Goal: Task Accomplishment & Management: Complete application form

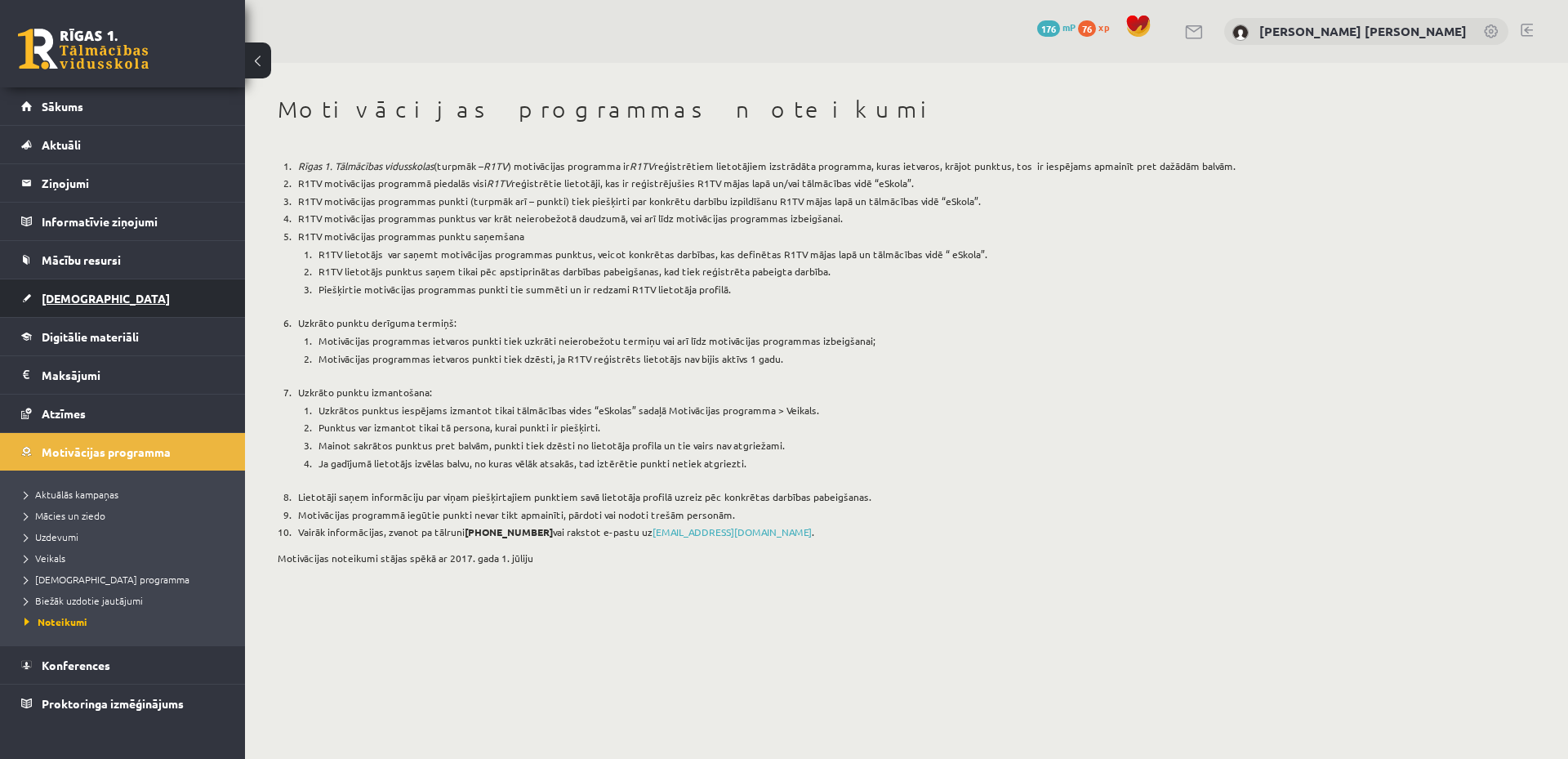
click at [51, 291] on link "[DEMOGRAPHIC_DATA]" at bounding box center [123, 298] width 203 height 37
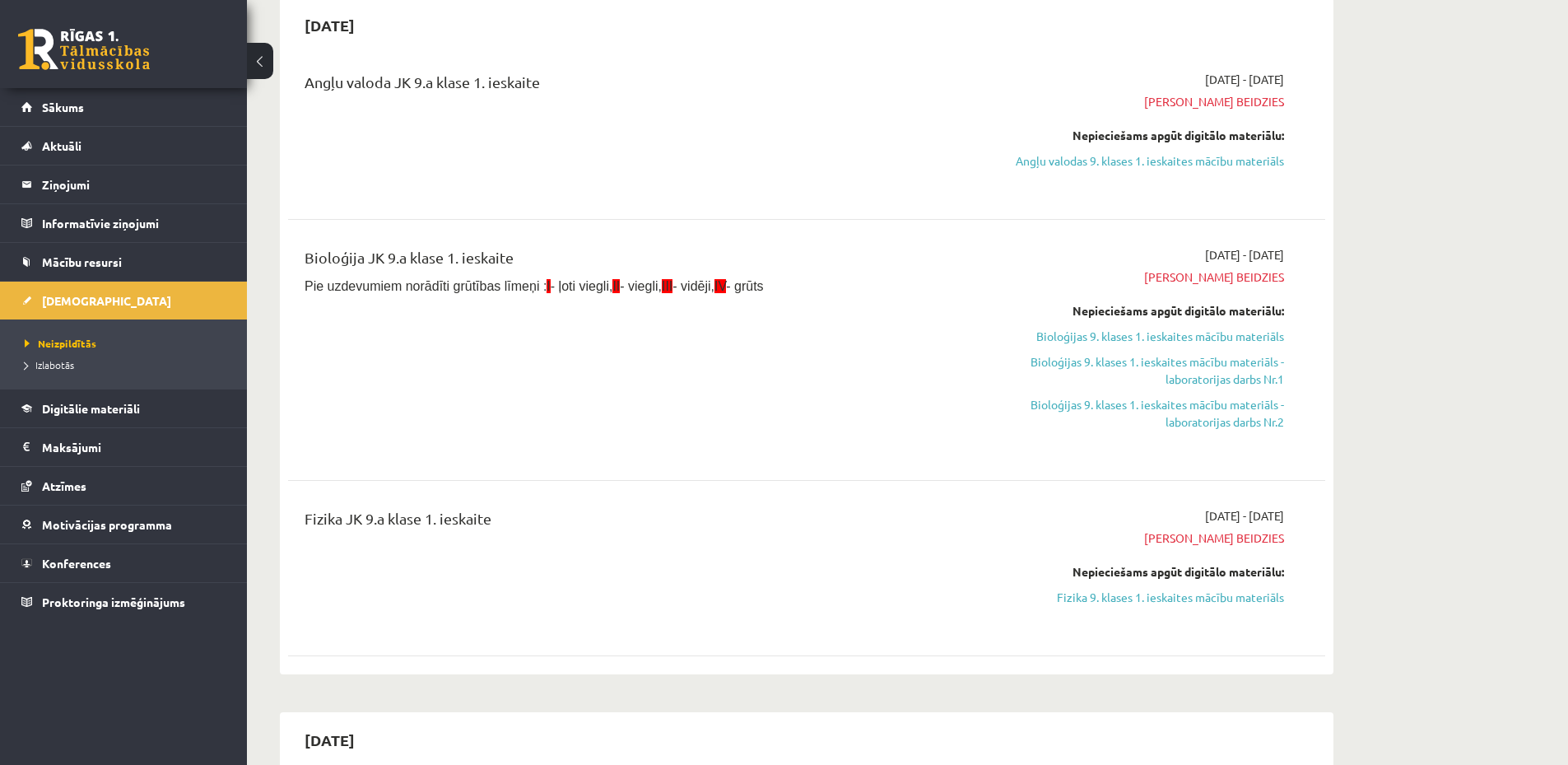
scroll to position [330, 0]
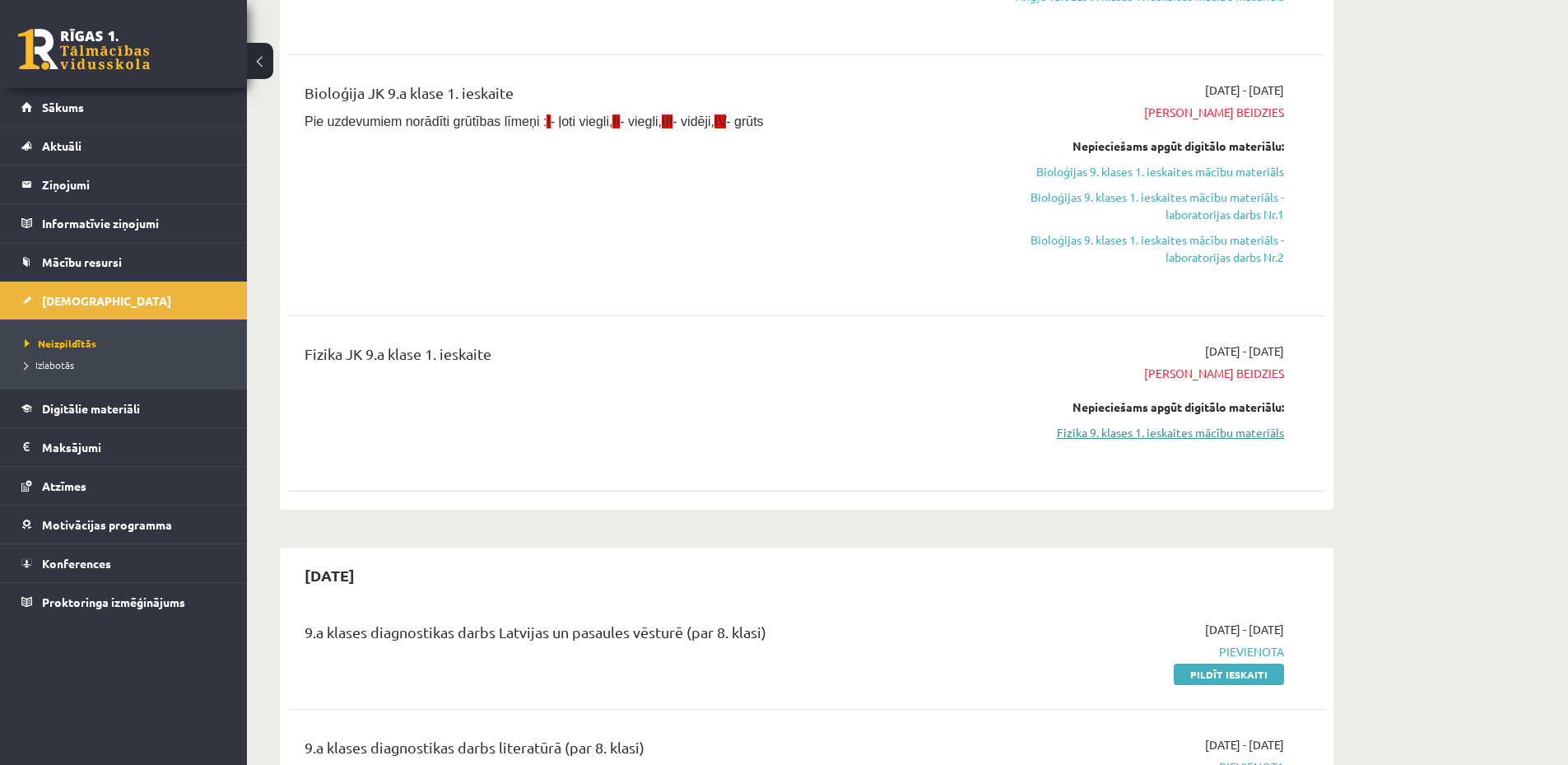
click at [1123, 433] on link "Fizika 9. klases 1. ieskaites mācību materiāls" at bounding box center [1129, 433] width 310 height 17
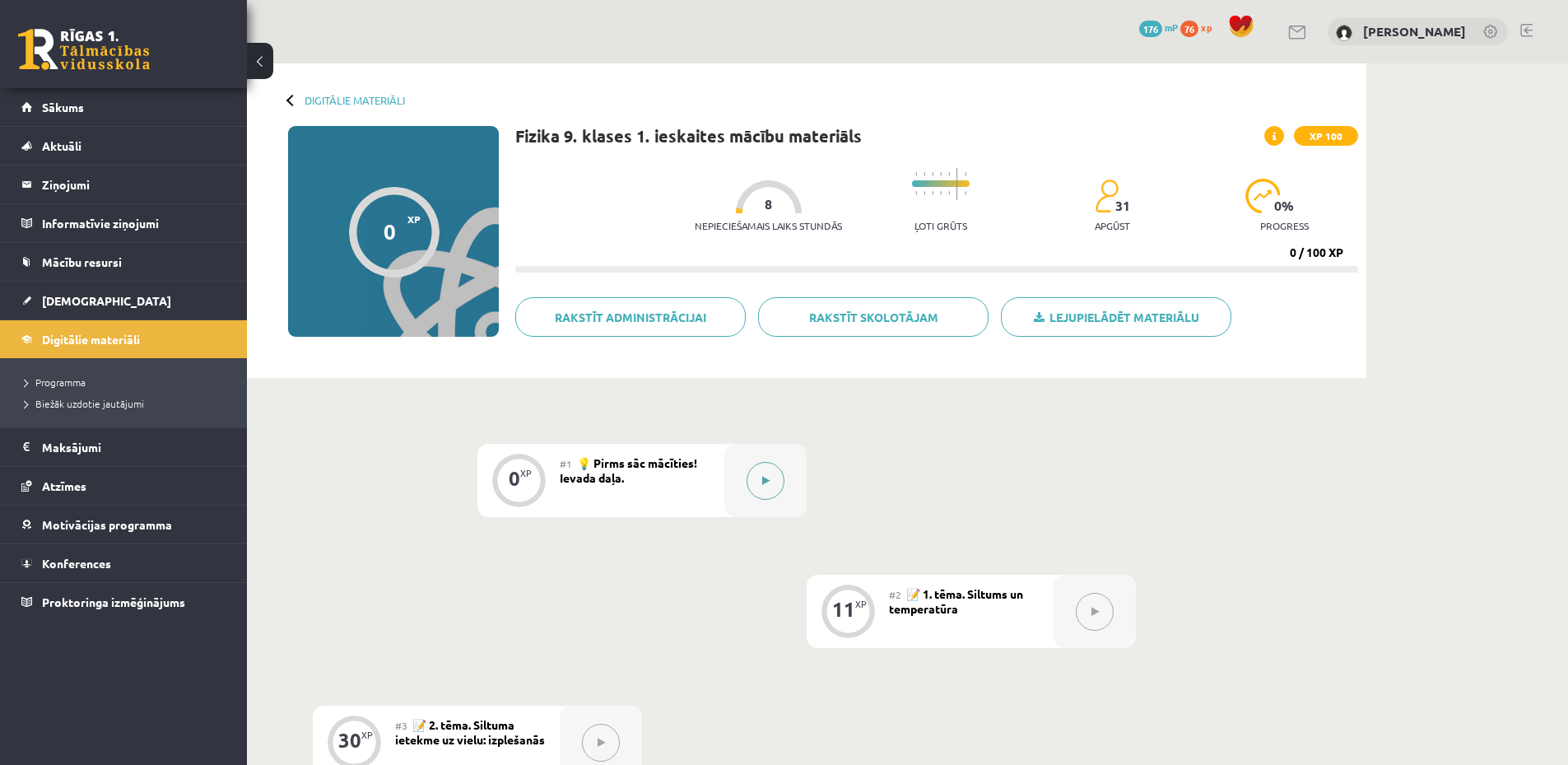
click at [763, 483] on icon at bounding box center [766, 481] width 7 height 10
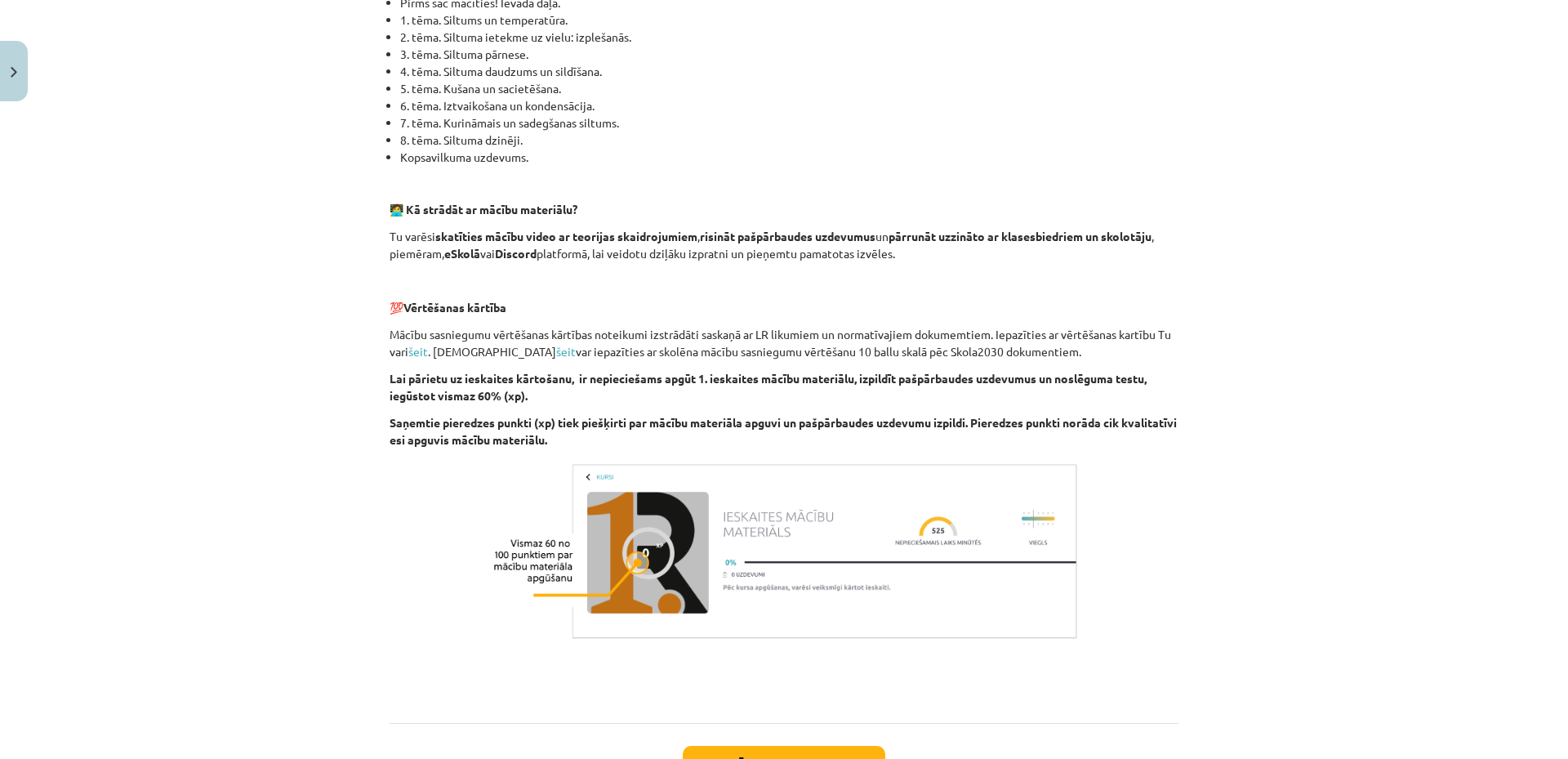
scroll to position [947, 0]
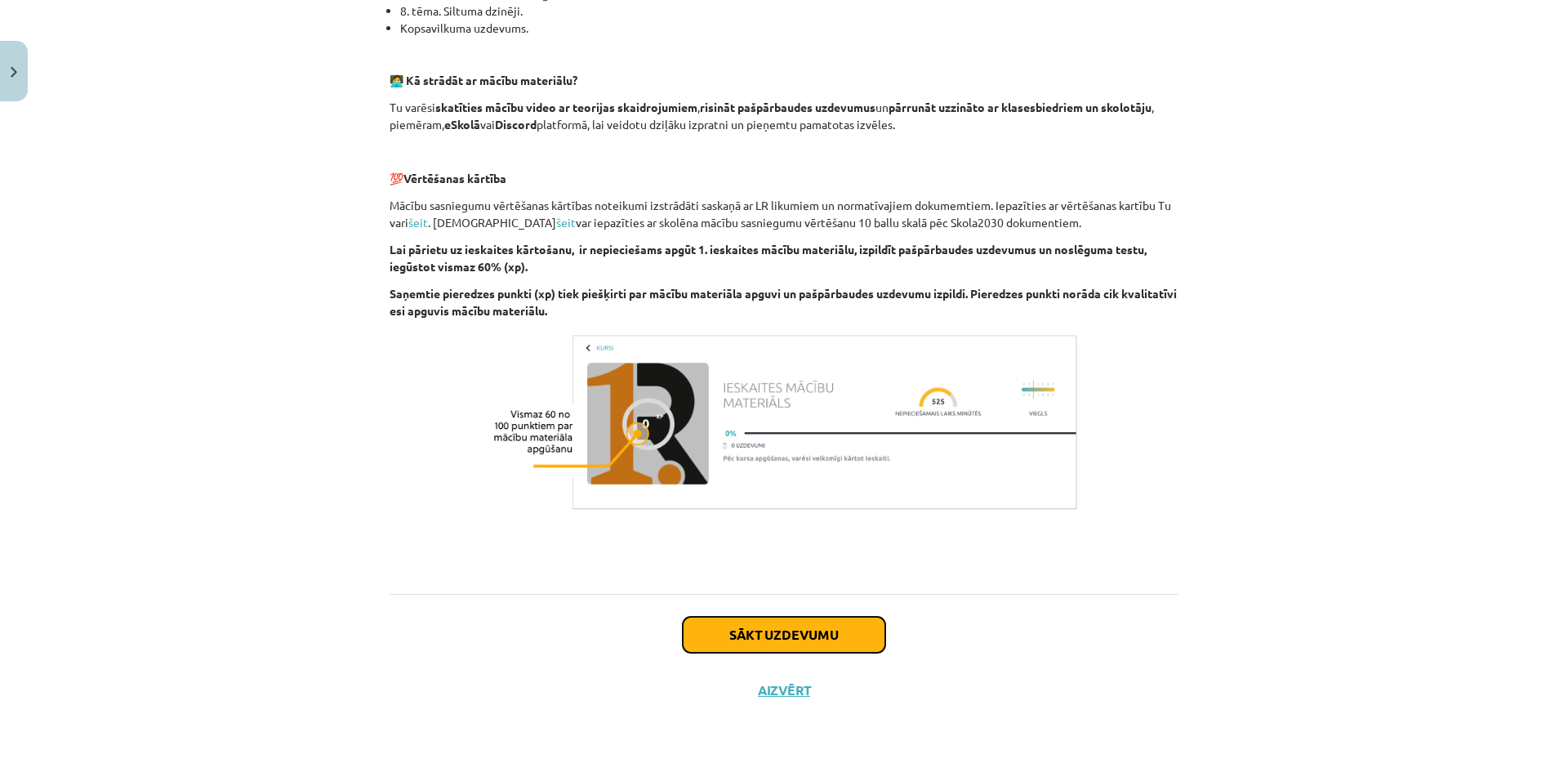
click at [753, 621] on button "Sākt uzdevumu" at bounding box center [784, 635] width 202 height 36
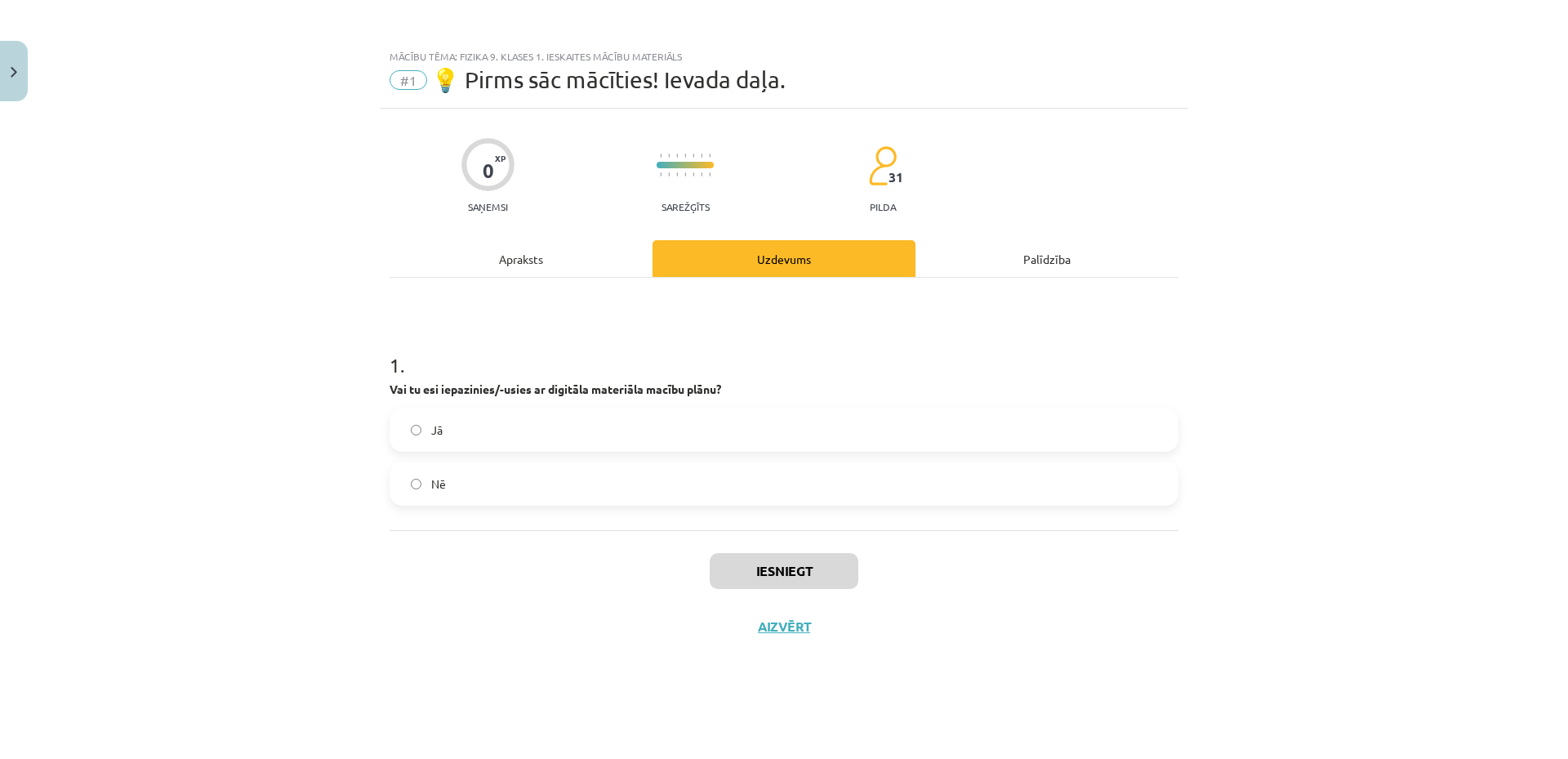
click at [615, 414] on label "Jā" at bounding box center [784, 429] width 786 height 41
click at [771, 573] on button "Iesniegt" at bounding box center [784, 571] width 149 height 36
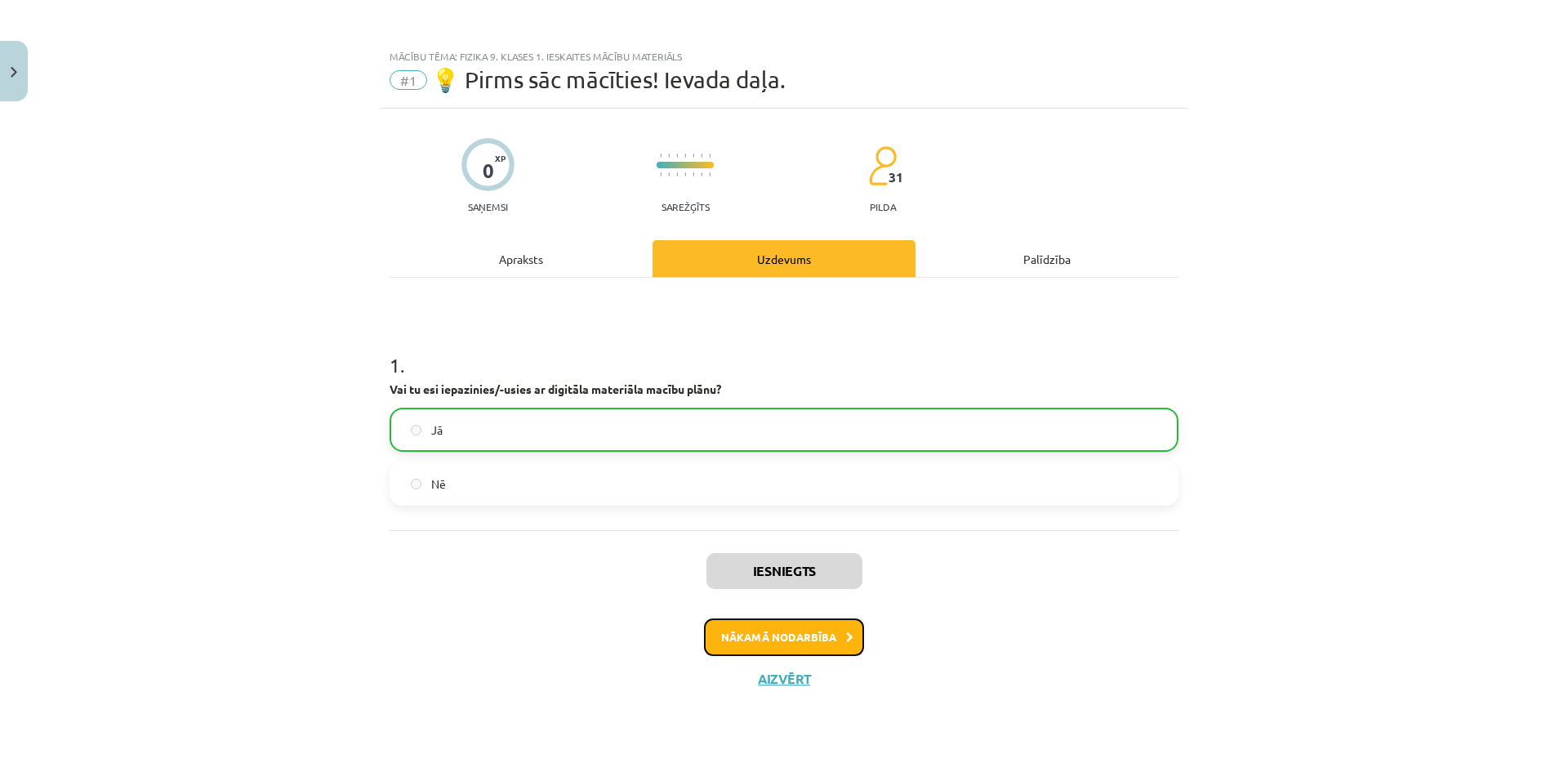
click at [750, 636] on button "Nākamā nodarbība" at bounding box center [784, 637] width 160 height 37
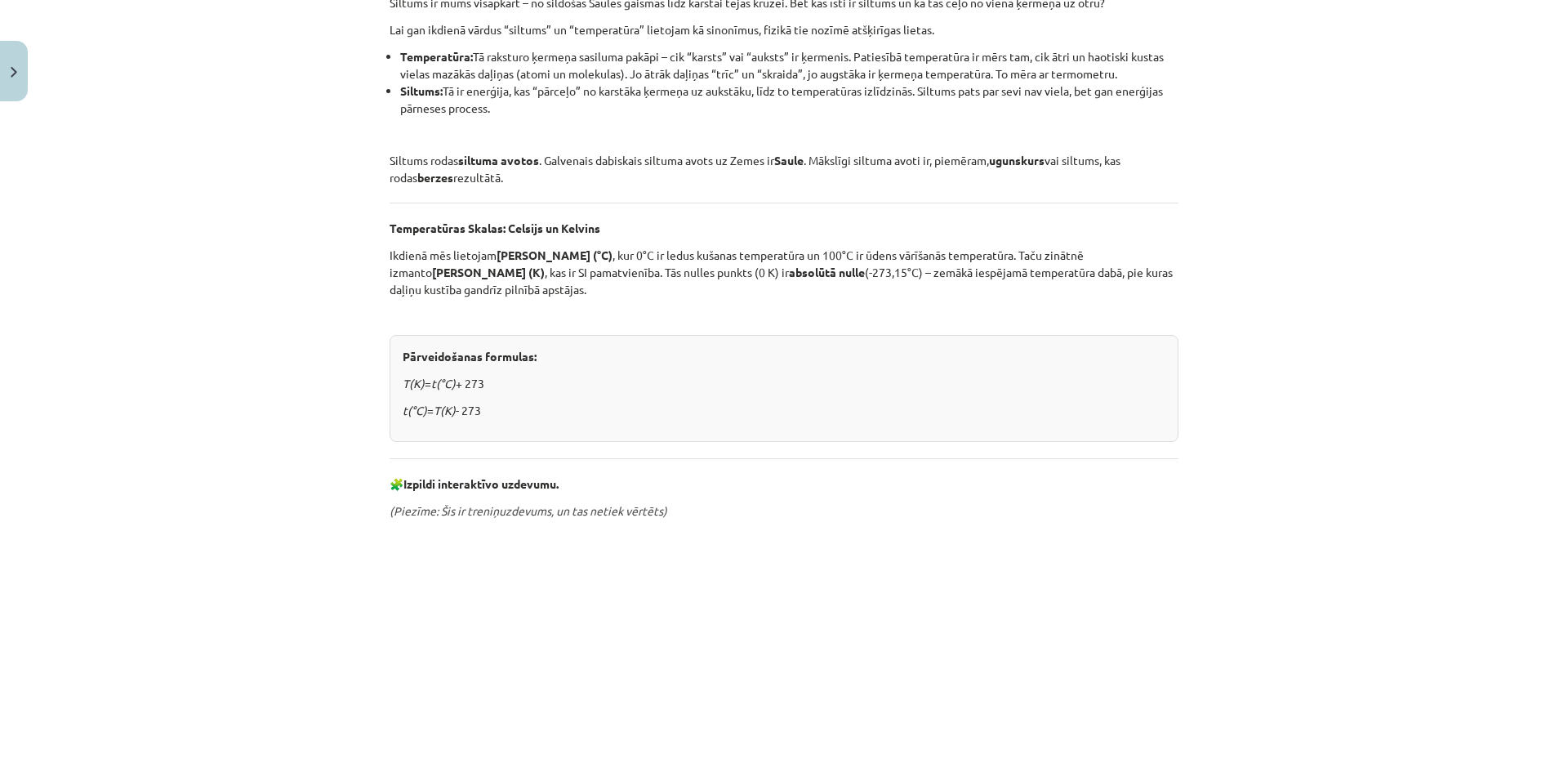
scroll to position [218, 0]
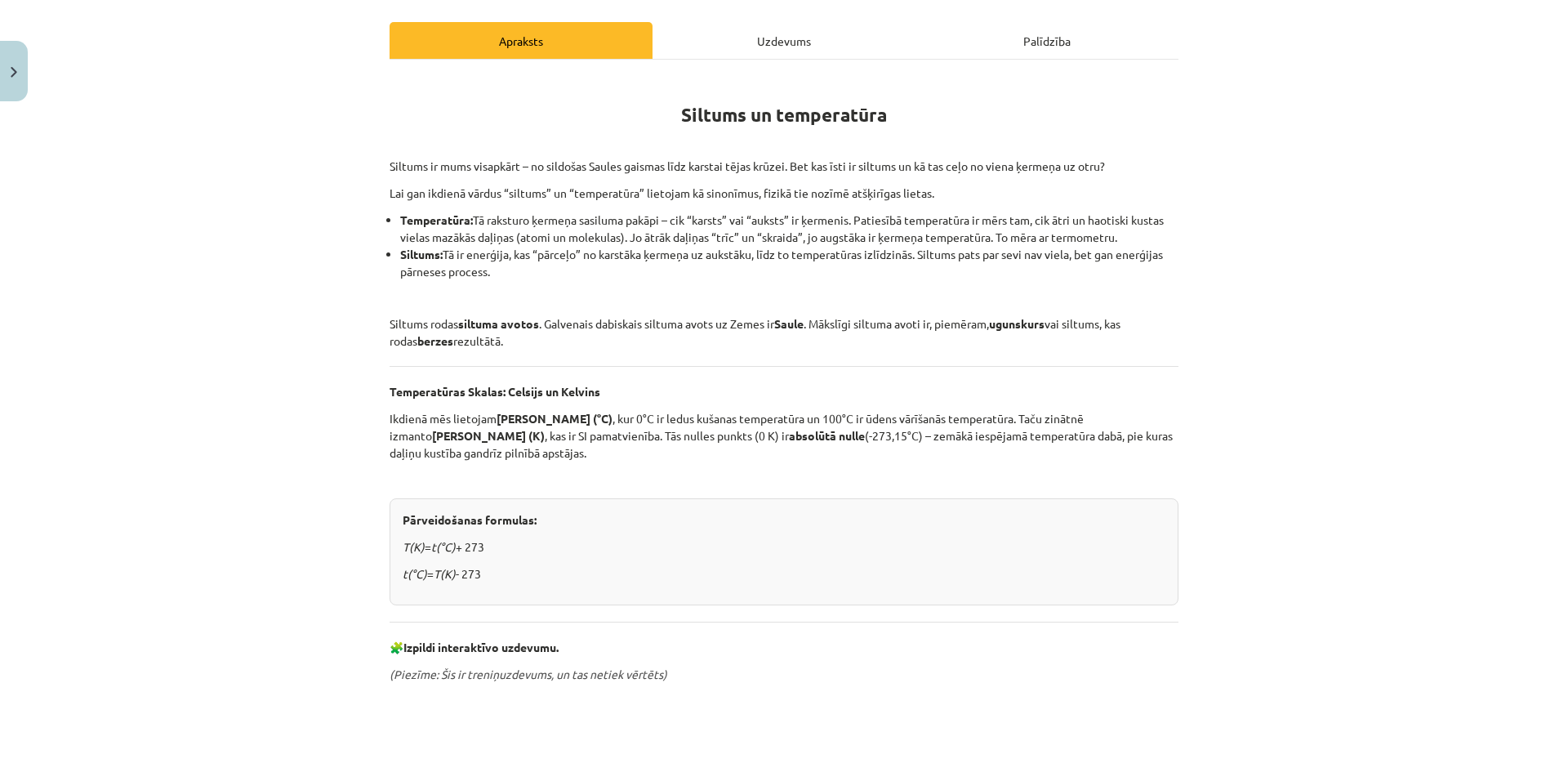
click at [531, 198] on p "Lai gan ikdienā vārdus “siltums” un “temperatūra” lietojam kā sinonīmus, fizikā…" at bounding box center [784, 193] width 789 height 17
drag, startPoint x: 678, startPoint y: 109, endPoint x: 894, endPoint y: 108, distance: 216.0
click at [894, 108] on h1 "Siltums un temperatūra" at bounding box center [784, 100] width 789 height 51
copy strong "Siltums un temperatūra"
drag, startPoint x: 584, startPoint y: 356, endPoint x: 593, endPoint y: 355, distance: 9.1
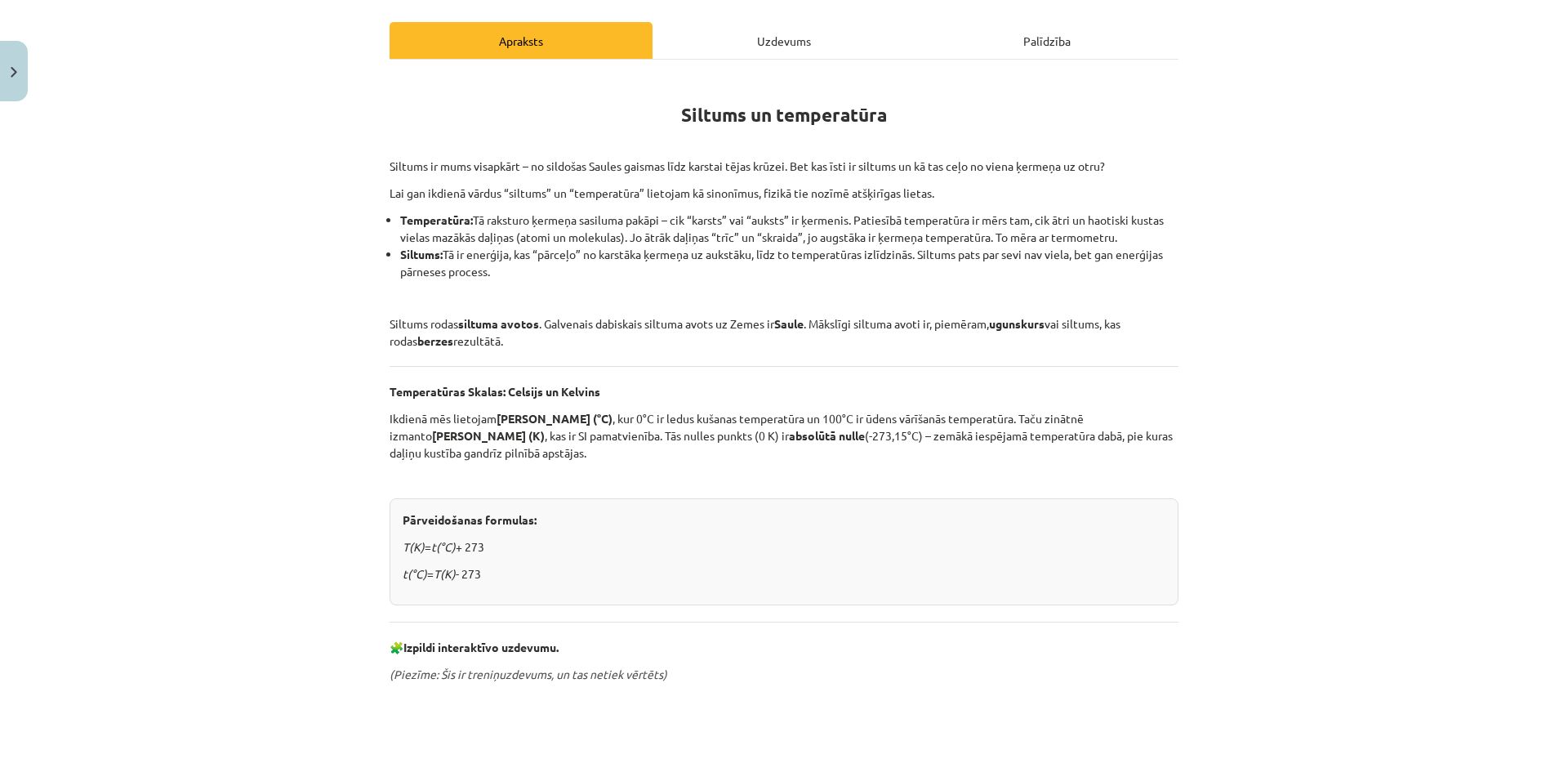
click at [584, 356] on div "Siltums un temperatūra Siltums ir mums visapkārt – no sildošas Saules gaismas l…" at bounding box center [784, 567] width 789 height 985
click at [502, 351] on div "Siltums un temperatūra Siltums ir mums visapkārt – no sildošas Saules gaismas l…" at bounding box center [784, 567] width 789 height 985
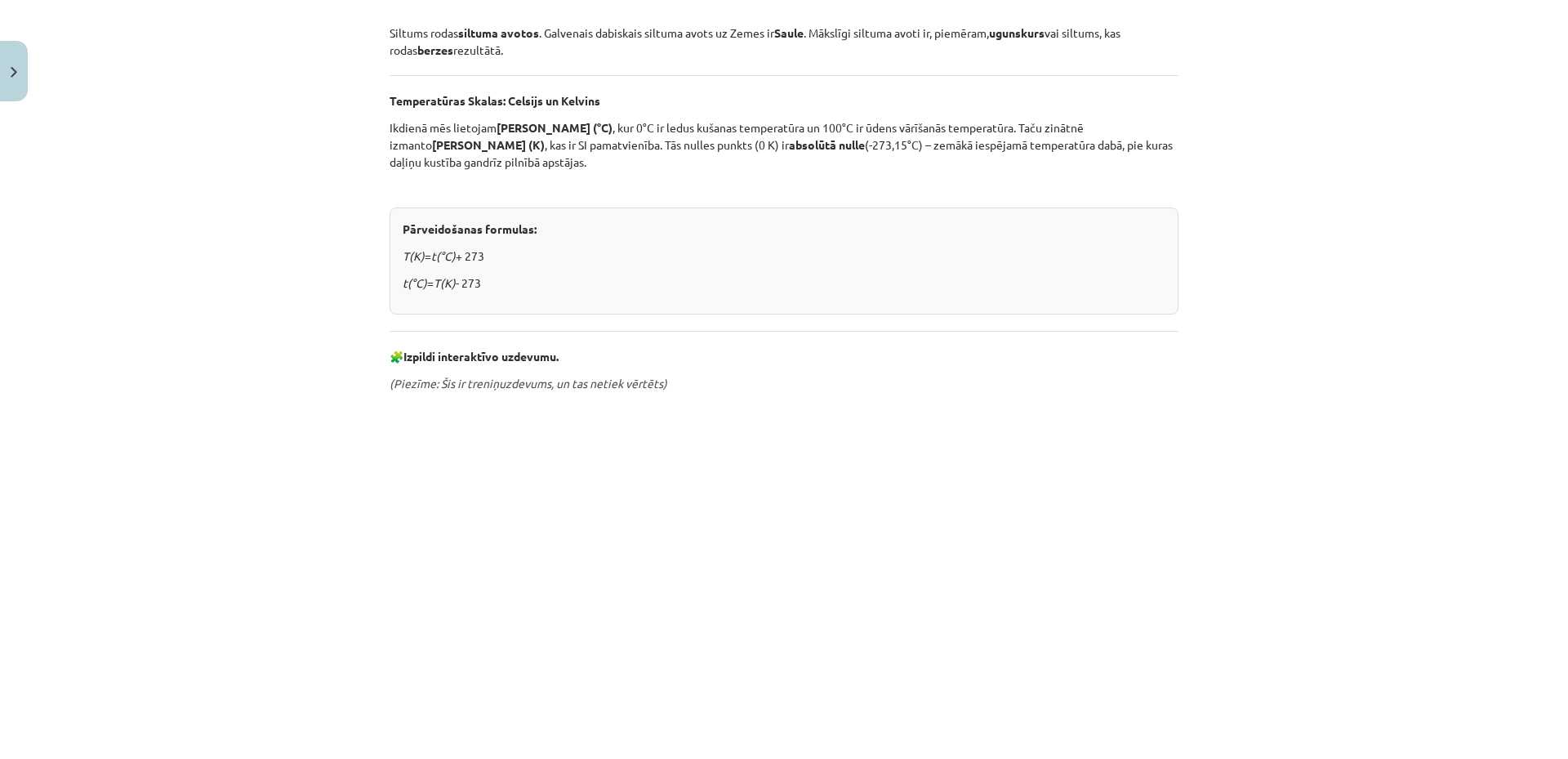
scroll to position [672, 0]
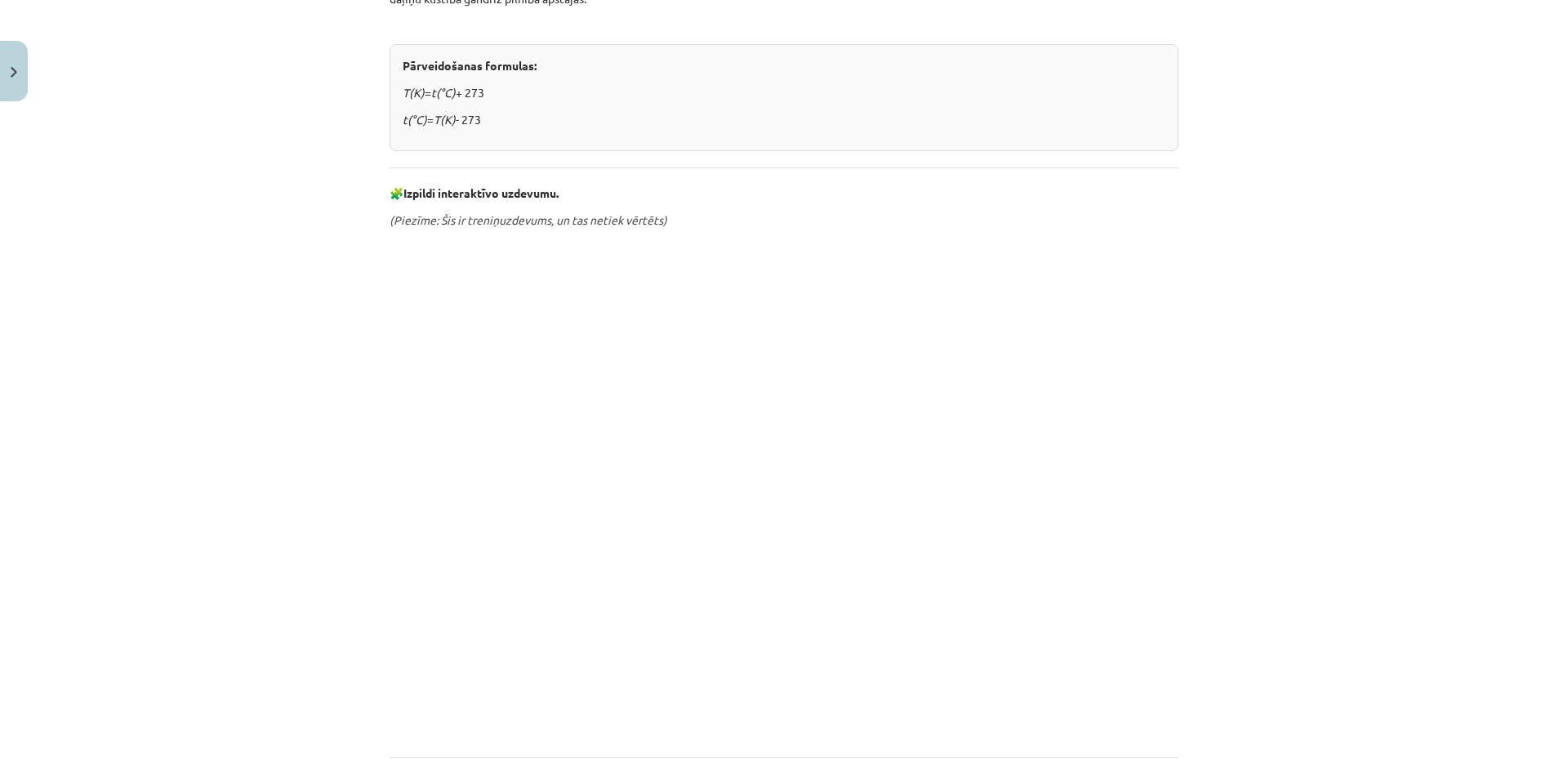
click at [314, 550] on div "Mācību tēma: Fizika 9. klases 1. ieskaites mācību materiāls #2 📝 1. tēma. Siltu…" at bounding box center [784, 379] width 1568 height 759
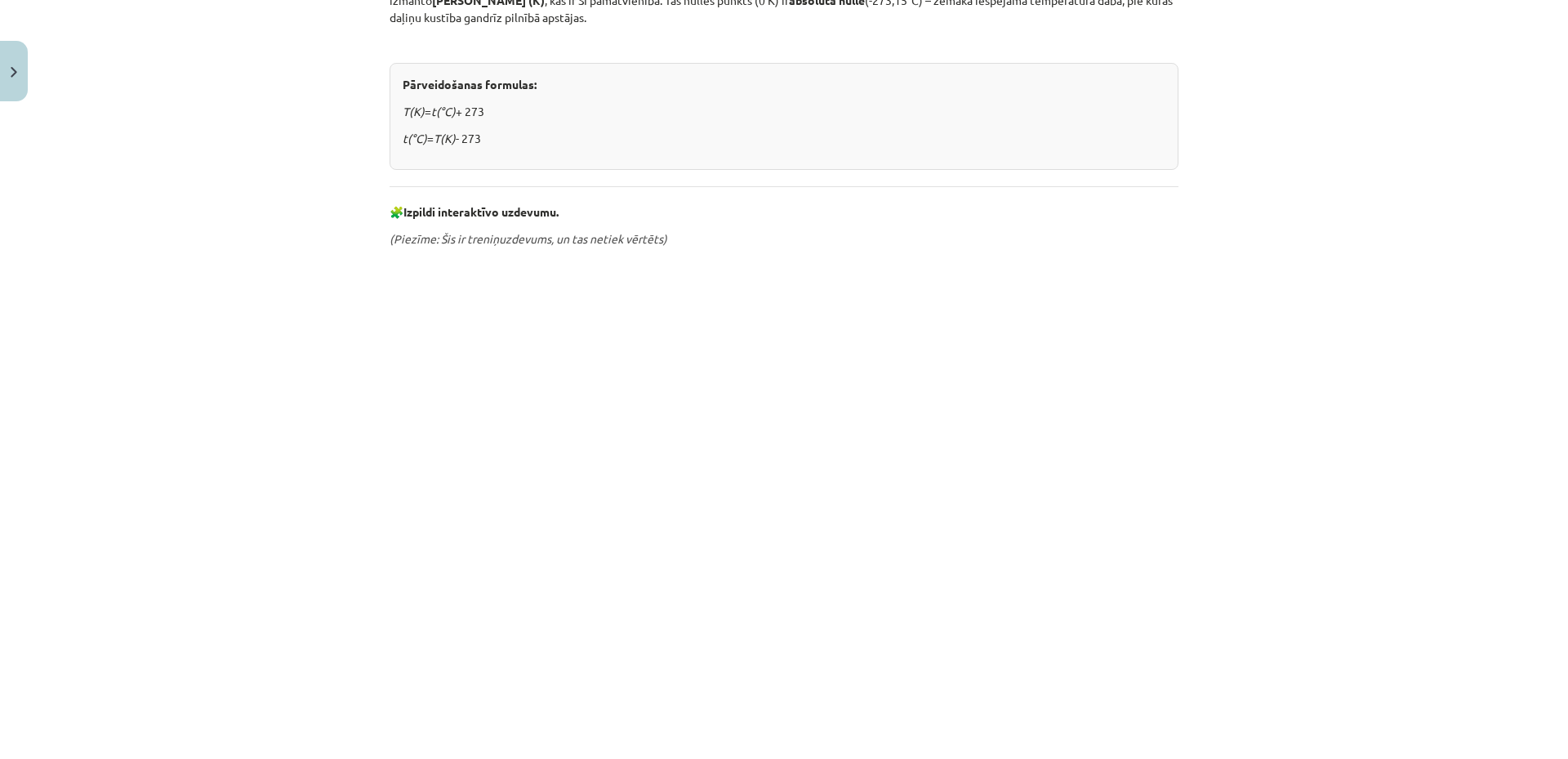
scroll to position [870, 0]
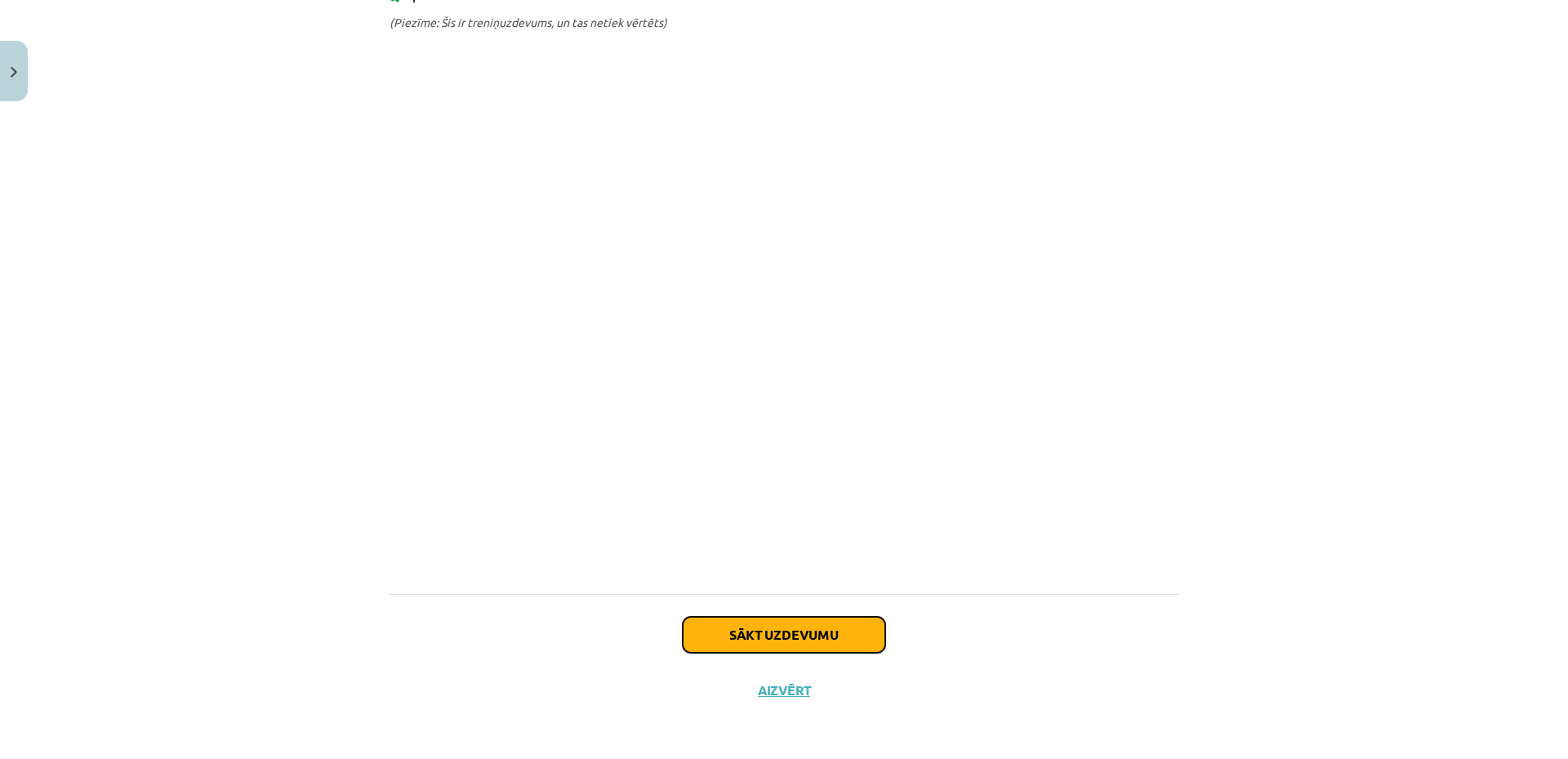
click at [789, 639] on button "Sākt uzdevumu" at bounding box center [784, 635] width 202 height 36
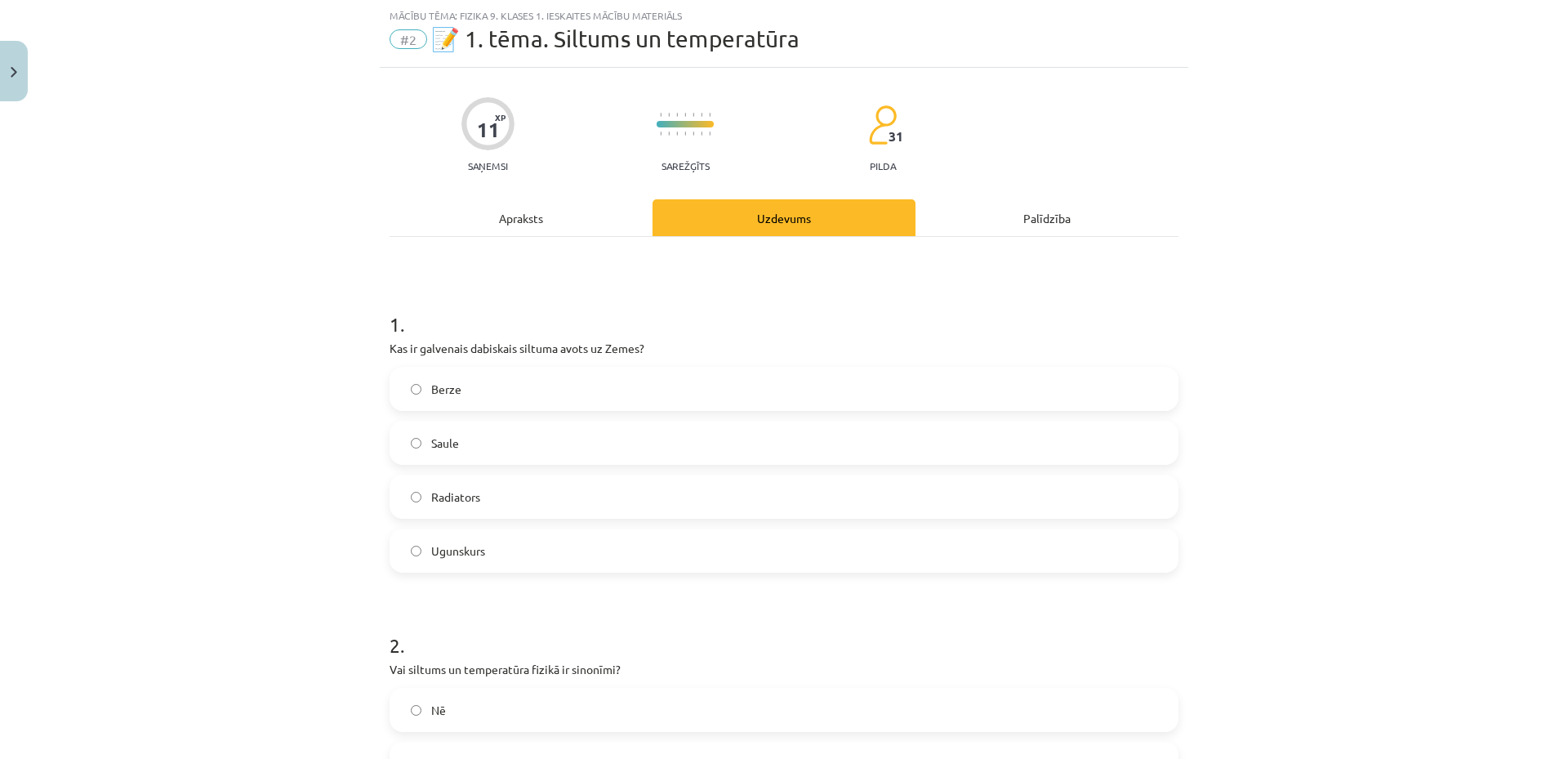
click at [550, 443] on label "Saule" at bounding box center [784, 442] width 786 height 41
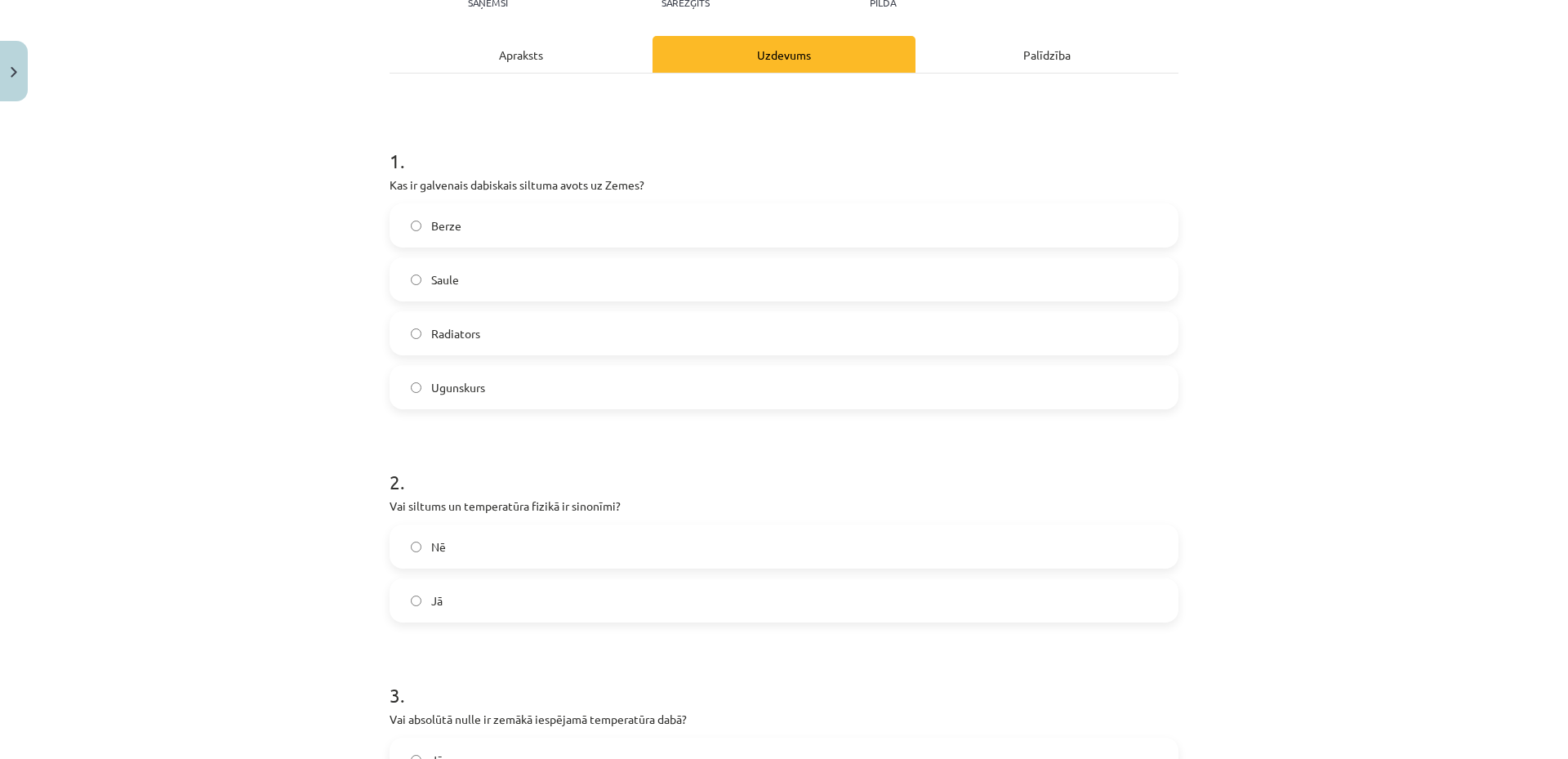
scroll to position [368, 0]
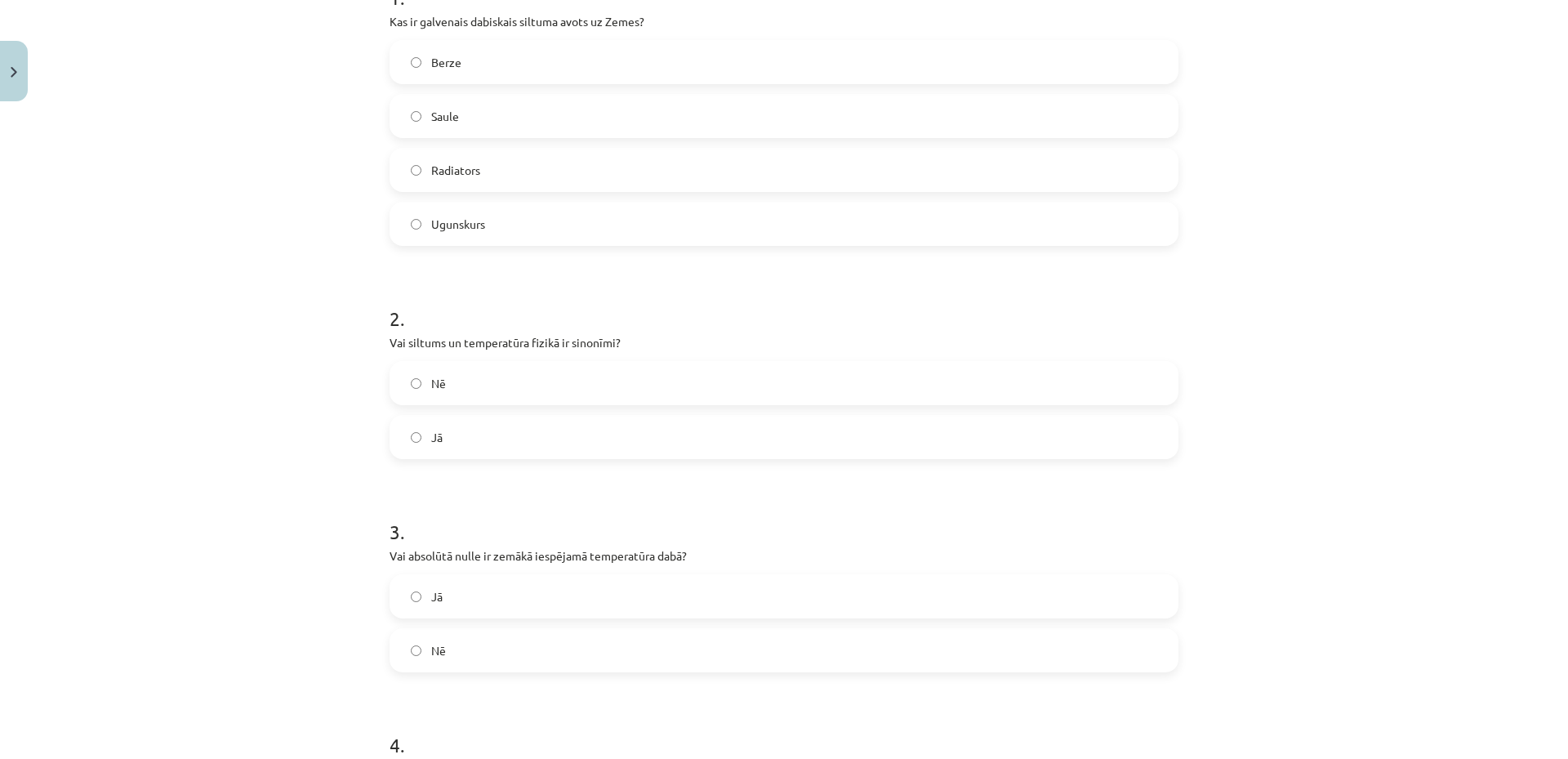
click at [487, 442] on label "Jā" at bounding box center [784, 436] width 786 height 41
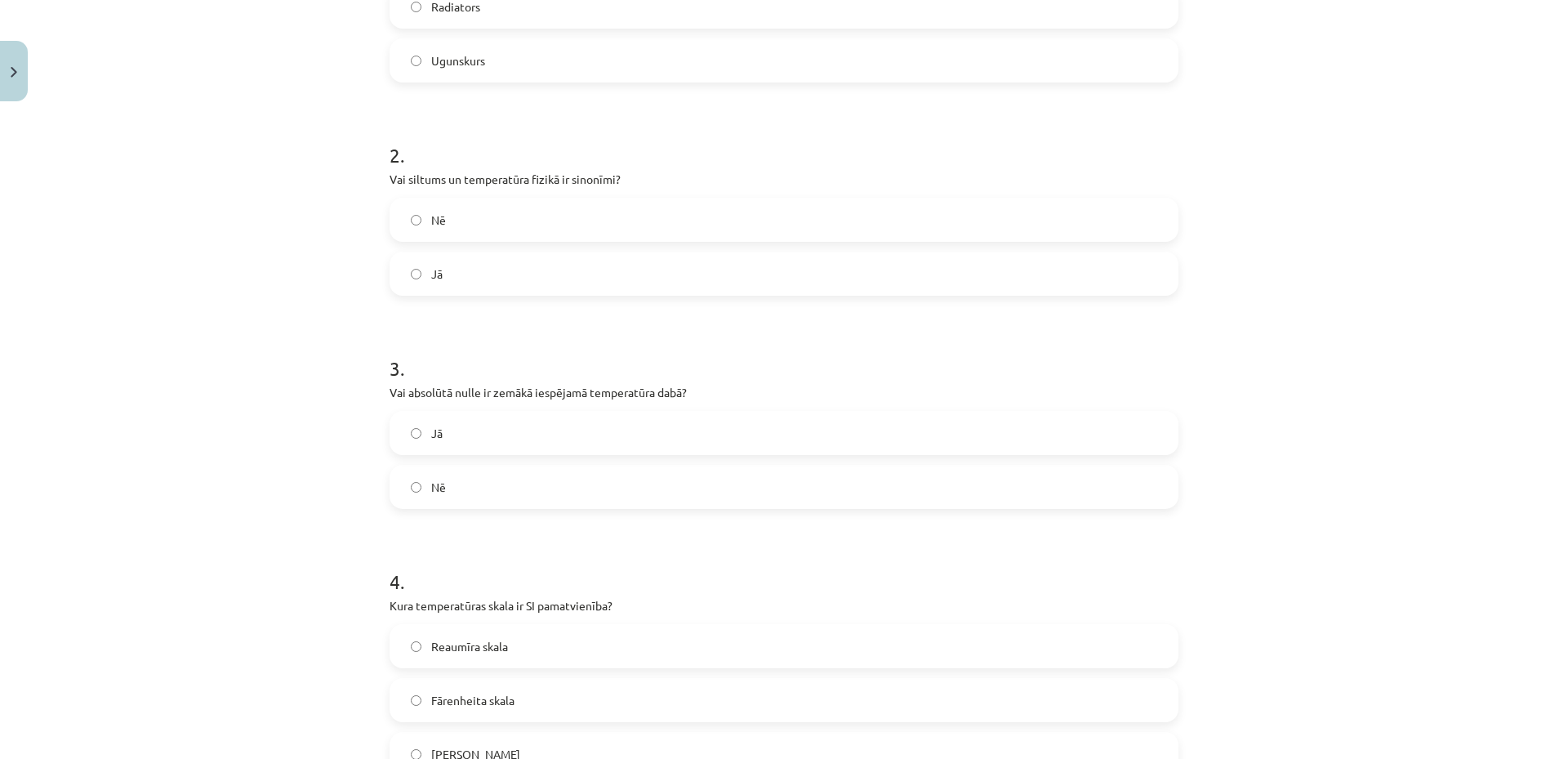
click at [627, 479] on label "Nē" at bounding box center [784, 486] width 786 height 41
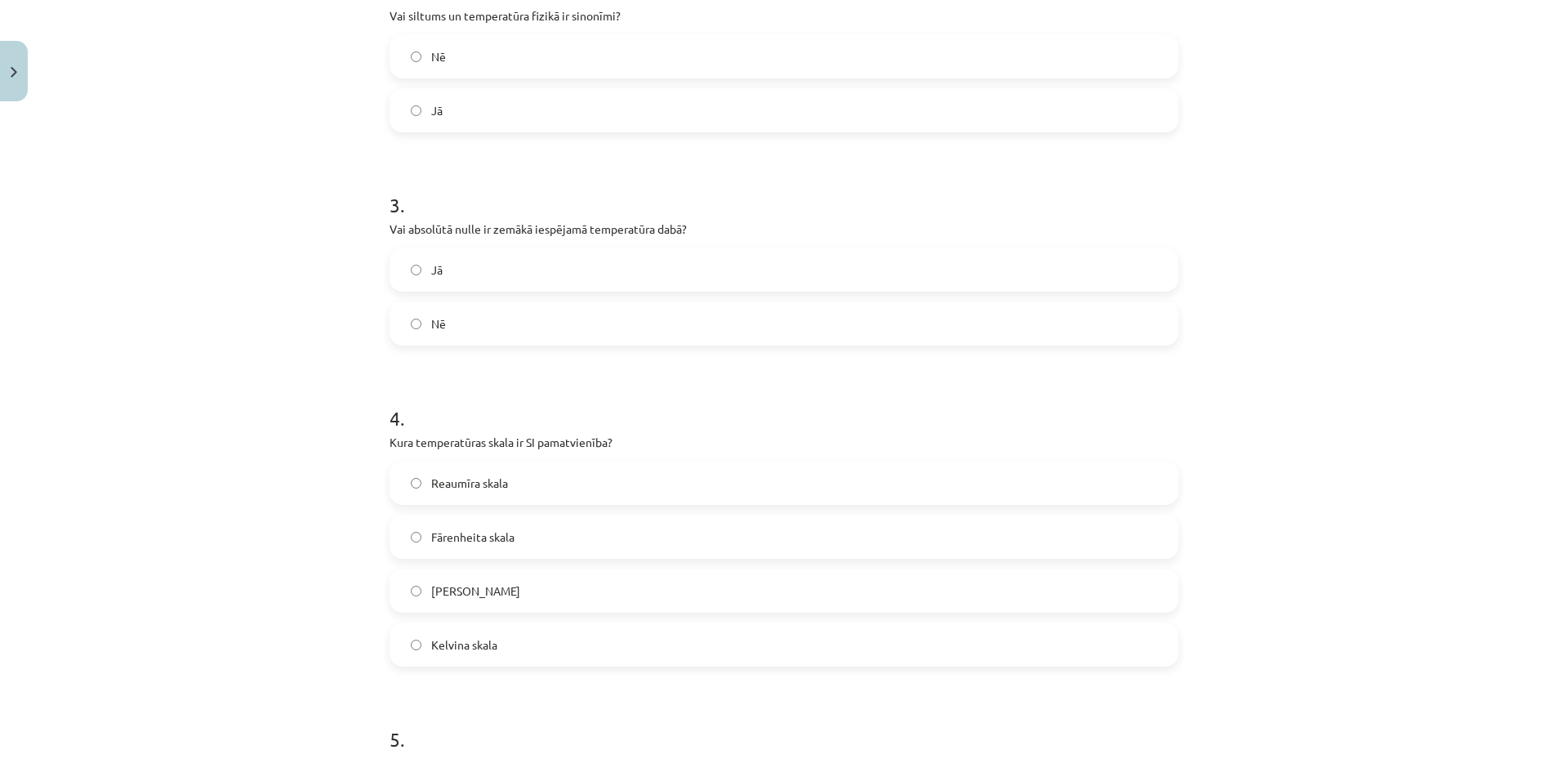
scroll to position [858, 0]
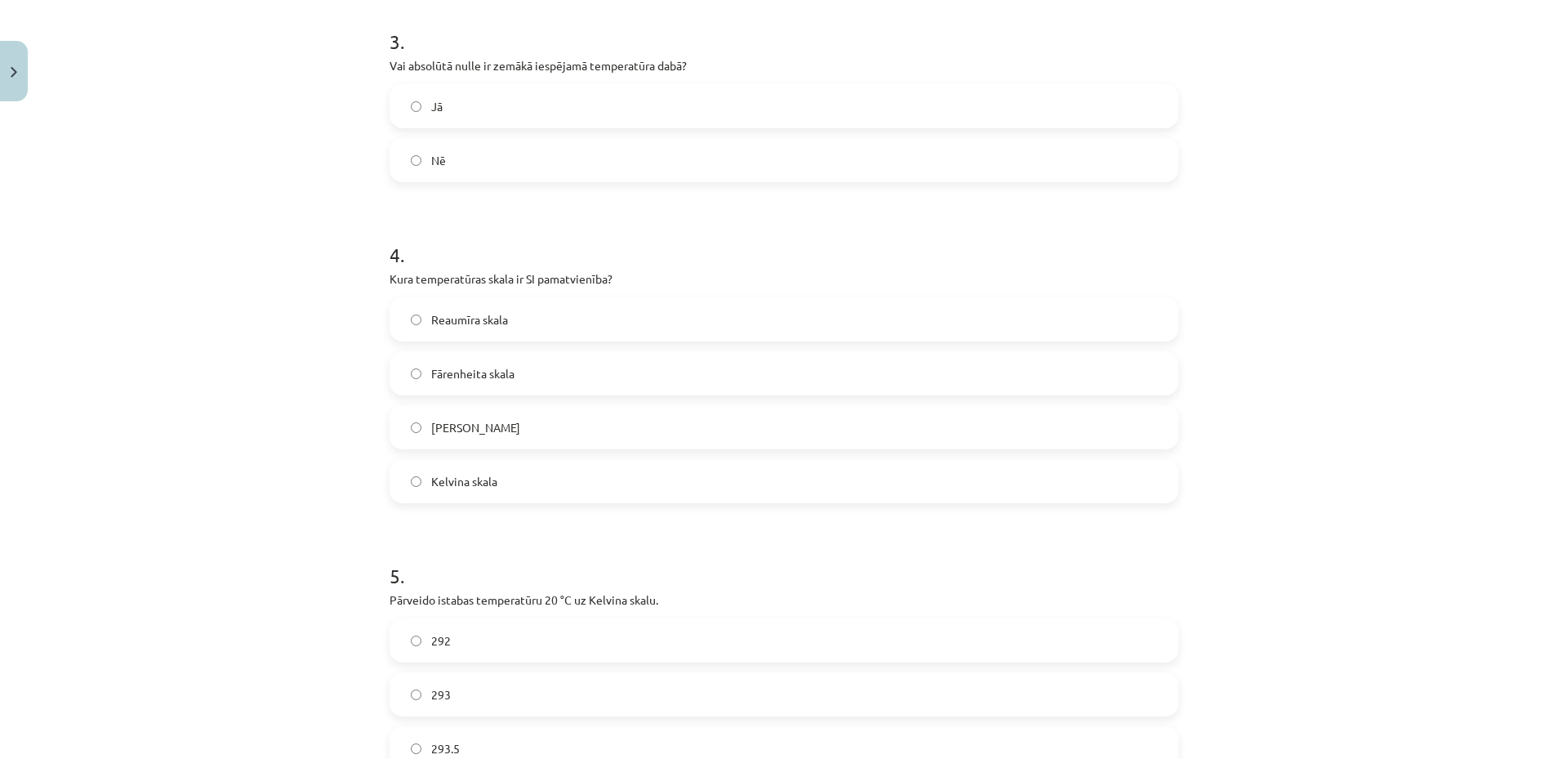
click at [538, 479] on label "Kelvina skala" at bounding box center [784, 480] width 786 height 41
click at [255, 580] on div "Mācību tēma: Fizika 9. klases 1. ieskaites mācību materiāls #2 📝 1. tēma. Siltu…" at bounding box center [784, 379] width 1568 height 759
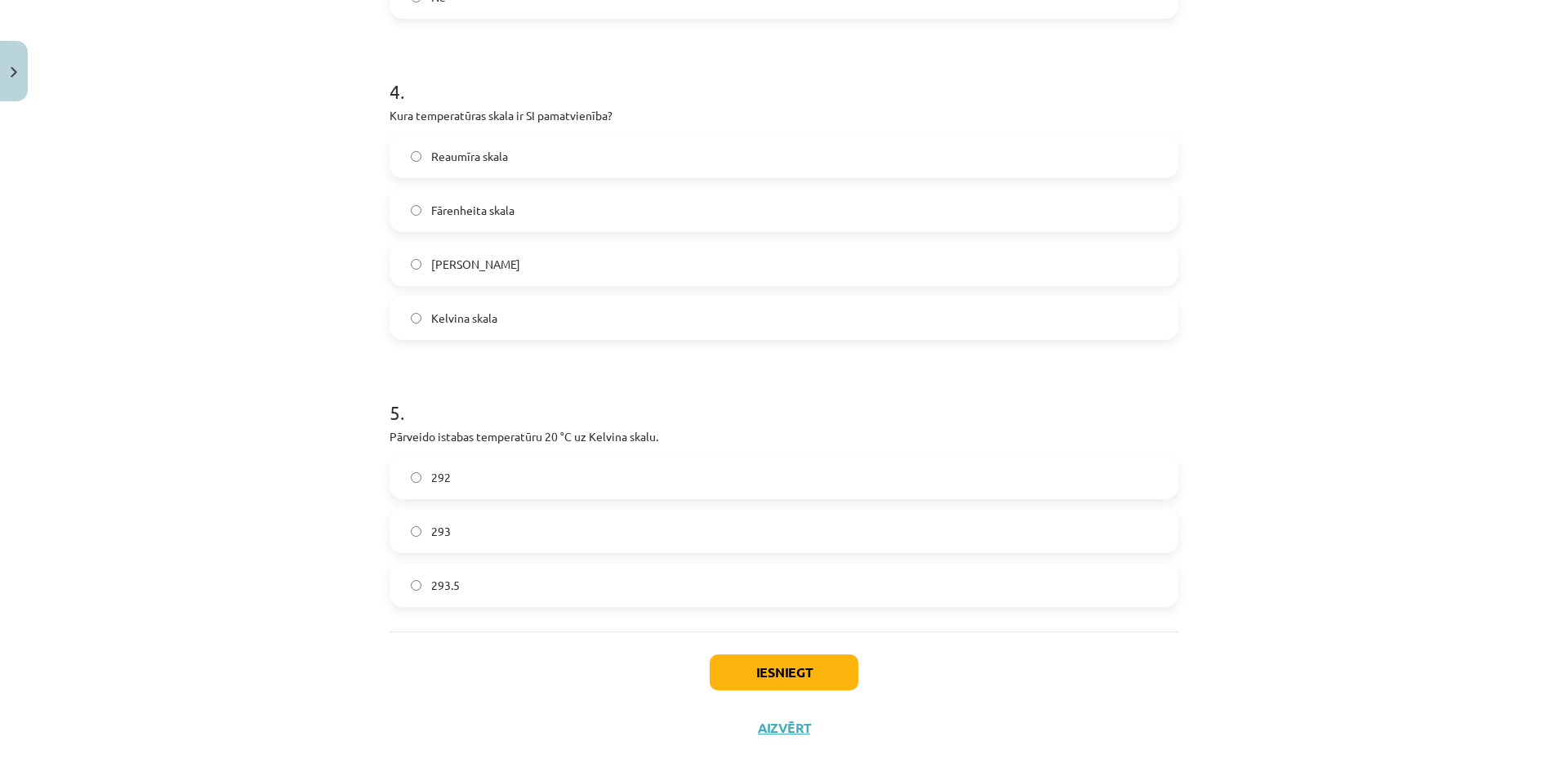
click at [575, 529] on label "293" at bounding box center [784, 531] width 786 height 41
click at [745, 666] on button "Iesniegt" at bounding box center [784, 672] width 149 height 36
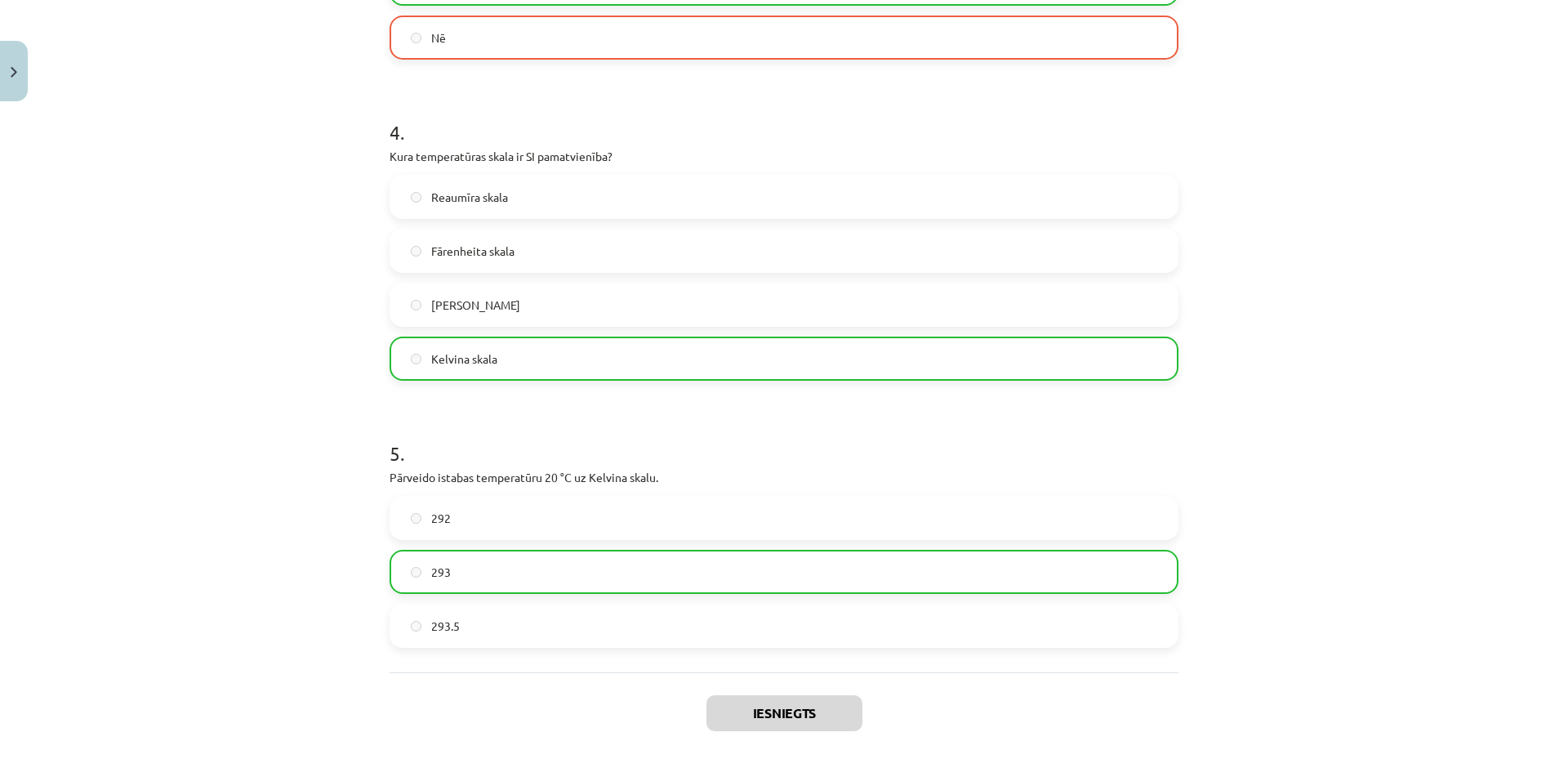
scroll to position [1111, 0]
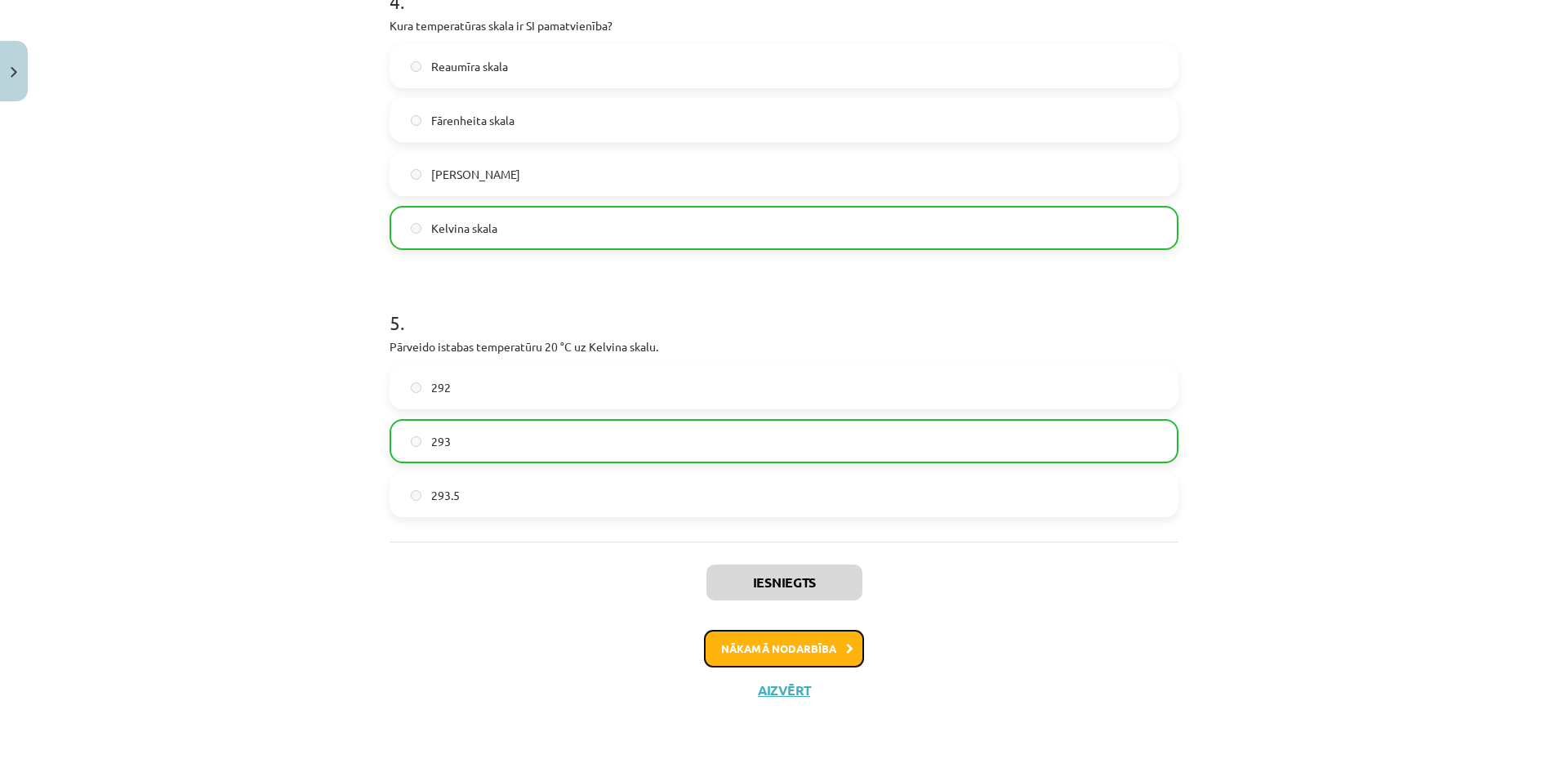
click at [751, 646] on button "Nākamā nodarbība" at bounding box center [784, 648] width 160 height 37
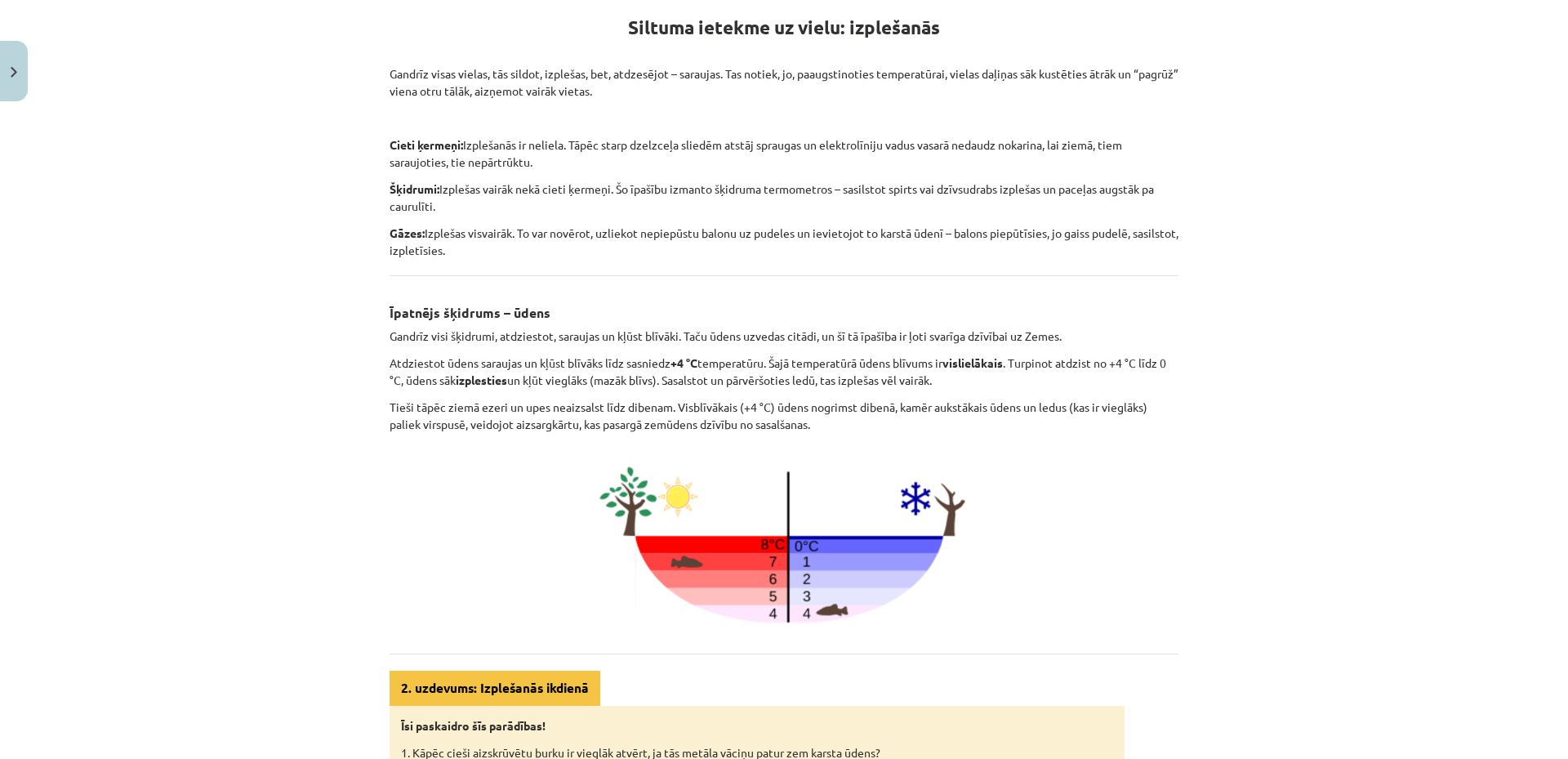
scroll to position [736, 0]
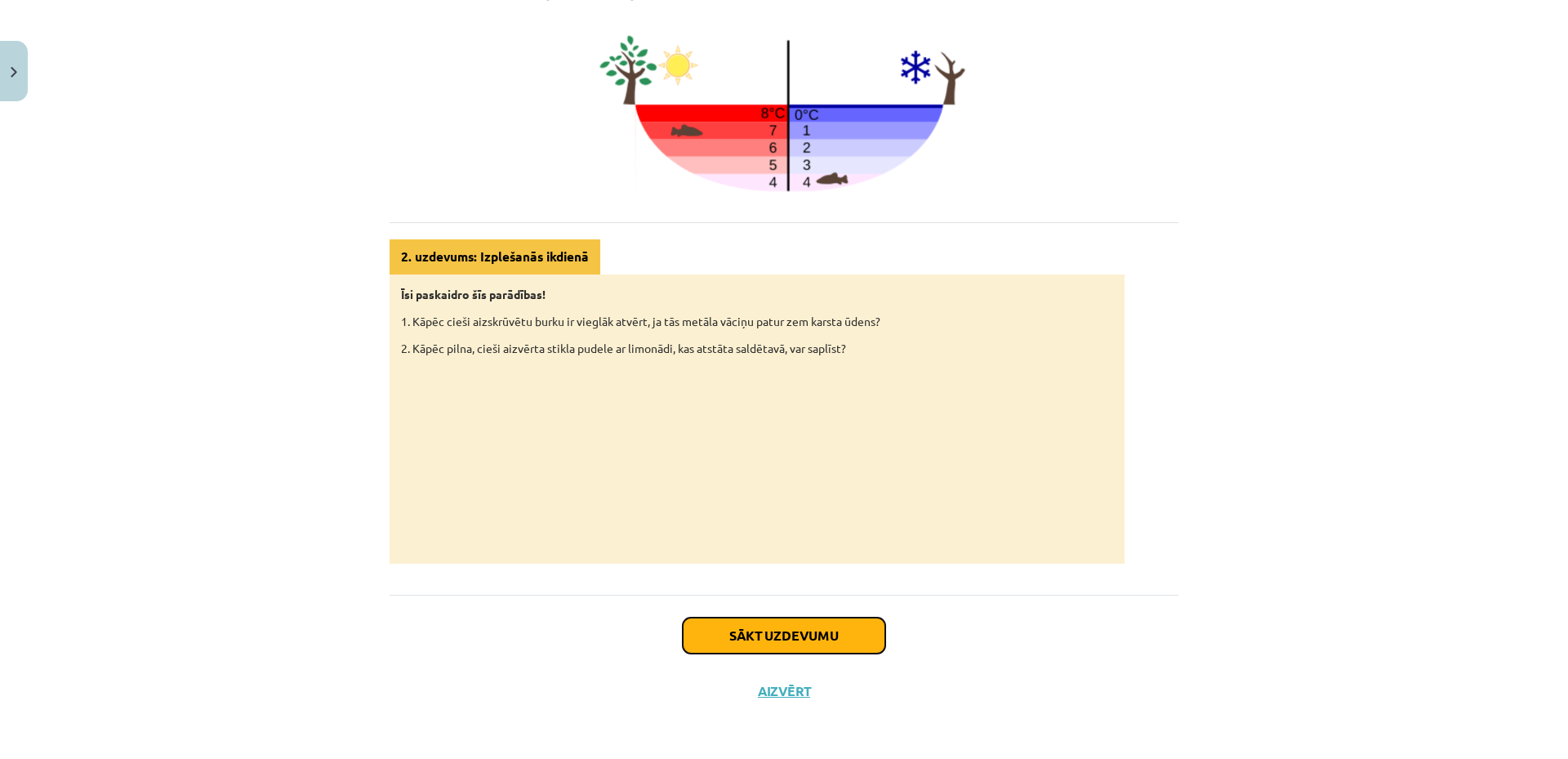
click at [735, 633] on button "Sākt uzdevumu" at bounding box center [784, 636] width 202 height 36
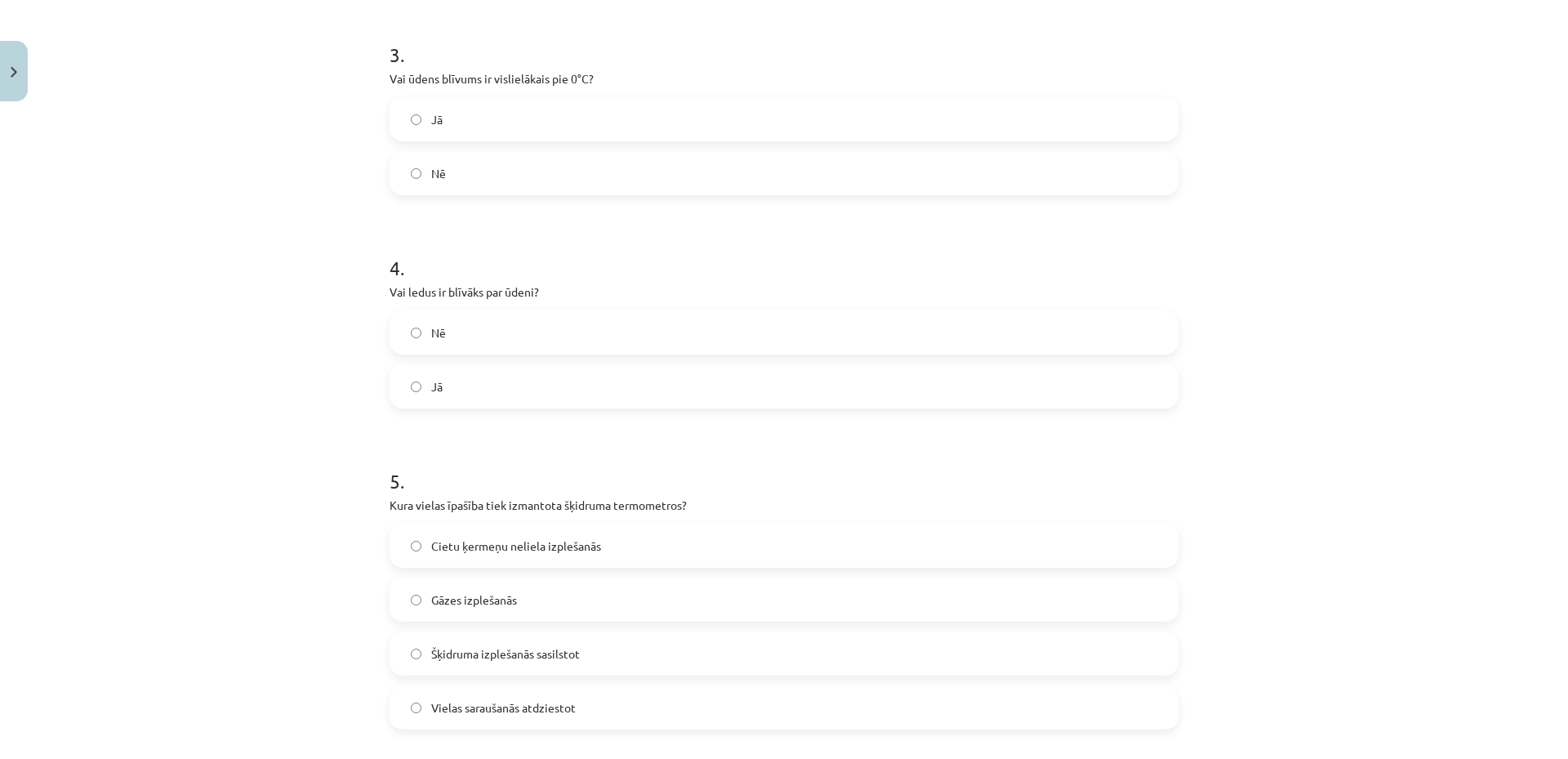
scroll to position [41, 0]
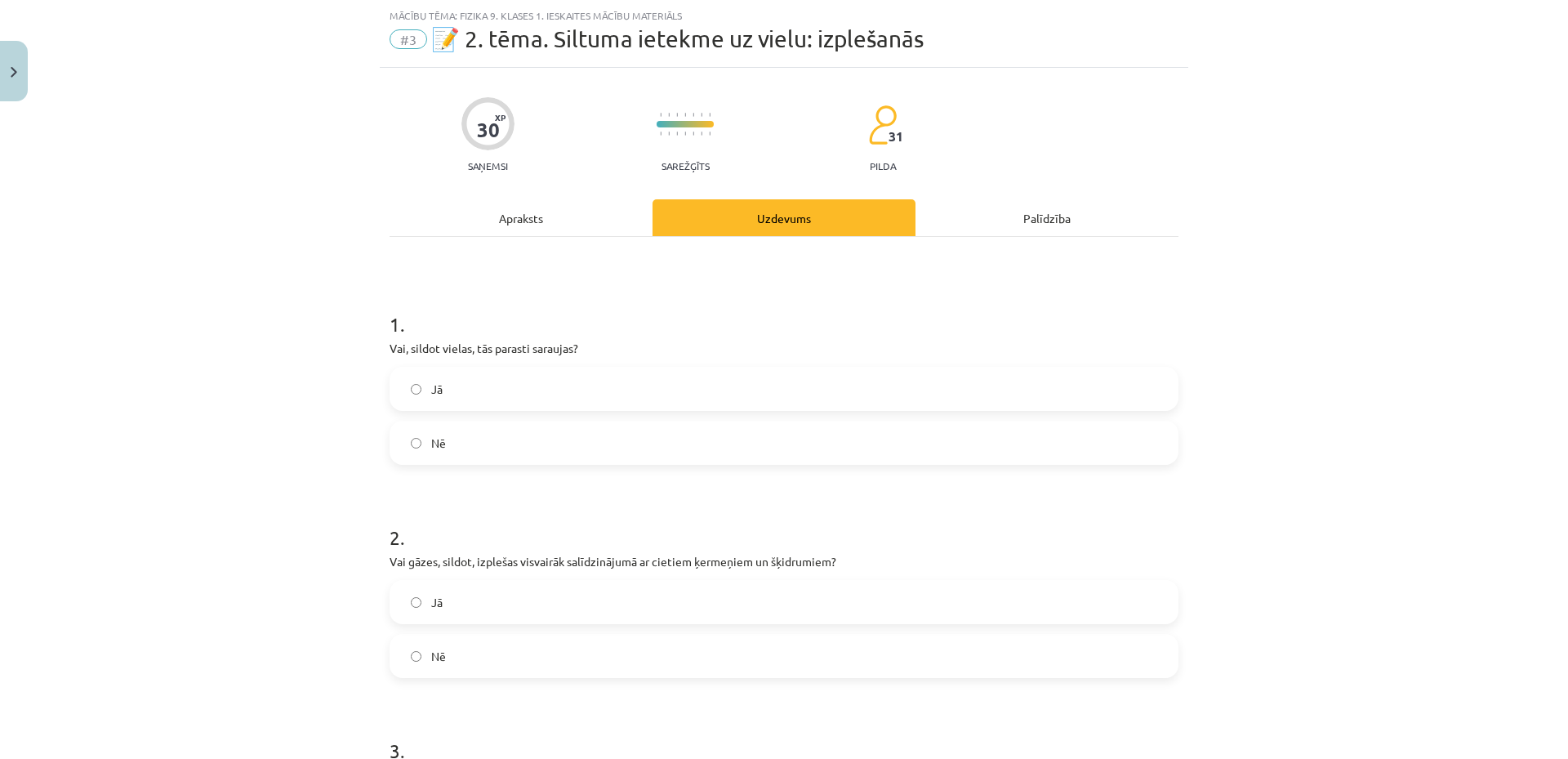
click at [508, 399] on label "Jā" at bounding box center [784, 389] width 786 height 41
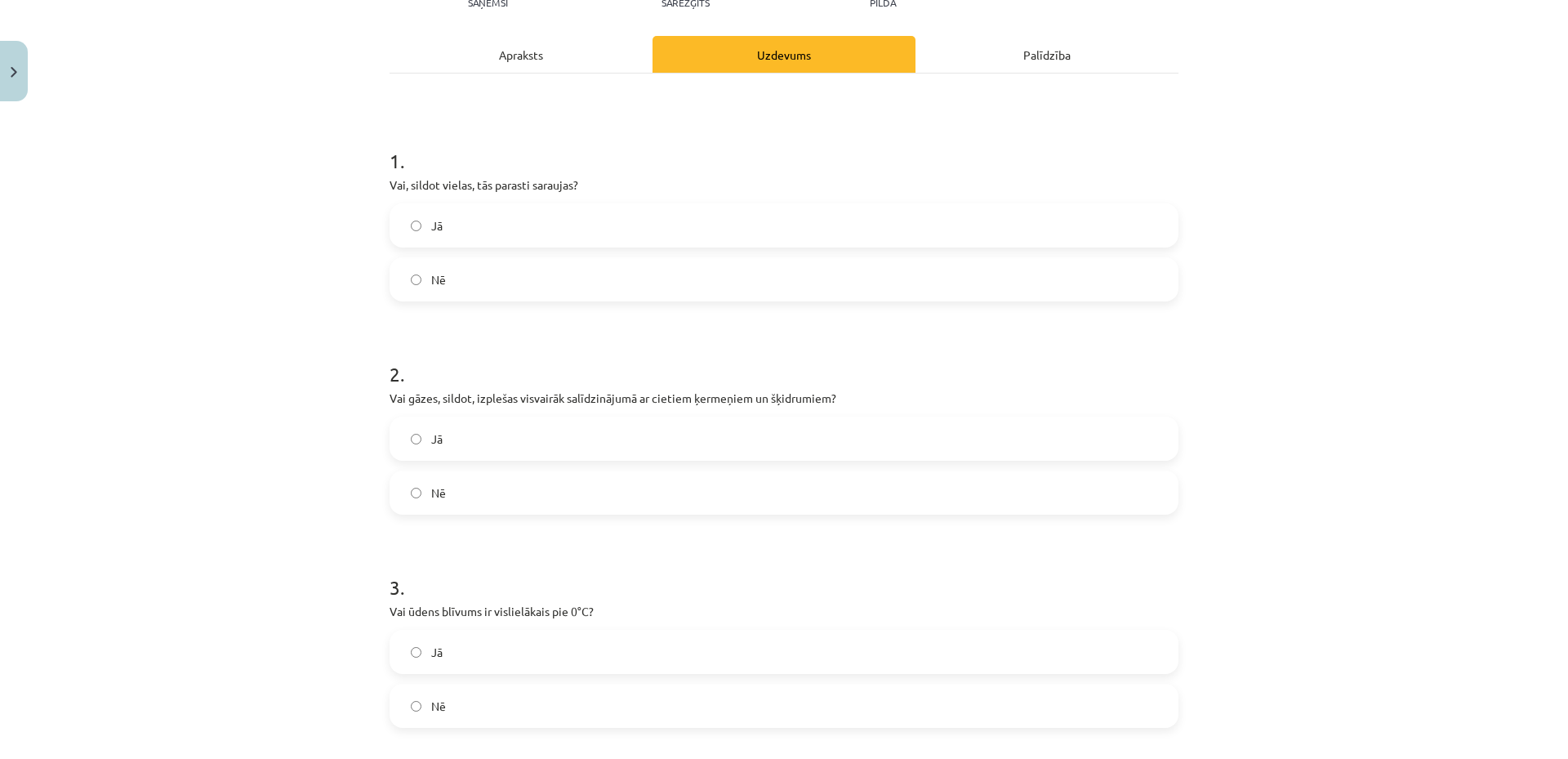
click at [442, 442] on label "Jā" at bounding box center [784, 438] width 786 height 41
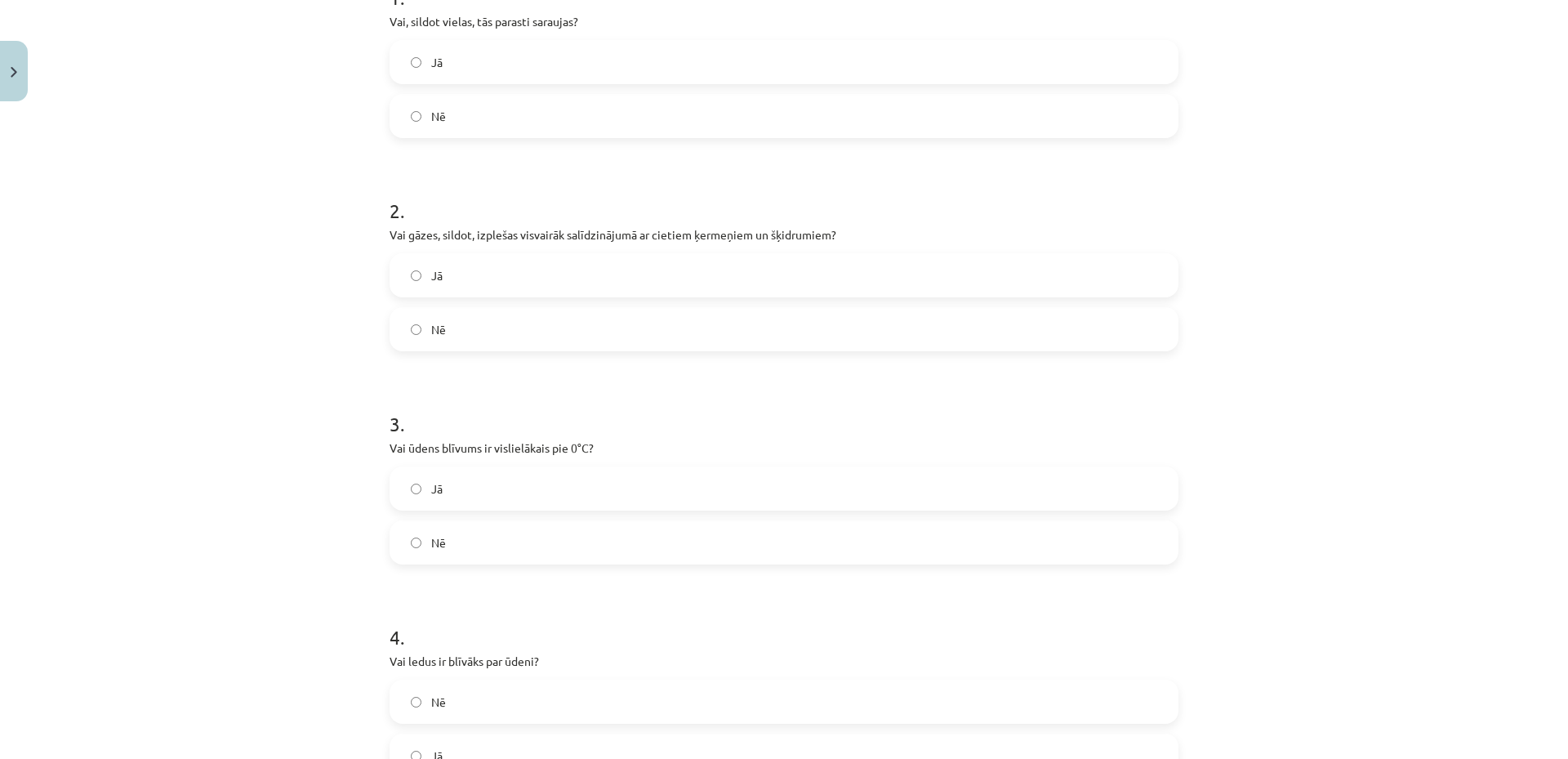
scroll to position [531, 0]
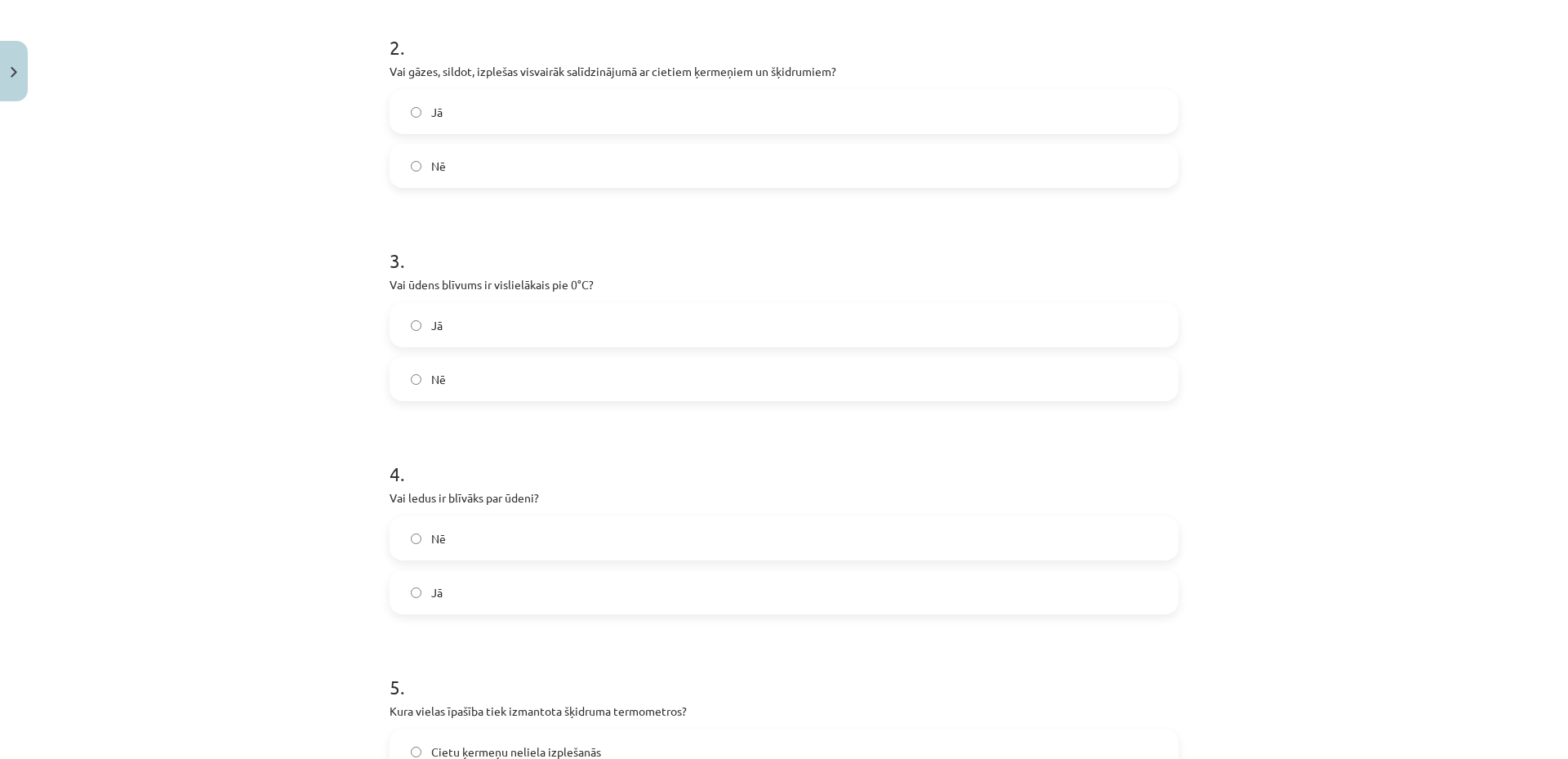
drag, startPoint x: 467, startPoint y: 371, endPoint x: 438, endPoint y: 381, distance: 30.7
click at [470, 371] on label "Nē" at bounding box center [784, 378] width 786 height 41
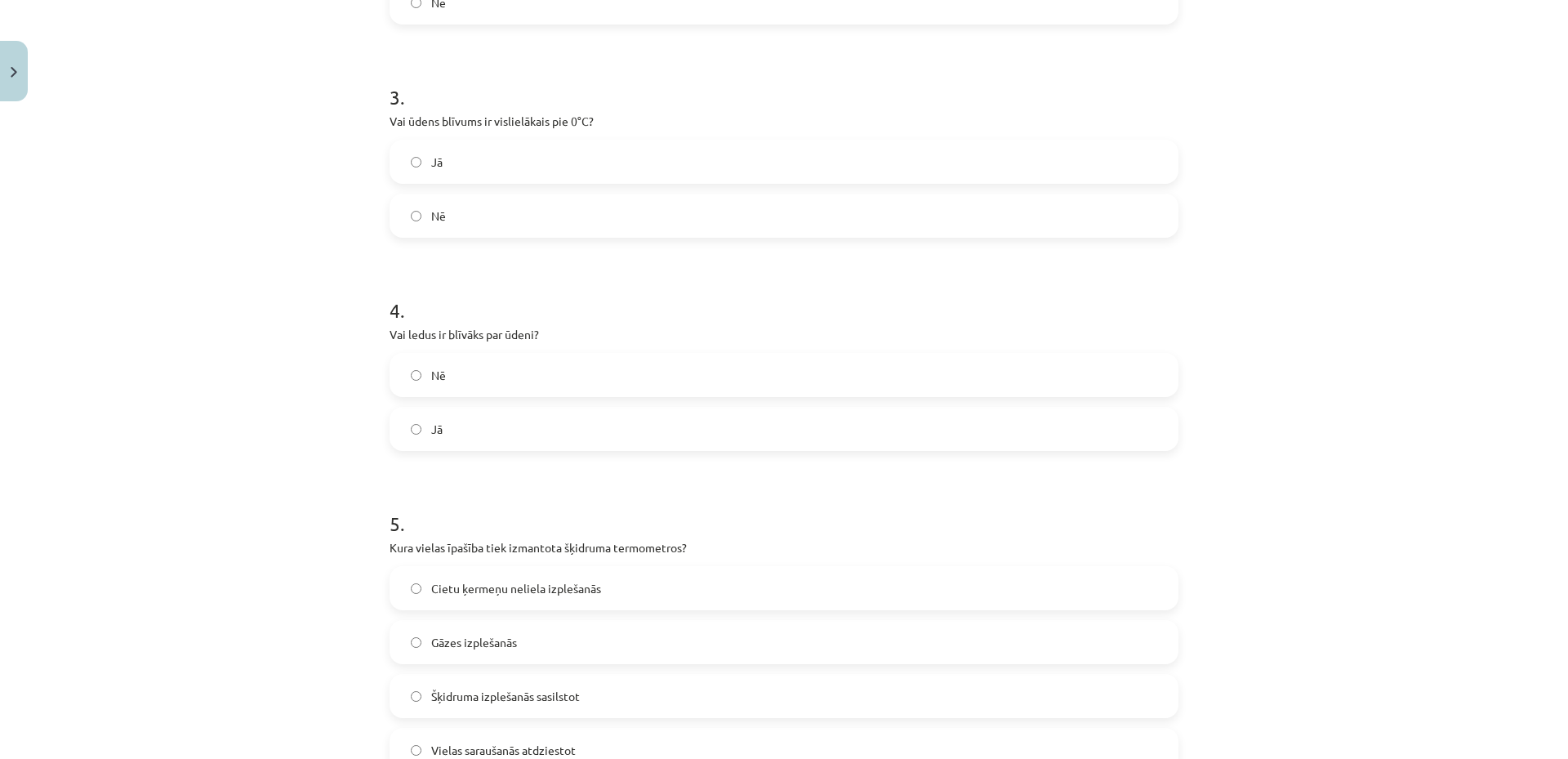
click at [480, 370] on label "Nē" at bounding box center [784, 375] width 786 height 41
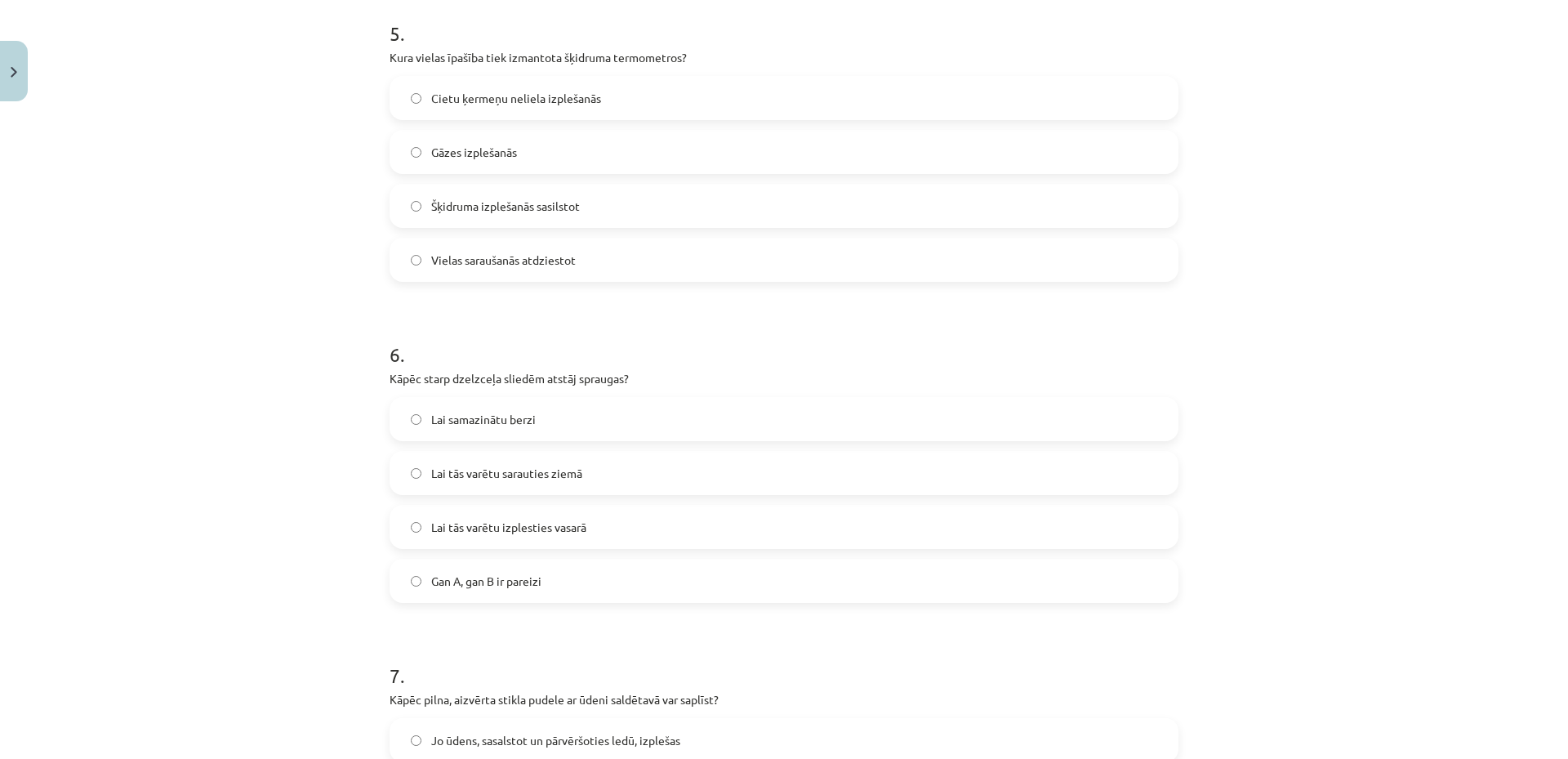
scroll to position [1021, 0]
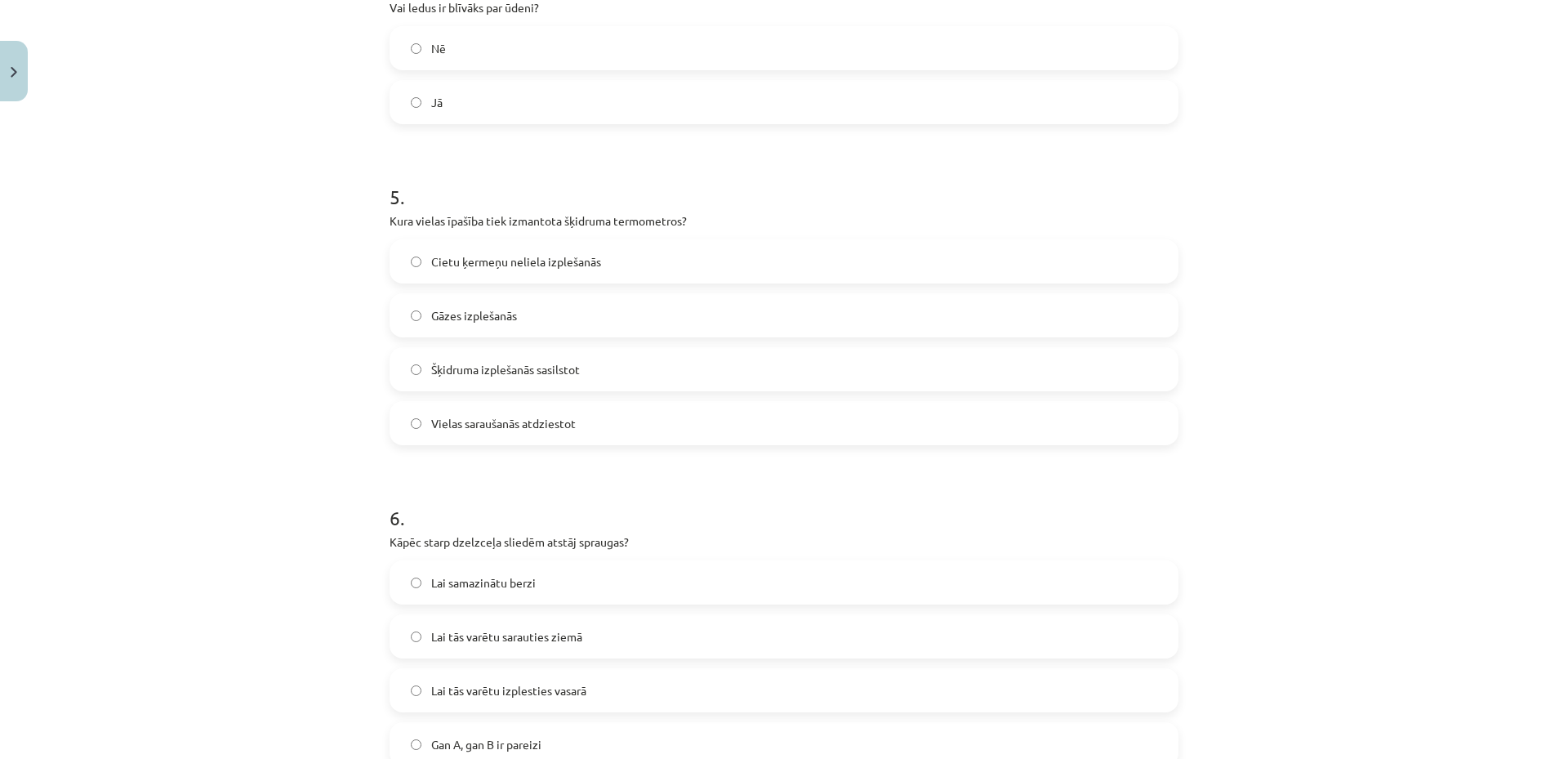
click at [502, 384] on label "Šķidruma izplešanās sasilstot" at bounding box center [784, 369] width 786 height 41
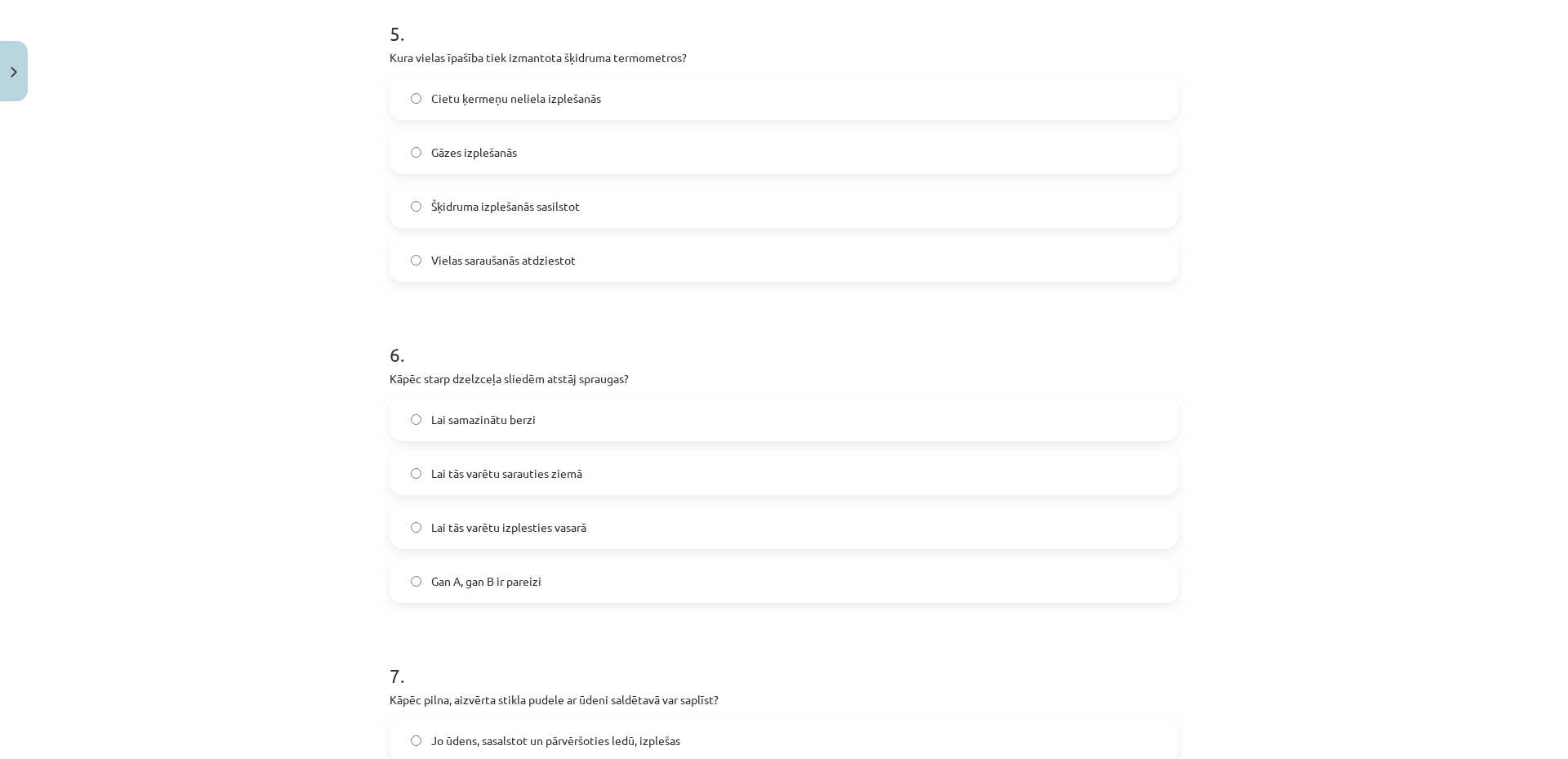
scroll to position [1348, 0]
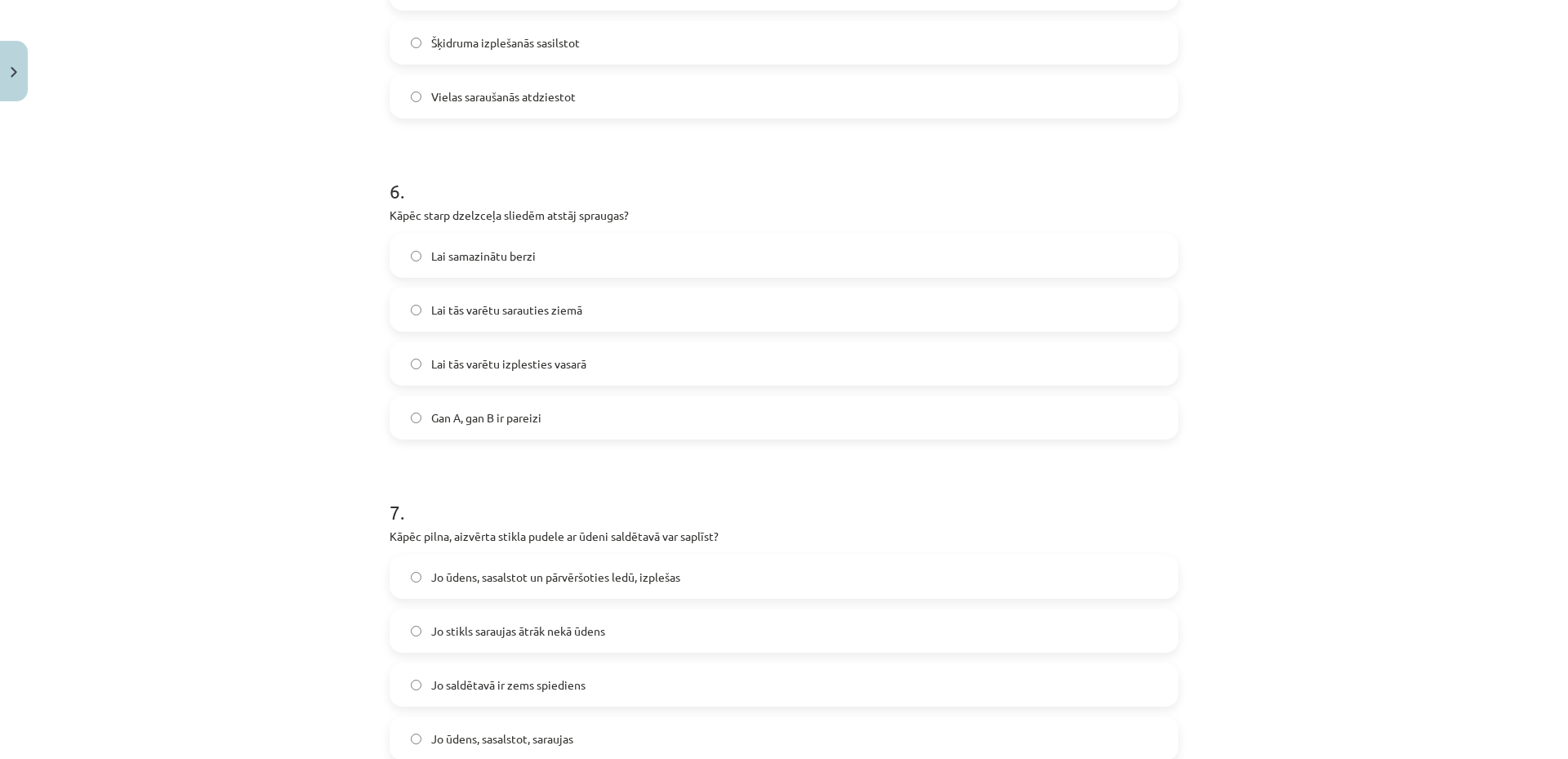
click at [440, 264] on span "Lai samazinātu berzi" at bounding box center [483, 256] width 105 height 17
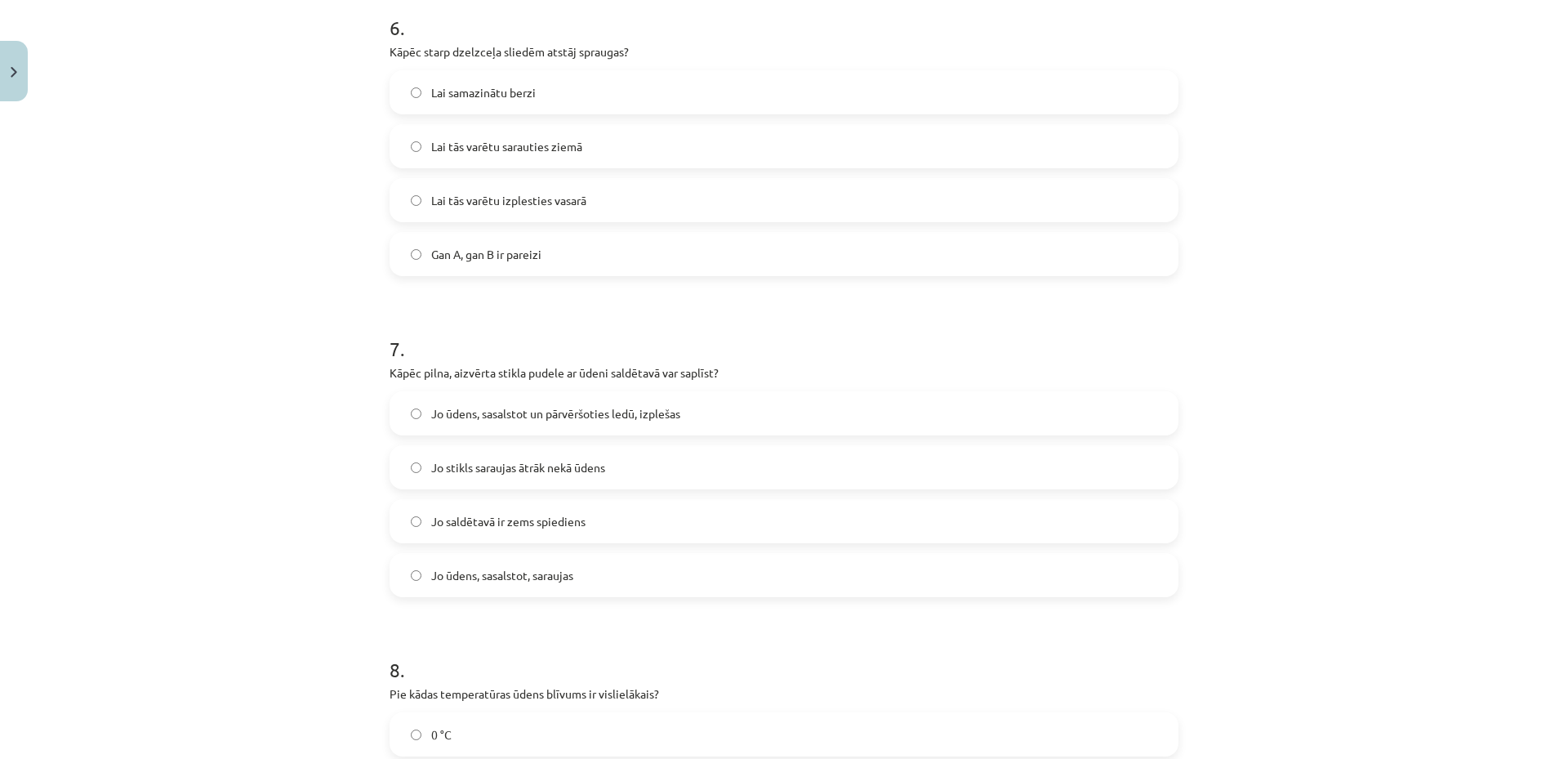
scroll to position [1675, 0]
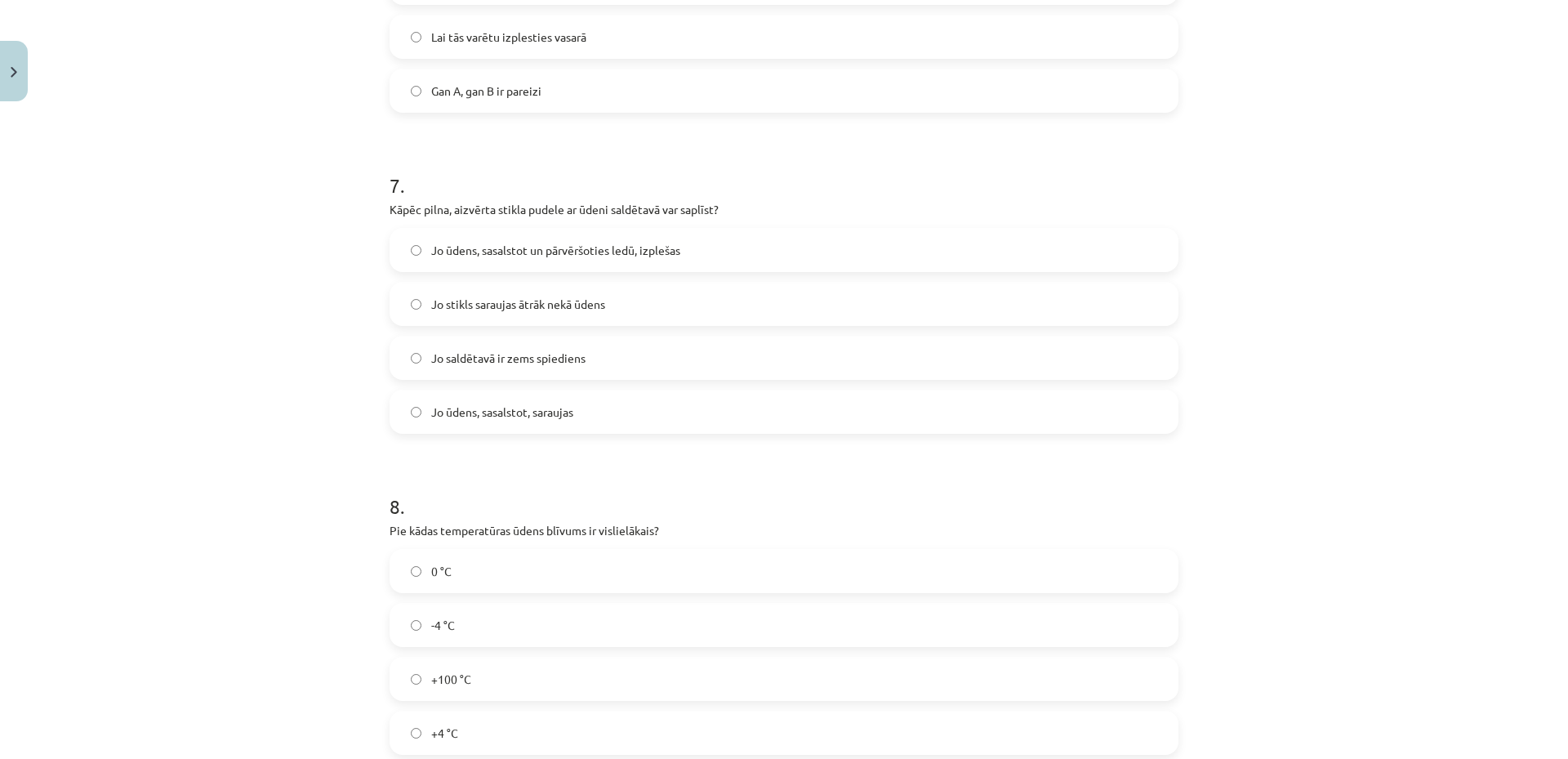
click at [487, 253] on span "Jo ūdens, sasalstot un pārvēršoties ledū, izplešas" at bounding box center [556, 250] width 249 height 17
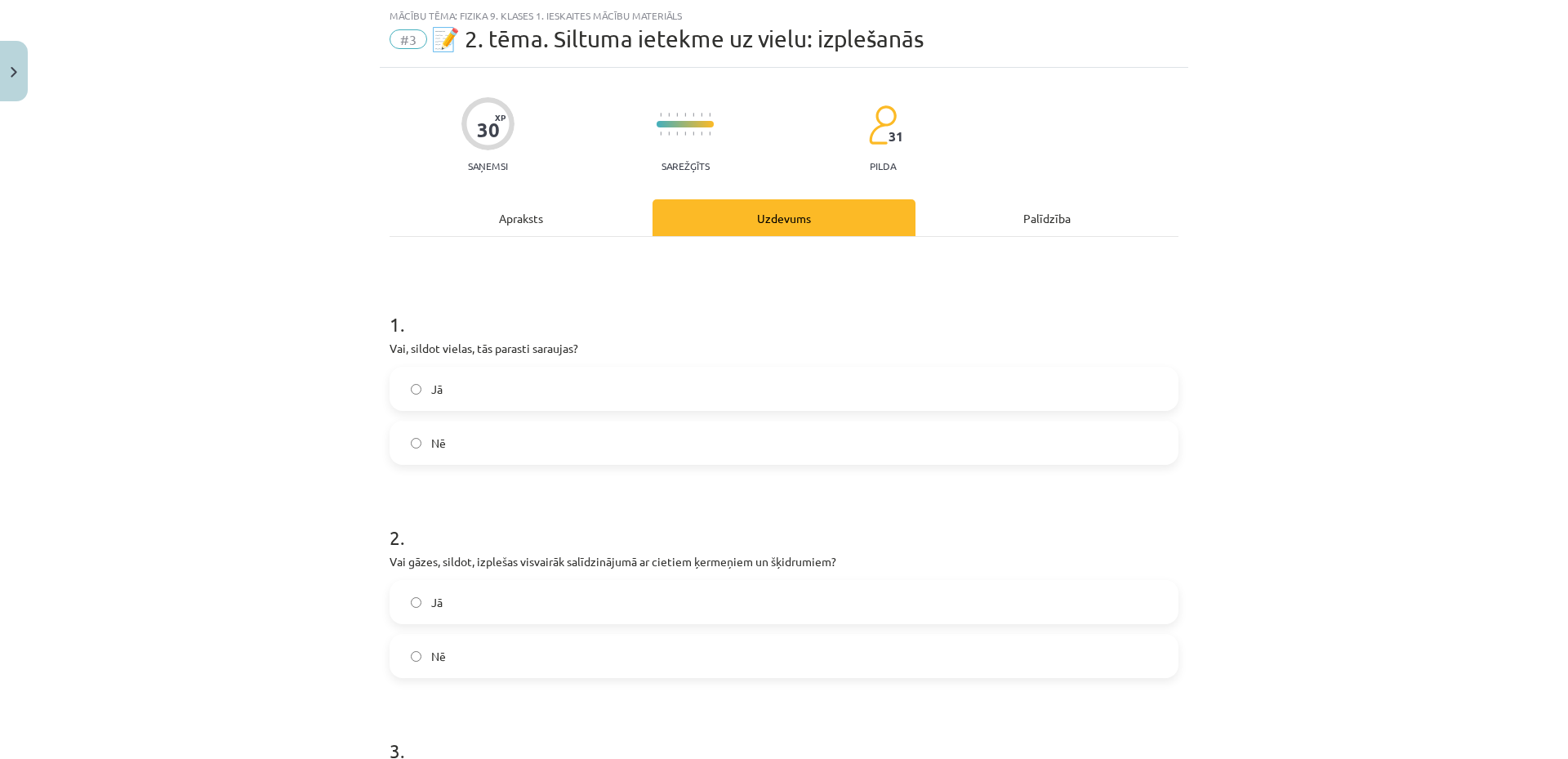
scroll to position [0, 0]
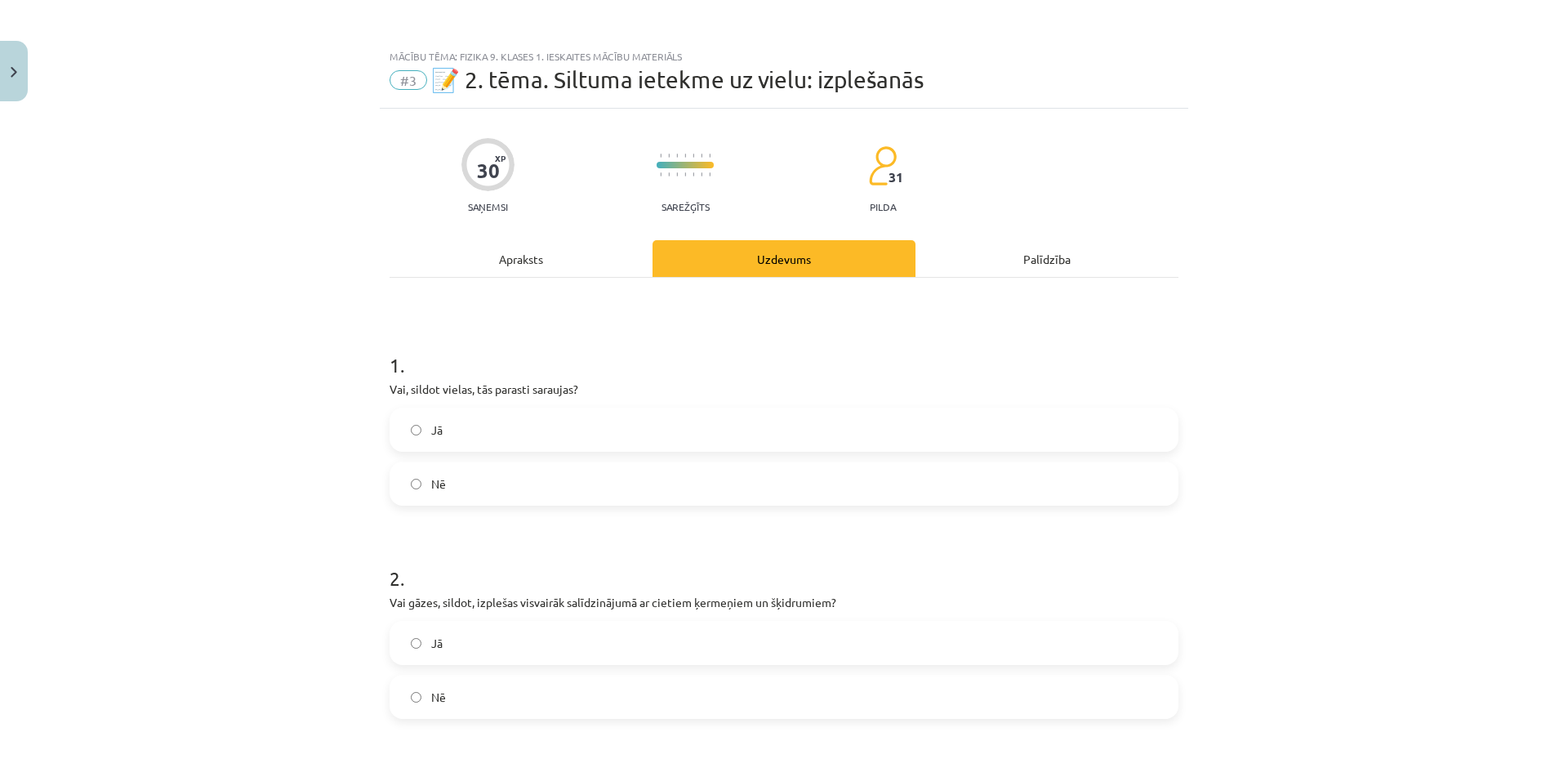
click at [533, 270] on div "Apraksts" at bounding box center [521, 258] width 263 height 36
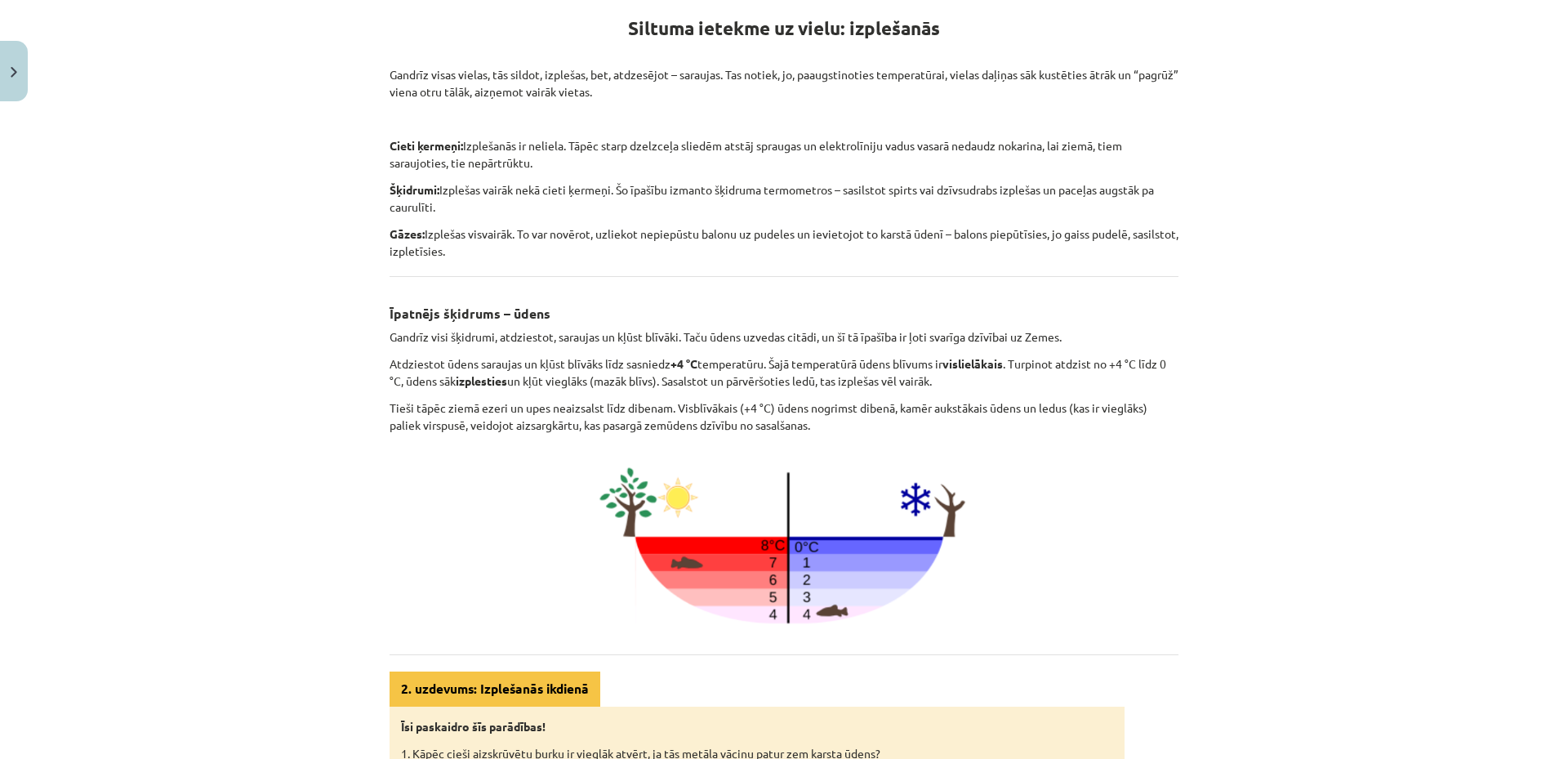
scroll to position [141, 0]
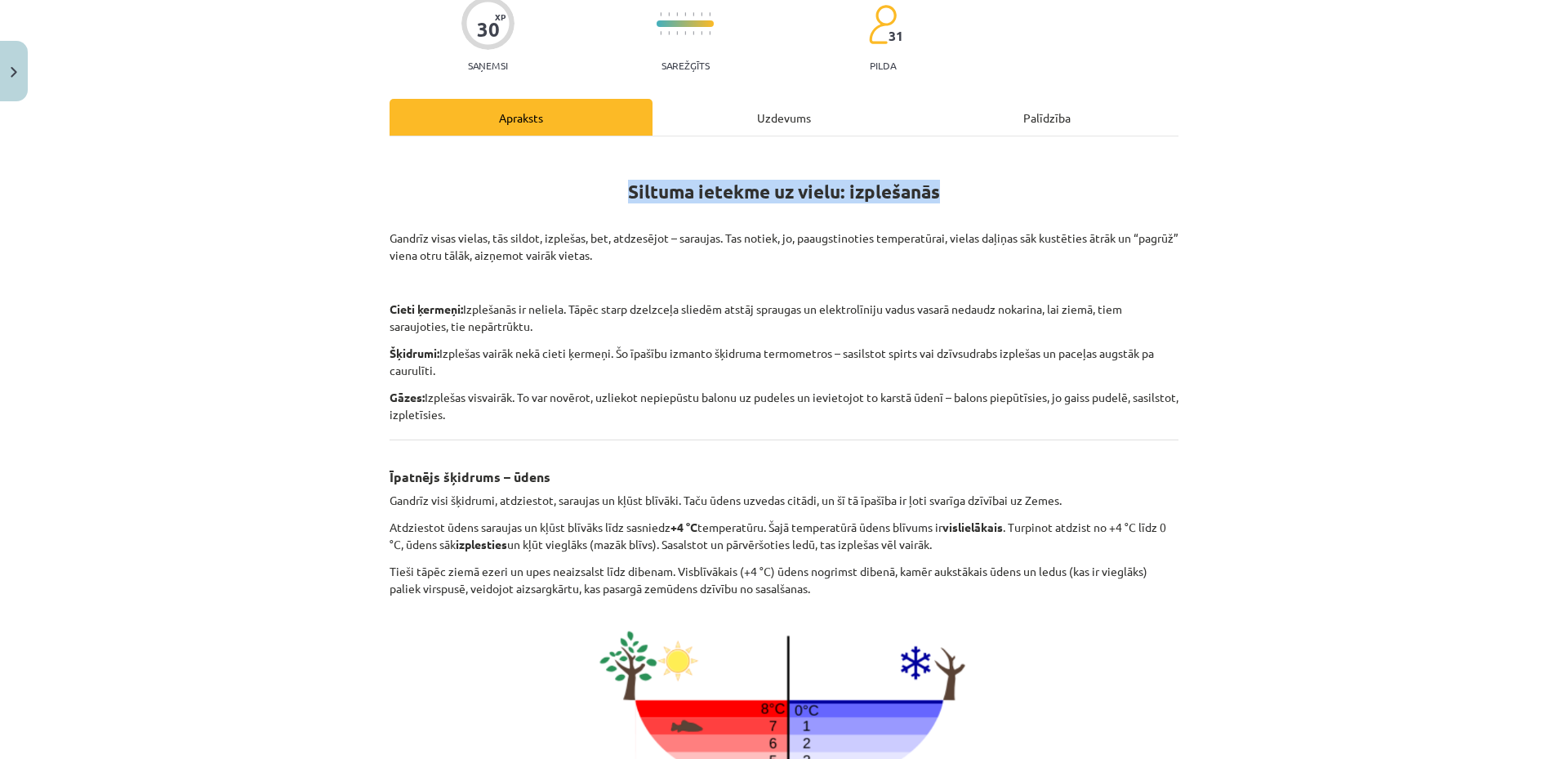
drag, startPoint x: 621, startPoint y: 192, endPoint x: 933, endPoint y: 192, distance: 312.0
click at [933, 192] on strong "Siltuma ietekme uz vielu: izplešanās" at bounding box center [784, 191] width 312 height 23
copy strong "Siltuma ietekme uz vielu: izplešanās"
click at [459, 400] on p "Gāzes: Izplešas visvairāk. To var novērot, uzliekot nepiepūstu balonu uz pudele…" at bounding box center [784, 406] width 789 height 35
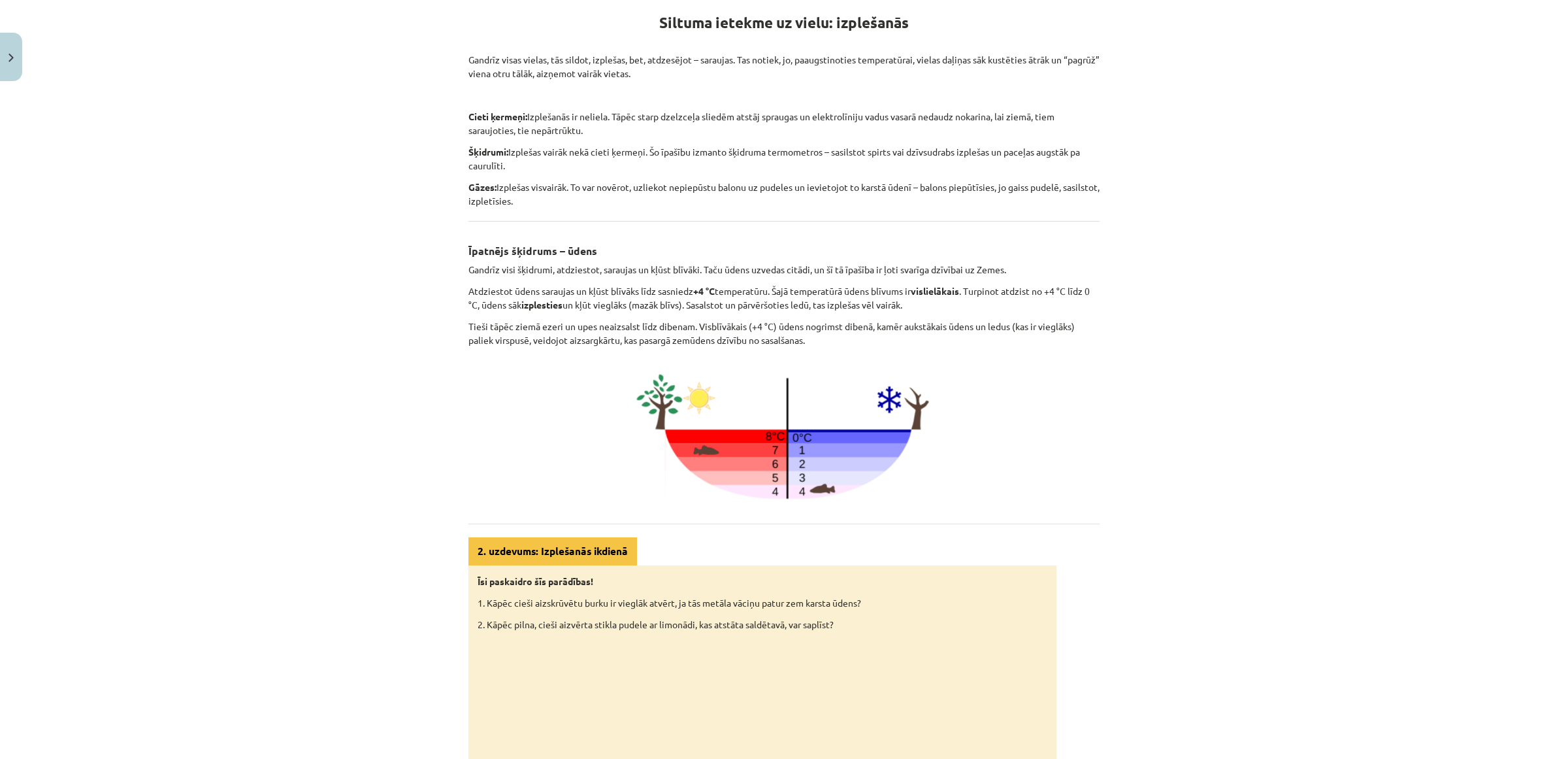
scroll to position [244, 0]
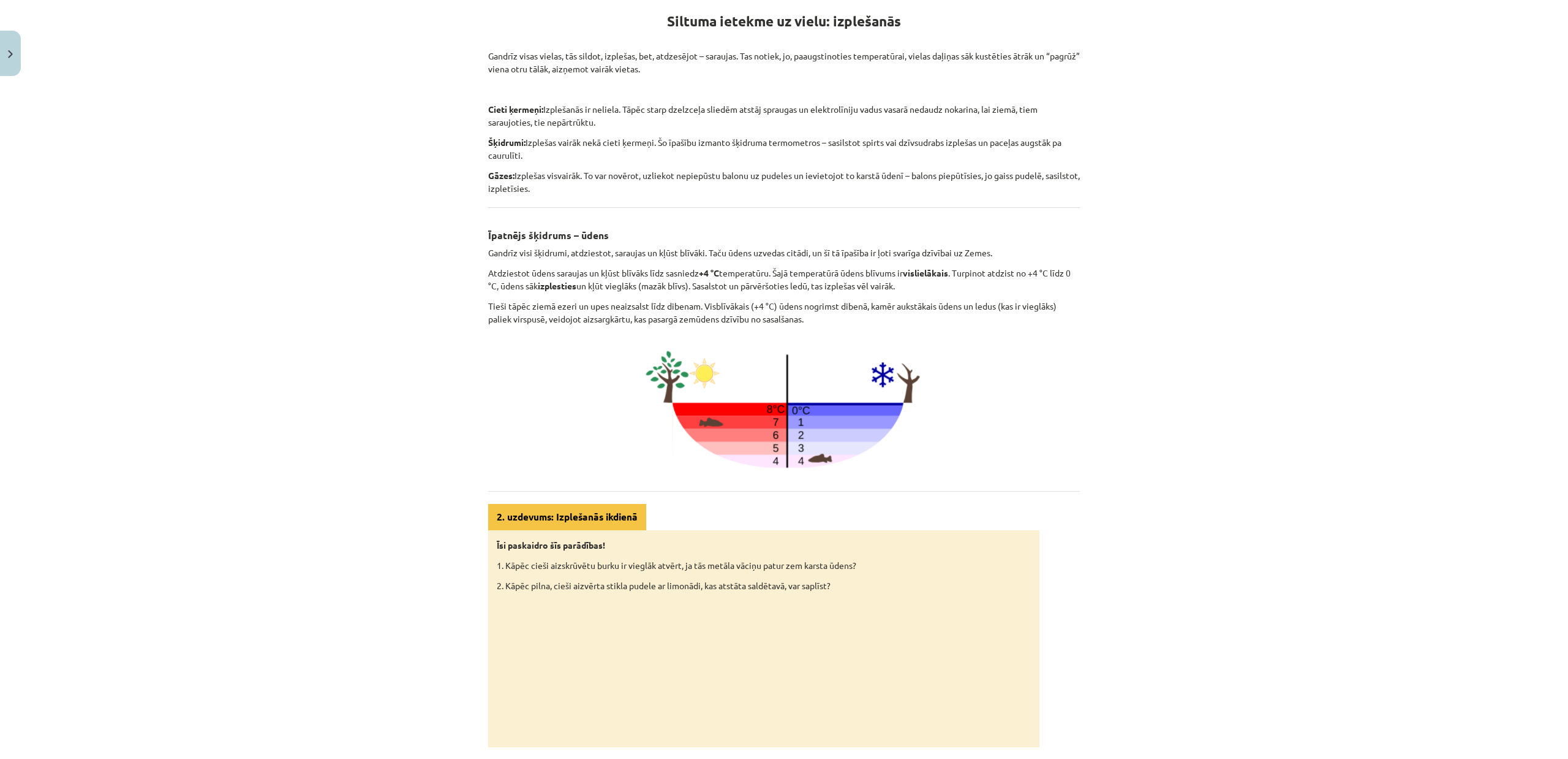
click at [1166, 382] on div "Mācību tēma: Fizika 9. klases 1. ieskaites mācību materiāls #3 📝 2. tēma. Siltu…" at bounding box center [784, 379] width 1568 height 759
click at [800, 329] on div "Siltuma ietekme uz vielu: izplešanās Gandrīz visas vielas, tās sildot, izplešas…" at bounding box center [784, 369] width 592 height 756
click at [550, 336] on p at bounding box center [784, 406] width 592 height 146
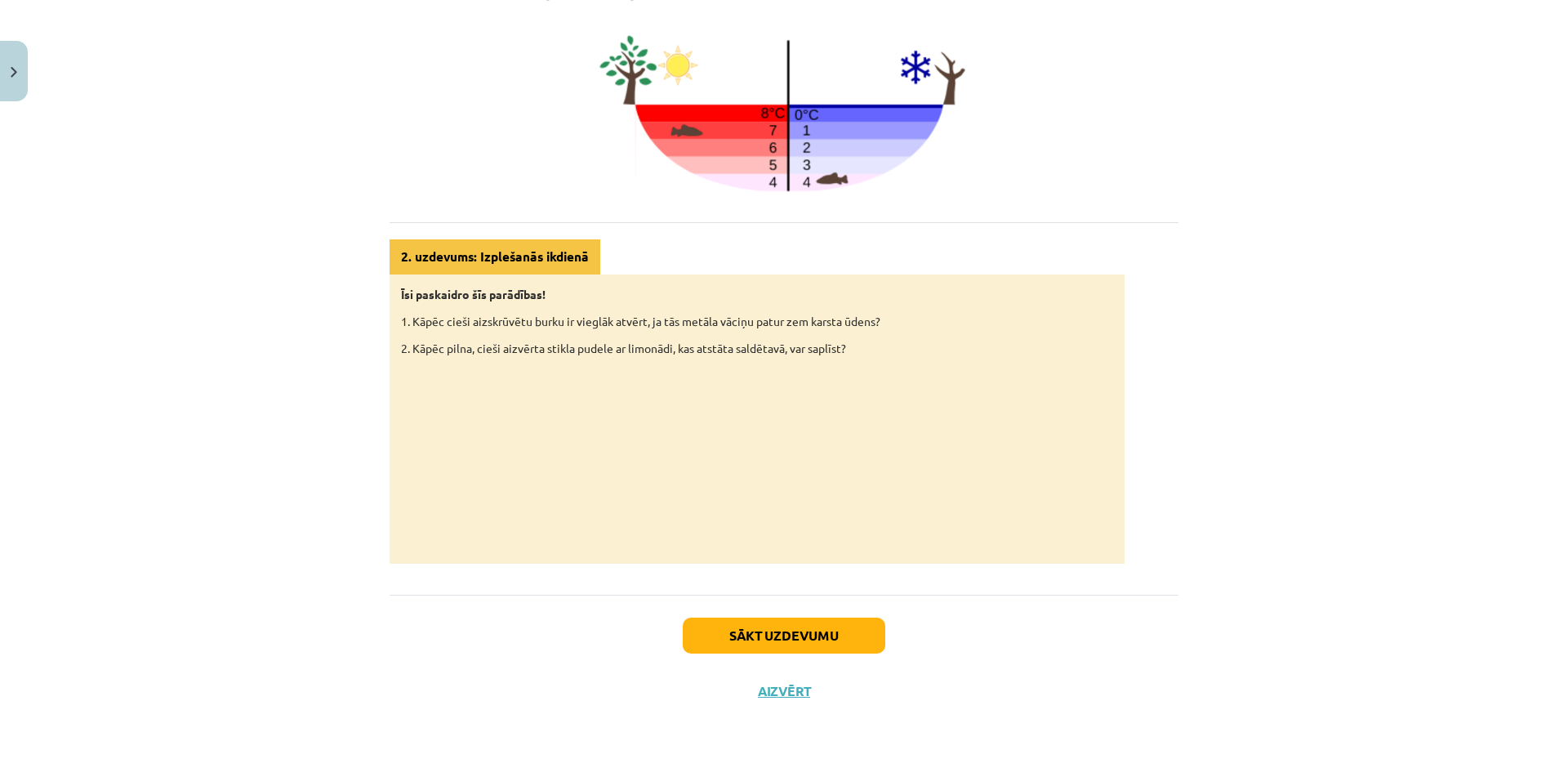
scroll to position [0, 0]
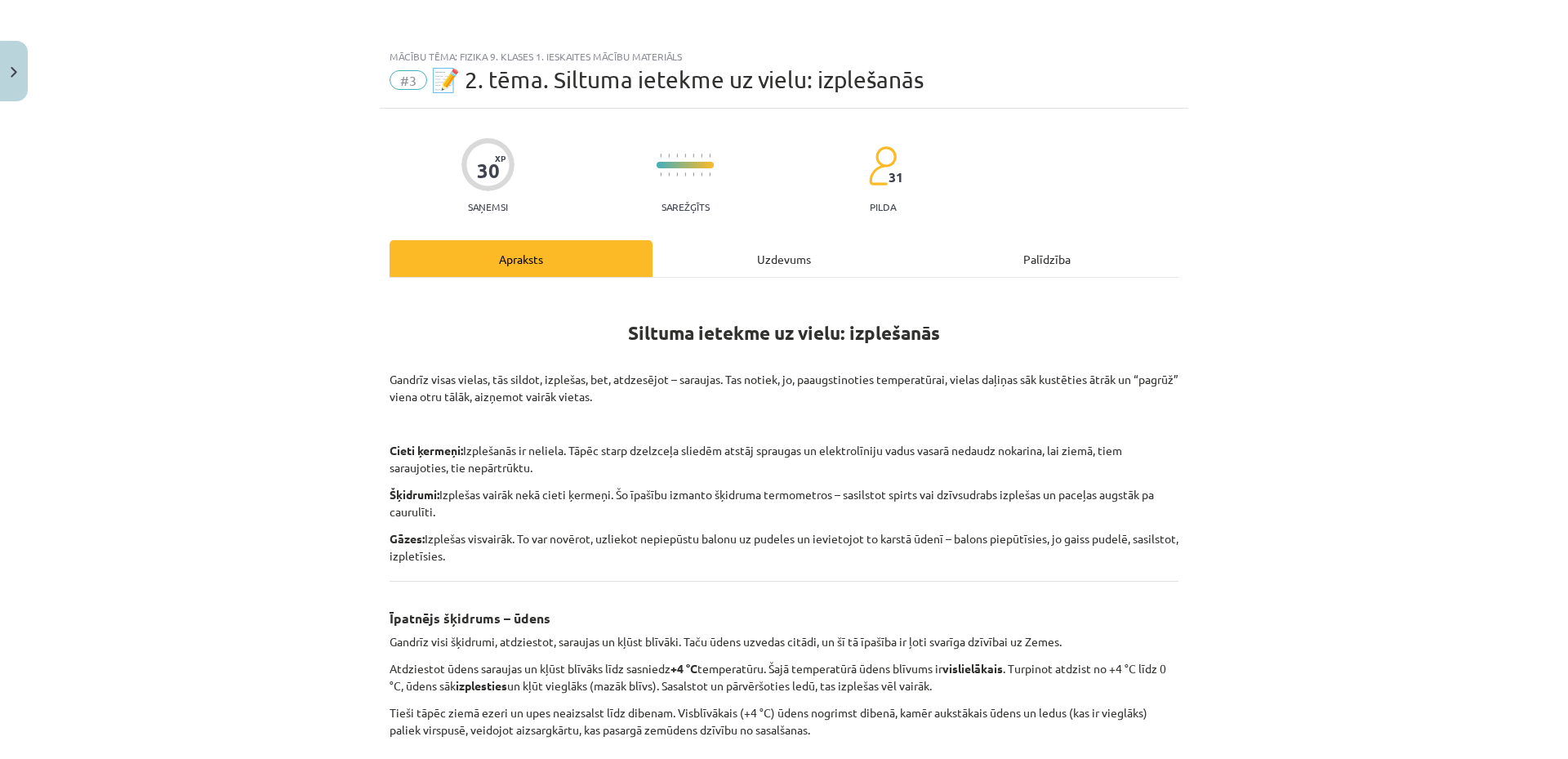
click at [746, 253] on div "Uzdevums" at bounding box center [784, 258] width 263 height 36
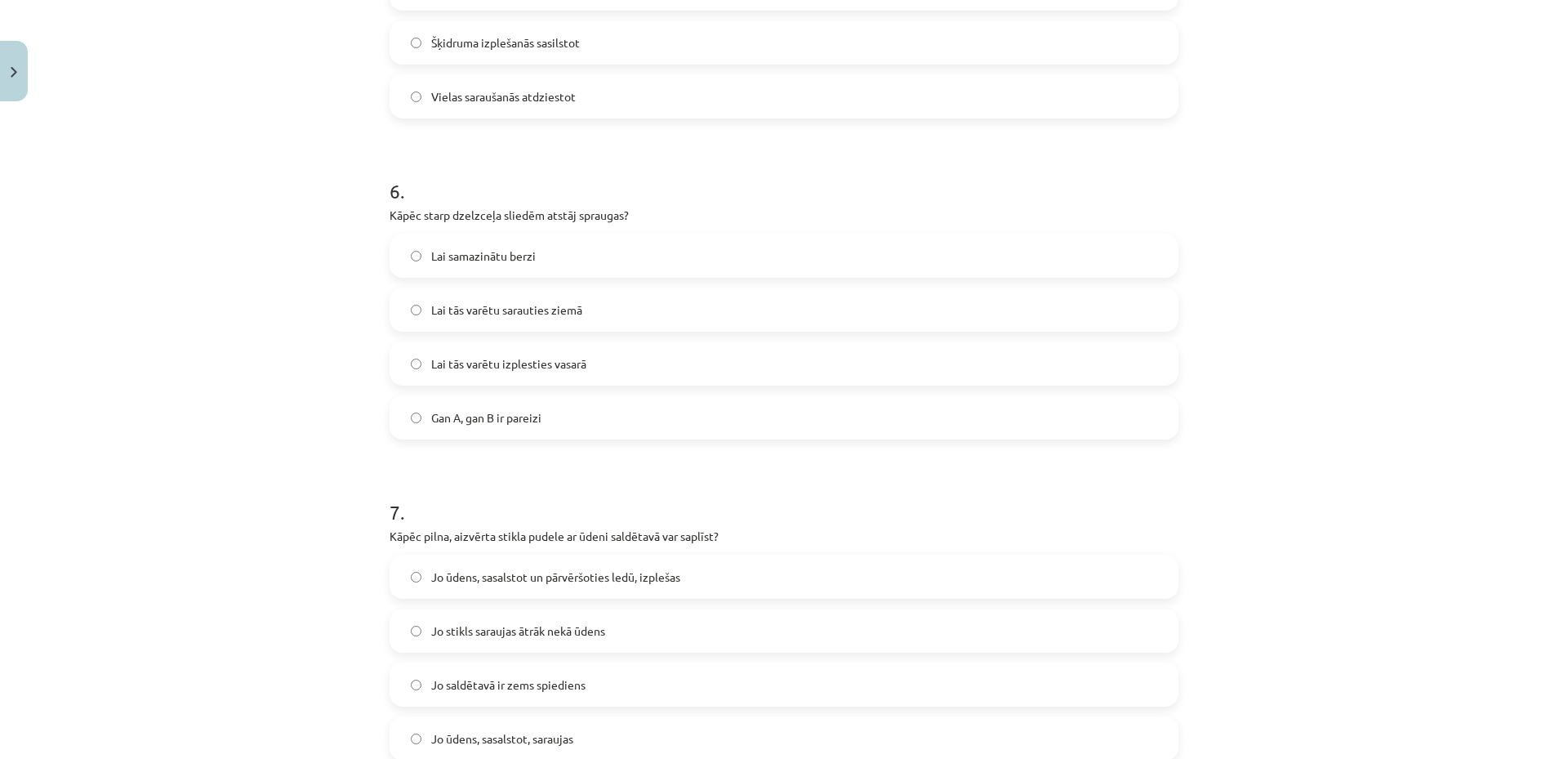
scroll to position [1675, 0]
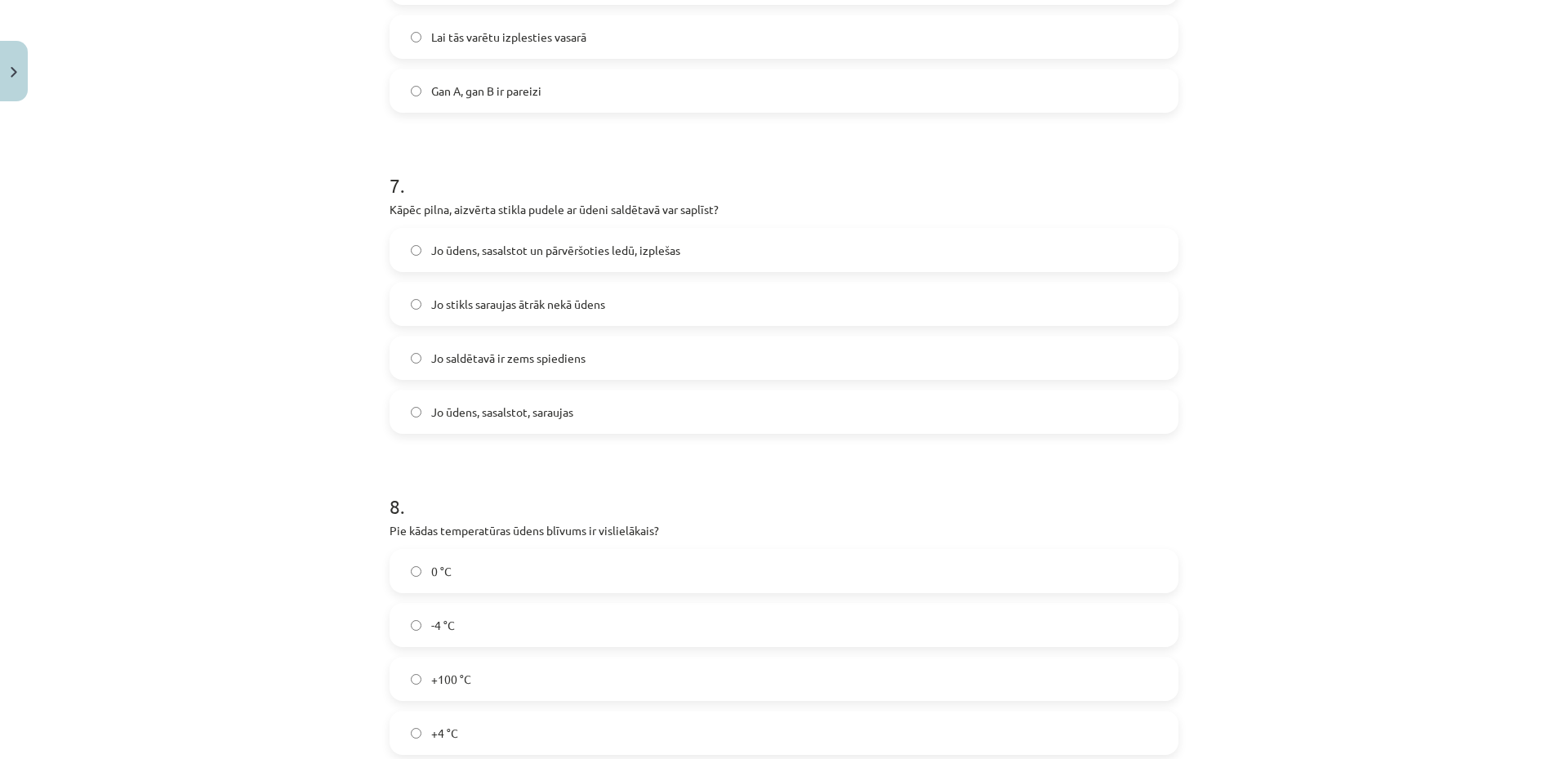
click at [1324, 189] on div "Mācību tēma: Fizika 9. klases 1. ieskaites mācību materiāls #3 📝 2. tēma. Siltu…" at bounding box center [784, 379] width 1568 height 759
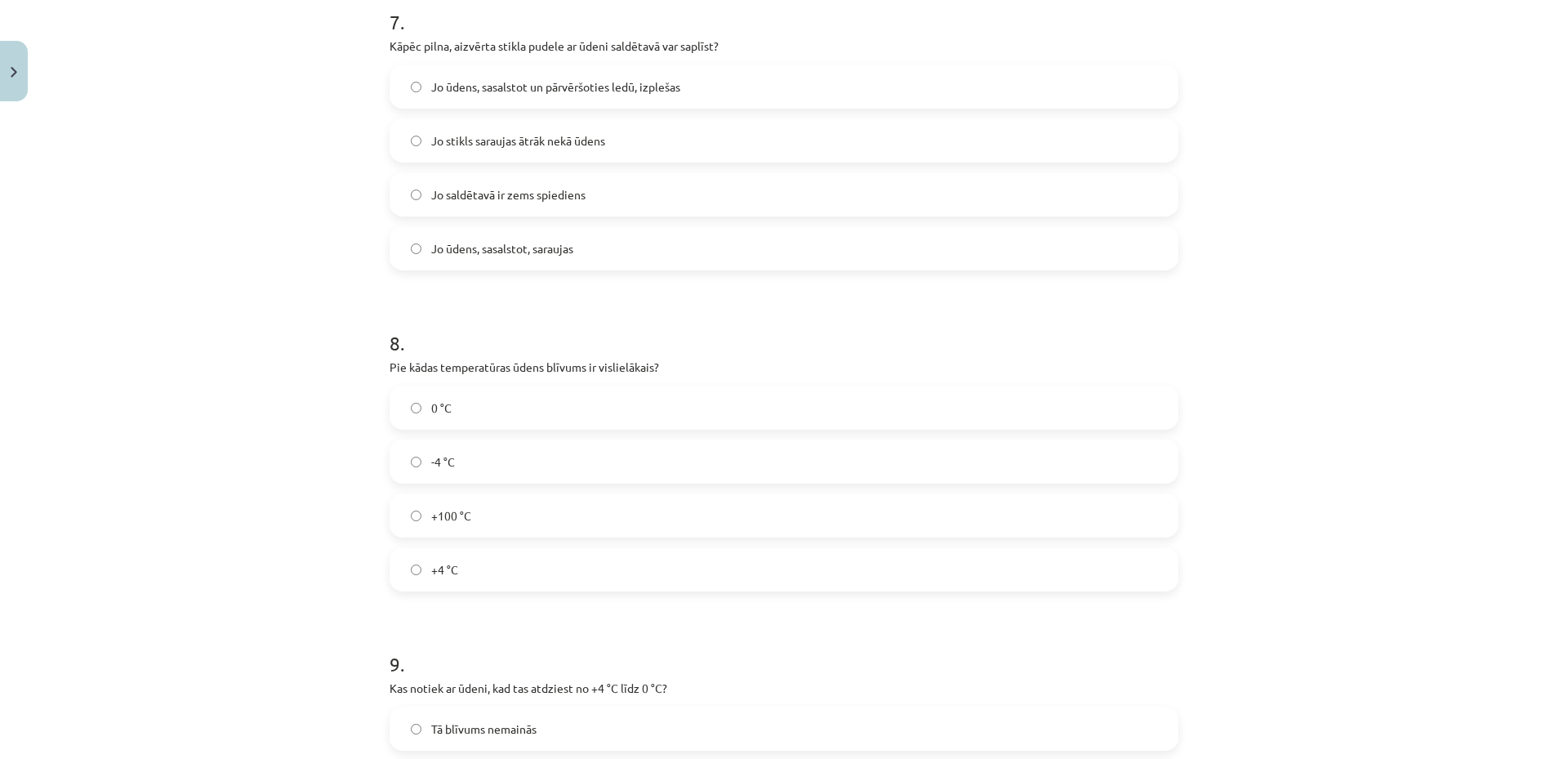
scroll to position [2001, 0]
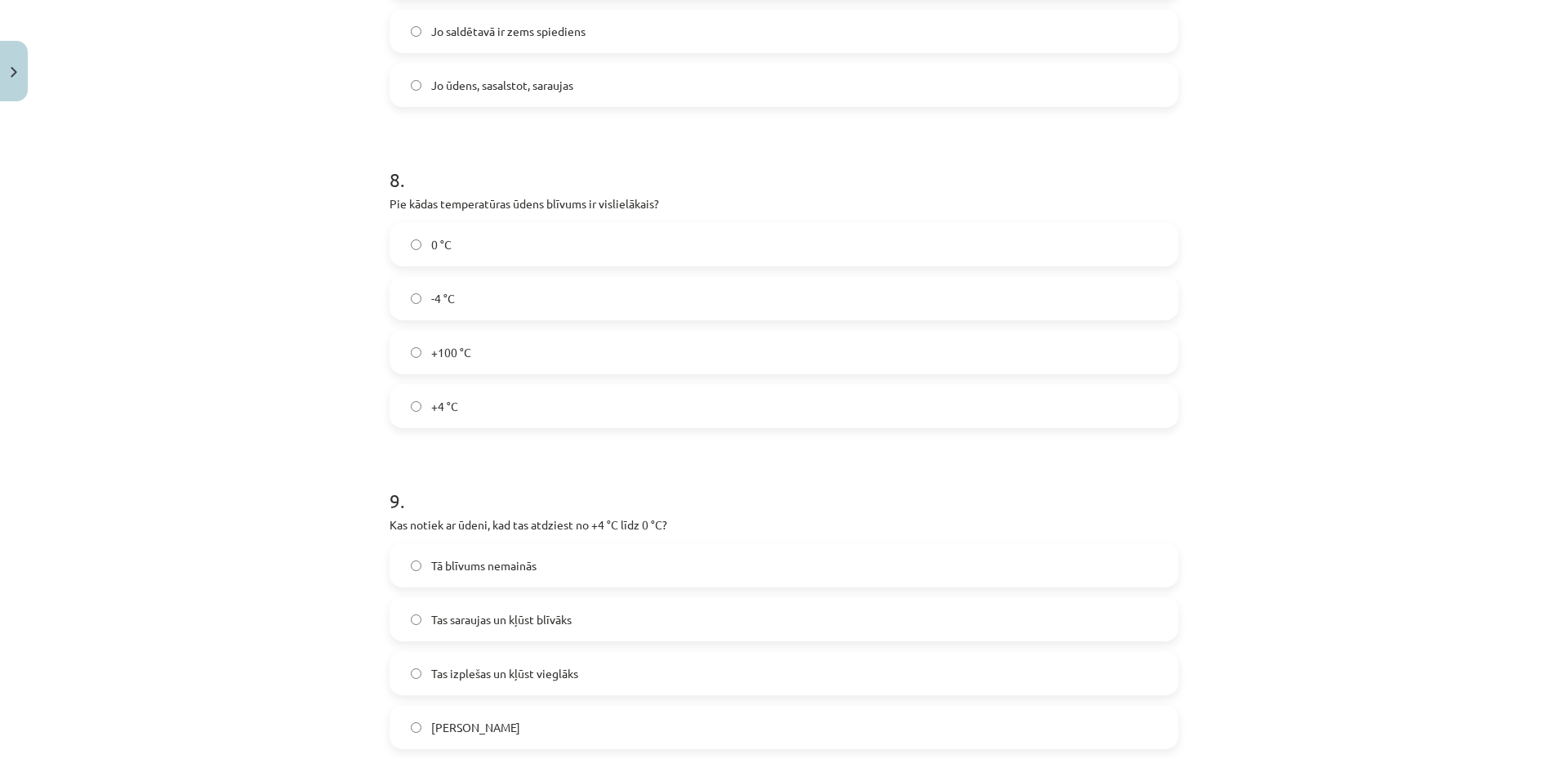
click at [490, 363] on label "+100 °C" at bounding box center [784, 351] width 786 height 41
click at [448, 404] on span "+4 °C" at bounding box center [444, 407] width 27 height 17
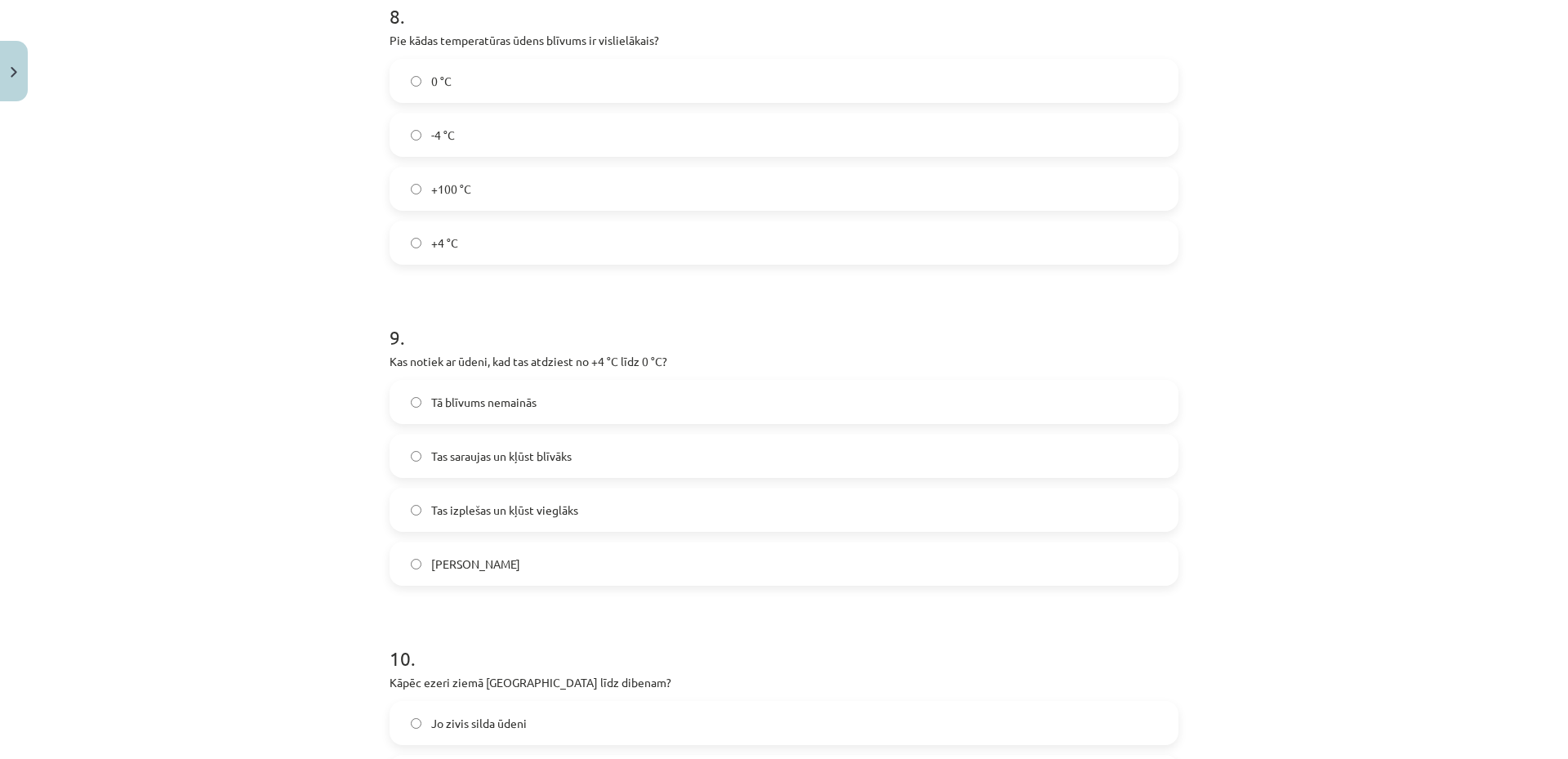
click at [479, 416] on label "Tā blīvums nemainās" at bounding box center [784, 402] width 786 height 41
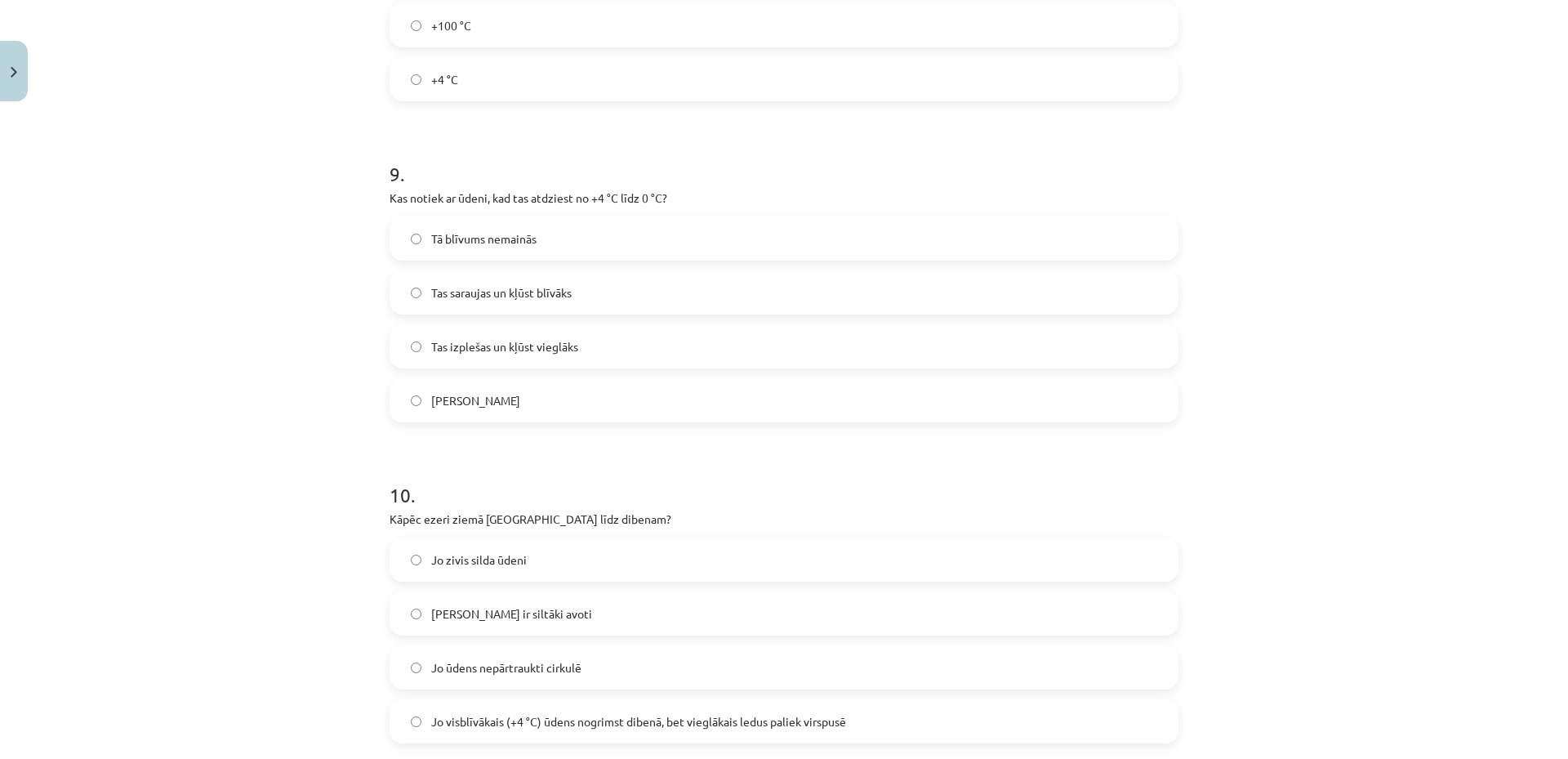
scroll to position [2492, 0]
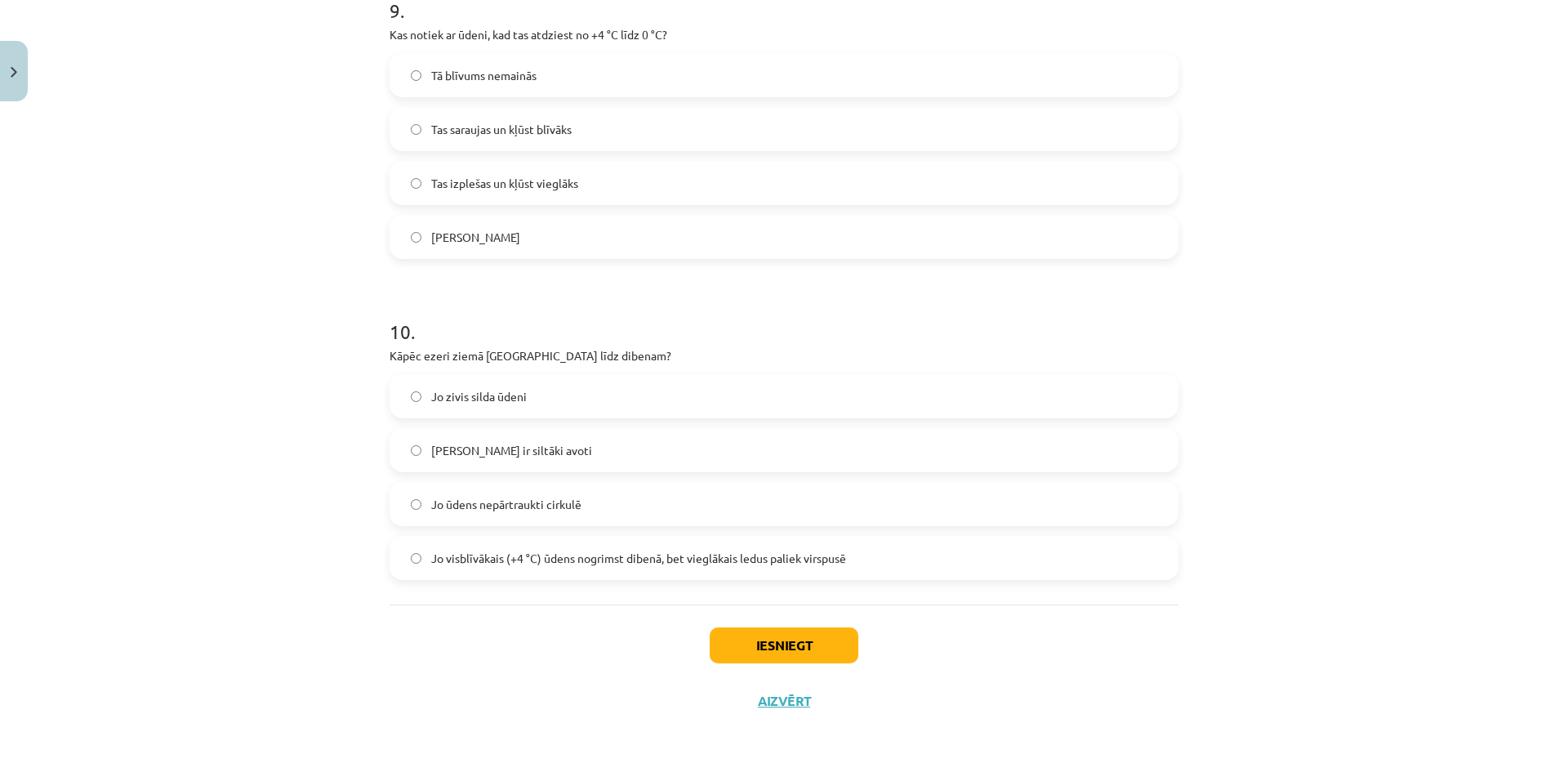
click at [504, 463] on label "Jo dibenā ir siltāki avoti" at bounding box center [784, 449] width 786 height 41
click at [460, 509] on span "Jo ūdens nepārtraukti cirkulē" at bounding box center [506, 505] width 151 height 17
click at [771, 639] on button "Iesniegt" at bounding box center [784, 646] width 149 height 36
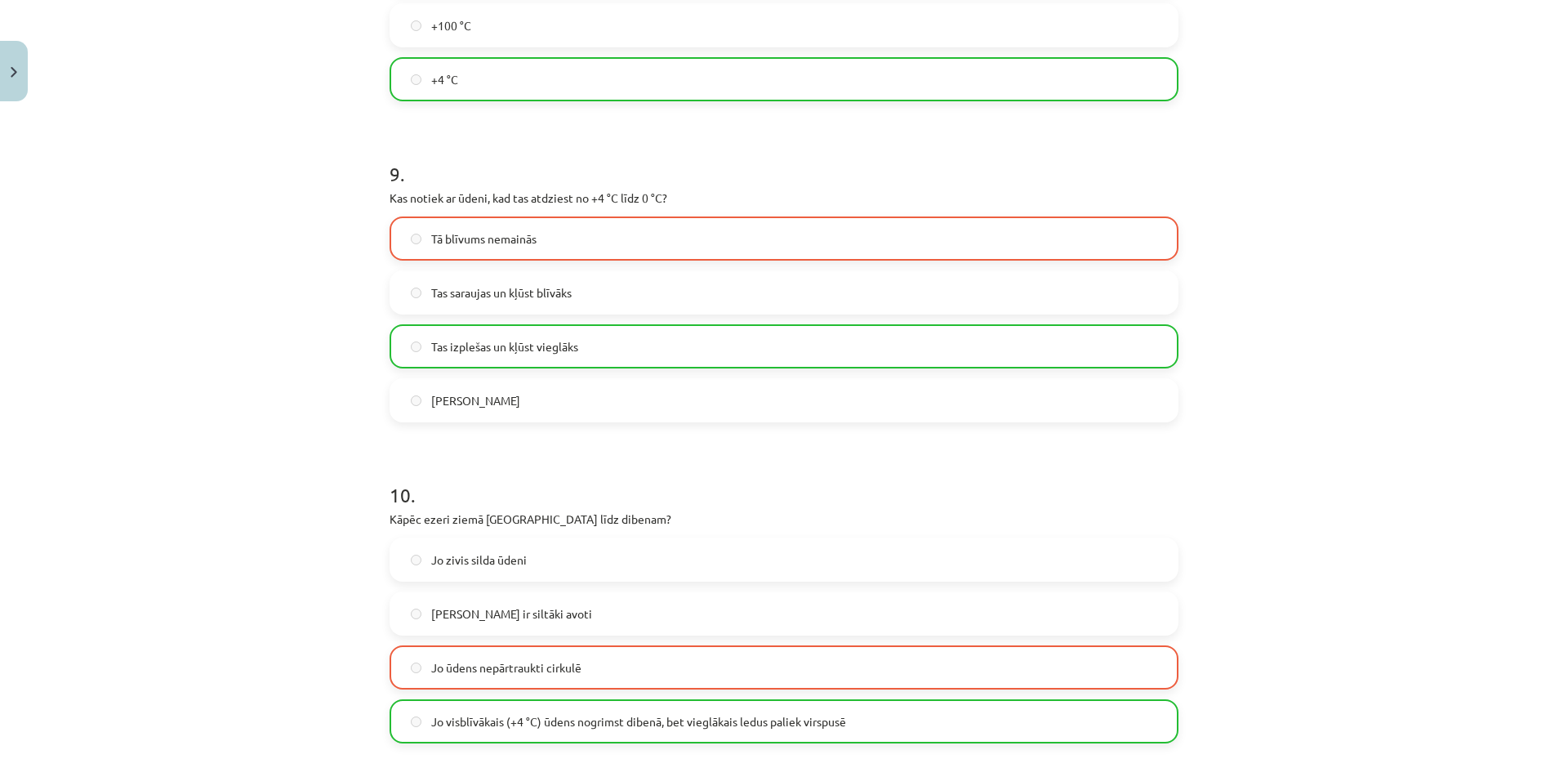
scroll to position [2554, 0]
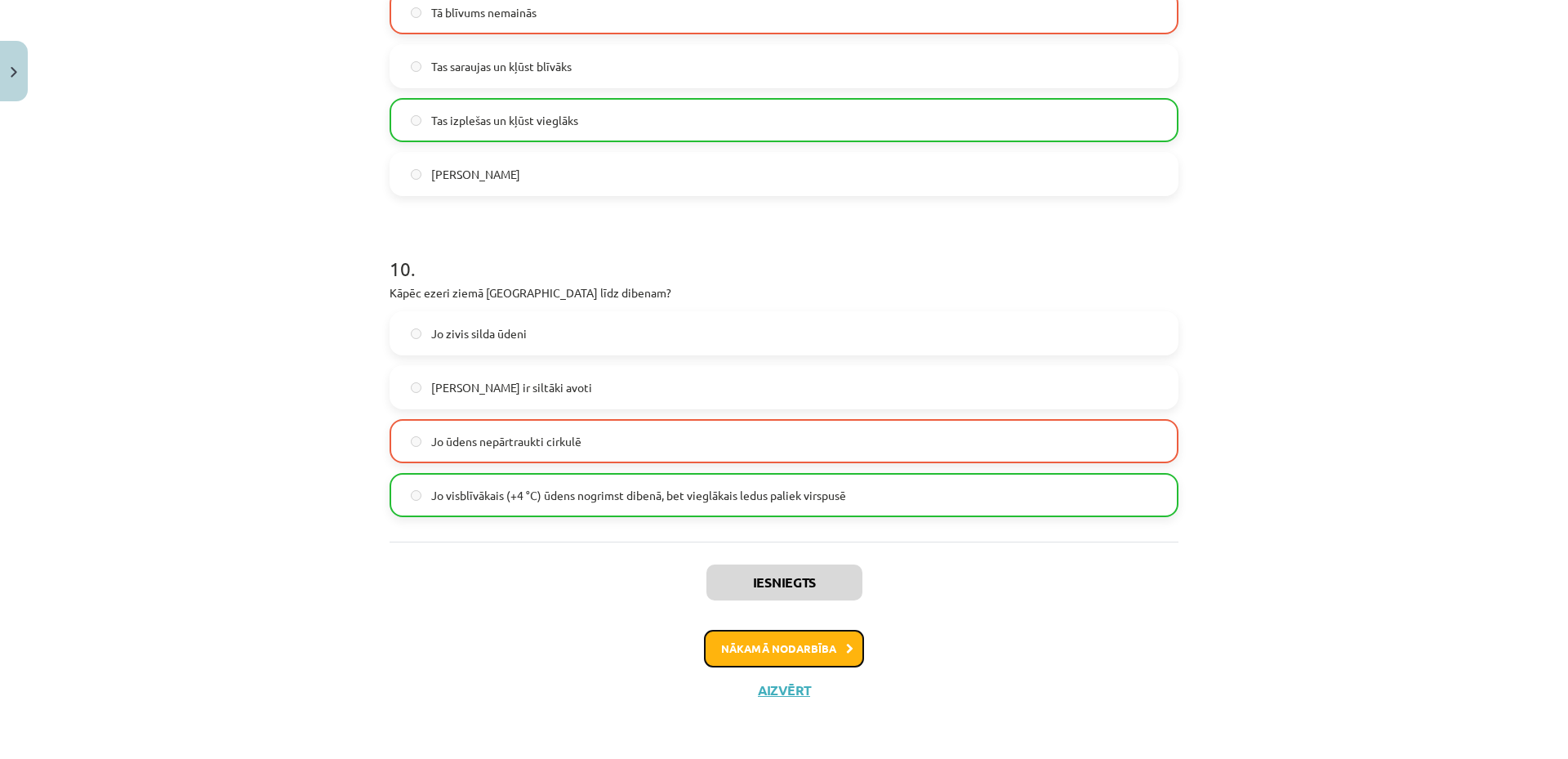
click at [768, 650] on button "Nākamā nodarbība" at bounding box center [784, 648] width 160 height 37
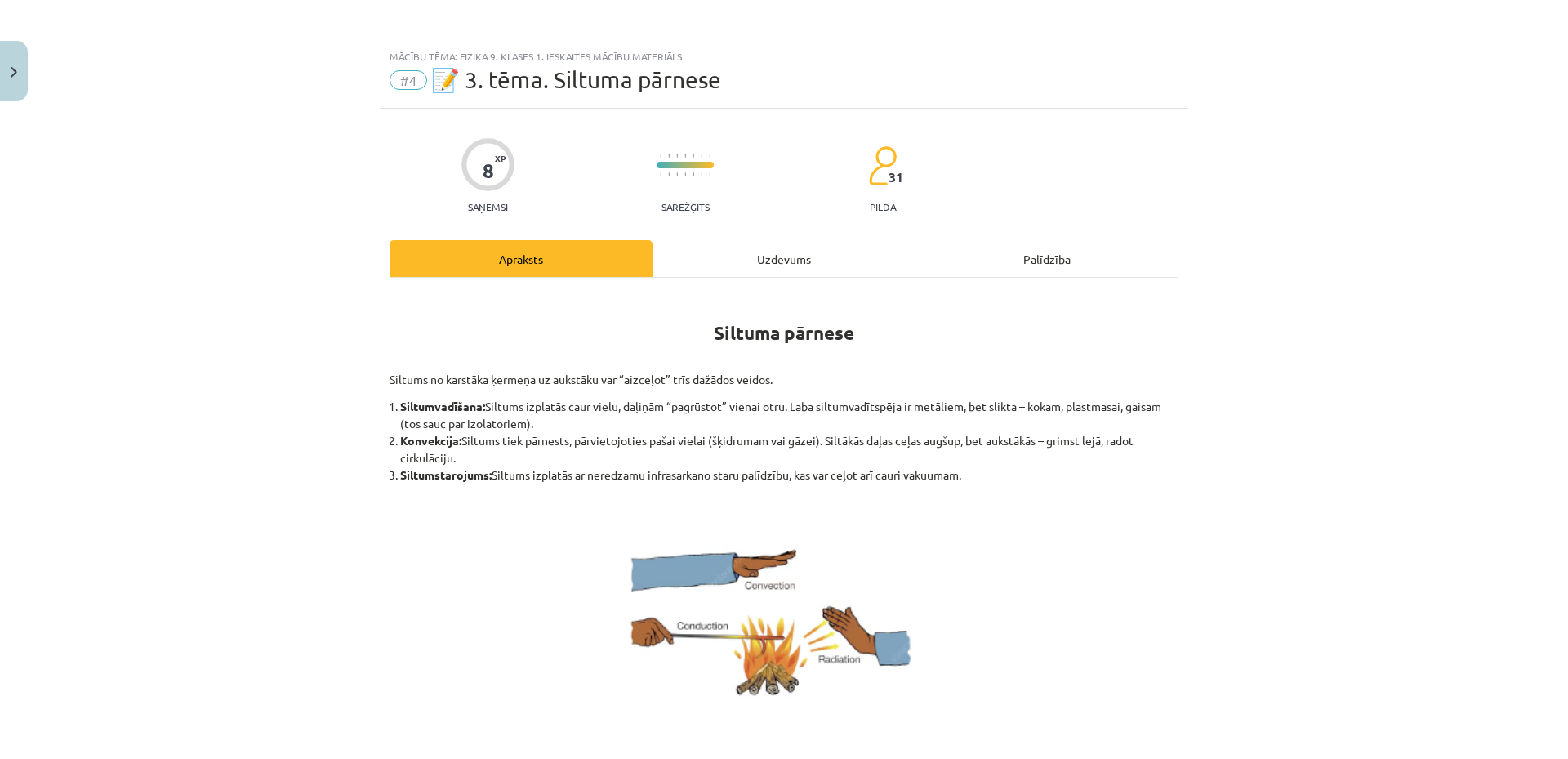
scroll to position [164, 0]
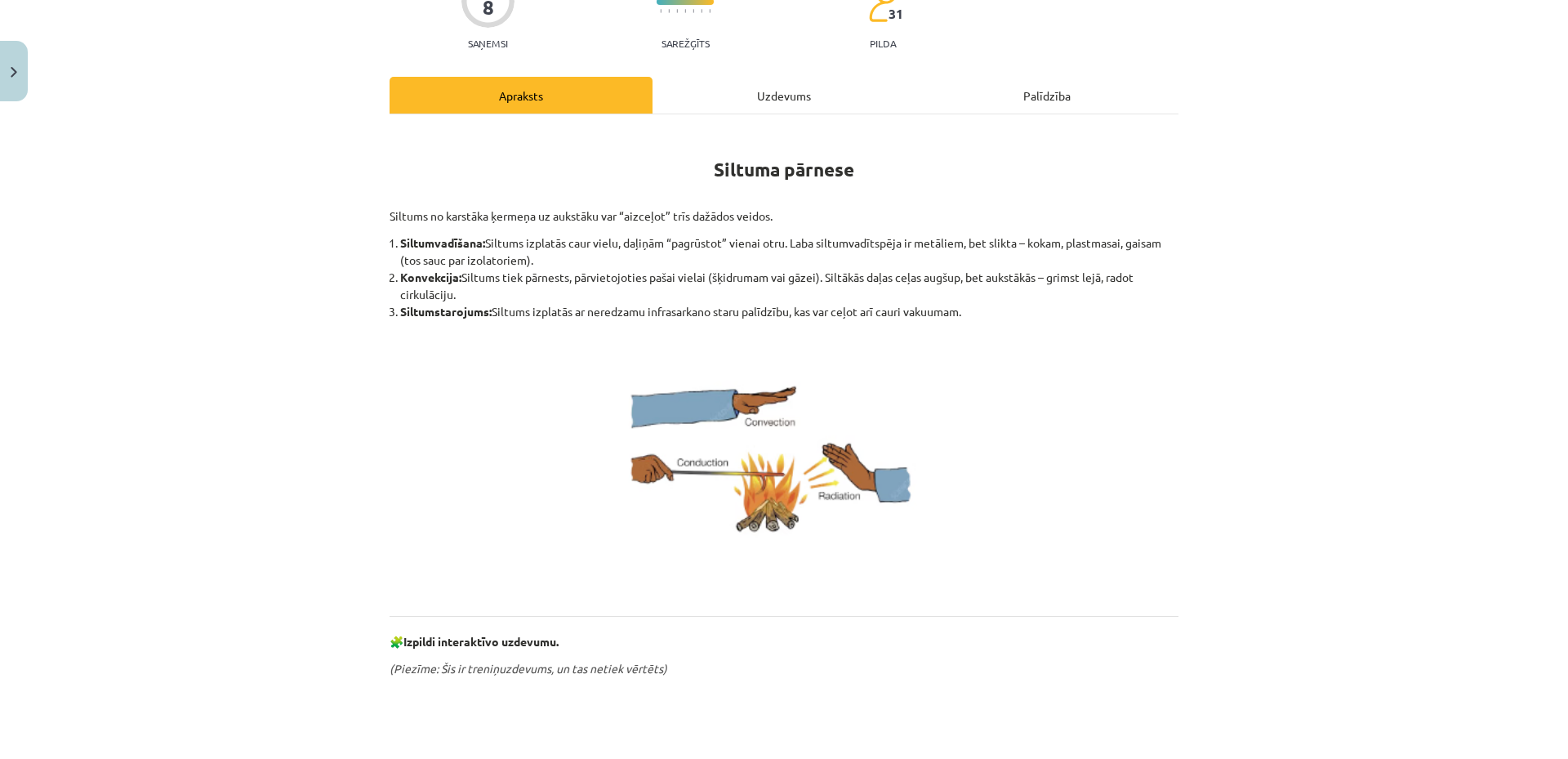
click at [744, 151] on h1 "Siltuma pārnese" at bounding box center [784, 165] width 789 height 74
drag, startPoint x: 707, startPoint y: 168, endPoint x: 845, endPoint y: 170, distance: 138.0
click at [845, 170] on strong "Siltuma pārnese" at bounding box center [784, 169] width 140 height 23
copy strong "Siltuma pārnese"
click at [290, 364] on div "Mācību tēma: Fizika 9. klases 1. ieskaites mācību materiāls #4 📝 3. tēma. Siltu…" at bounding box center [784, 379] width 1568 height 759
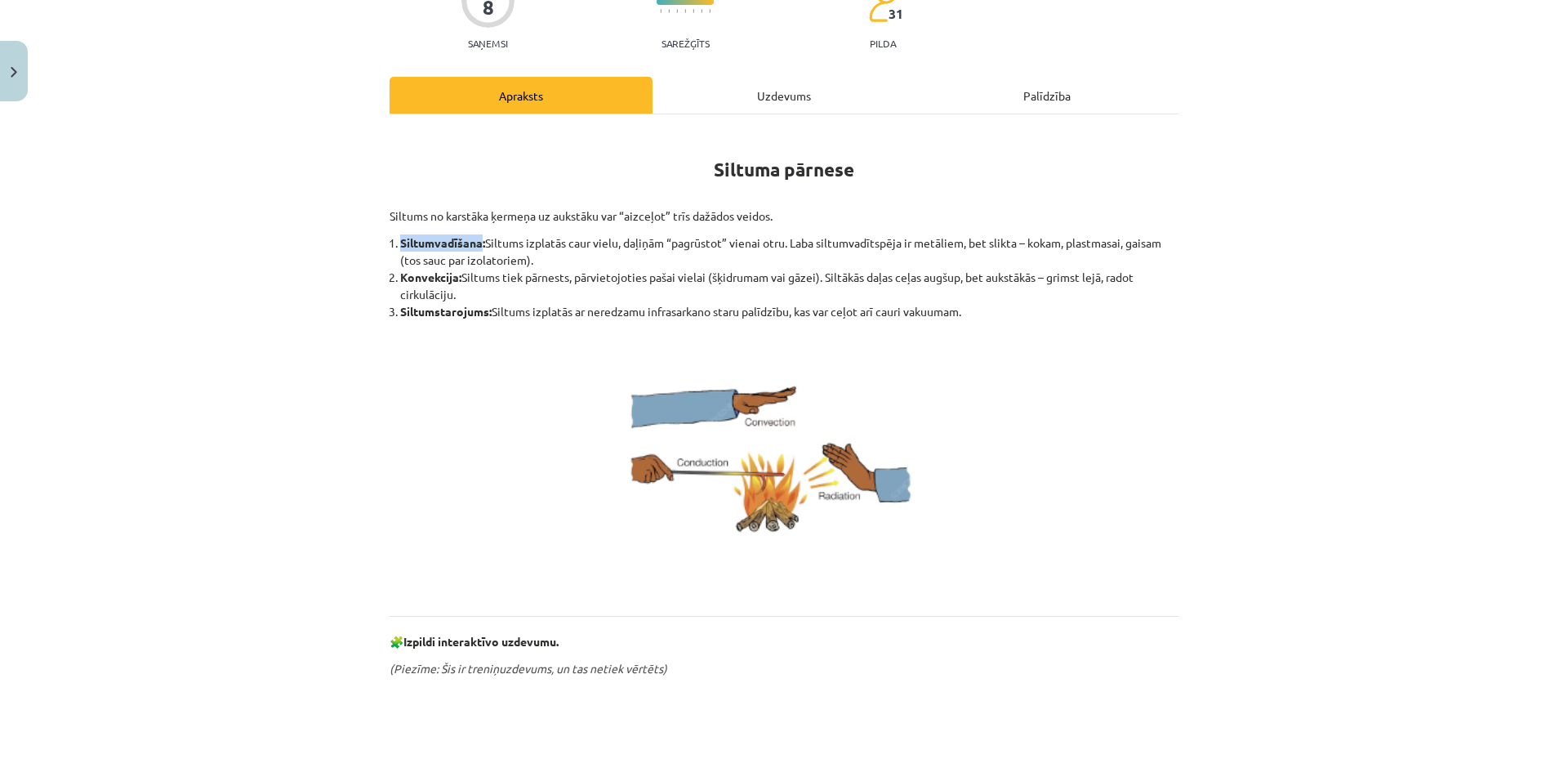
drag, startPoint x: 395, startPoint y: 242, endPoint x: 476, endPoint y: 238, distance: 81.1
click at [476, 238] on b "Siltumvadīšana:" at bounding box center [442, 242] width 85 height 15
copy b "Siltumvadīšana"
click at [530, 398] on p at bounding box center [784, 463] width 789 height 271
drag, startPoint x: 395, startPoint y: 275, endPoint x: 450, endPoint y: 280, distance: 55.2
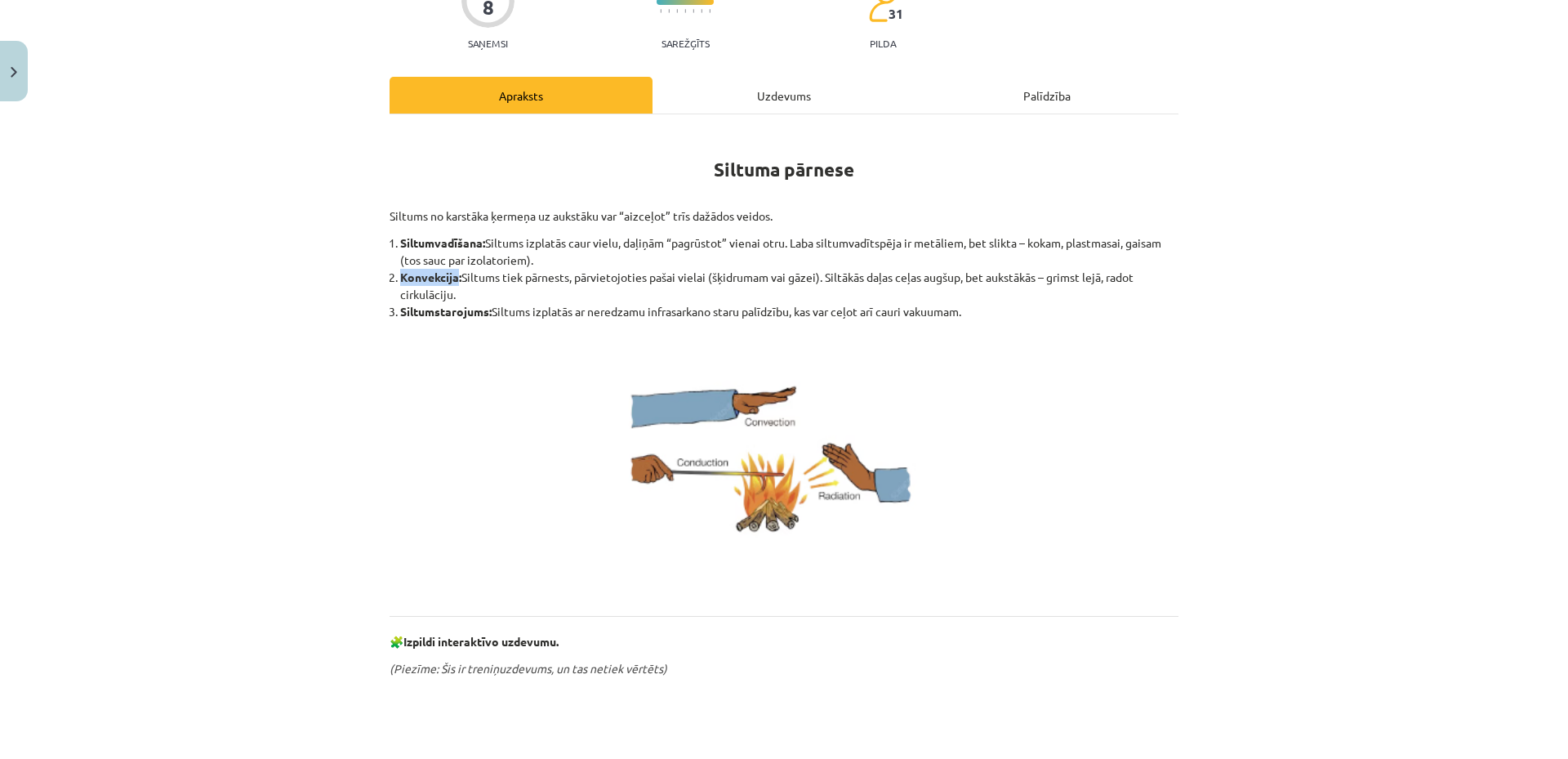
click at [450, 280] on b "Konvekcija:" at bounding box center [430, 276] width 61 height 15
copy b "Konvekcija"
click at [516, 331] on p at bounding box center [784, 463] width 789 height 271
drag, startPoint x: 396, startPoint y: 312, endPoint x: 482, endPoint y: 312, distance: 86.0
click at [482, 312] on b "Siltumstarojums:" at bounding box center [446, 311] width 92 height 15
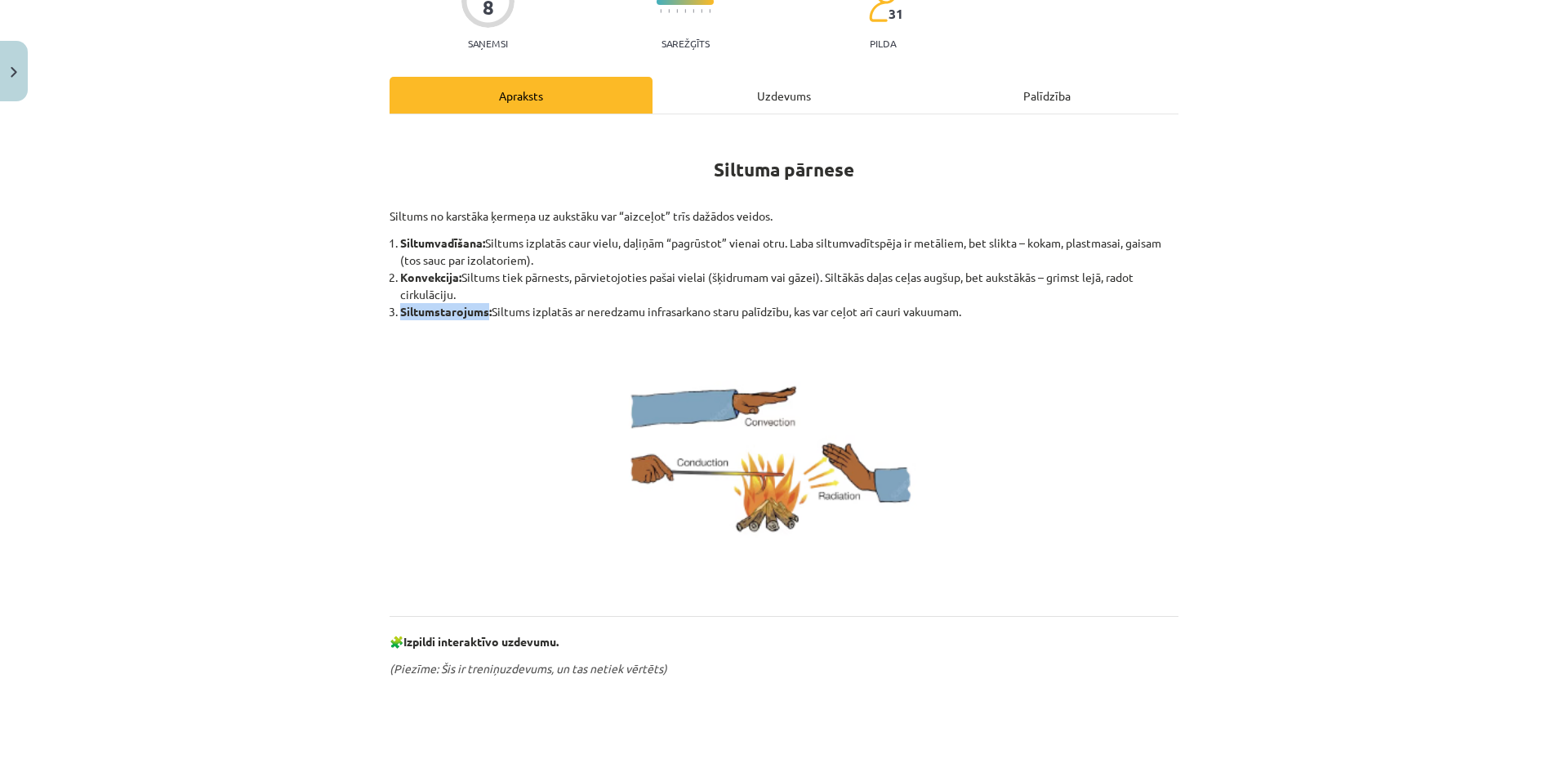
copy b "Siltumstarojums"
click at [420, 294] on li "Konvekcija: Siltums tiek pārnests, pārvietojoties pašai vielai (šķidrumam vai g…" at bounding box center [789, 286] width 779 height 35
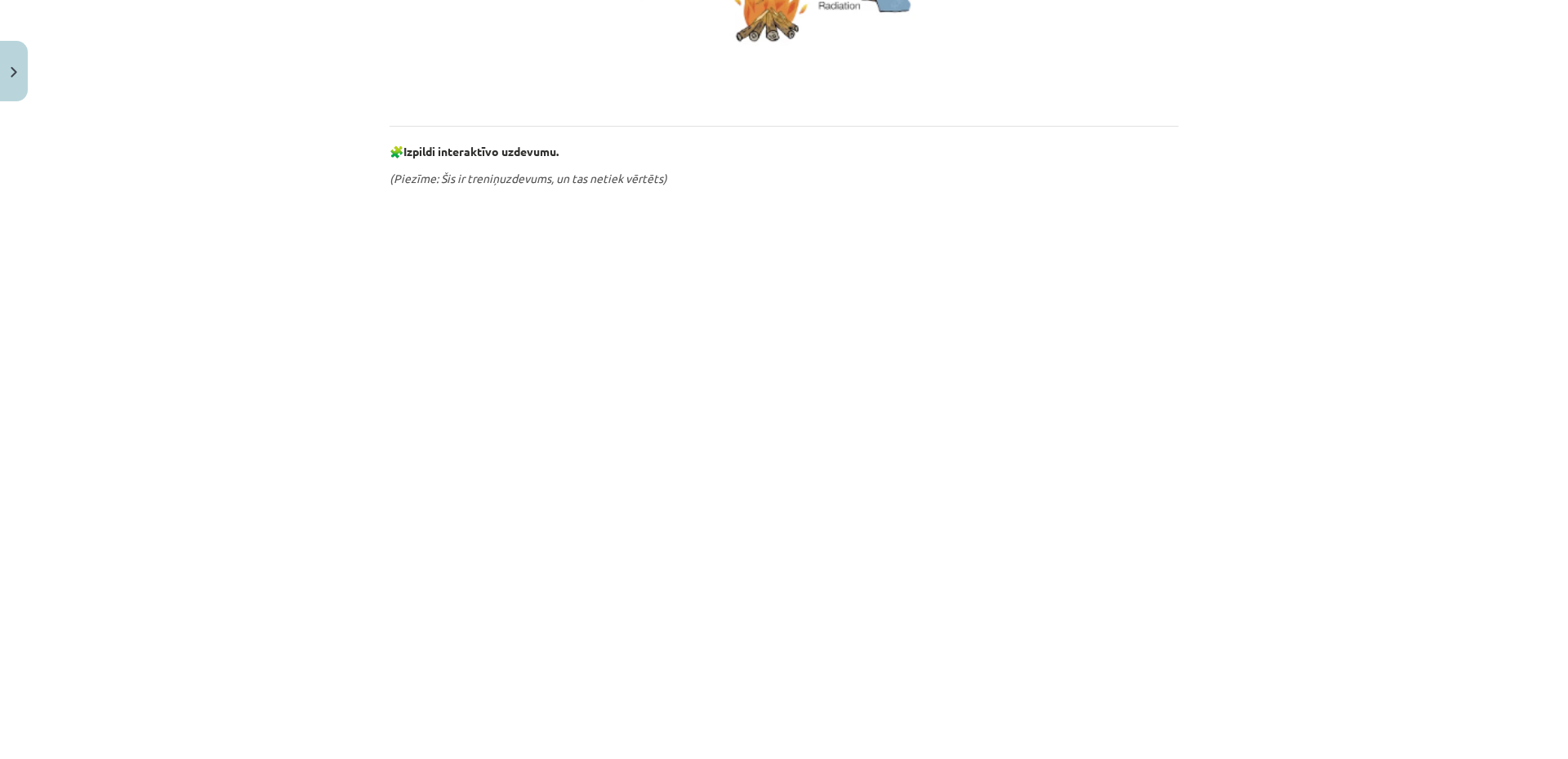
scroll to position [817, 0]
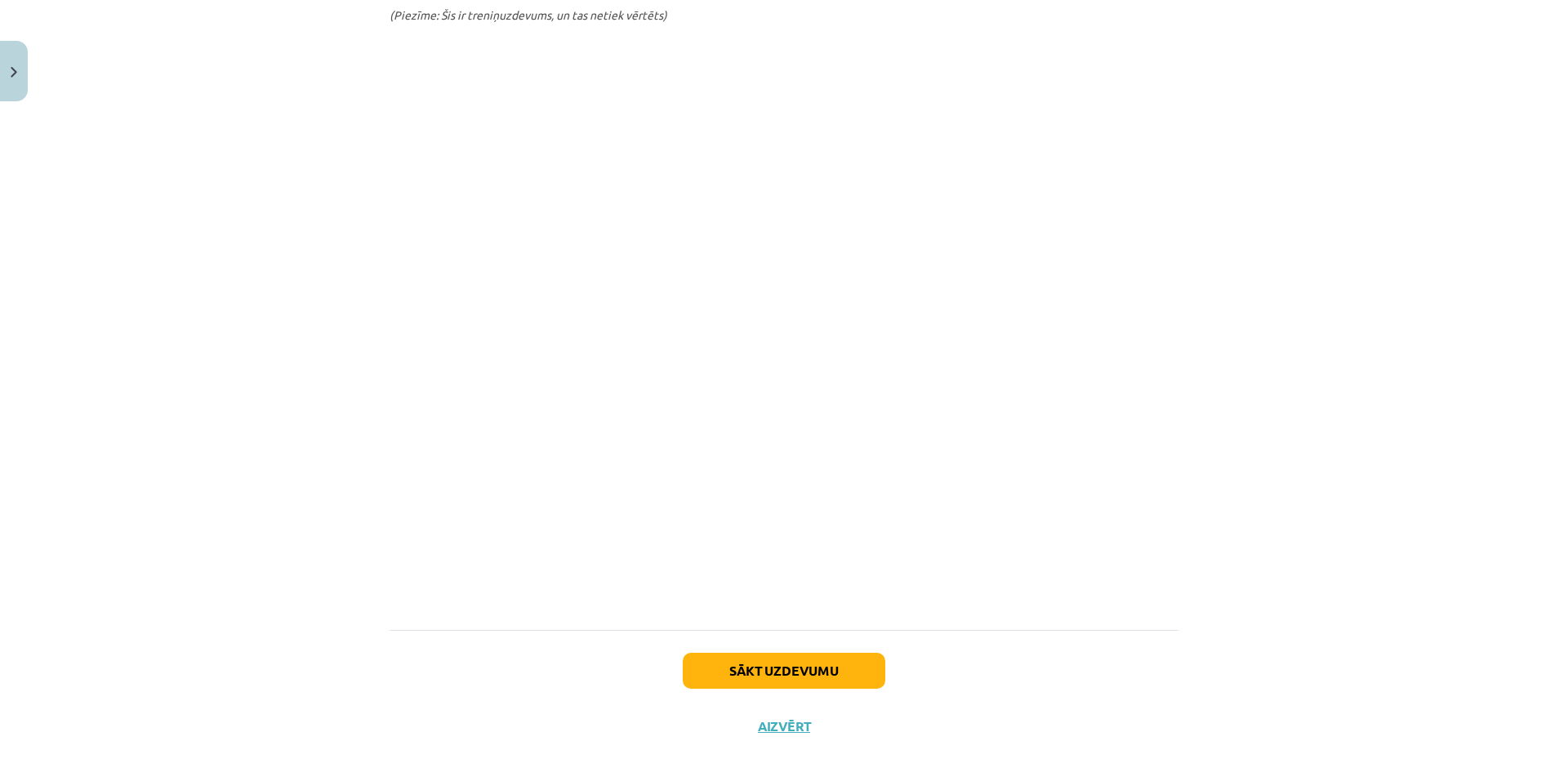
click at [344, 363] on div "Mācību tēma: Fizika 9. klases 1. ieskaites mācību materiāls #4 📝 3. tēma. Siltu…" at bounding box center [784, 379] width 1568 height 759
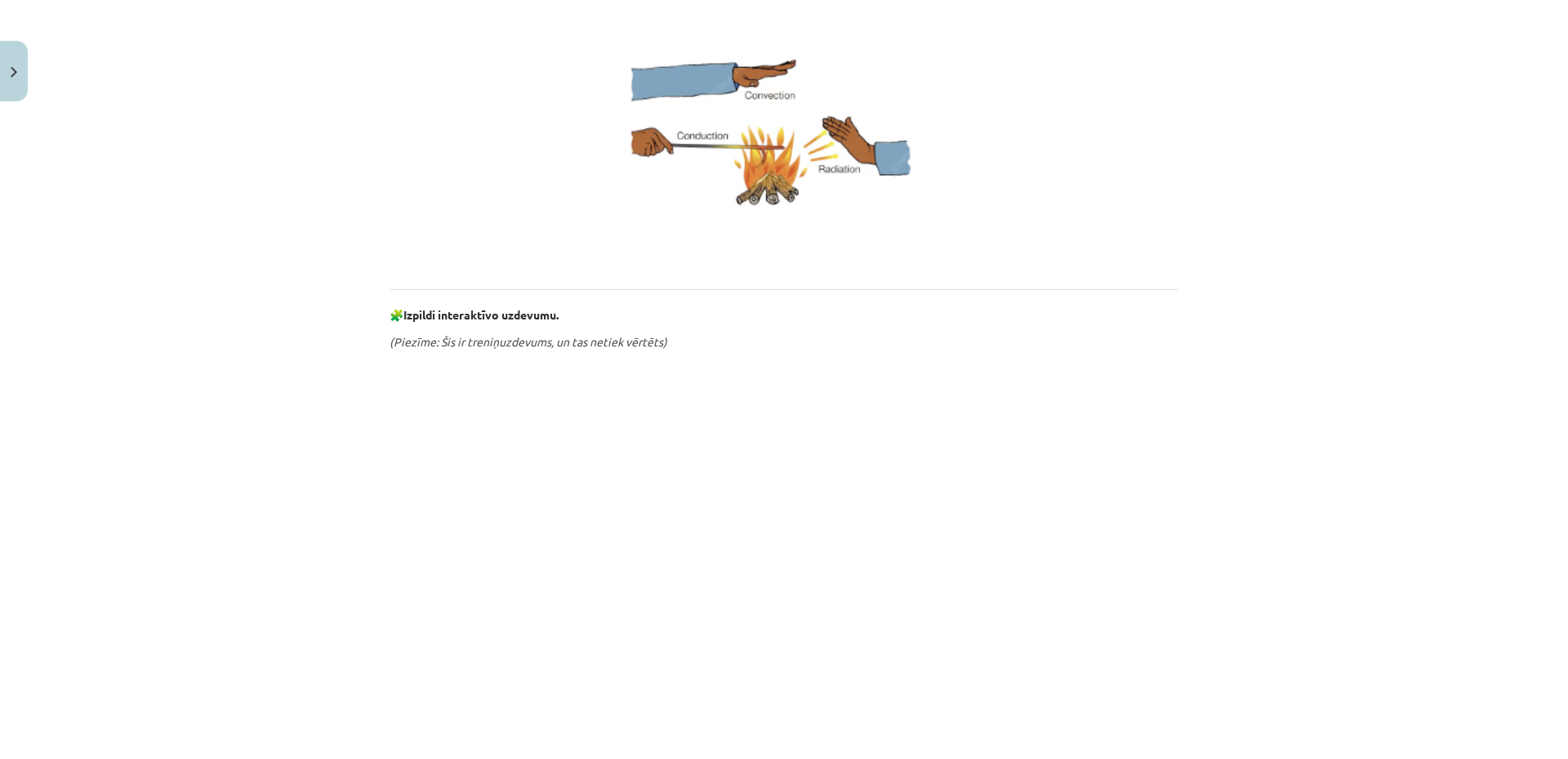
scroll to position [164, 0]
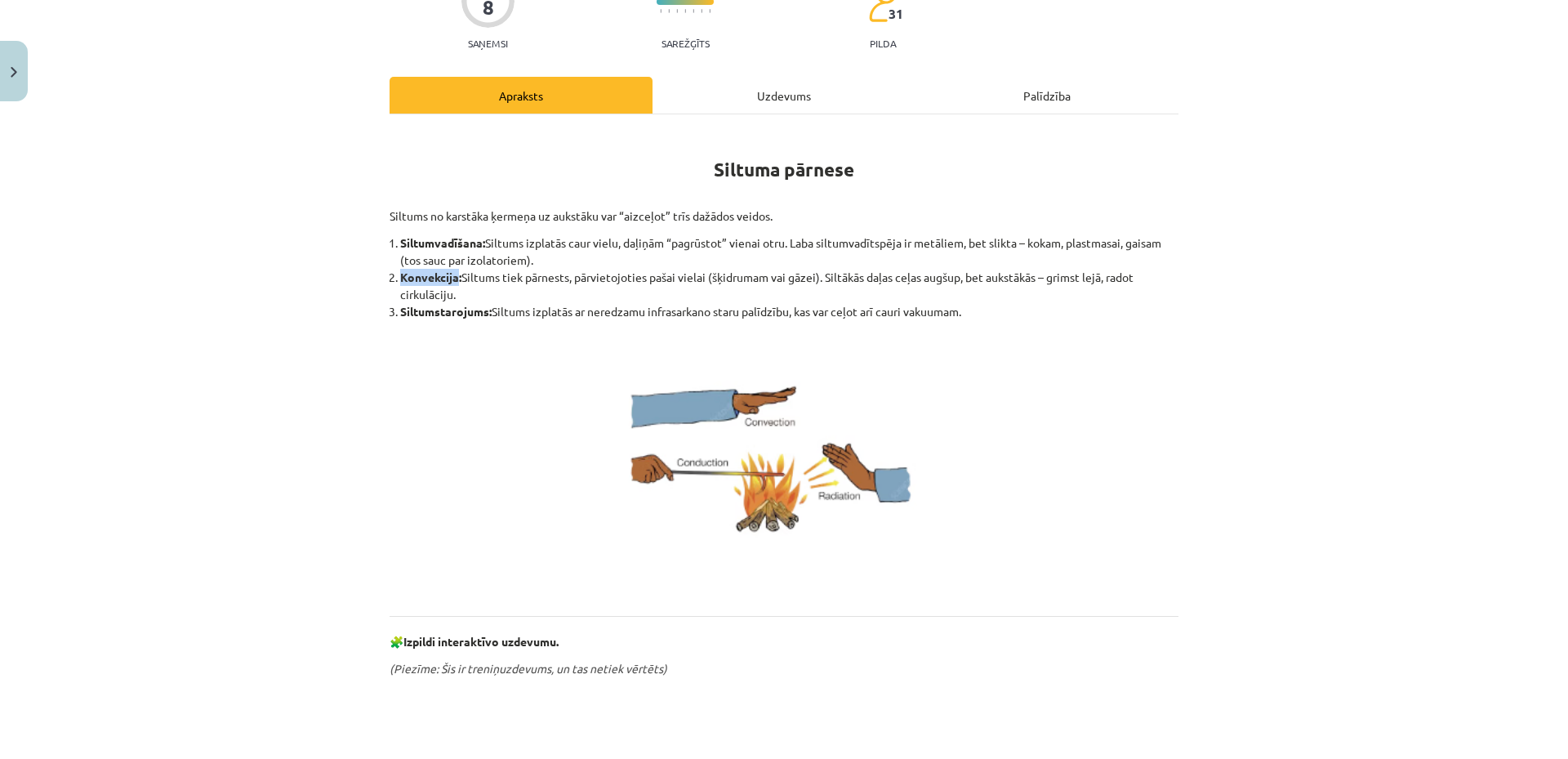
drag, startPoint x: 401, startPoint y: 276, endPoint x: 453, endPoint y: 282, distance: 52.3
click at [453, 282] on b "Konvekcija:" at bounding box center [430, 276] width 61 height 15
copy b "Konvekcija"
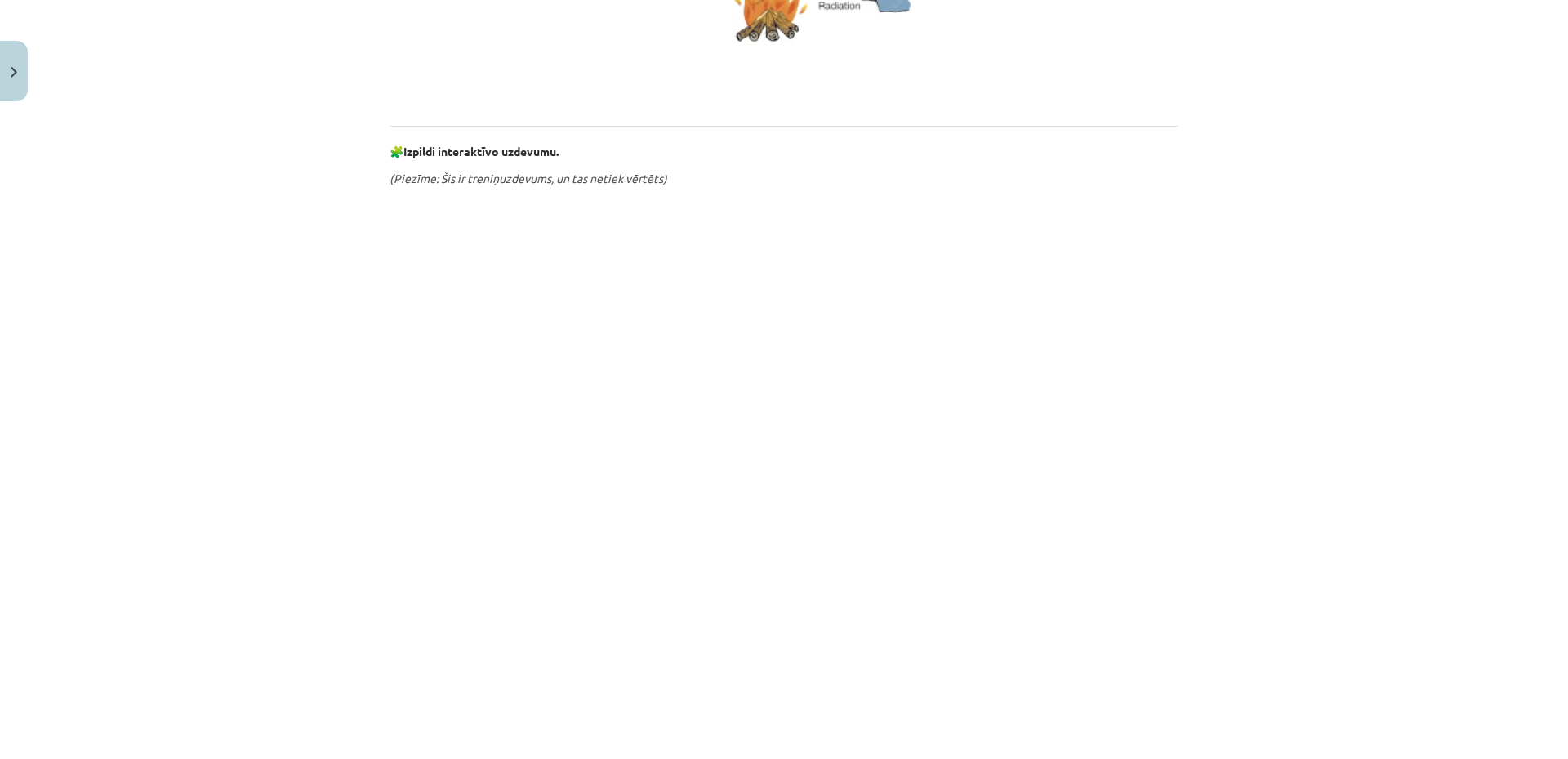
scroll to position [817, 0]
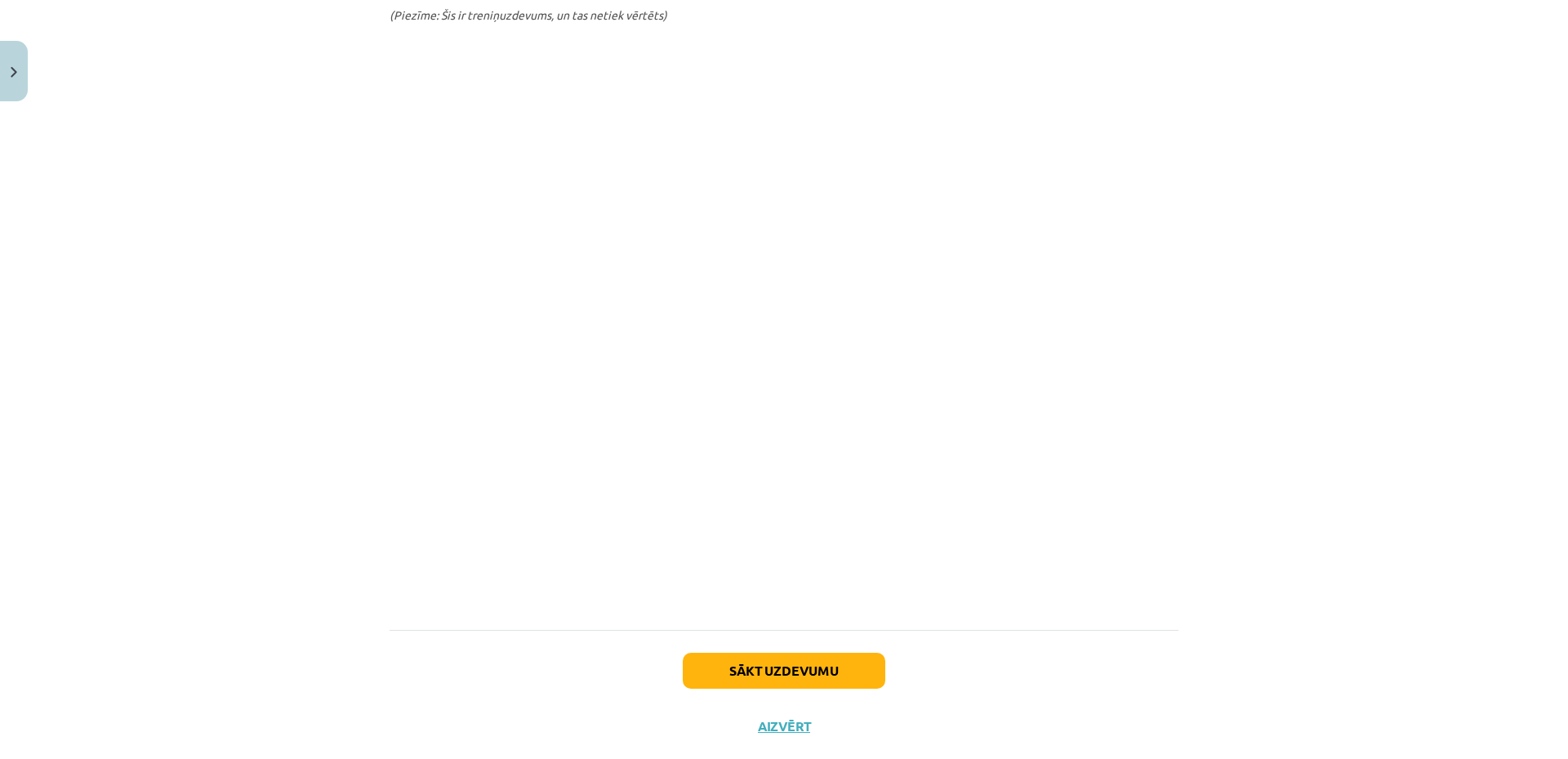
click at [344, 419] on div "Mācību tēma: Fizika 9. klases 1. ieskaites mācību materiāls #4 📝 3. tēma. Siltu…" at bounding box center [784, 379] width 1568 height 759
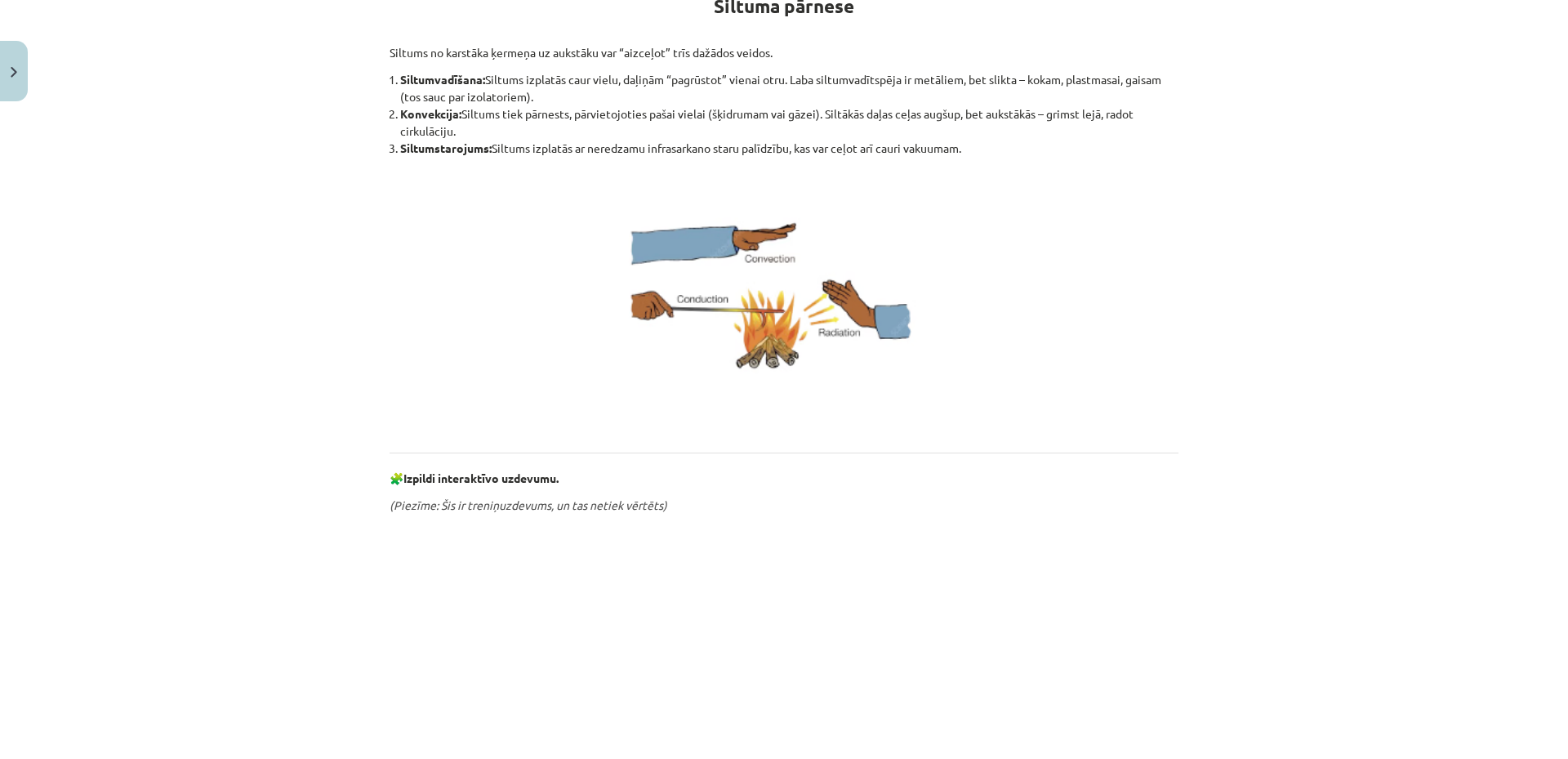
scroll to position [852, 0]
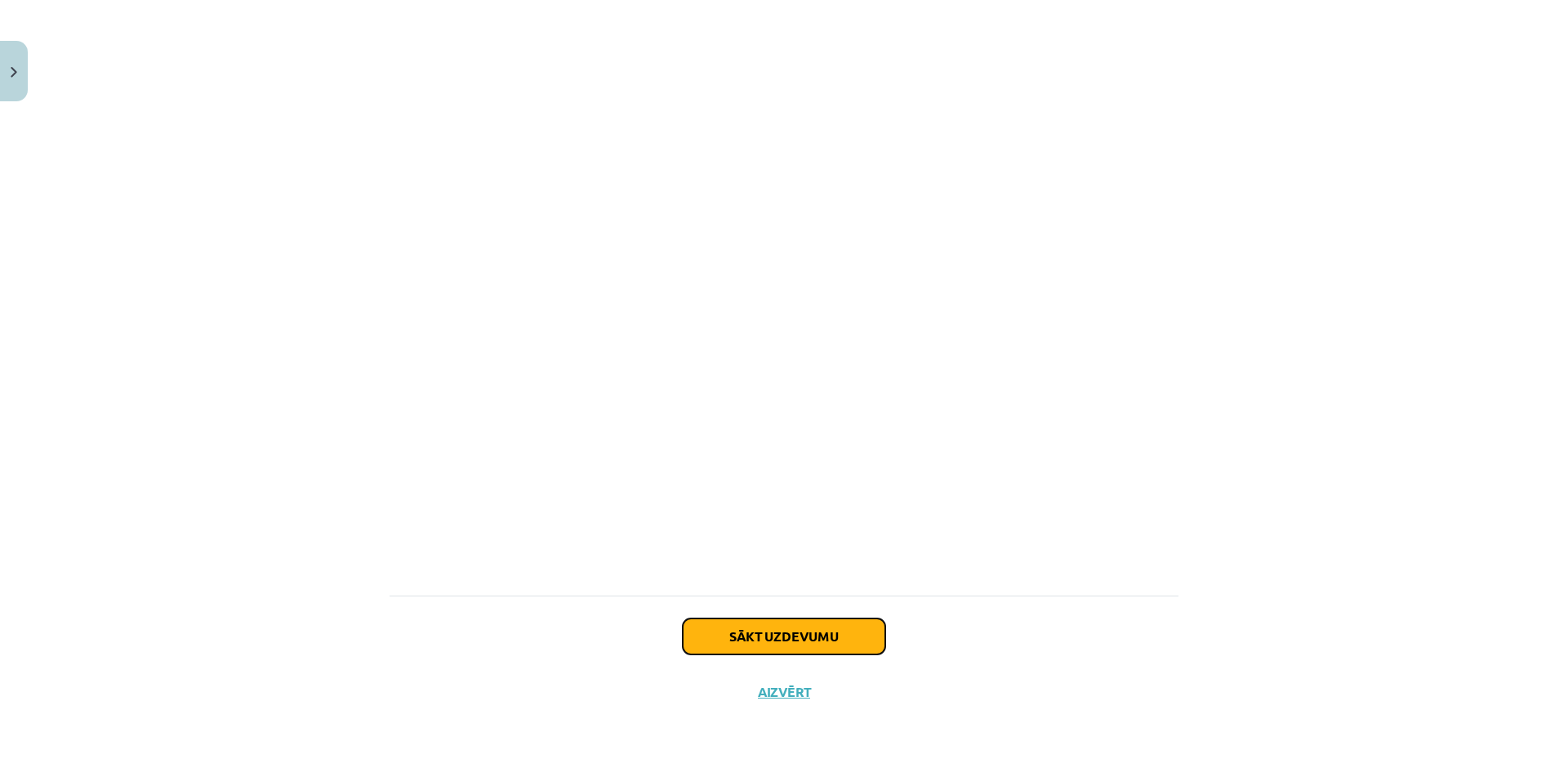
click at [742, 632] on button "Sākt uzdevumu" at bounding box center [784, 637] width 202 height 36
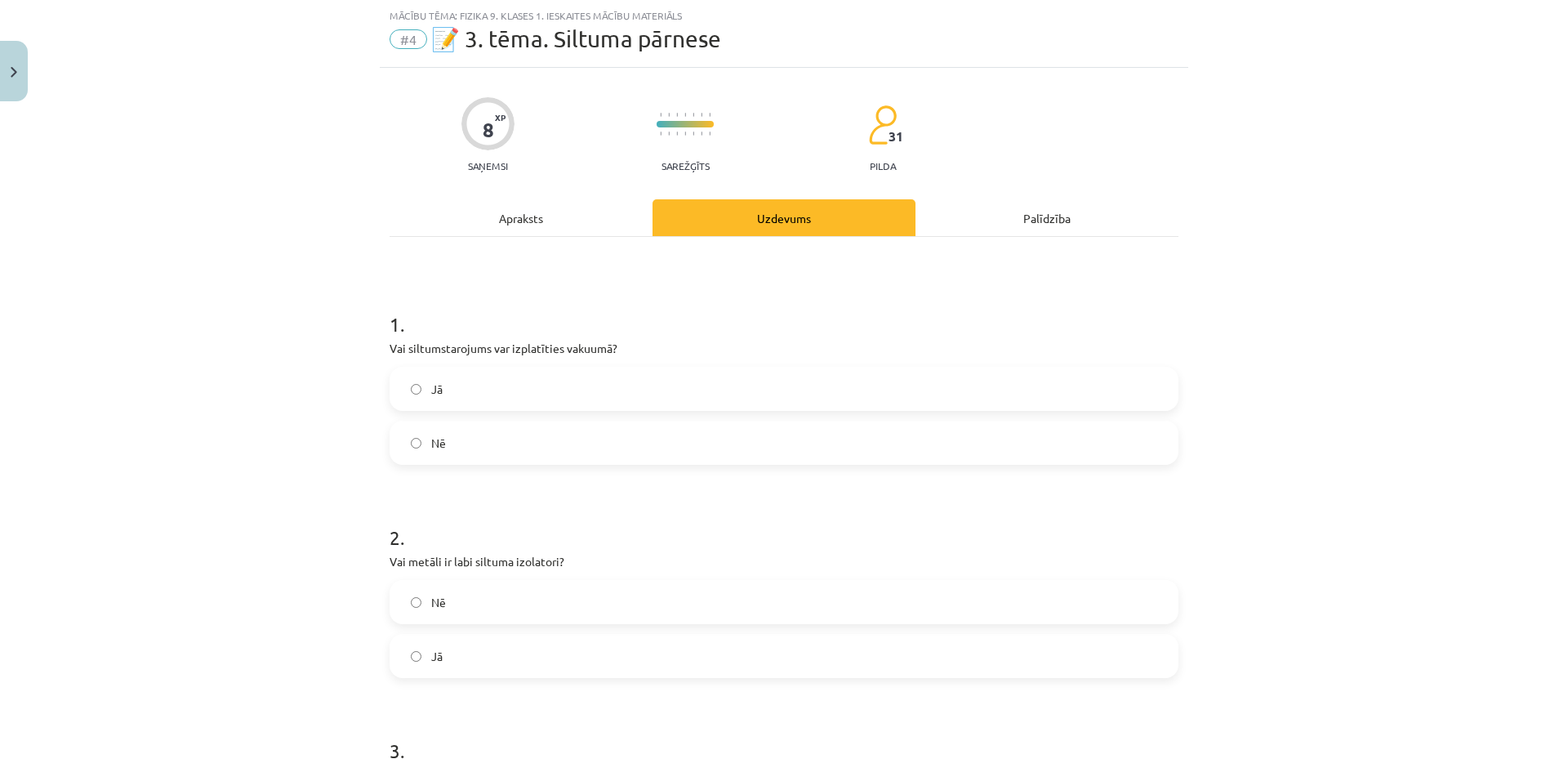
click at [1325, 241] on div "Mācību tēma: Fizika 9. klases 1. ieskaites mācību materiāls #4 📝 3. tēma. Siltu…" at bounding box center [784, 379] width 1568 height 759
click at [539, 385] on label "Jā" at bounding box center [784, 389] width 786 height 41
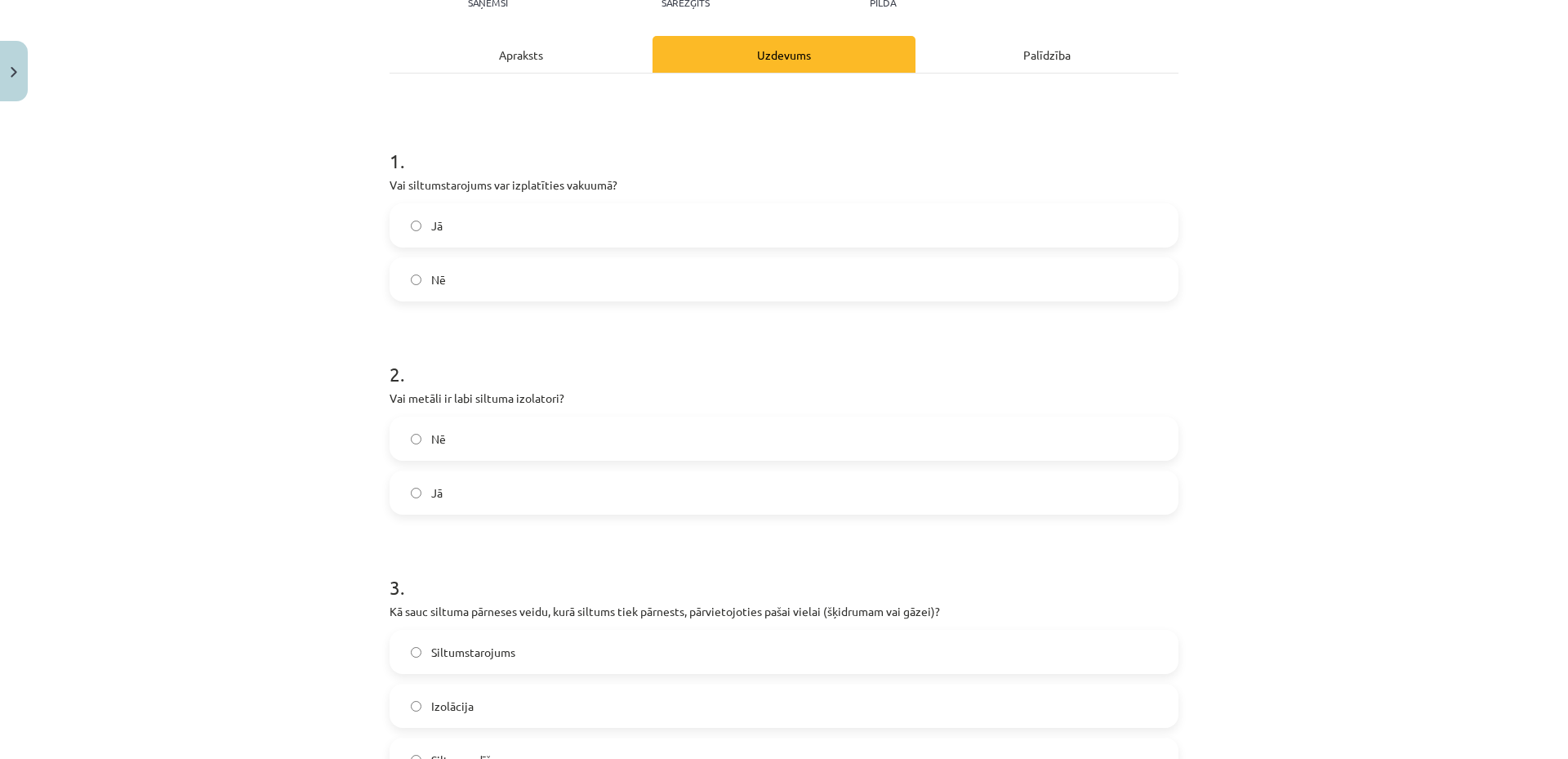
scroll to position [368, 0]
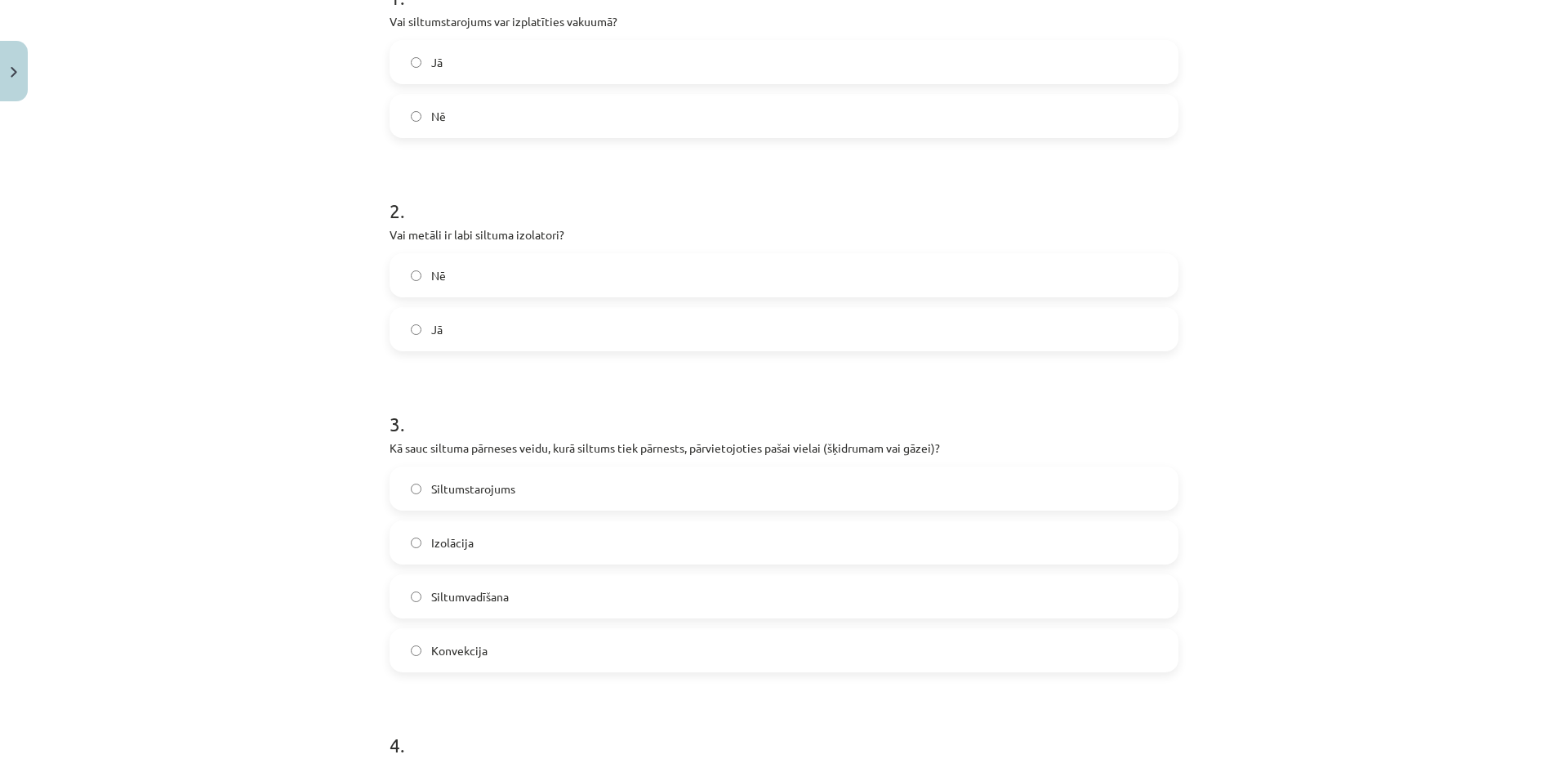
click at [502, 327] on label "Jā" at bounding box center [784, 329] width 786 height 41
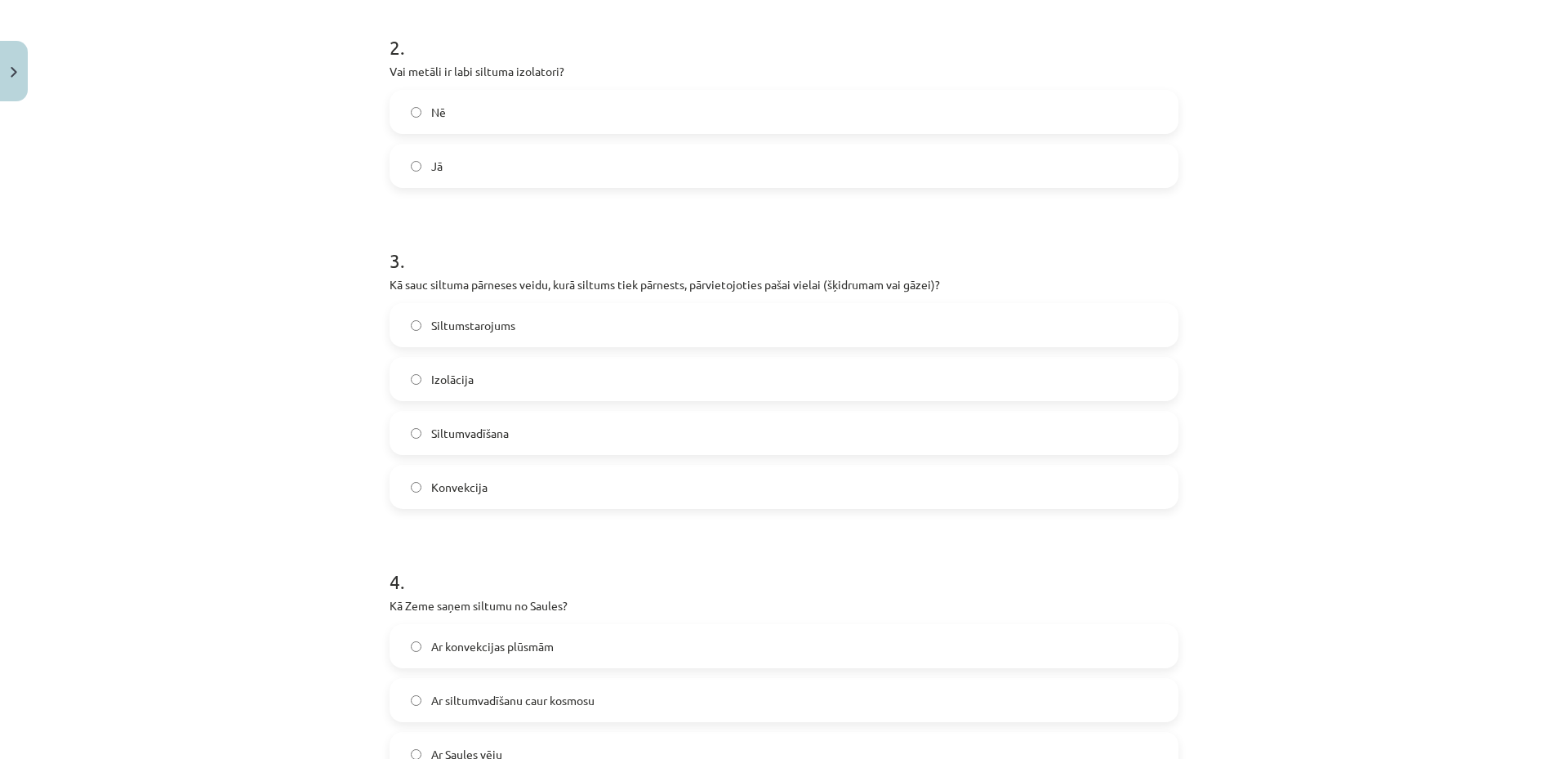
click at [531, 490] on label "Konvekcija" at bounding box center [784, 486] width 786 height 41
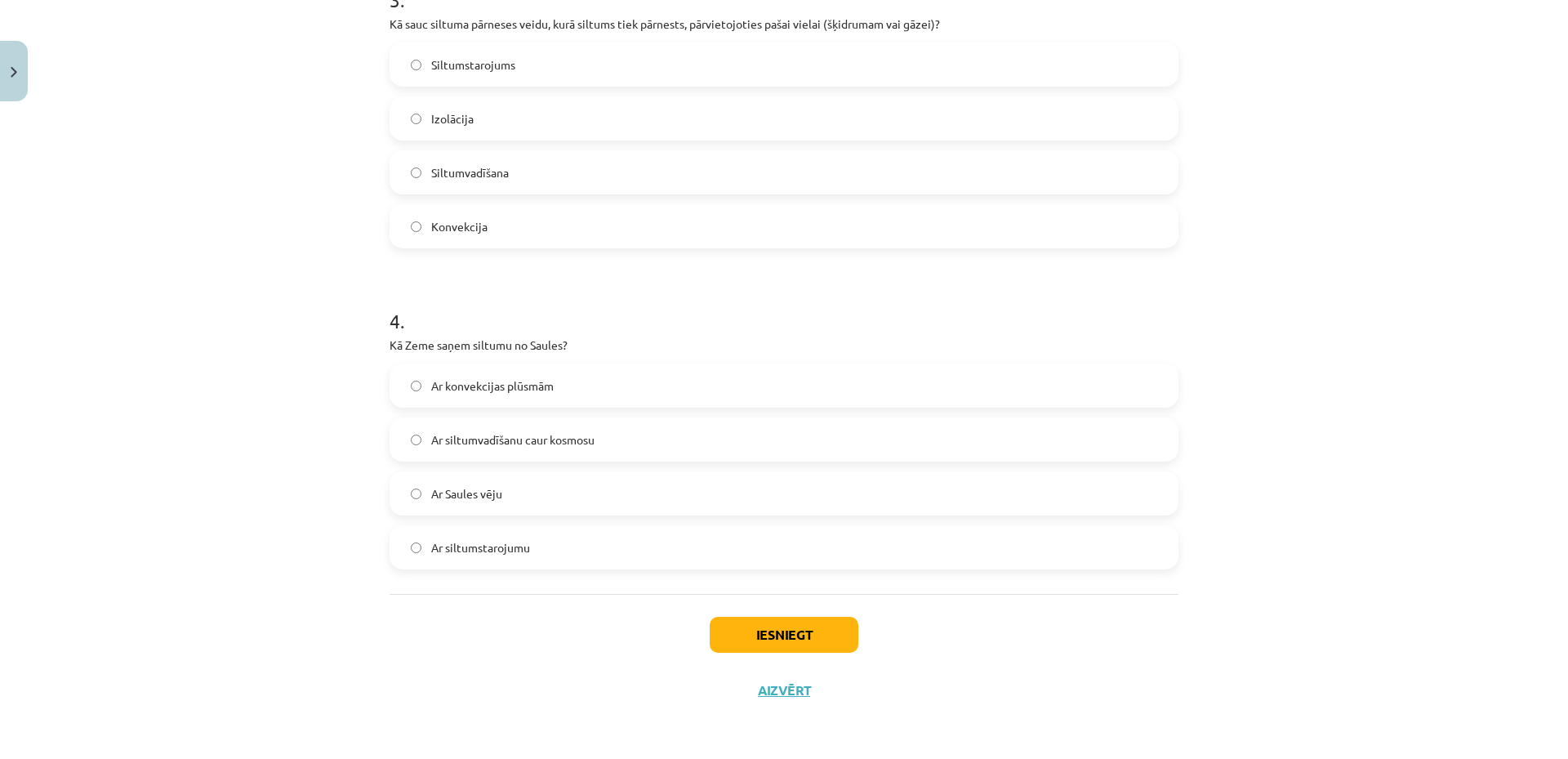
click at [541, 559] on label "Ar siltumstarojumu" at bounding box center [784, 547] width 786 height 41
click at [805, 630] on button "Iesniegt" at bounding box center [784, 635] width 149 height 36
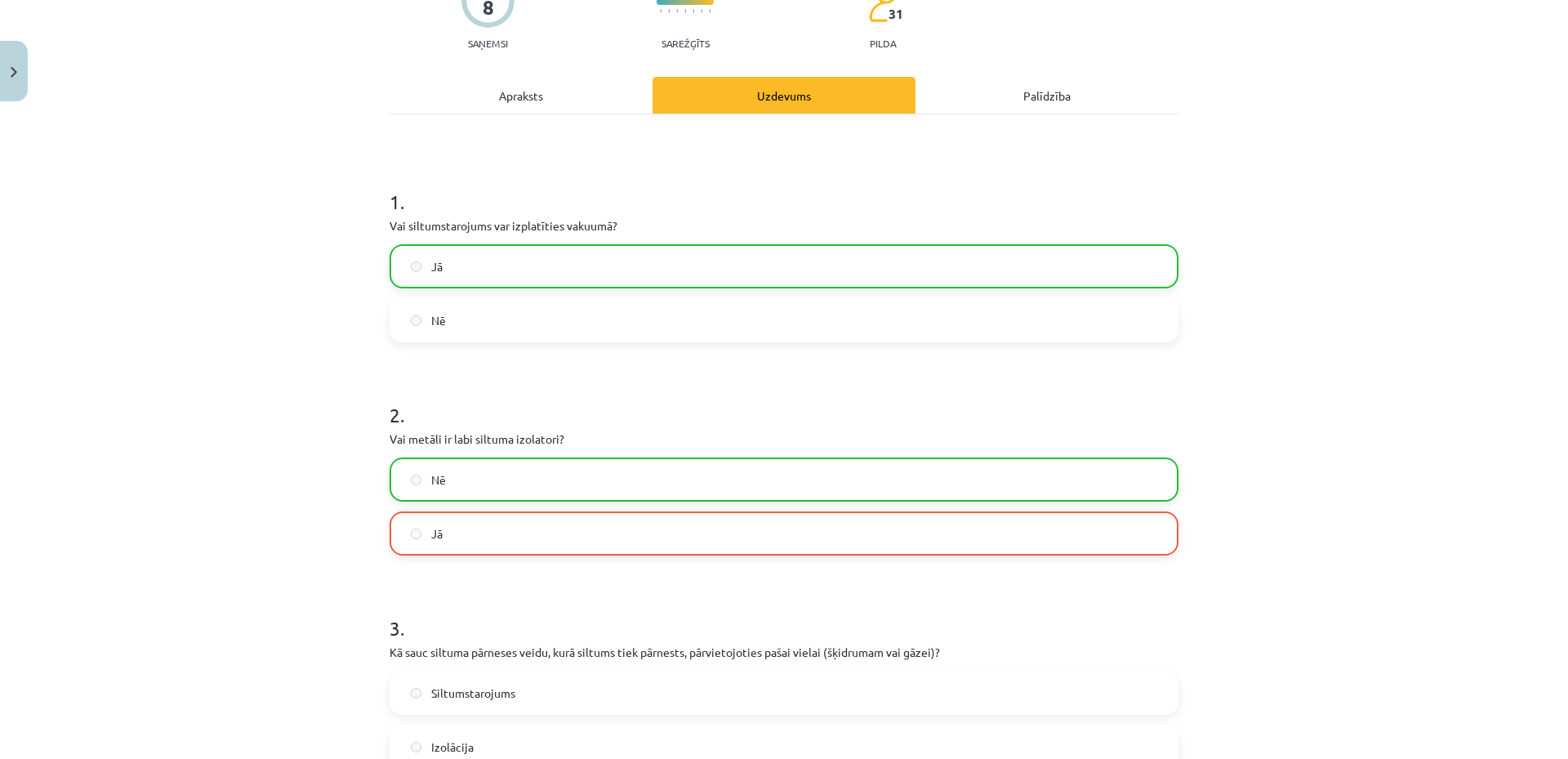
scroll to position [327, 0]
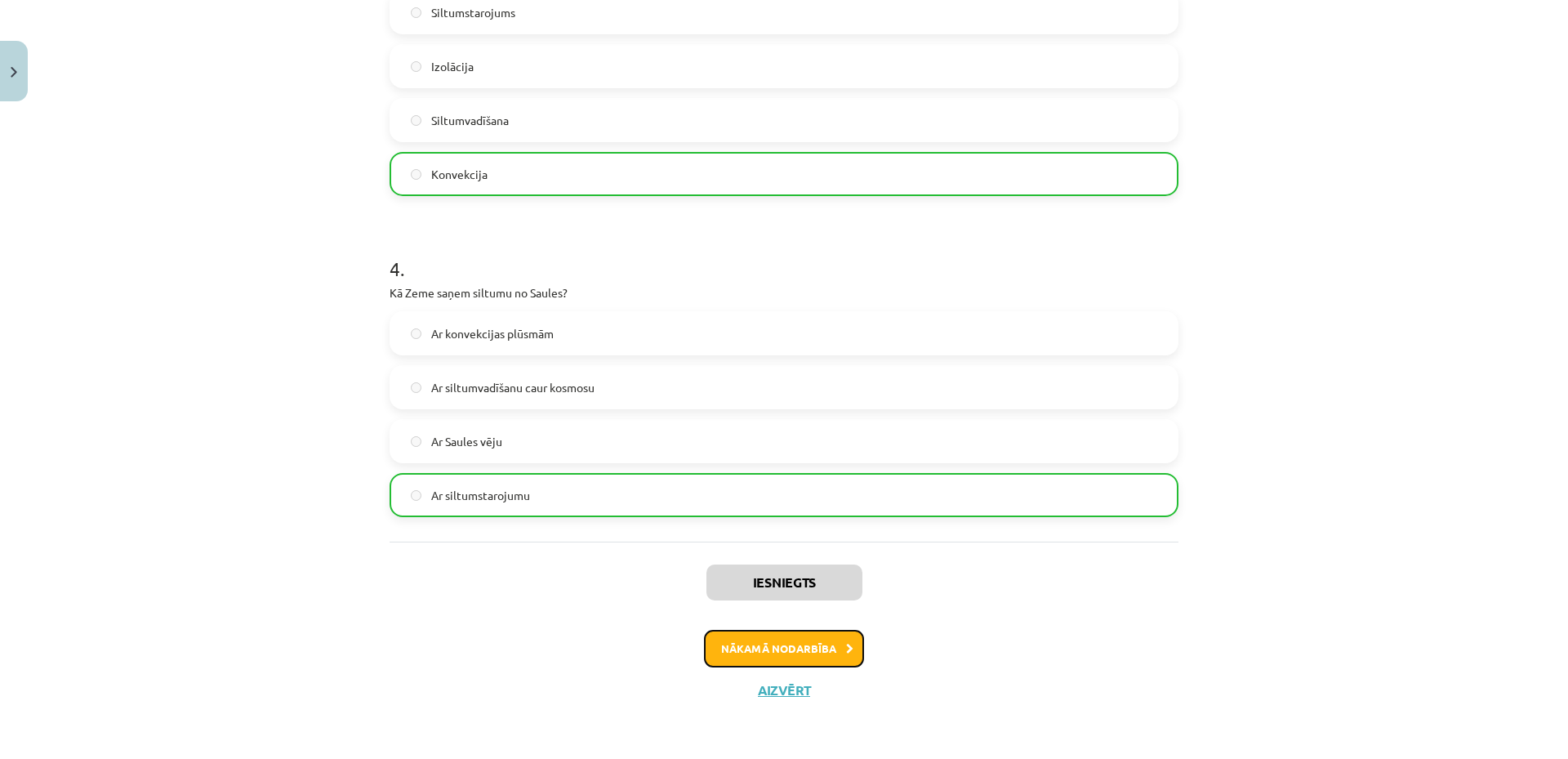
click at [752, 654] on button "Nākamā nodarbība" at bounding box center [784, 648] width 160 height 37
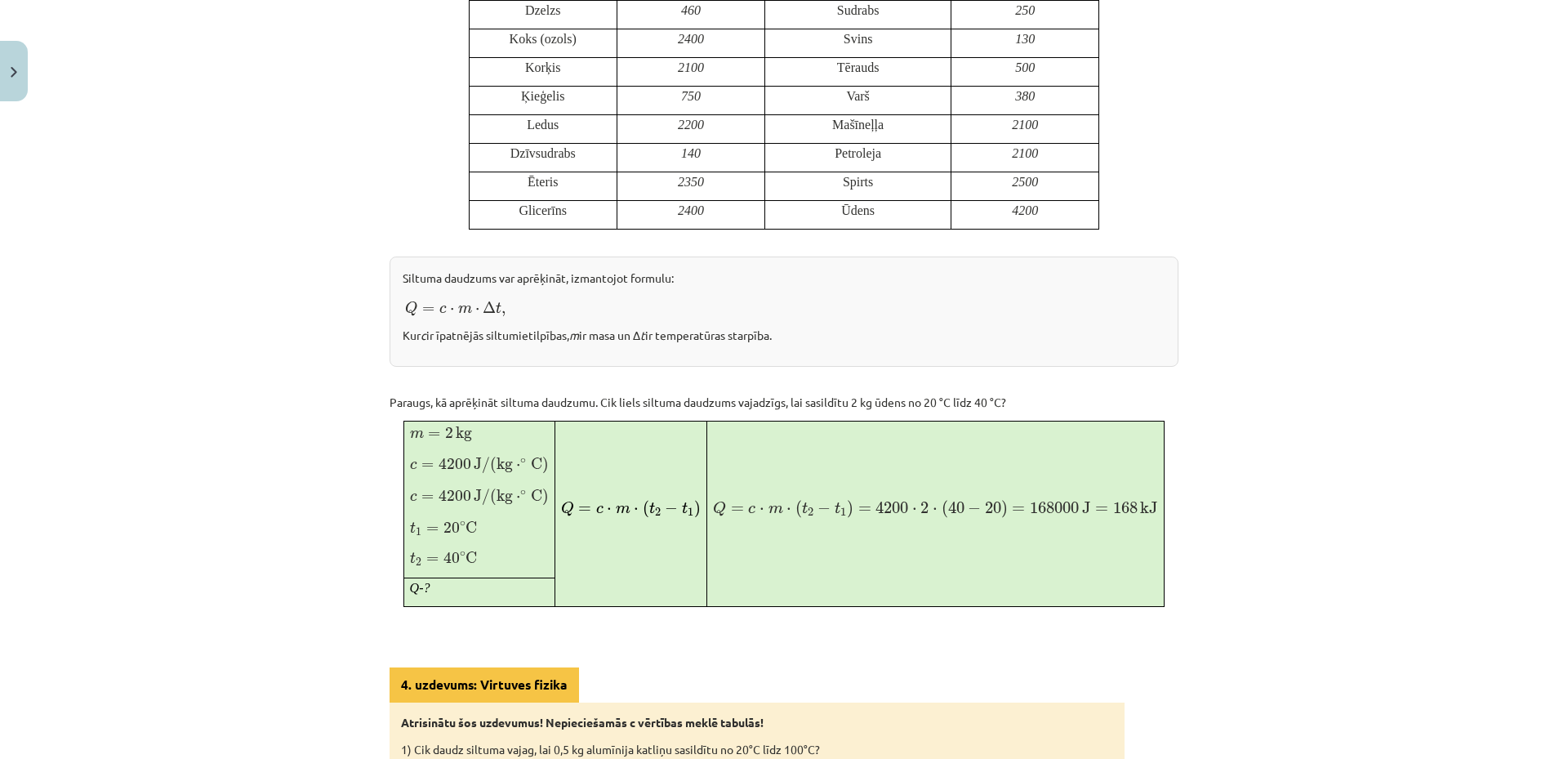
scroll to position [1185, 0]
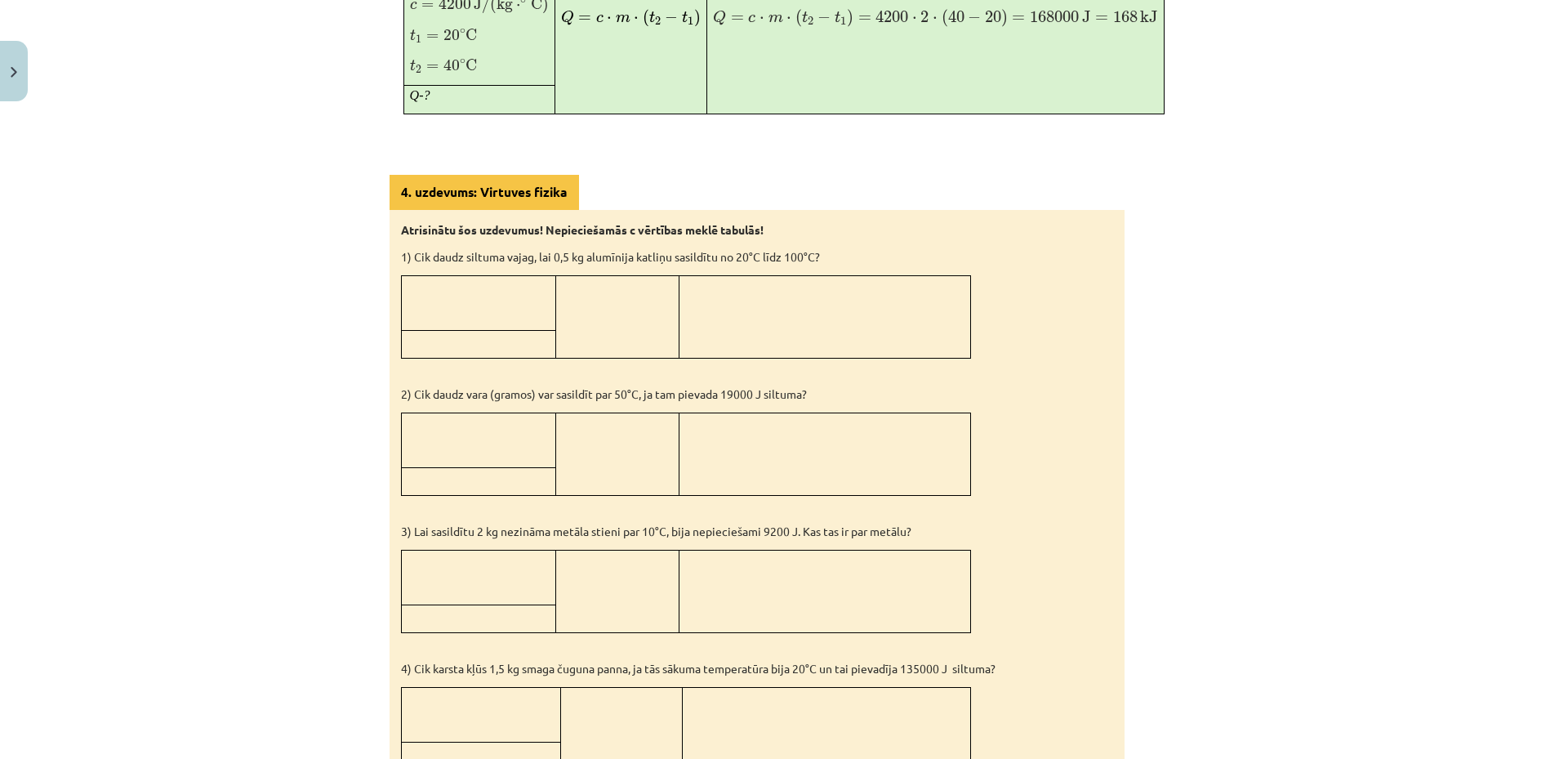
click at [475, 312] on p at bounding box center [479, 312] width 142 height 17
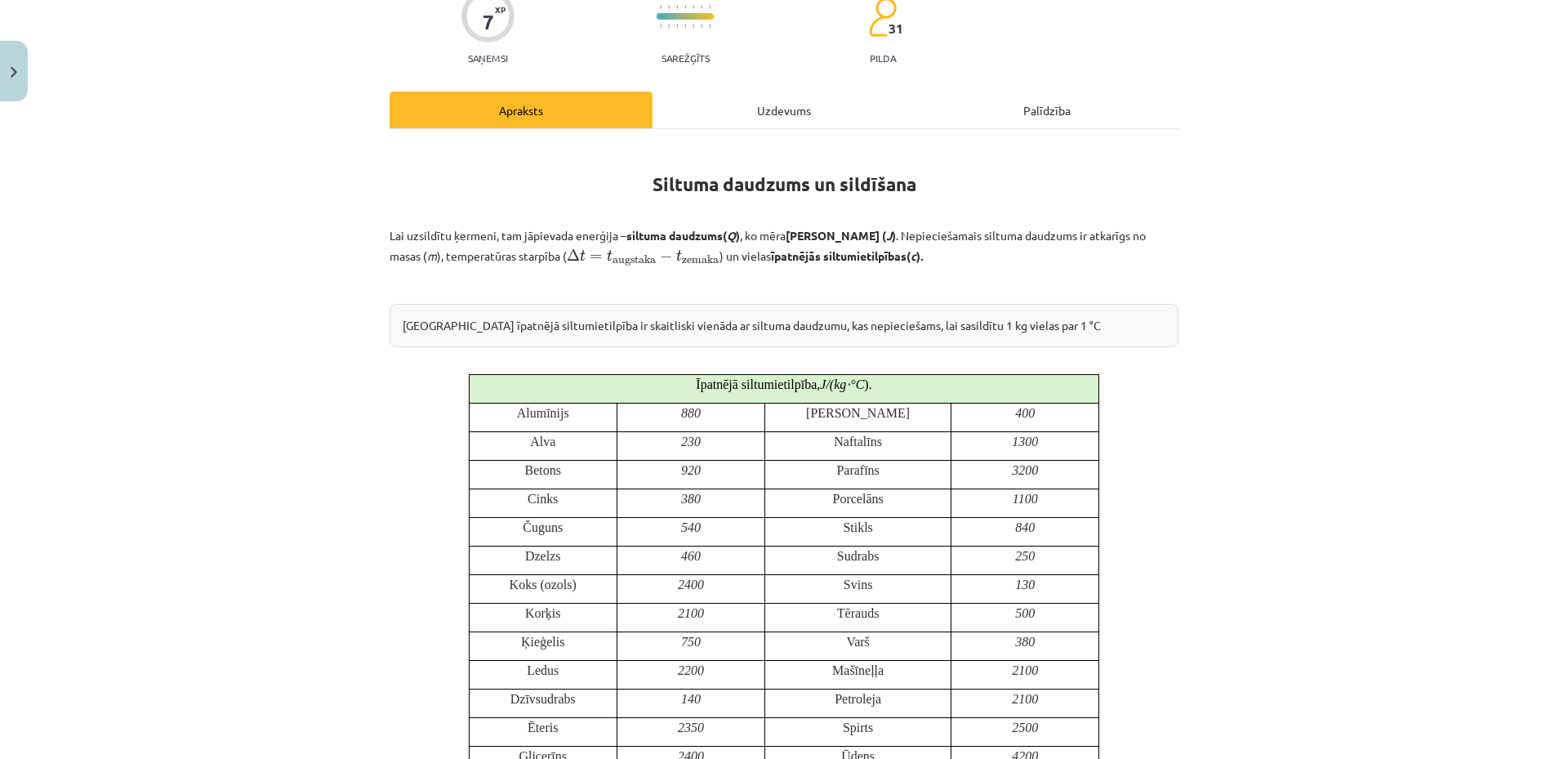
scroll to position [0, 0]
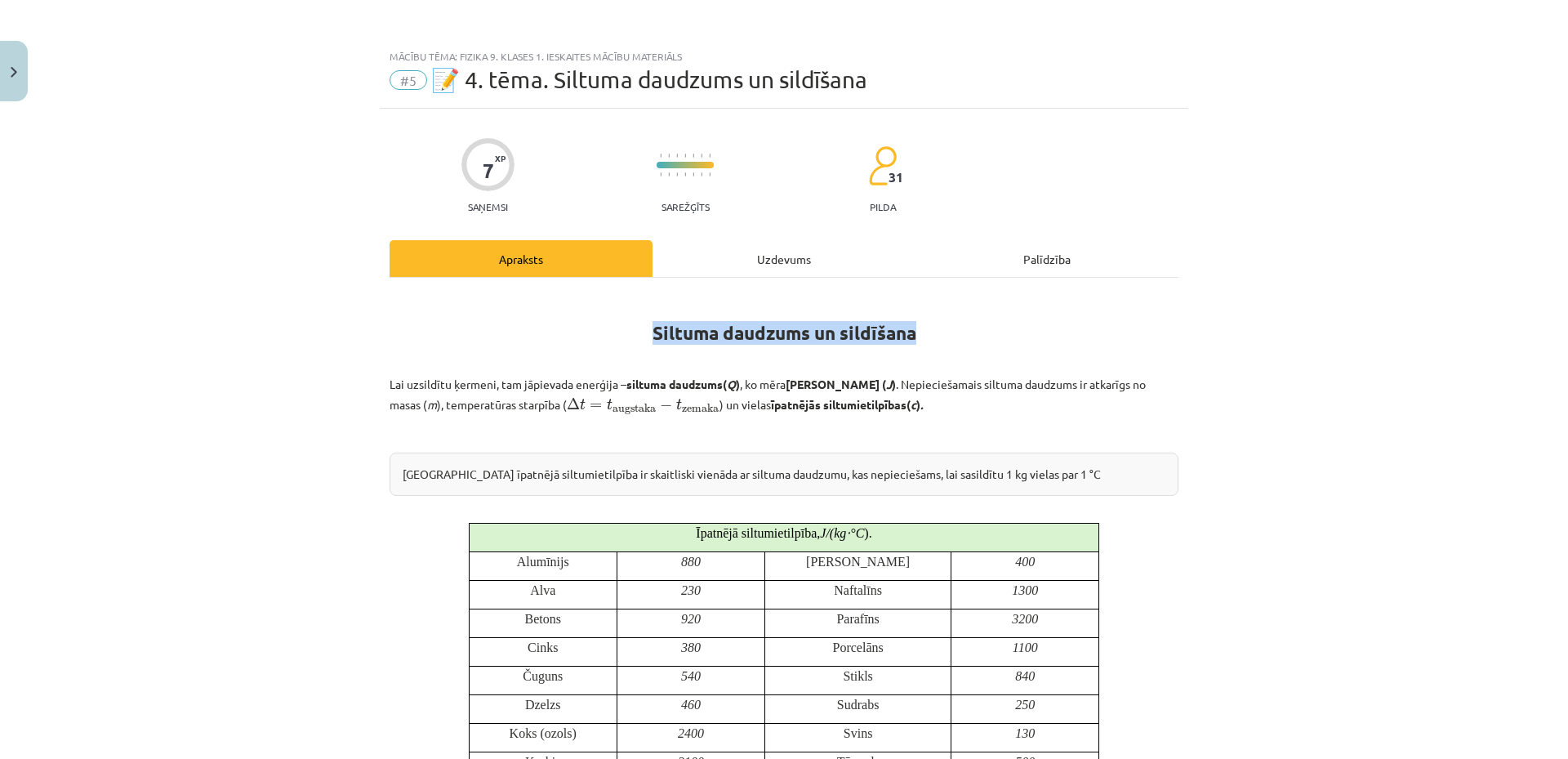
drag, startPoint x: 648, startPoint y: 331, endPoint x: 909, endPoint y: 333, distance: 261.0
click at [909, 333] on strong "Siltuma daudzums un sildīšana" at bounding box center [784, 332] width 264 height 23
copy strong "Siltuma daudzums un sildīšana"
click at [545, 340] on h1 "Siltuma daudzums un sildīšana" at bounding box center [784, 318] width 789 height 51
click at [677, 385] on b "siltuma daudzums" at bounding box center [674, 383] width 96 height 15
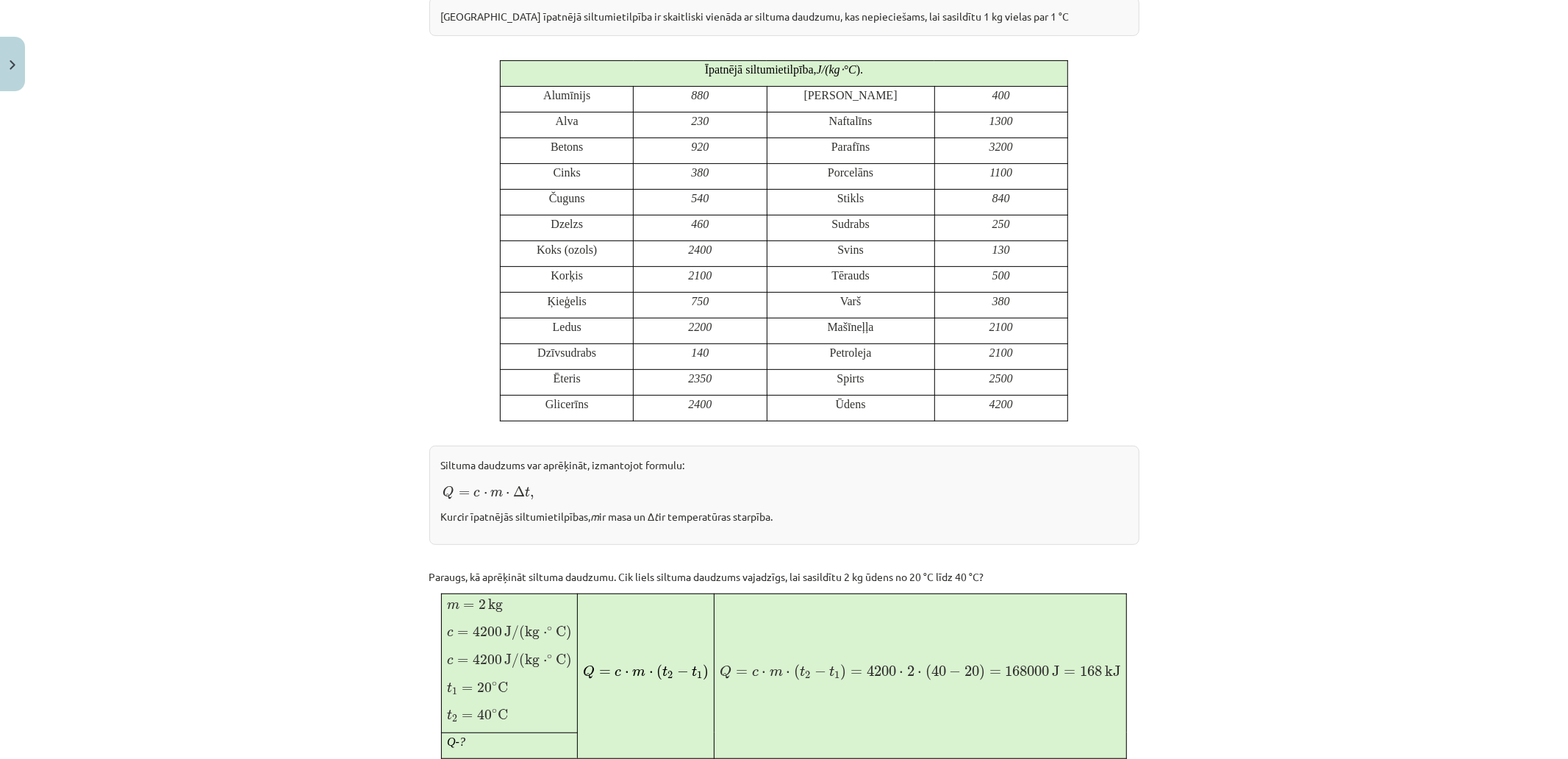
scroll to position [738, 0]
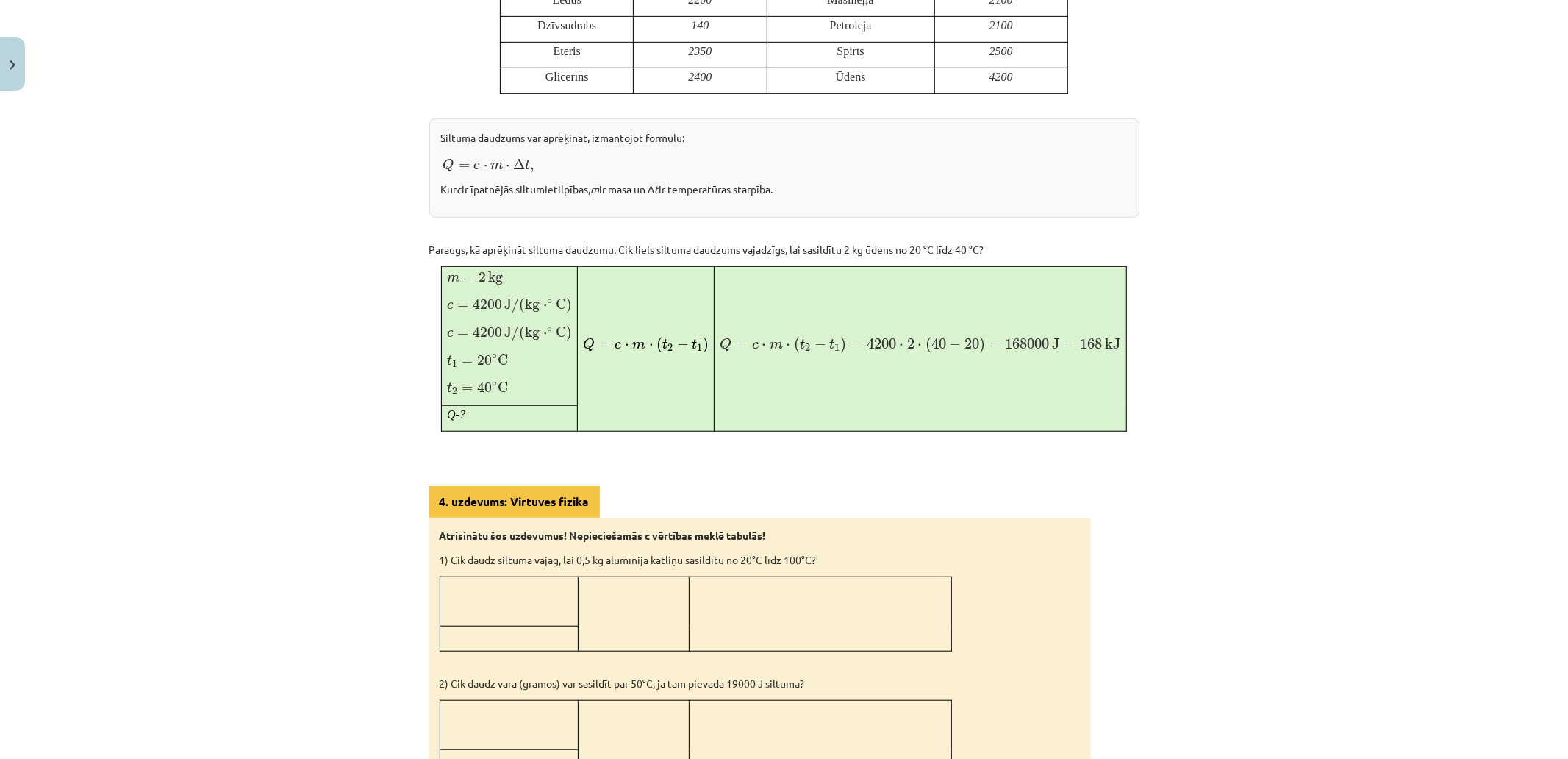
click at [355, 322] on div "Mācību tēma: Fizika 9. klases 1. ieskaites mācību materiāls #5 📝 4. tēma. Siltu…" at bounding box center [784, 380] width 1568 height 759
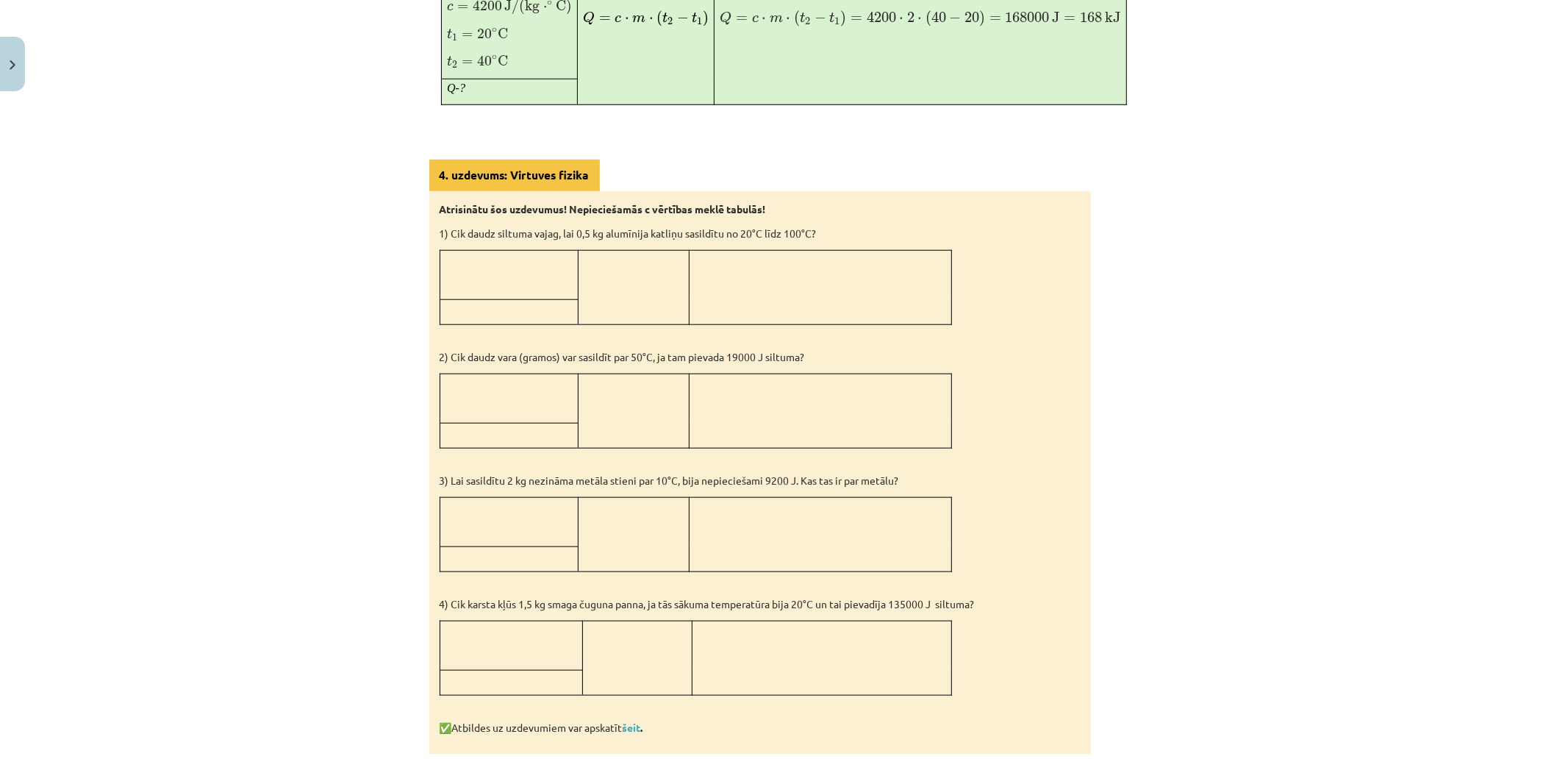
click at [387, 356] on div "Mācību tēma: Fizika 9. klases 1. ieskaites mācību materiāls #5 📝 4. tēma. Siltu…" at bounding box center [784, 380] width 1568 height 759
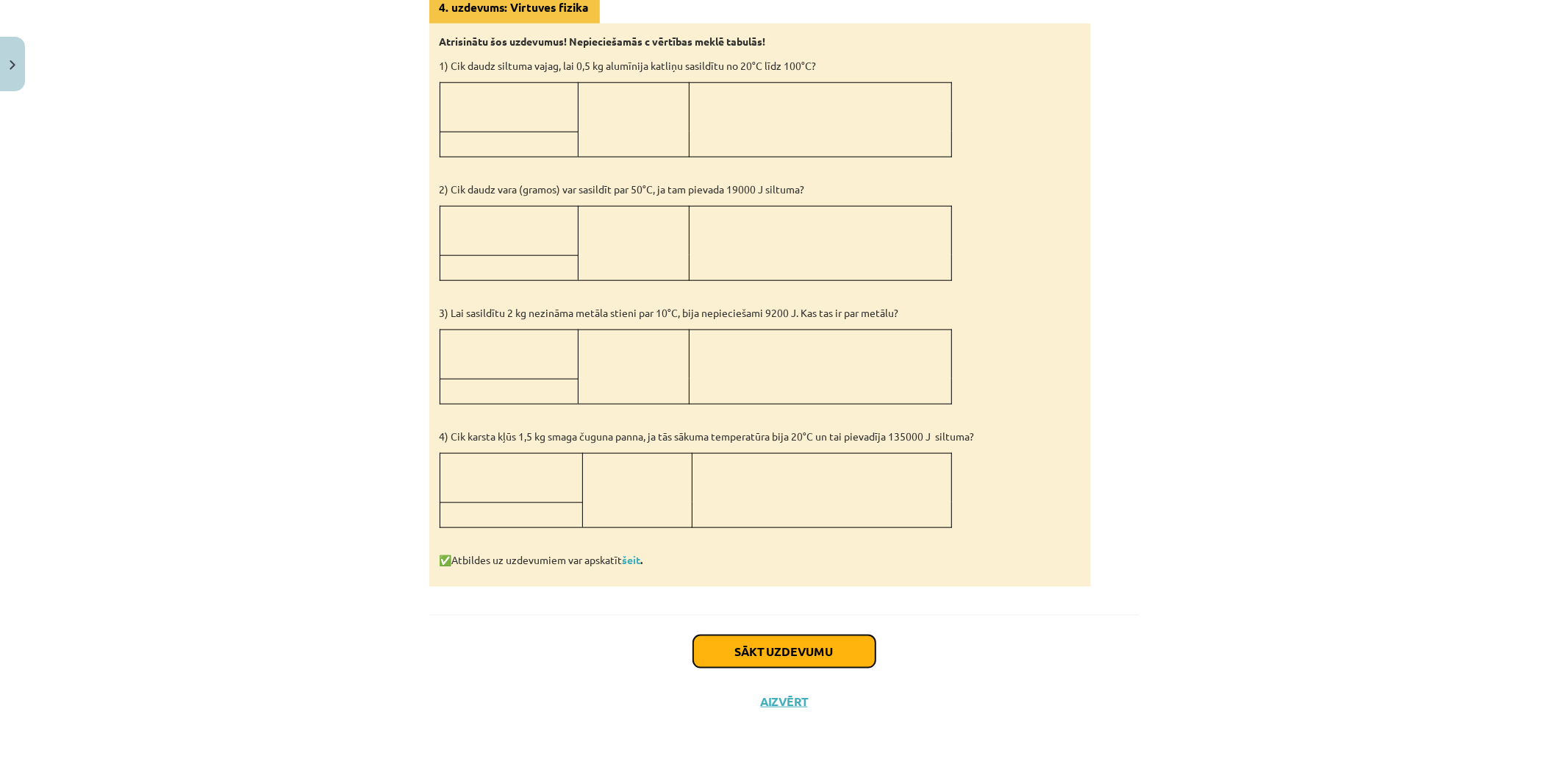
click at [770, 643] on button "Sākt uzdevumu" at bounding box center [784, 651] width 182 height 33
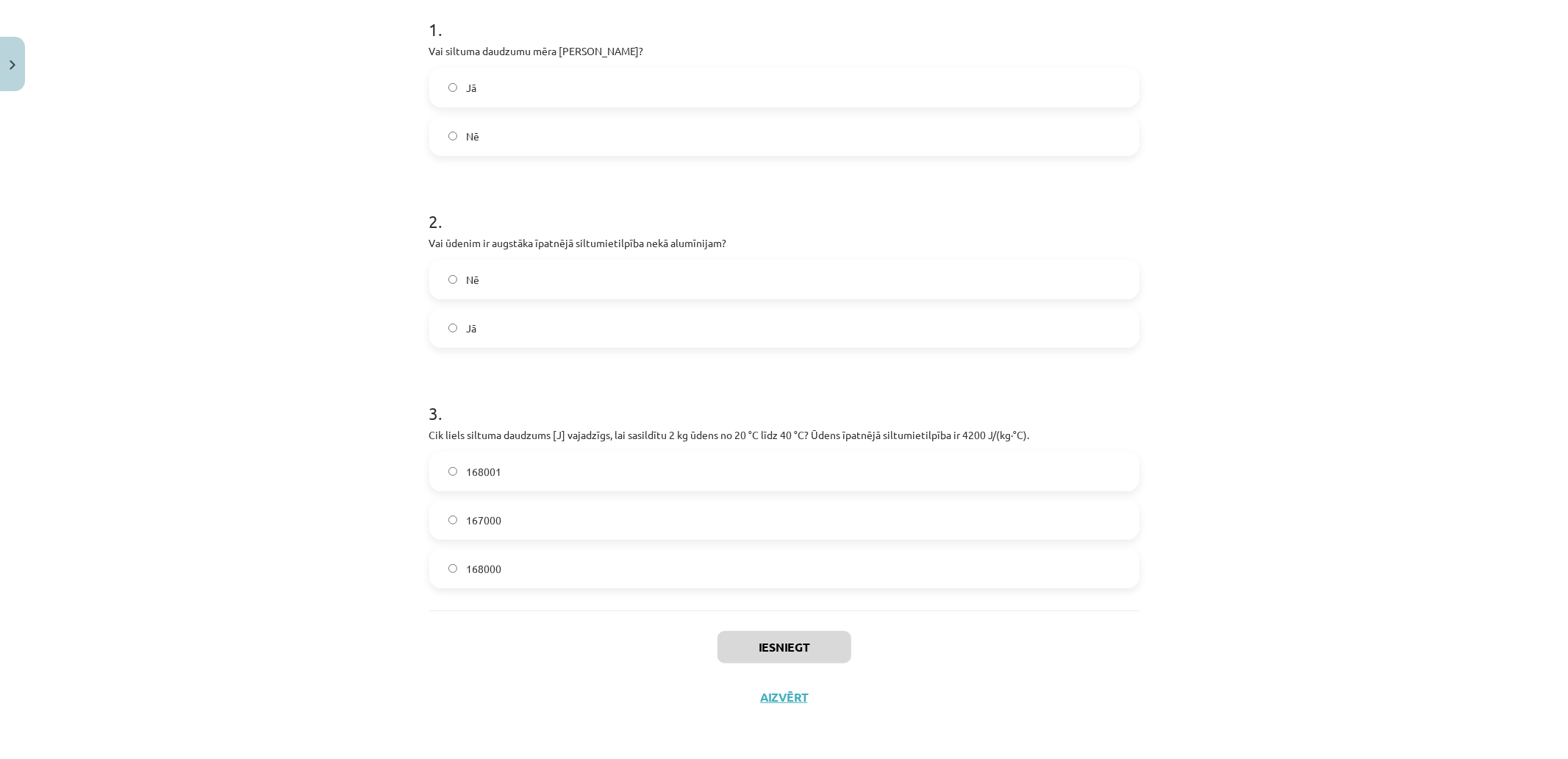
scroll to position [37, 0]
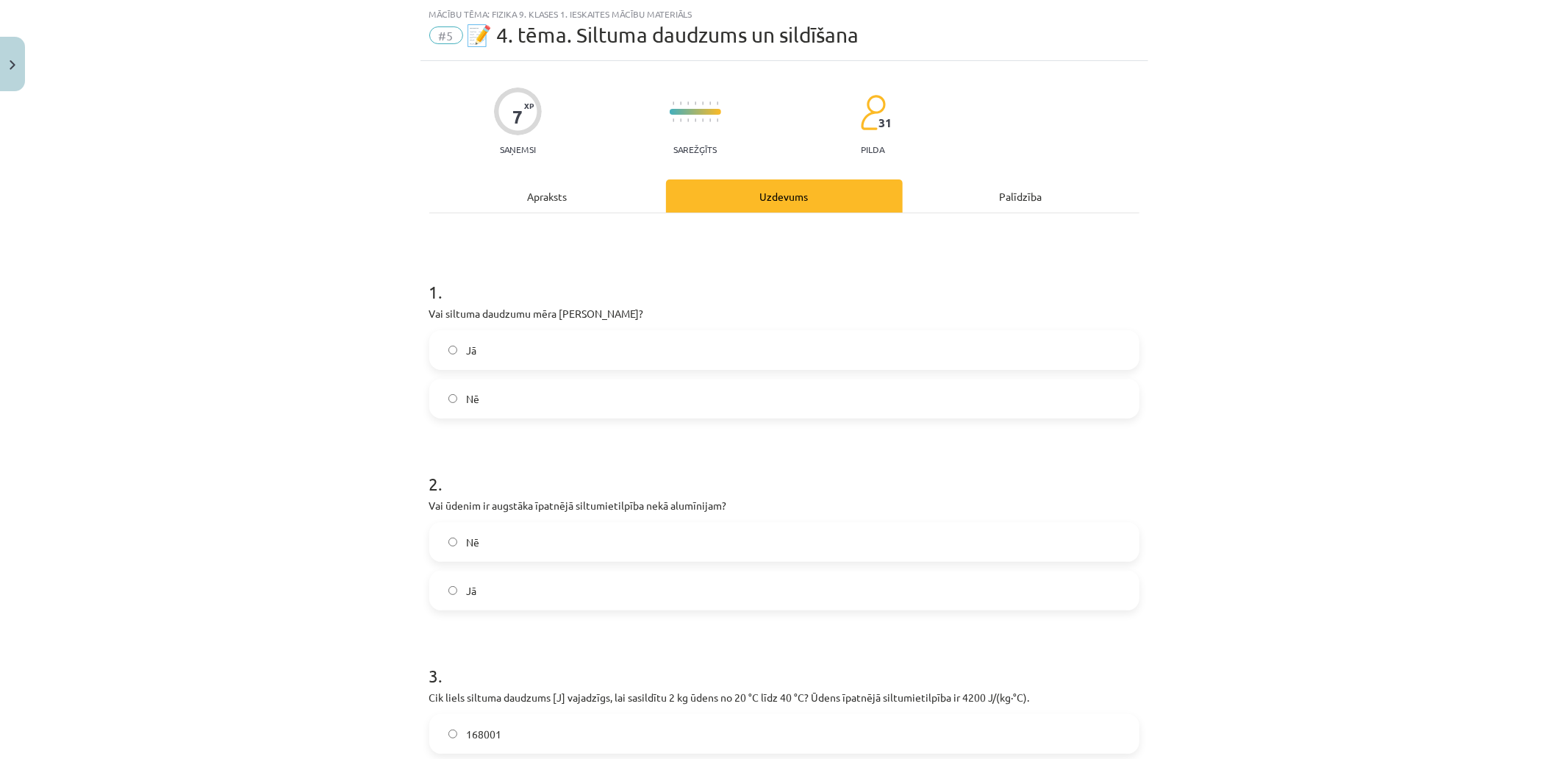
click at [1316, 365] on div "Mācību tēma: Fizika 9. klases 1. ieskaites mācību materiāls #5 📝 4. tēma. Siltu…" at bounding box center [784, 380] width 1568 height 759
click at [1292, 137] on div "Mācību tēma: Fizika 9. klases 1. ieskaites mācību materiāls #5 📝 4. tēma. Siltu…" at bounding box center [784, 380] width 1568 height 759
click at [534, 391] on label "Nē" at bounding box center [784, 398] width 707 height 37
click at [1365, 111] on div "Mācību tēma: Fizika 9. klases 1. ieskaites mācību materiāls #5 📝 4. tēma. Siltu…" at bounding box center [784, 380] width 1568 height 759
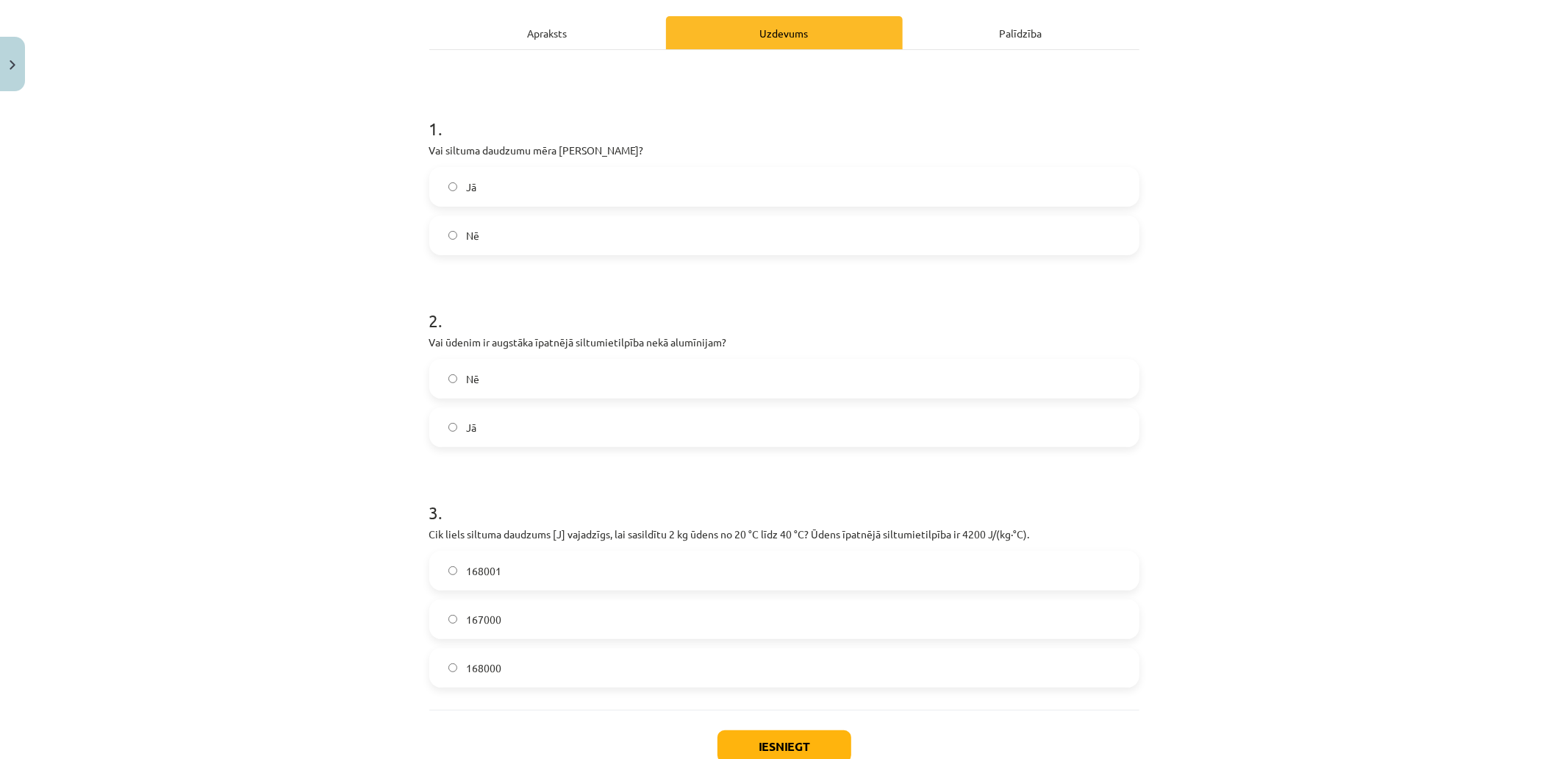
click at [510, 429] on label "Jā" at bounding box center [784, 427] width 707 height 37
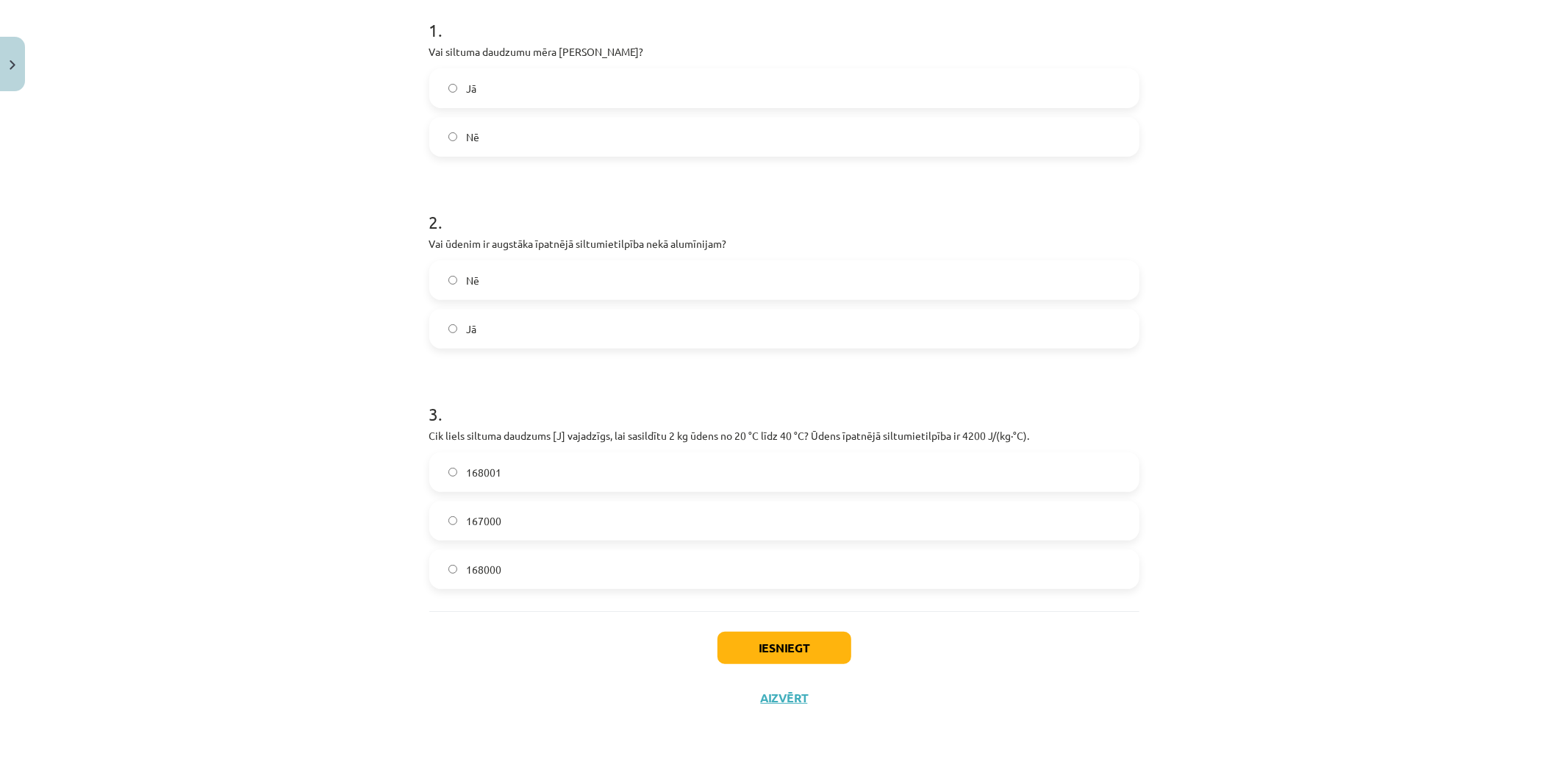
click at [499, 274] on label "Nē" at bounding box center [784, 280] width 707 height 37
click at [1365, 272] on div "Mācību tēma: Fizika 9. klases 1. ieskaites mācību materiāls #5 📝 4. tēma. Siltu…" at bounding box center [784, 380] width 1568 height 759
click at [533, 572] on label "168000" at bounding box center [784, 569] width 707 height 37
click at [767, 646] on button "Iesniegt" at bounding box center [784, 648] width 134 height 33
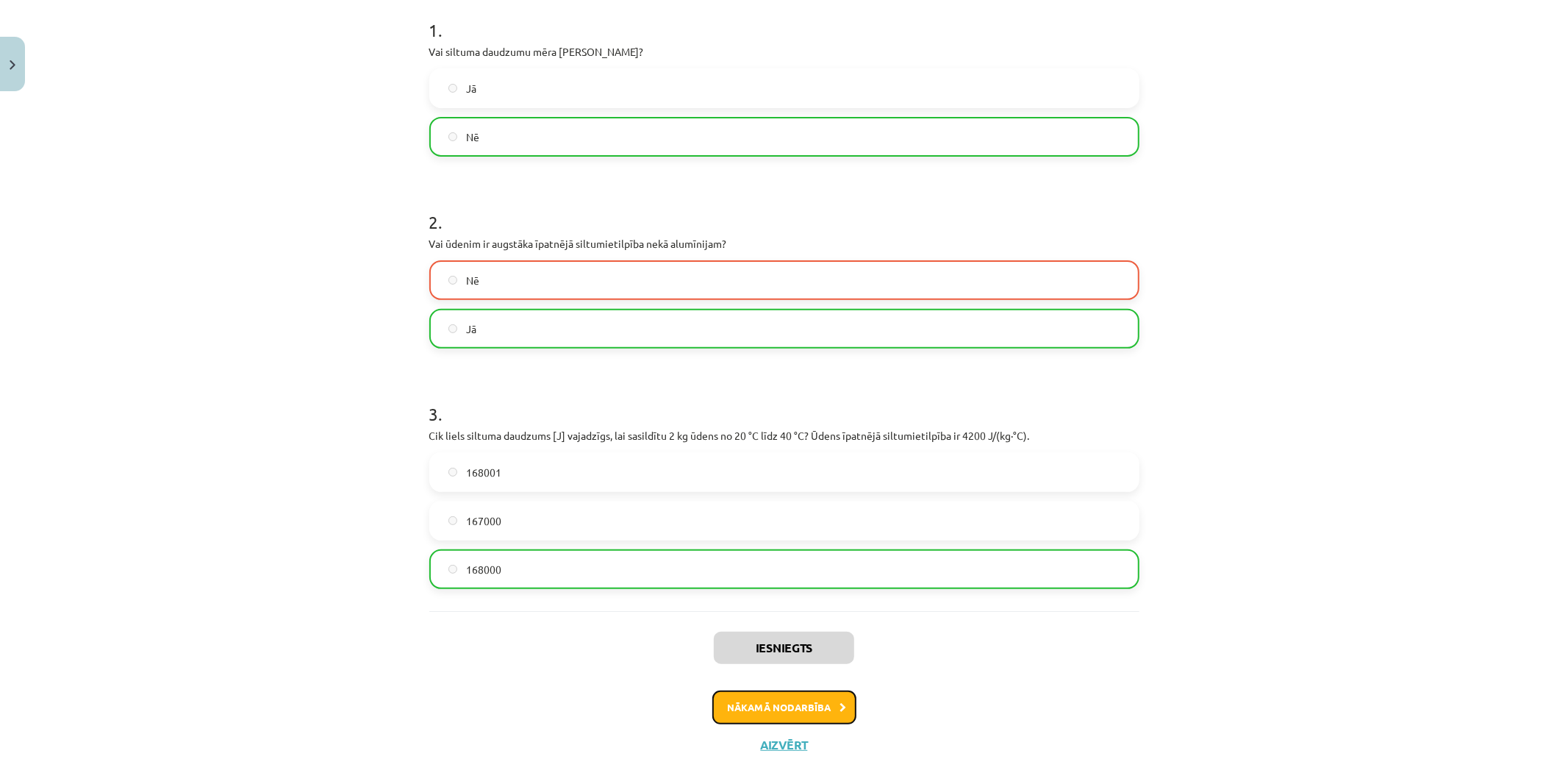
click at [770, 683] on button "Nākamā nodarbība" at bounding box center [784, 707] width 144 height 34
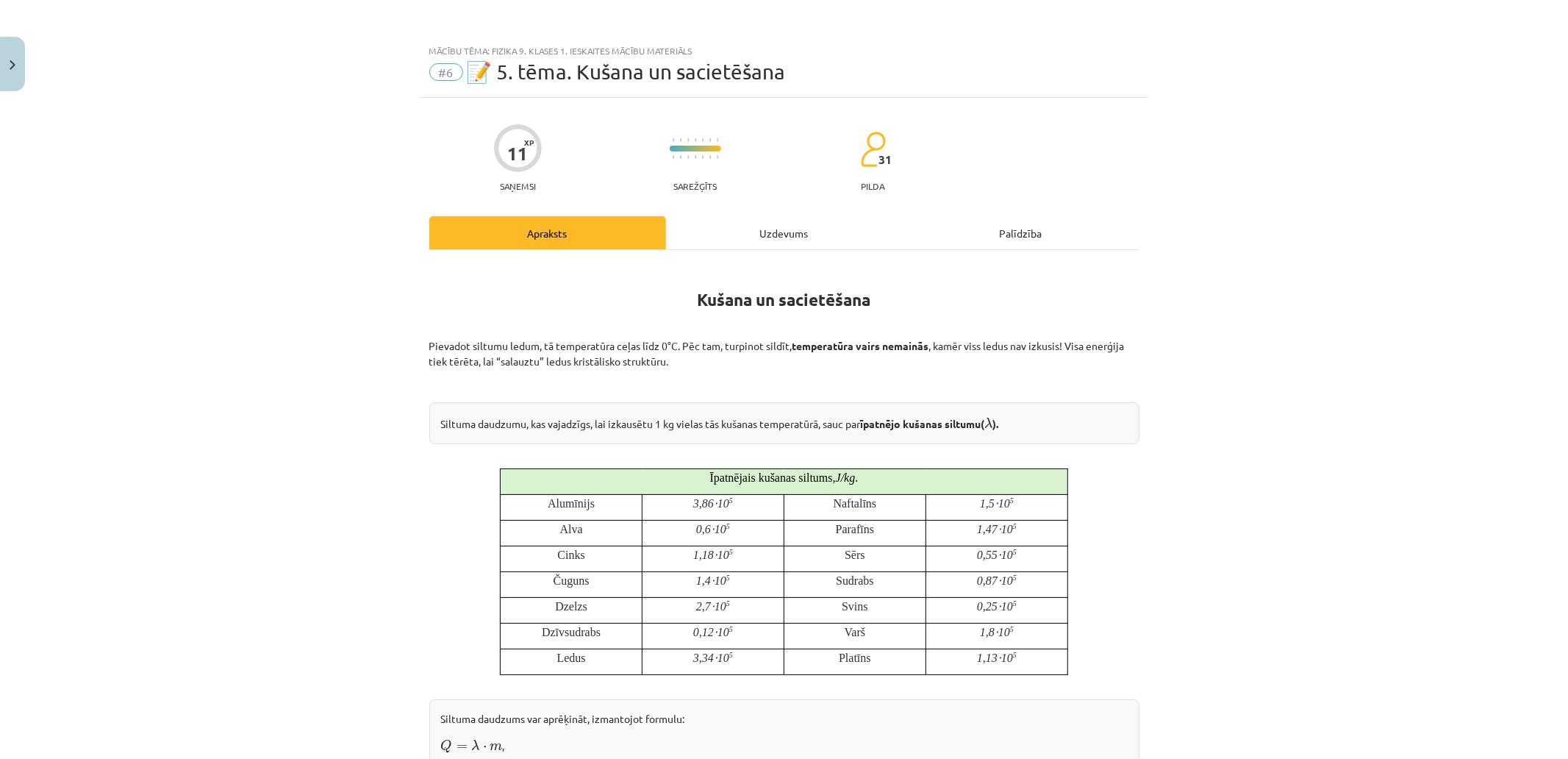
scroll to position [164, 0]
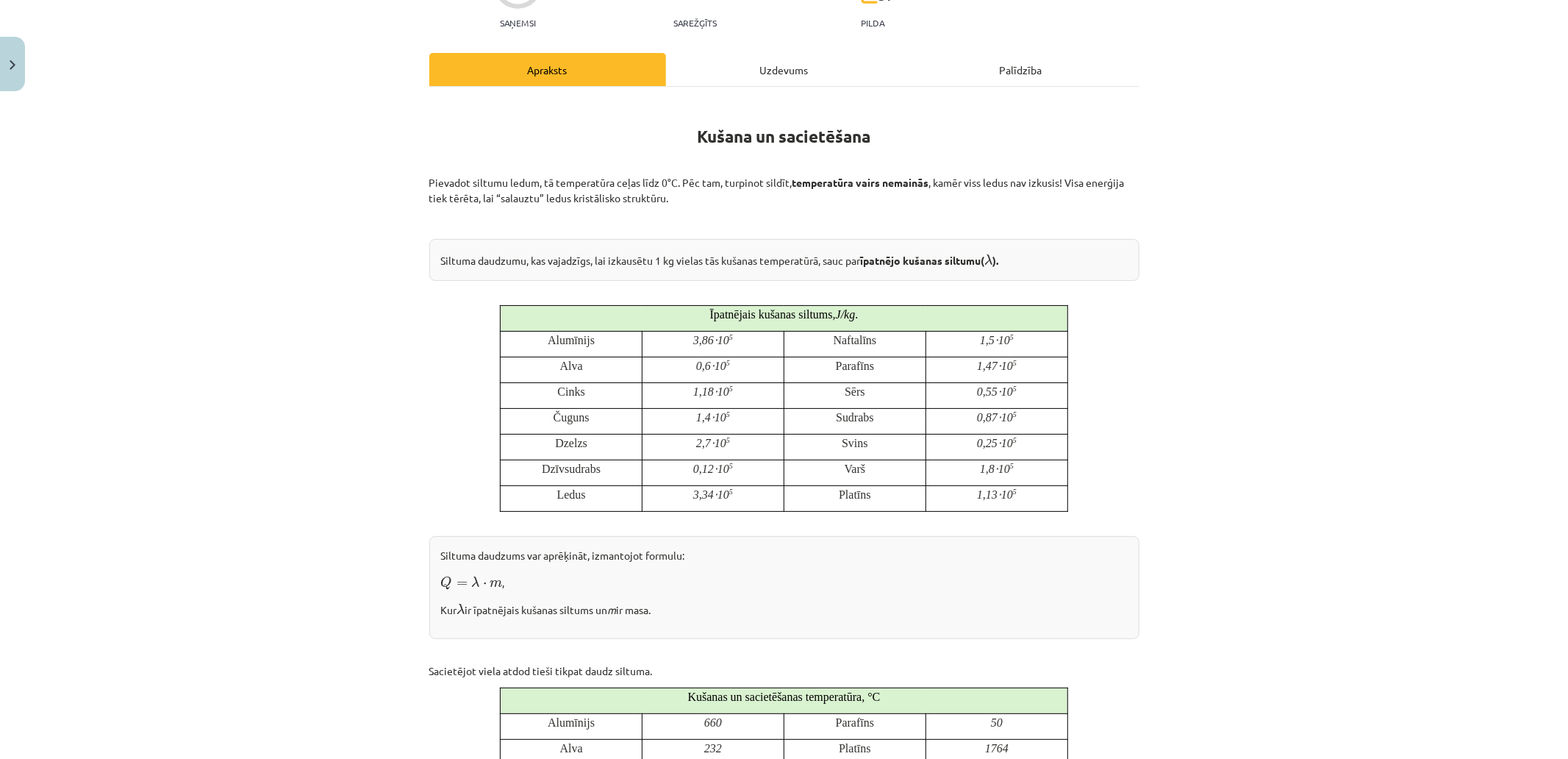
click at [358, 300] on div "Mācību tēma: Fizika 9. klases 1. ieskaites mācību materiāls #6 📝 5. tēma. Kušan…" at bounding box center [784, 380] width 1568 height 759
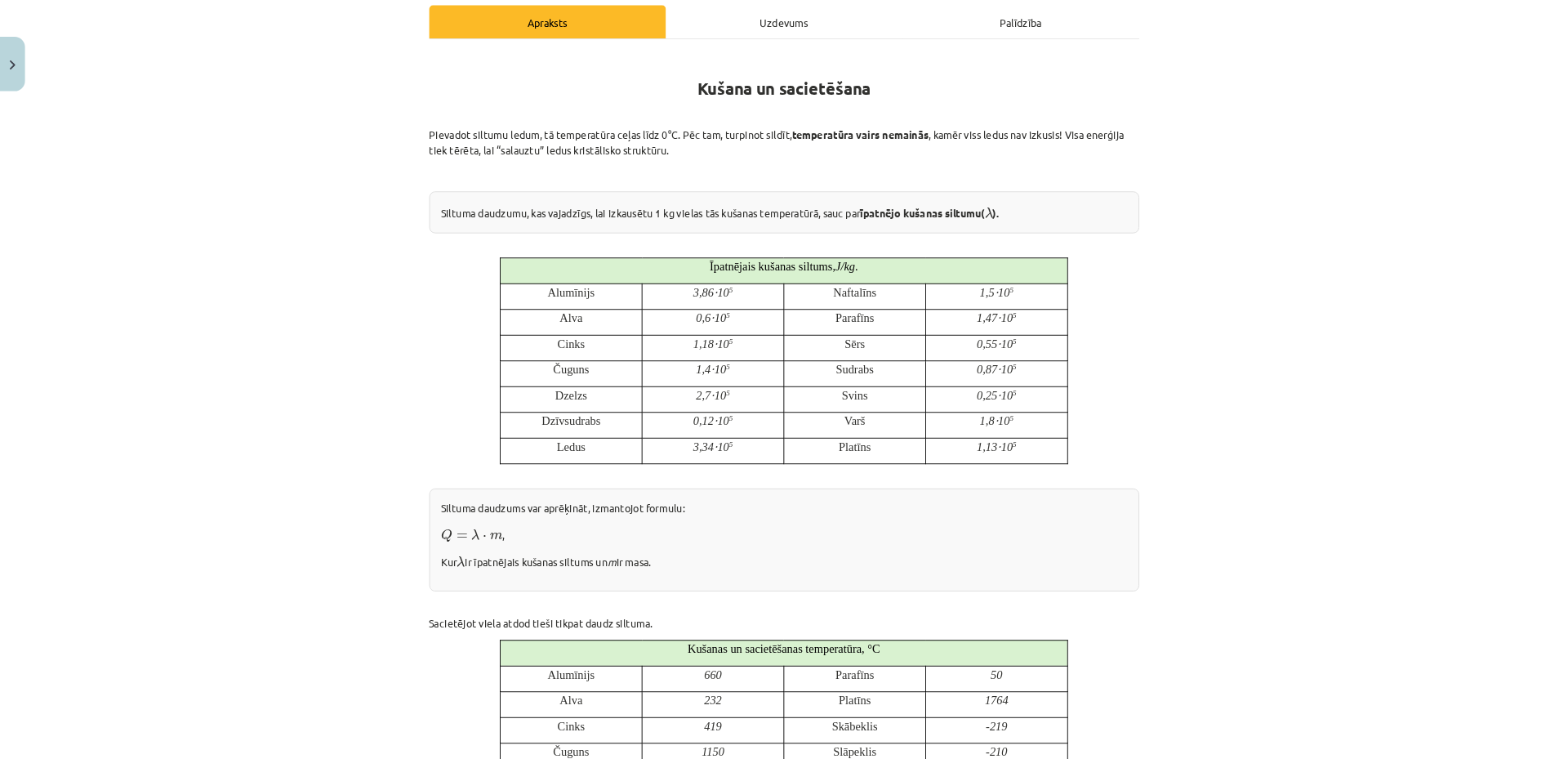
scroll to position [235, 0]
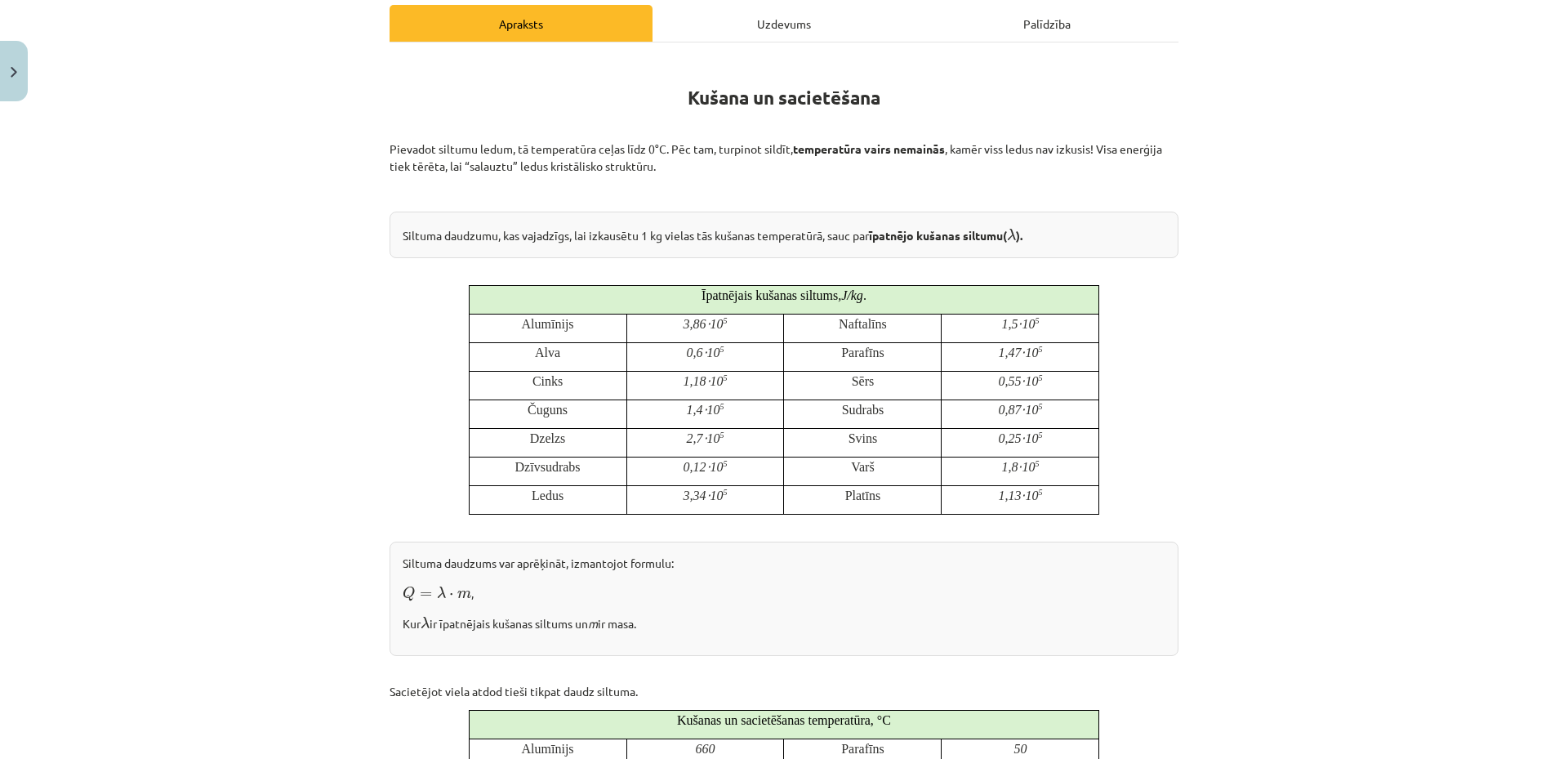
click at [1186, 312] on div "Mācību tēma: Fizika 9. klases 1. ieskaites mācību materiāls #6 📝 5. tēma. Kušan…" at bounding box center [784, 379] width 1568 height 759
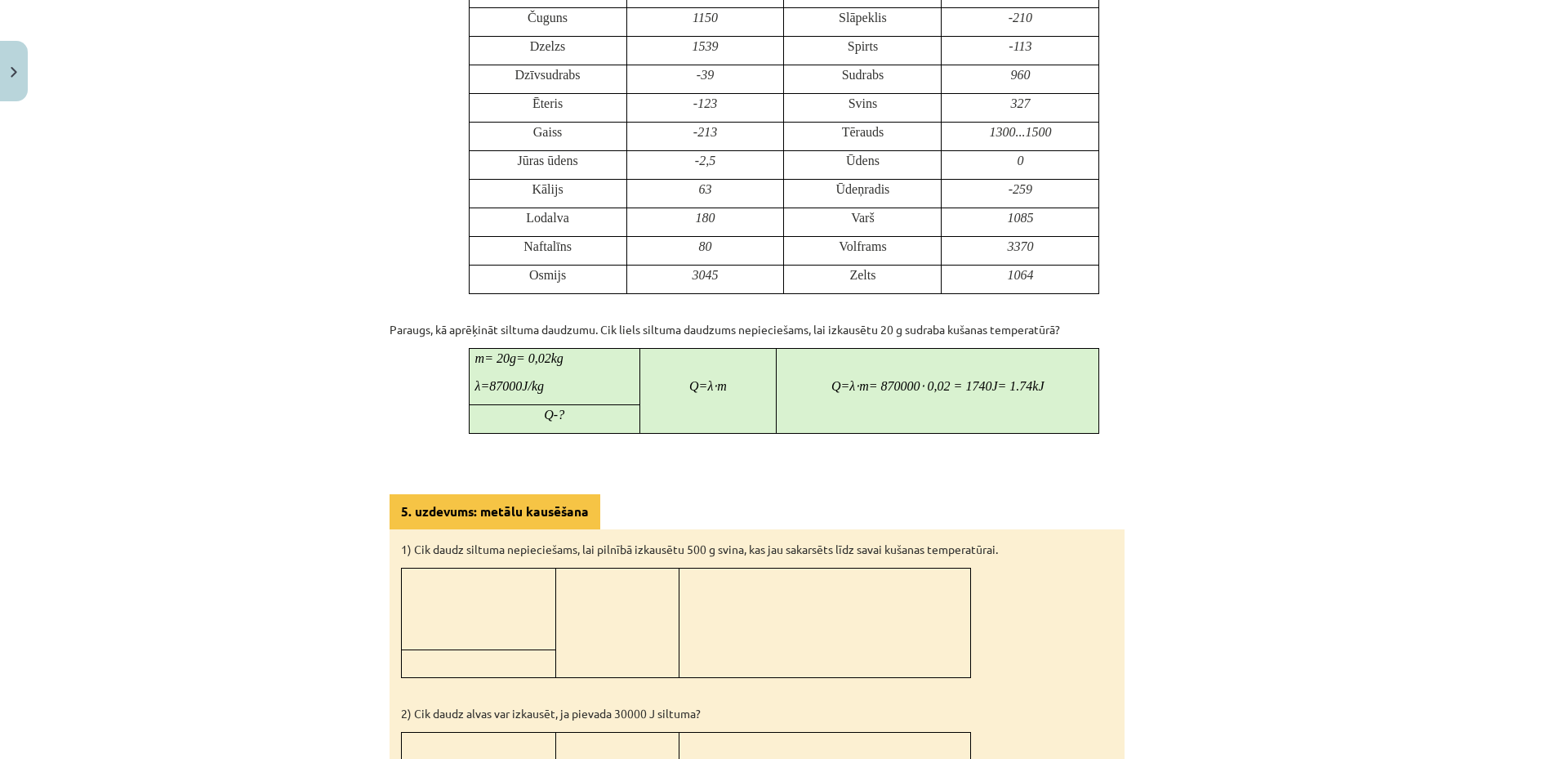
scroll to position [1396, 0]
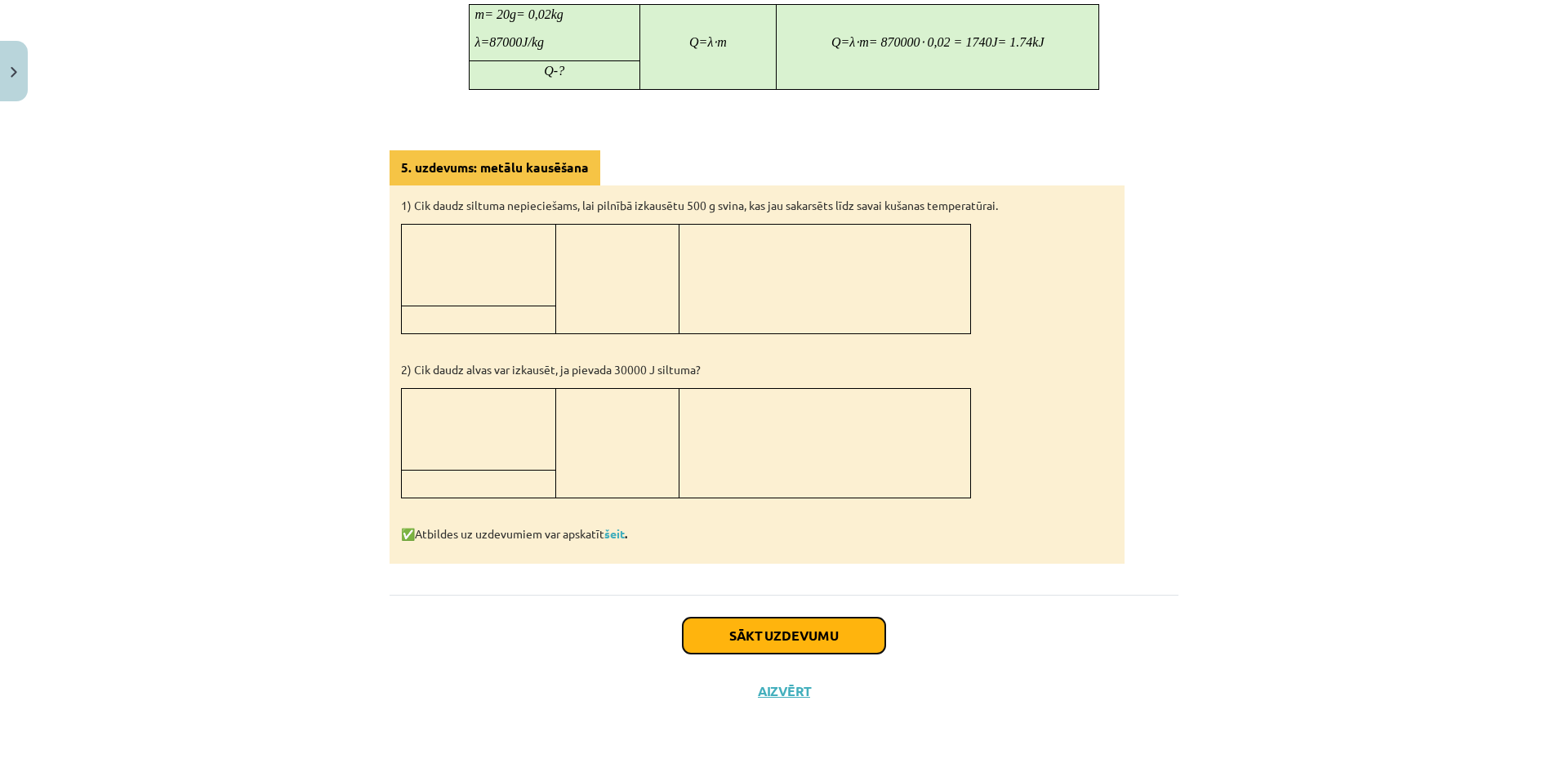
click at [726, 634] on button "Sākt uzdevumu" at bounding box center [784, 636] width 202 height 36
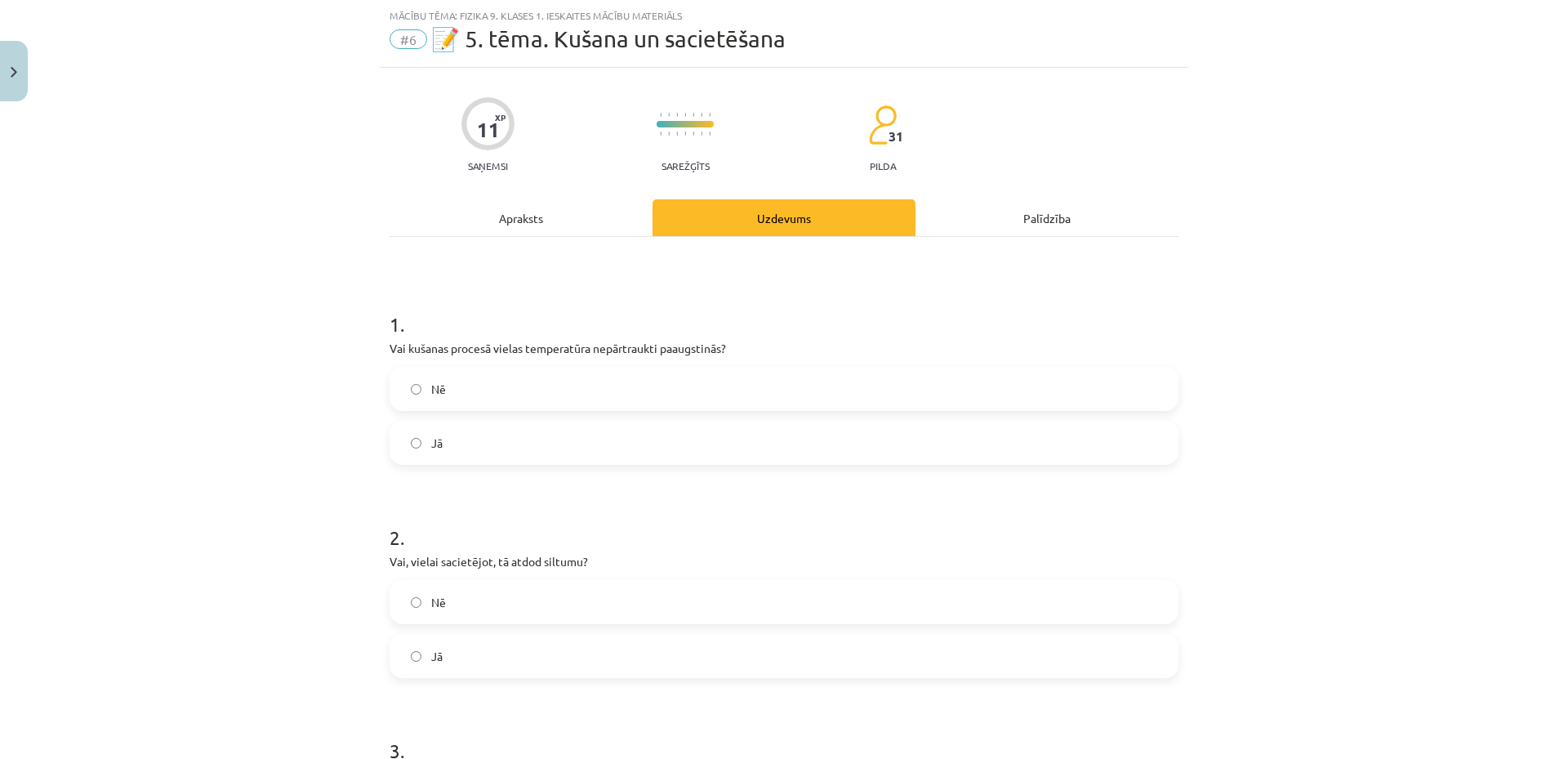
click at [515, 228] on div "Apraksts" at bounding box center [521, 217] width 263 height 36
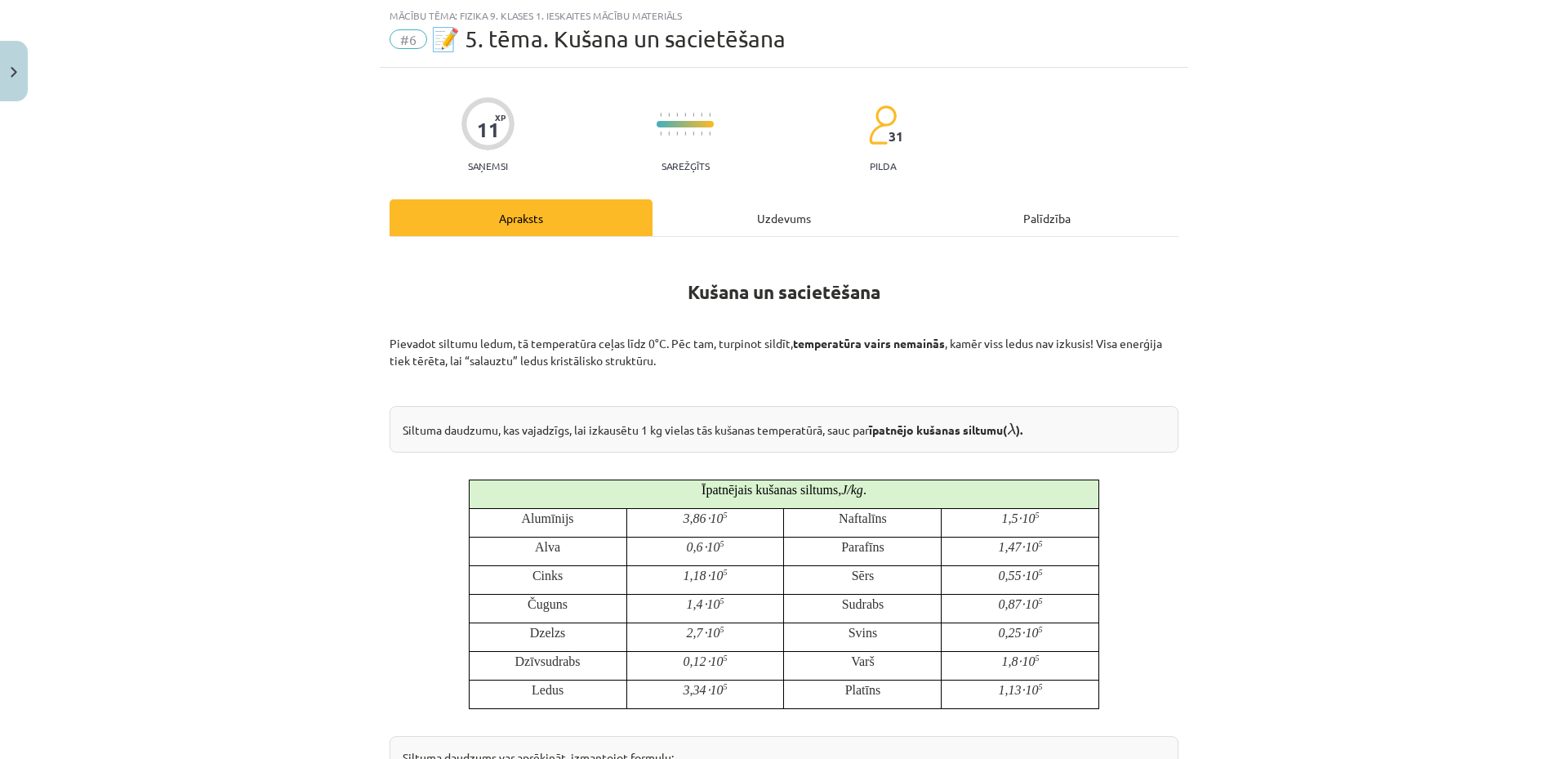
click at [296, 376] on div "Mācību tēma: Fizika 9. klases 1. ieskaites mācību materiāls #6 📝 5. tēma. Kušan…" at bounding box center [784, 379] width 1568 height 759
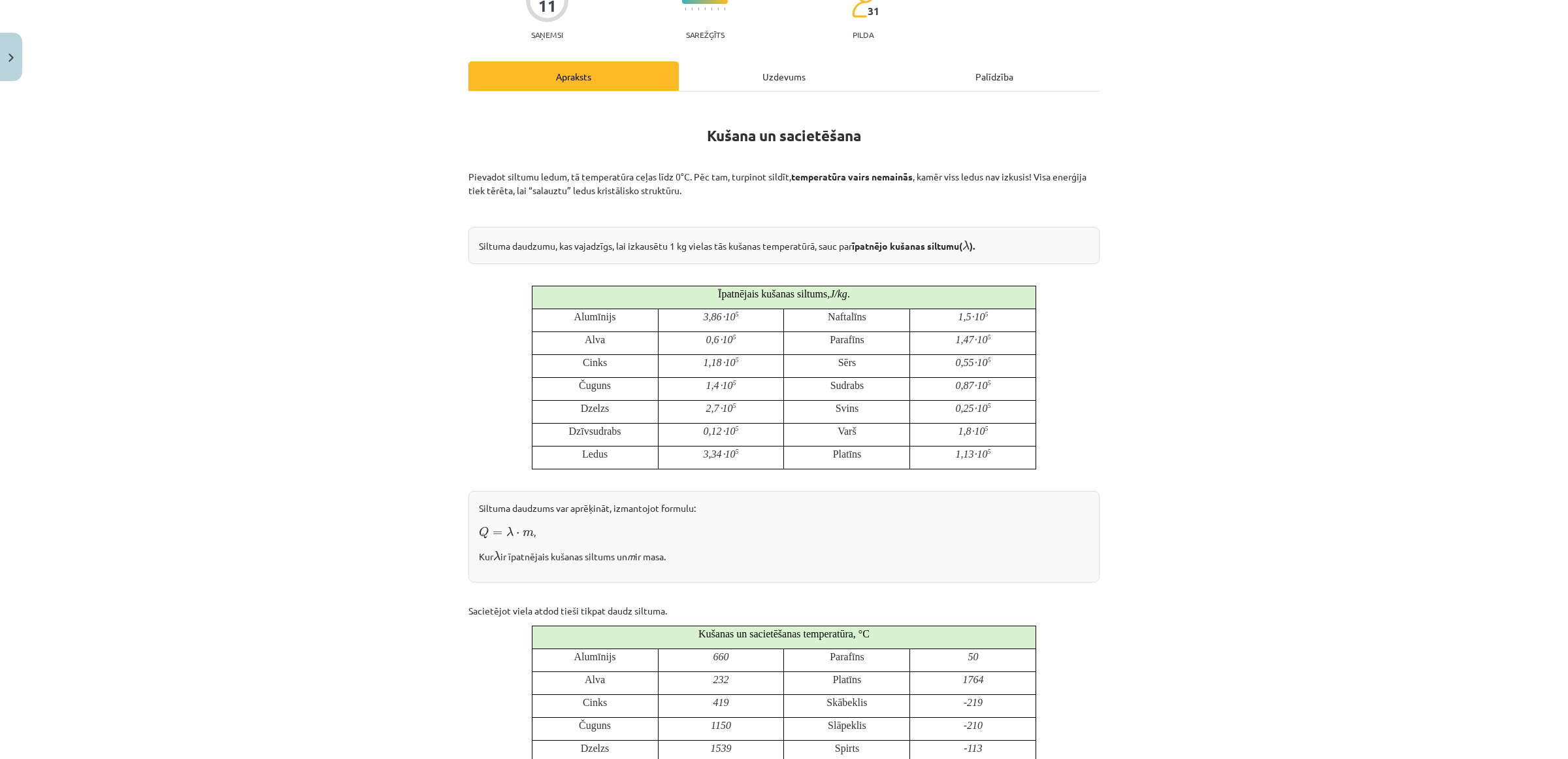
scroll to position [0, 0]
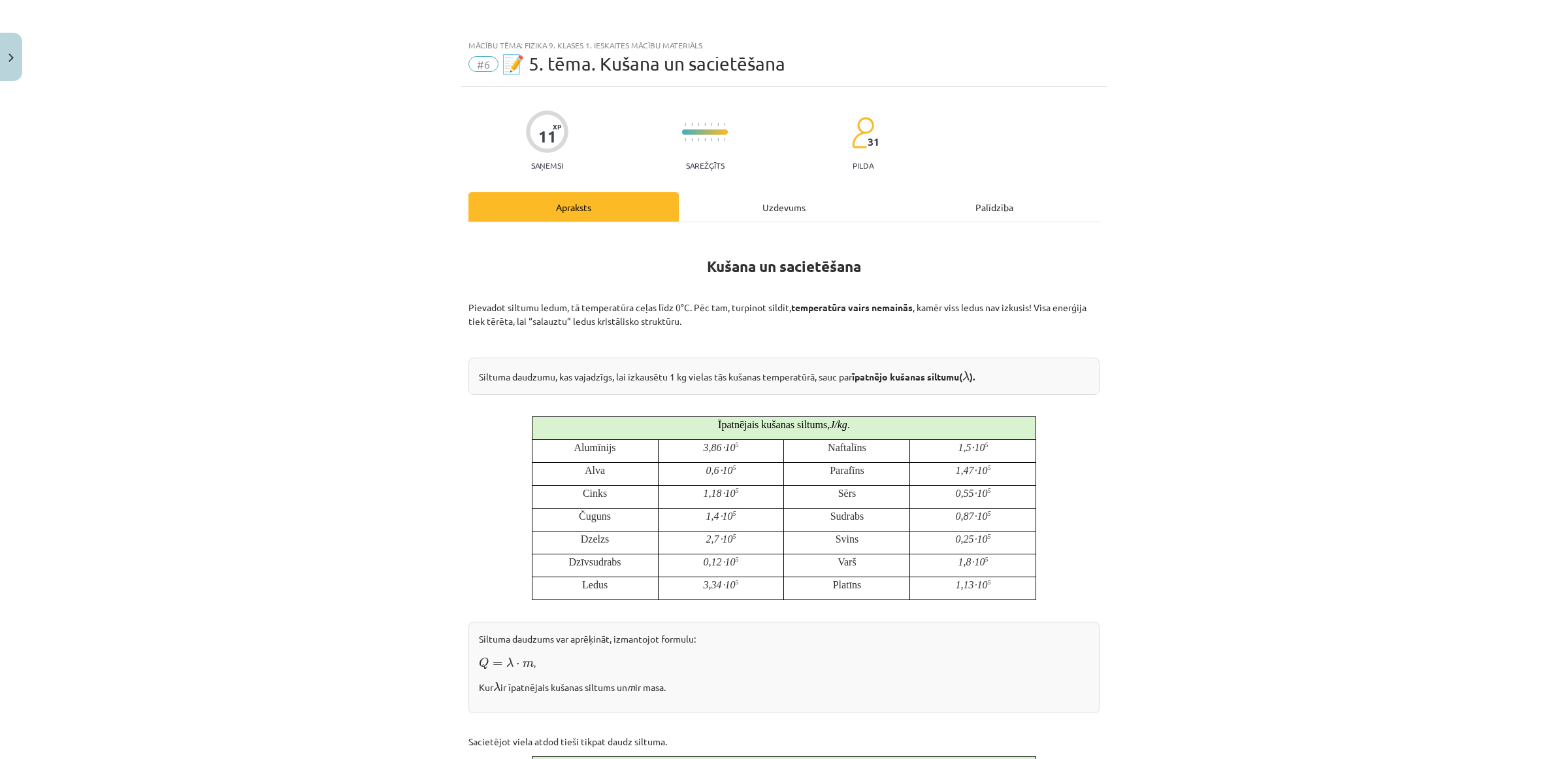
click at [773, 213] on div "Uzdevums" at bounding box center [784, 206] width 210 height 29
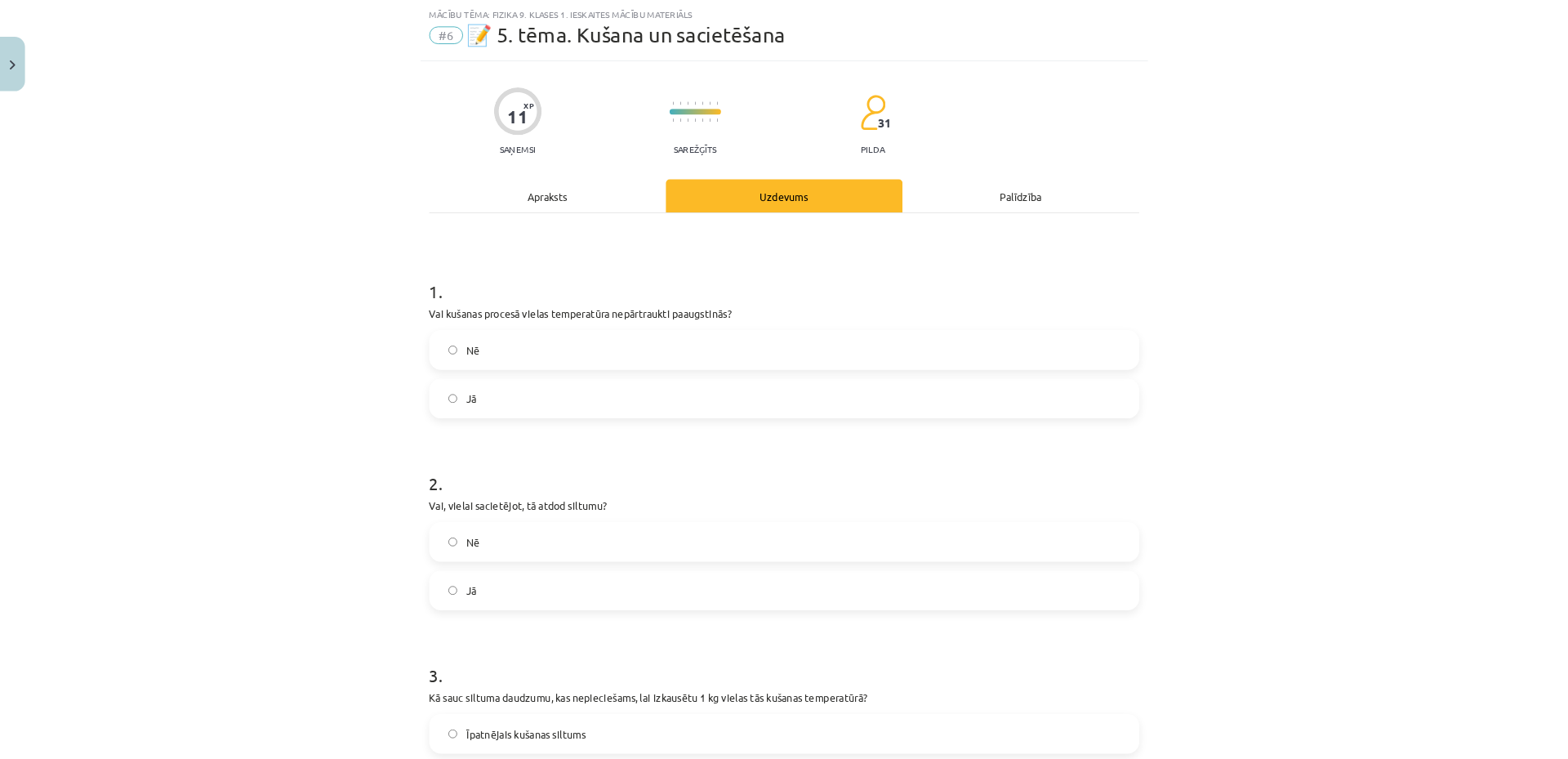
scroll to position [41, 0]
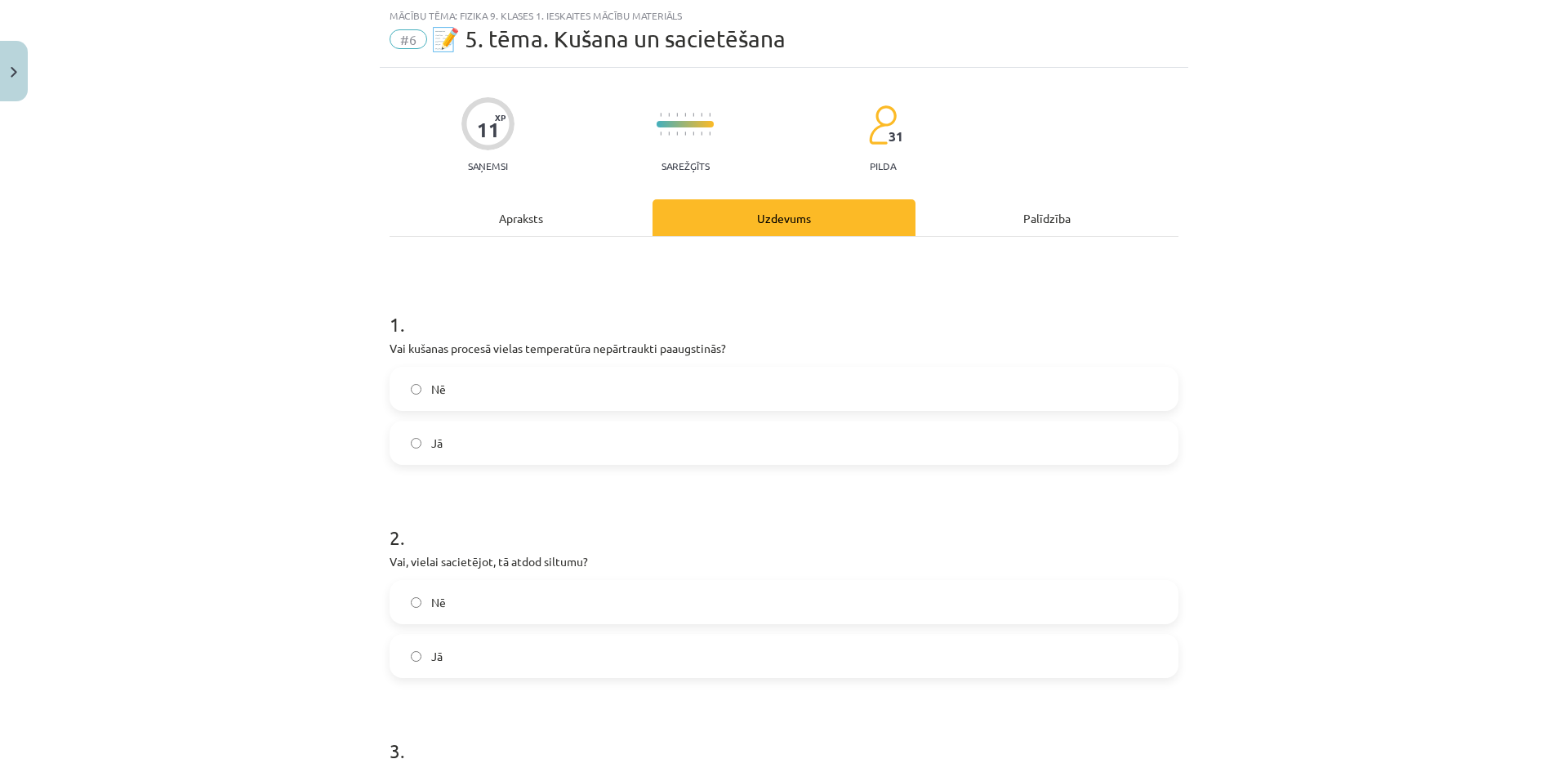
click at [1369, 145] on div "Mācību tēma: Fizika 9. klases 1. ieskaites mācību materiāls #6 📝 5. tēma. Kušan…" at bounding box center [784, 379] width 1568 height 759
click at [206, 622] on div "Mācību tēma: Fizika 9. klases 1. ieskaites mācību materiāls #6 📝 5. tēma. Kušan…" at bounding box center [784, 379] width 1568 height 759
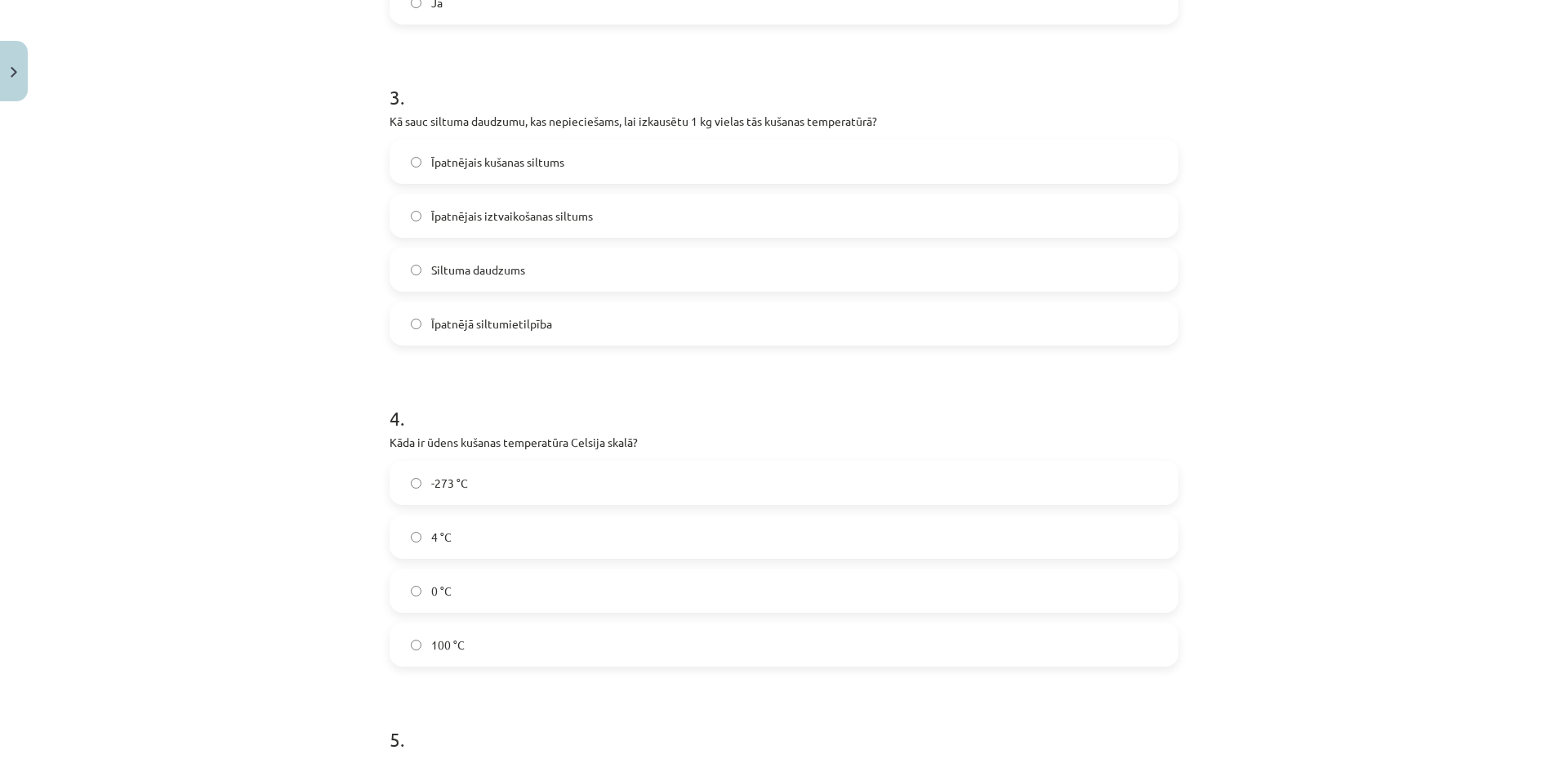
scroll to position [1076, 0]
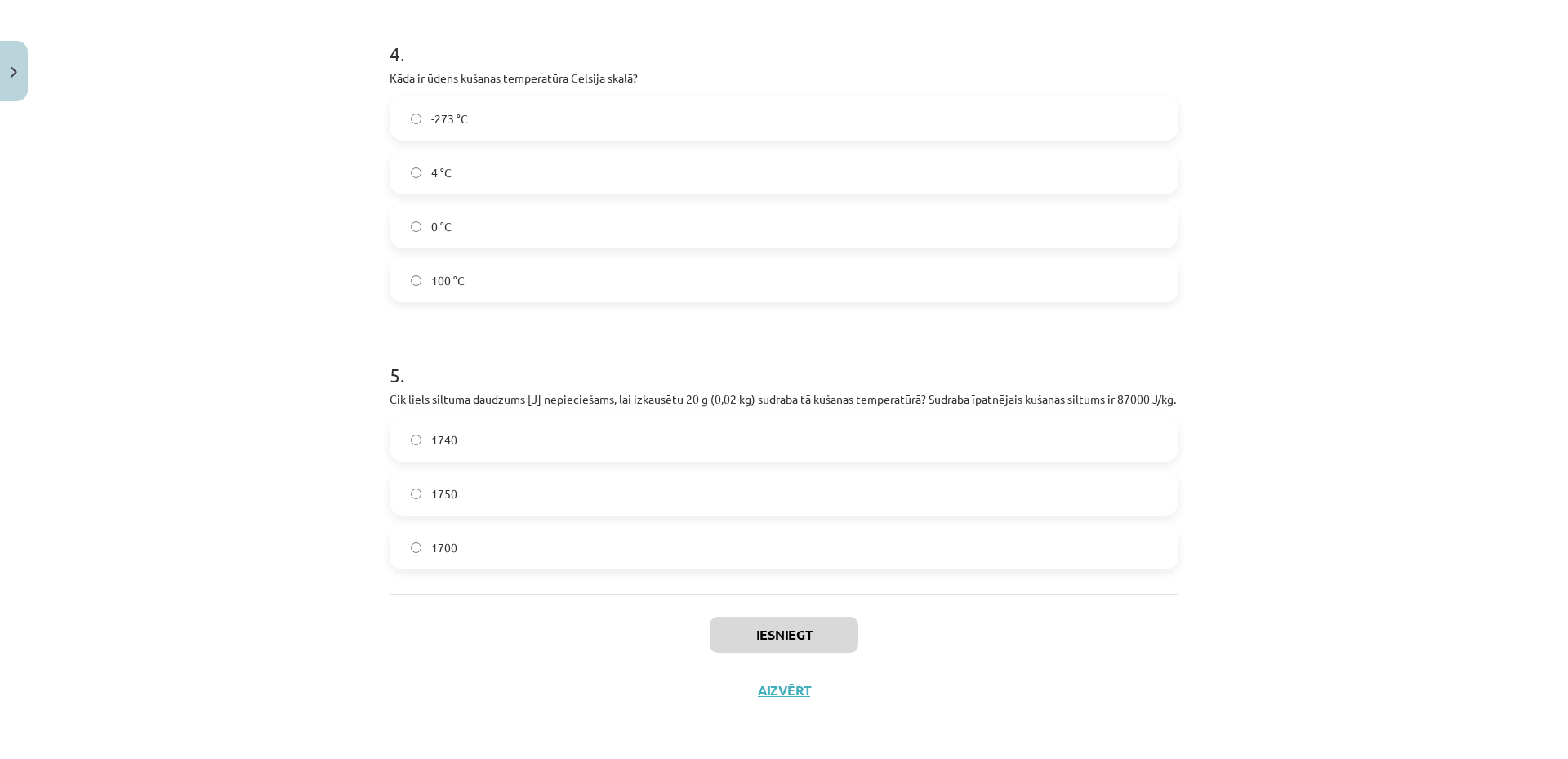
click at [266, 582] on div "Mācību tēma: Fizika 9. klases 1. ieskaites mācību materiāls #6 📝 5. tēma. Kušan…" at bounding box center [784, 379] width 1568 height 759
click at [543, 431] on label "1740" at bounding box center [784, 439] width 786 height 41
click at [458, 641] on div "Iesniegt Aizvērt" at bounding box center [784, 651] width 789 height 114
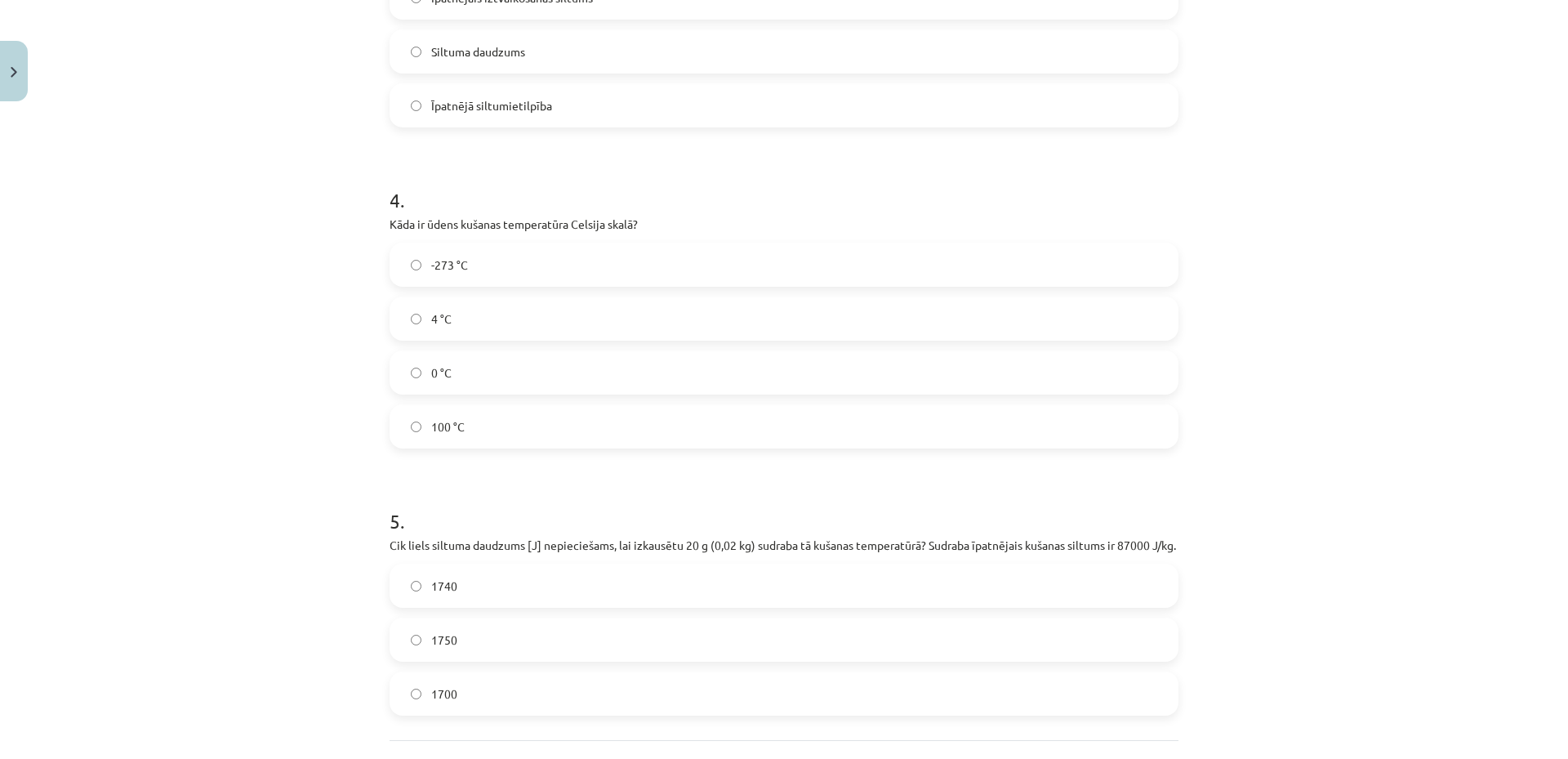
scroll to position [749, 0]
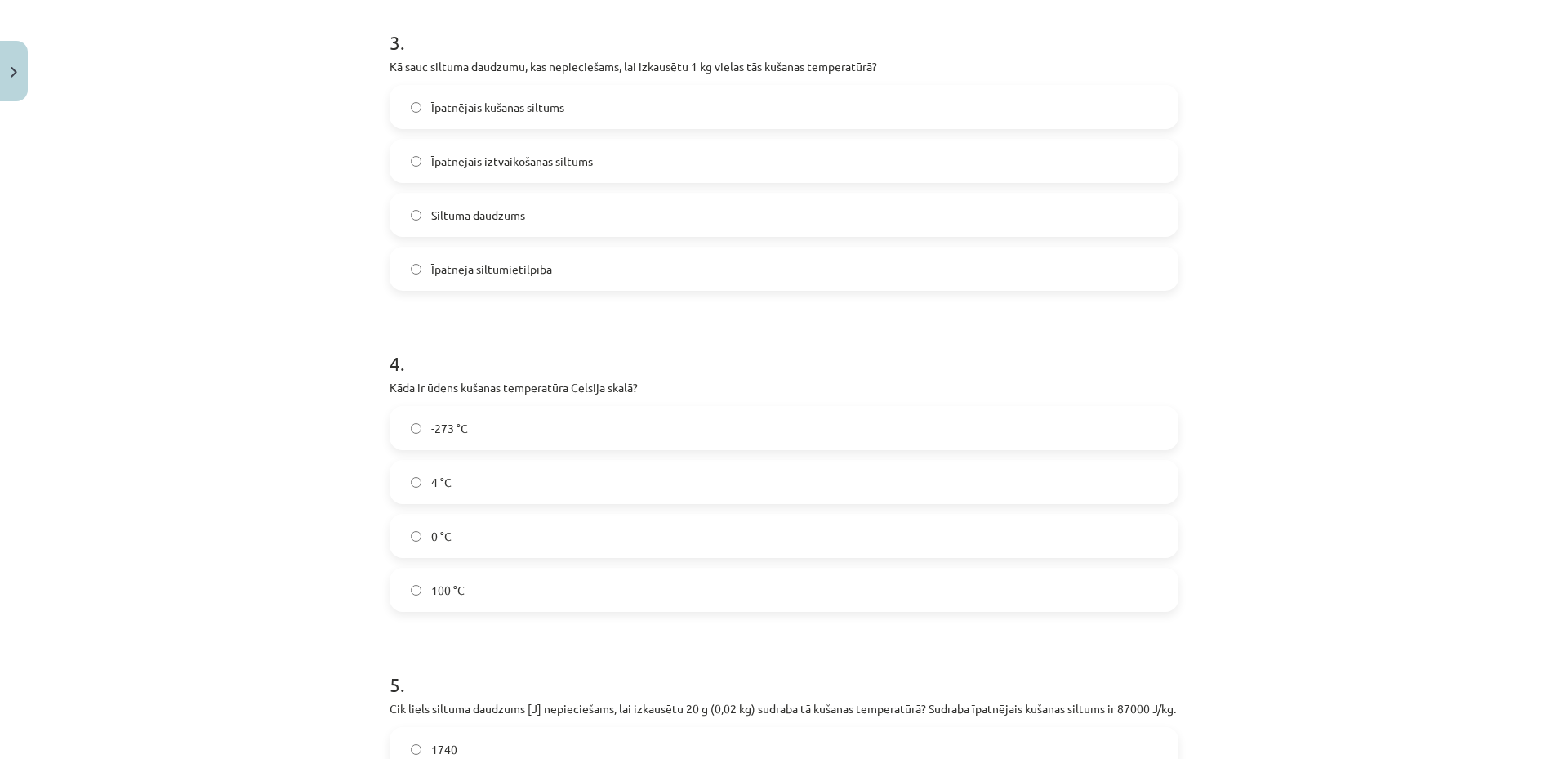
click at [240, 609] on div "Mācību tēma: Fizika 9. klases 1. ieskaites mācību materiāls #6 📝 5. tēma. Kušan…" at bounding box center [784, 379] width 1568 height 759
click at [460, 545] on label "0 °C" at bounding box center [784, 536] width 786 height 41
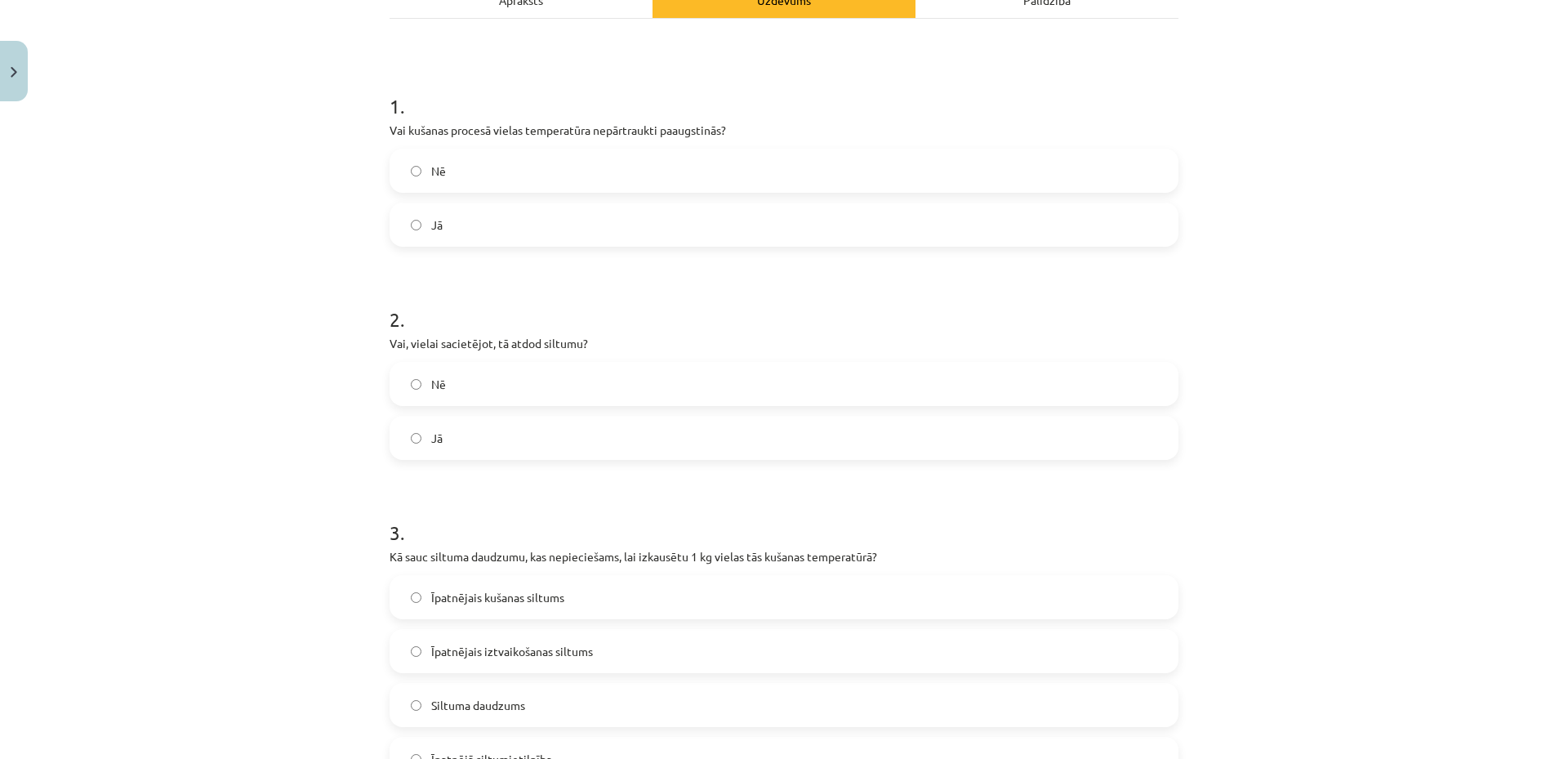
scroll to position [95, 0]
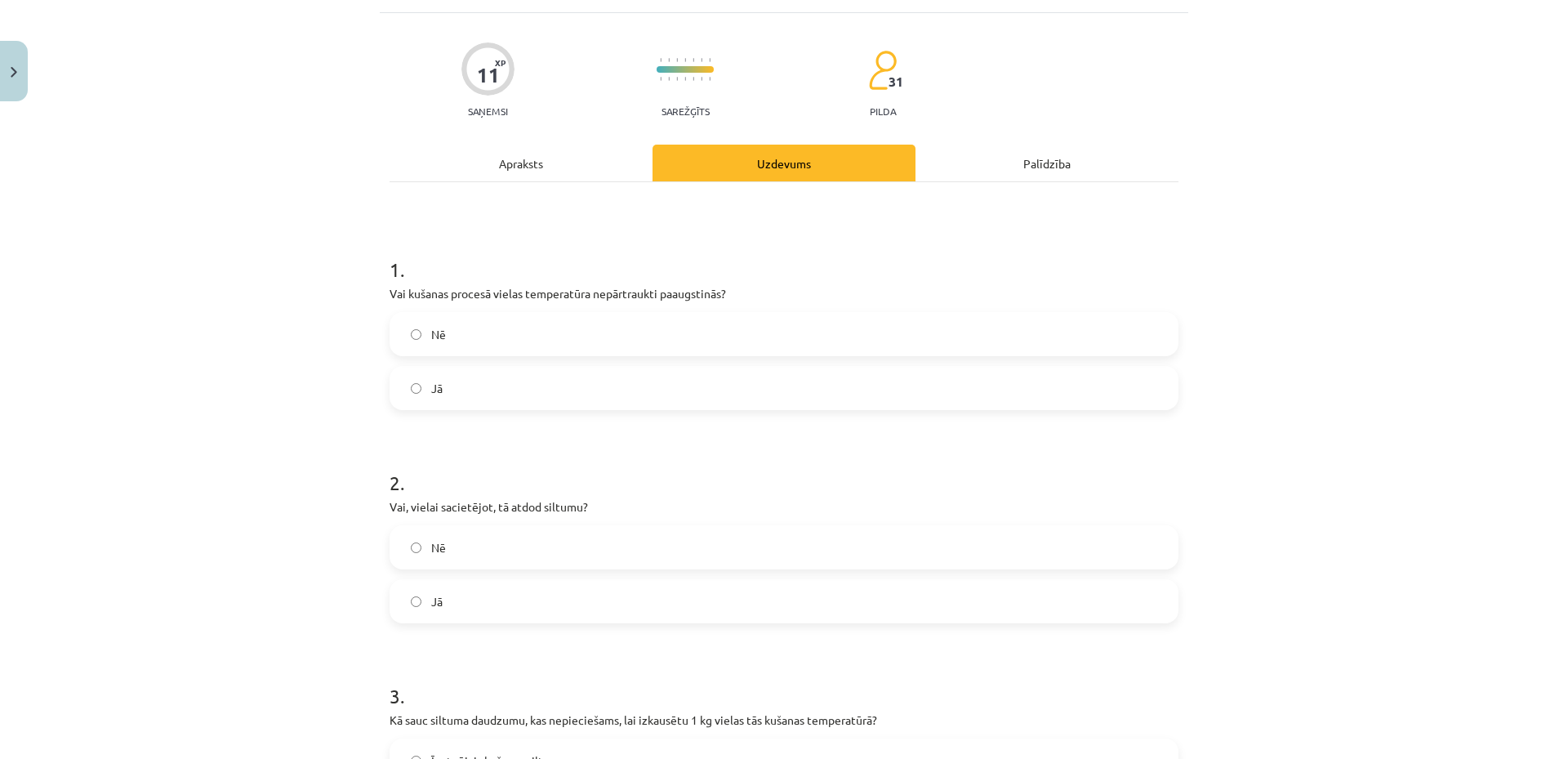
click at [459, 337] on label "Nē" at bounding box center [784, 333] width 786 height 41
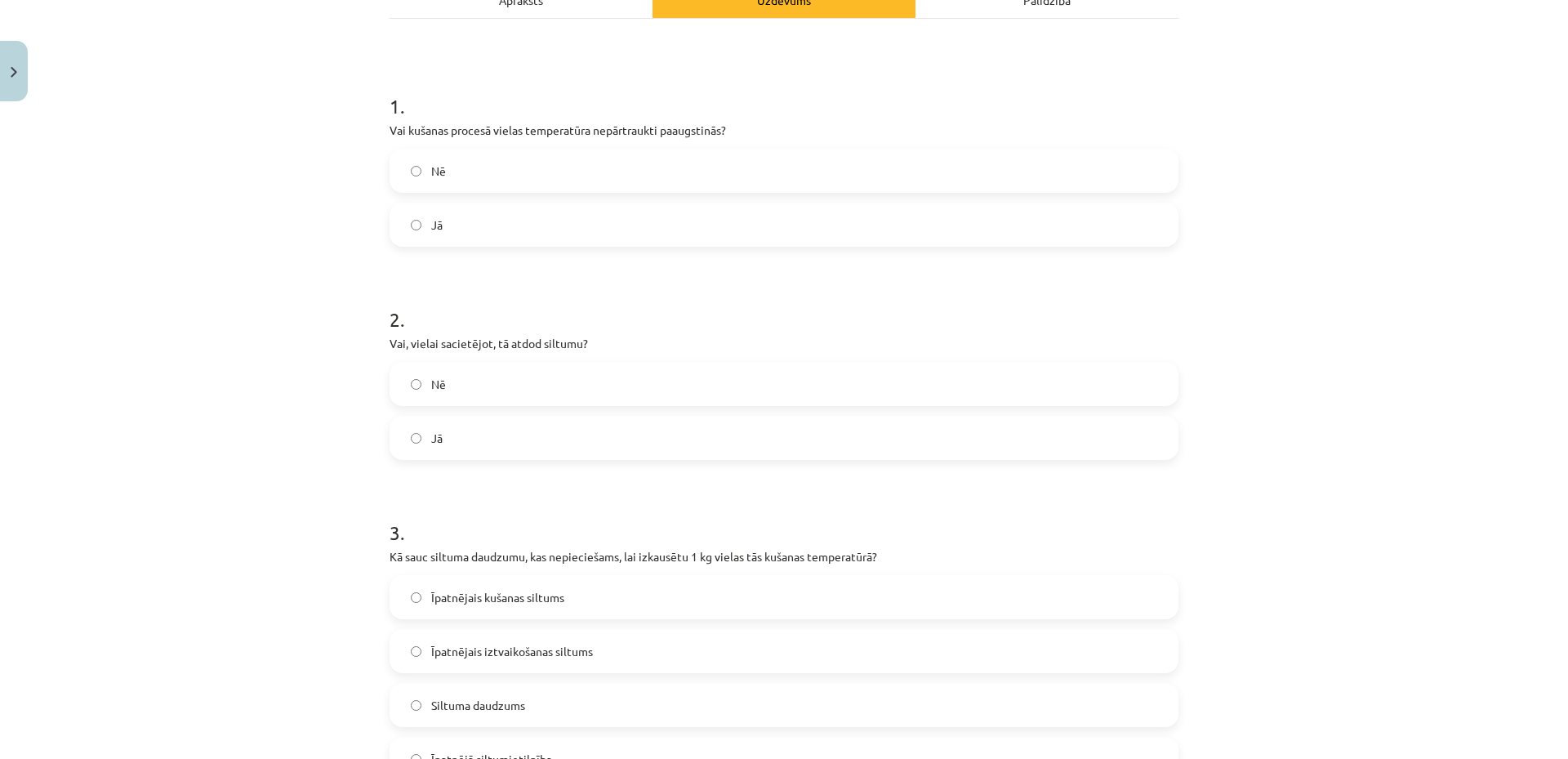
click at [1310, 190] on div "Mācību tēma: Fizika 9. klases 1. ieskaites mācību materiāls #6 📝 5. tēma. Kušan…" at bounding box center [784, 379] width 1568 height 759
click at [425, 428] on label "Jā" at bounding box center [784, 437] width 786 height 41
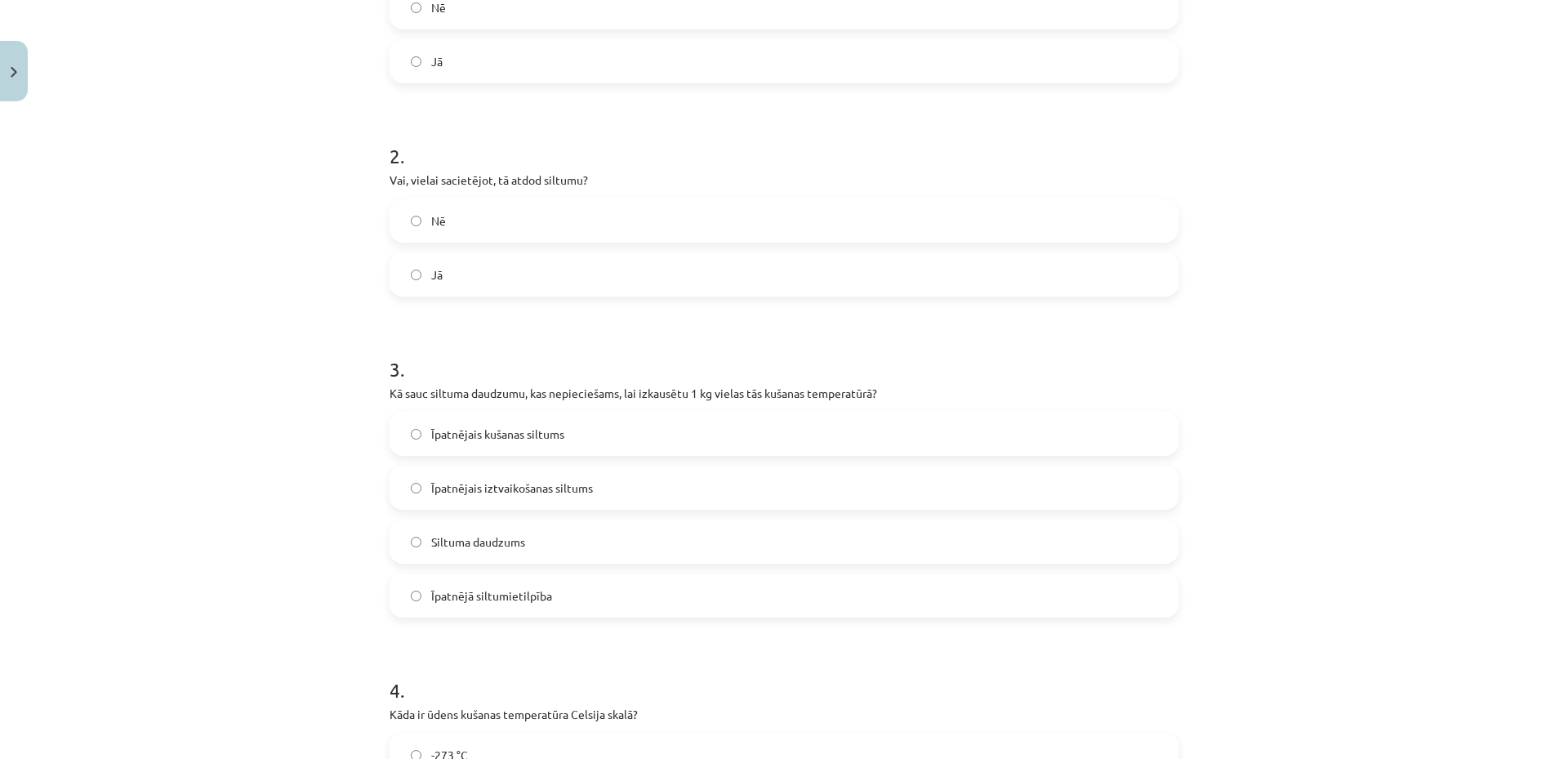
click at [453, 536] on span "Siltuma daudzums" at bounding box center [478, 542] width 94 height 17
click at [283, 599] on div "Mācību tēma: Fizika 9. klases 1. ieskaites mācību materiāls #6 📝 5. tēma. Kušan…" at bounding box center [784, 379] width 1568 height 759
click at [517, 445] on label "Īpatnējais kušanas siltums" at bounding box center [784, 434] width 786 height 41
click at [312, 598] on div "Mācību tēma: Fizika 9. klases 1. ieskaites mācību materiāls #6 📝 5. tēma. Kušan…" at bounding box center [784, 379] width 1568 height 759
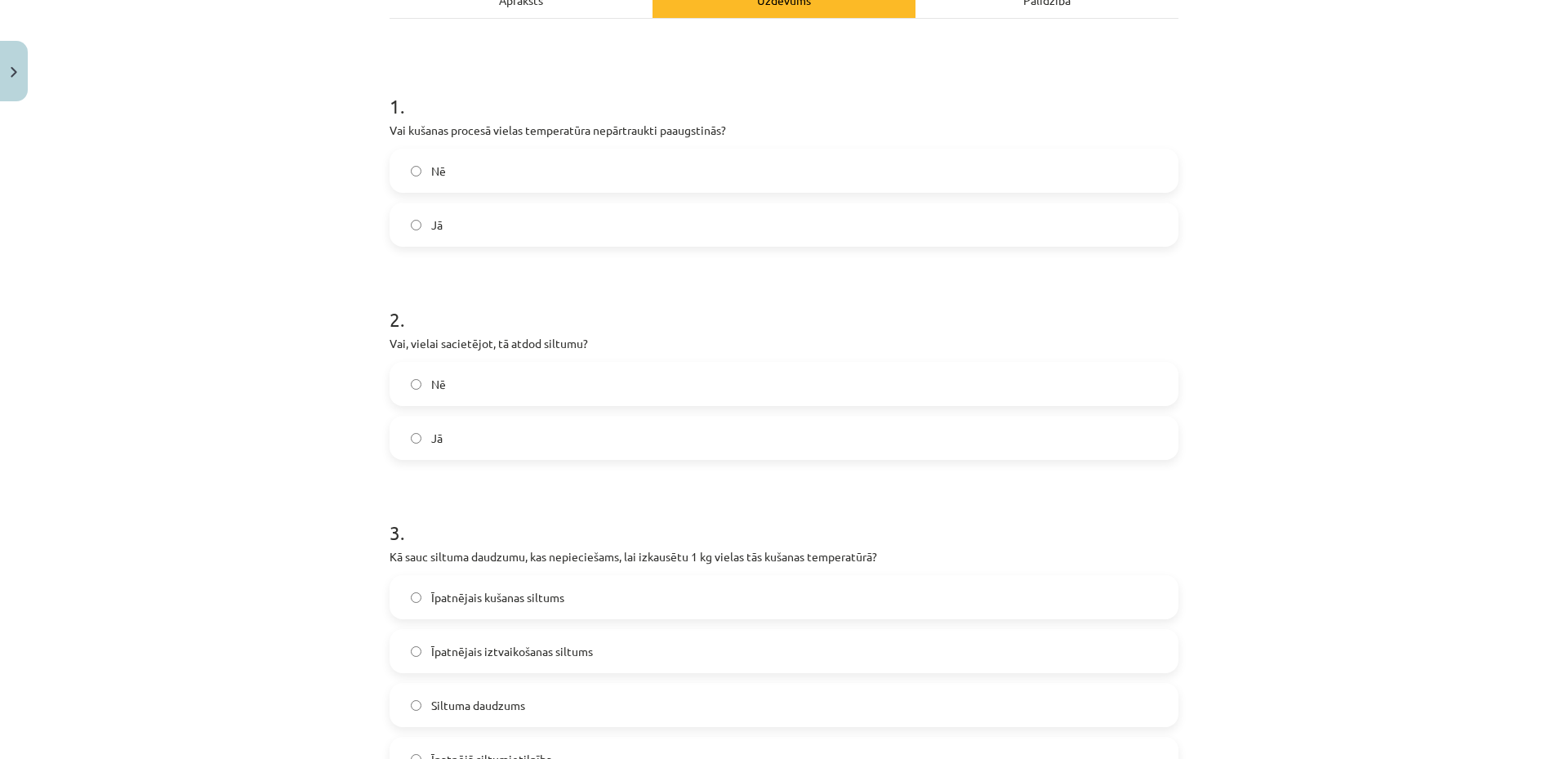
scroll to position [1076, 0]
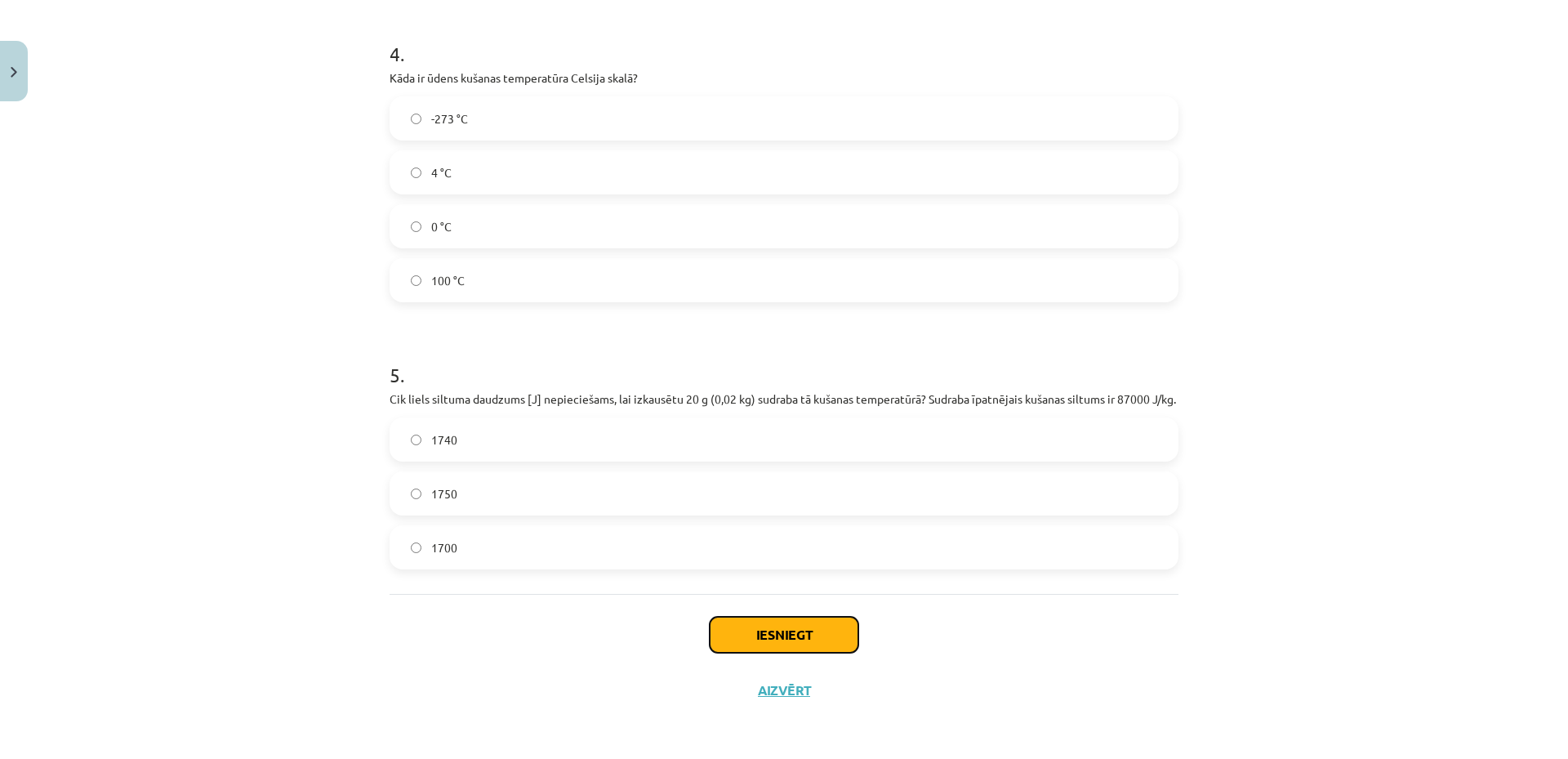
click at [762, 628] on button "Iesniegt" at bounding box center [784, 635] width 149 height 36
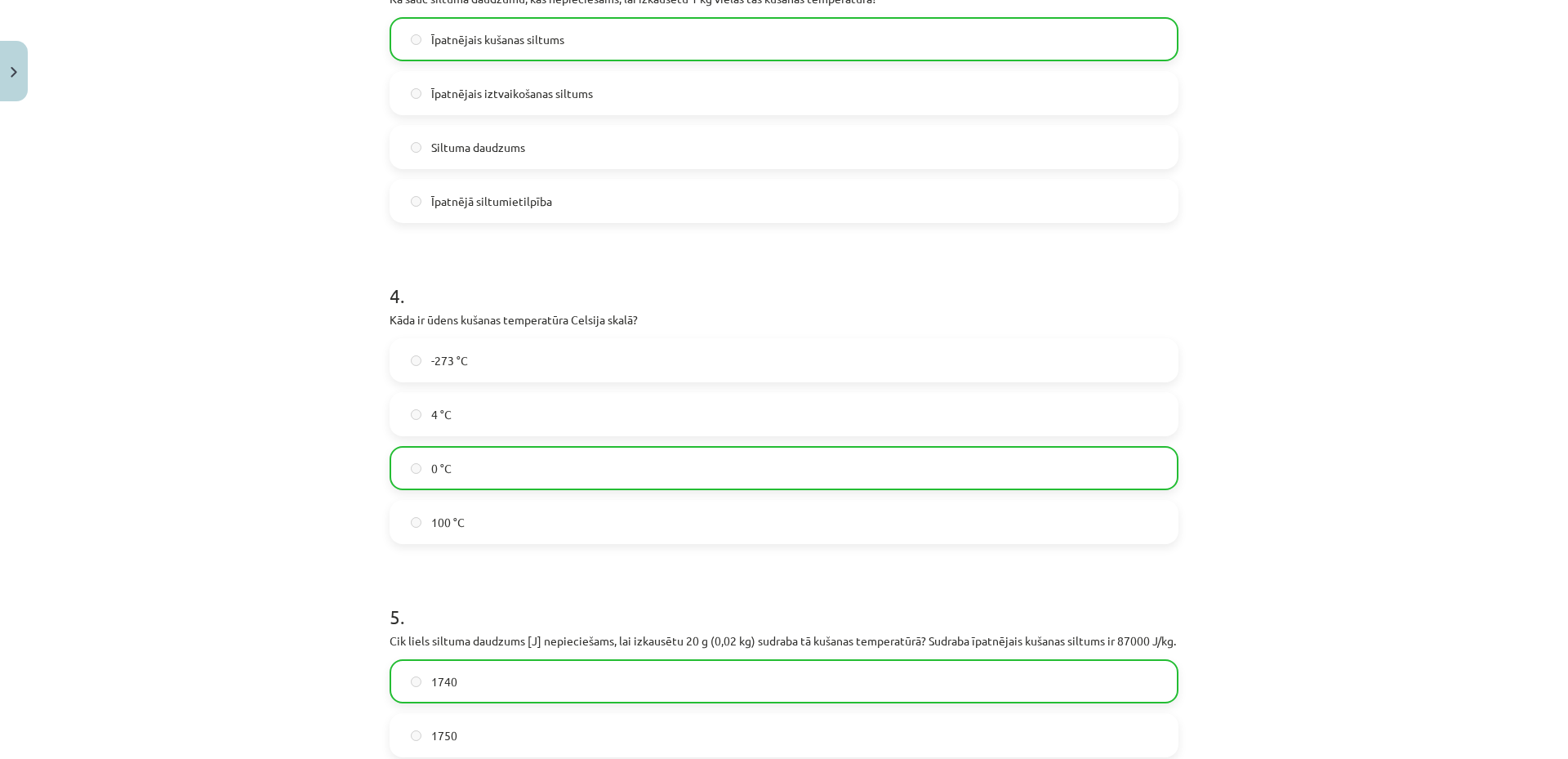
scroll to position [1128, 0]
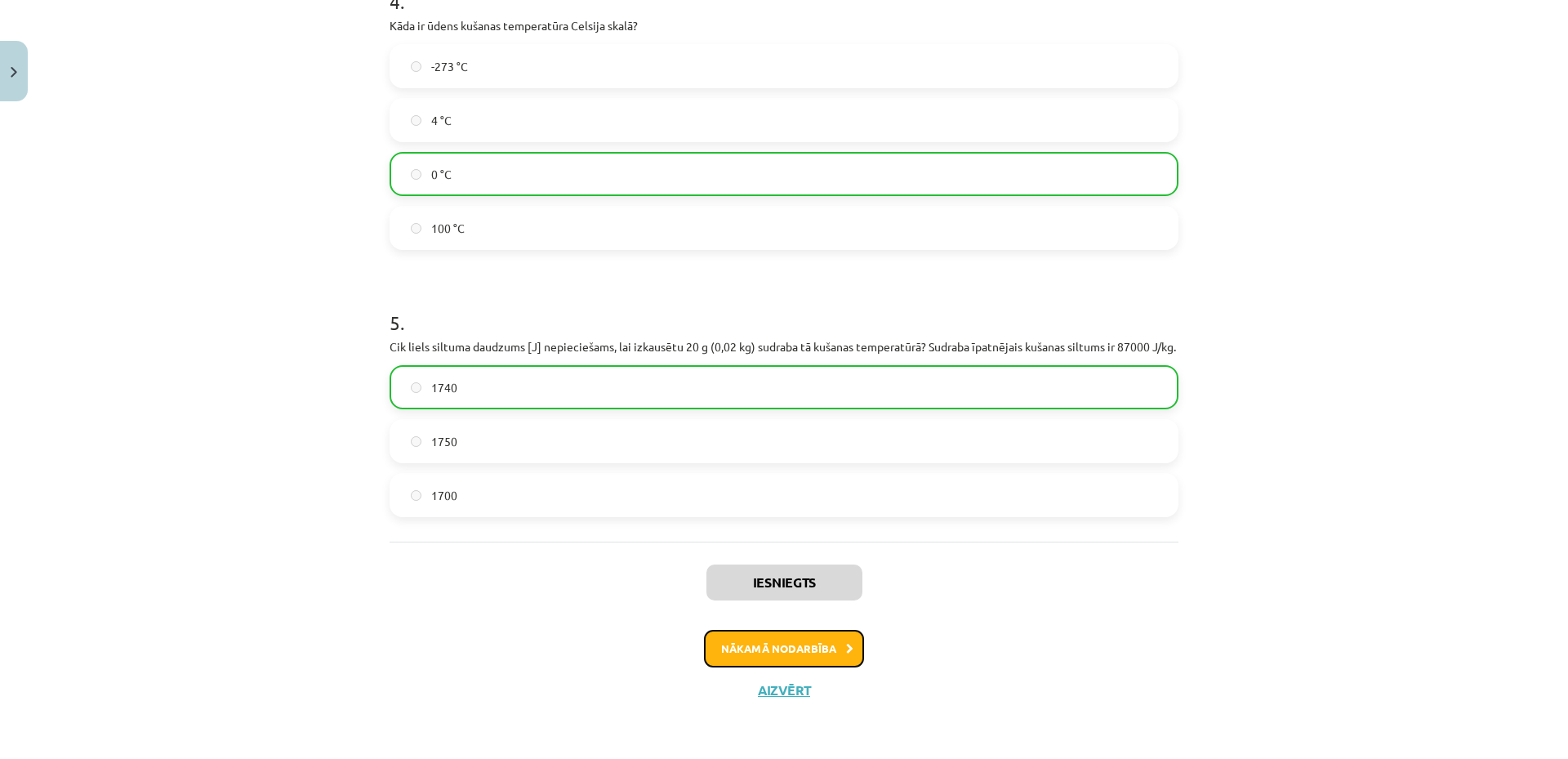
click at [769, 655] on button "Nākamā nodarbība" at bounding box center [784, 648] width 160 height 37
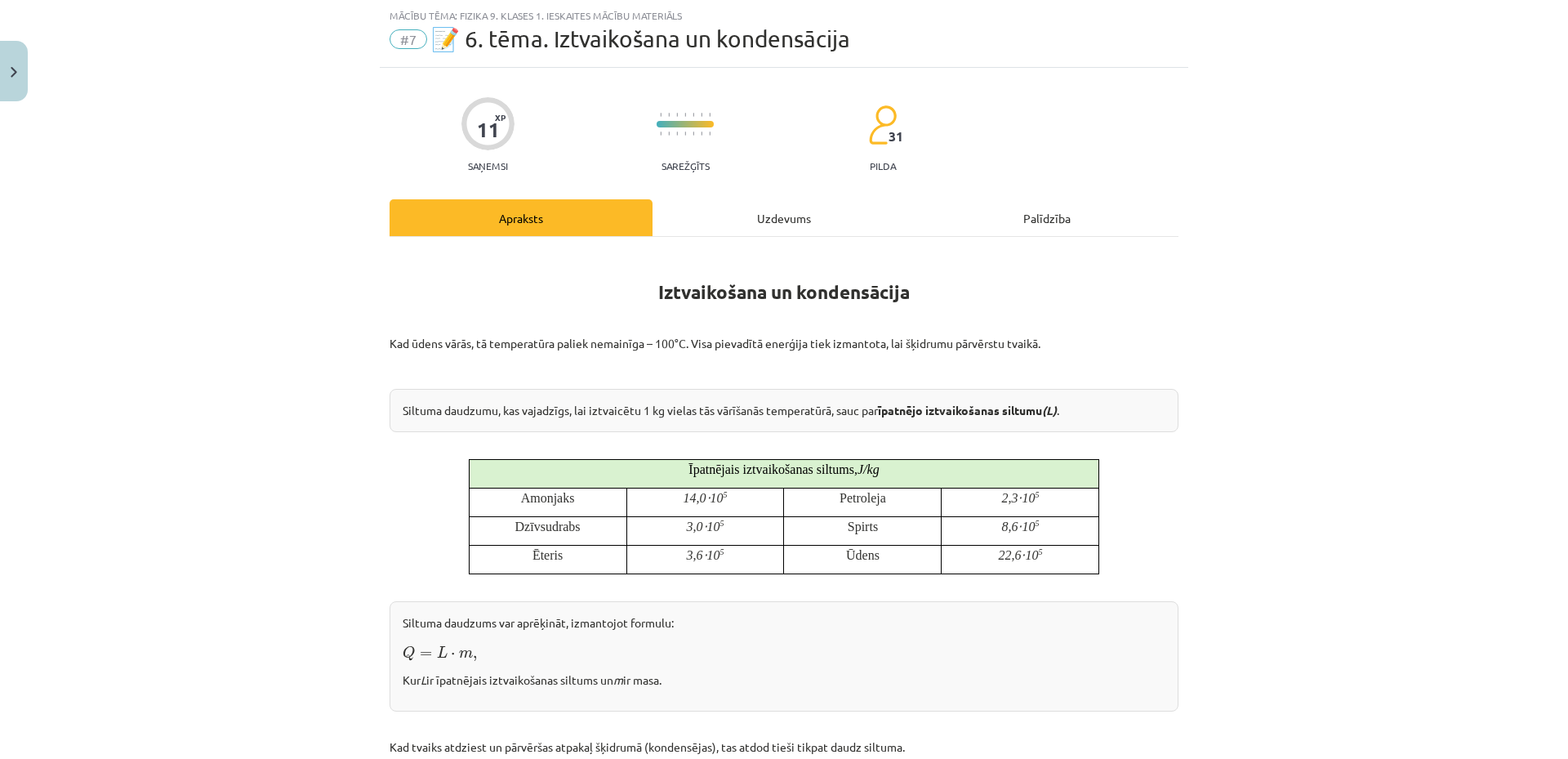
scroll to position [204, 0]
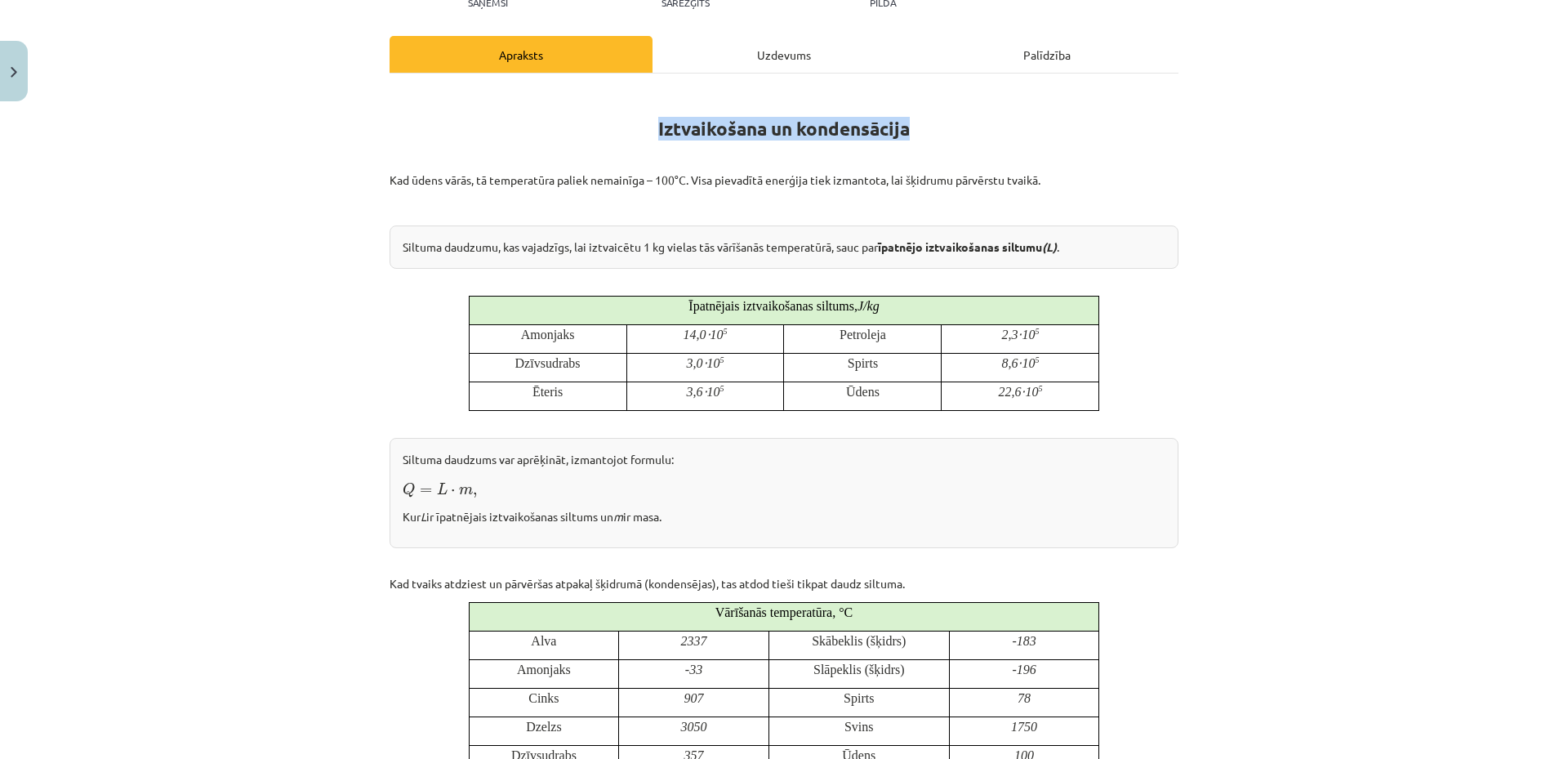
drag, startPoint x: 651, startPoint y: 123, endPoint x: 909, endPoint y: 121, distance: 258.0
click at [909, 121] on h1 "Iztvaikošana un kondensācija" at bounding box center [784, 113] width 789 height 51
copy strong "Iztvaikošana un kondensācija"
click at [660, 132] on strong "Iztvaikošana un kondensācija" at bounding box center [784, 128] width 252 height 23
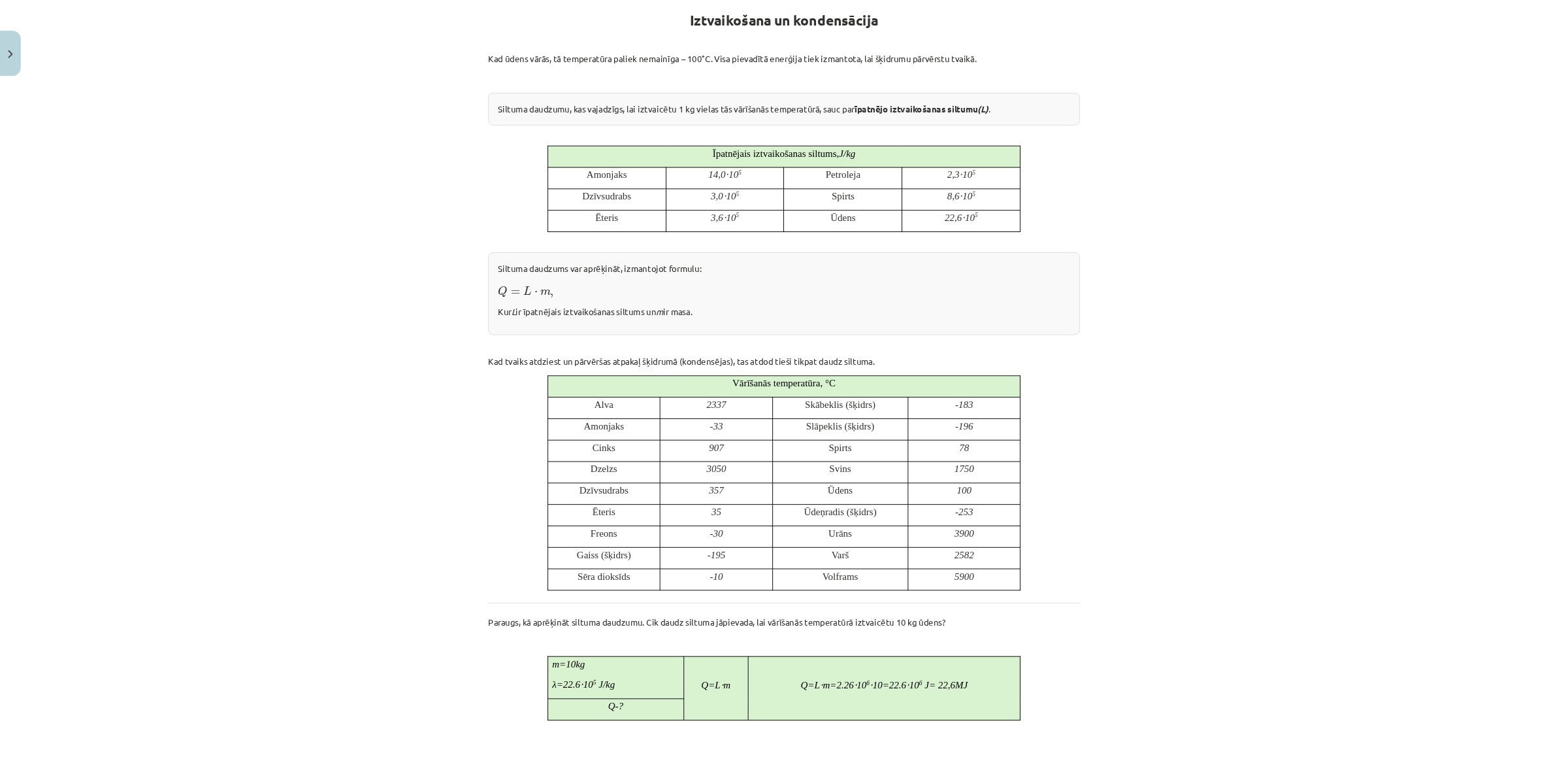
scroll to position [243, 0]
click at [1244, 262] on div "Mācību tēma: Fizika 9. klases 1. ieskaites mācību materiāls #7 📝 6. tēma. Iztva…" at bounding box center [836, 404] width 1673 height 810
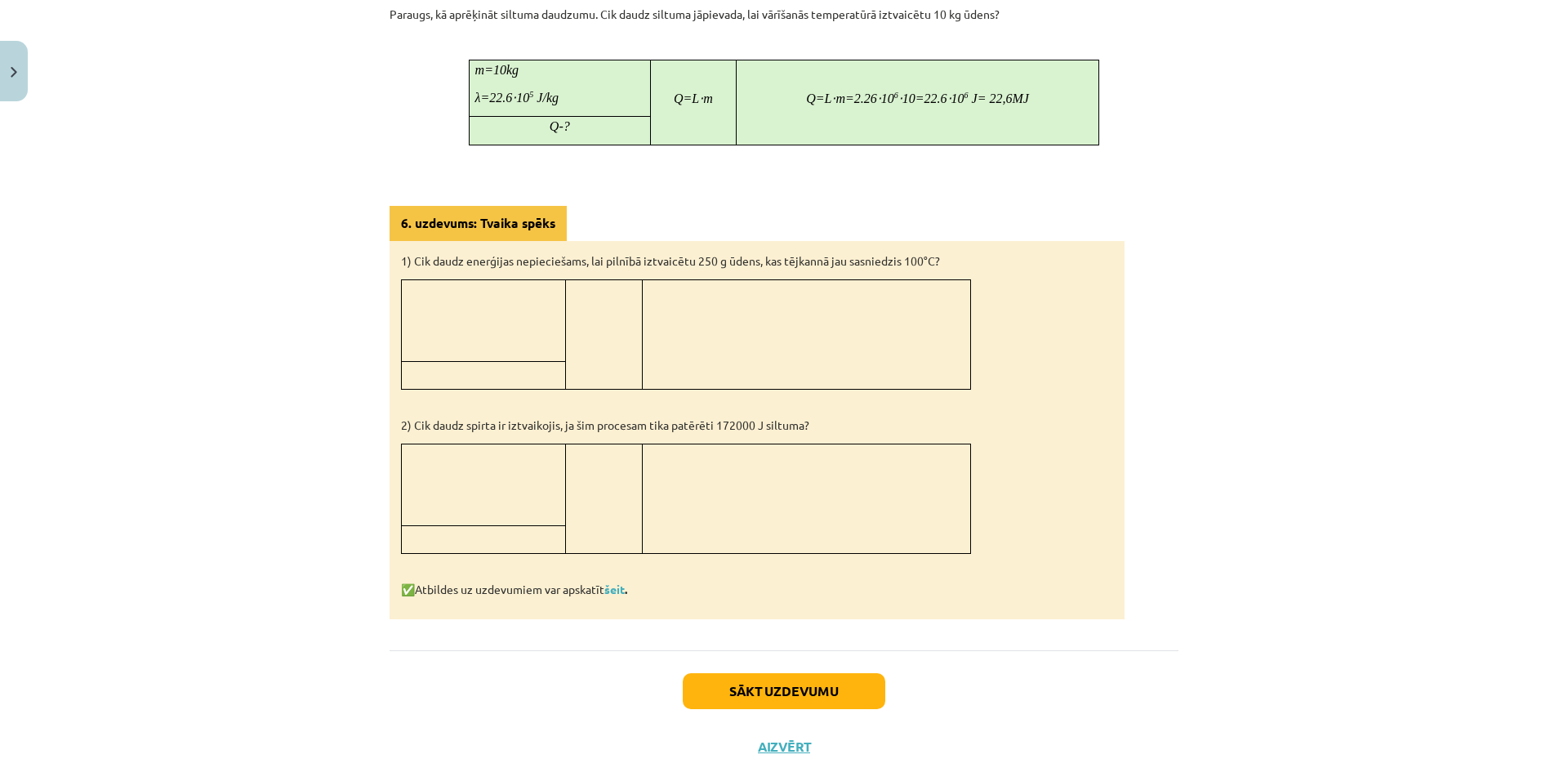
scroll to position [1176, 0]
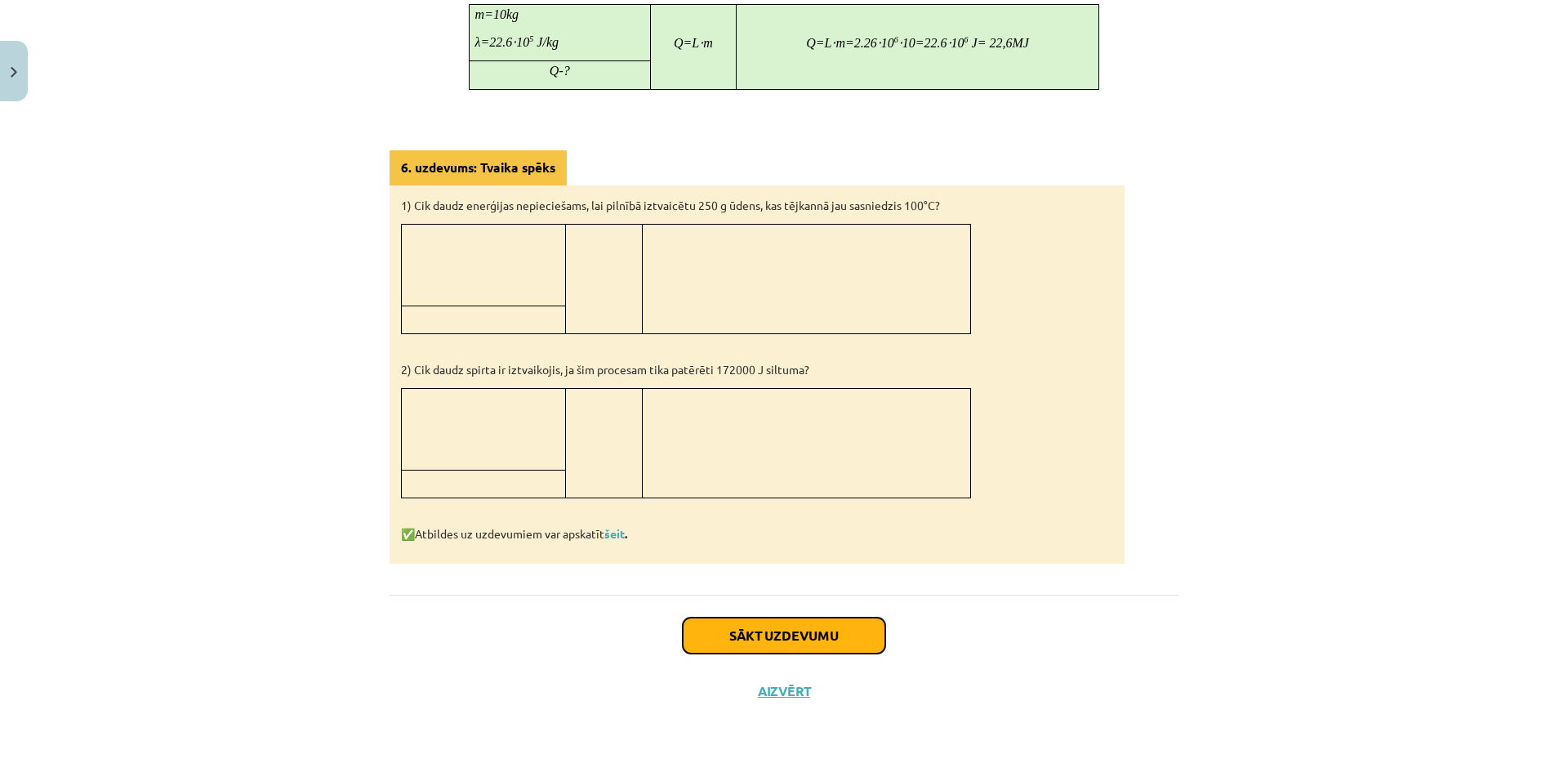
click at [773, 631] on button "Sākt uzdevumu" at bounding box center [784, 636] width 202 height 36
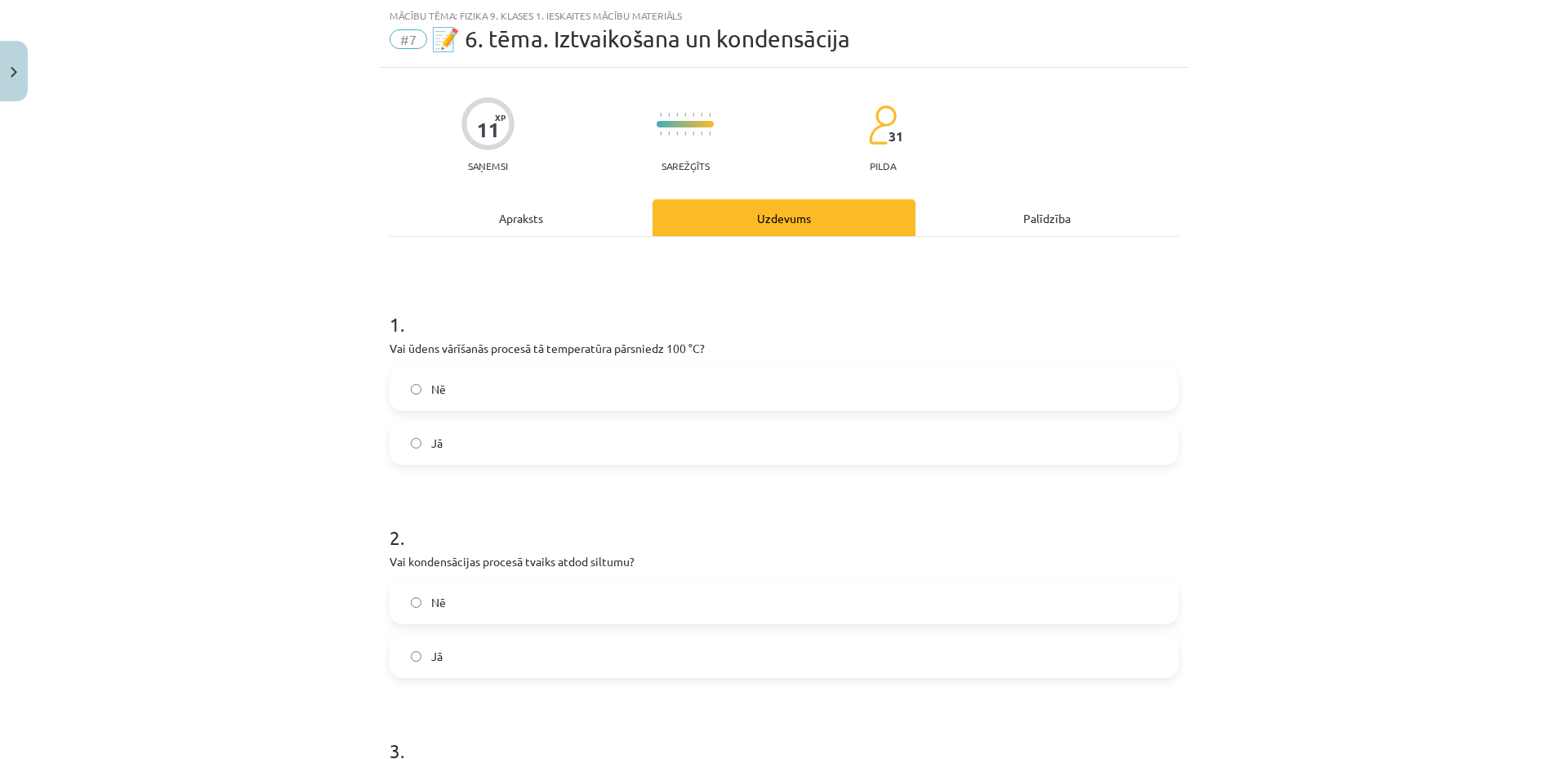
click at [489, 387] on label "Nē" at bounding box center [784, 389] width 786 height 41
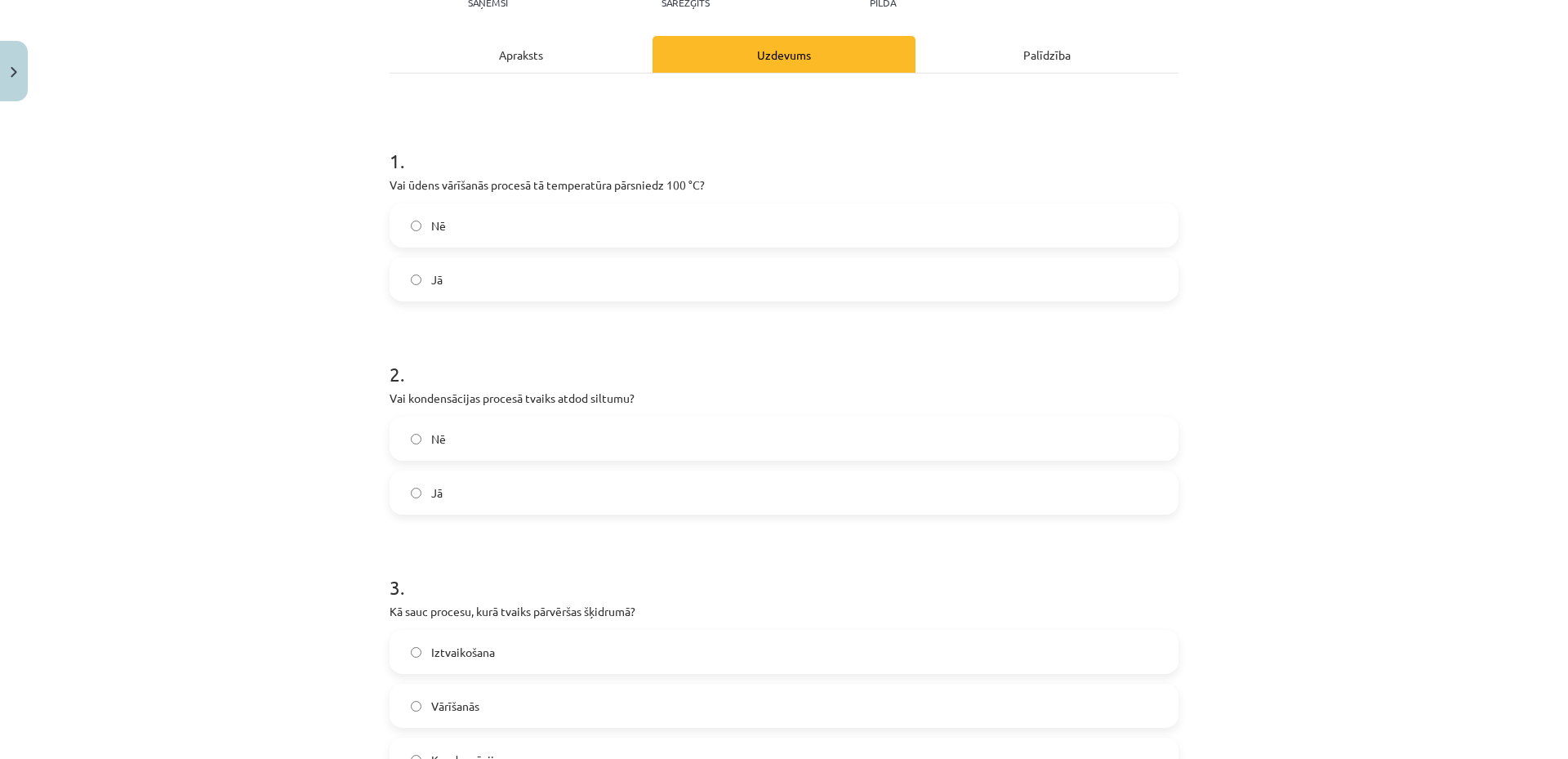
click at [459, 501] on label "Jā" at bounding box center [784, 492] width 786 height 41
click at [247, 604] on div "Mācību tēma: Fizika 9. klases 1. ieskaites mācību materiāls #7 📝 6. tēma. Iztva…" at bounding box center [784, 379] width 1568 height 759
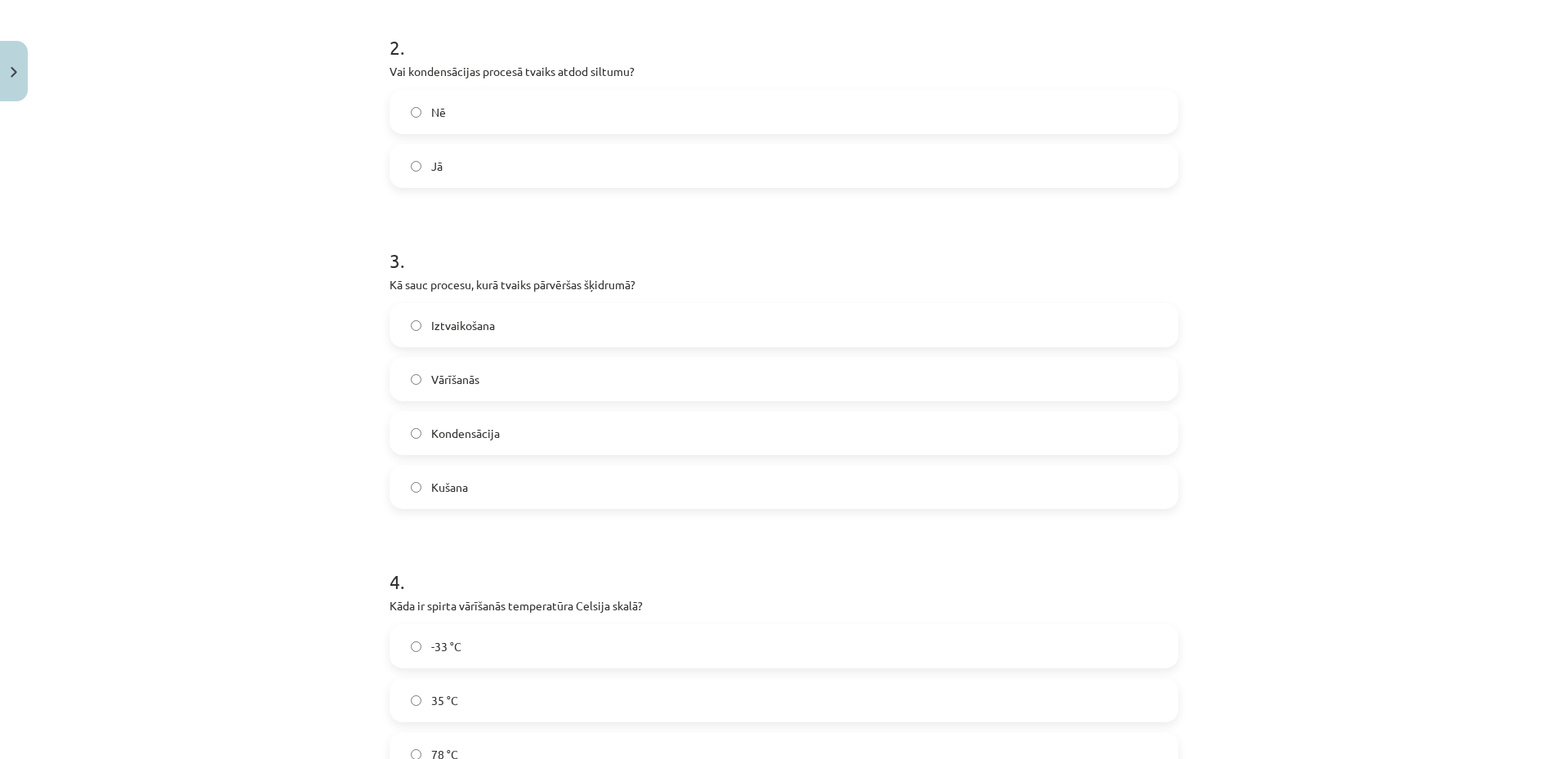
click at [498, 331] on label "Iztvaikošana" at bounding box center [784, 325] width 786 height 41
click at [499, 425] on label "Kondensācija" at bounding box center [784, 433] width 786 height 41
click at [277, 605] on div "Mācību tēma: Fizika 9. klases 1. ieskaites mācību materiāls #7 📝 6. tēma. Iztva…" at bounding box center [784, 379] width 1568 height 759
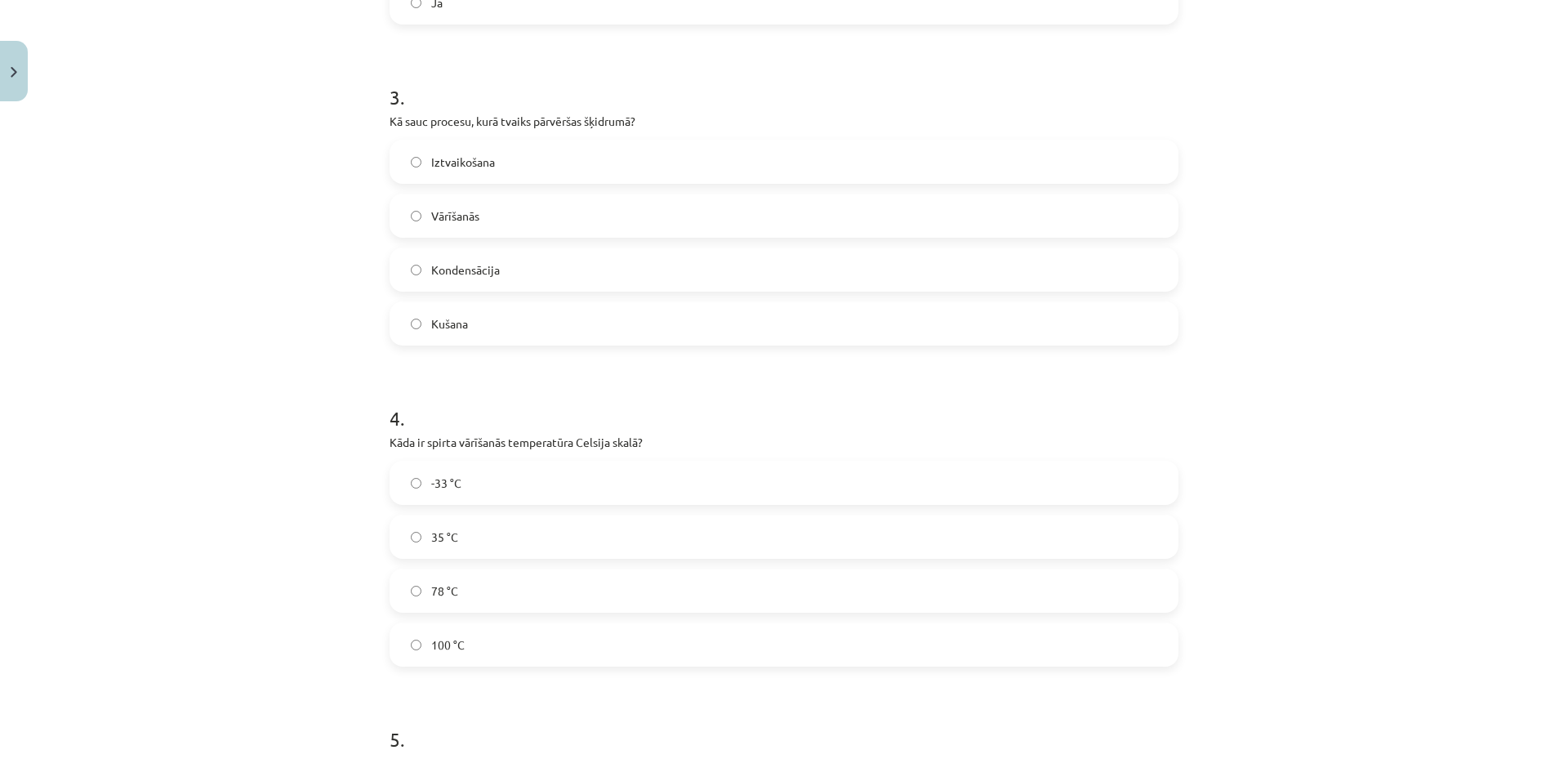
scroll to position [858, 0]
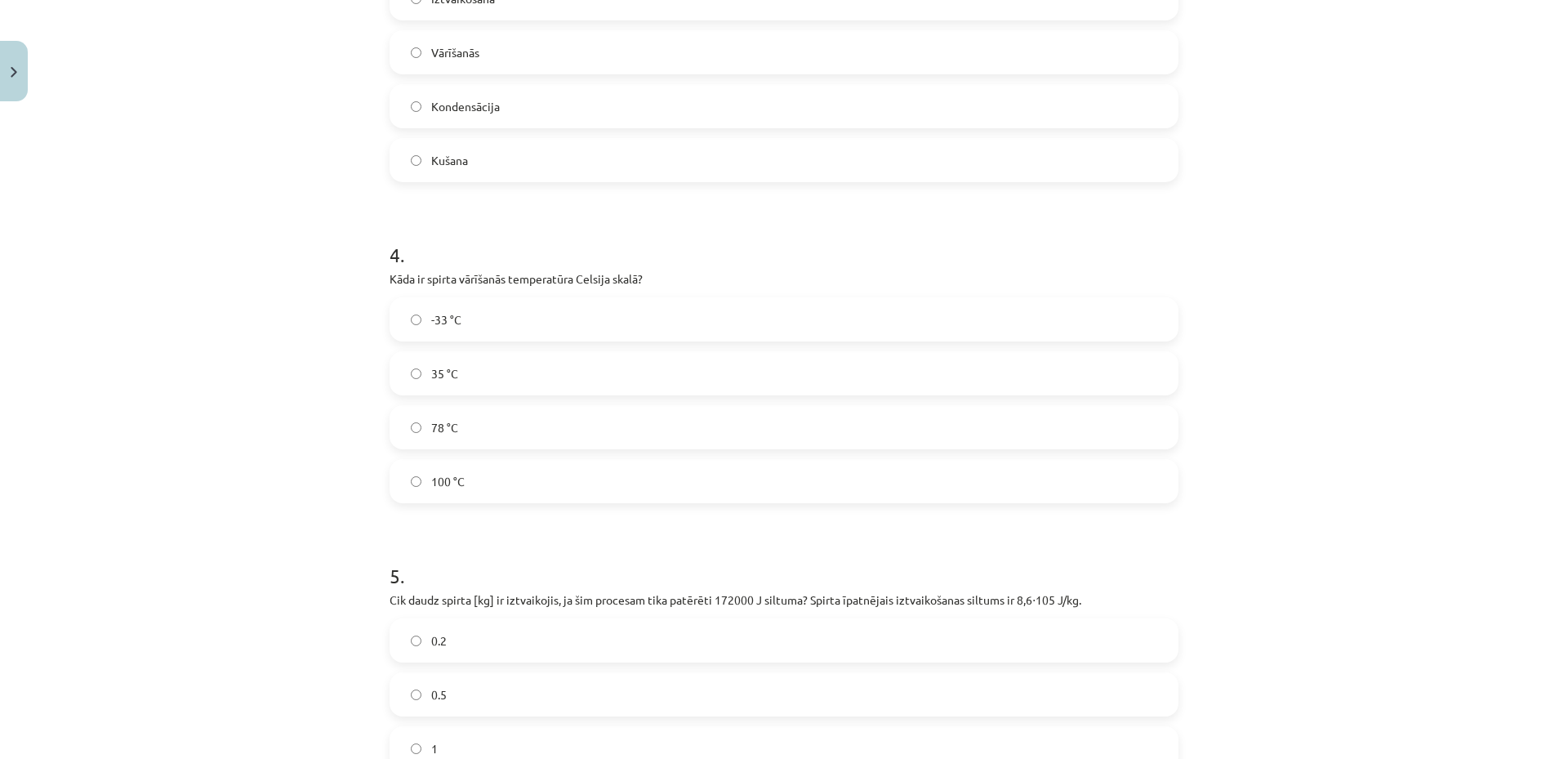
click at [1401, 589] on div "Mācību tēma: Fizika 9. klases 1. ieskaites mācību materiāls #7 📝 6. tēma. Iztva…" at bounding box center [784, 379] width 1568 height 759
click at [1411, 562] on div "Mācību tēma: Fizika 9. klases 1. ieskaites mācību materiāls #7 📝 6. tēma. Iztva…" at bounding box center [784, 379] width 1568 height 759
click at [299, 609] on div "Mācību tēma: Fizika 9. klases 1. ieskaites mācību materiāls #7 📝 6. tēma. Iztva…" at bounding box center [784, 379] width 1568 height 759
click at [453, 412] on label "78 °C" at bounding box center [784, 427] width 786 height 41
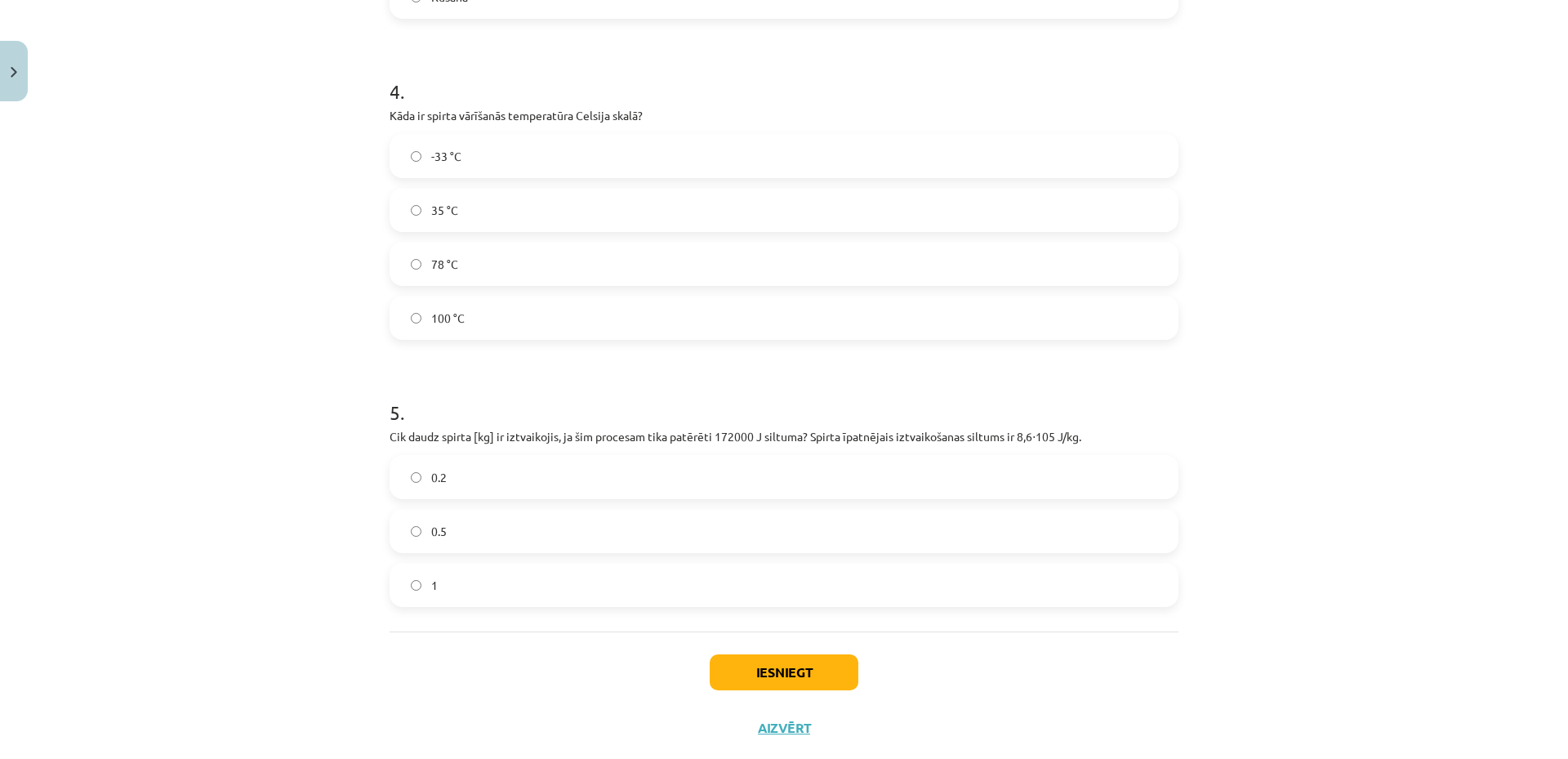
scroll to position [1058, 0]
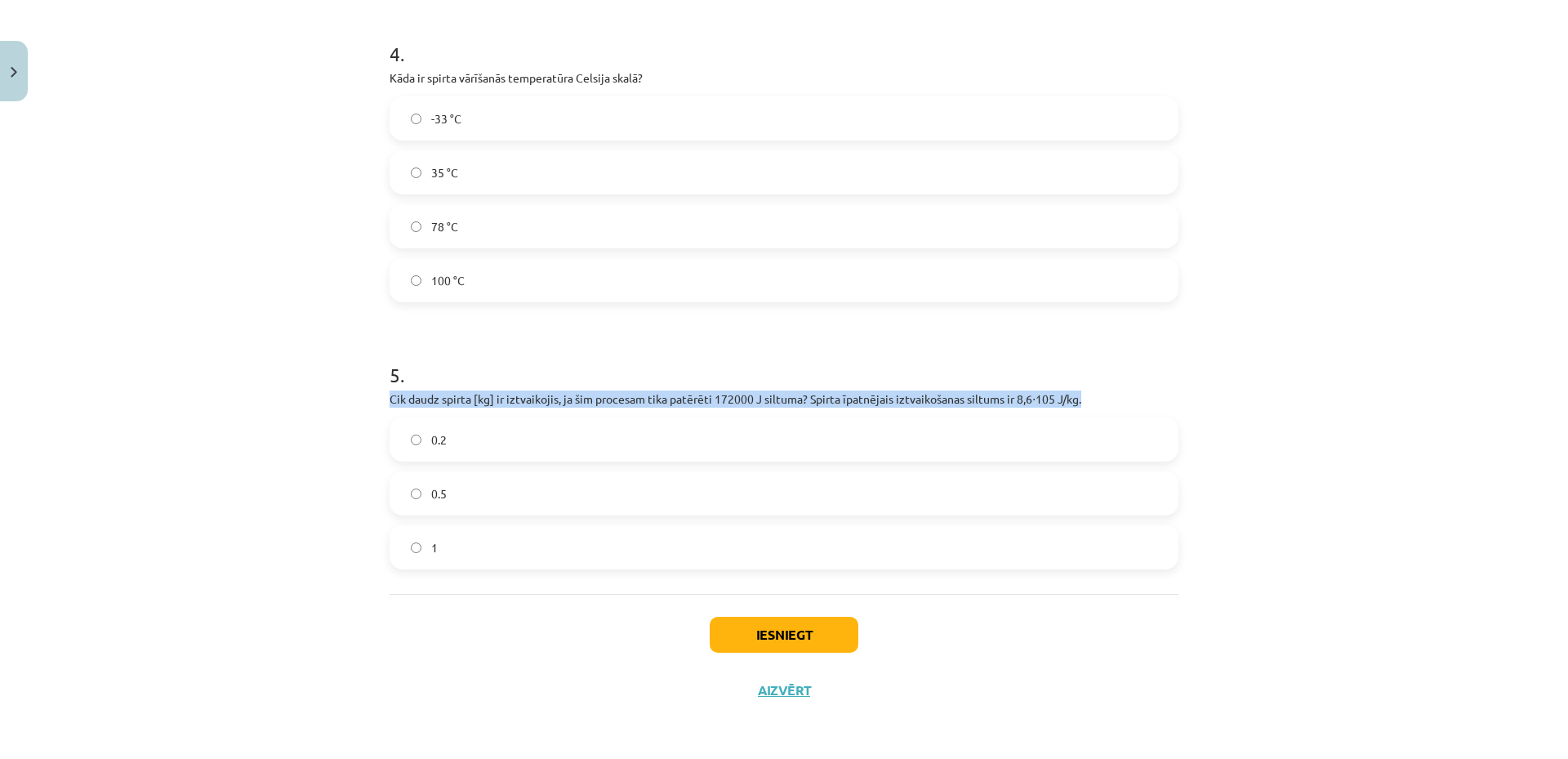
drag, startPoint x: 384, startPoint y: 402, endPoint x: 1089, endPoint y: 401, distance: 705.0
click at [1089, 401] on p "Cik daudz spirta [kg] ir iztvaikojis, ja šim procesam tika patērēti 172000 J si…" at bounding box center [784, 399] width 789 height 17
copy p "Cik daudz spirta [kg] ir iztvaikojis, ja šim procesam tika patērēti 172000 J si…"
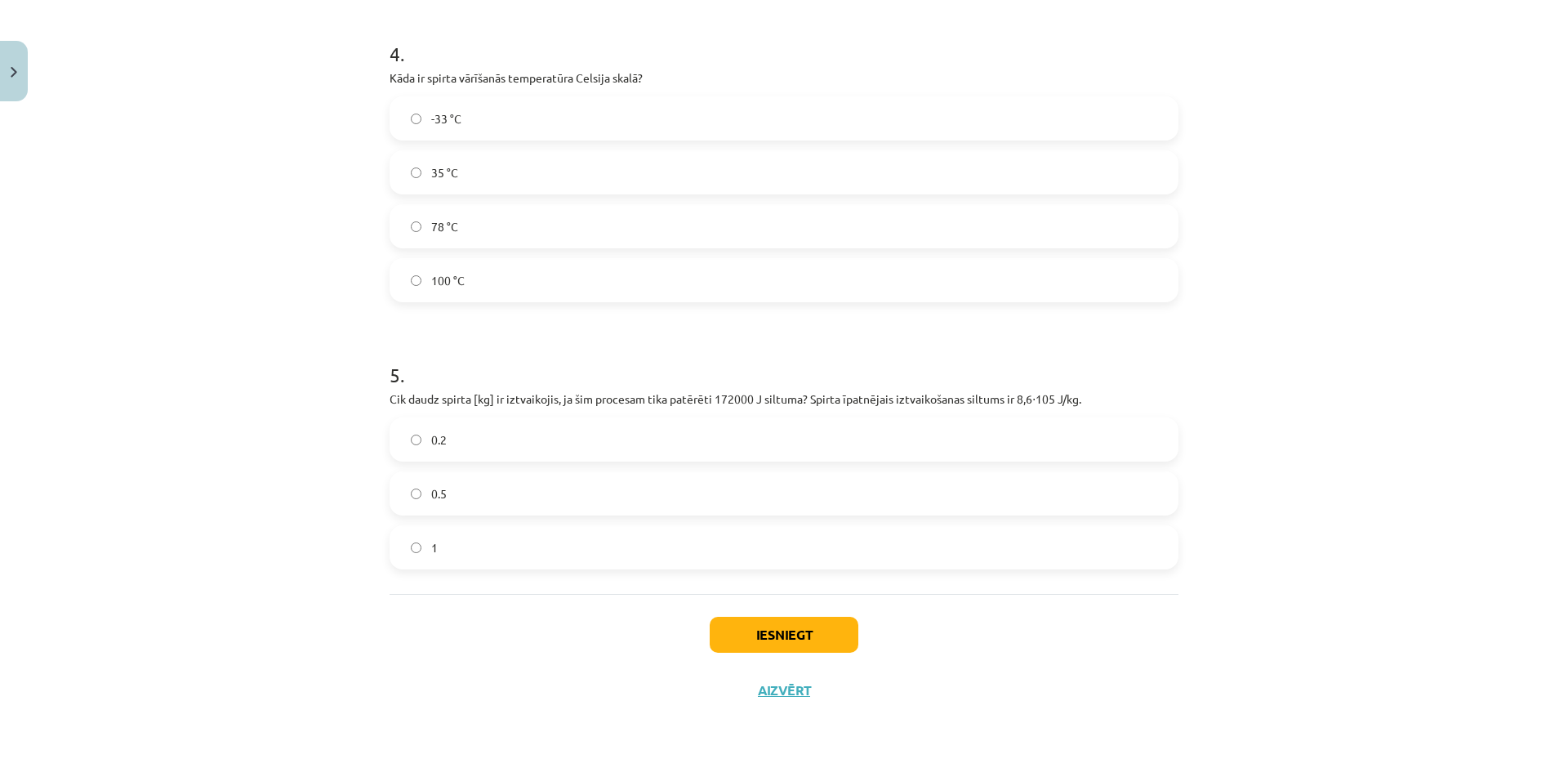
click at [575, 428] on label "0.2" at bounding box center [784, 439] width 786 height 41
click at [775, 629] on button "Iesniegt" at bounding box center [784, 635] width 149 height 36
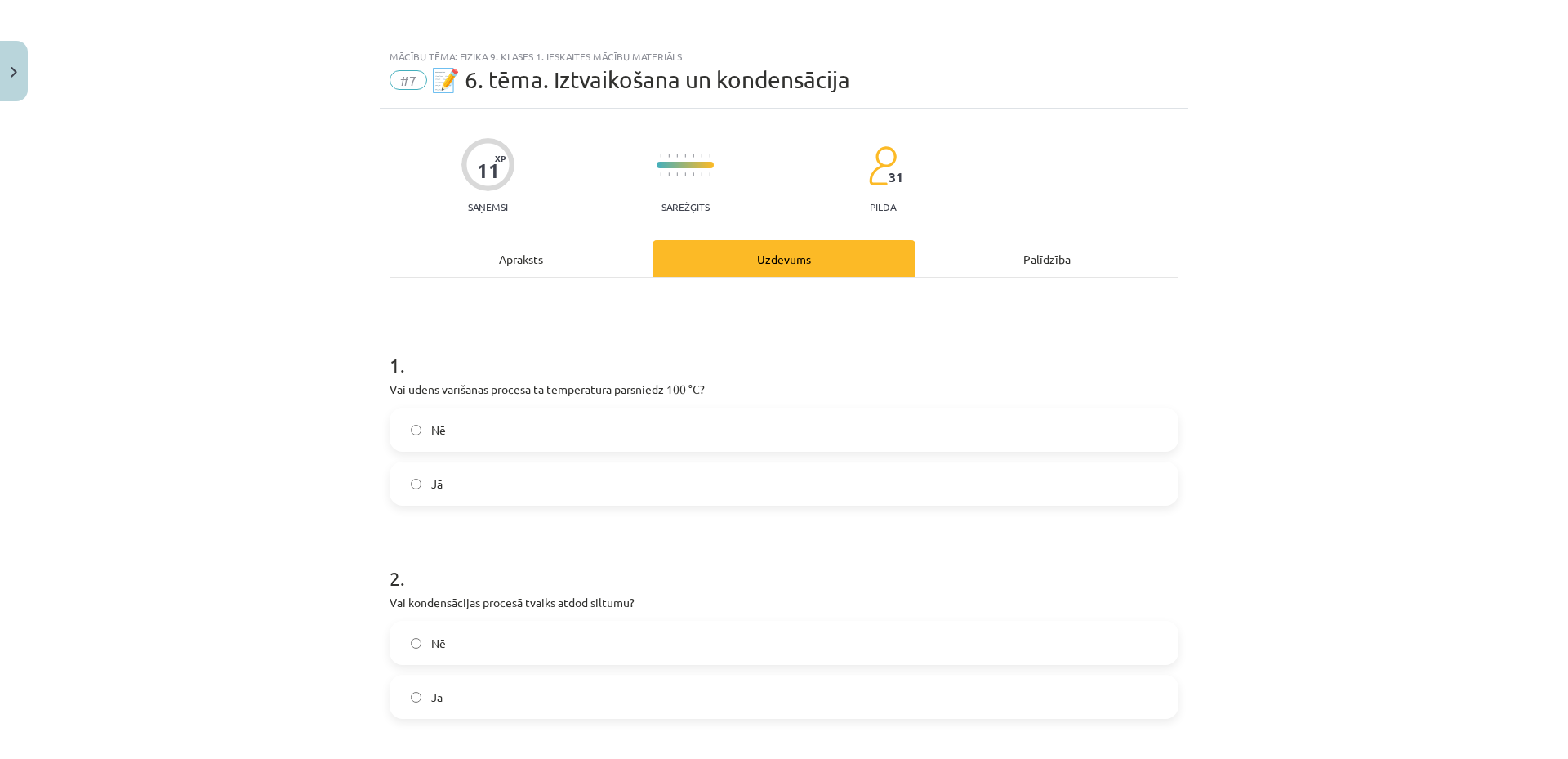
scroll to position [164, 0]
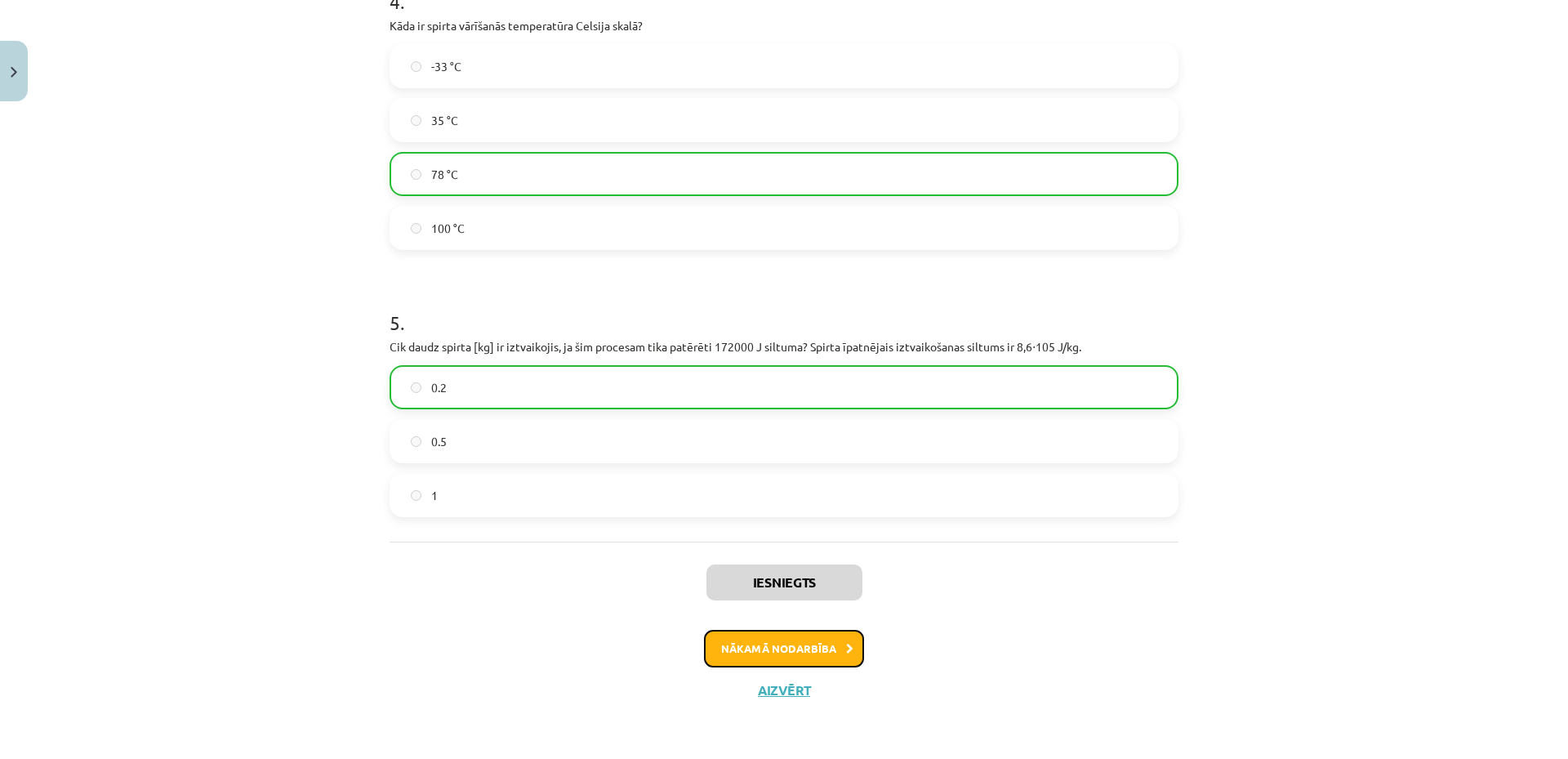
click at [758, 641] on button "Nākamā nodarbība" at bounding box center [784, 648] width 160 height 37
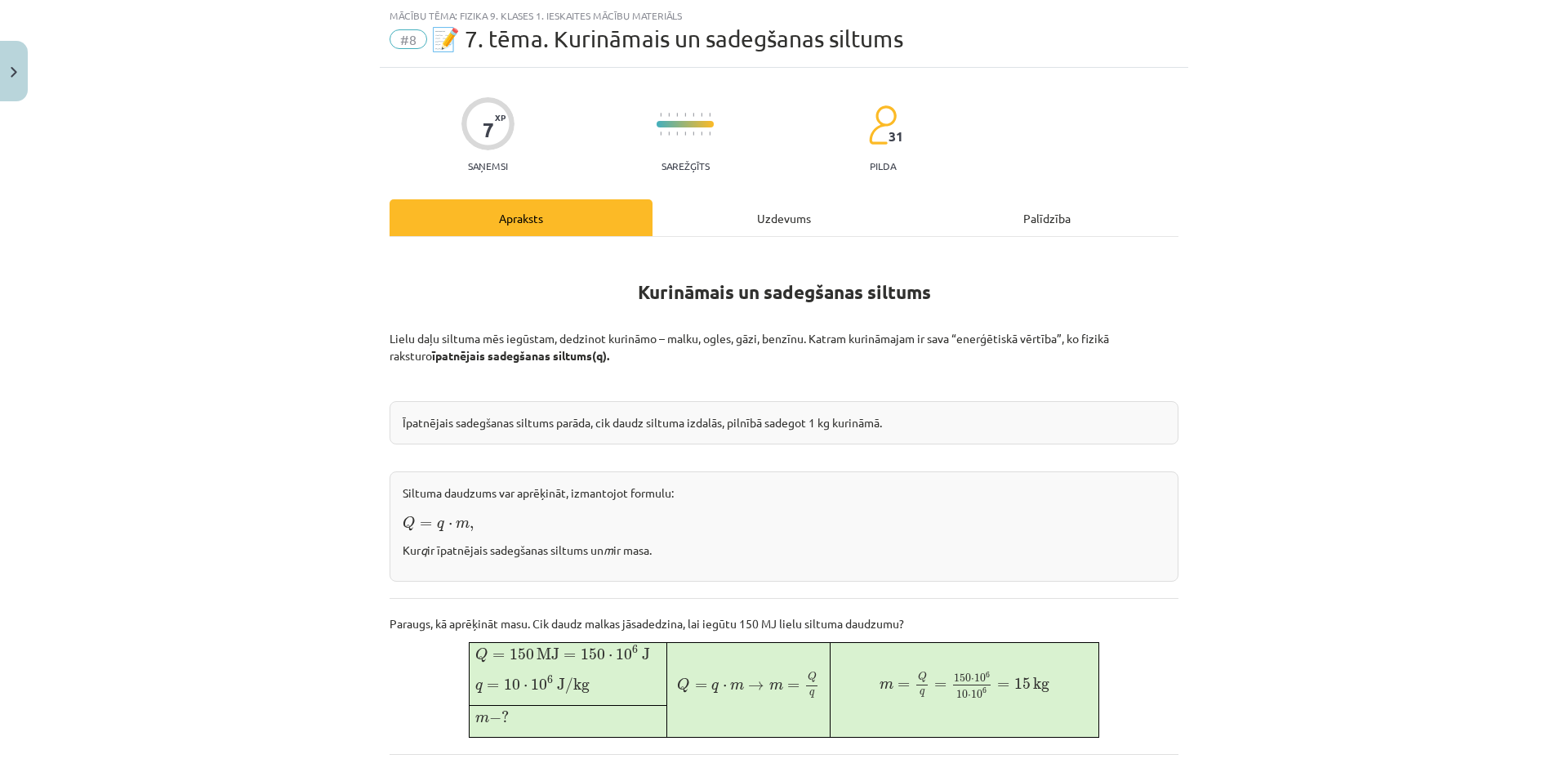
scroll to position [204, 0]
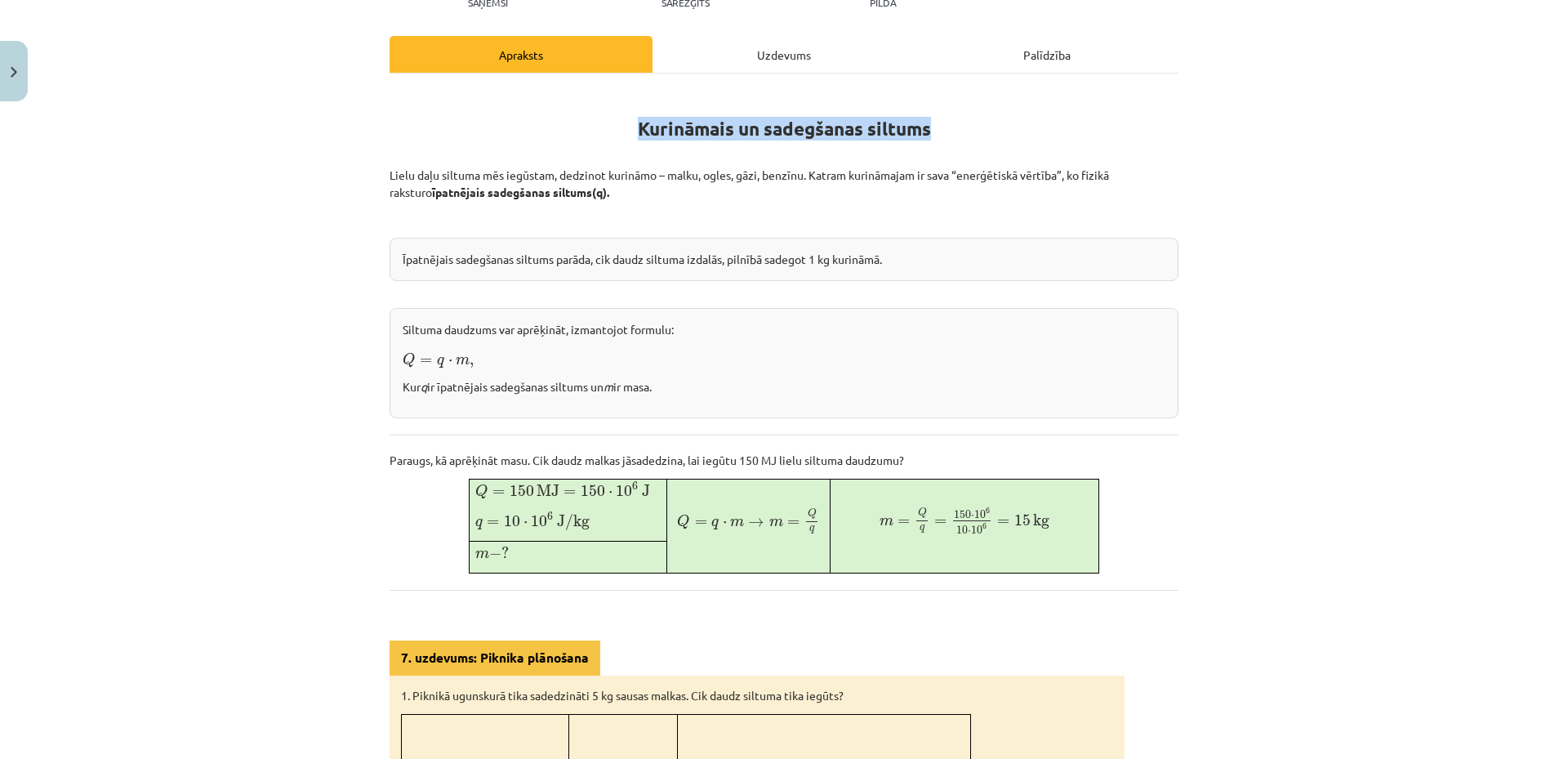
drag, startPoint x: 631, startPoint y: 124, endPoint x: 938, endPoint y: 130, distance: 307.1
click at [938, 130] on h1 "Kurināmais un sadegšanas siltums" at bounding box center [784, 125] width 789 height 74
click at [492, 273] on div "Īpatnējais sadegšanas siltums parāda, cik daudz siltuma izdalās, pilnībā sadego…" at bounding box center [784, 260] width 789 height 43
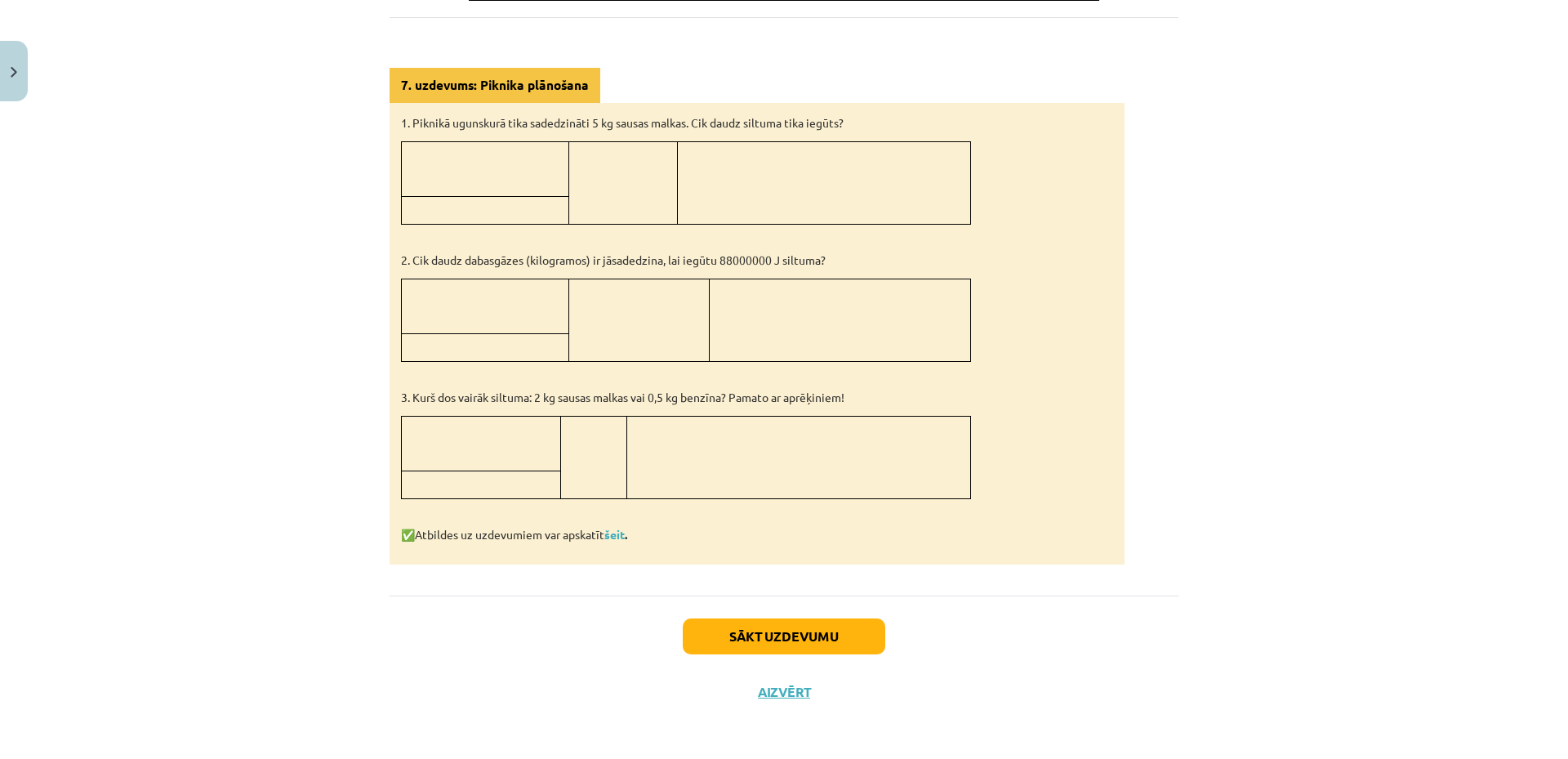
scroll to position [124, 0]
click at [754, 631] on button "Sākt uzdevumu" at bounding box center [784, 637] width 202 height 36
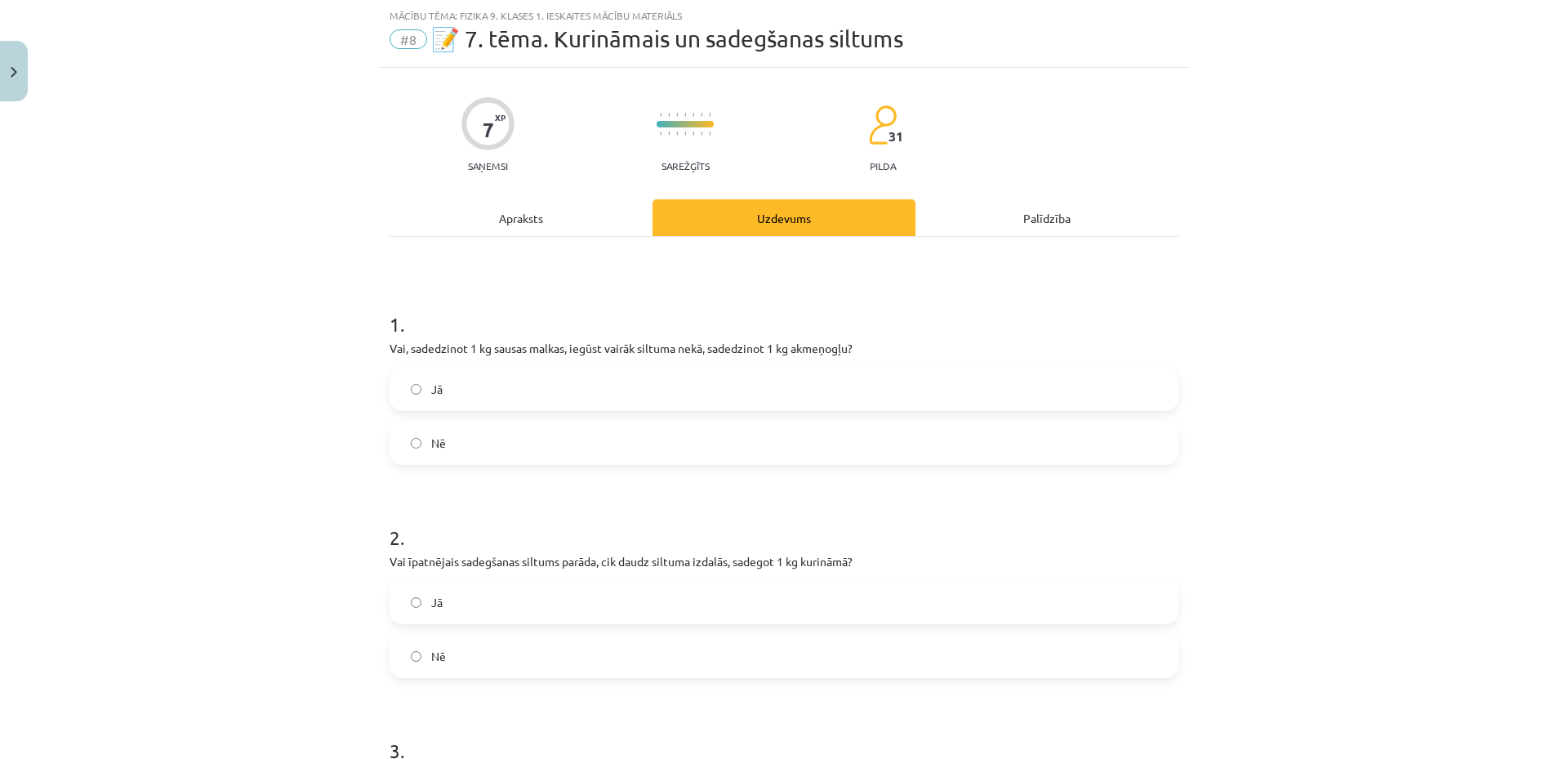
click at [1393, 447] on div "Mācību tēma: Fizika 9. klases 1. ieskaites mācību materiāls #8 📝 7. tēma. Kurin…" at bounding box center [784, 379] width 1568 height 759
click at [476, 389] on label "Jā" at bounding box center [784, 389] width 786 height 41
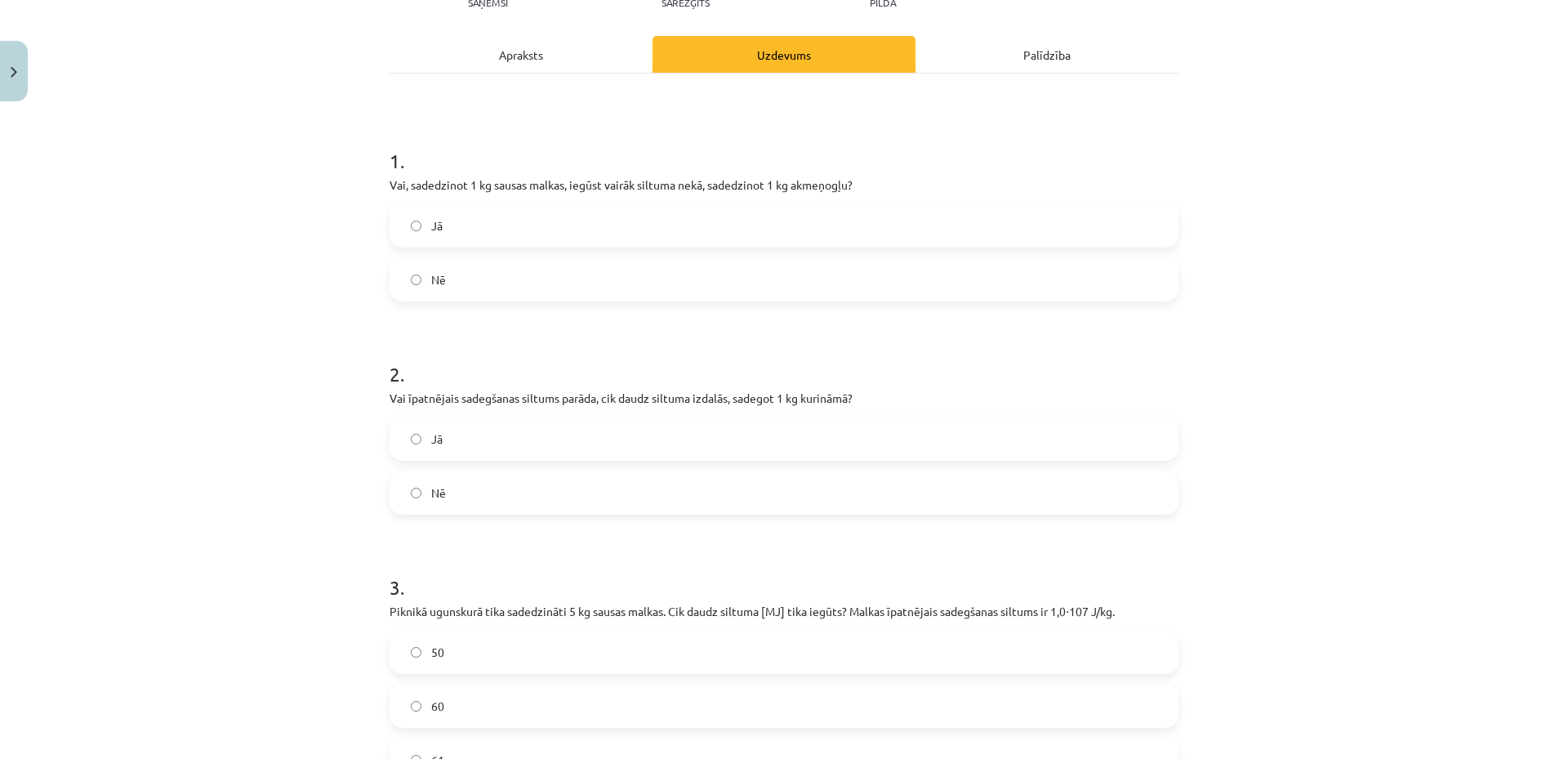
click at [441, 360] on h1 "2 ." at bounding box center [784, 359] width 789 height 51
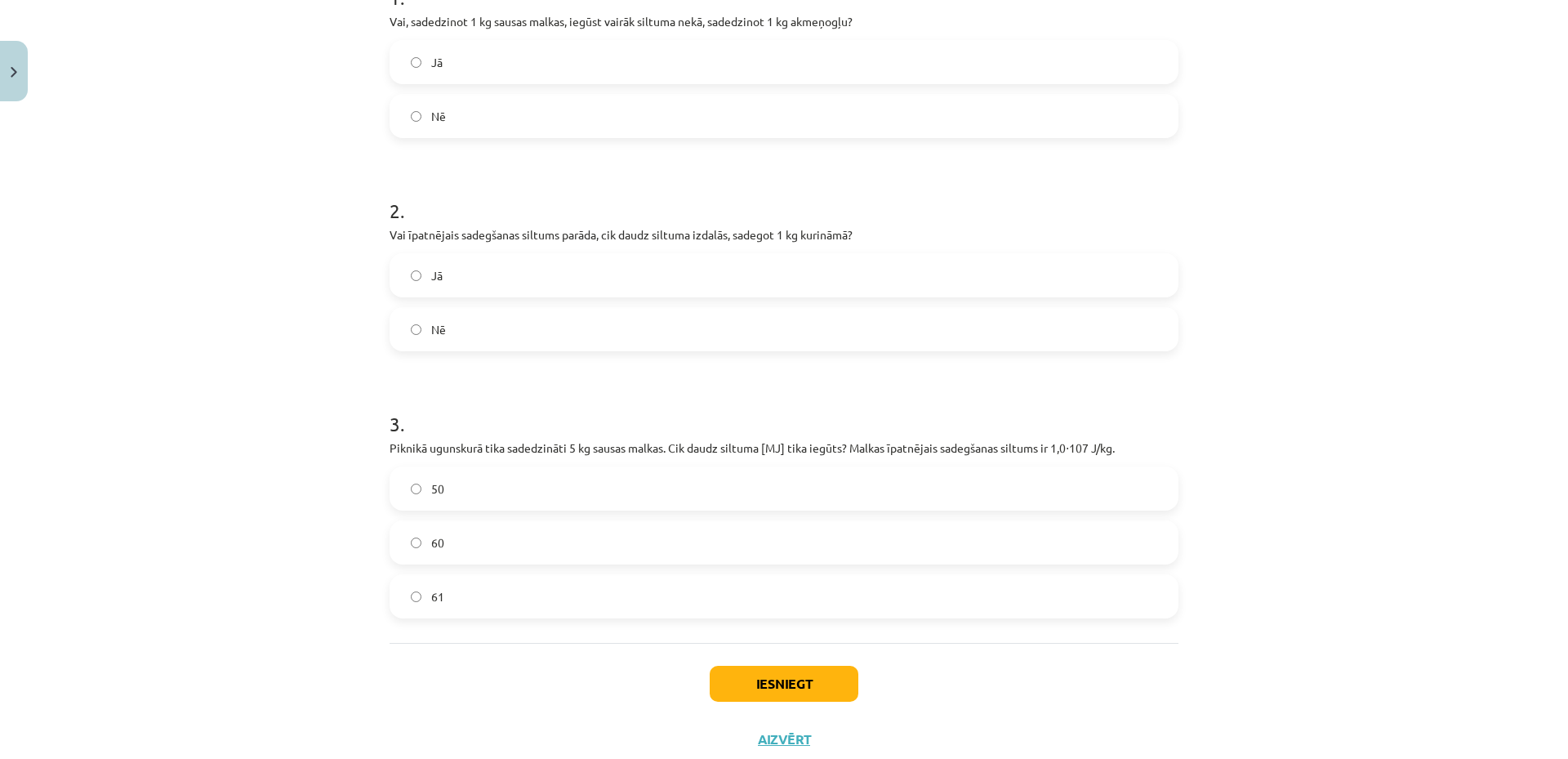
click at [603, 269] on label "Jā" at bounding box center [784, 274] width 786 height 41
click at [257, 392] on div "Mācību tēma: Fizika 9. klases 1. ieskaites mācību materiāls #8 📝 7. tēma. Kurin…" at bounding box center [784, 379] width 1568 height 759
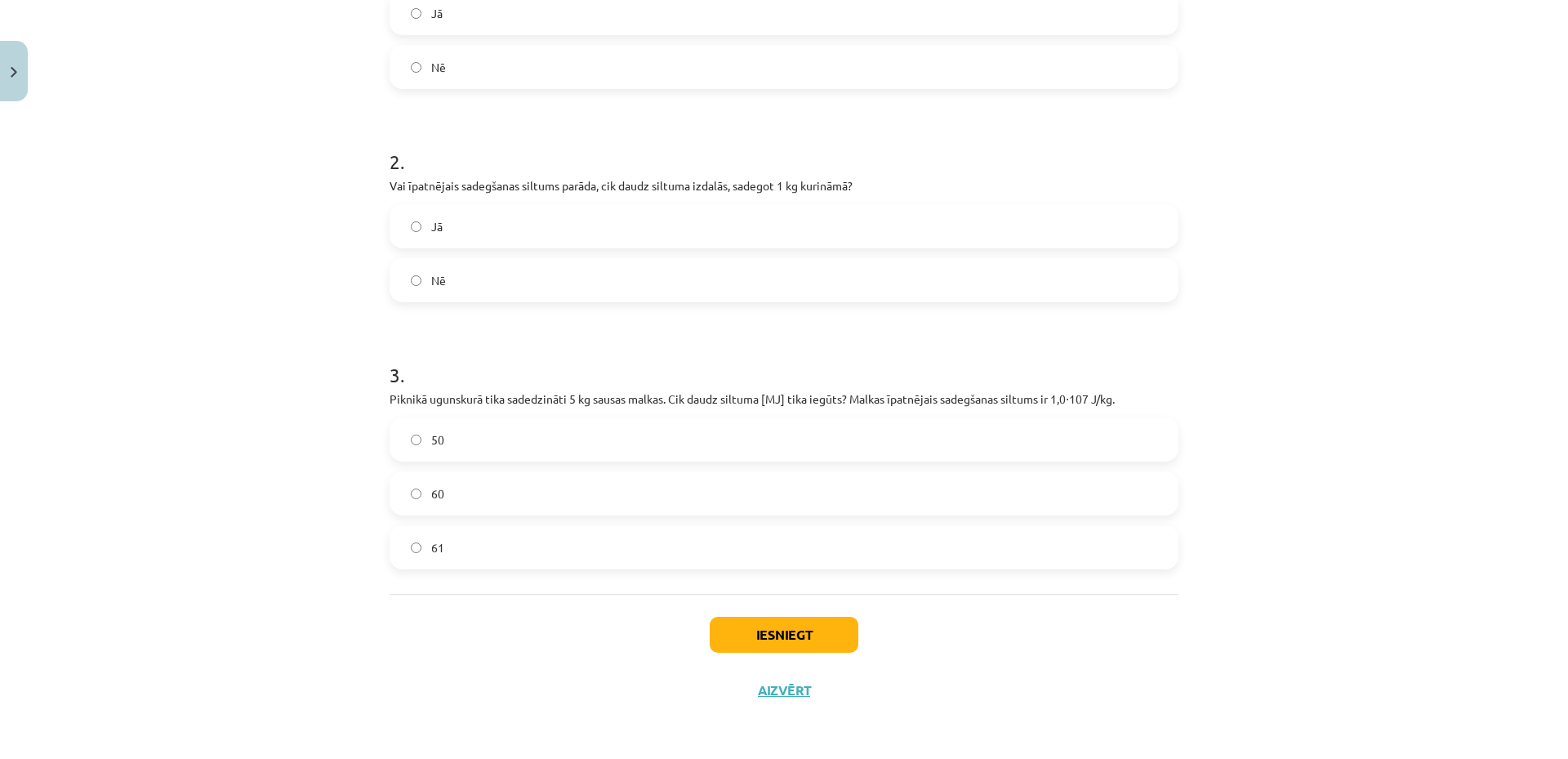
click at [482, 353] on h1 "3 ." at bounding box center [784, 360] width 789 height 51
click at [389, 637] on div "Iesniegt Aizvērt" at bounding box center [784, 651] width 789 height 114
click at [398, 400] on p "Piknikā ugunskurā tika sadedzināti 5 kg sausas malkas. Cik daudz siltuma [MJ] t…" at bounding box center [784, 399] width 789 height 17
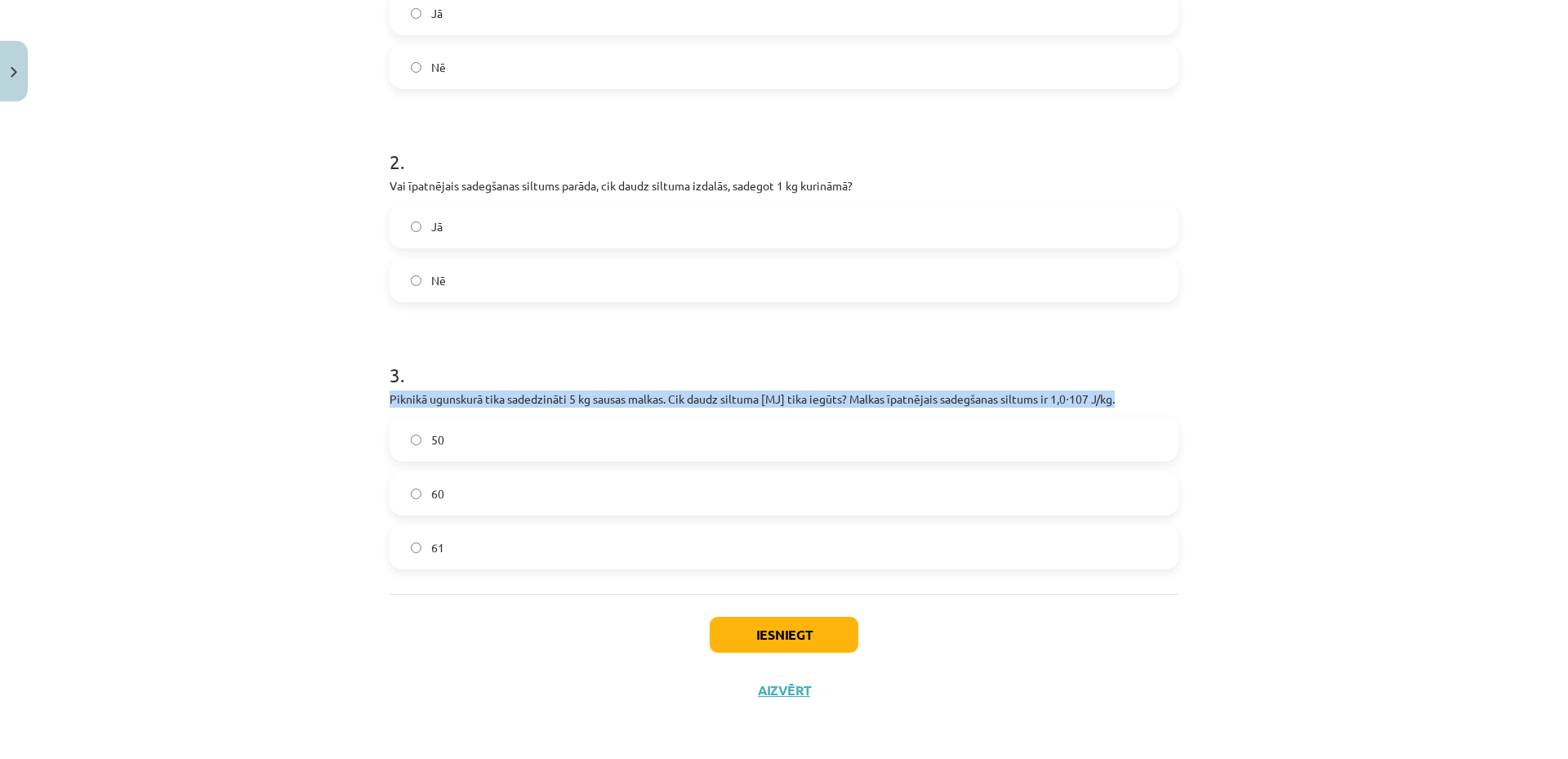
drag, startPoint x: 385, startPoint y: 399, endPoint x: 1122, endPoint y: 400, distance: 737.0
click at [1122, 400] on p "Piknikā ugunskurā tika sadedzināti 5 kg sausas malkas. Cik daudz siltuma [MJ] t…" at bounding box center [784, 399] width 789 height 17
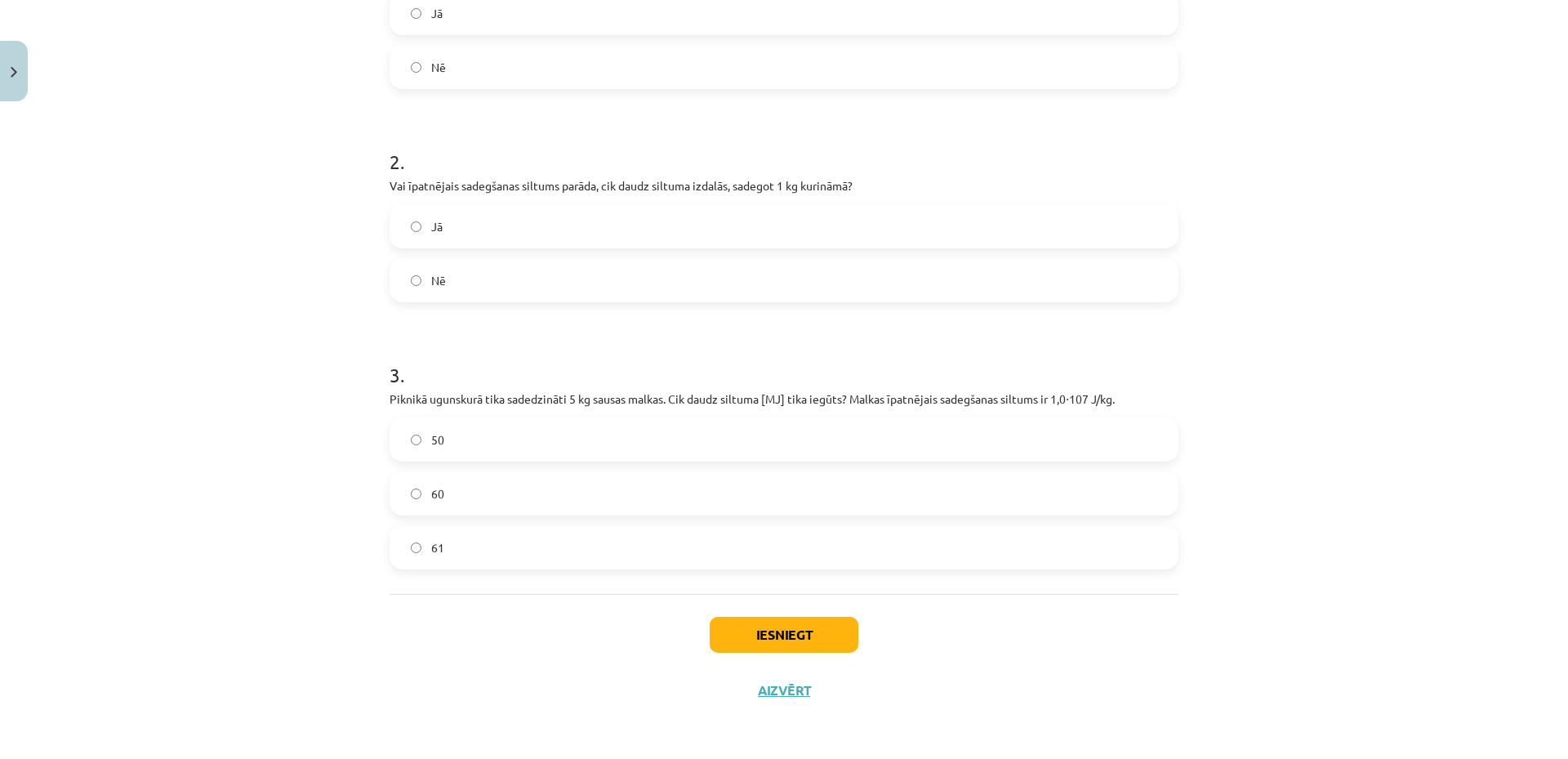
click at [1214, 364] on div "Mācību tēma: Fizika 9. klases 1. ieskaites mācību materiāls #8 📝 7. tēma. Kurin…" at bounding box center [784, 379] width 1568 height 759
click at [511, 428] on label "50" at bounding box center [784, 439] width 786 height 41
click at [749, 626] on button "Iesniegt" at bounding box center [784, 635] width 149 height 36
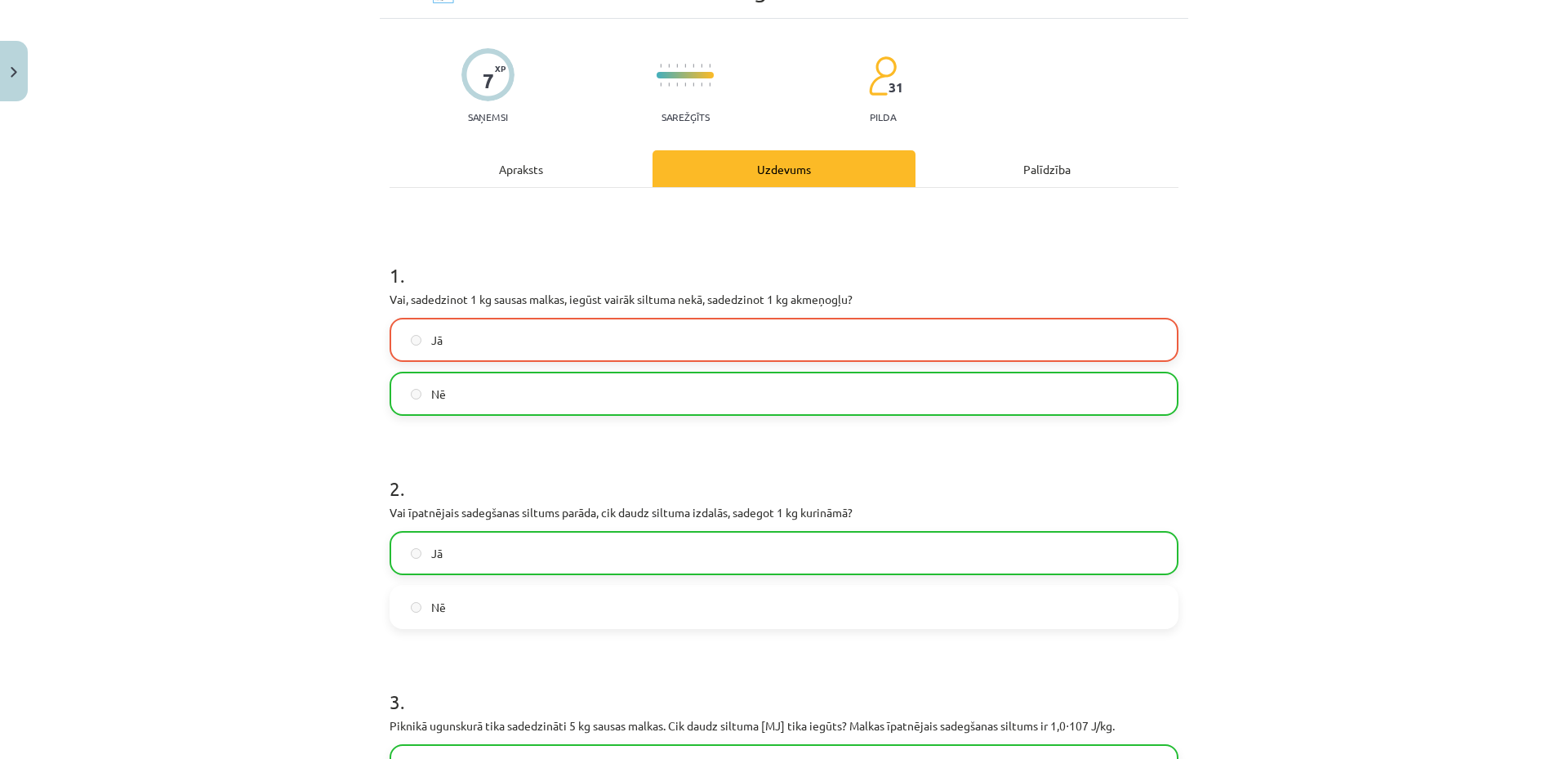
scroll to position [469, 0]
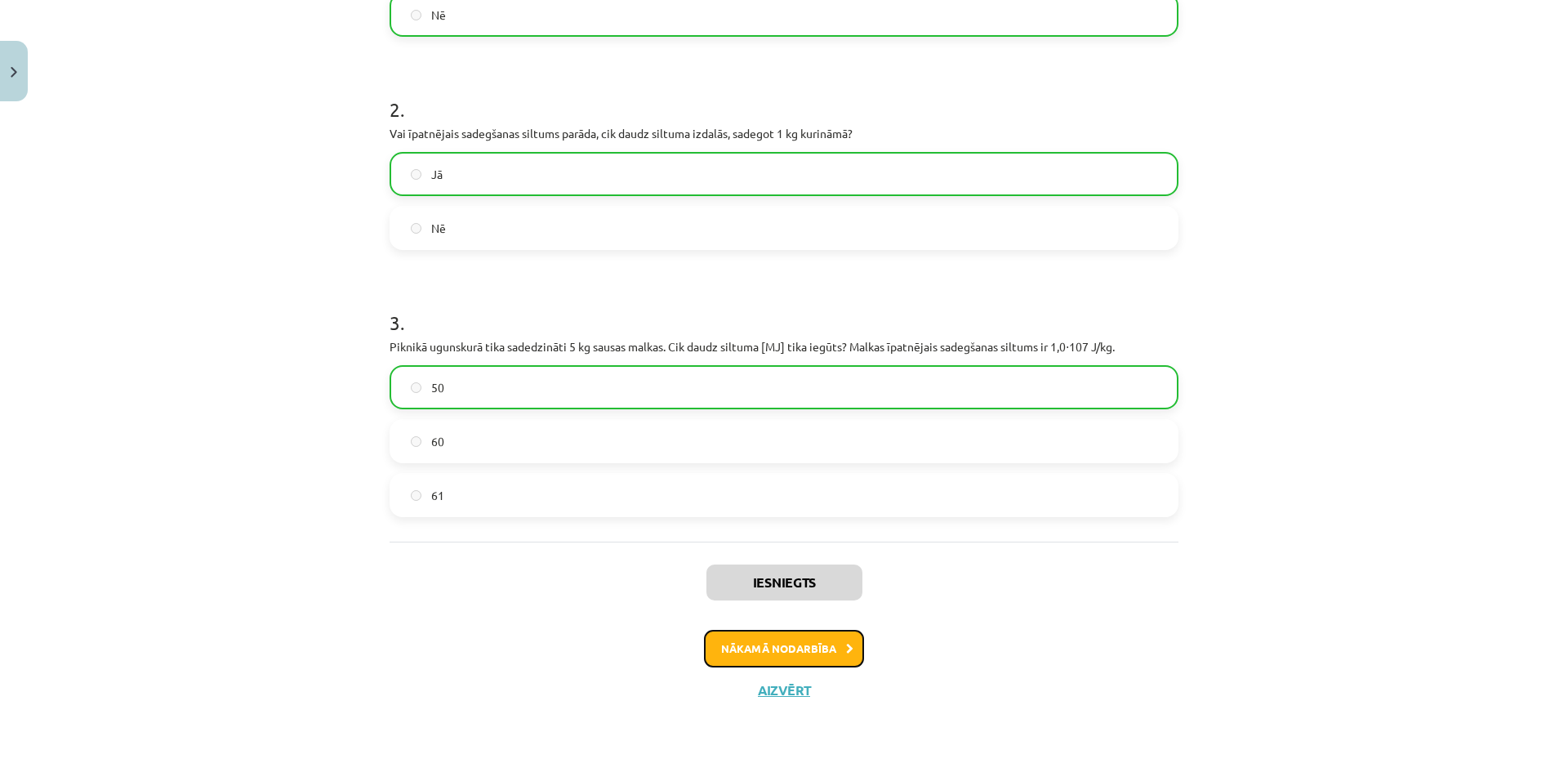
click at [776, 659] on button "Nākamā nodarbība" at bounding box center [784, 648] width 160 height 37
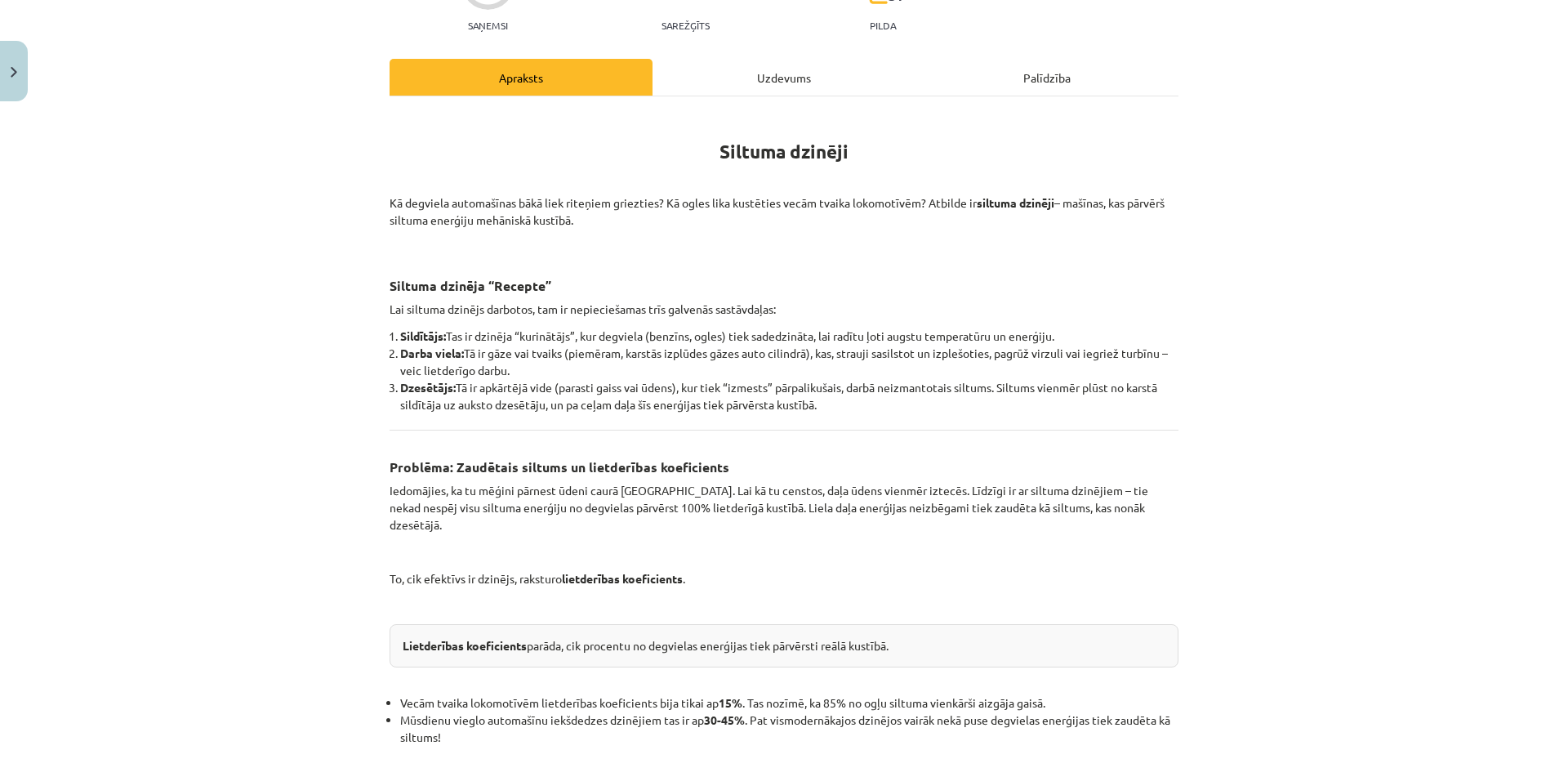
scroll to position [0, 0]
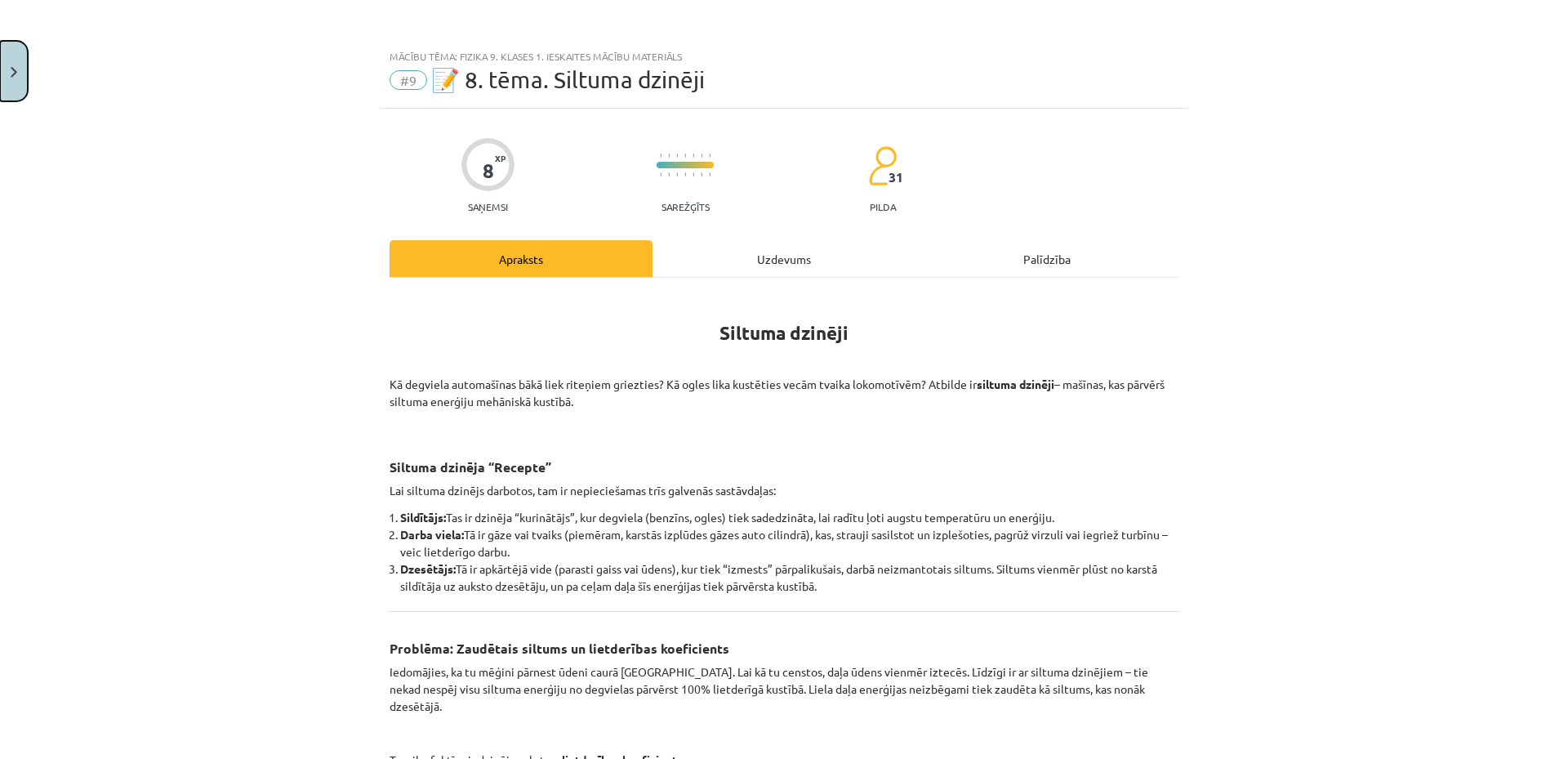
click at [21, 64] on button "Close" at bounding box center [14, 71] width 28 height 61
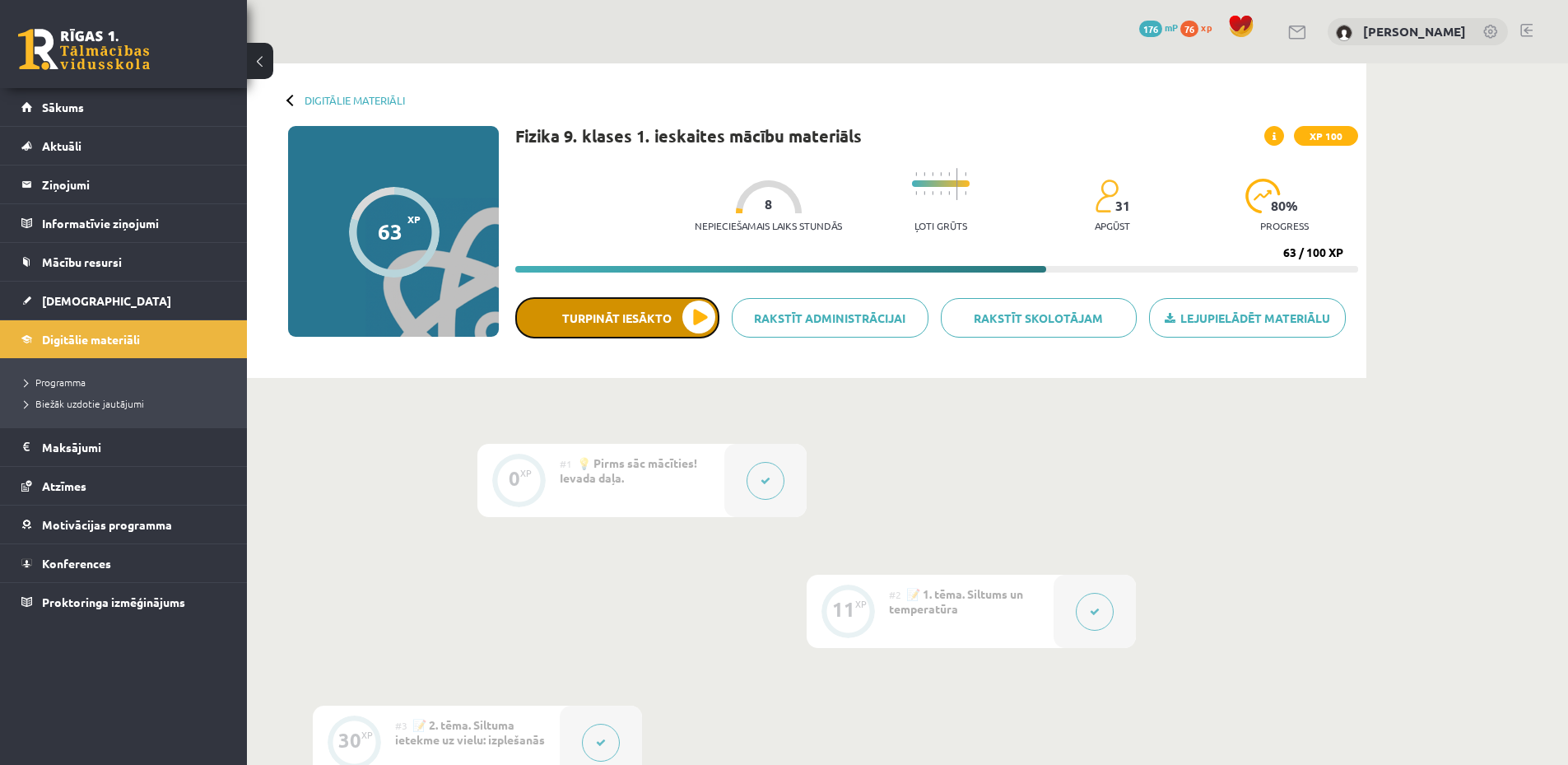
click at [588, 311] on button "Turpināt iesākto" at bounding box center [617, 318] width 204 height 41
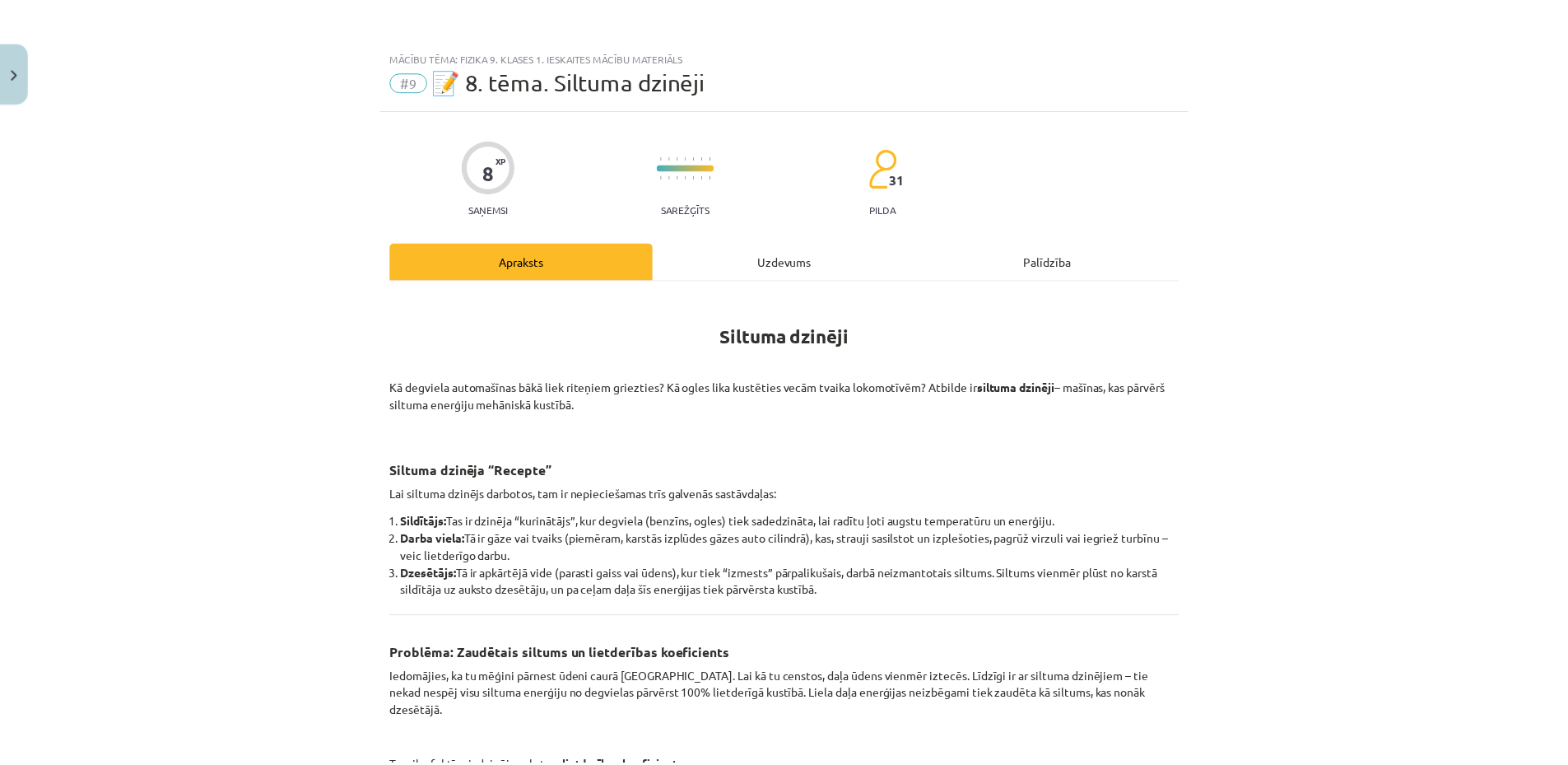
scroll to position [165, 0]
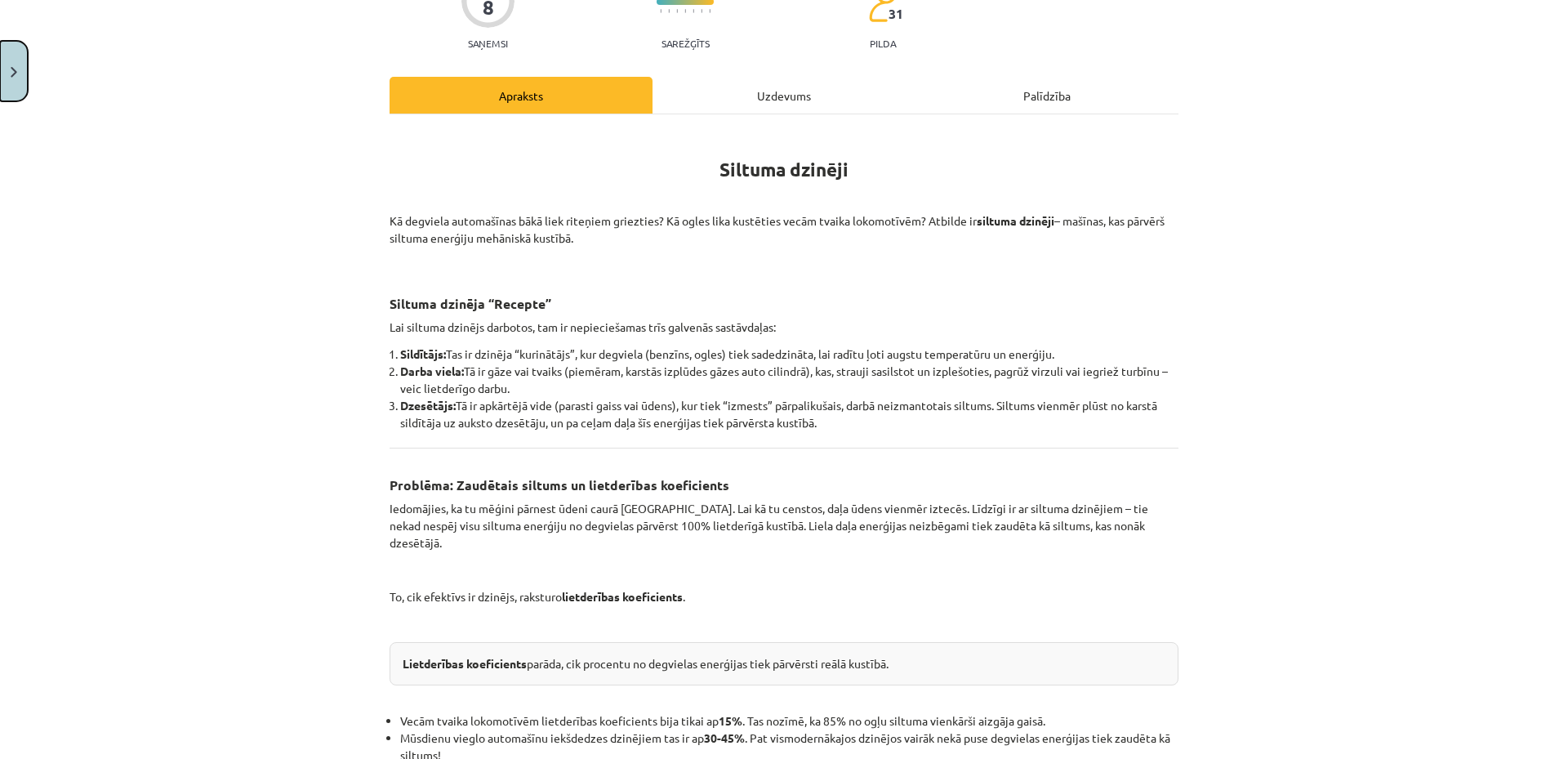
click at [9, 68] on button "Close" at bounding box center [14, 71] width 28 height 61
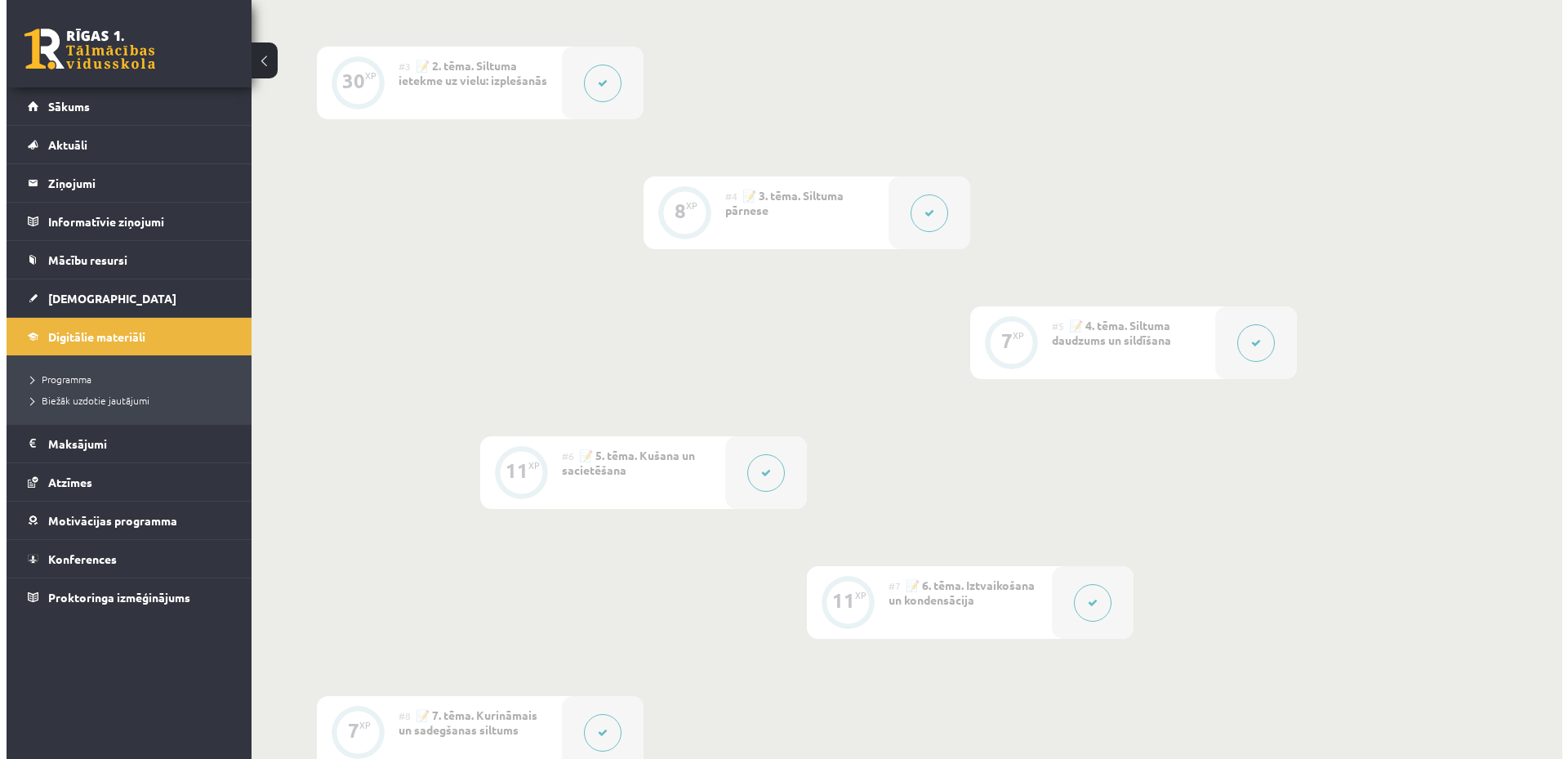
scroll to position [1143, 0]
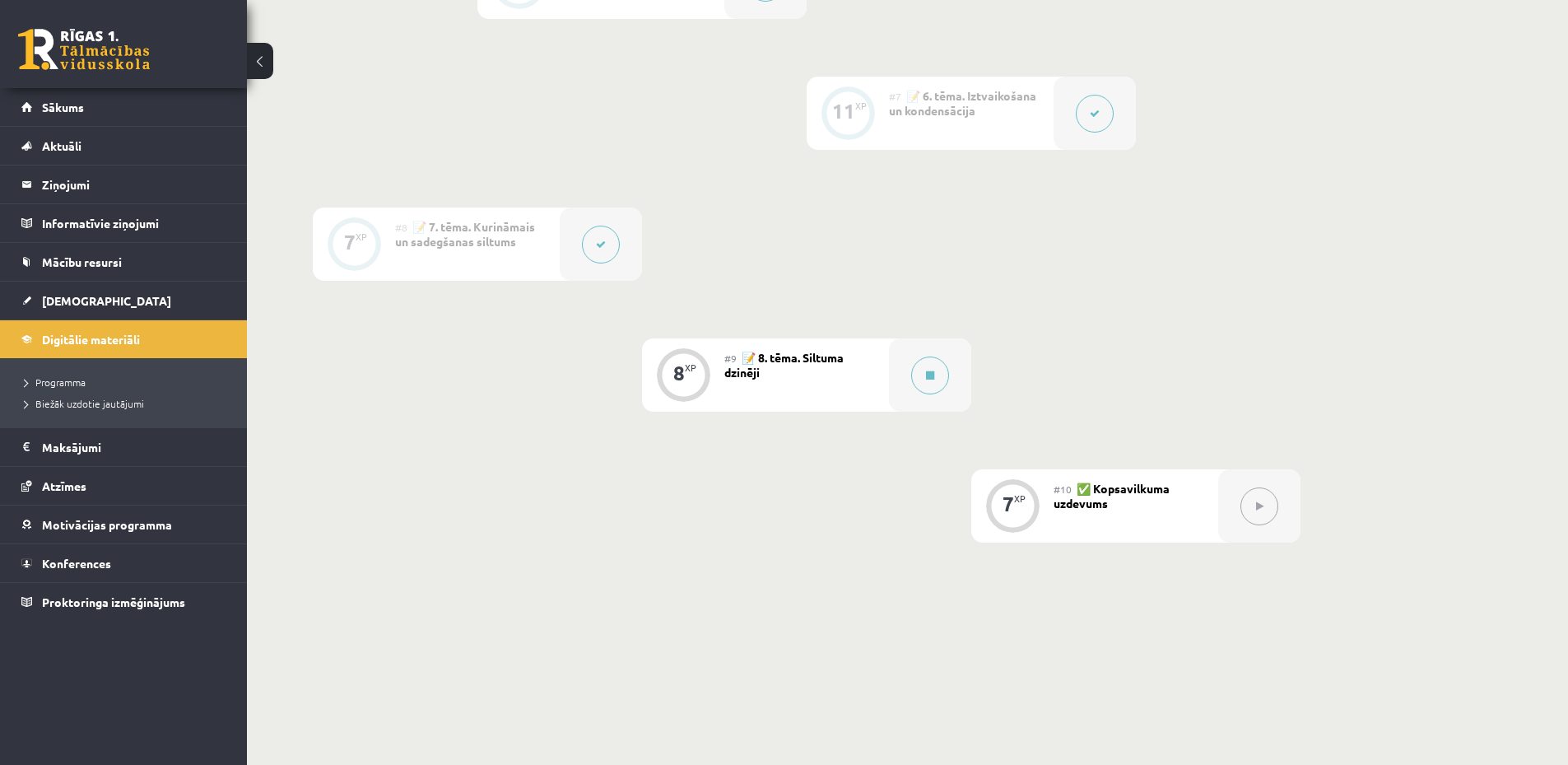
click at [589, 235] on button at bounding box center [600, 244] width 37 height 38
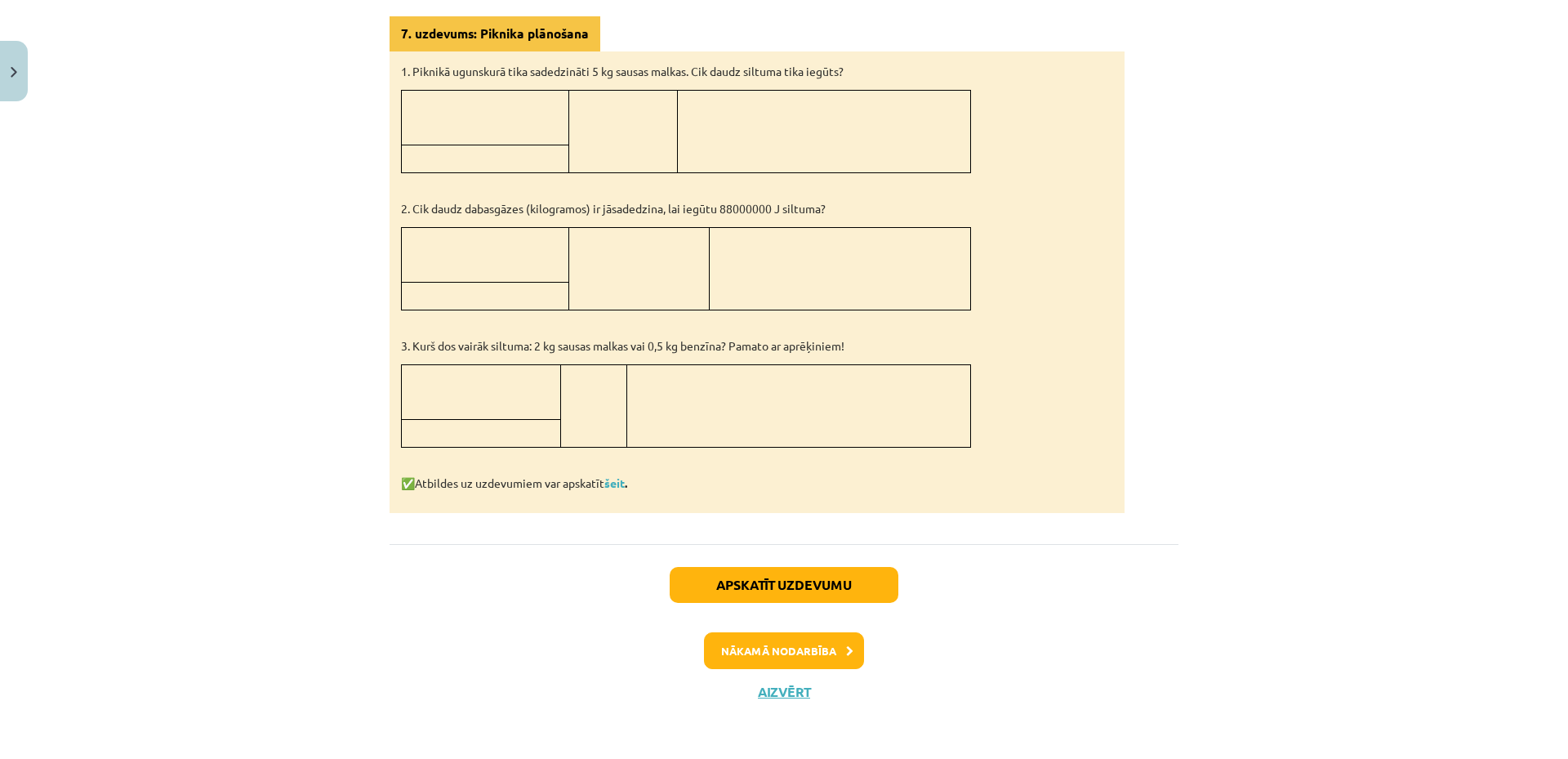
scroll to position [176, 0]
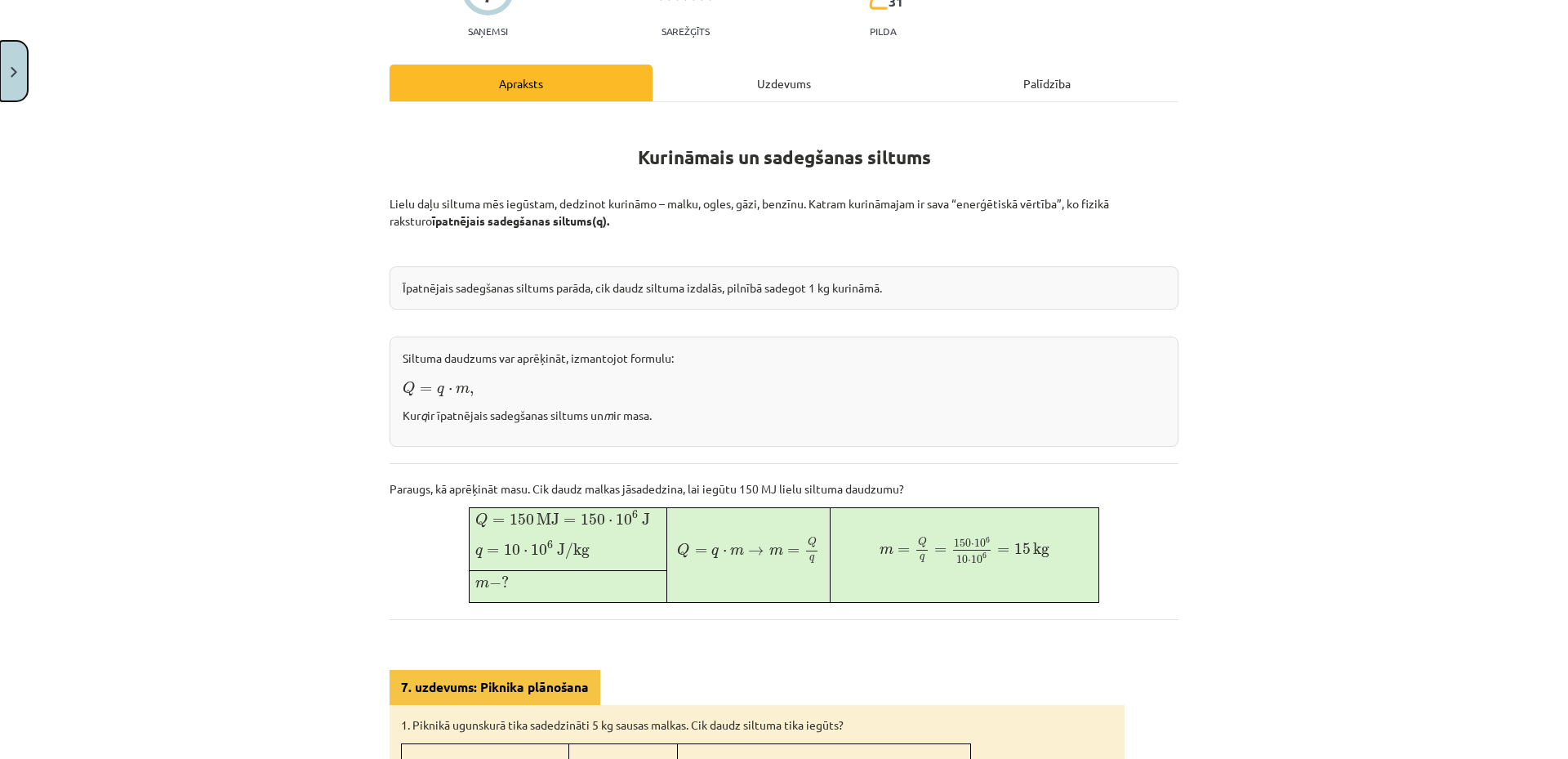
click at [13, 63] on button "Close" at bounding box center [14, 71] width 28 height 61
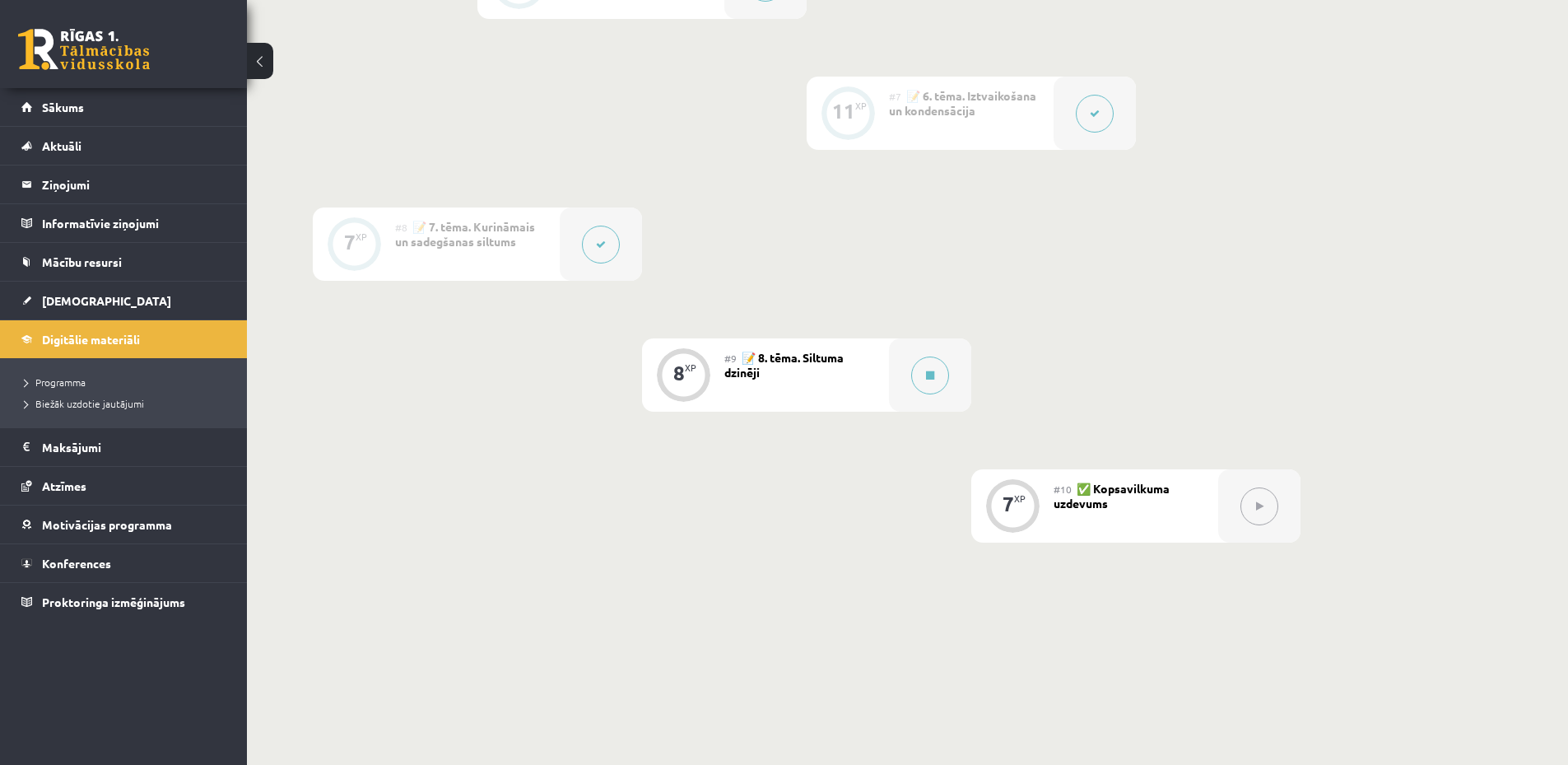
click at [1102, 110] on button at bounding box center [1094, 113] width 37 height 38
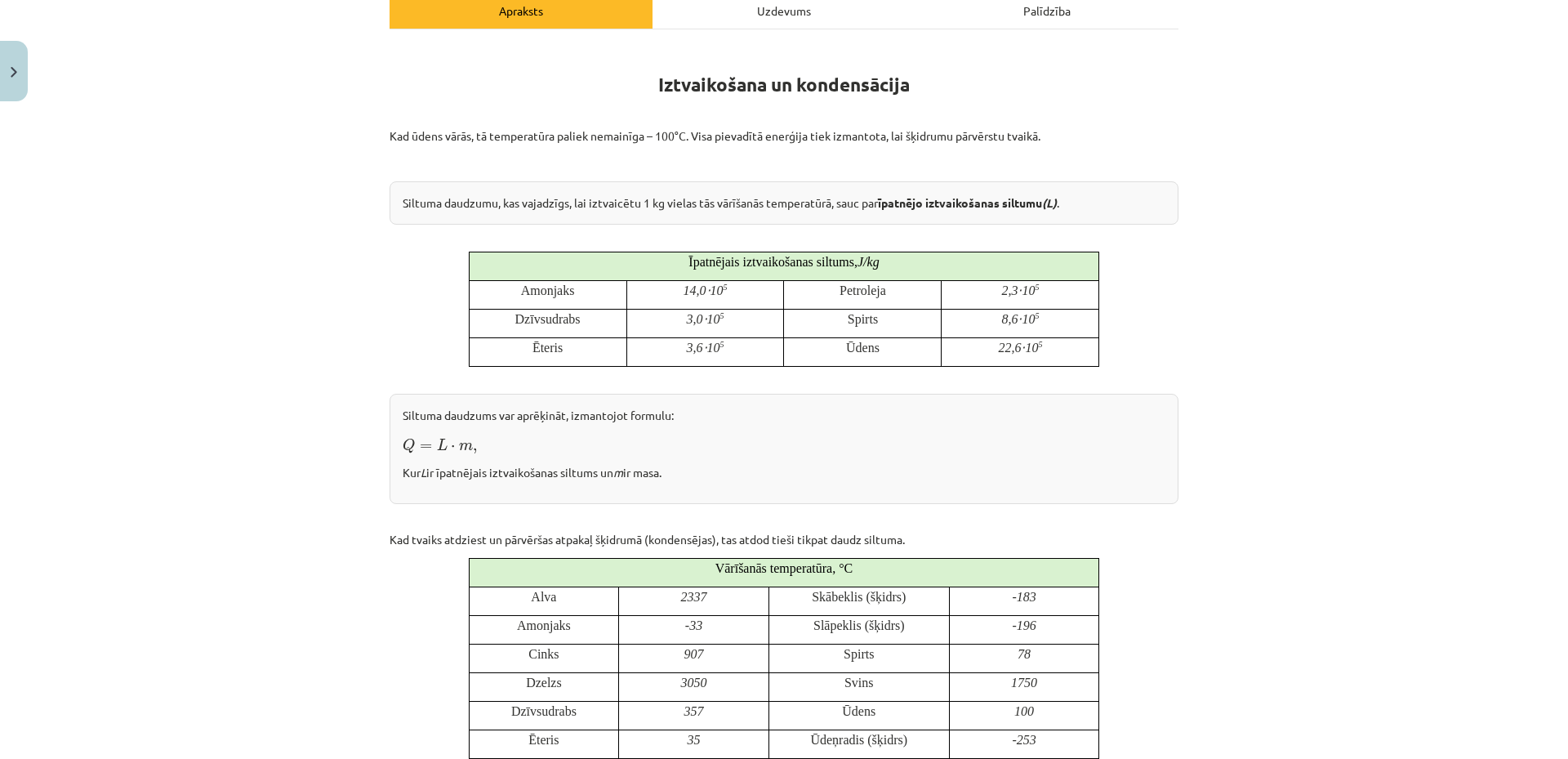
scroll to position [0, 0]
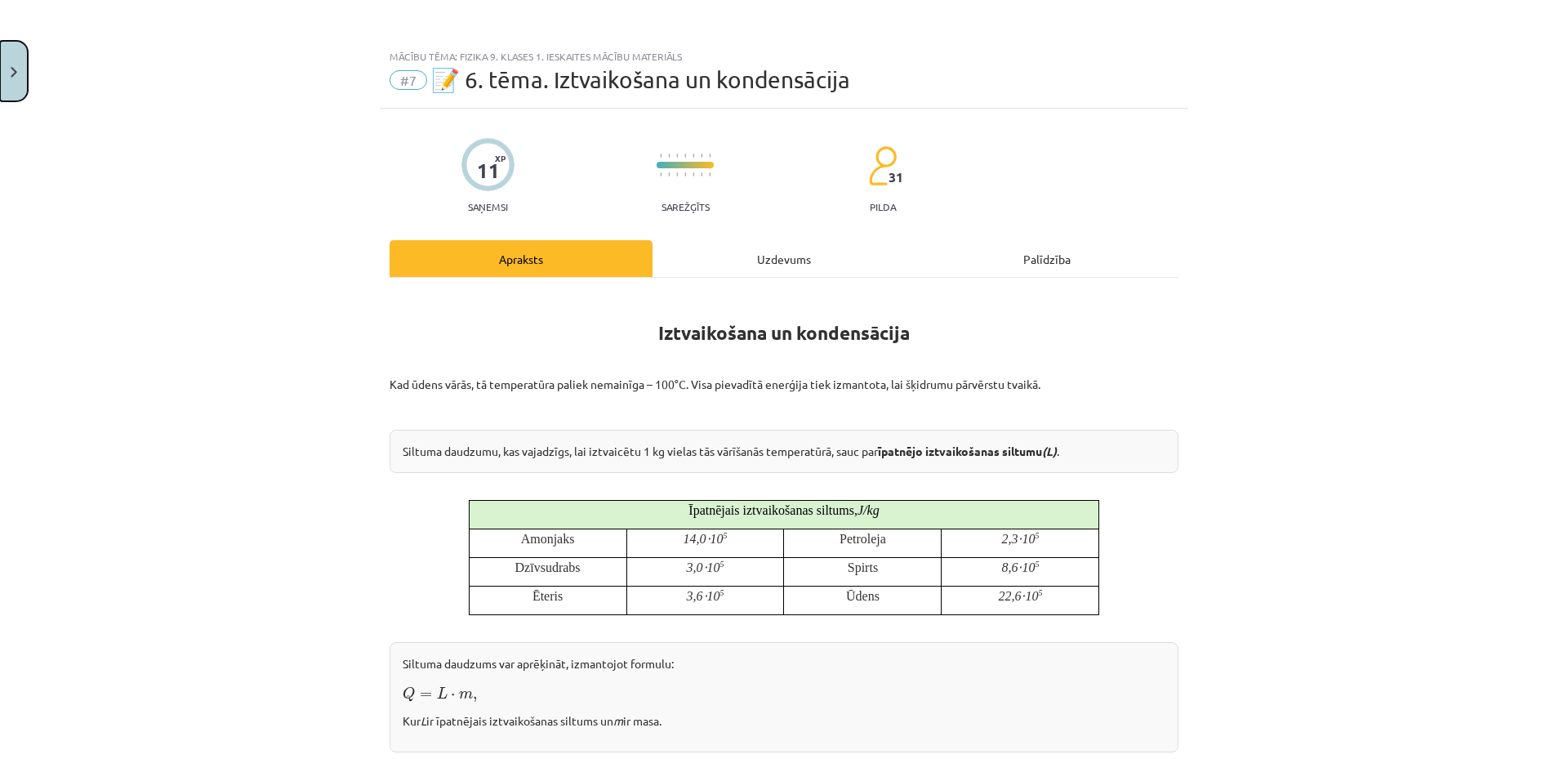
click at [6, 71] on button "Close" at bounding box center [14, 71] width 28 height 61
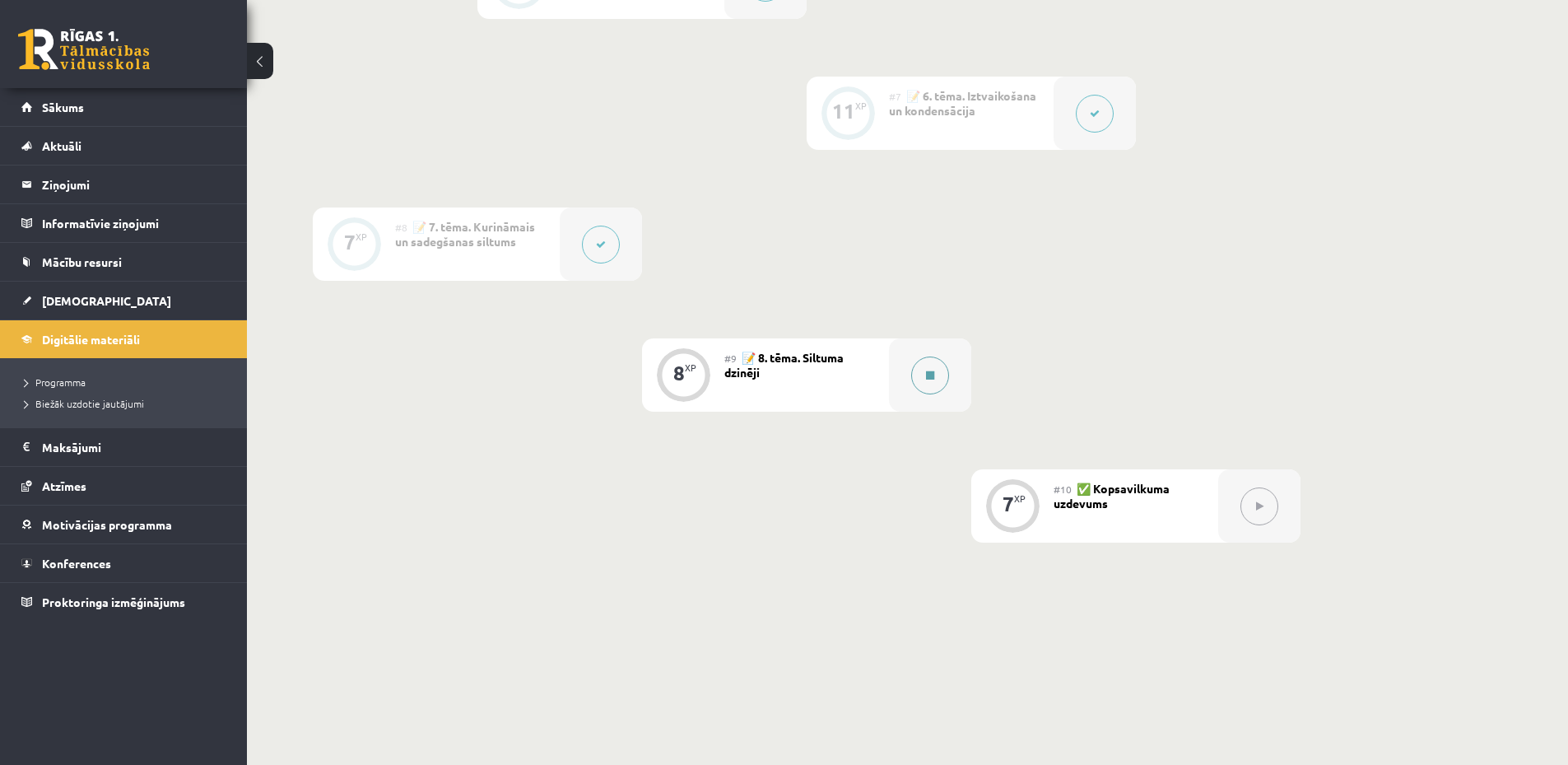
click at [933, 381] on button at bounding box center [930, 375] width 37 height 38
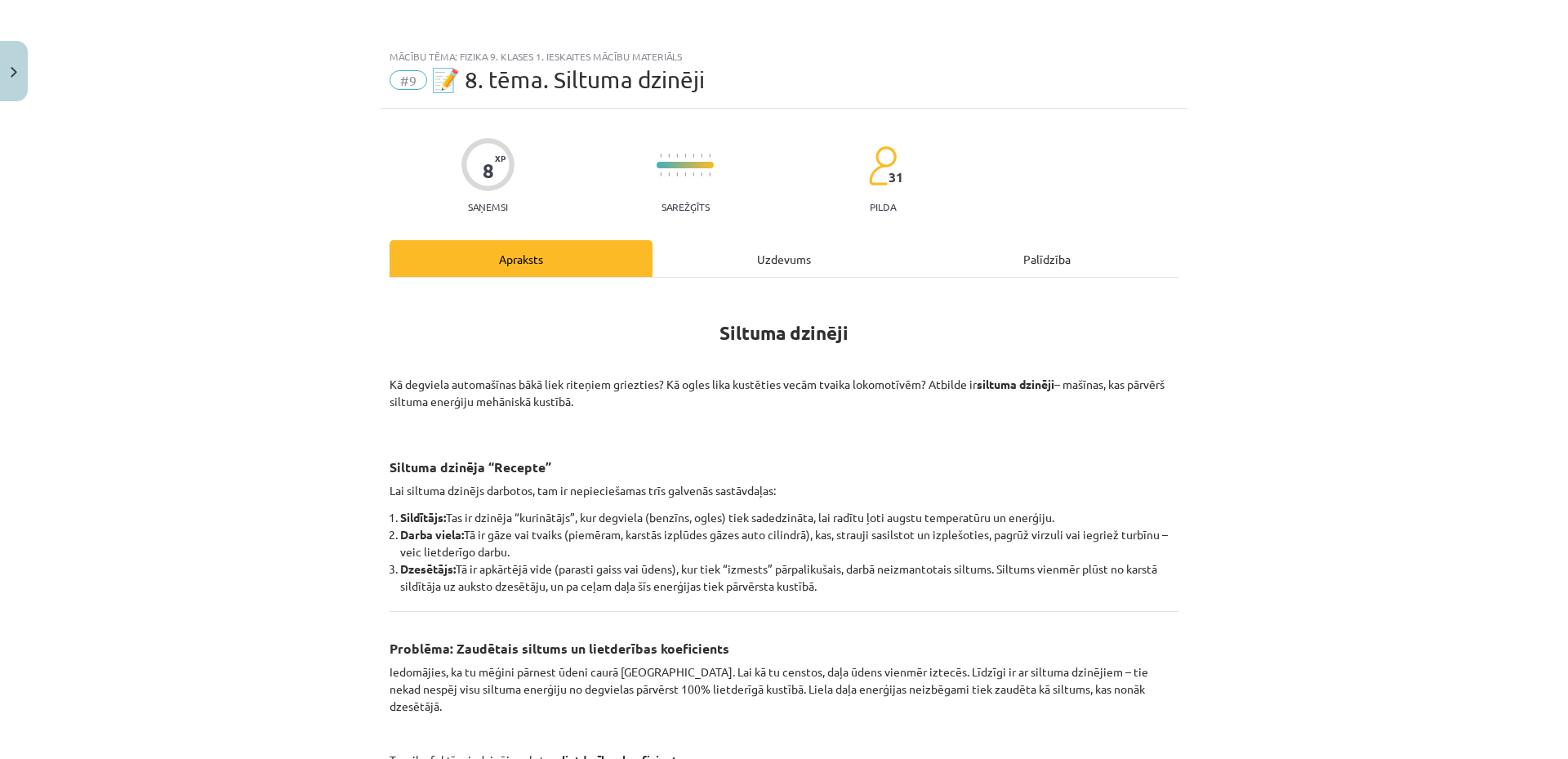
click at [788, 259] on div "Uzdevums" at bounding box center [784, 258] width 263 height 36
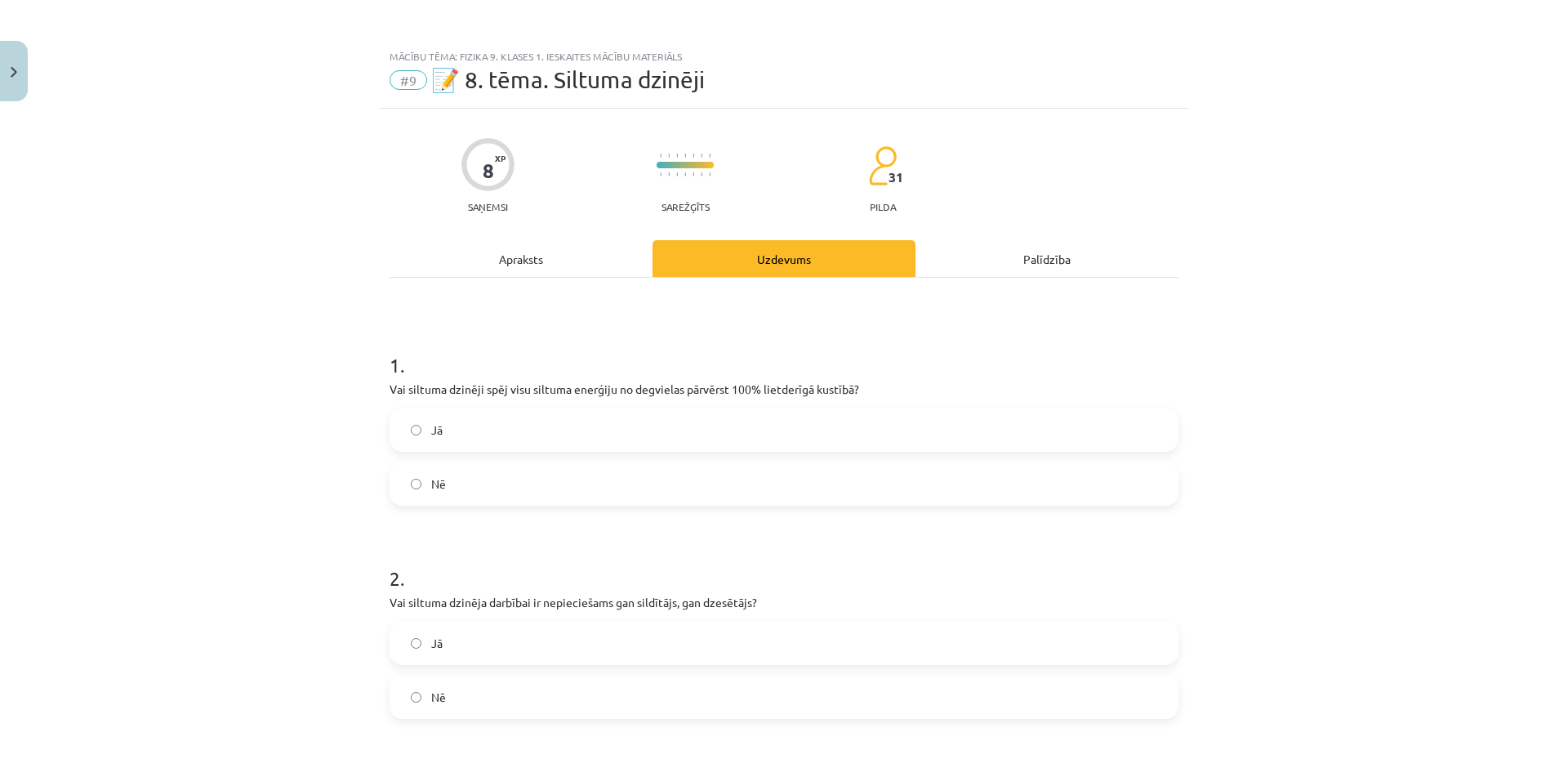
drag, startPoint x: 275, startPoint y: 467, endPoint x: 274, endPoint y: 458, distance: 9.1
click at [275, 467] on div "Mācību tēma: Fizika 9. klases 1. ieskaites mācību materiāls #9 📝 8. tēma. Siltu…" at bounding box center [784, 379] width 1568 height 759
drag, startPoint x: 292, startPoint y: 306, endPoint x: 305, endPoint y: 300, distance: 14.3
click at [292, 306] on div "Mācību tēma: Fizika 9. klases 1. ieskaites mācību materiāls #9 📝 8. tēma. Siltu…" at bounding box center [784, 379] width 1568 height 759
click at [459, 254] on div "Apraksts" at bounding box center [521, 258] width 263 height 36
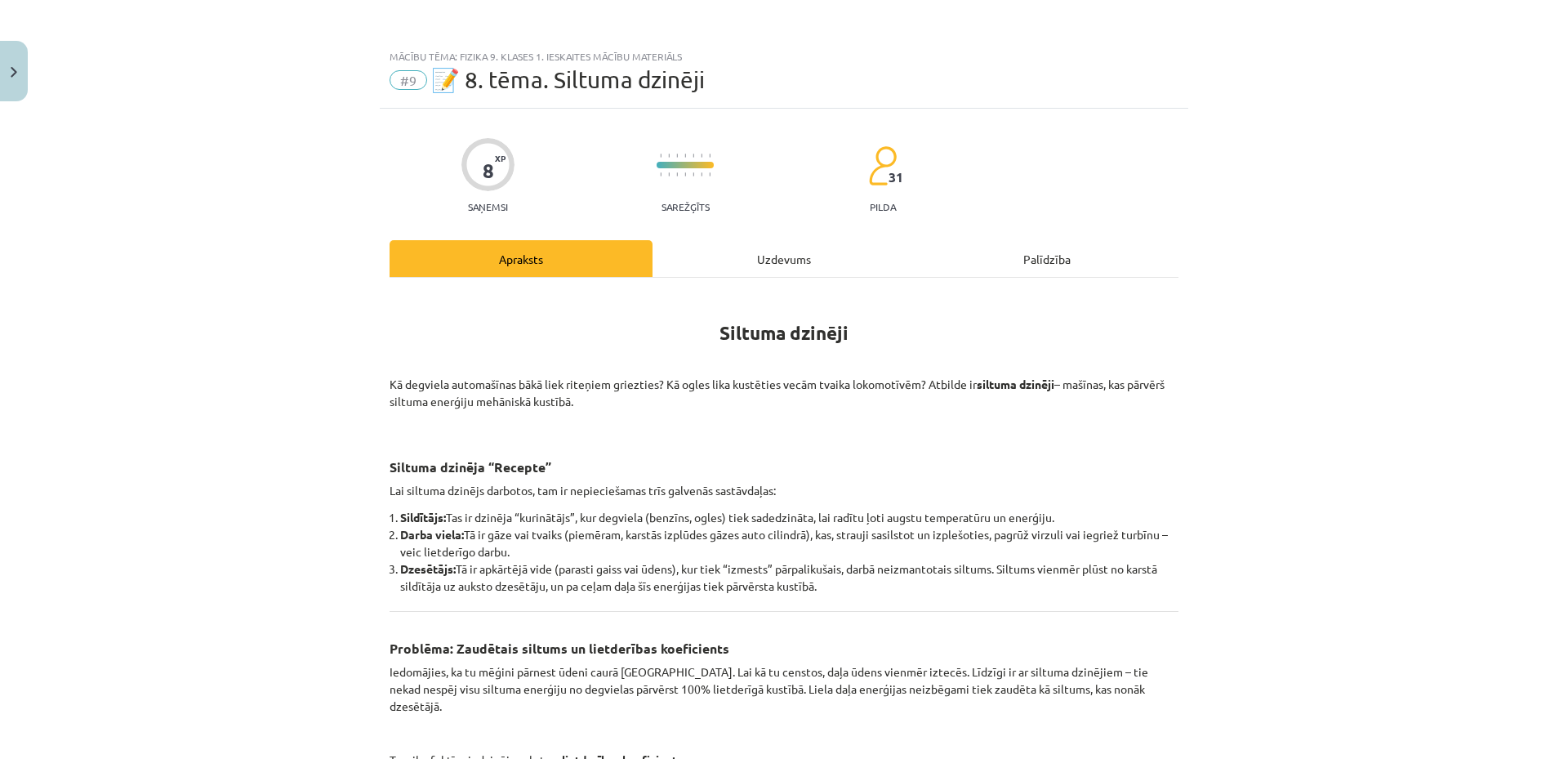
click at [774, 254] on div "Uzdevums" at bounding box center [784, 258] width 263 height 36
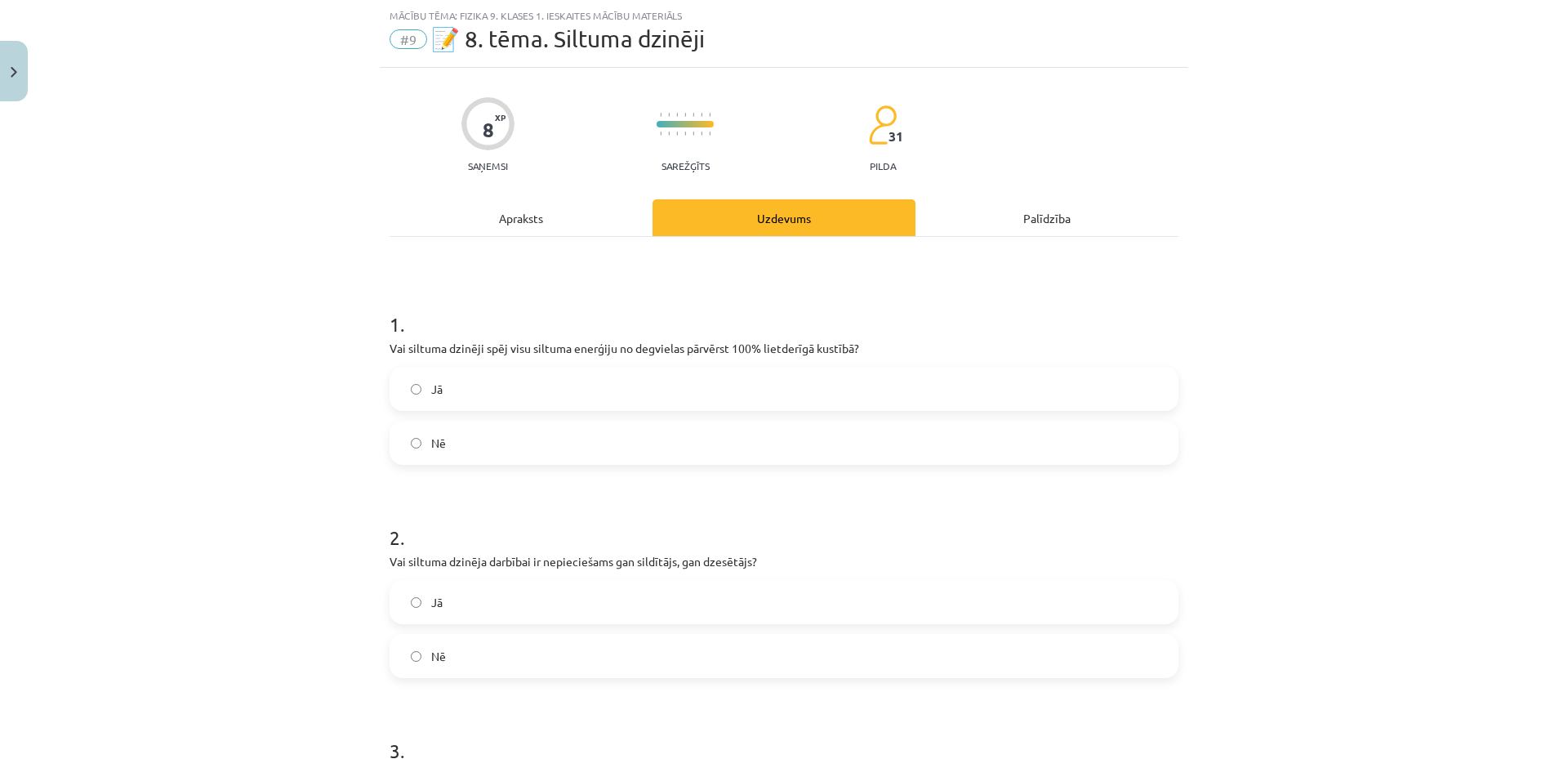
click at [492, 228] on div "Apraksts" at bounding box center [521, 217] width 263 height 36
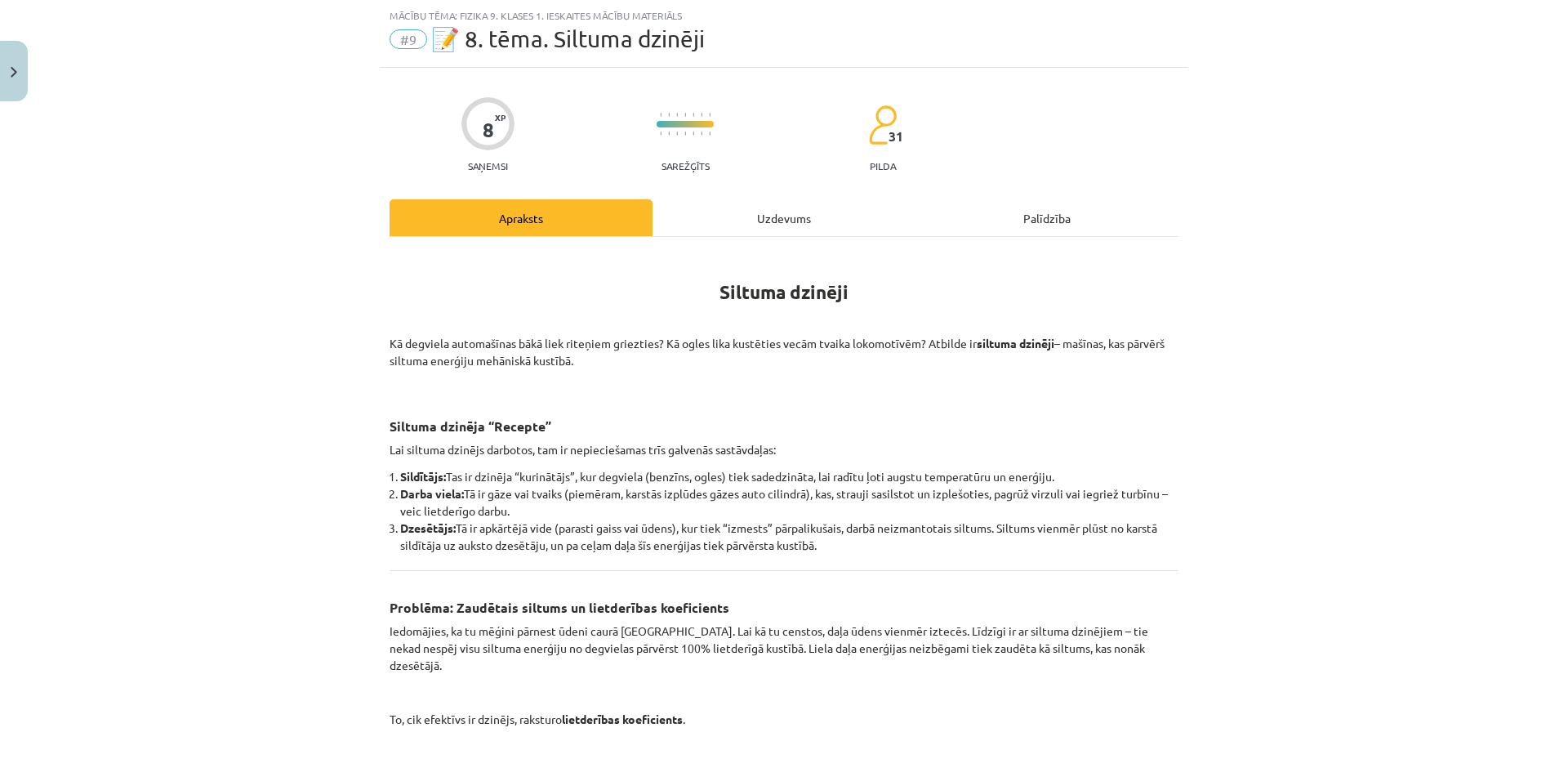
click at [733, 230] on div "Uzdevums" at bounding box center [784, 217] width 263 height 36
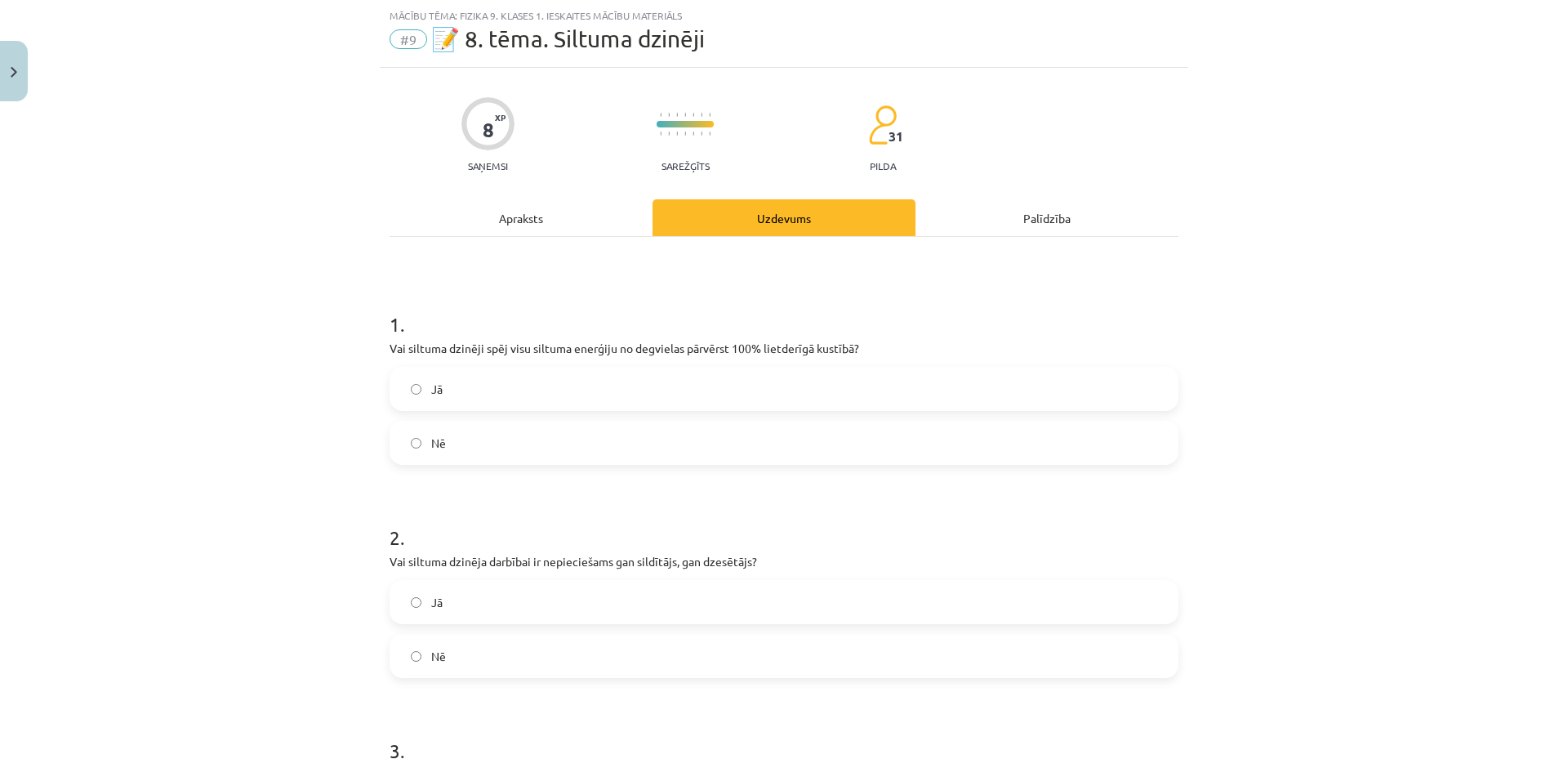
click at [527, 217] on div "Apraksts" at bounding box center [521, 217] width 263 height 36
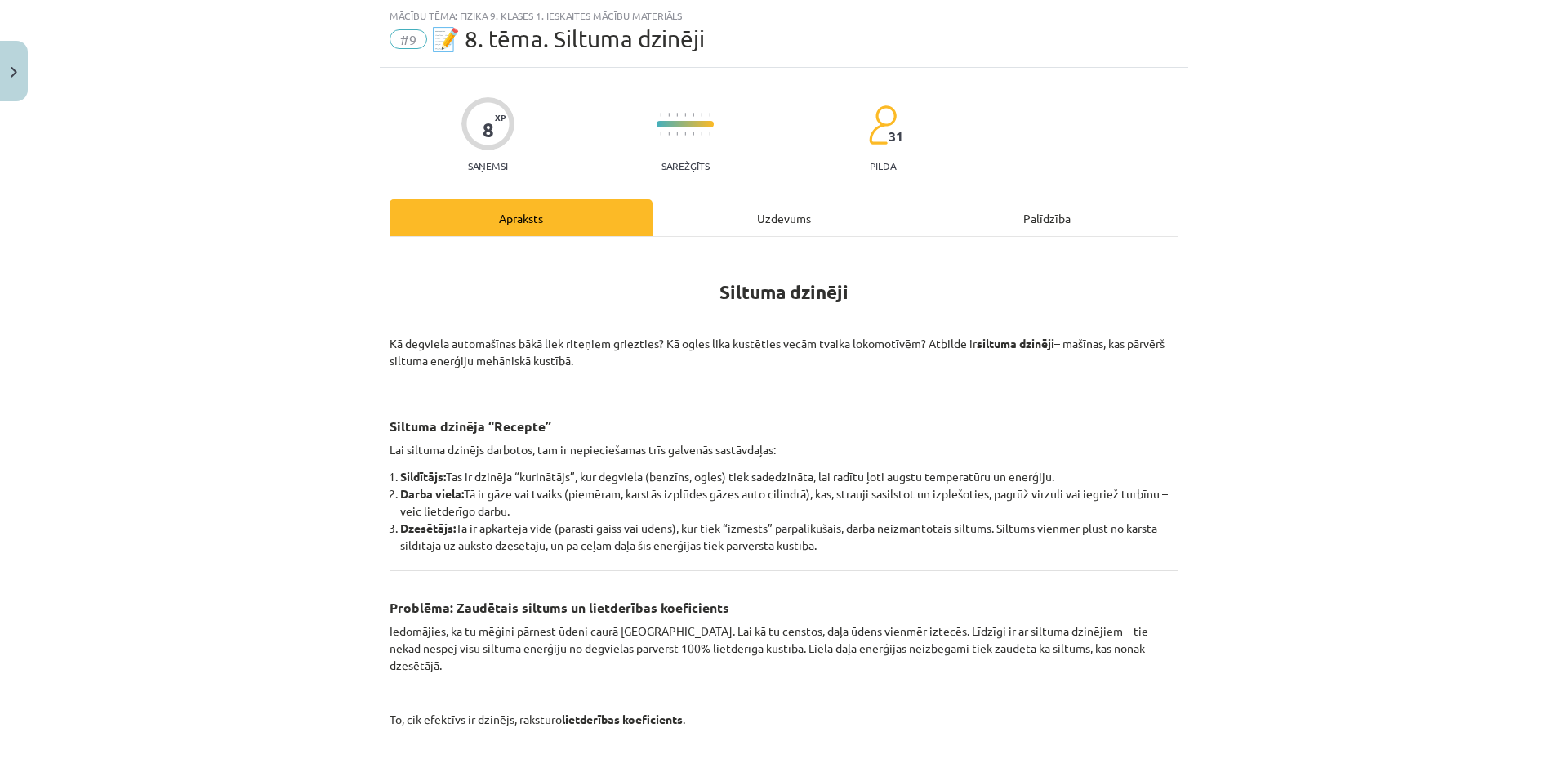
click at [760, 200] on div "Uzdevums" at bounding box center [784, 217] width 263 height 36
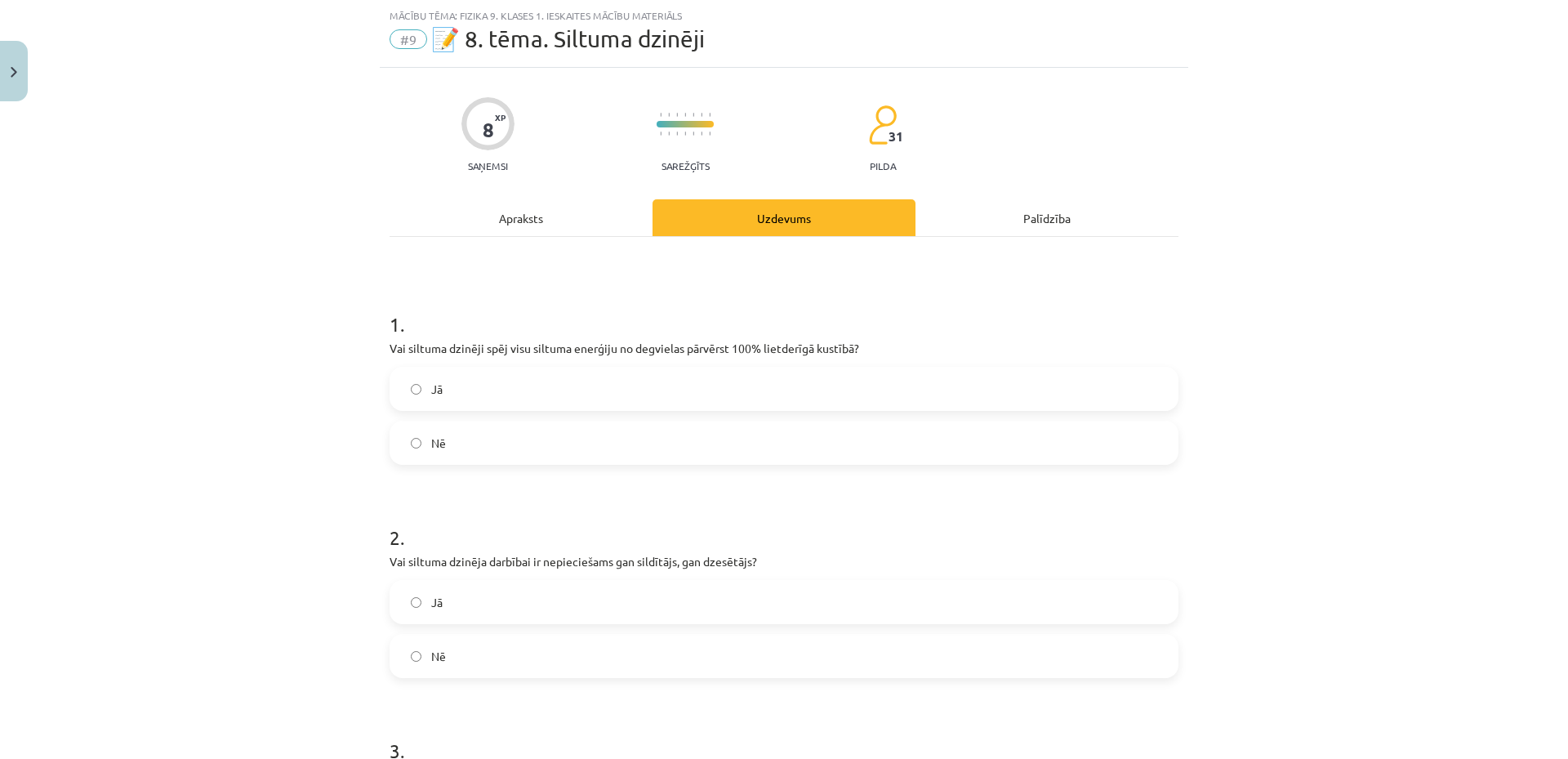
click at [480, 433] on label "Nē" at bounding box center [784, 442] width 786 height 41
click at [524, 212] on div "Apraksts" at bounding box center [521, 217] width 263 height 36
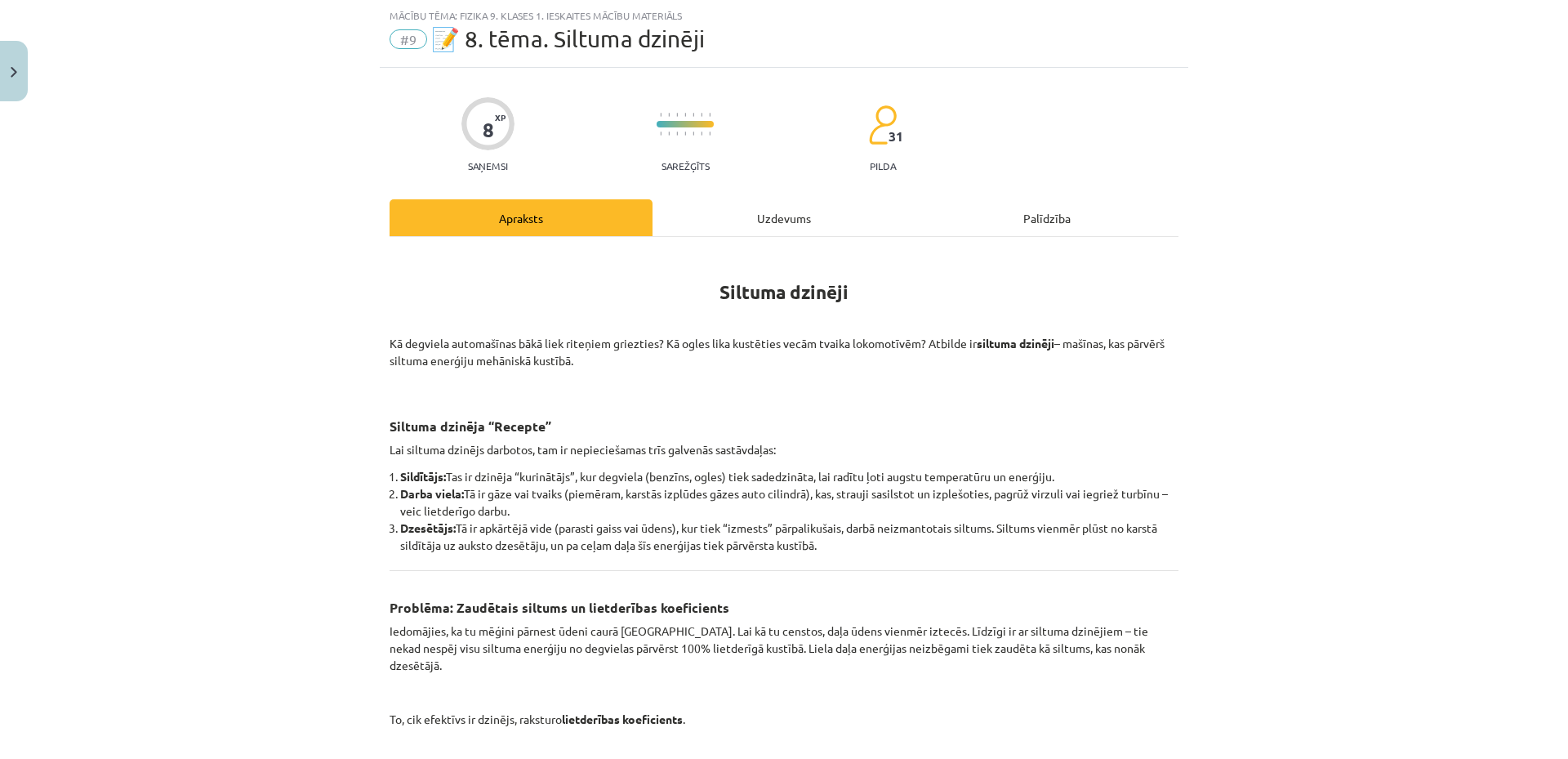
scroll to position [204, 0]
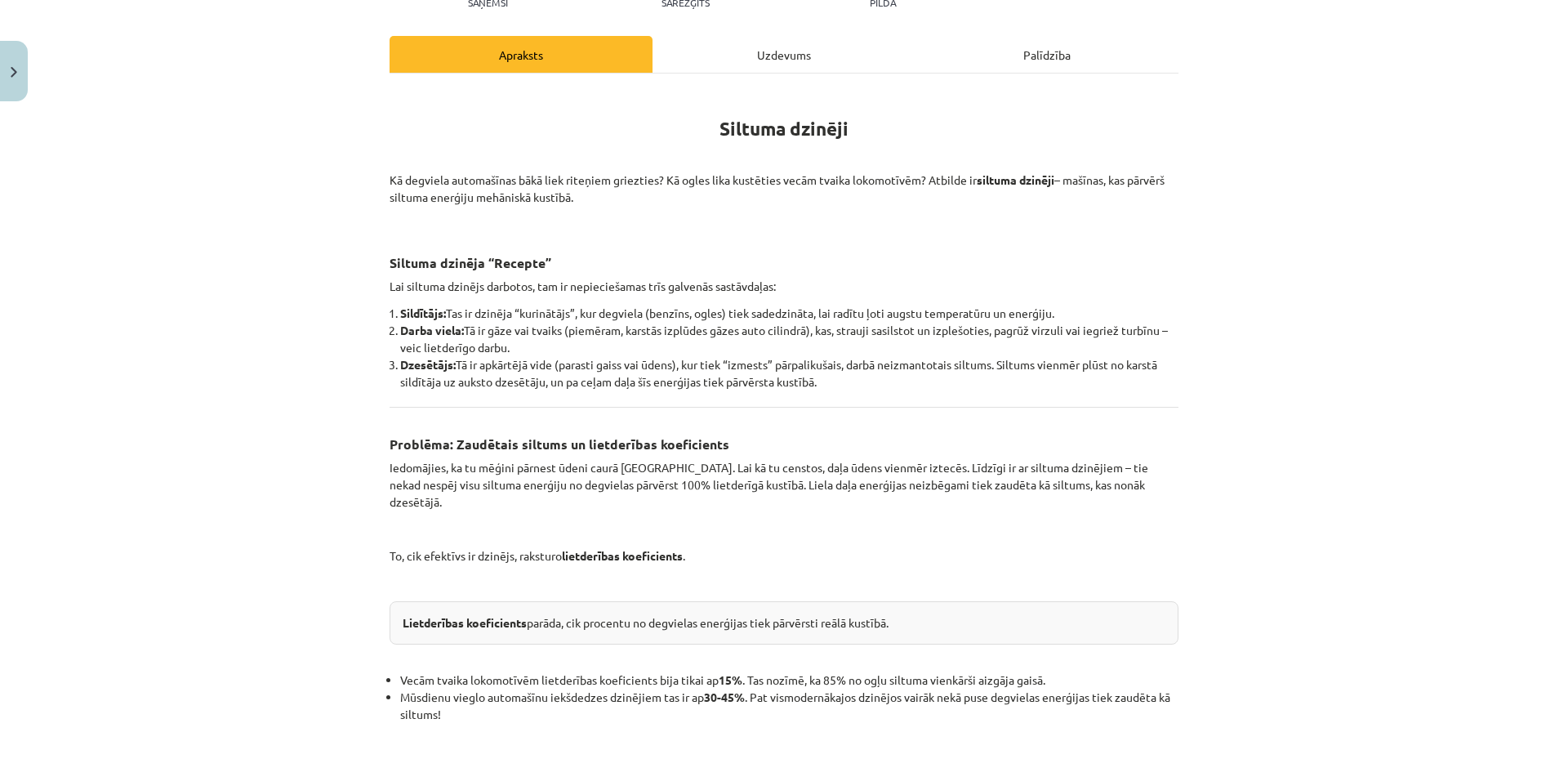
click at [779, 58] on div "Uzdevums" at bounding box center [784, 55] width 263 height 36
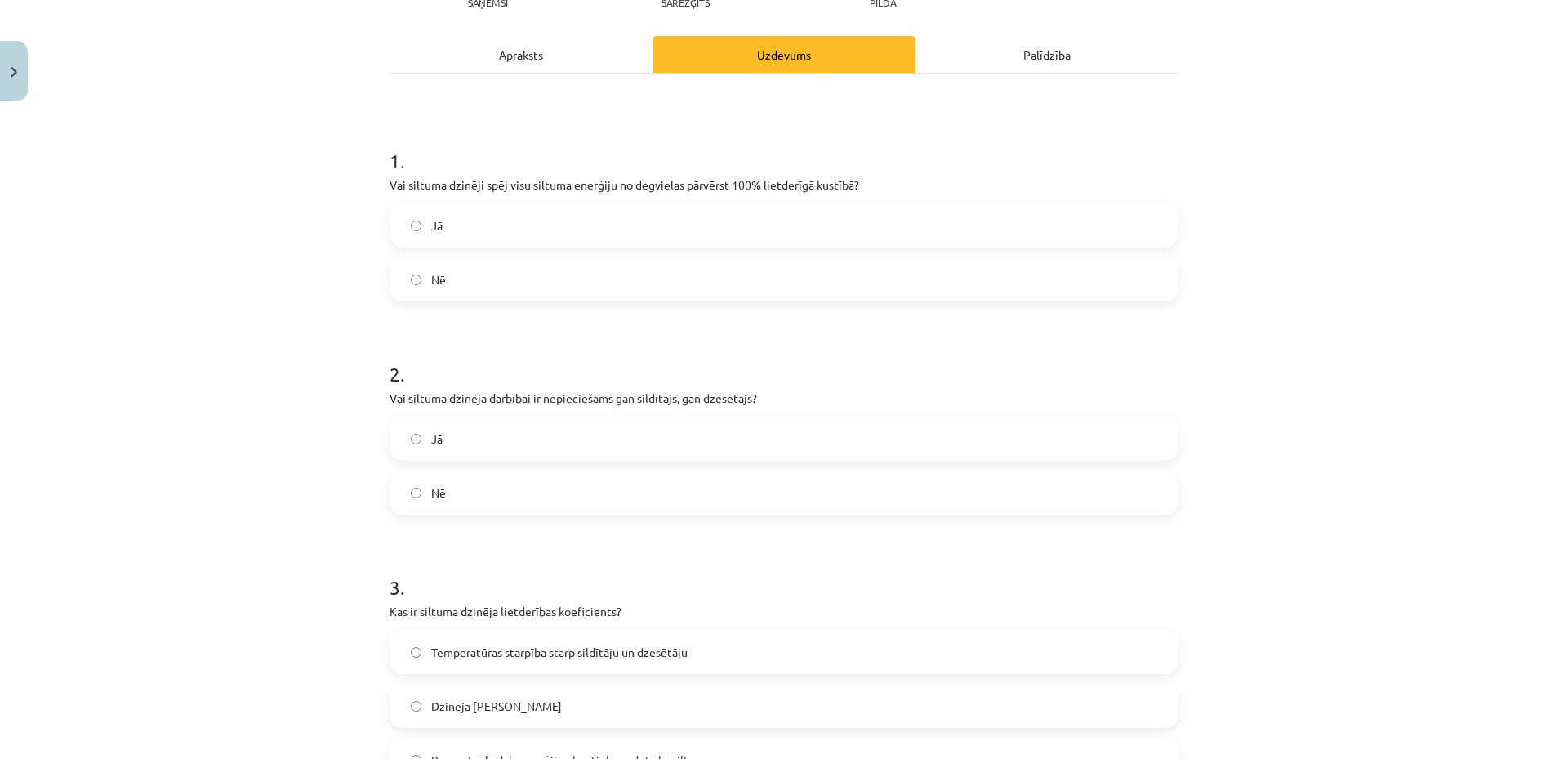
click at [1386, 358] on div "Mācību tēma: Fizika 9. klases 1. ieskaites mācību materiāls #9 📝 8. tēma. Siltu…" at bounding box center [784, 379] width 1568 height 759
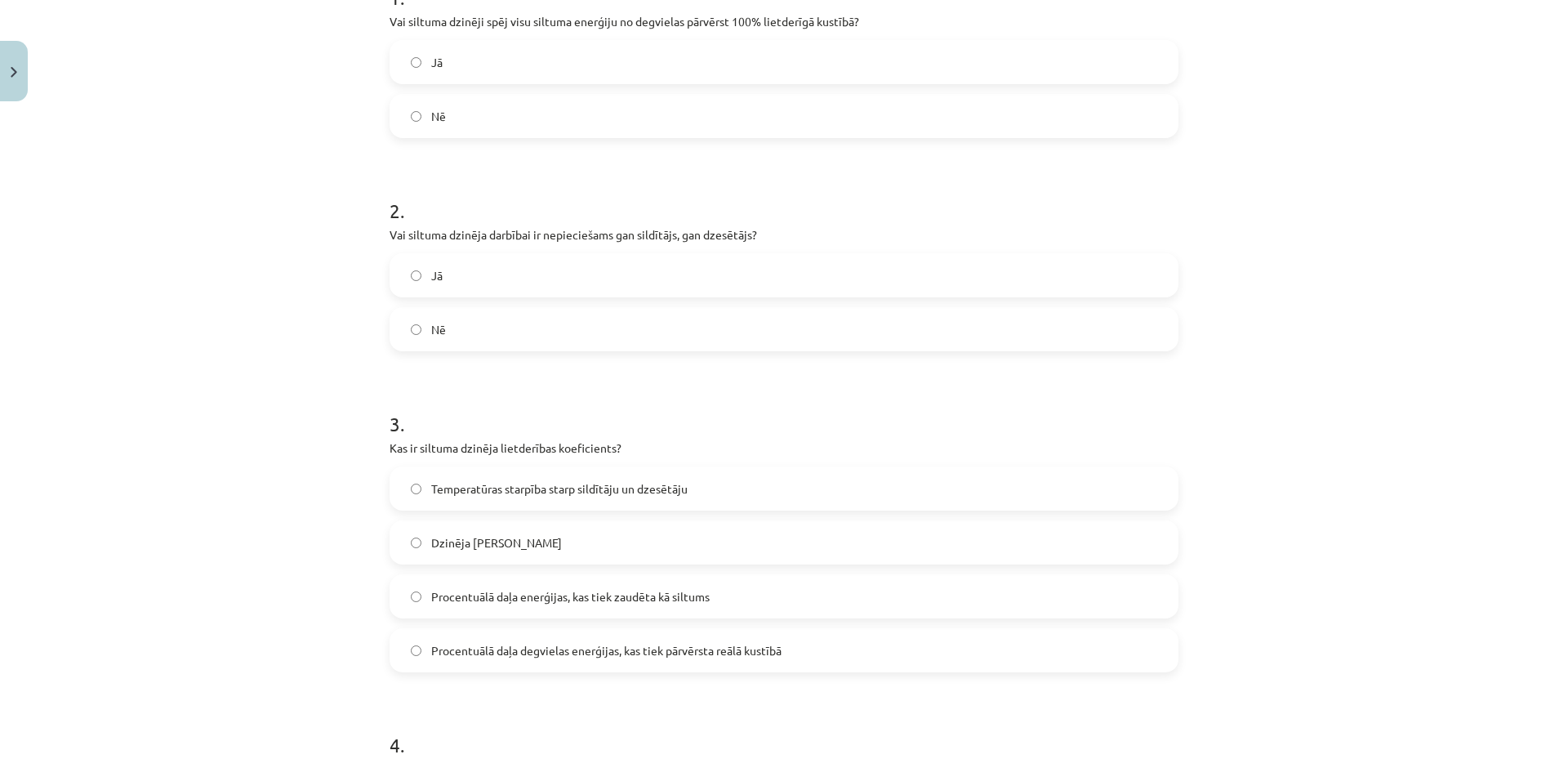
click at [490, 283] on label "Jā" at bounding box center [784, 274] width 786 height 41
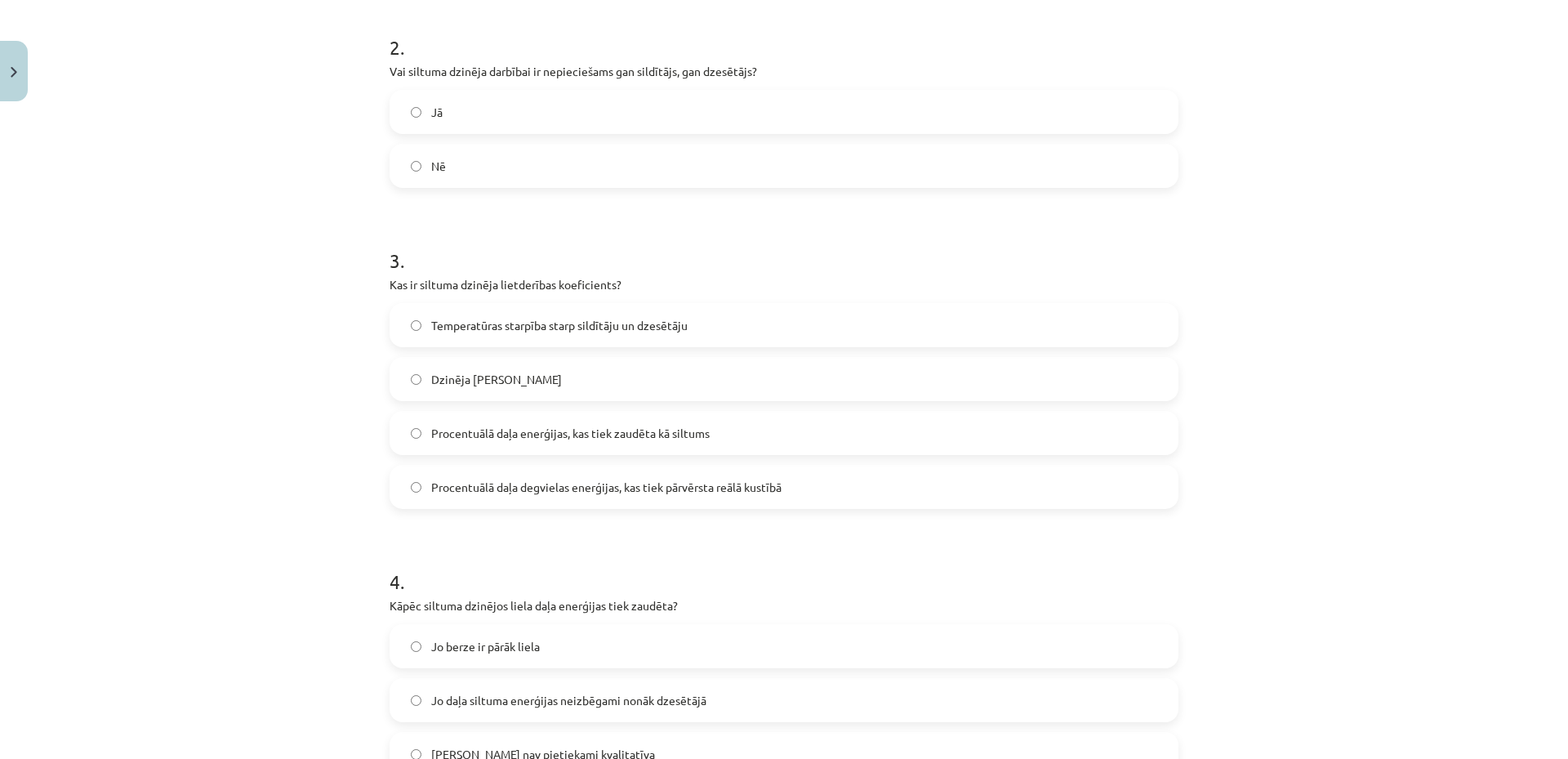
click at [575, 440] on span "Procentuālā daļa enerģijas, kas tiek zaudēta kā siltums" at bounding box center [570, 434] width 279 height 17
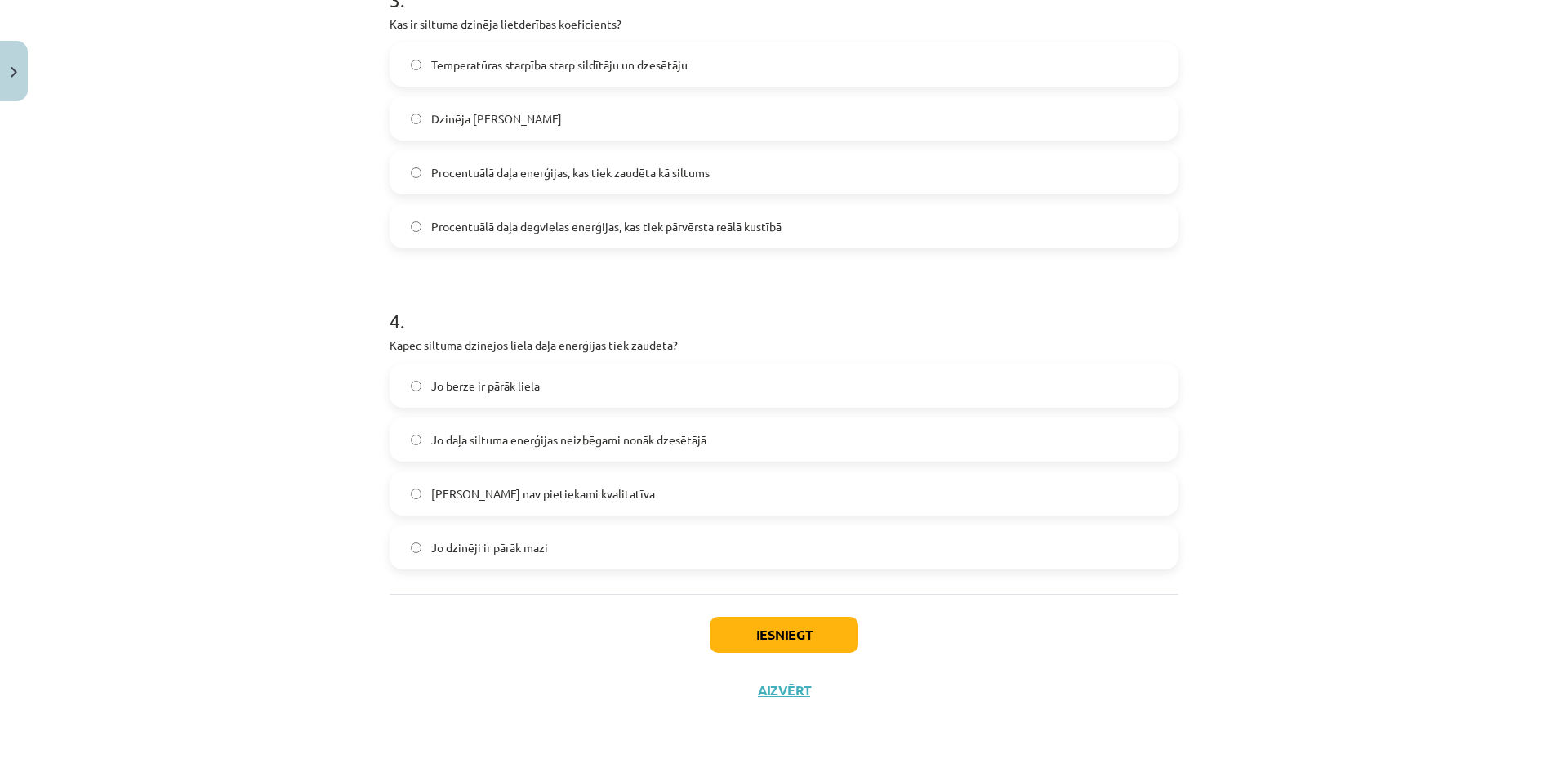
click at [482, 447] on span "Jo daļa siltuma enerģijas neizbēgami nonāk dzesētājā" at bounding box center [569, 440] width 275 height 17
click at [770, 638] on button "Iesniegt" at bounding box center [784, 635] width 149 height 36
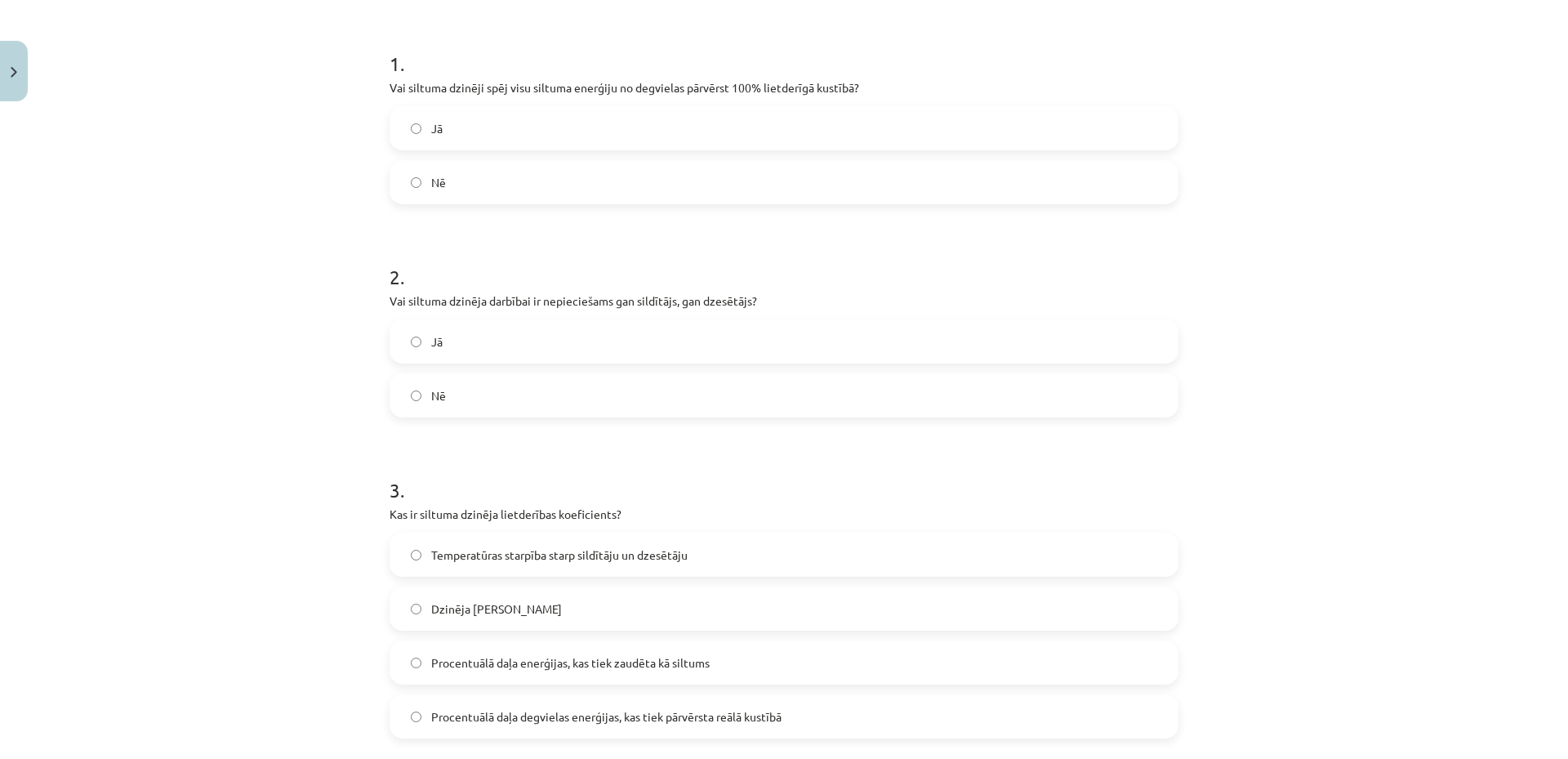
scroll to position [0, 0]
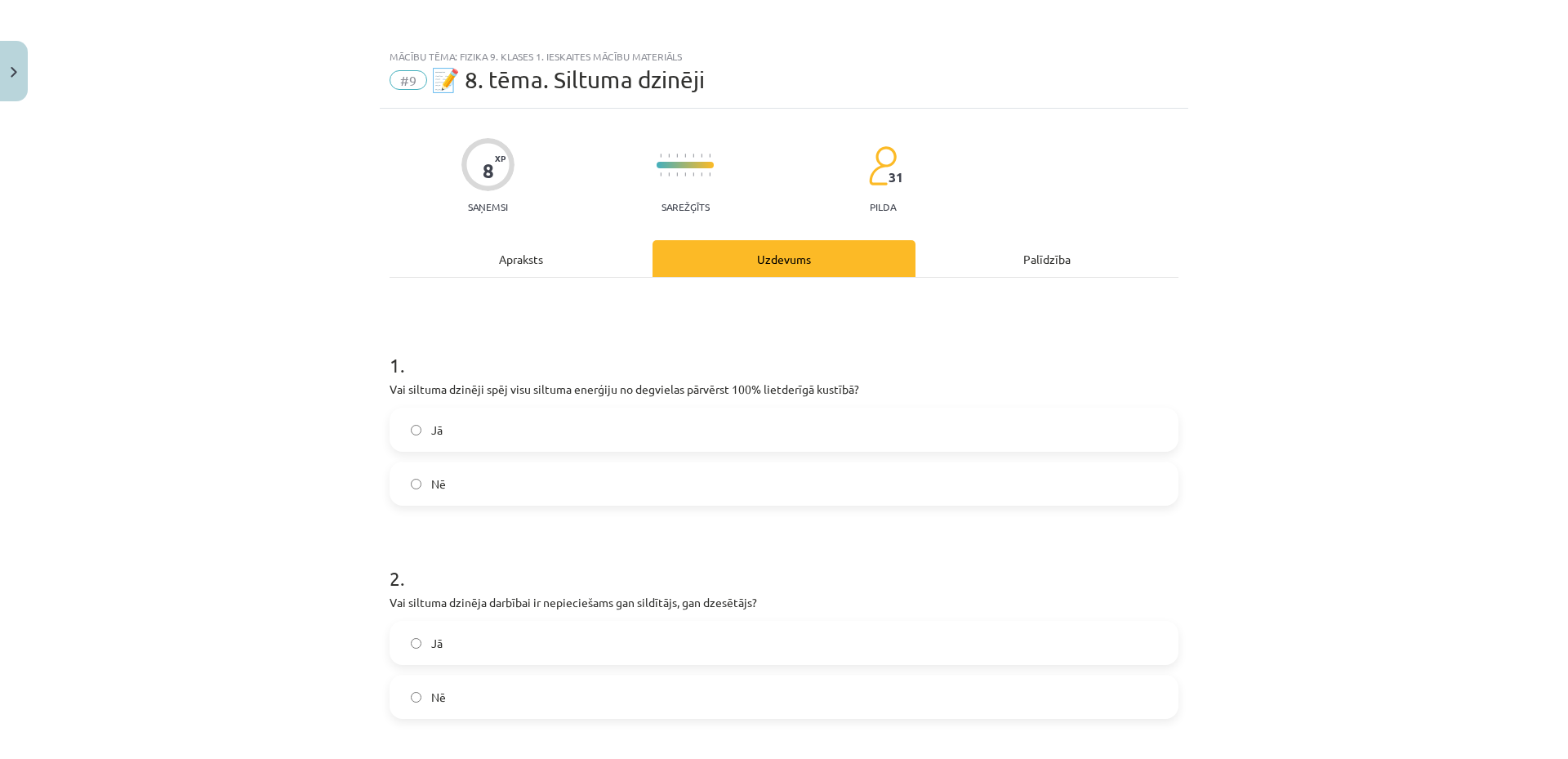
click at [286, 342] on div "Mācību tēma: Fizika 9. klases 1. ieskaites mācību materiāls #9 📝 8. tēma. Siltu…" at bounding box center [784, 379] width 1568 height 759
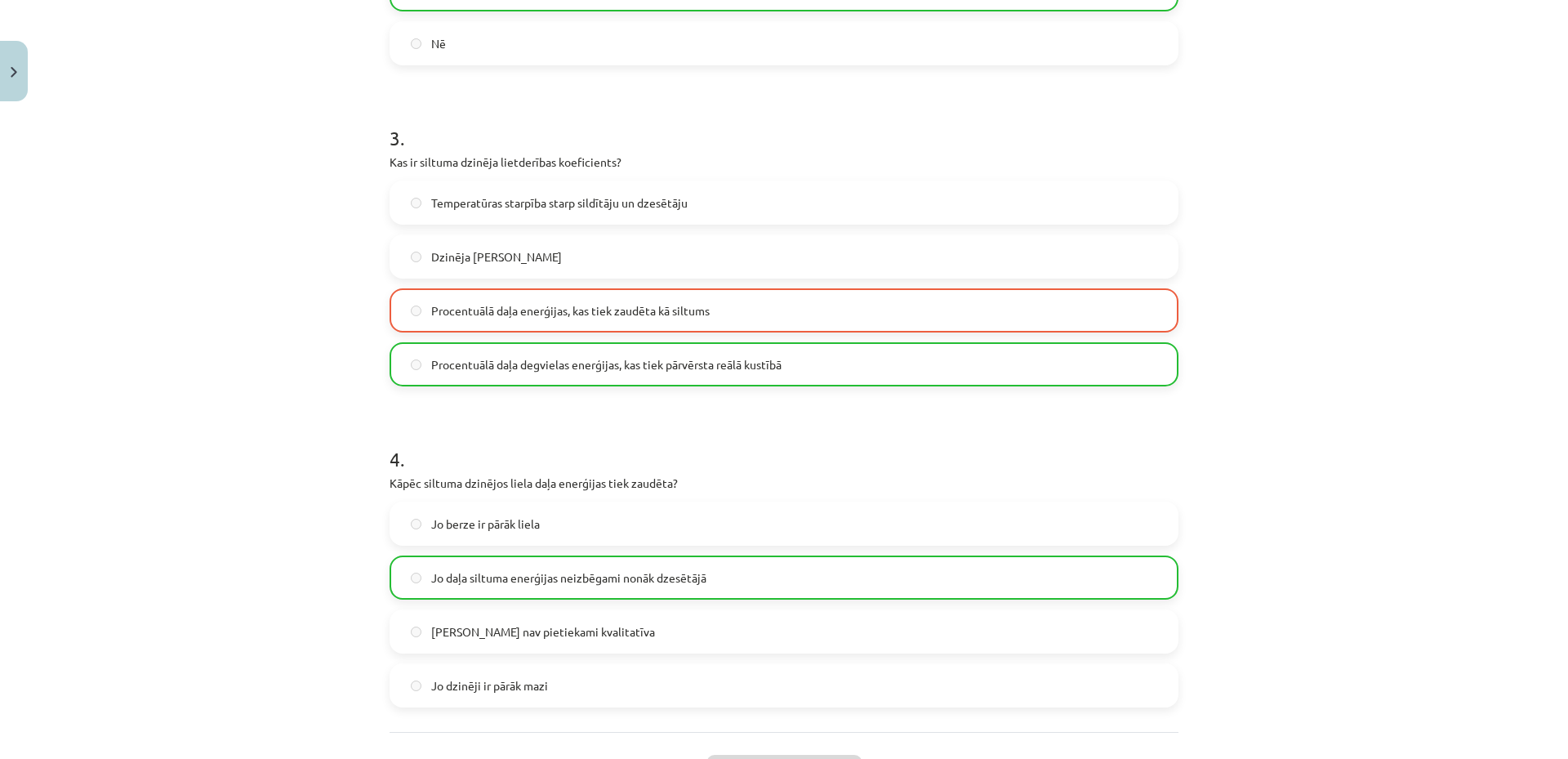
scroll to position [844, 0]
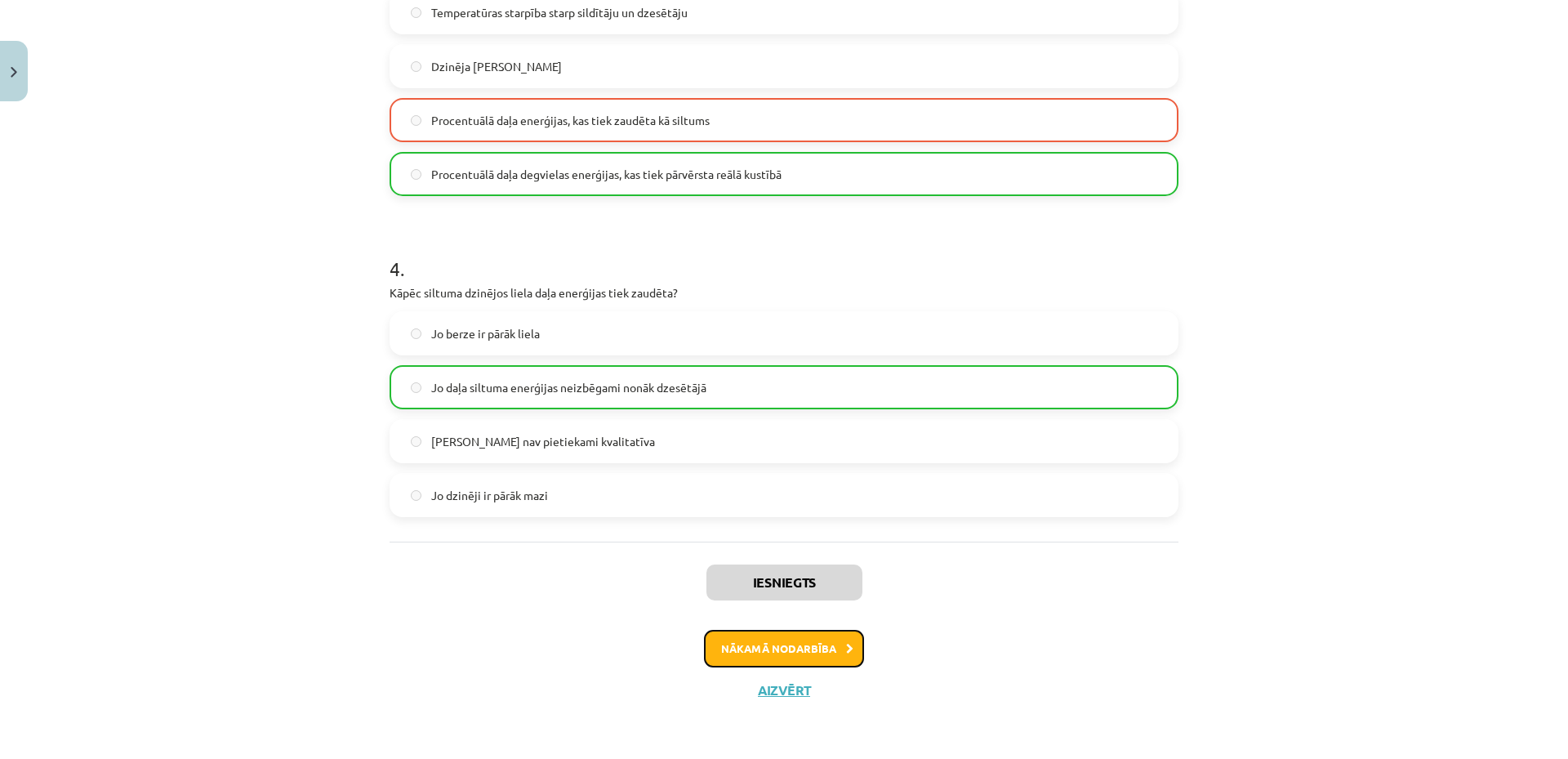
click at [758, 647] on button "Nākamā nodarbība" at bounding box center [784, 648] width 160 height 37
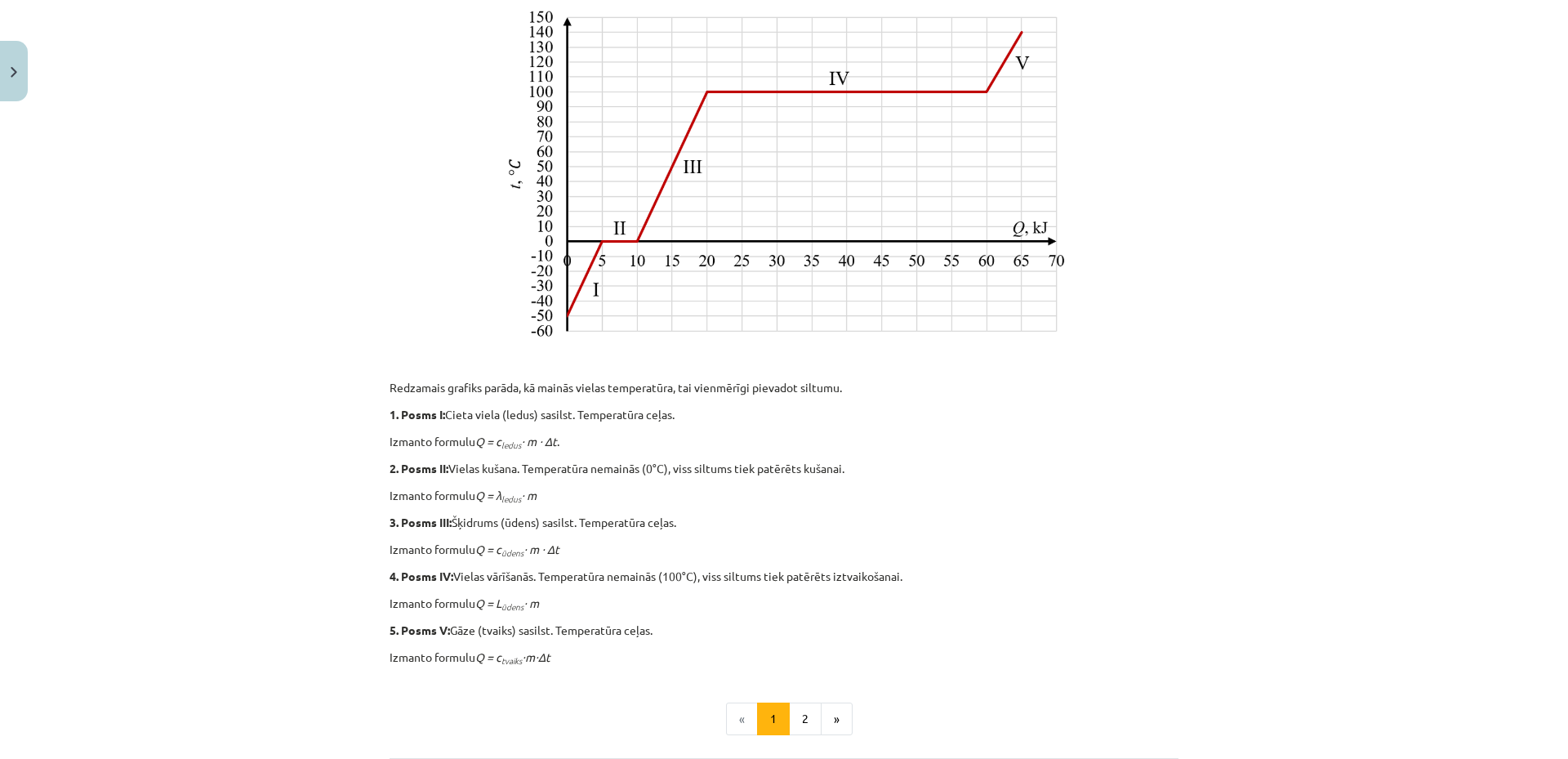
scroll to position [629, 0]
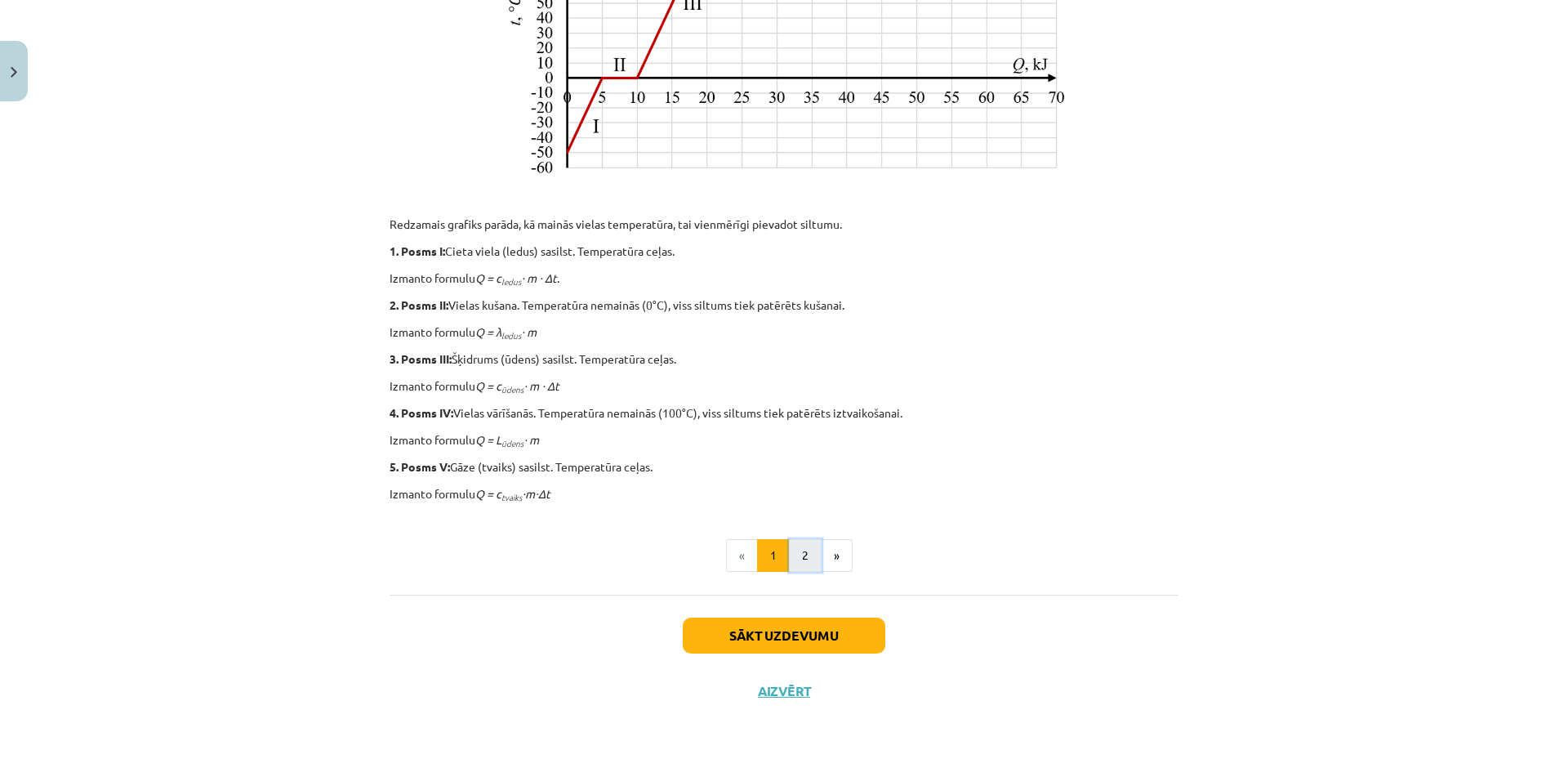
click at [805, 546] on button "2" at bounding box center [806, 556] width 33 height 33
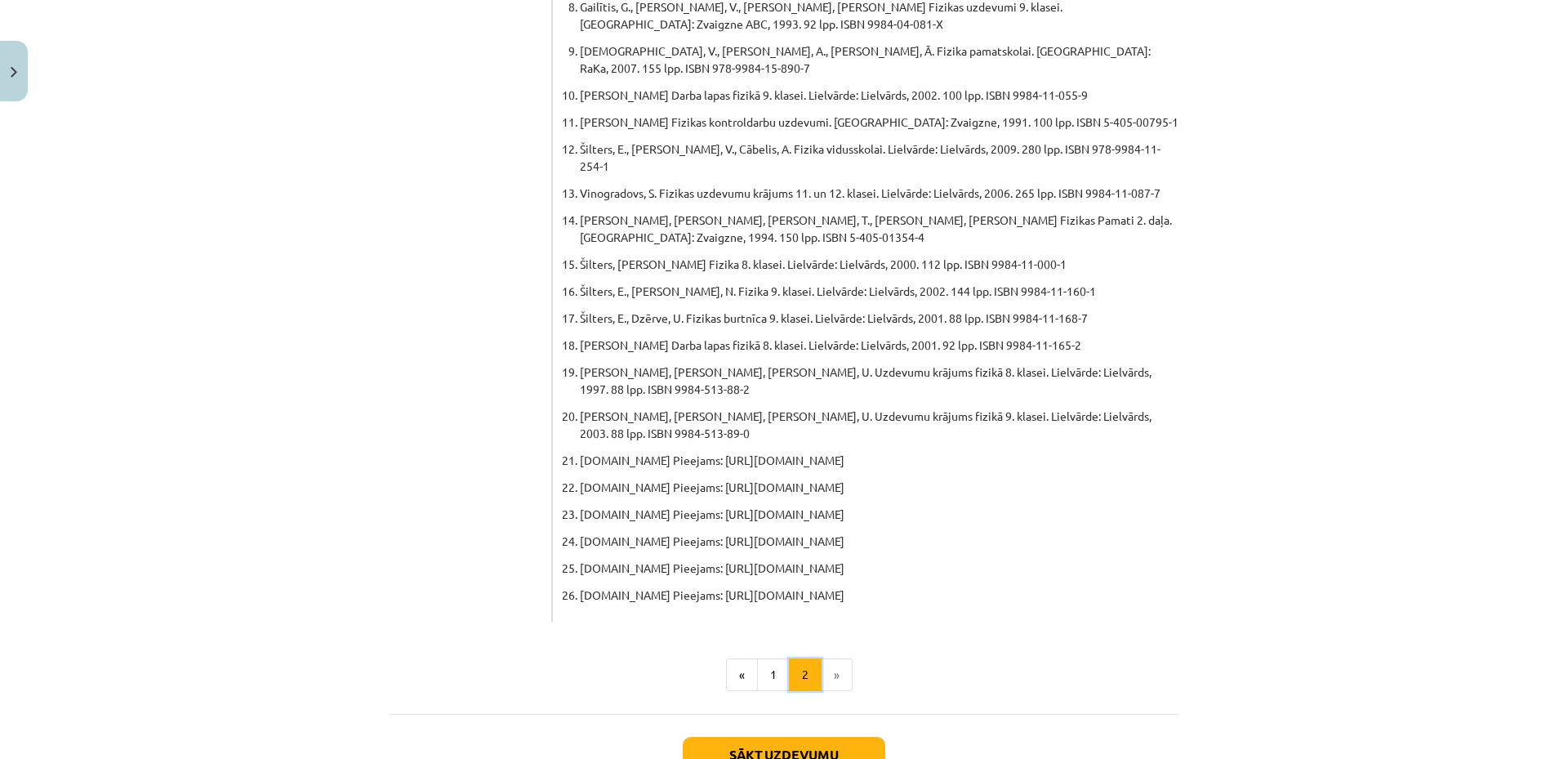
scroll to position [0, 0]
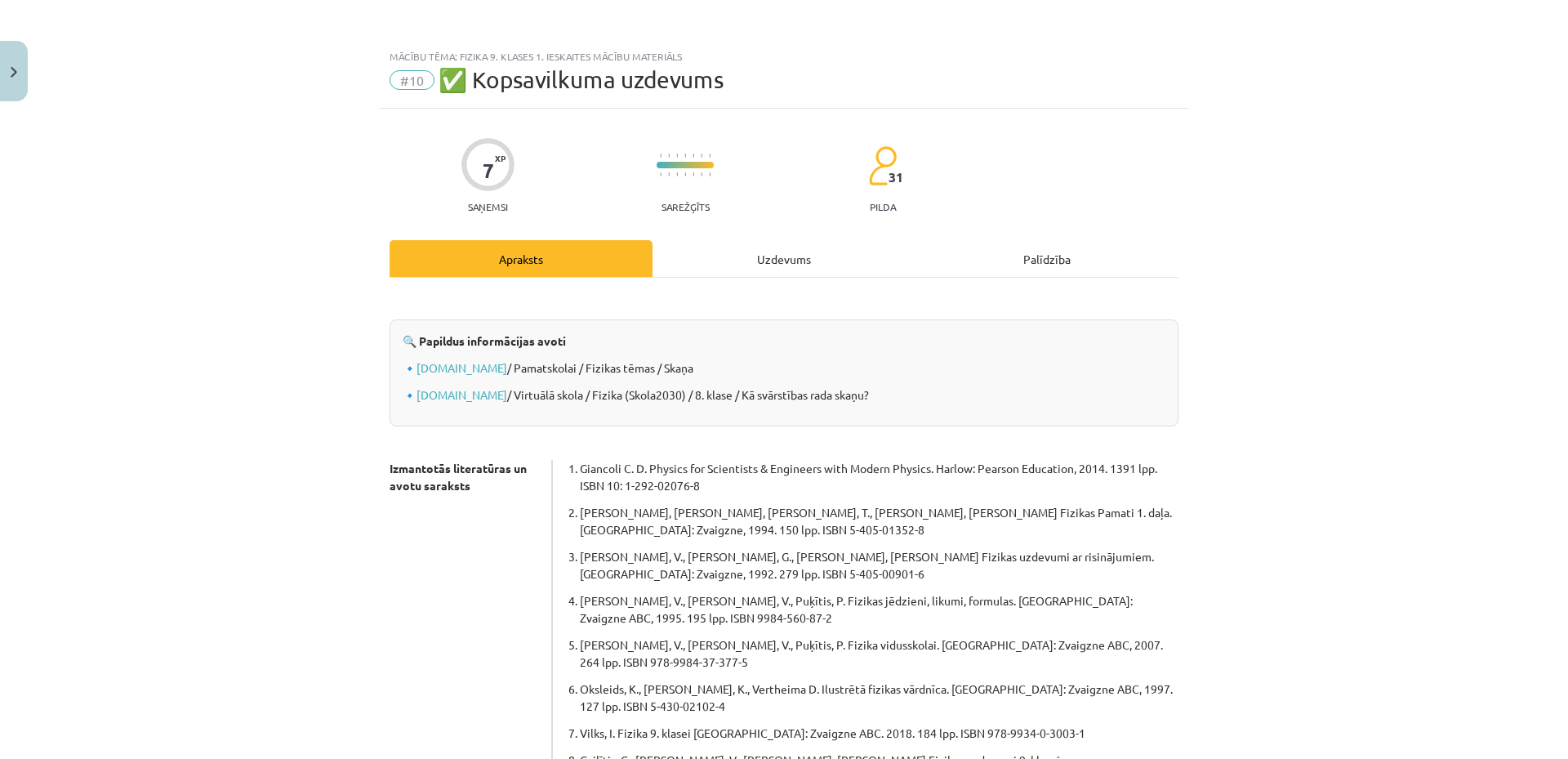
click at [774, 253] on div "Uzdevums" at bounding box center [784, 258] width 263 height 36
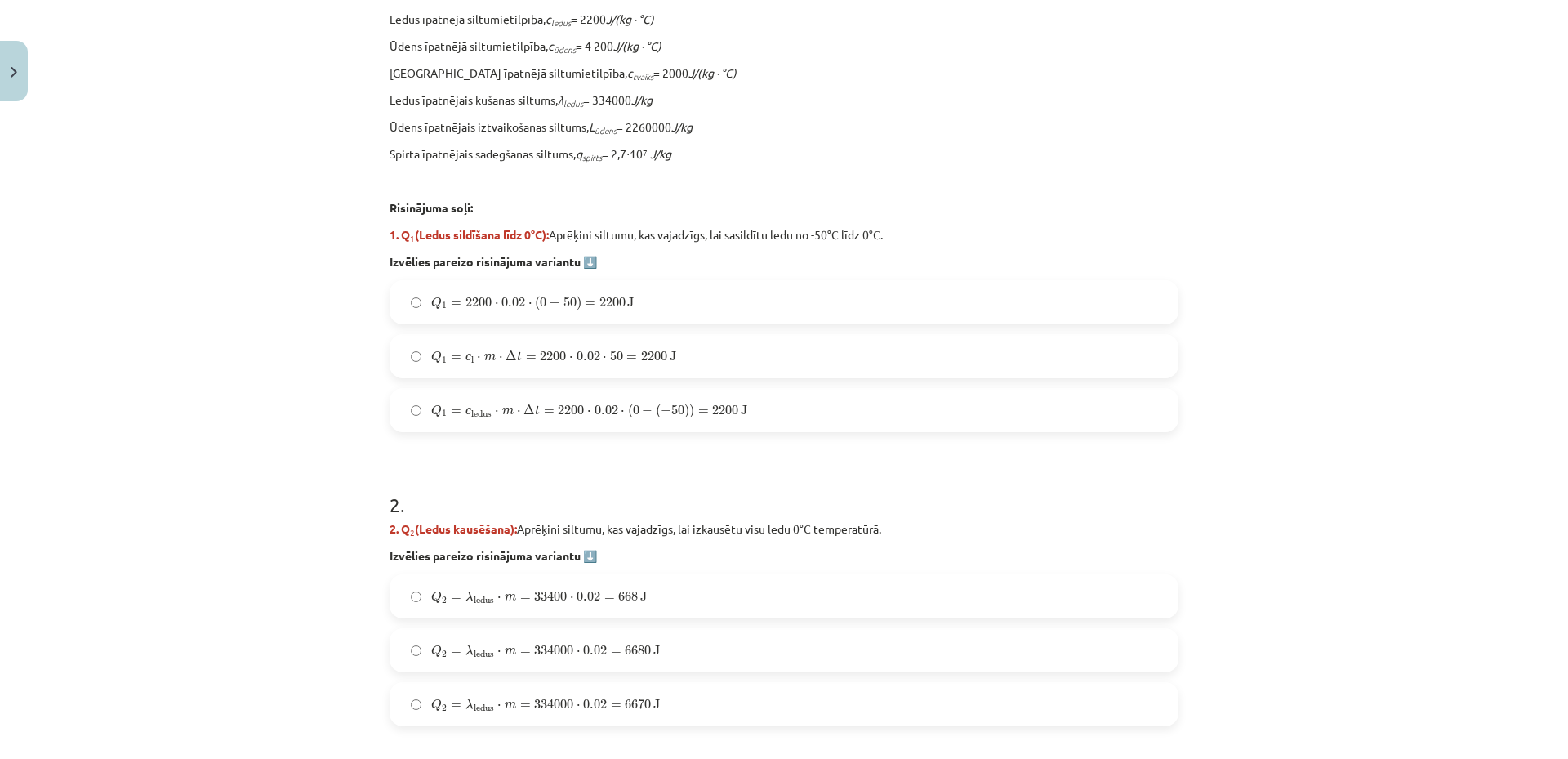
scroll to position [368, 0]
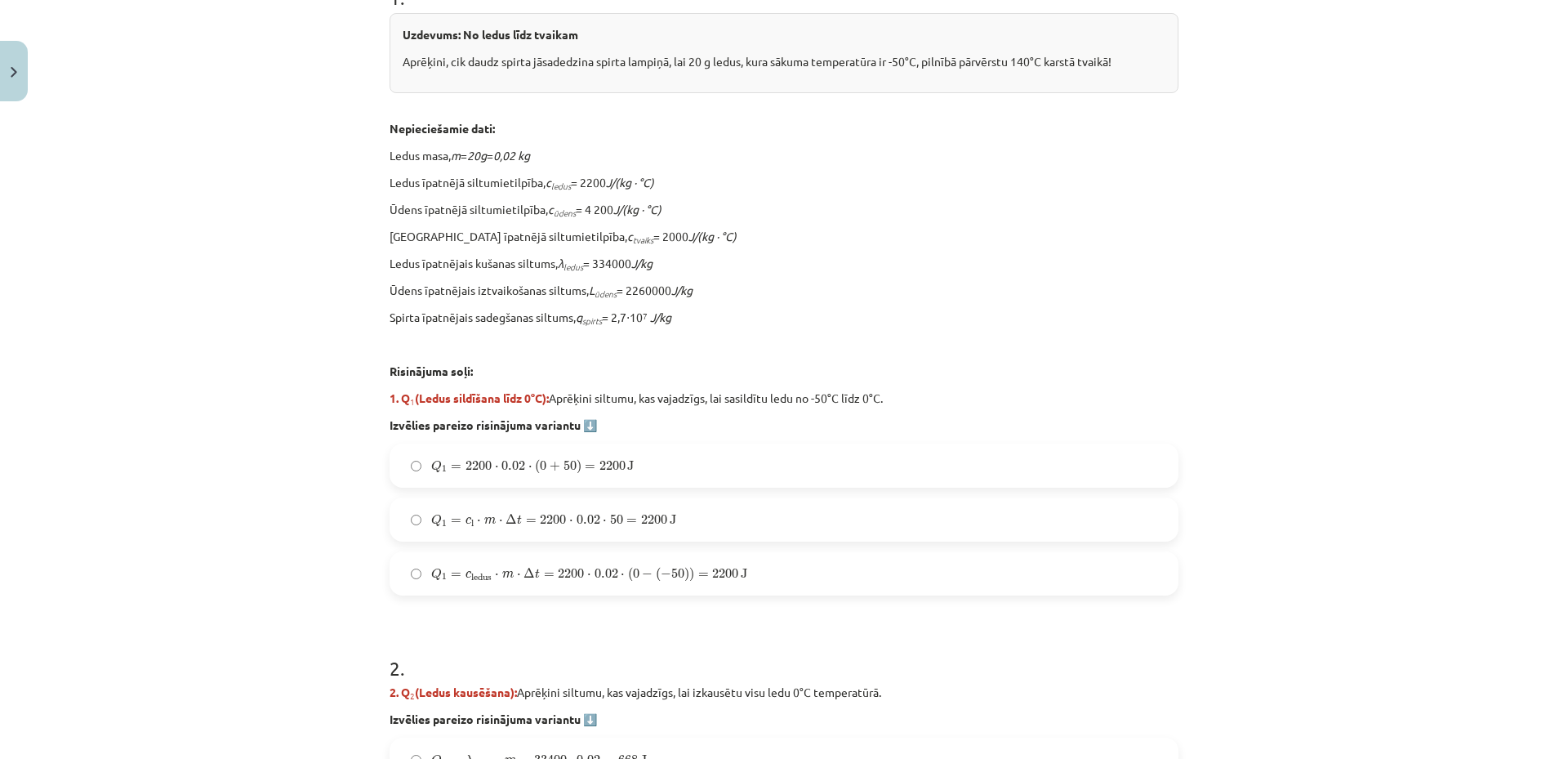
drag, startPoint x: 385, startPoint y: 395, endPoint x: 909, endPoint y: 390, distance: 524.0
click at [909, 390] on p "1. Q 1 (Ledus sildīšana līdz 0°C): Aprēķini siltumu, kas vajadzīgs, lai sasildī…" at bounding box center [784, 398] width 789 height 17
click at [633, 339] on p at bounding box center [784, 344] width 789 height 17
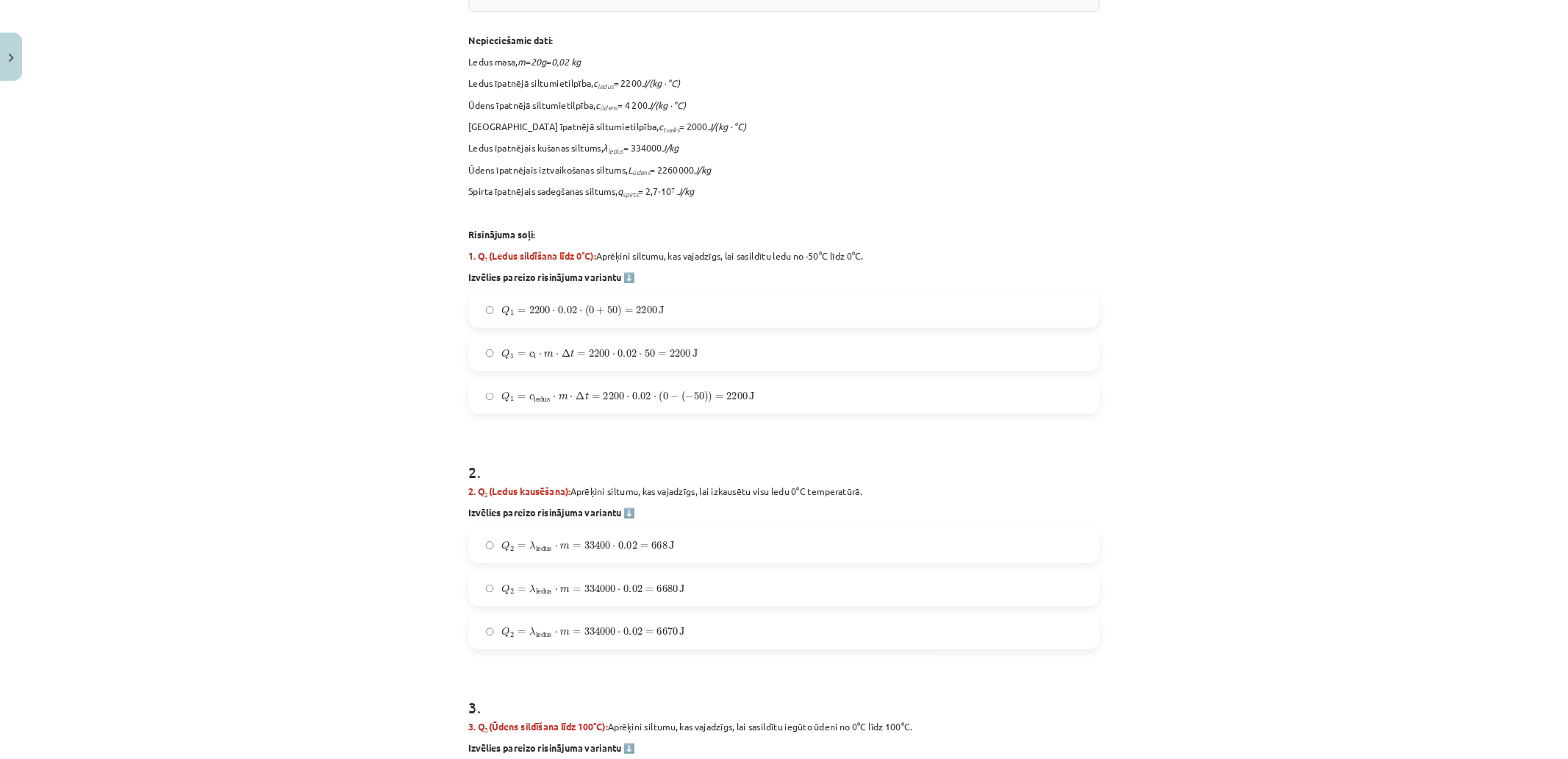
scroll to position [401, 0]
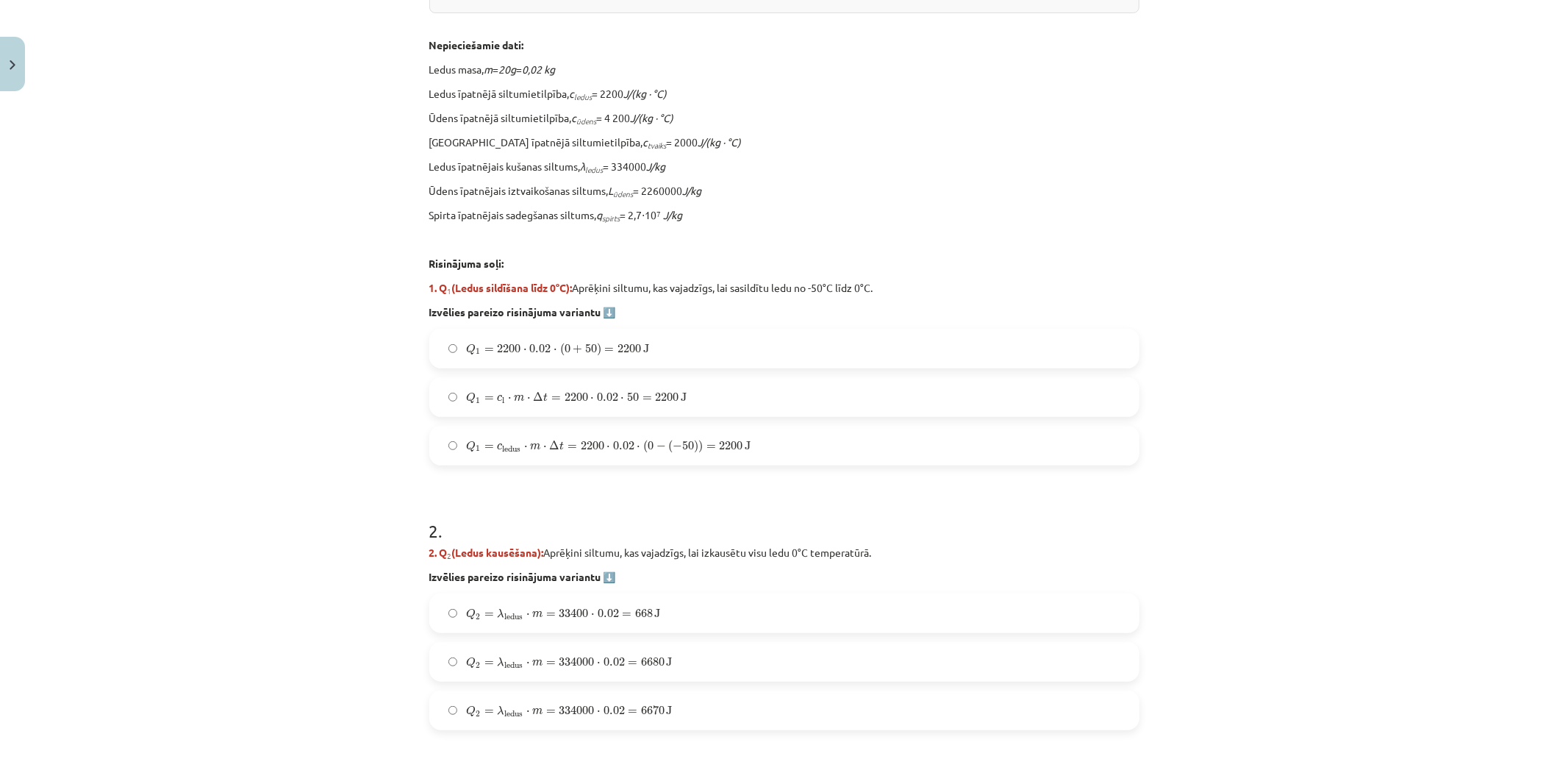
click at [697, 302] on div "Uzdevums: No ledus līdz tvaikam Aprēķini, cik daudz spirta jāsadedzina spirta l…" at bounding box center [784, 130] width 710 height 379
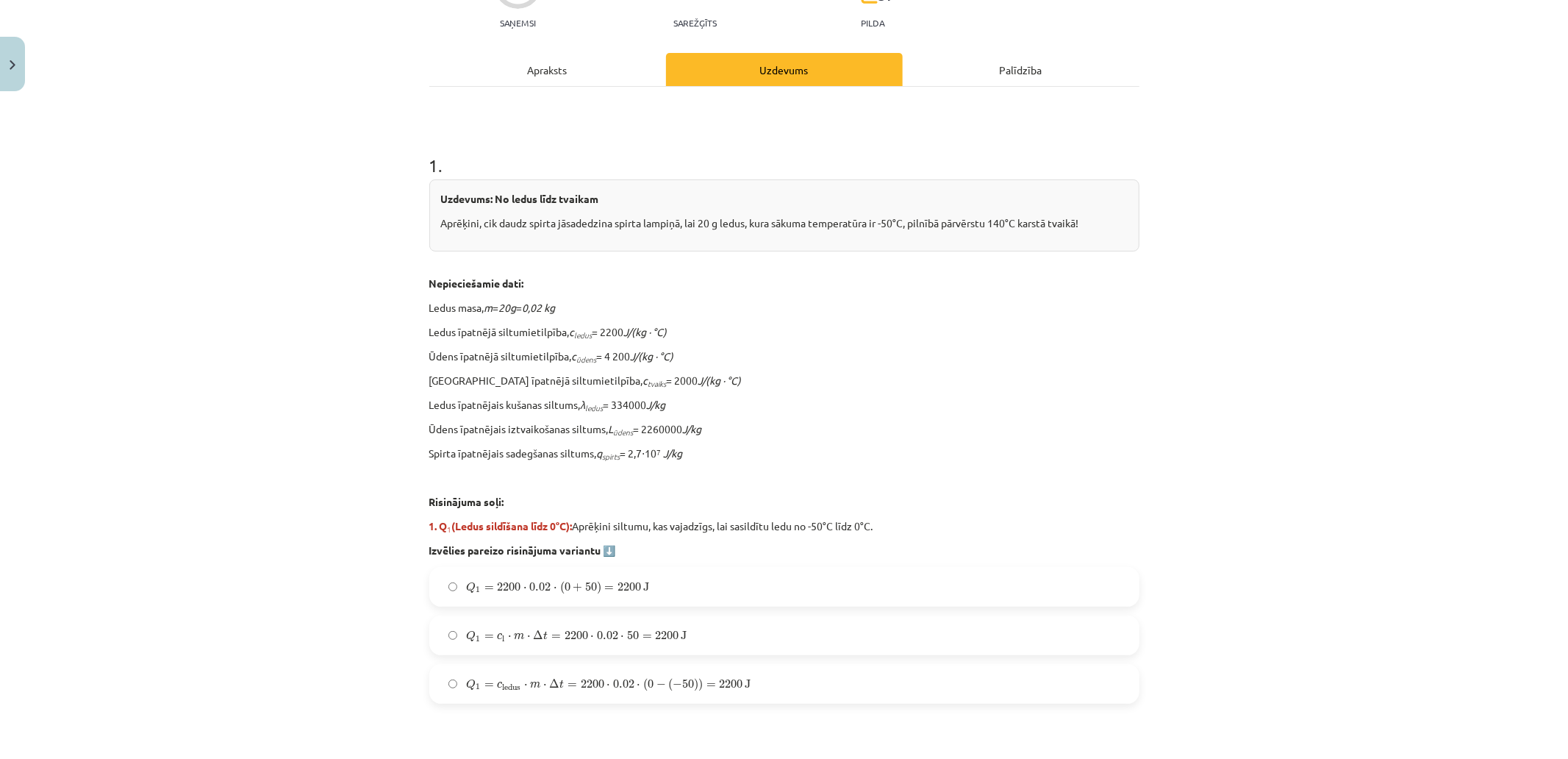
scroll to position [327, 0]
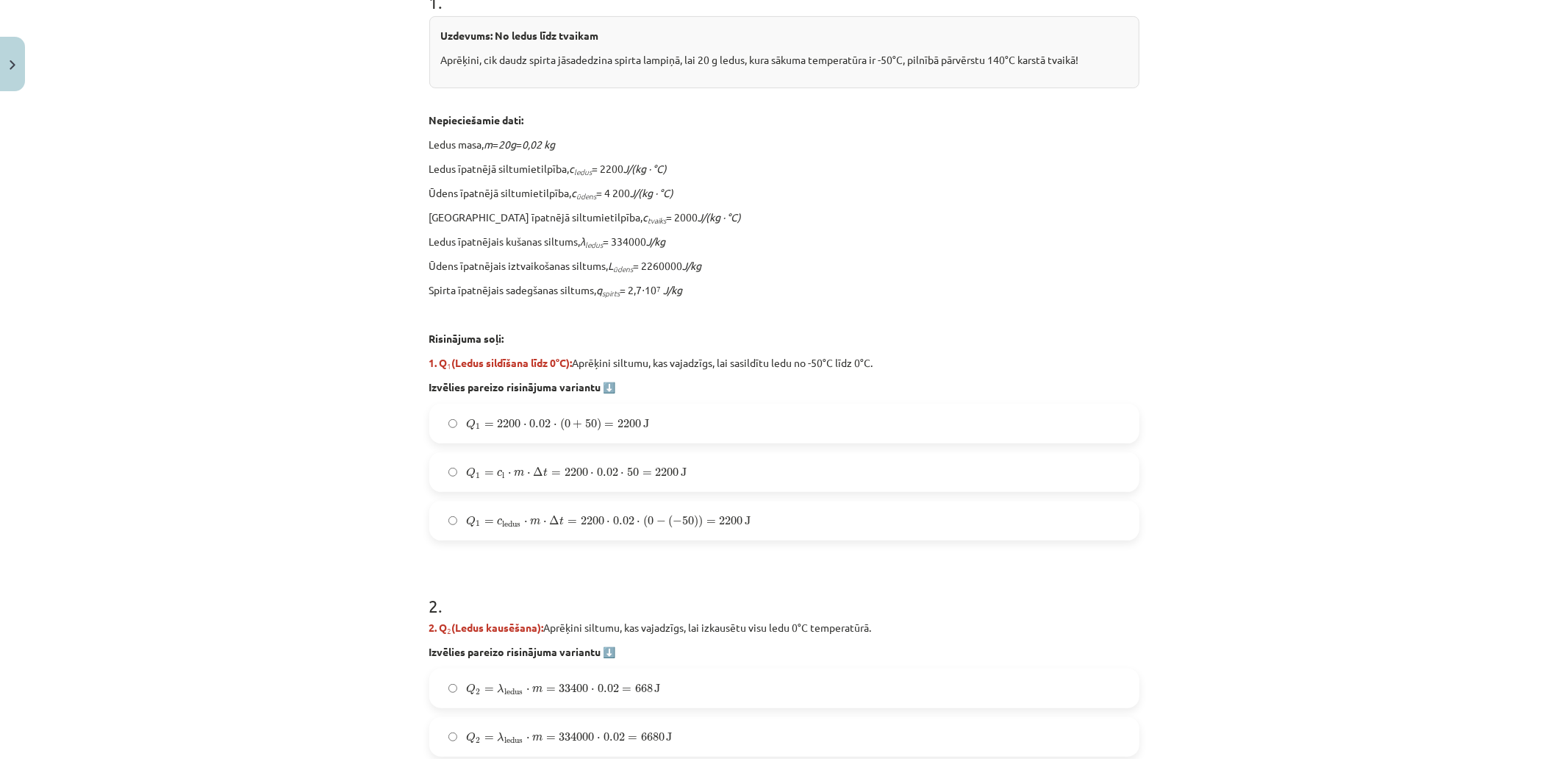
click at [631, 475] on span "50" at bounding box center [632, 471] width 12 height 9
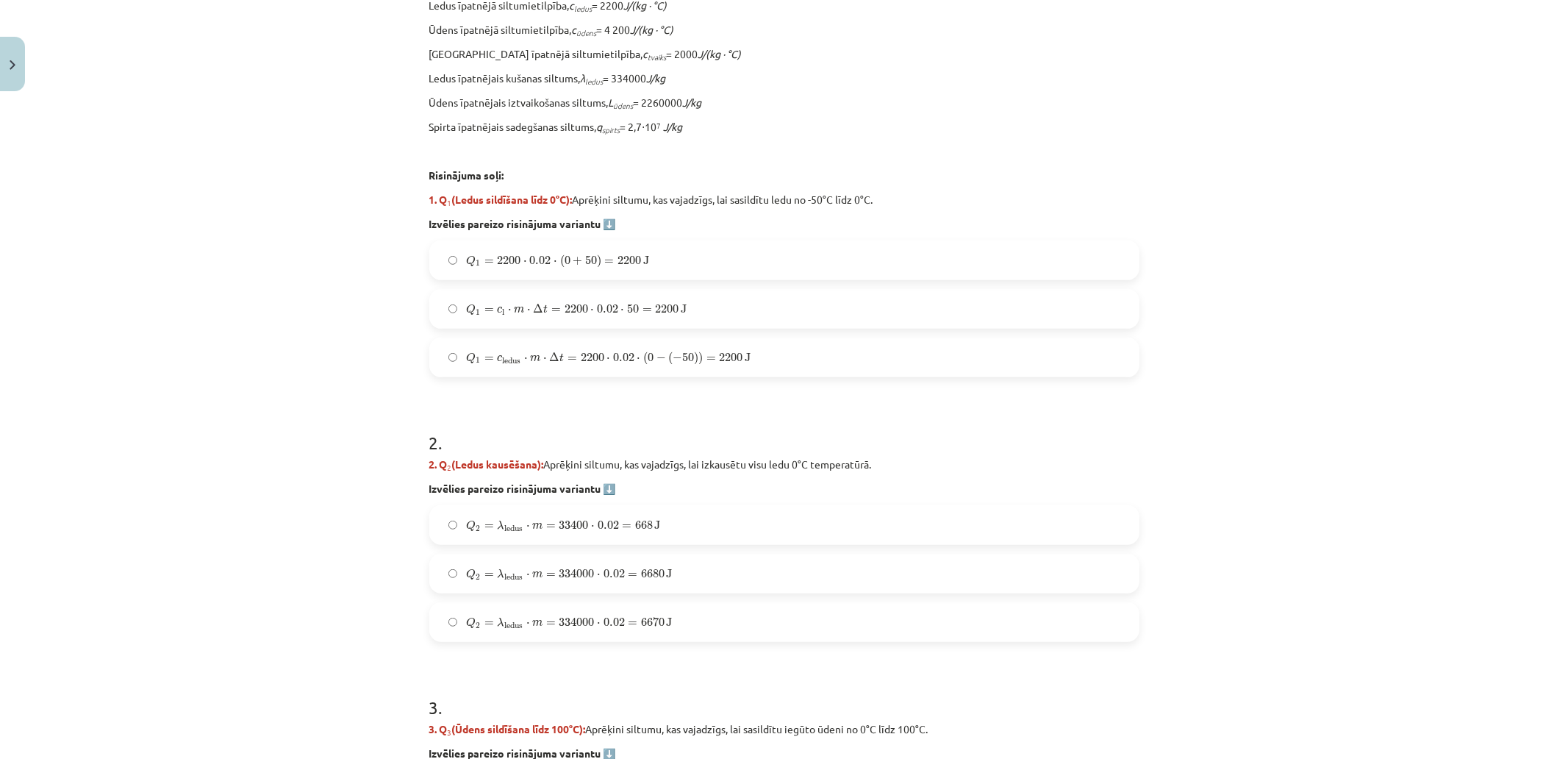
scroll to position [653, 0]
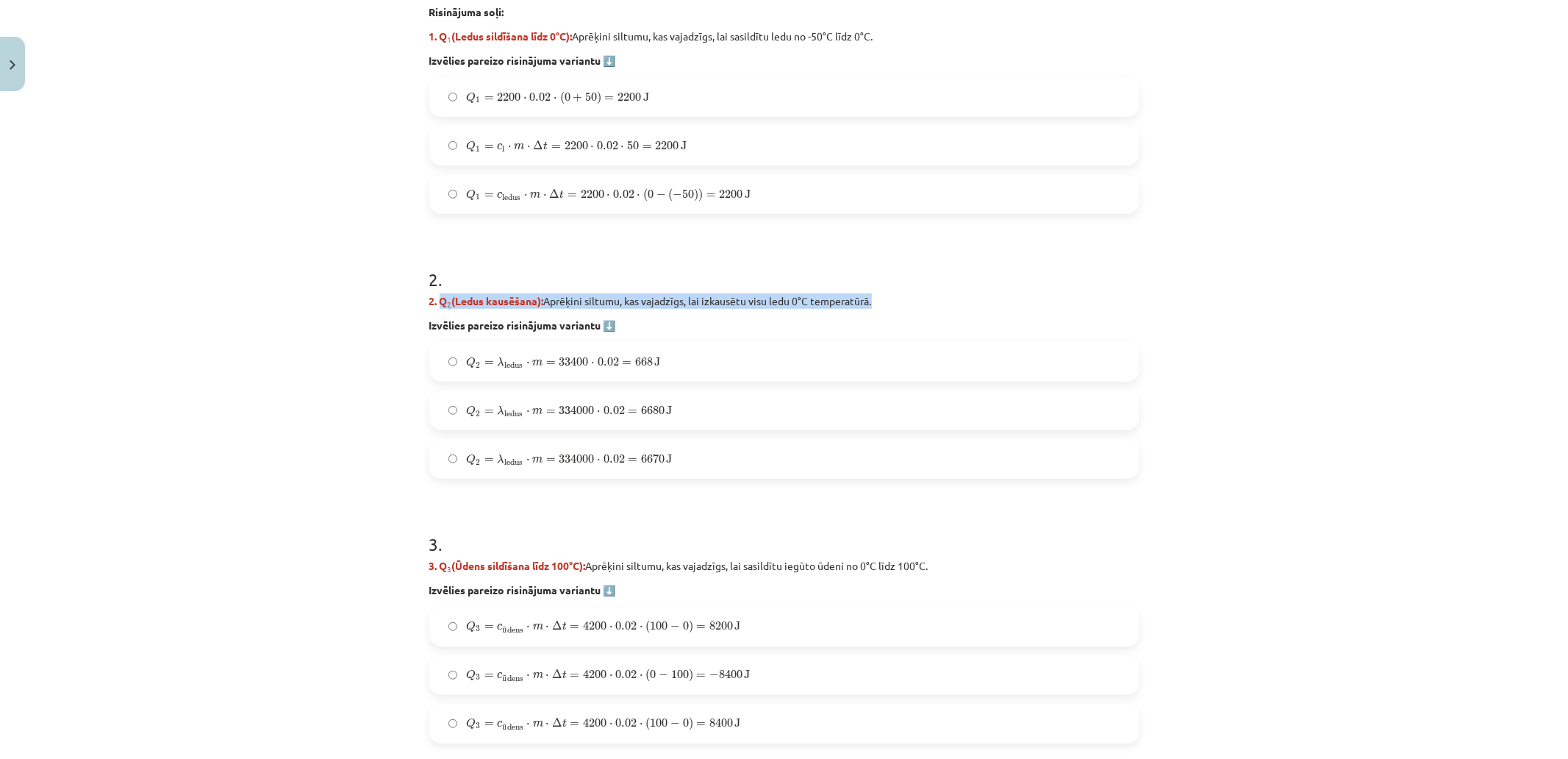
drag, startPoint x: 435, startPoint y: 302, endPoint x: 881, endPoint y: 299, distance: 446.0
click at [881, 299] on p "2. Q 2 (Ledus kausēšana): Aprēķini siltumu, kas vajadzīgs, lai izkausētu visu l…" at bounding box center [784, 302] width 710 height 16
click at [350, 390] on div "Mācību tēma: Fizika 9. klases 1. ieskaites mācību materiāls #10 ✅ Kopsavilkuma …" at bounding box center [784, 380] width 1568 height 759
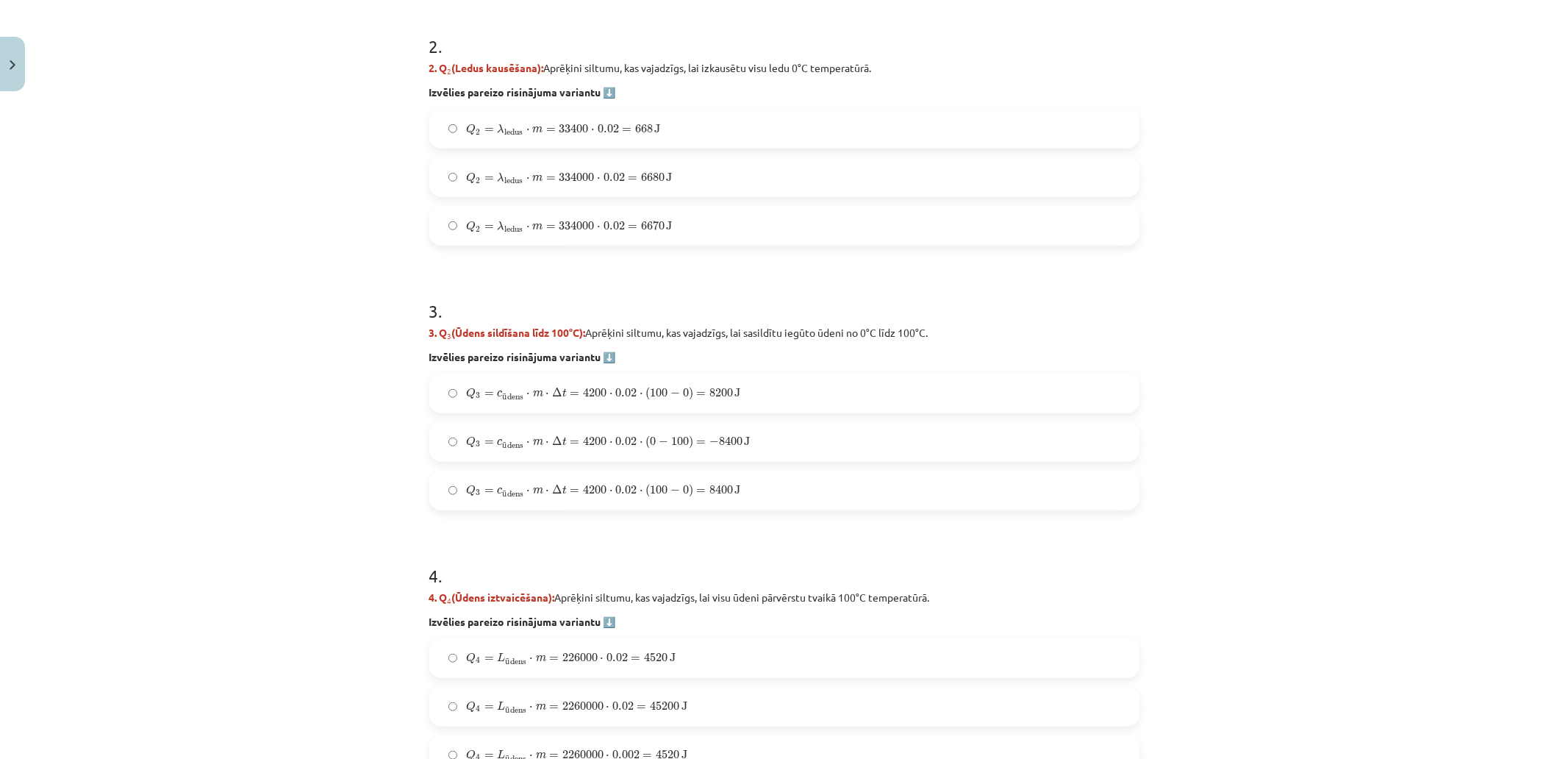
scroll to position [723, 0]
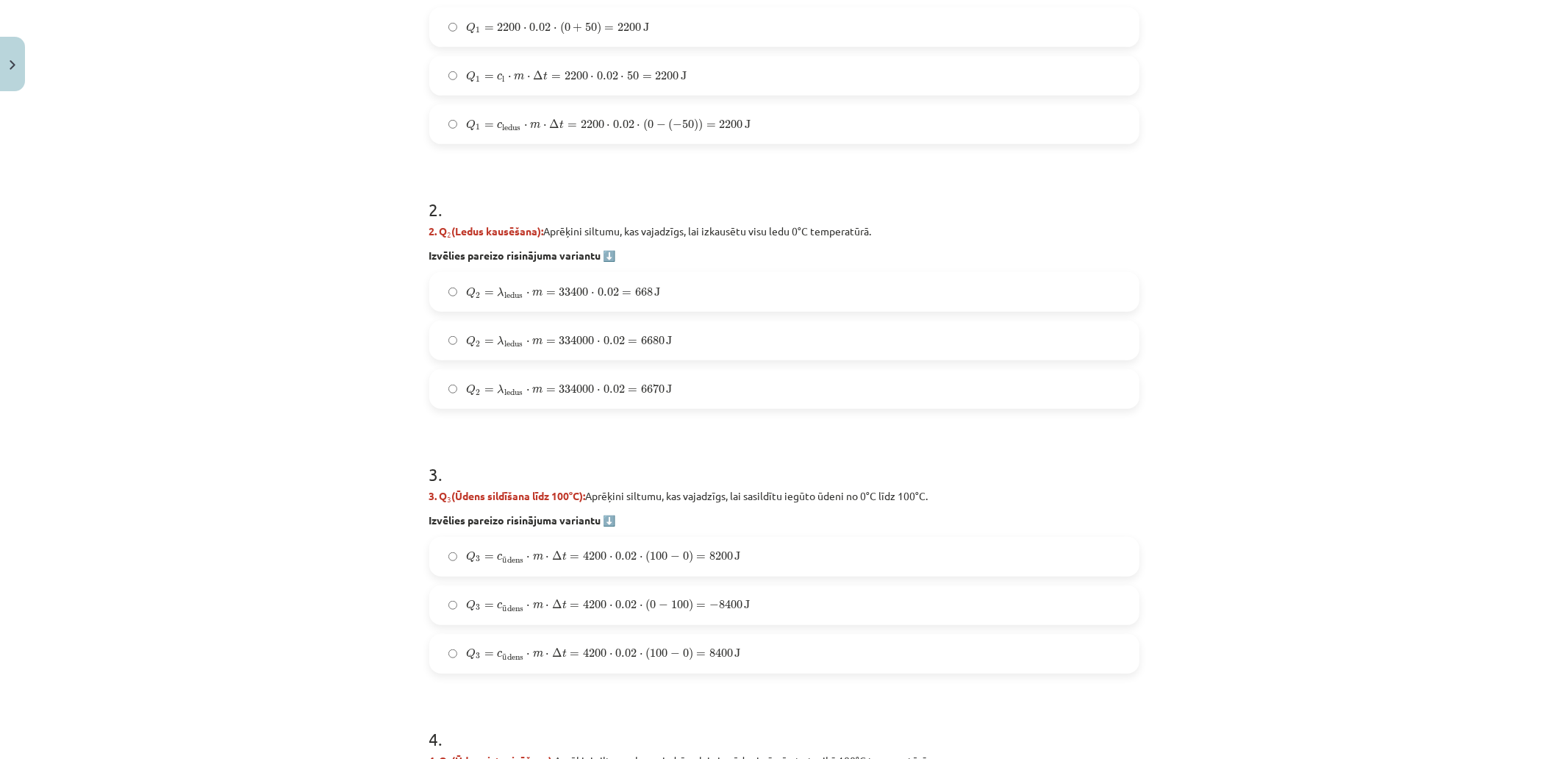
click at [671, 296] on label "Q 2 = λ ledus ⋅ m = 33400 ⋅ 0.02 = 668 J Q 2 = λ ledus ⋅ m = 33400 ⋅ 0.02 = 668…" at bounding box center [784, 291] width 707 height 37
drag, startPoint x: 434, startPoint y: 493, endPoint x: 931, endPoint y: 490, distance: 497.0
click at [931, 490] on p "3. Q 3 (Ūdens sildīšana līdz 100°C): Aprēķini siltumu, kas vajadzīgs, lai sasil…" at bounding box center [784, 496] width 710 height 16
click at [837, 485] on div "3 . 3. Q 3 (Ūdens sildīšana līdz 100°C): Aprēķini siltumu, kas vajadzīgs, lai s…" at bounding box center [784, 556] width 710 height 235
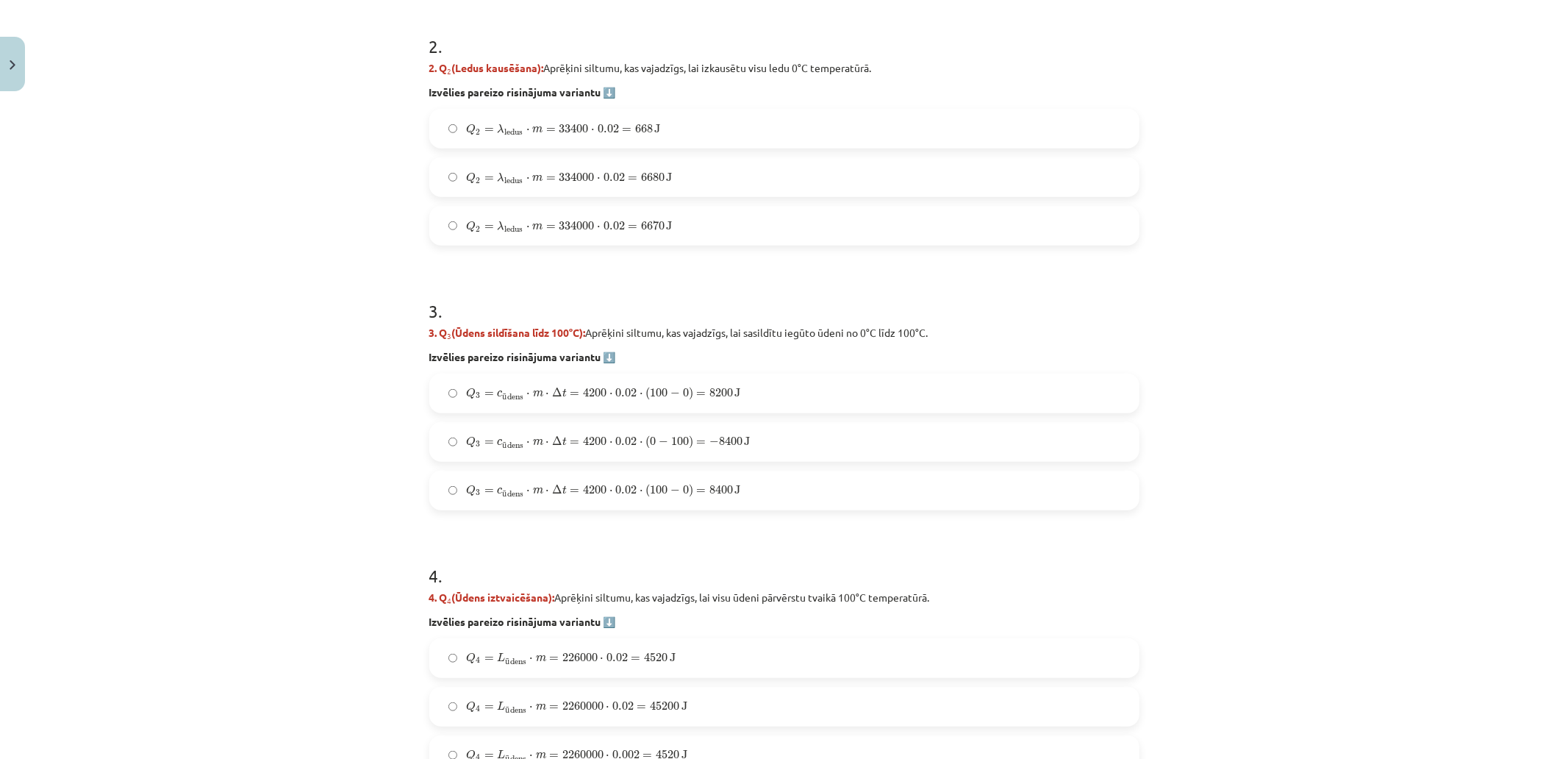
click at [719, 181] on label "Q 2 = λ ledus ⋅ m = 334000 ⋅ 0.02 = 6680 J Q 2 = λ ledus ⋅ m = 334000 ⋅ 0.02 = …" at bounding box center [784, 177] width 707 height 37
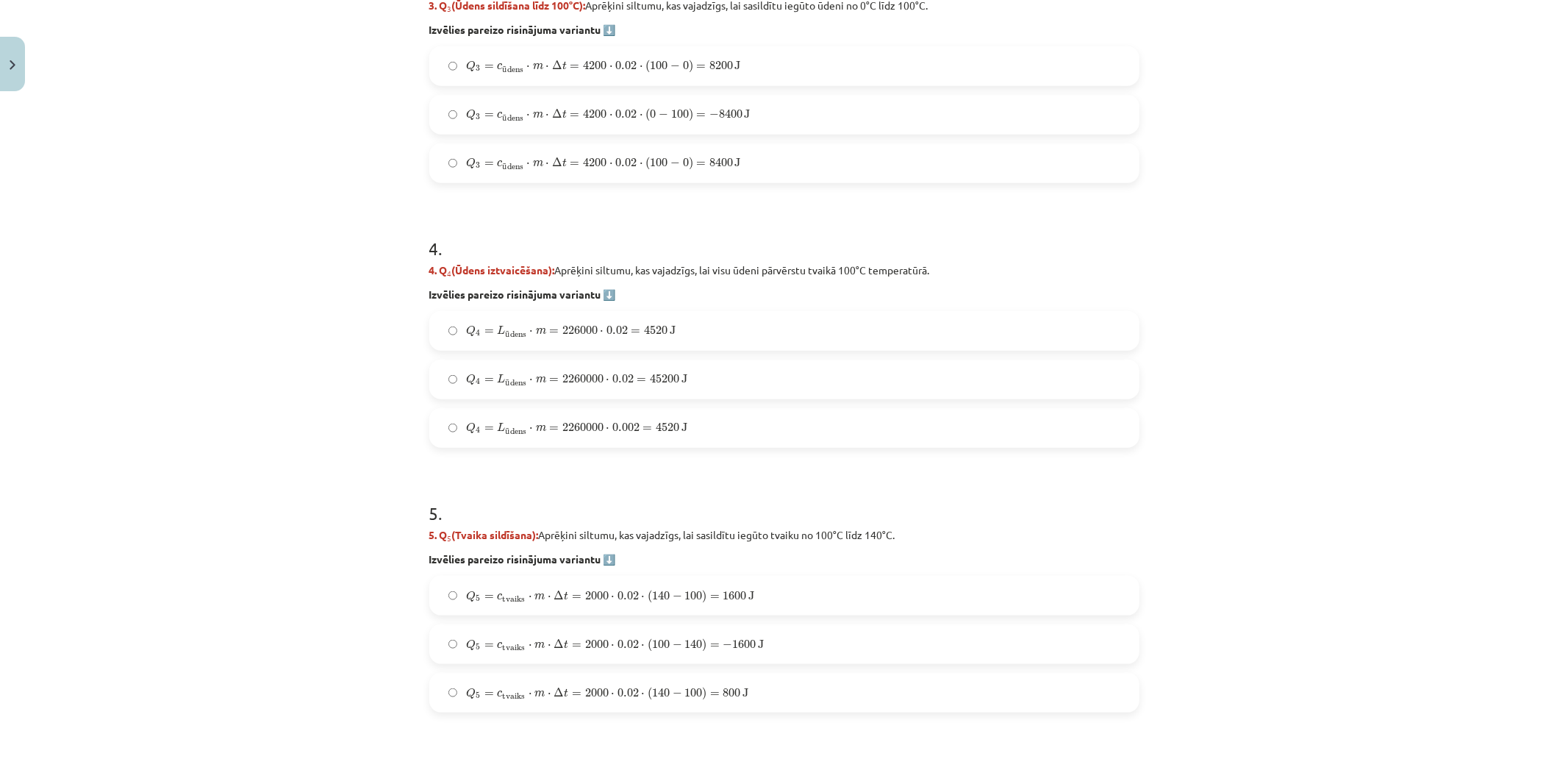
scroll to position [1050, 0]
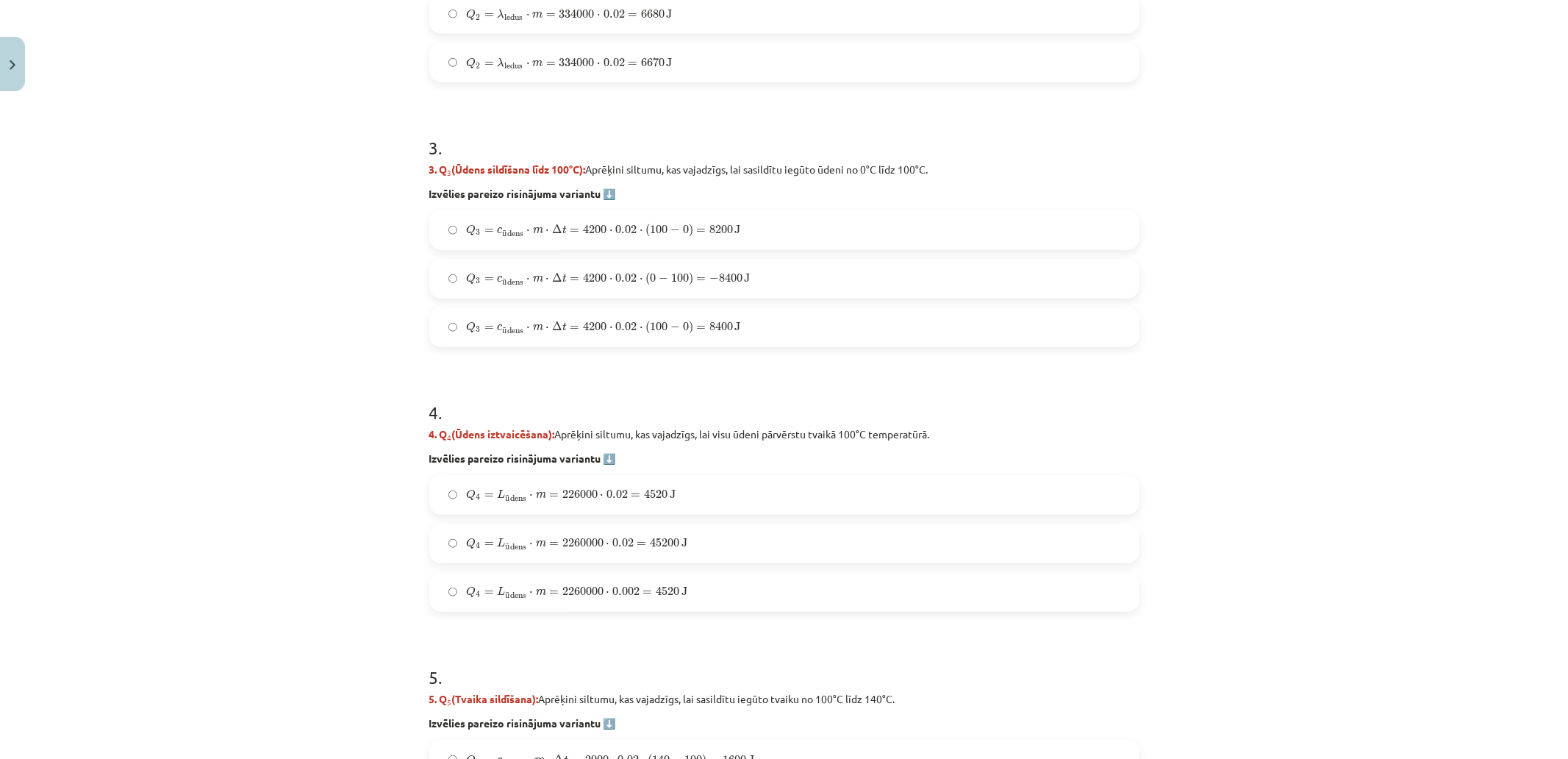
click at [766, 326] on label "Q 3 = c ū dens ⋅ m ⋅ Δ t = 4200 ⋅ 0.02 ⋅ ( 100 − 0 ) = 8400 J Q 3 = c ūdens ⋅ m…" at bounding box center [784, 327] width 707 height 37
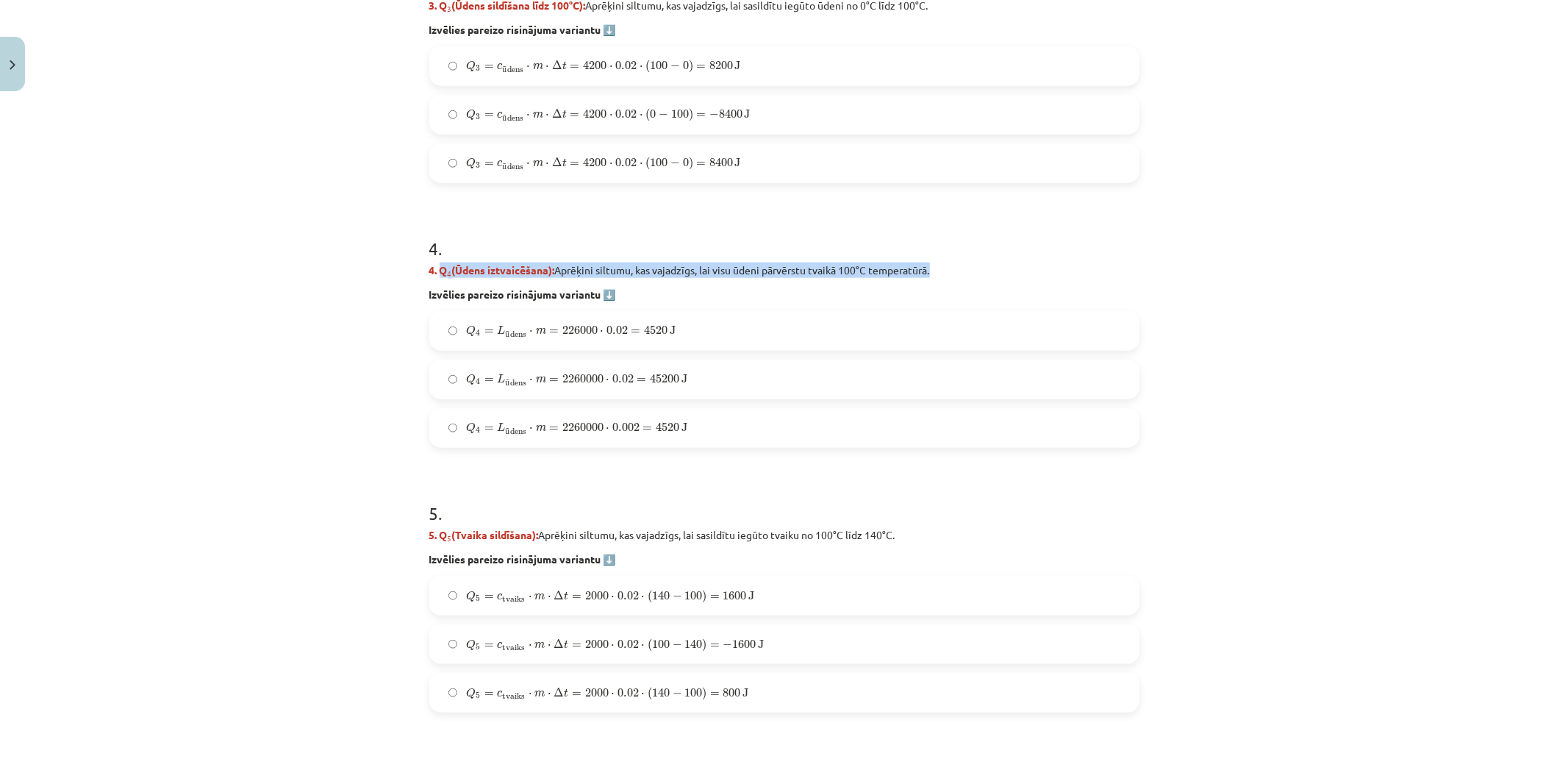
drag, startPoint x: 435, startPoint y: 270, endPoint x: 949, endPoint y: 267, distance: 514.0
click at [949, 267] on p "4. Q 4 (Ūdens iztvaicēšana): Aprēķini siltumu, kas vajadzīgs, lai visu ūdeni pā…" at bounding box center [784, 270] width 710 height 16
click at [731, 491] on h1 "5 ." at bounding box center [784, 500] width 710 height 46
click at [724, 365] on label "Q 4 = L ū dens ⋅ m = 2260000 ⋅ 0.02 = 45200 J Q 4 = L ūdens ⋅ m = 2260000 ⋅ 0.0…" at bounding box center [784, 379] width 707 height 37
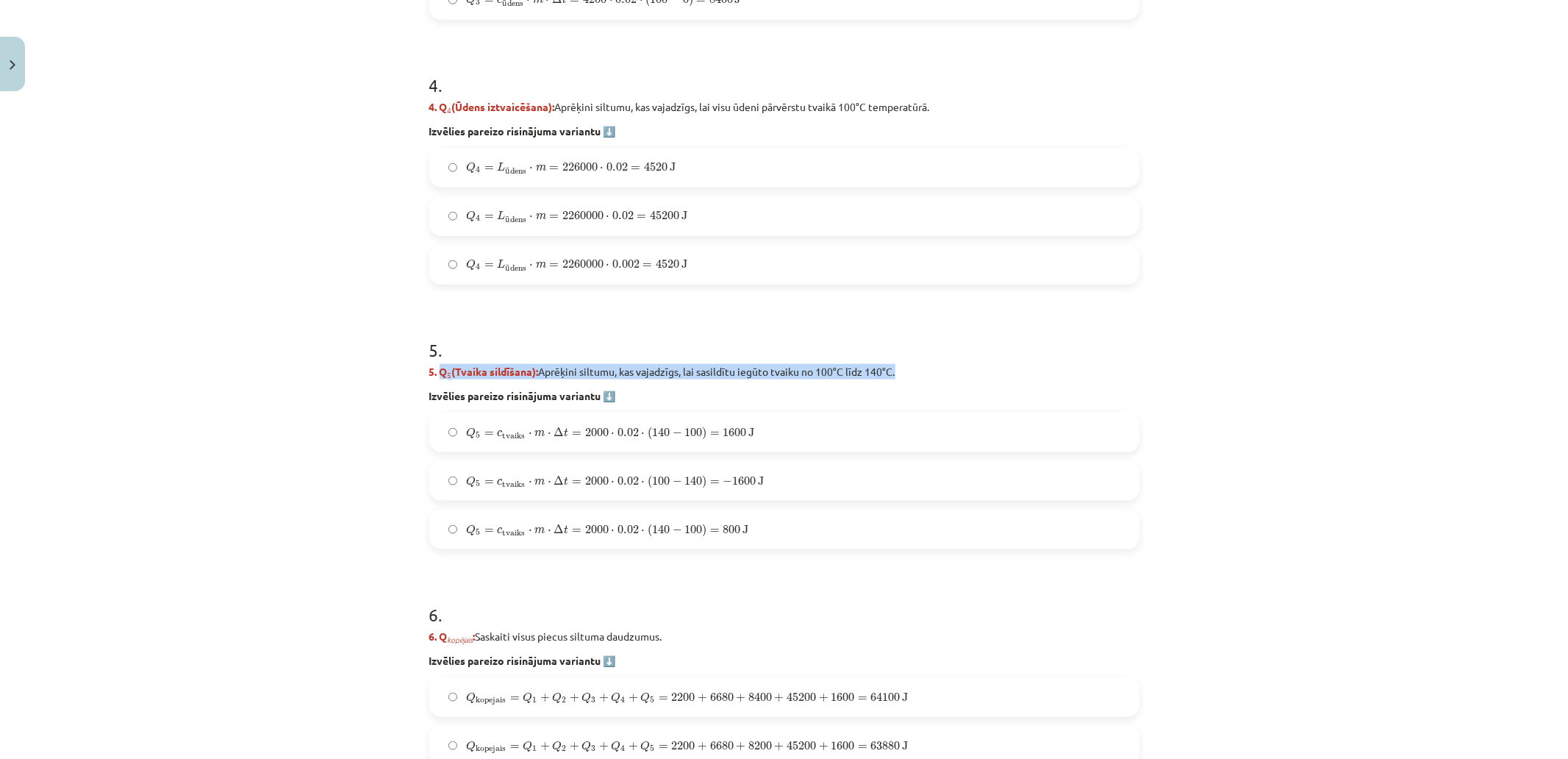
drag, startPoint x: 436, startPoint y: 369, endPoint x: 901, endPoint y: 366, distance: 465.0
click at [901, 366] on p "5. Q 5 (Tvaika sildīšana): Aprēķini siltumu, kas vajadzīgs, lai sasildītu iegūt…" at bounding box center [784, 372] width 710 height 16
click at [296, 493] on div "Mācību tēma: Fizika 9. klases 1. ieskaites mācību materiāls #10 ✅ Kopsavilkuma …" at bounding box center [784, 380] width 1568 height 759
click at [685, 525] on span "100" at bounding box center [693, 529] width 18 height 9
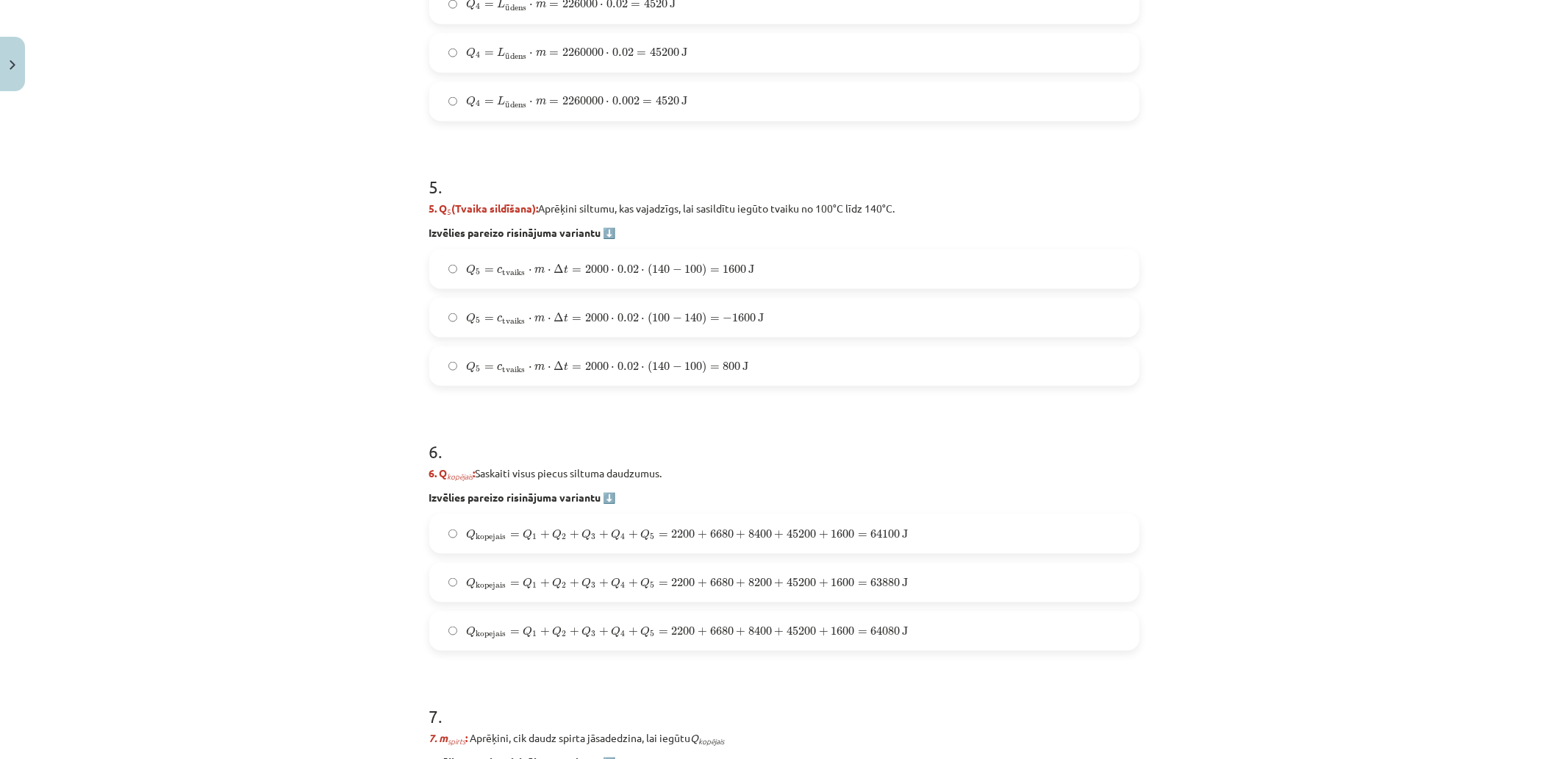
scroll to position [1703, 0]
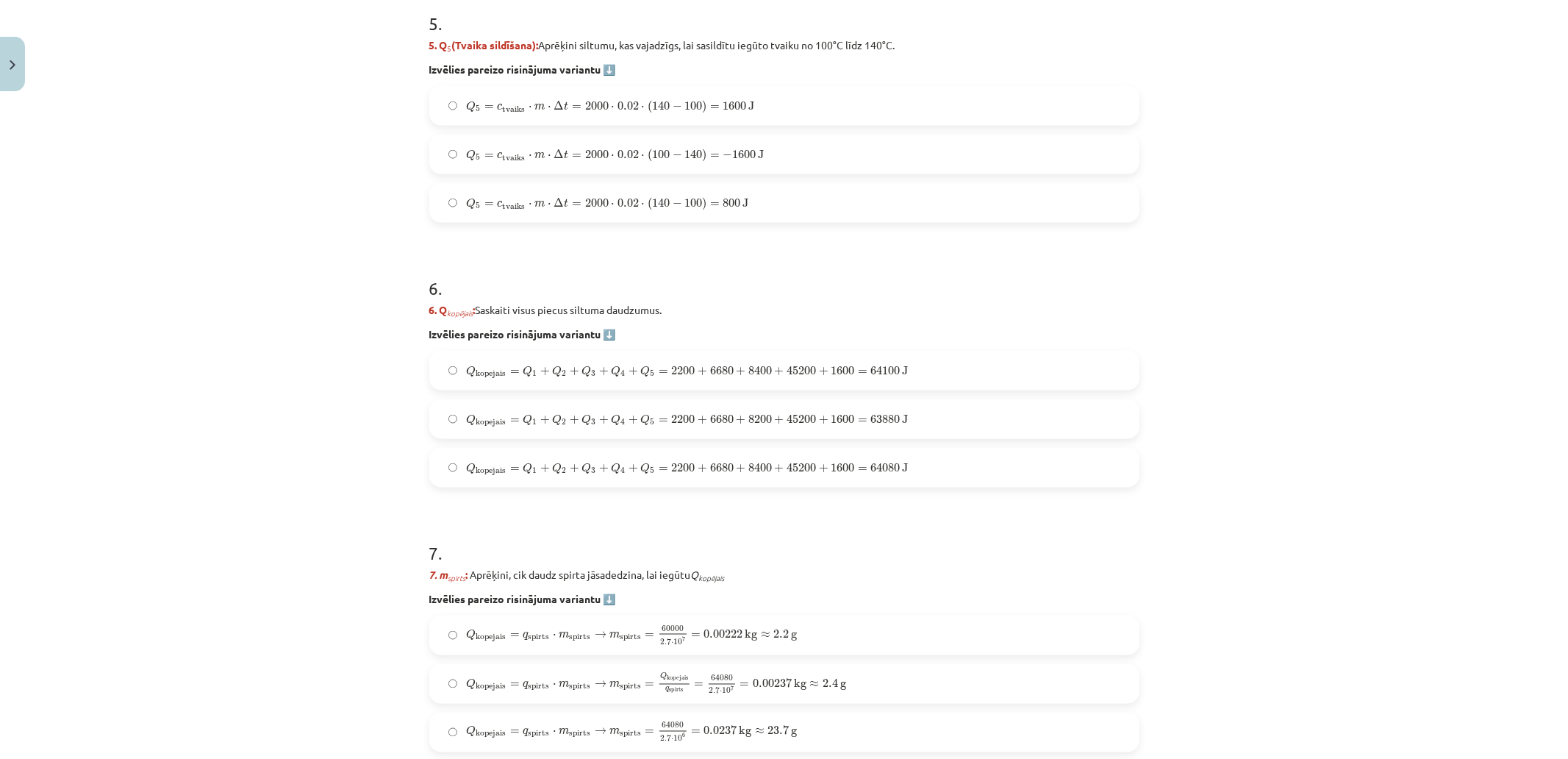
drag, startPoint x: 435, startPoint y: 308, endPoint x: 666, endPoint y: 306, distance: 231.0
click at [666, 306] on p "6. Q kopējais ​: Saskaiti visus piecus siltuma daudzumus." at bounding box center [784, 310] width 710 height 16
click at [317, 419] on div "Mācību tēma: Fizika 9. klases 1. ieskaites mācību materiāls #10 ✅ Kopsavilkuma …" at bounding box center [784, 380] width 1568 height 759
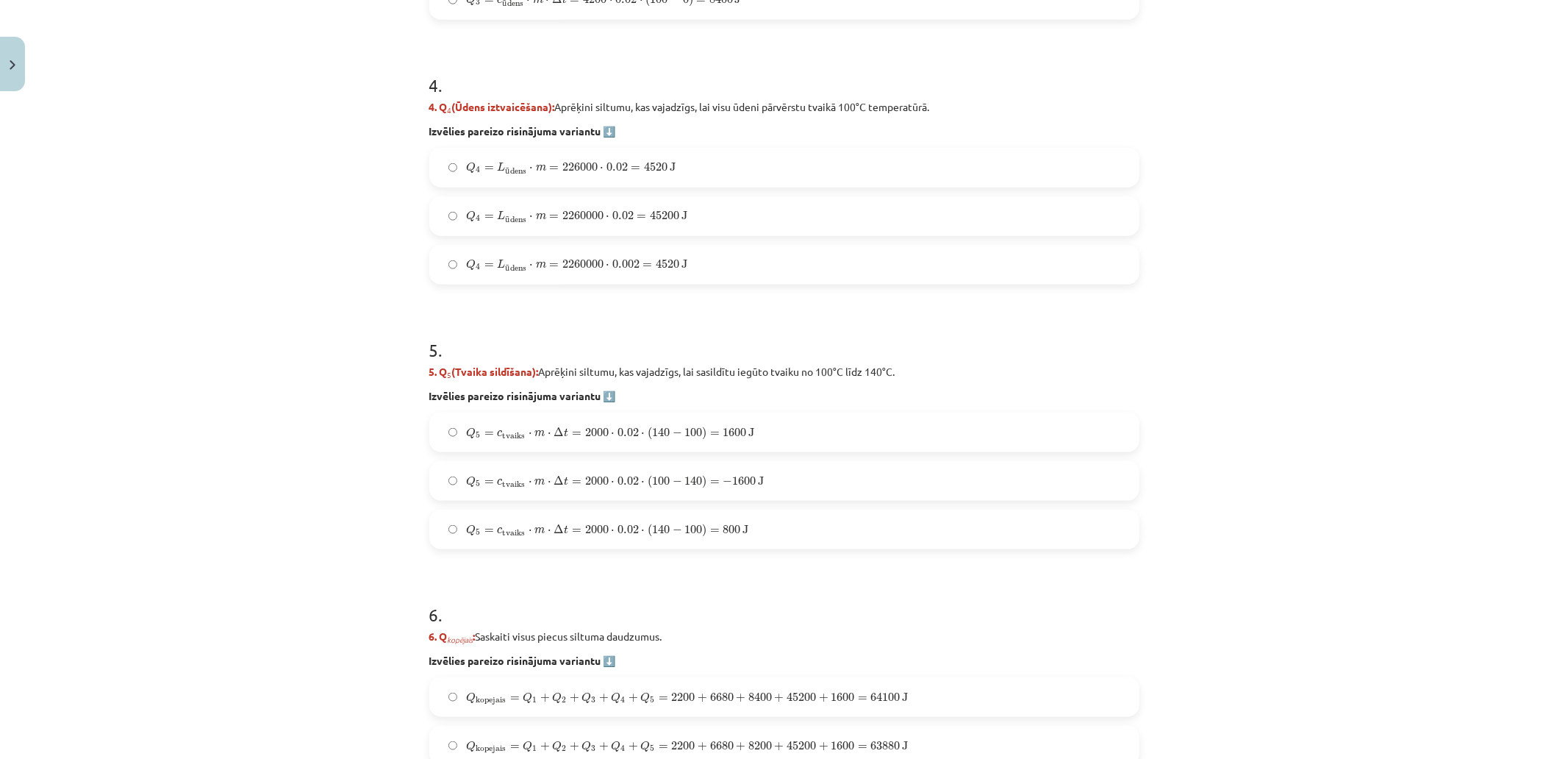
scroll to position [1703, 0]
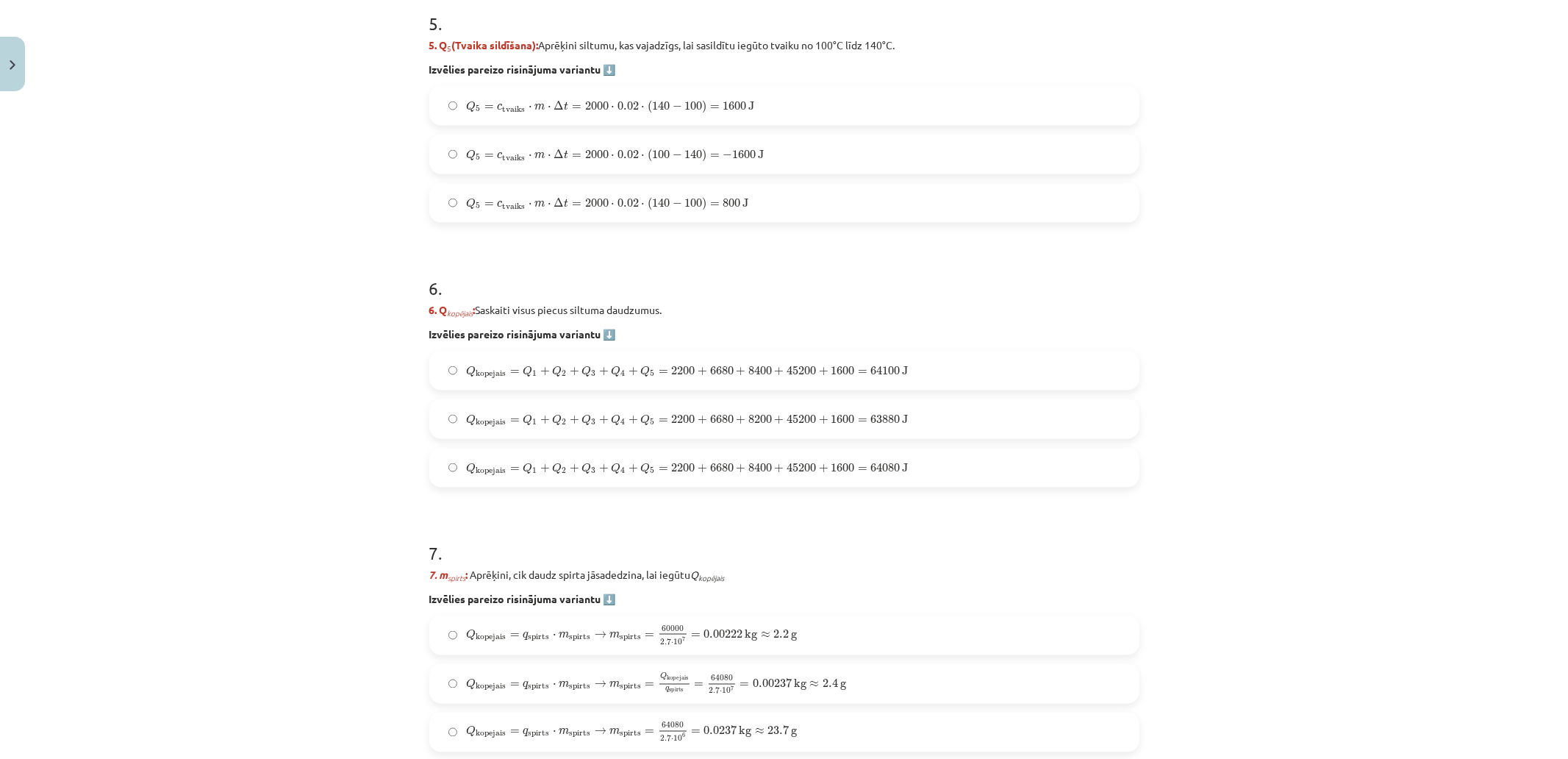
click at [843, 284] on h1 "6 ." at bounding box center [784, 275] width 710 height 46
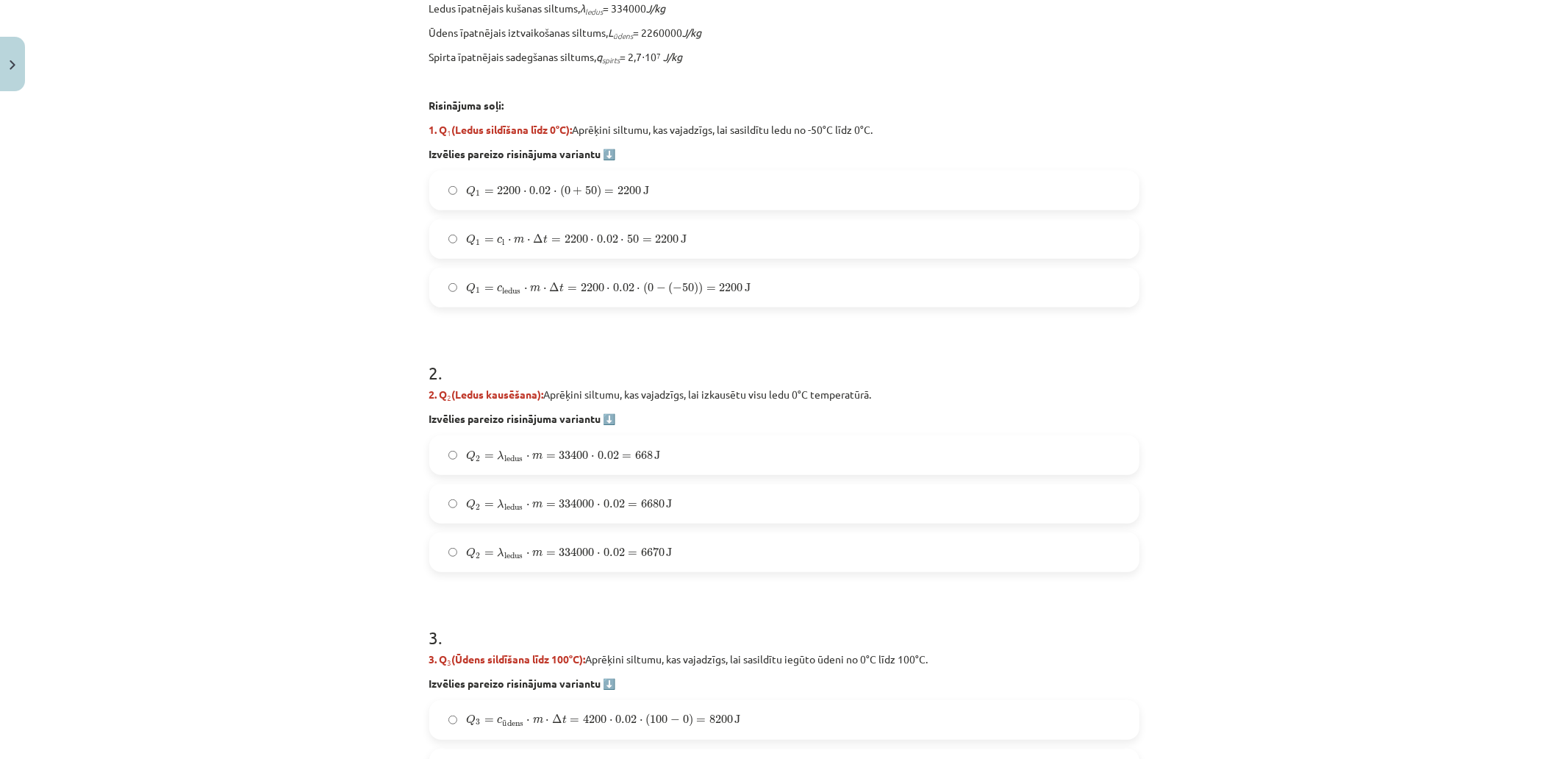
scroll to position [396, 0]
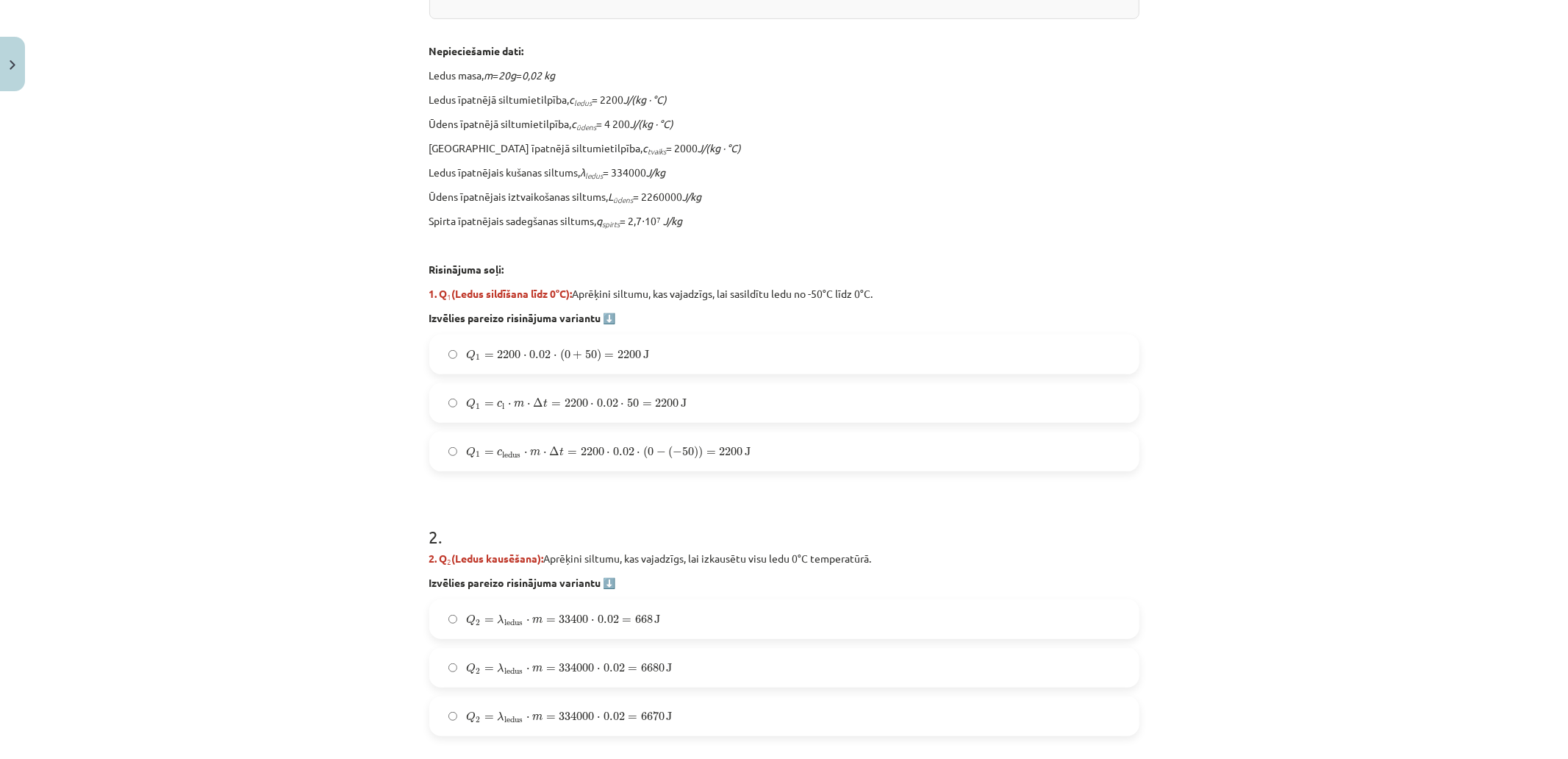
click at [1311, 561] on div "Mācību tēma: Fizika 9. klases 1. ieskaites mācību materiāls #10 ✅ Kopsavilkuma …" at bounding box center [784, 380] width 1568 height 759
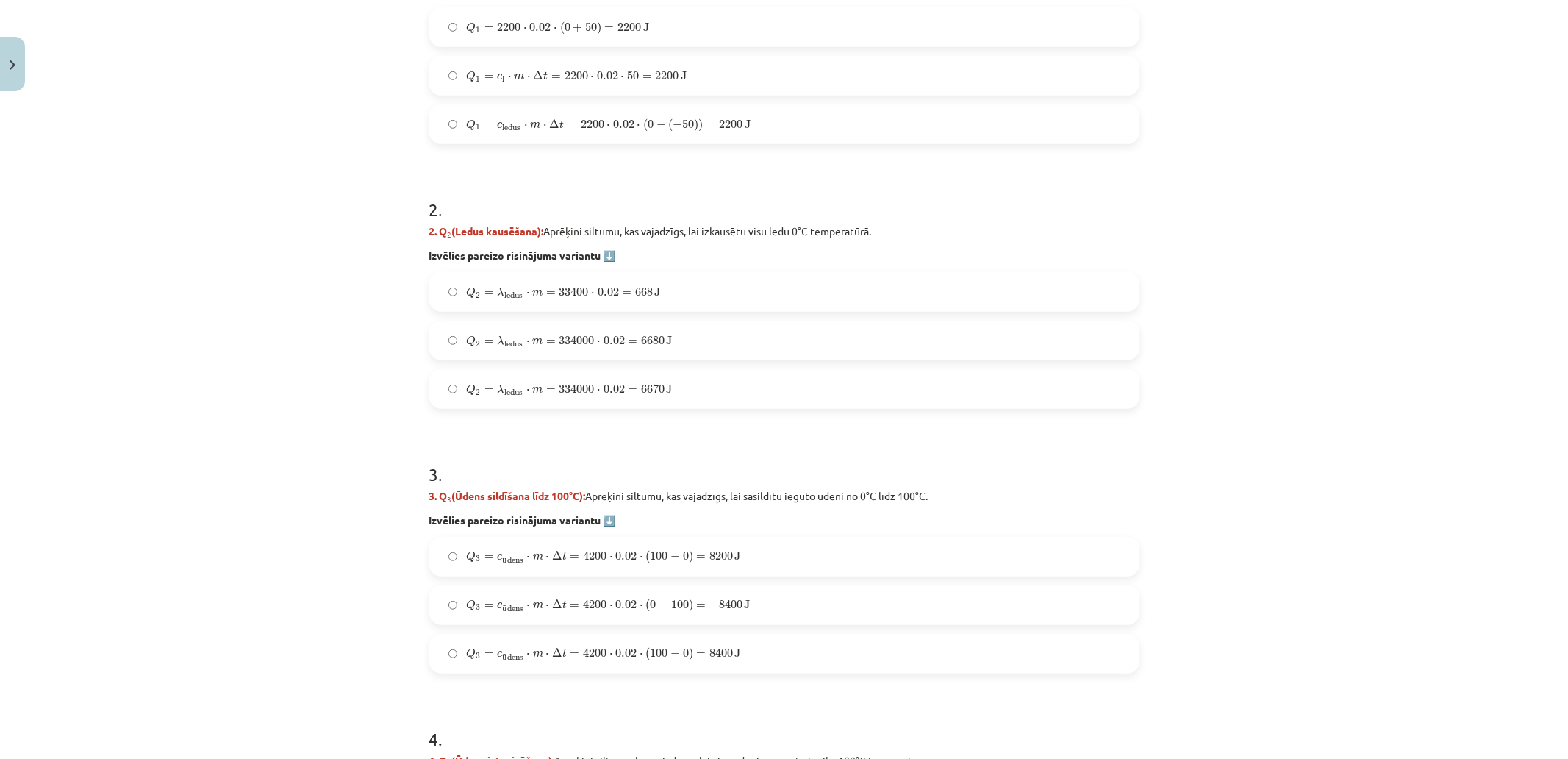
scroll to position [886, 0]
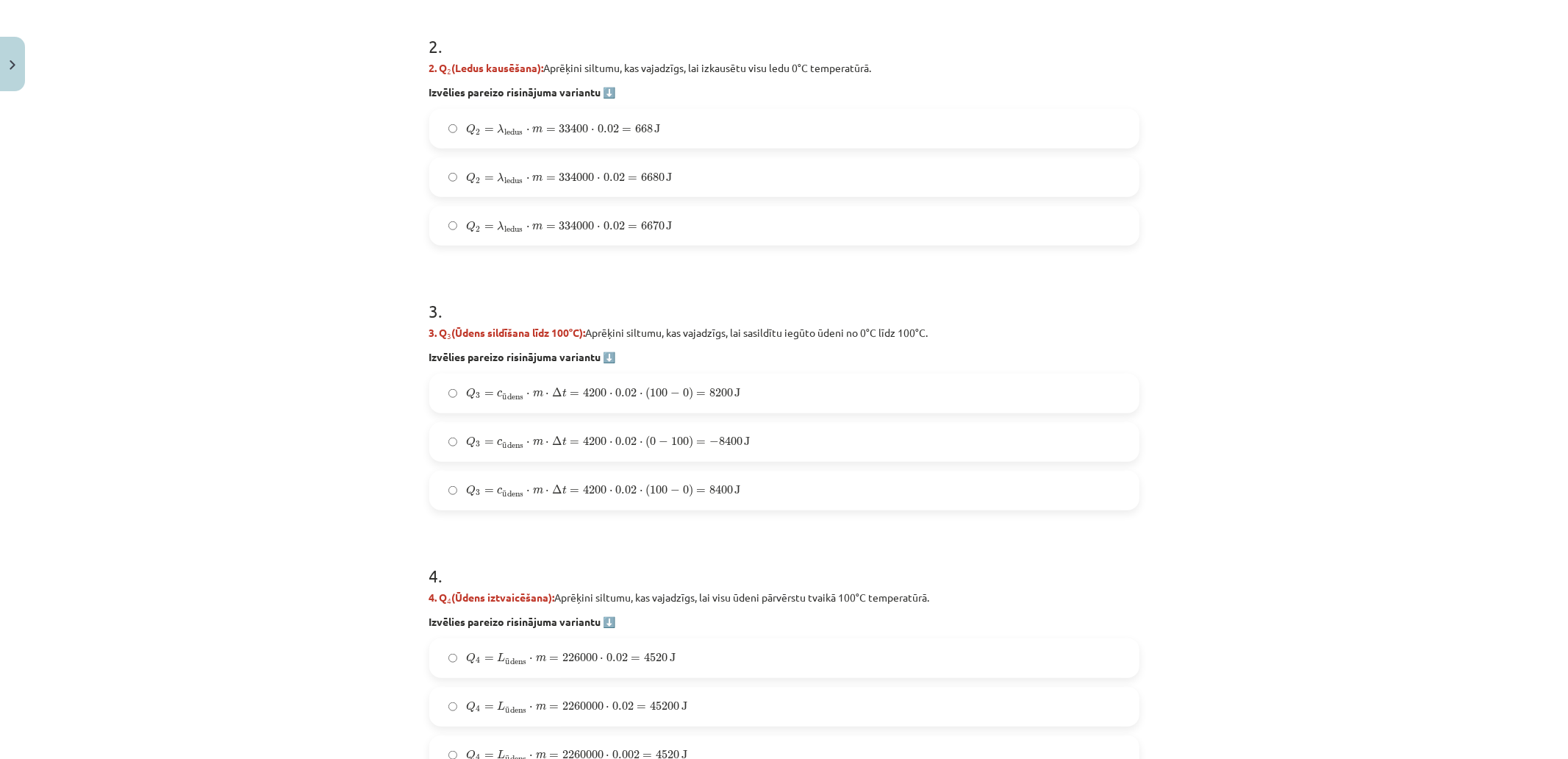
click at [912, 281] on h1 "3 ." at bounding box center [784, 298] width 710 height 46
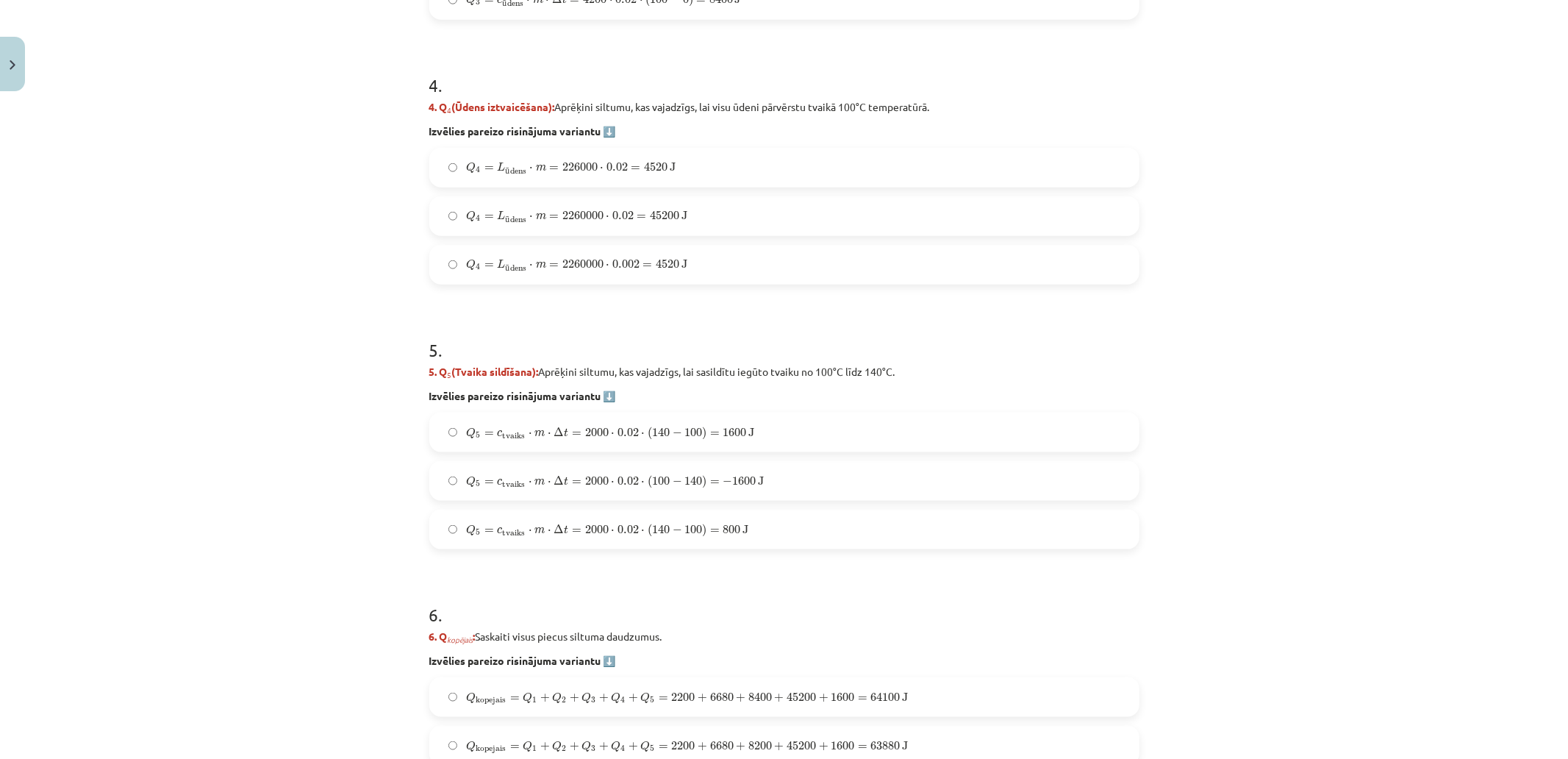
scroll to position [1540, 0]
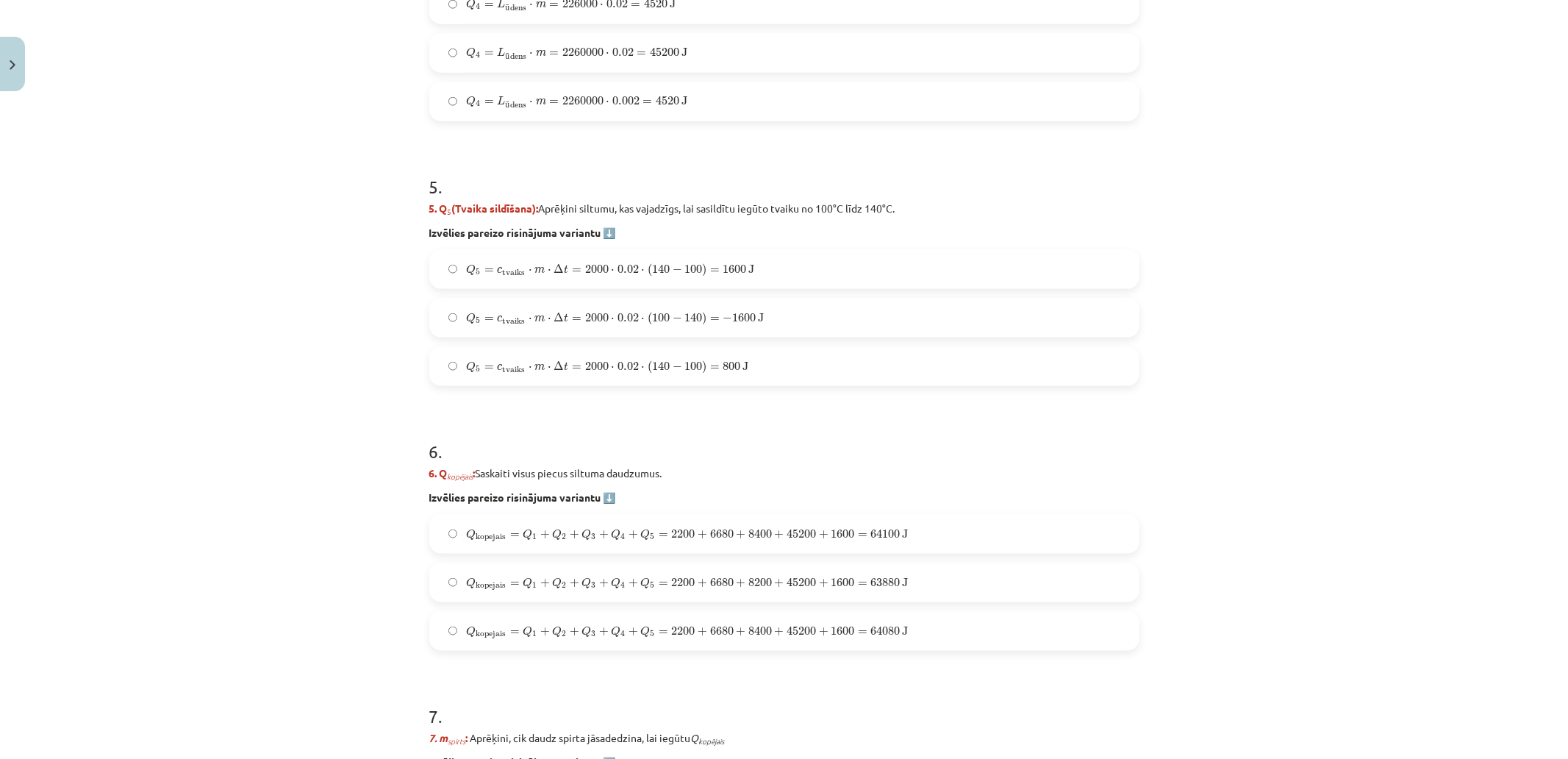
click at [890, 578] on span "63880" at bounding box center [886, 582] width 30 height 9
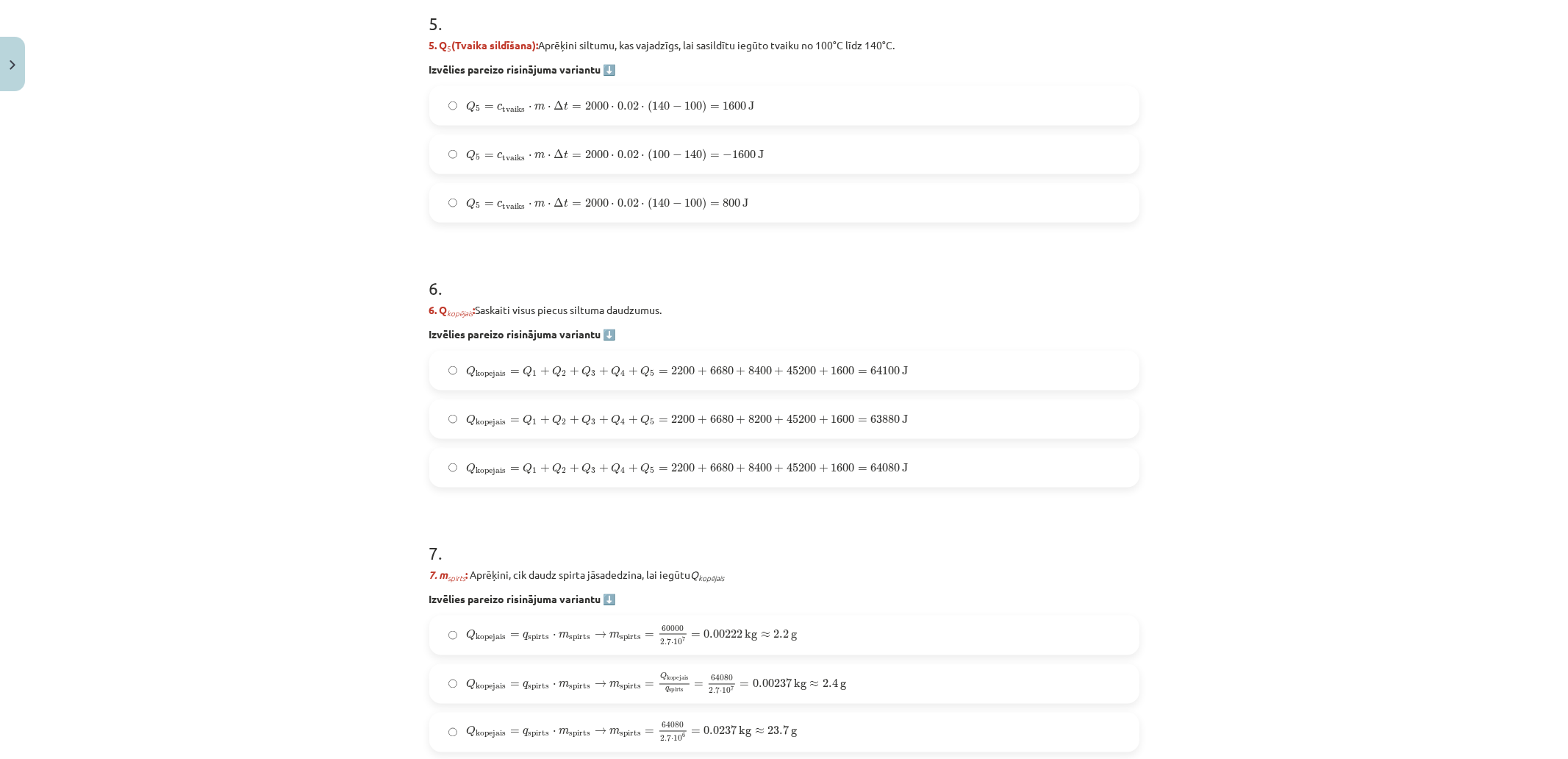
scroll to position [1867, 0]
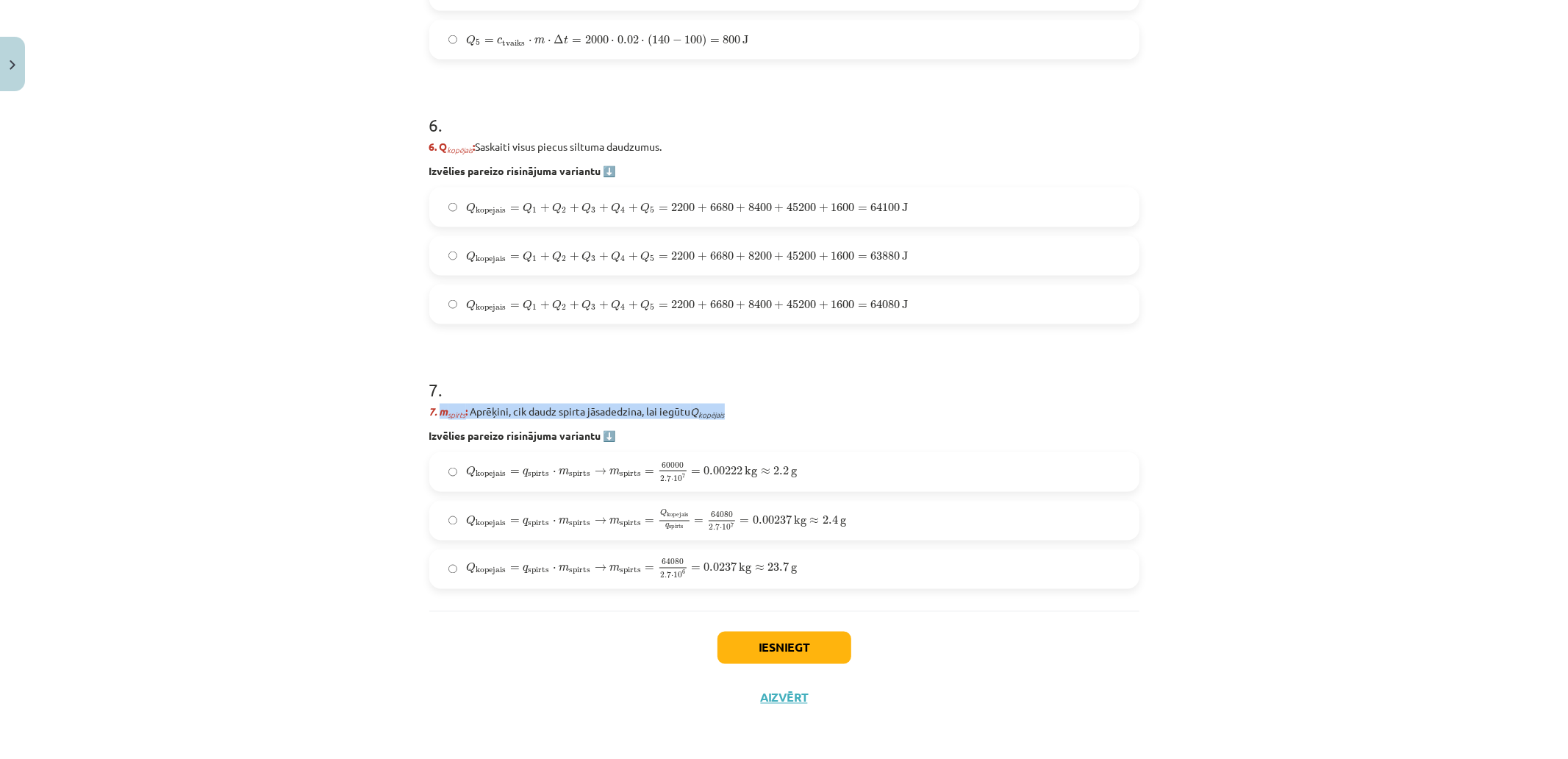
drag, startPoint x: 435, startPoint y: 414, endPoint x: 769, endPoint y: 412, distance: 334.0
click at [769, 412] on p "7. m spirts : Aprēķini, cik daudz spirta jāsadedzina, lai iegūtu Q kopējais" at bounding box center [784, 411] width 710 height 16
click at [931, 390] on h1 "7 ." at bounding box center [784, 376] width 710 height 46
click at [319, 429] on div "Mācību tēma: Fizika 9. klases 1. ieskaites mācību materiāls #10 ✅ Kopsavilkuma …" at bounding box center [784, 380] width 1568 height 759
click at [780, 517] on span "0.00237" at bounding box center [773, 521] width 39 height 9
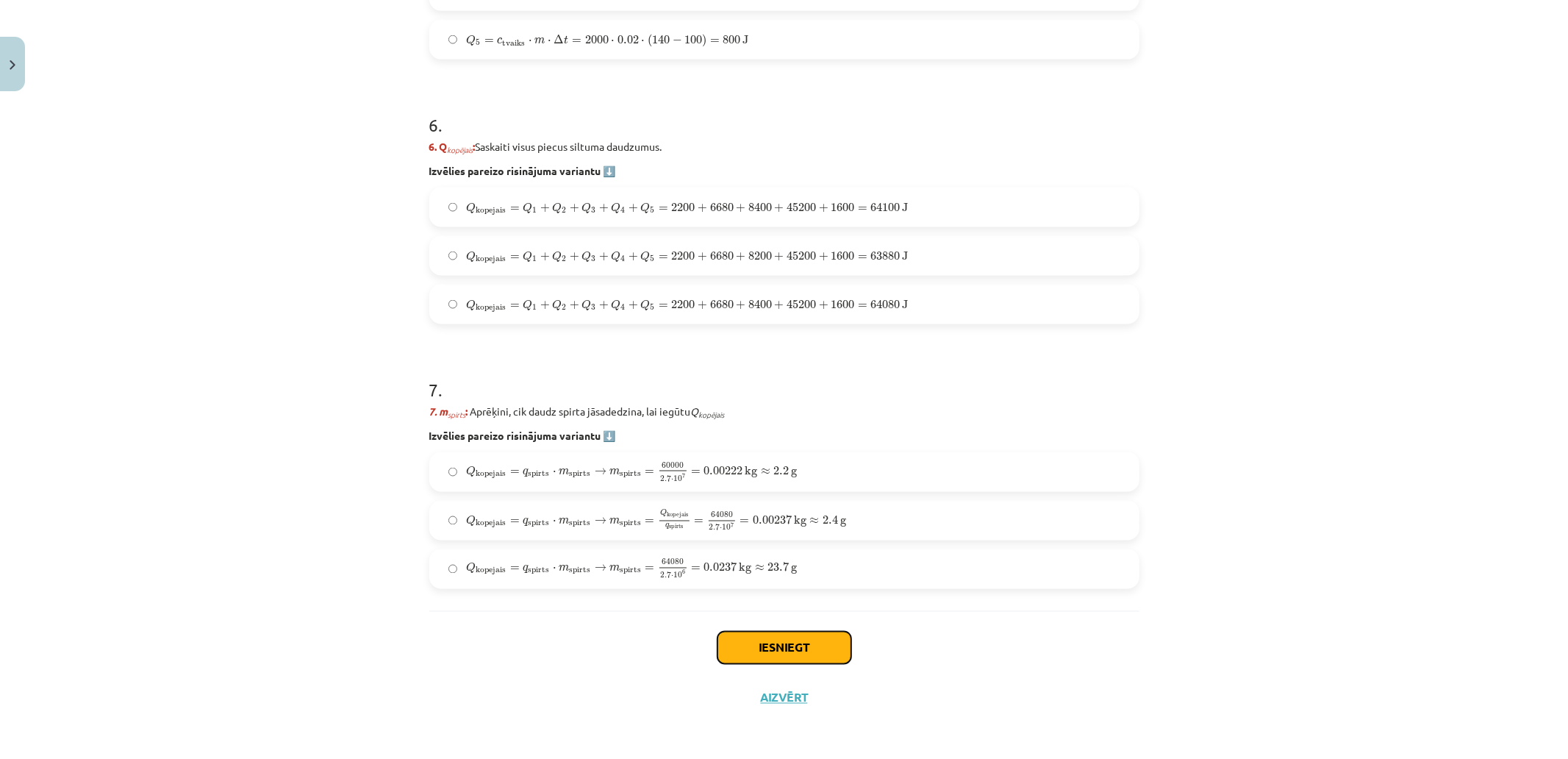
click at [759, 642] on button "Iesniegt" at bounding box center [784, 648] width 134 height 33
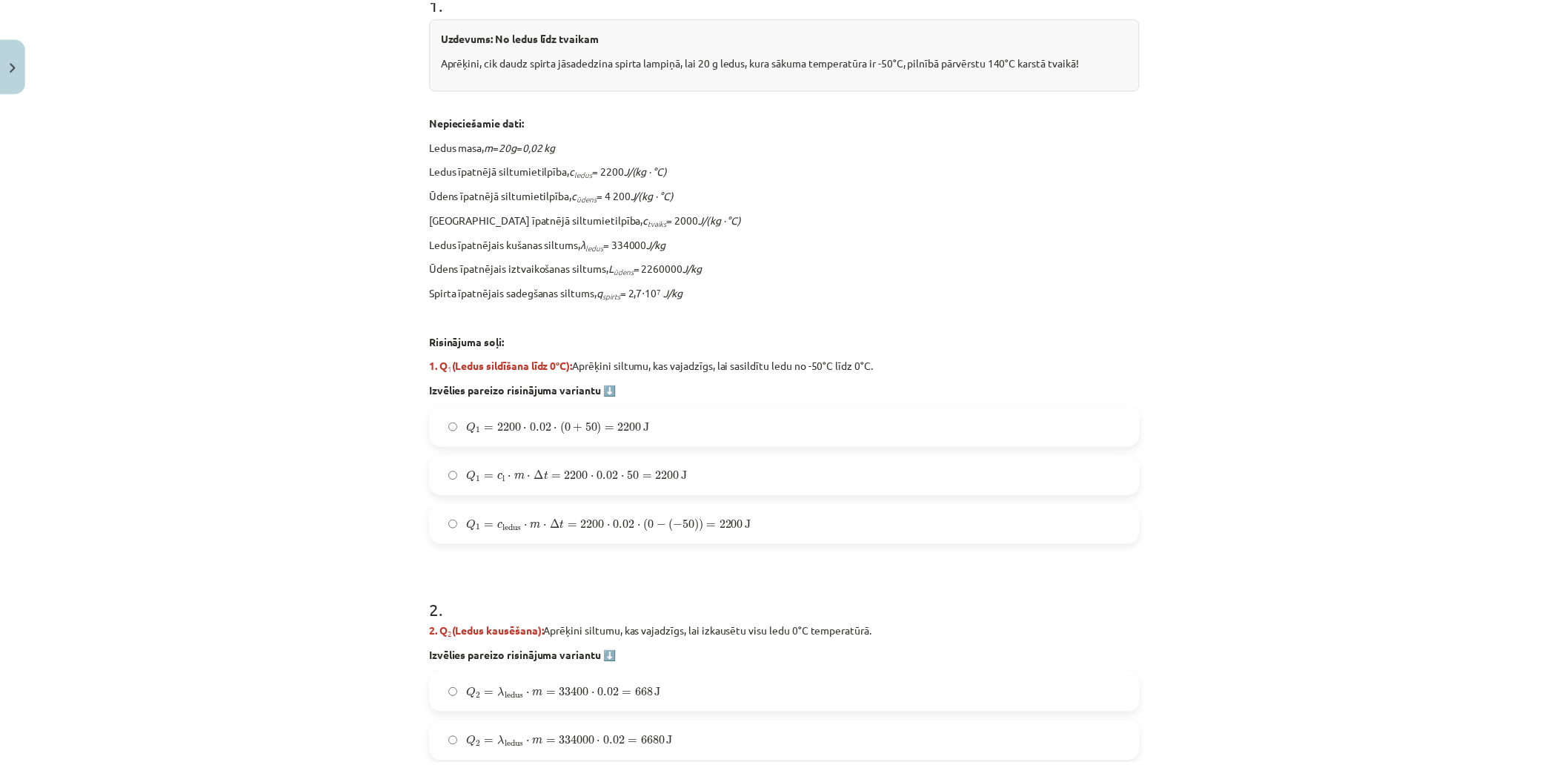
scroll to position [494, 0]
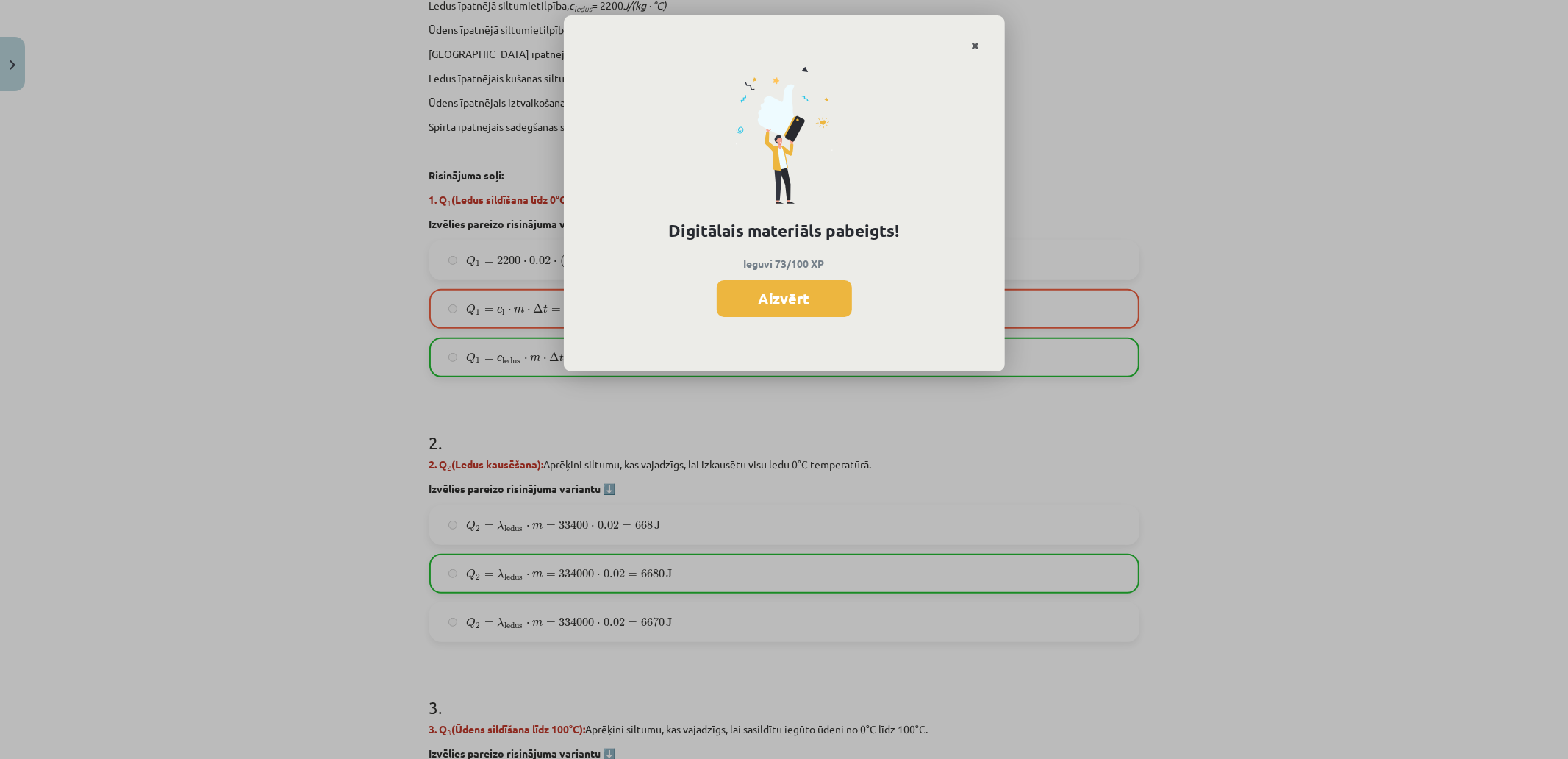
click at [978, 41] on icon "Close" at bounding box center [976, 46] width 8 height 10
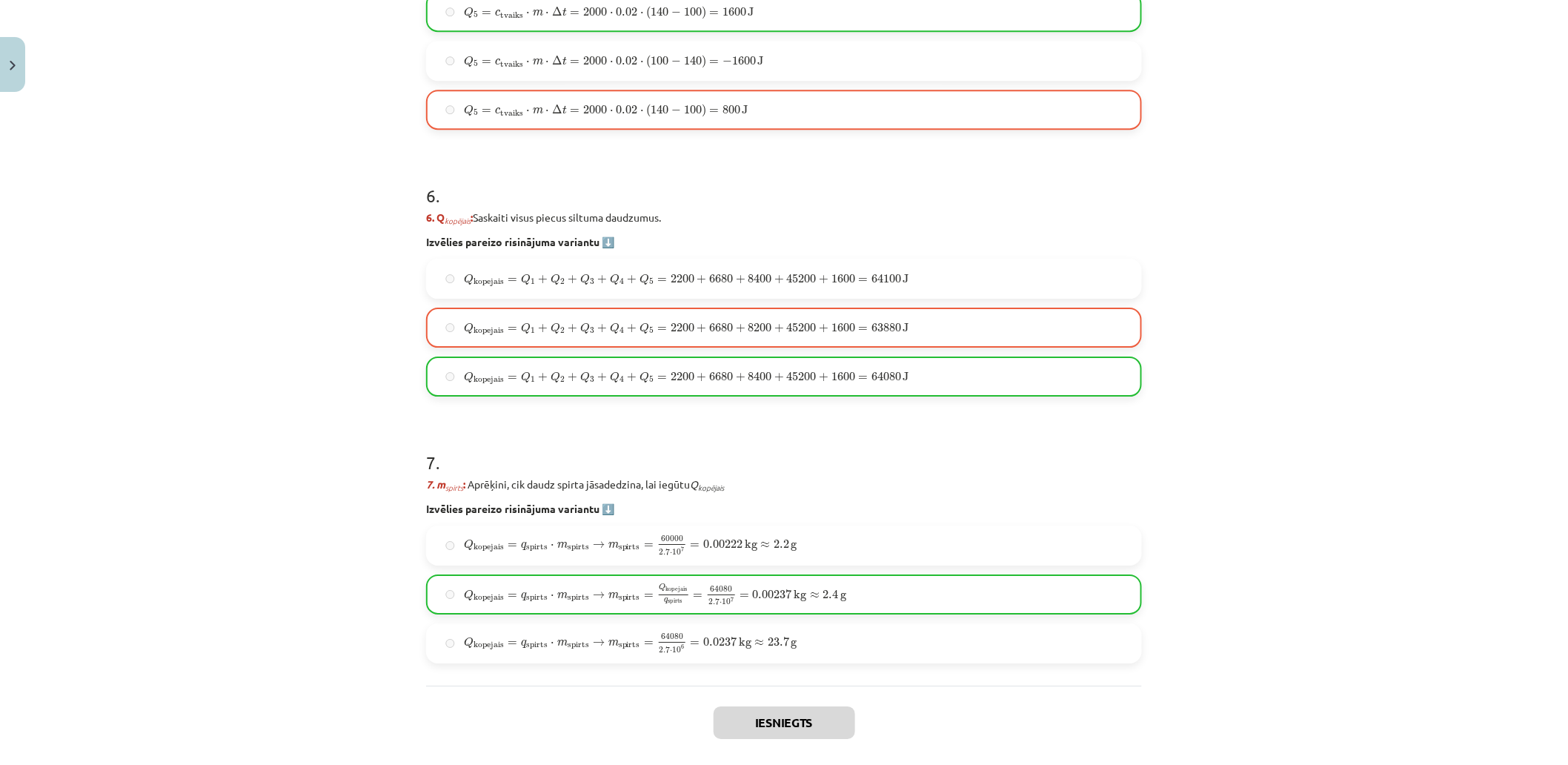
scroll to position [1882, 0]
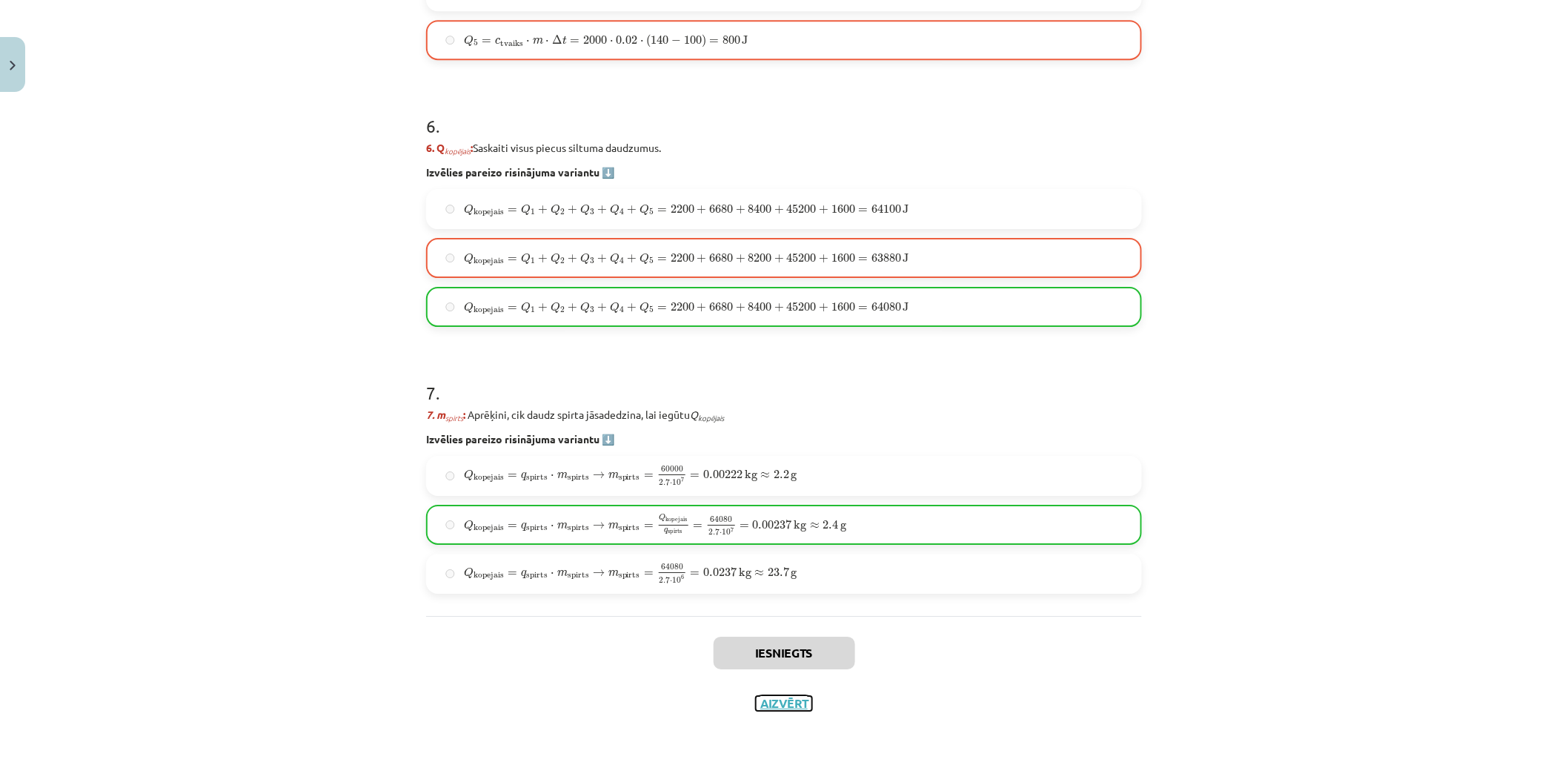
click at [778, 688] on button "Aizvērt" at bounding box center [784, 703] width 57 height 15
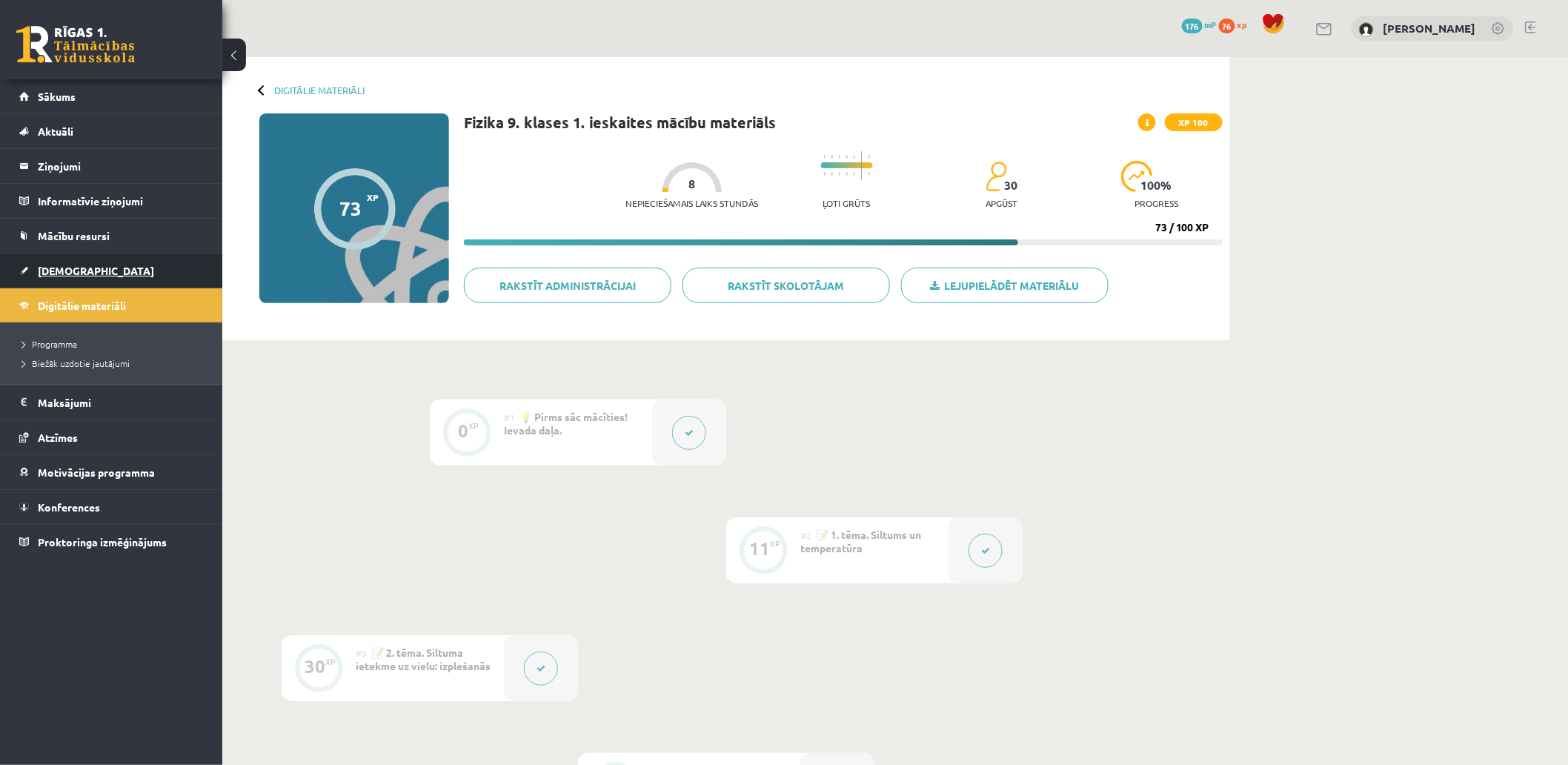
click at [74, 272] on span "[DEMOGRAPHIC_DATA]" at bounding box center [96, 270] width 116 height 13
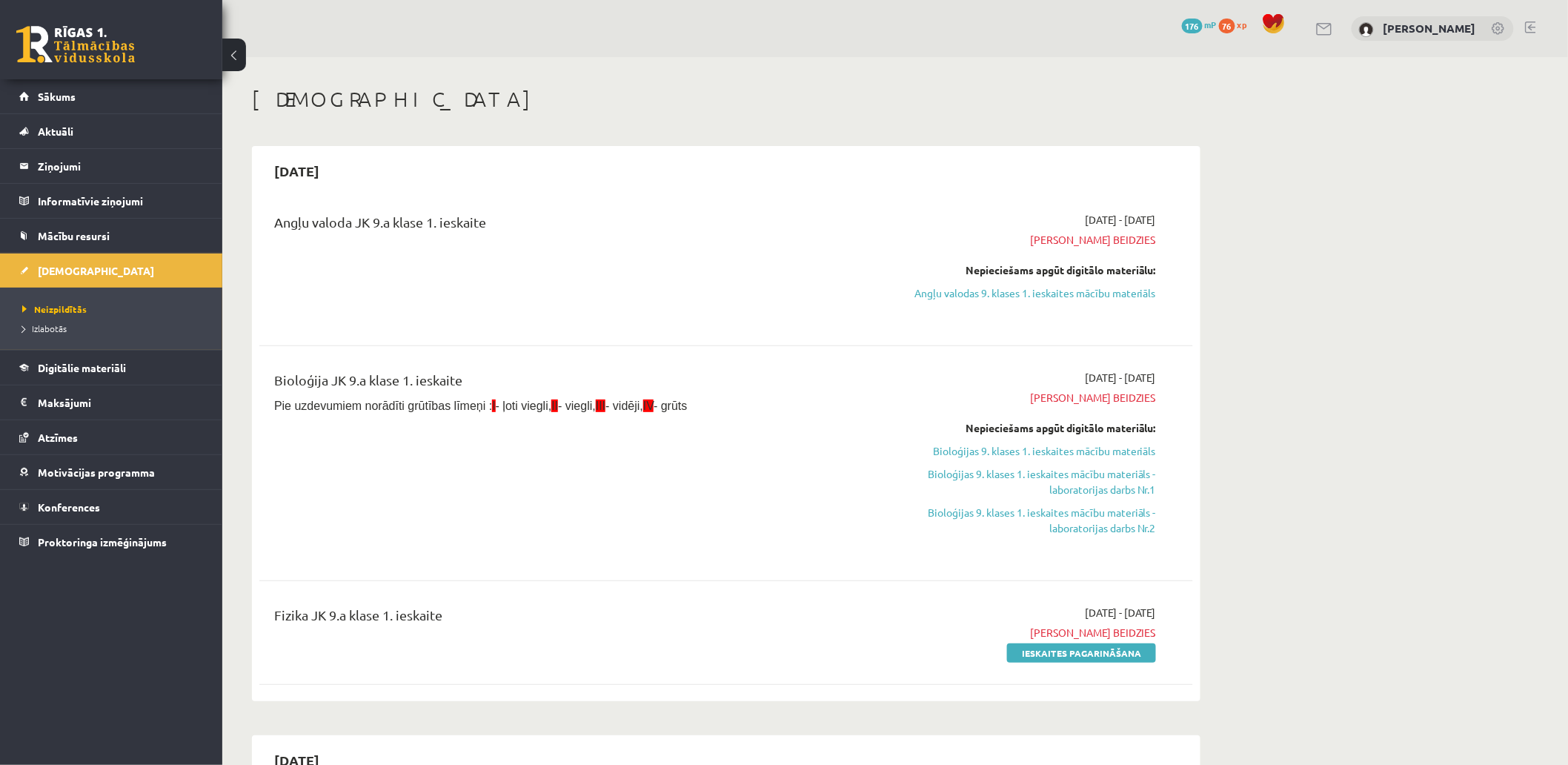
scroll to position [165, 0]
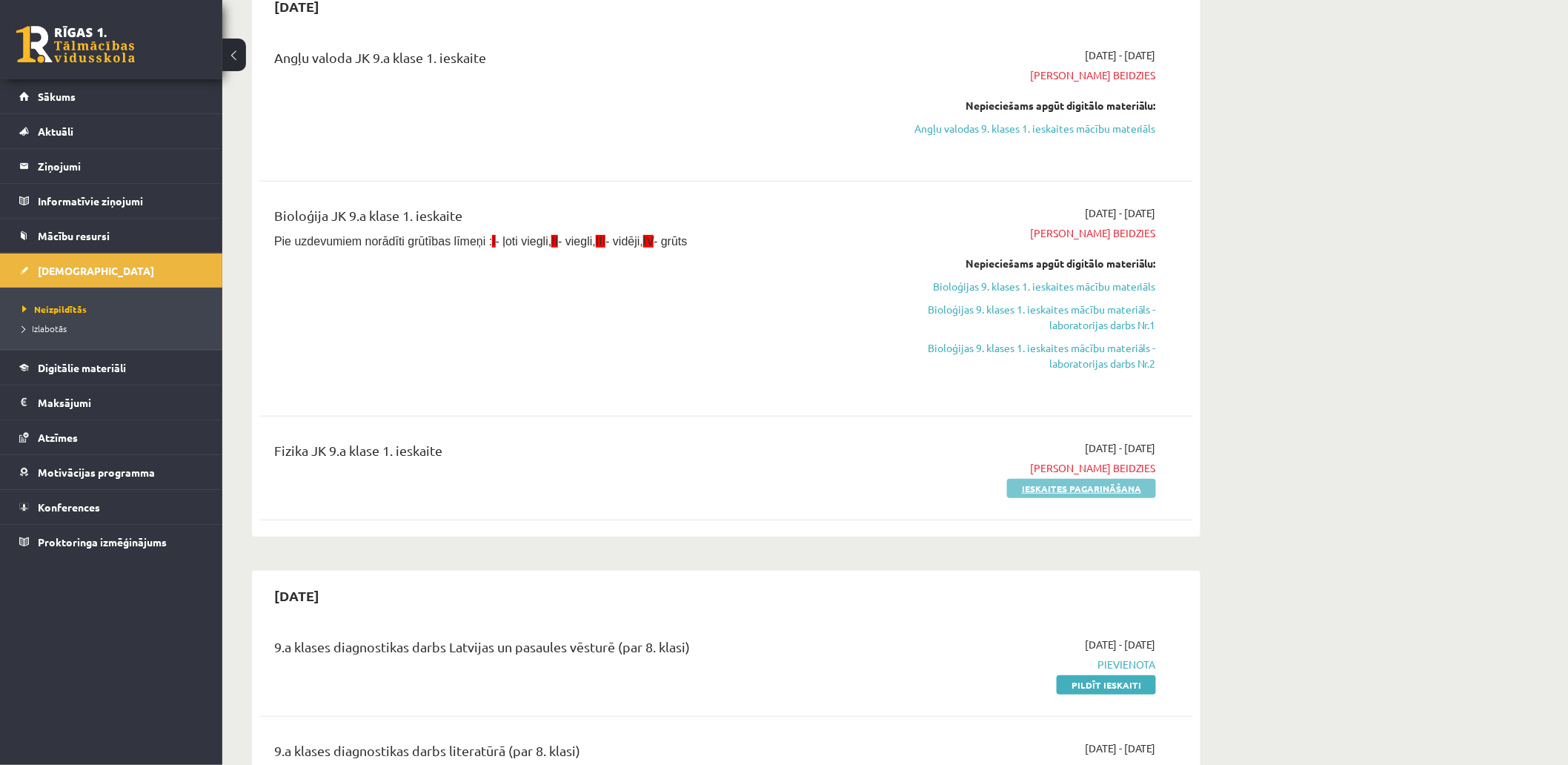
click at [1079, 487] on link "Ieskaites pagarināšana" at bounding box center [1082, 489] width 149 height 20
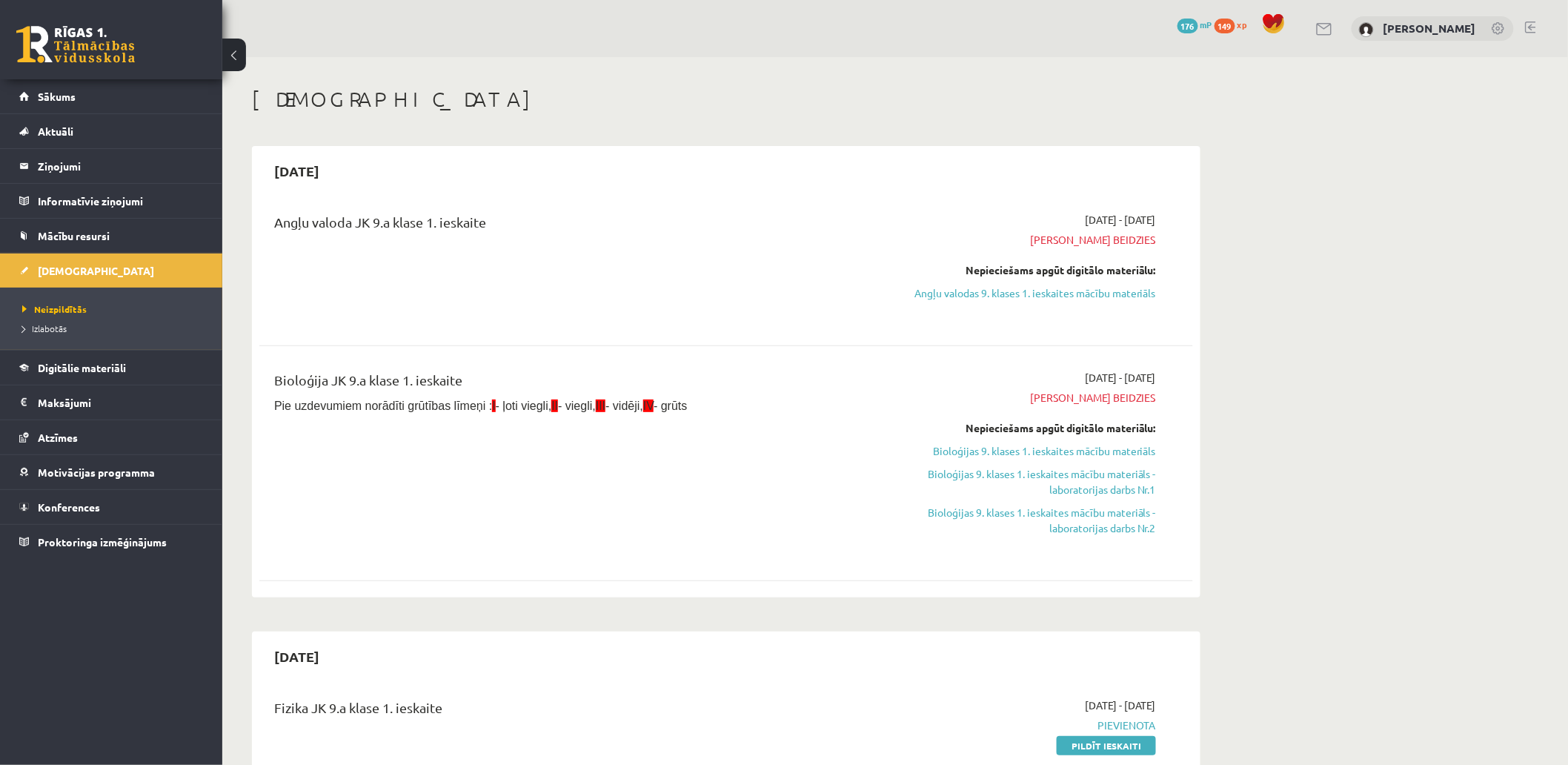
scroll to position [165, 0]
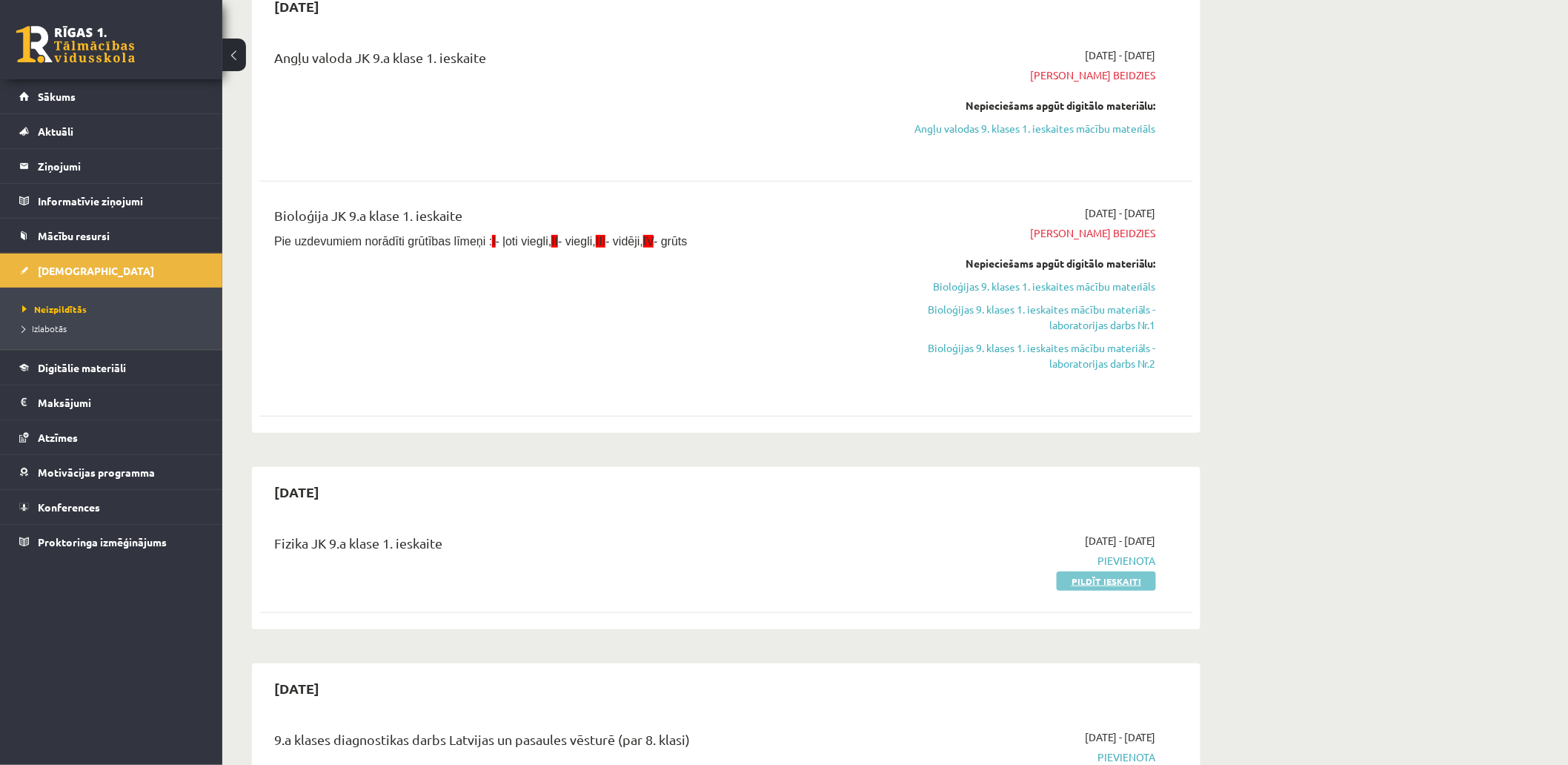
click at [1084, 576] on link "Pildīt ieskaiti" at bounding box center [1106, 581] width 99 height 20
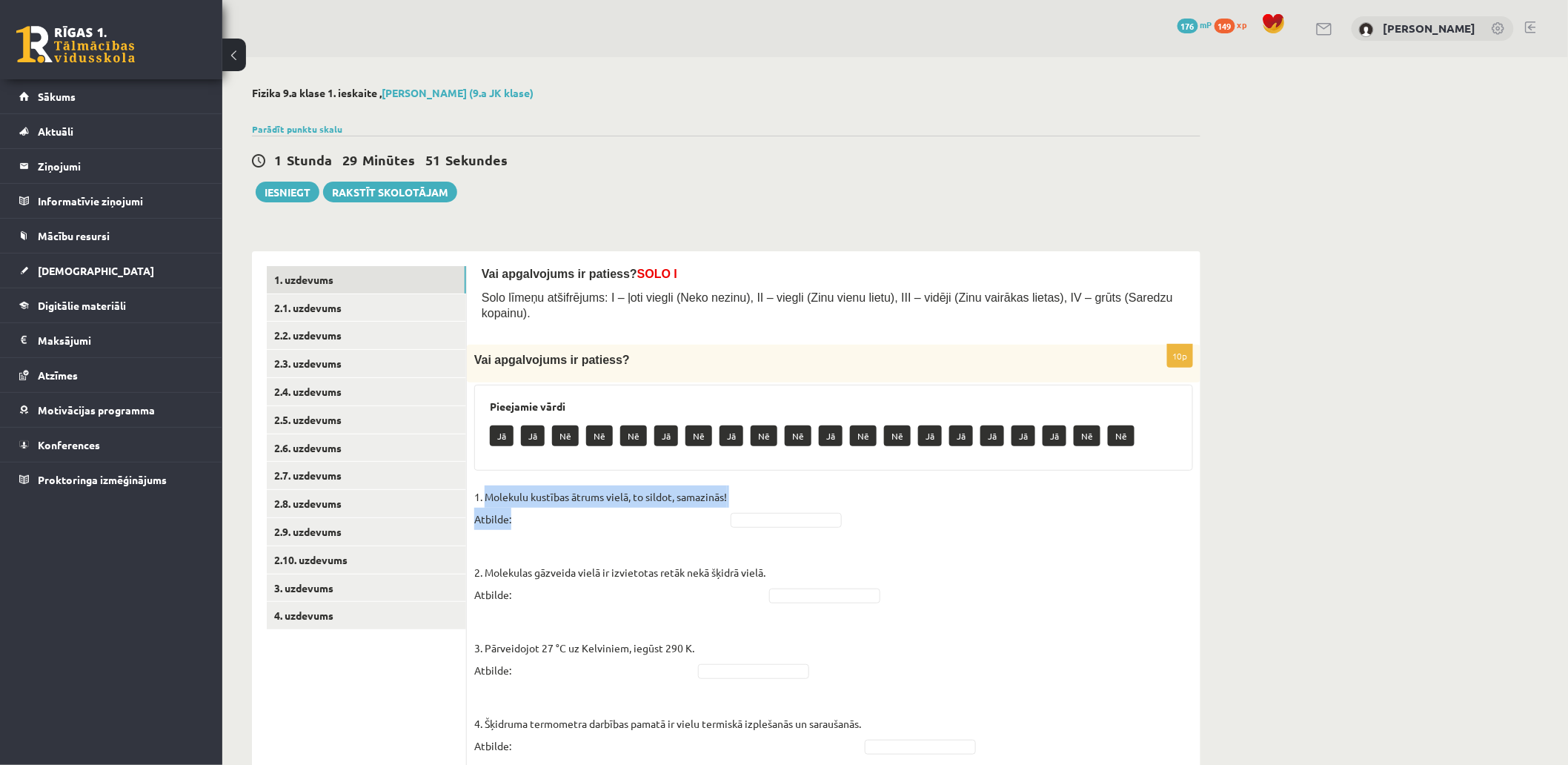
drag, startPoint x: 484, startPoint y: 484, endPoint x: 512, endPoint y: 508, distance: 36.9
click at [512, 508] on p "1. Molekulu kustības ātrums vielā, to sildot, samazinās! Atbilde:" at bounding box center [601, 507] width 253 height 45
copy p "Molekulu kustības ātrums vielā, to sildot, samazinās! Atbilde:"
click at [567, 426] on p "Nē" at bounding box center [565, 436] width 27 height 20
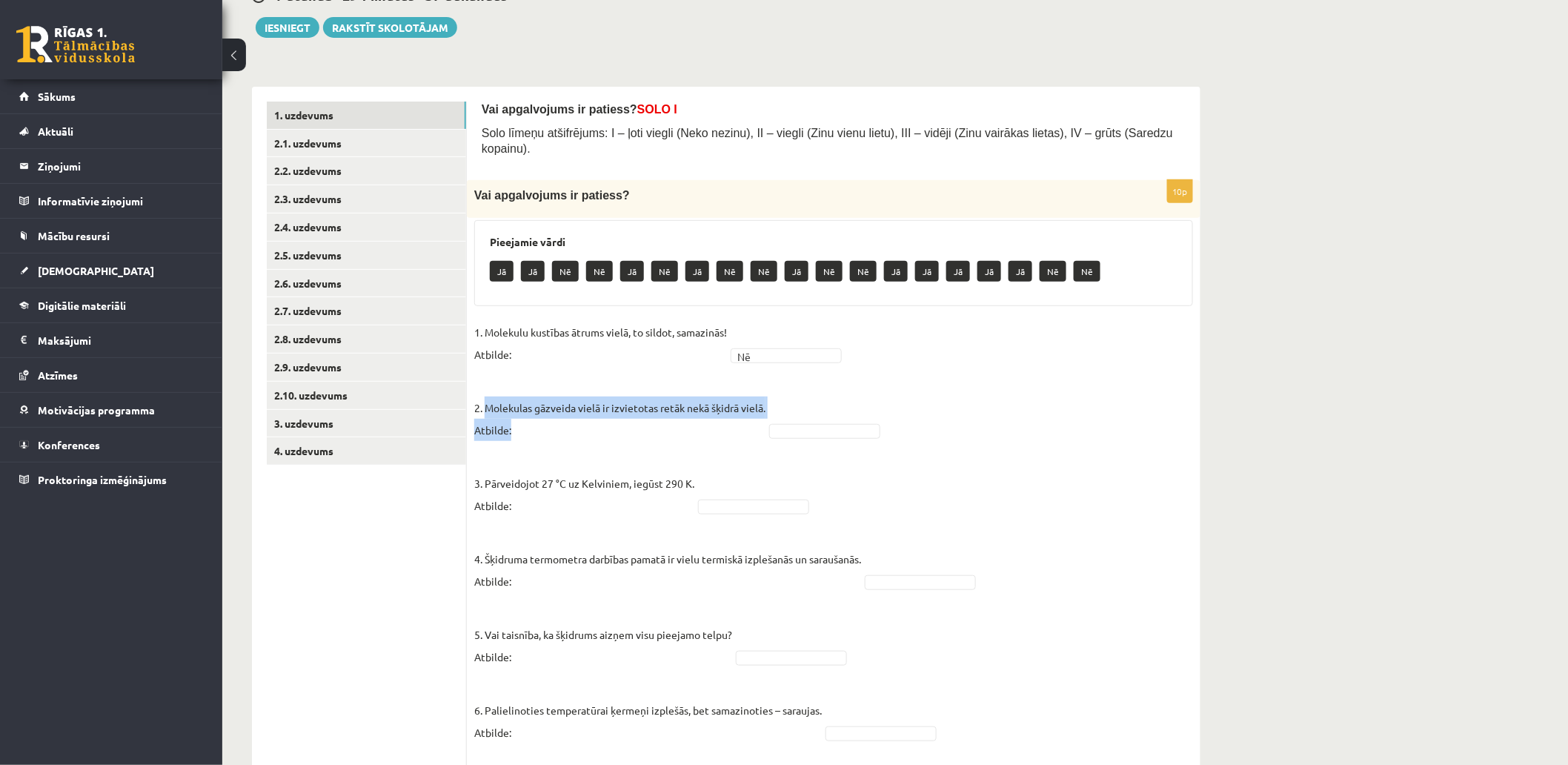
drag, startPoint x: 484, startPoint y: 390, endPoint x: 511, endPoint y: 417, distance: 38.2
click at [511, 417] on p "2. Molekulas gāzveida vielā ir izvietotas retāk nekā šķidrā vielā. Atbilde:" at bounding box center [620, 408] width 291 height 67
copy p "Molekulas gāzveida vielā ir izvietotas retāk nekā šķidrā vielā. Atbilde:"
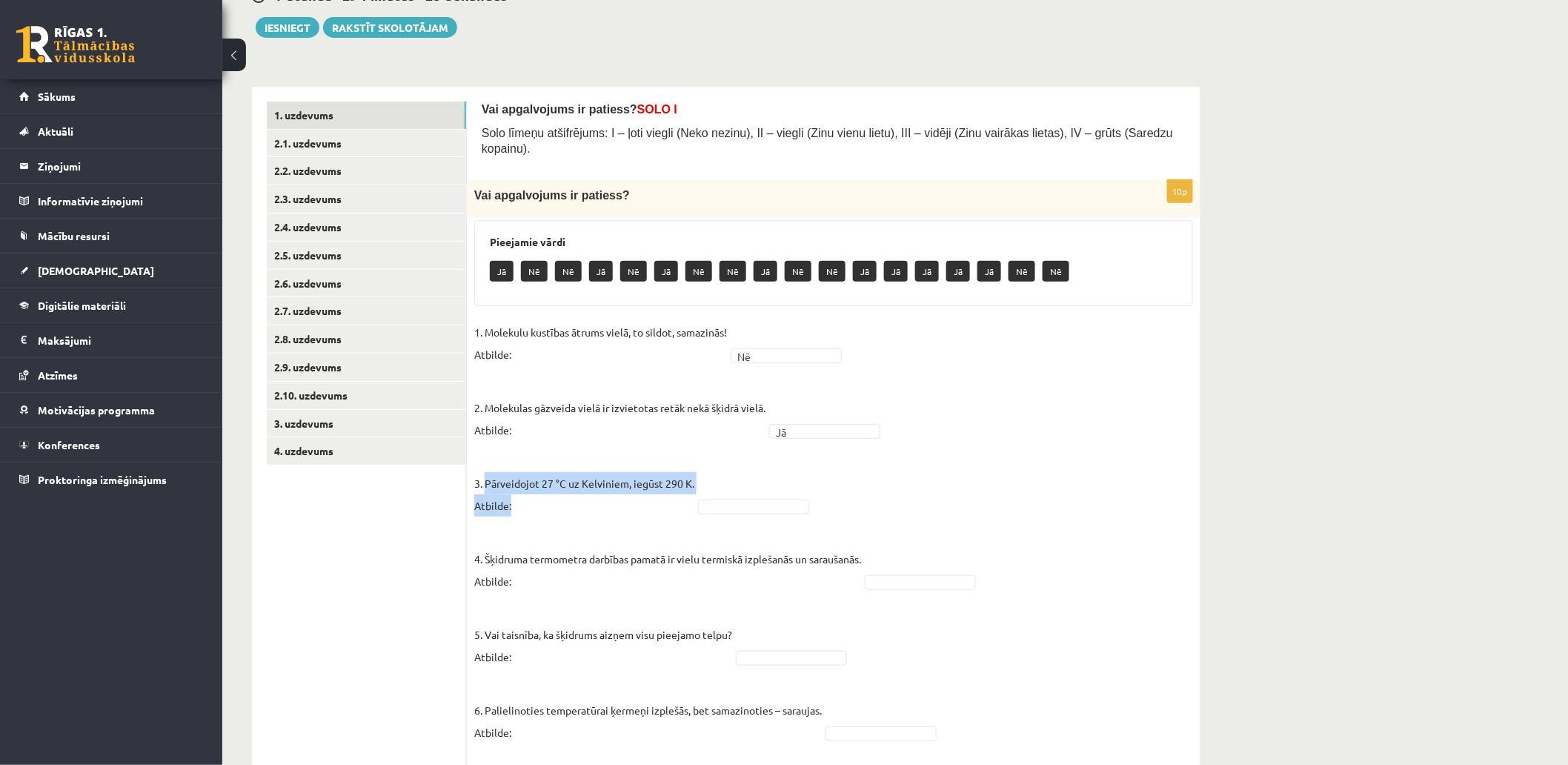
drag, startPoint x: 484, startPoint y: 469, endPoint x: 707, endPoint y: 466, distance: 223.0
click at [707, 466] on fieldset "1. Molekulu kustības ātrums vielā, to sildot, samazinās! Atbilde: Nē ** 2. Mole…" at bounding box center [834, 721] width 719 height 800
copy p "Pārveidojot 27 °C uz Kelviniem, iegūst 290 K. Atbilde:"
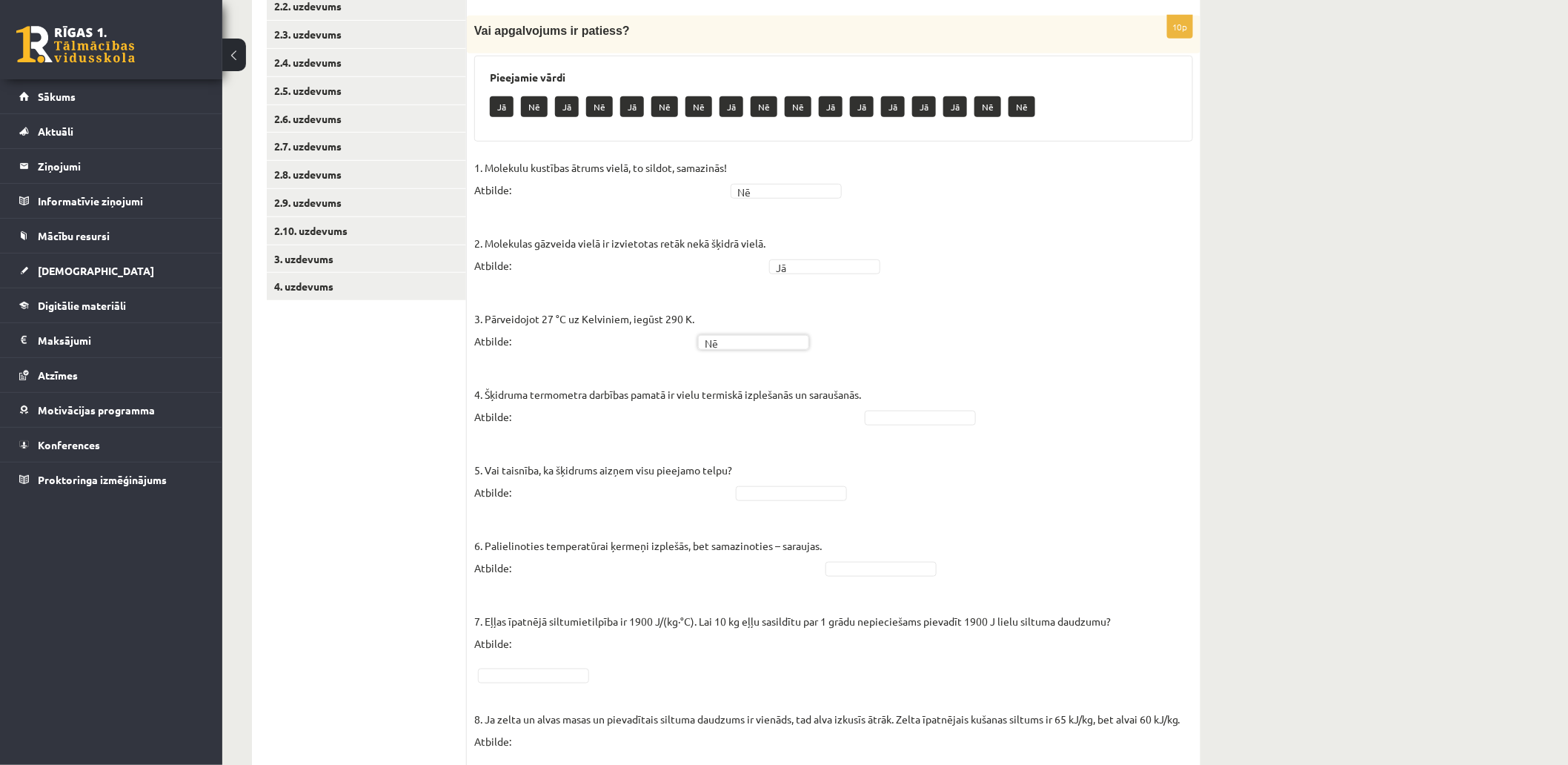
click at [720, 382] on p "4. Šķidruma termometra darbības pamatā ir vielu termiskā izplešanās un saraušan…" at bounding box center [667, 394] width 387 height 67
click at [560, 390] on p "4. Šķidruma termometra darbības pamatā ir vielu termiskā izplešanās un saraušan…" at bounding box center [667, 394] width 387 height 67
drag, startPoint x: 483, startPoint y: 454, endPoint x: 517, endPoint y: 477, distance: 41.0
click at [517, 477] on p "5. Vai taisnība, ka šķidrums aizņem visu pieejamo telpu? Atbilde:" at bounding box center [603, 470] width 258 height 67
copy p "Vai taisnība, ka šķidrums aizņem visu pieejamo telpu? Atbilde:"
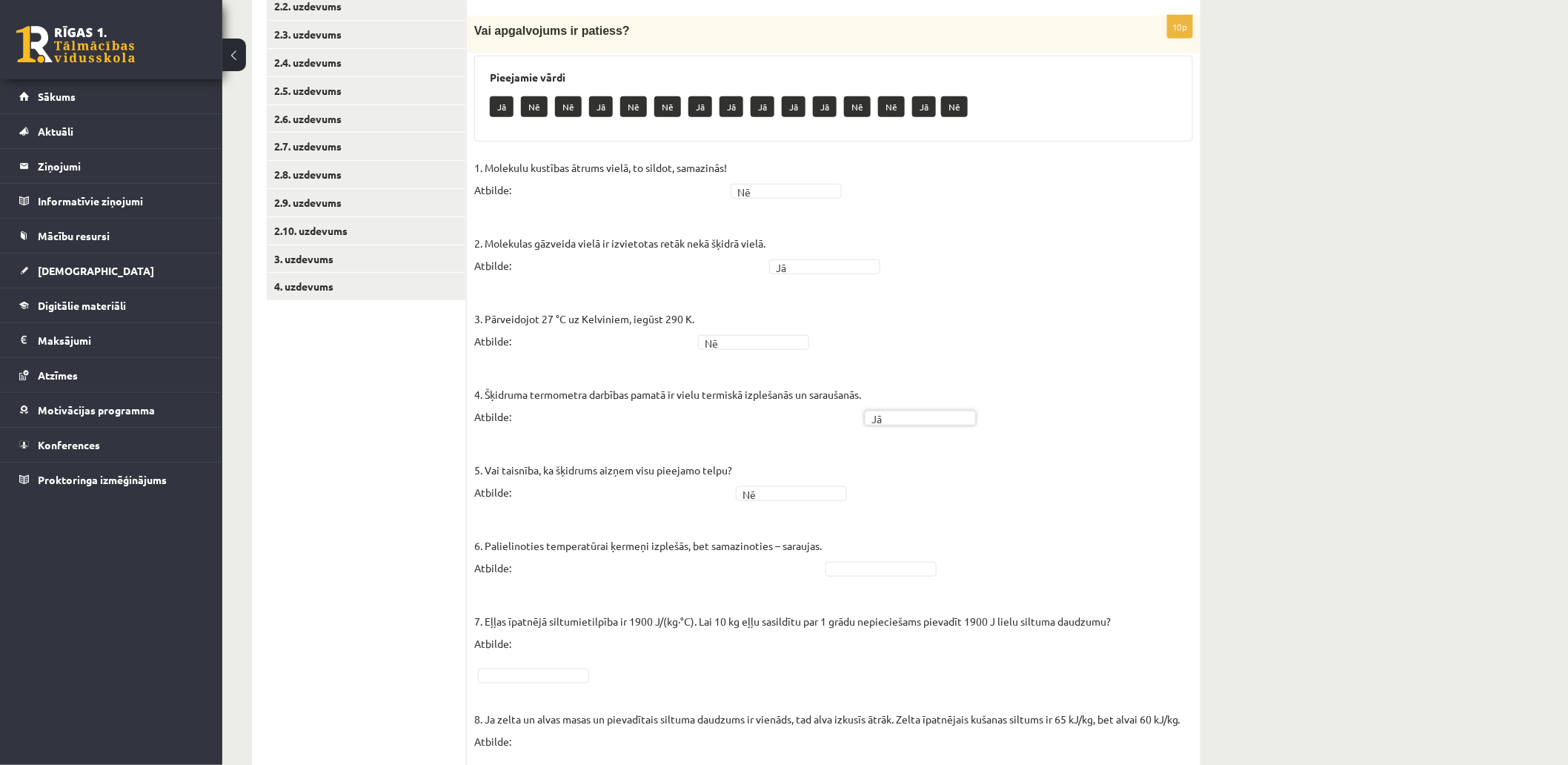
scroll to position [494, 0]
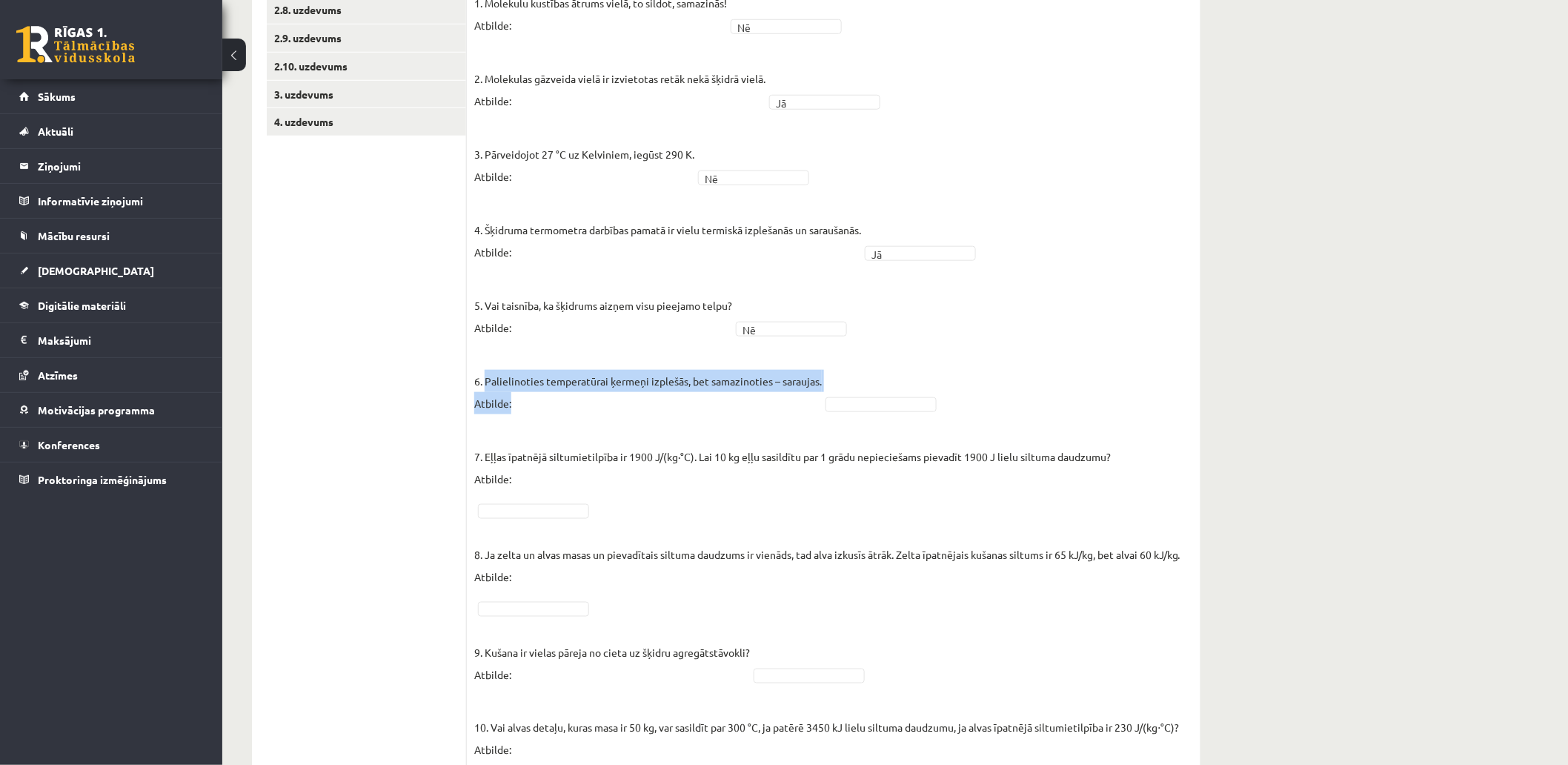
drag, startPoint x: 484, startPoint y: 364, endPoint x: 535, endPoint y: 388, distance: 56.4
click at [535, 388] on p "6. Palielinoties temperatūrai ķermeņi izplešās, bet samazinoties – saraujas. At…" at bounding box center [648, 381] width 348 height 67
copy p "Palielinoties temperatūrai ķermeņi izplešās, bet samazinoties – saraujas. Atbil…"
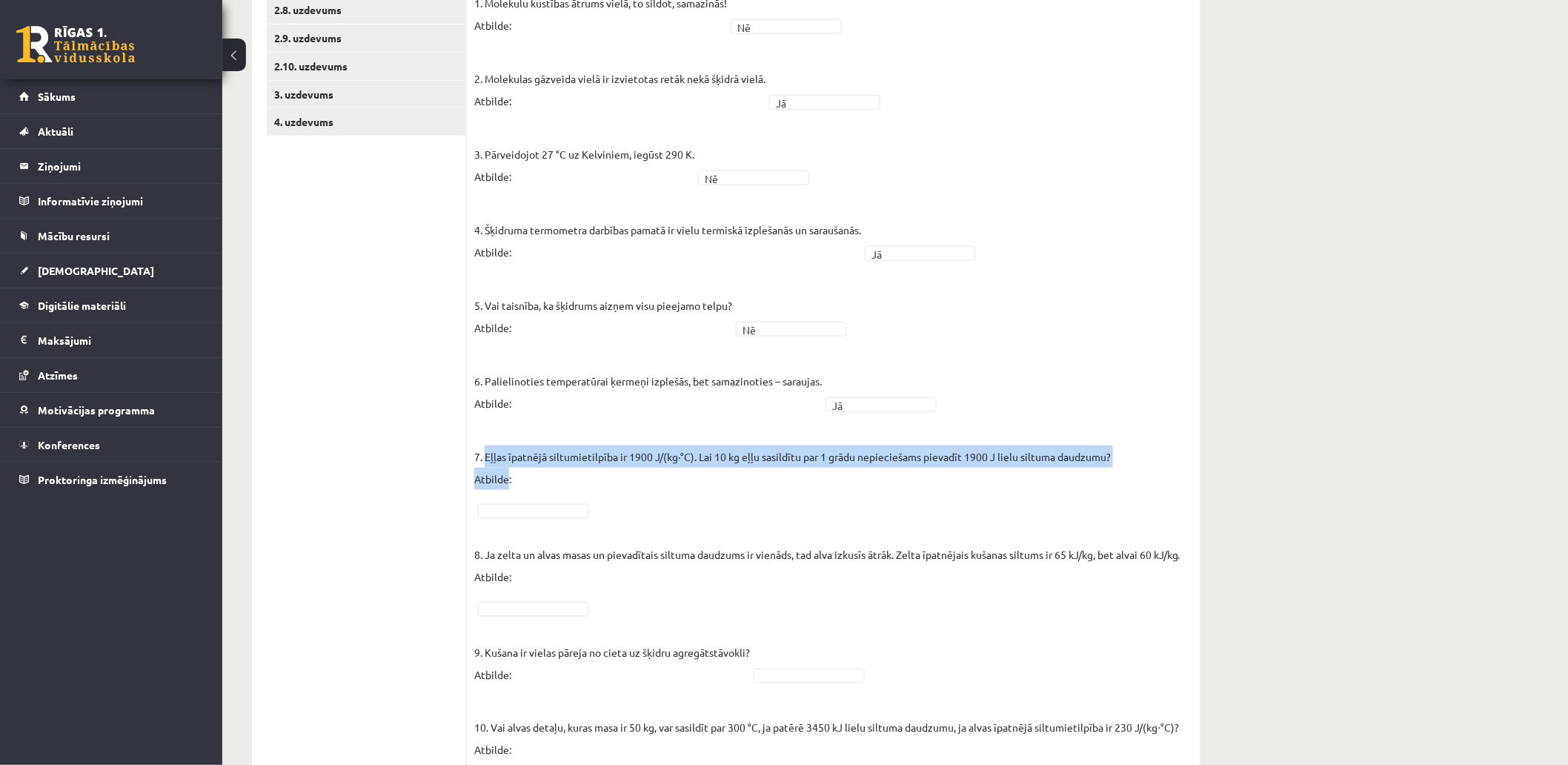
drag, startPoint x: 484, startPoint y: 443, endPoint x: 509, endPoint y: 469, distance: 36.1
click at [509, 469] on p "7. Eļļas īpatnējā siltumietilpība ir 1900 J/(kg∙°C). Lai 10 kg eļļu sasildītu p…" at bounding box center [792, 456] width 637 height 67
copy p "Eļļas īpatnējā siltumietilpība ir 1900 J/(kg∙°C). Lai 10 kg eļļu sasildītu par …"
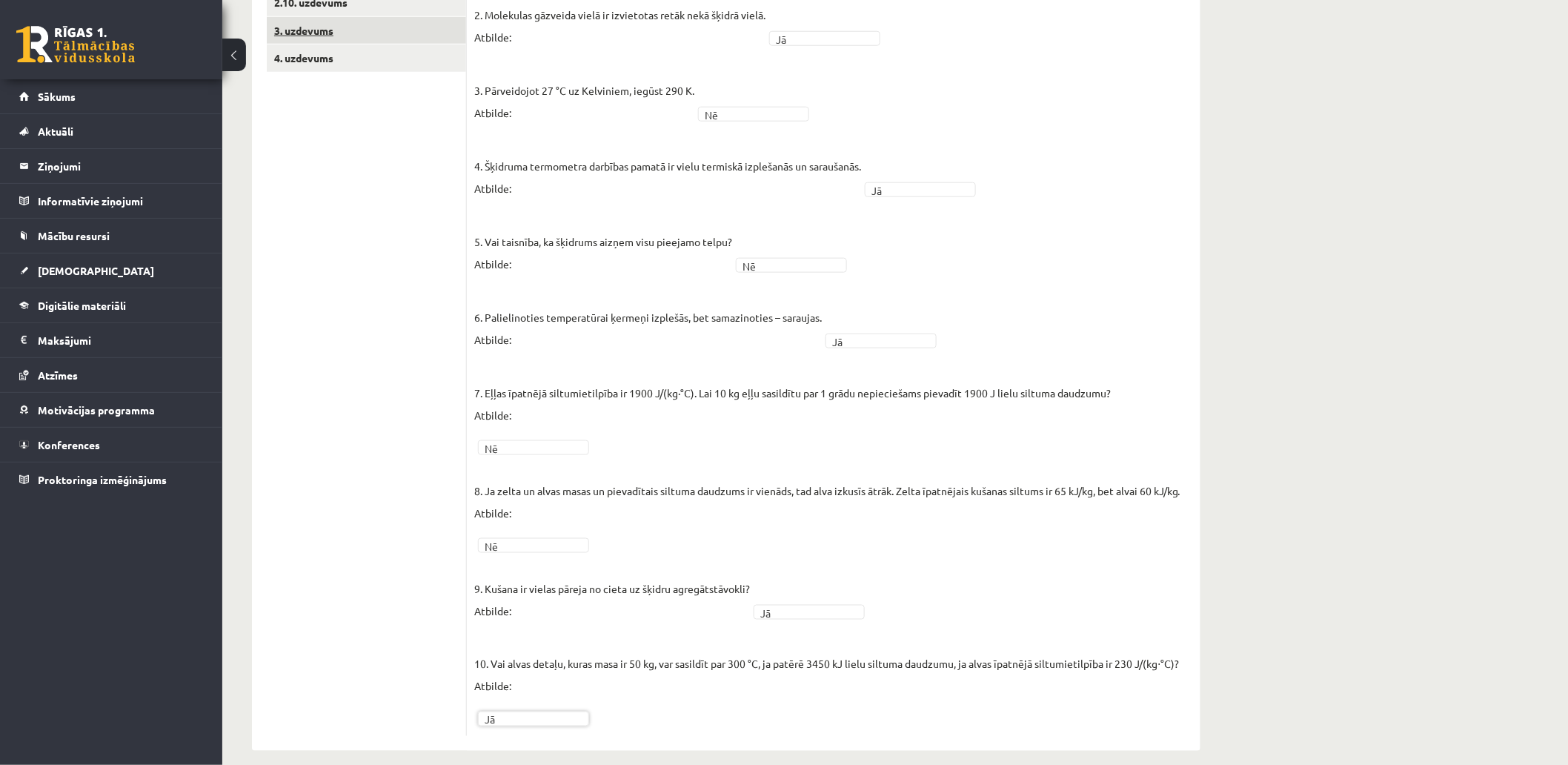
scroll to position [0, 0]
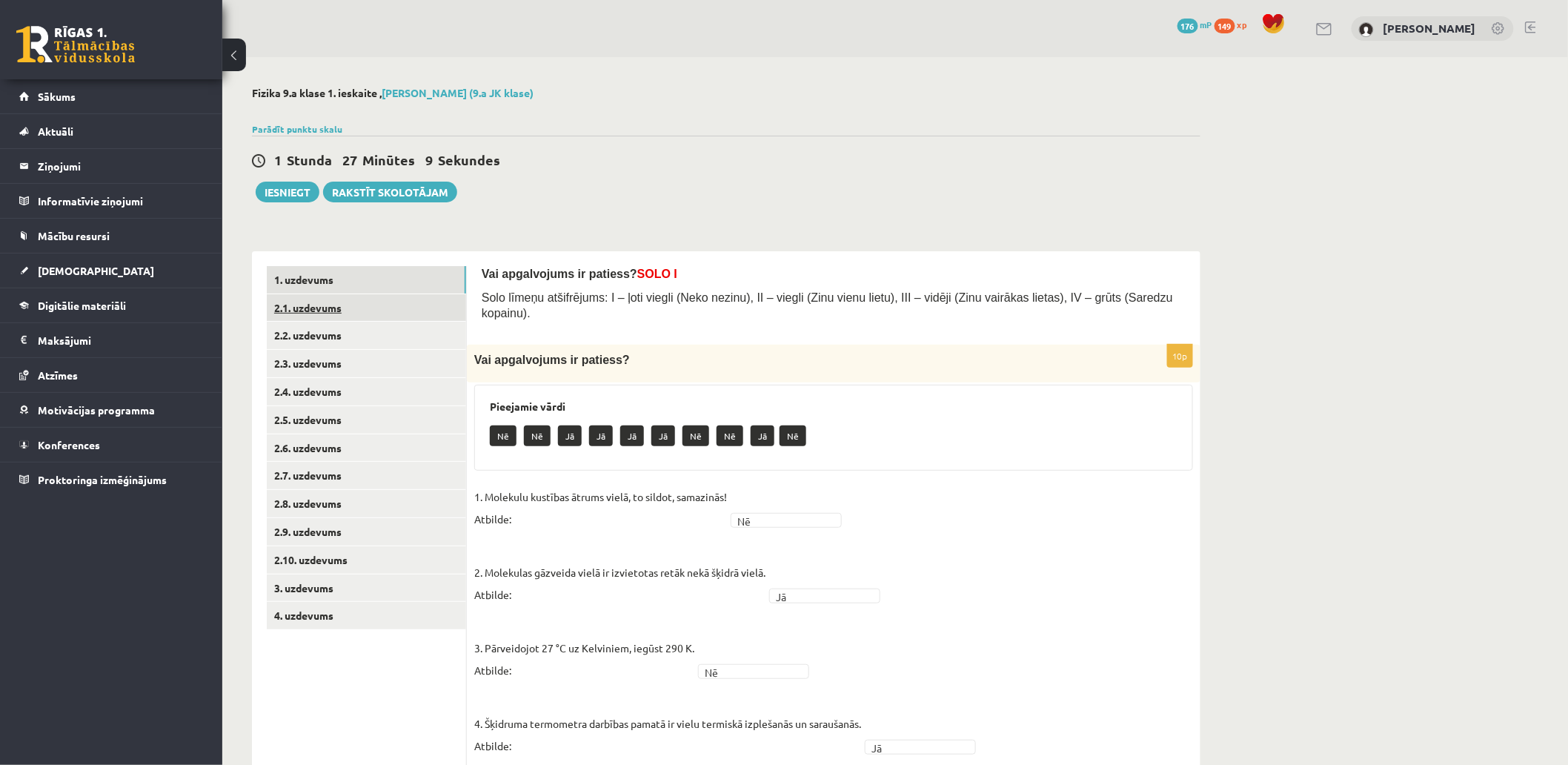
click at [404, 304] on link "2.1. uzdevums" at bounding box center [367, 308] width 199 height 27
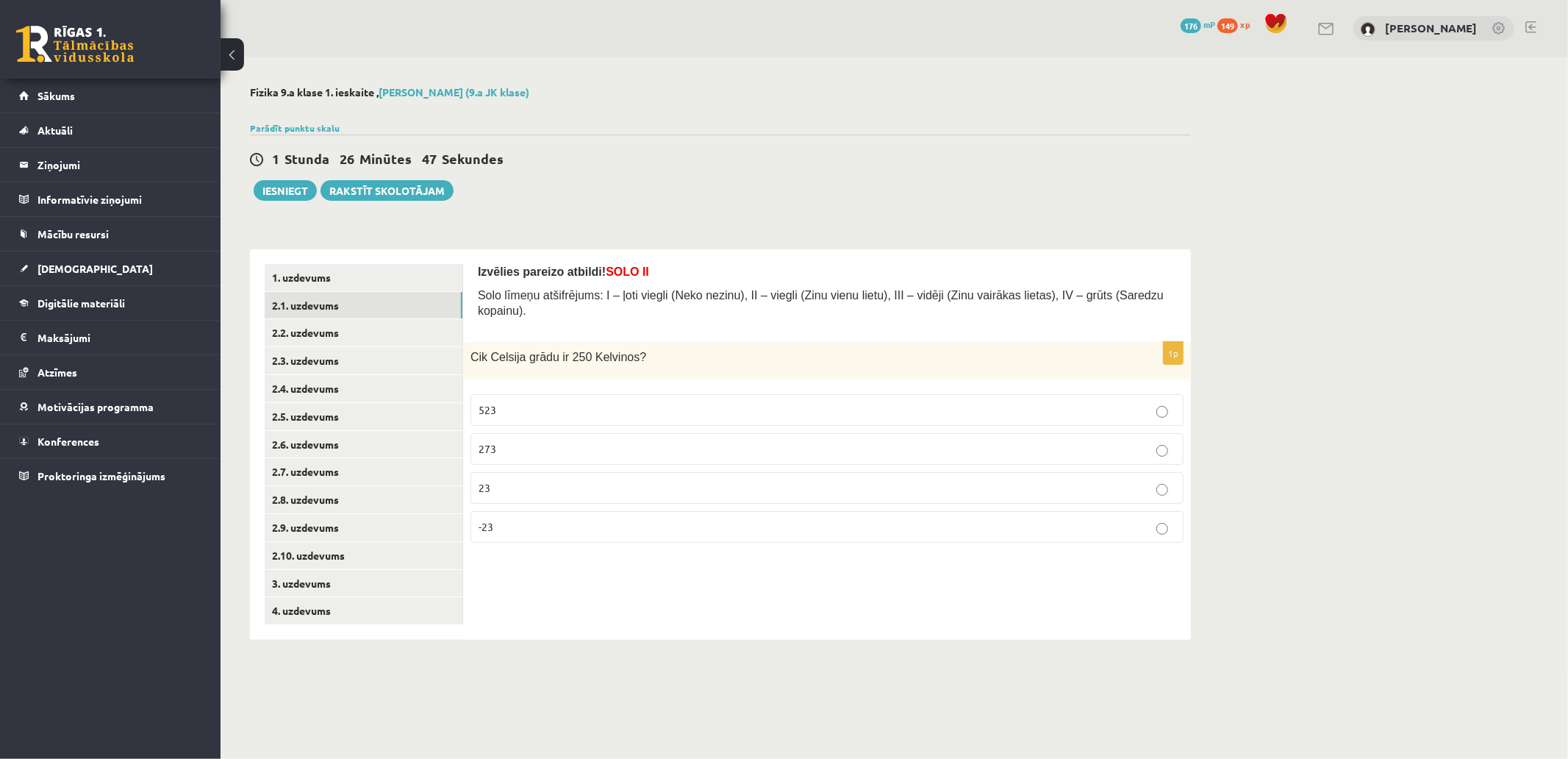
click at [573, 519] on p "-23" at bounding box center [826, 527] width 697 height 16
click at [379, 334] on link "2.2. uzdevums" at bounding box center [364, 333] width 198 height 27
click at [622, 394] on label "siltumvadīšana" at bounding box center [827, 410] width 714 height 32
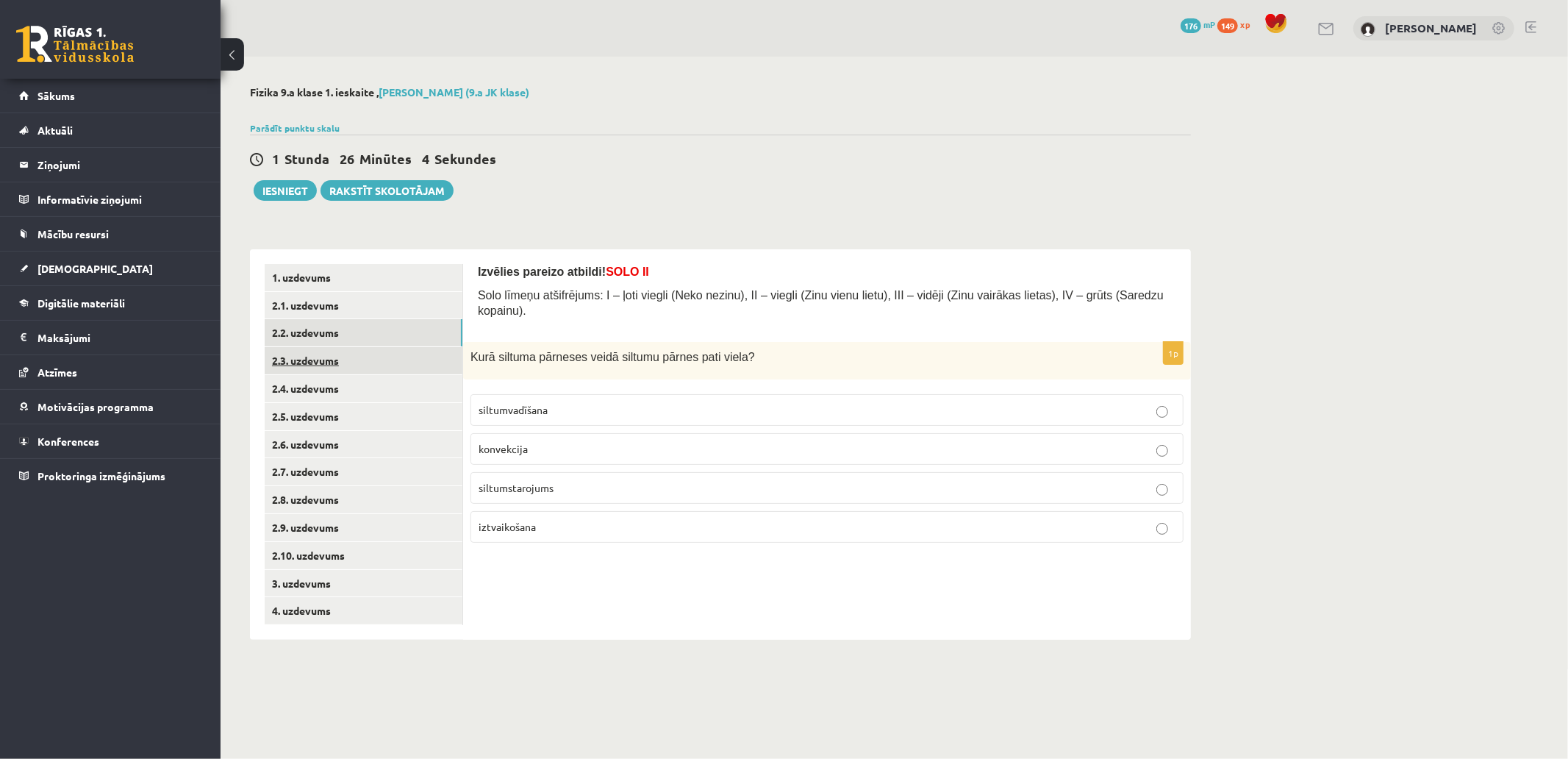
click at [414, 358] on link "2.3. uzdevums" at bounding box center [364, 361] width 198 height 27
click at [625, 441] on p "Radiatori" at bounding box center [826, 449] width 697 height 16
click at [379, 387] on link "2.4. uzdevums" at bounding box center [364, 388] width 198 height 27
click at [632, 480] on p "Konvekcija" at bounding box center [826, 488] width 697 height 16
click at [344, 418] on link "2.5. uzdevums" at bounding box center [364, 416] width 198 height 27
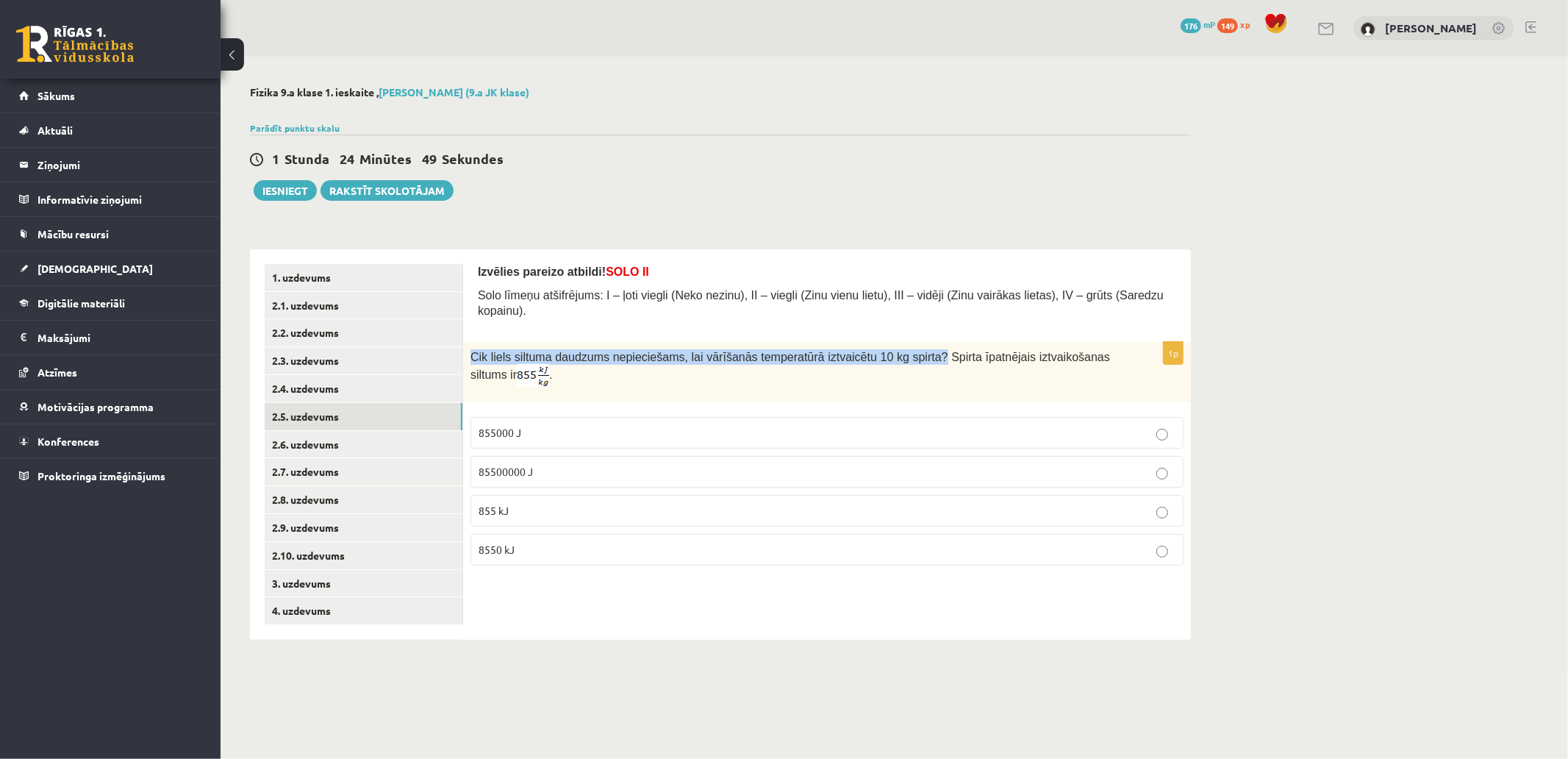
drag, startPoint x: 470, startPoint y: 339, endPoint x: 913, endPoint y: 339, distance: 443.0
click at [913, 351] on span "Cik liels siltuma daudzums nepieciešams, lai vārīšanās temperatūrā iztvaicētu 1…" at bounding box center [790, 365] width 640 height 30
copy span "Cik liels siltuma daudzums nepieciešams, lai vārīšanās temperatūrā iztvaicētu 1…"
click at [880, 375] on div "Cik liels siltuma daudzums nepieciešams, lai vārīšanās temperatūrā iztvaicētu 1…" at bounding box center [827, 372] width 728 height 60
click at [605, 381] on div "Cik liels siltuma daudzums nepieciešams, lai vārīšanās temperatūrā iztvaicētu 1…" at bounding box center [827, 372] width 728 height 60
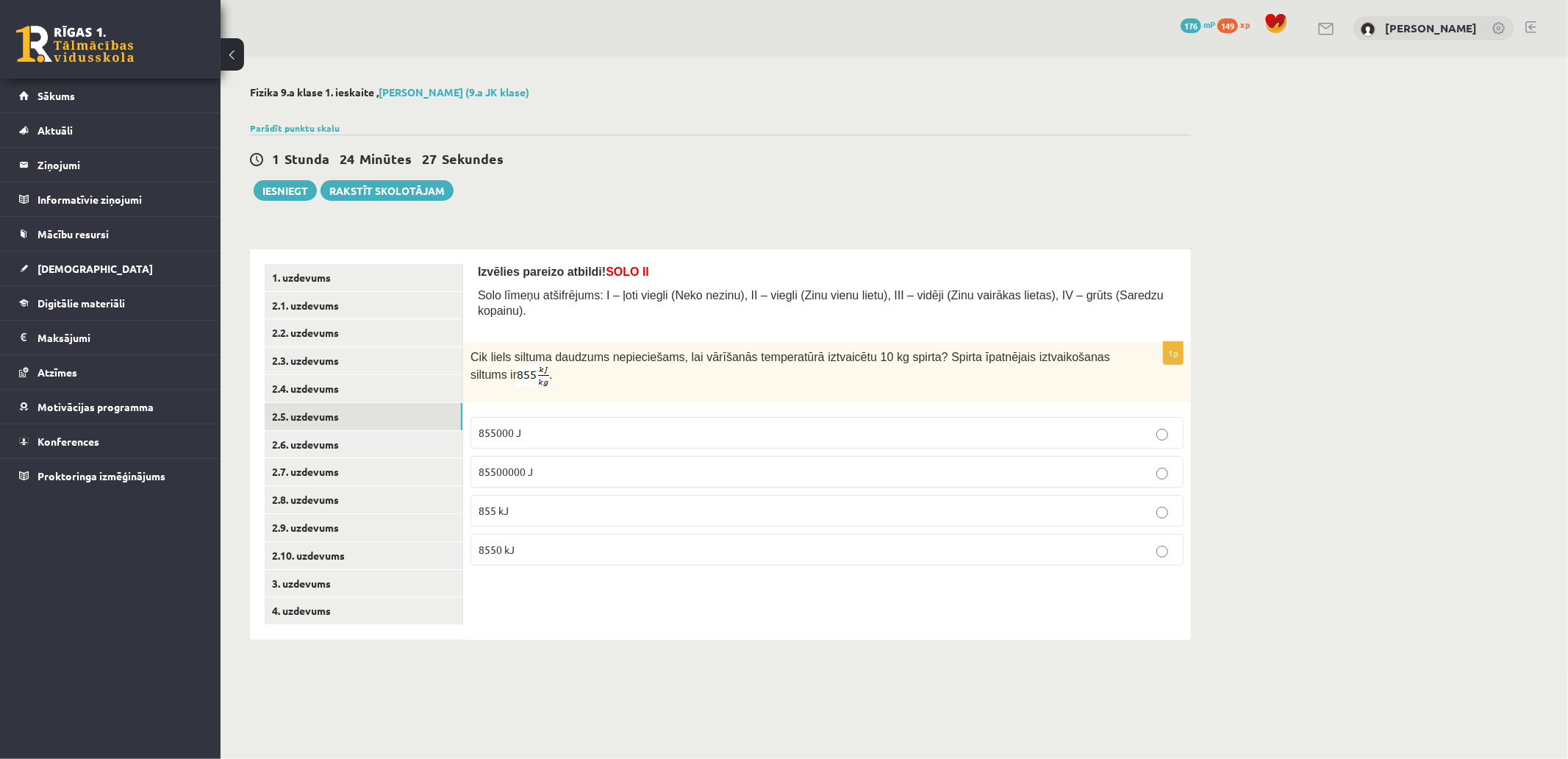
click at [583, 425] on p "855000 J" at bounding box center [826, 433] width 697 height 16
click at [393, 438] on link "2.6. uzdevums" at bounding box center [364, 444] width 198 height 27
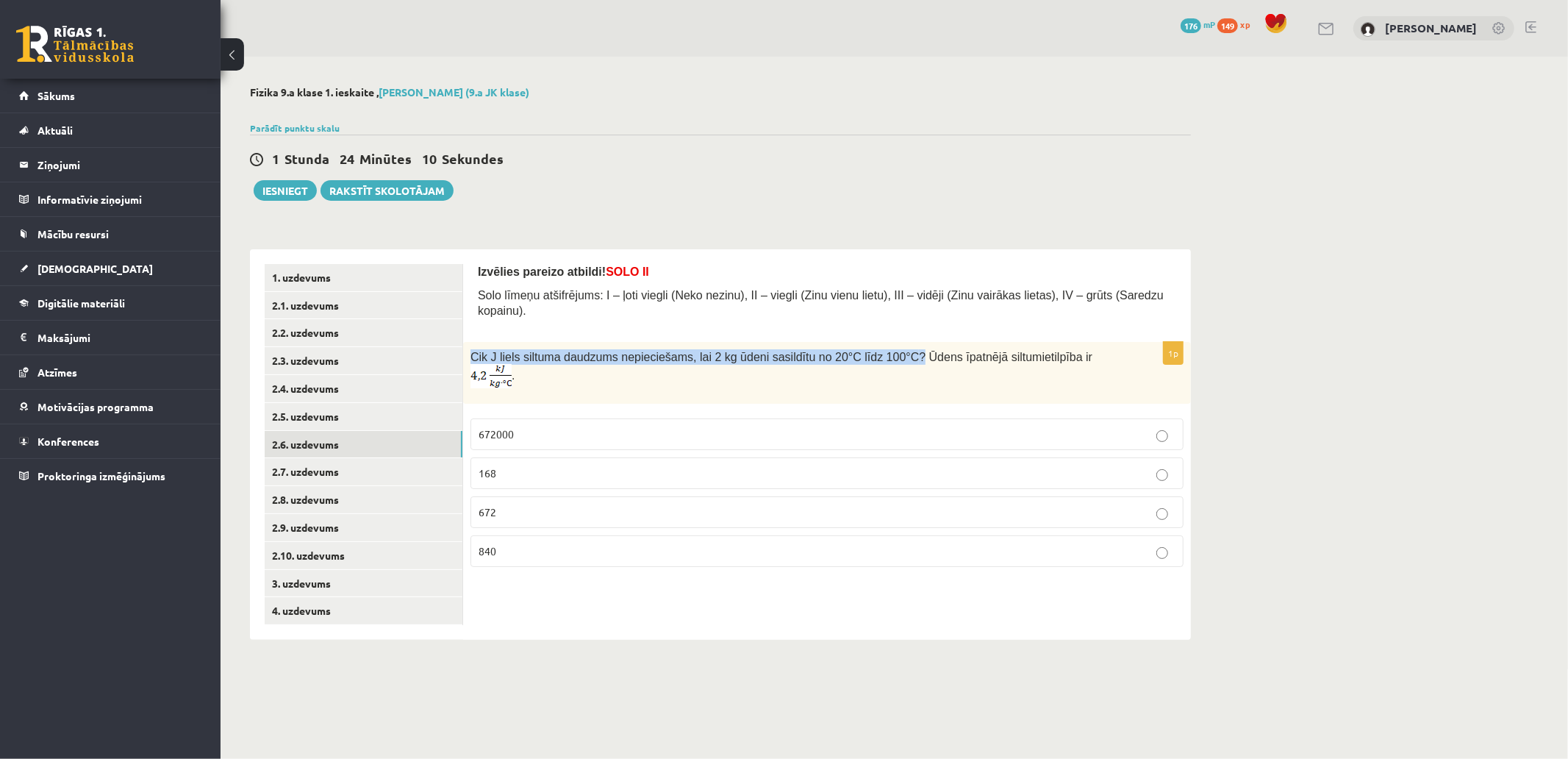
drag, startPoint x: 470, startPoint y: 344, endPoint x: 875, endPoint y: 349, distance: 405.0
click at [875, 351] on span "Cik J liels siltuma daudzums nepieciešams, lai 2 kg ūdeni sasildītu no 20°C līd…" at bounding box center [781, 366] width 622 height 30
copy span "Cik J liels siltuma daudzums nepieciešams, lai 2 kg ūdeni sasildītu no 20°C līd…"
click at [585, 372] on div "Cik J liels siltuma daudzums nepieciešams, lai 2 kg ūdeni sasildītu no 20°C līd…" at bounding box center [827, 372] width 728 height 62
click at [571, 426] on p "672000" at bounding box center [826, 434] width 697 height 16
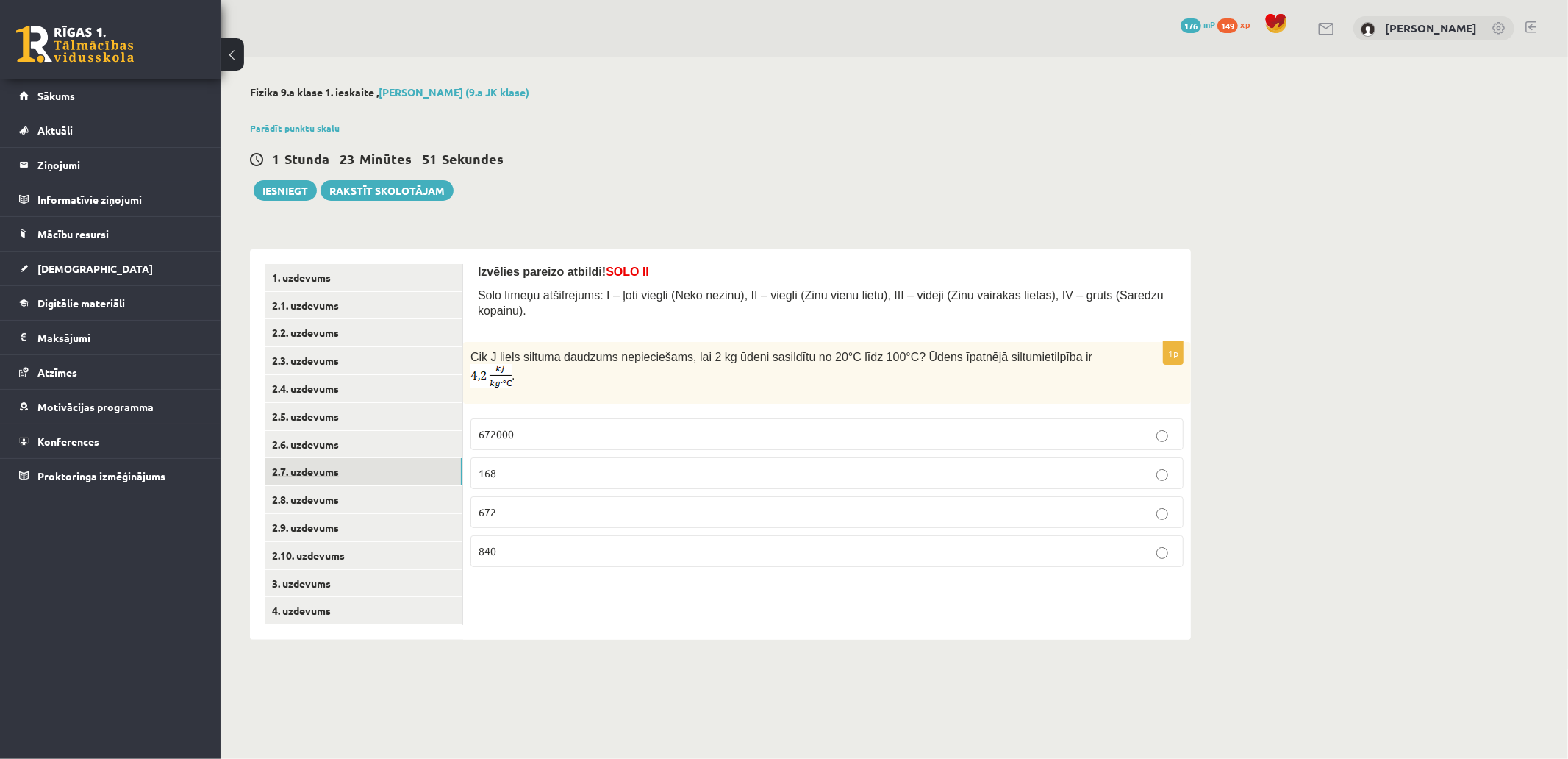
click at [386, 465] on link "2.7. uzdevums" at bounding box center [364, 471] width 198 height 27
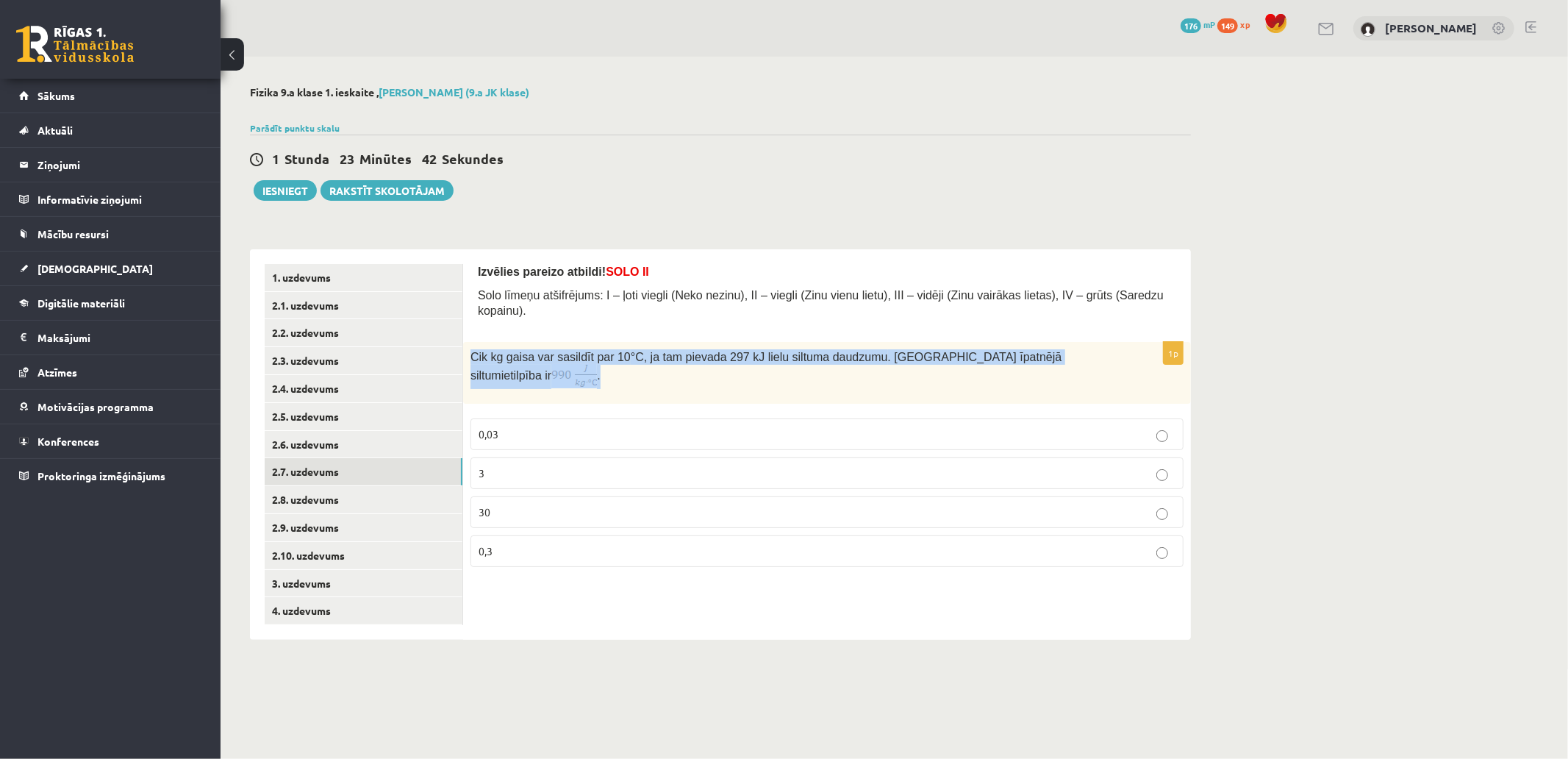
drag, startPoint x: 470, startPoint y: 347, endPoint x: 1056, endPoint y: 346, distance: 586.0
click at [1056, 349] on p "Cik kg gaisa var sasildīt par 10 °C, ja tam pievada 297 kJ lielu siltuma daudzu…" at bounding box center [790, 369] width 640 height 40
copy span "Cik kg gaisa var sasildīt par 10 °C, ja tam pievada 297 kJ lielu siltuma daudzu…"
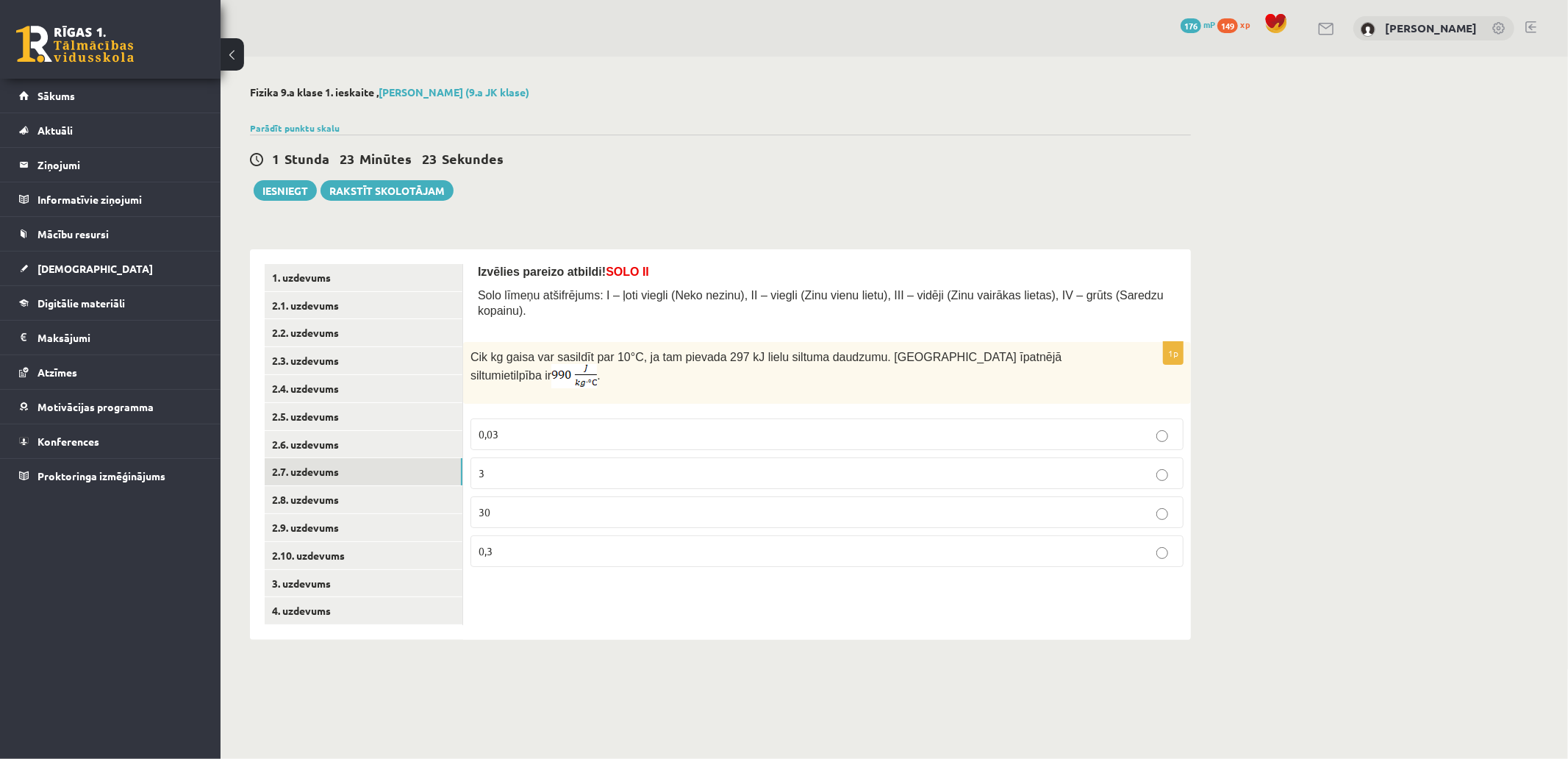
click at [796, 229] on div "**********" at bounding box center [721, 363] width 1000 height 612
click at [527, 504] on p "30" at bounding box center [826, 512] width 697 height 16
click at [354, 507] on link "2.8. uzdevums" at bounding box center [364, 500] width 198 height 27
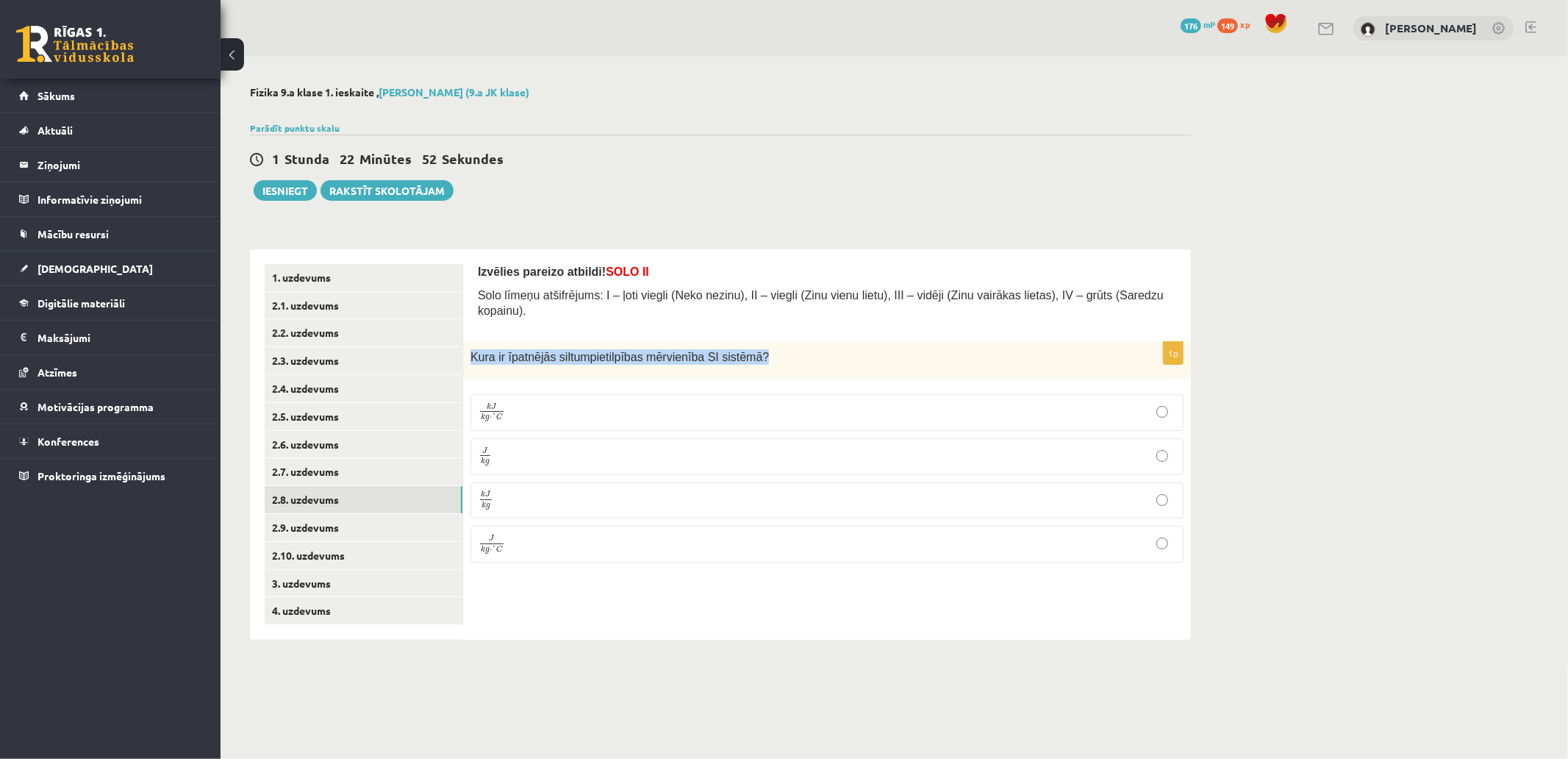
drag, startPoint x: 471, startPoint y: 344, endPoint x: 831, endPoint y: 341, distance: 360.0
click at [831, 349] on p "Kura ir īpatnējās siltumpietilpības mērvienība SI sistēmā ?" at bounding box center [790, 357] width 640 height 16
copy span "Kura ir īpatnējās siltumpietilpības mērvienība SI sistēmā ?"
click at [601, 351] on span "Kura ir īpatnējās siltumpietilpības mērvienība SI sistēmā" at bounding box center [617, 357] width 293 height 12
click at [535, 534] on p "J k g ⋅ ° C J k g ⋅ ° C" at bounding box center [826, 544] width 697 height 20
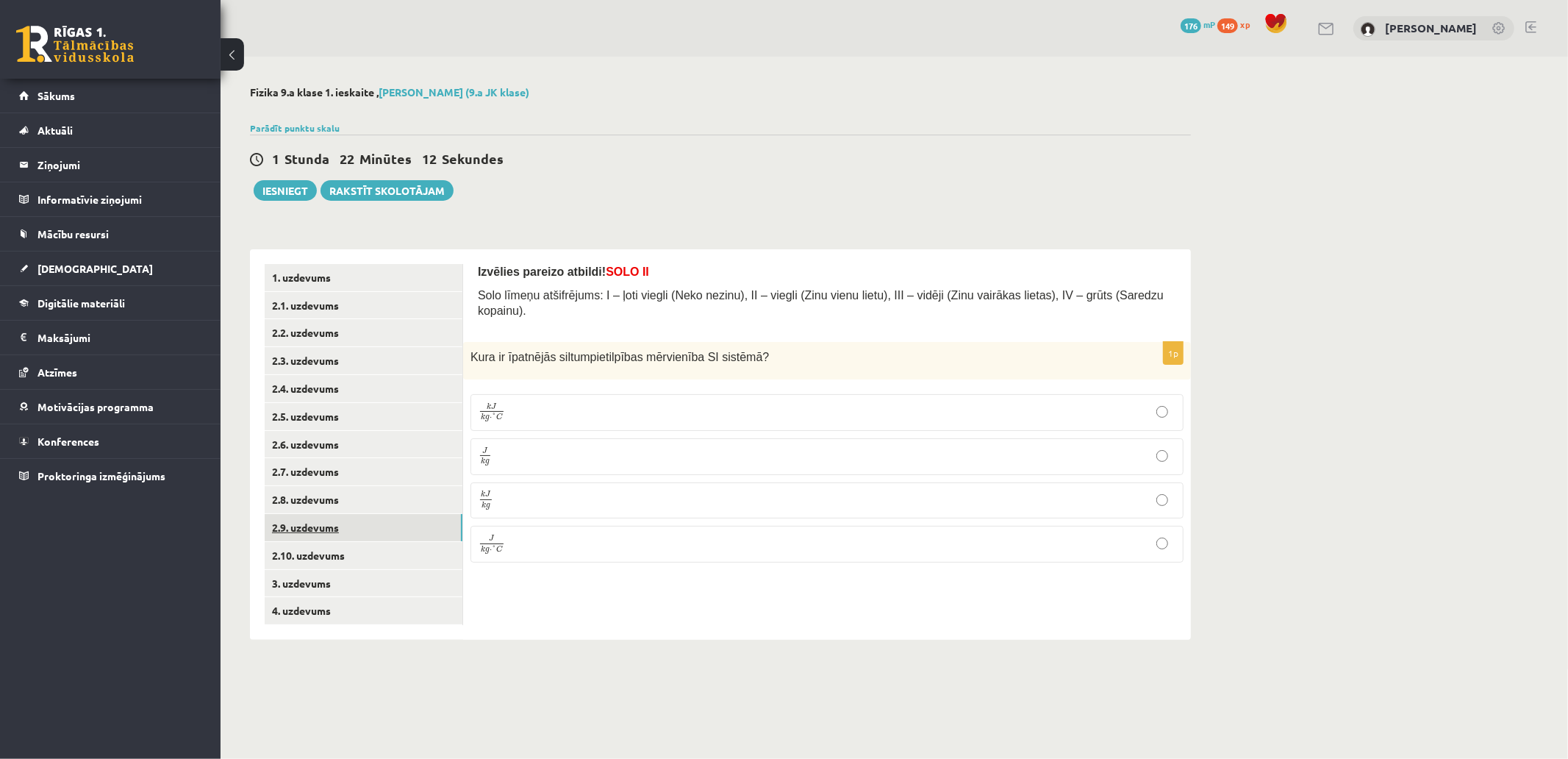
click at [364, 530] on link "2.9. uzdevums" at bounding box center [364, 528] width 198 height 27
click at [568, 480] on p "atdzišanā" at bounding box center [826, 488] width 697 height 16
click at [392, 552] on link "2.10. uzdevums" at bounding box center [364, 556] width 198 height 27
click at [555, 480] on p "-273K" at bounding box center [826, 488] width 697 height 16
click at [404, 584] on link "3. uzdevums" at bounding box center [364, 583] width 198 height 27
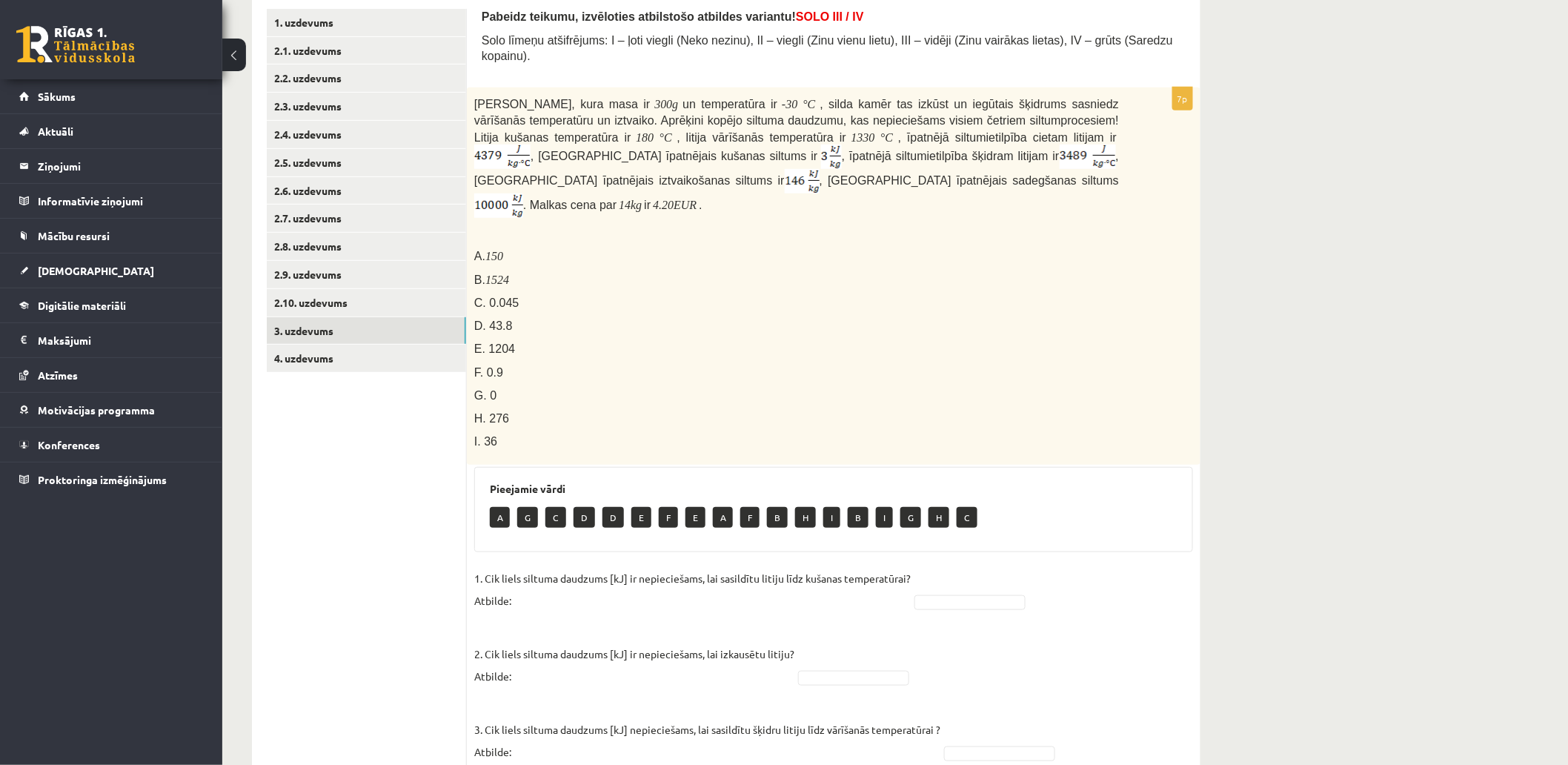
scroll to position [93, 0]
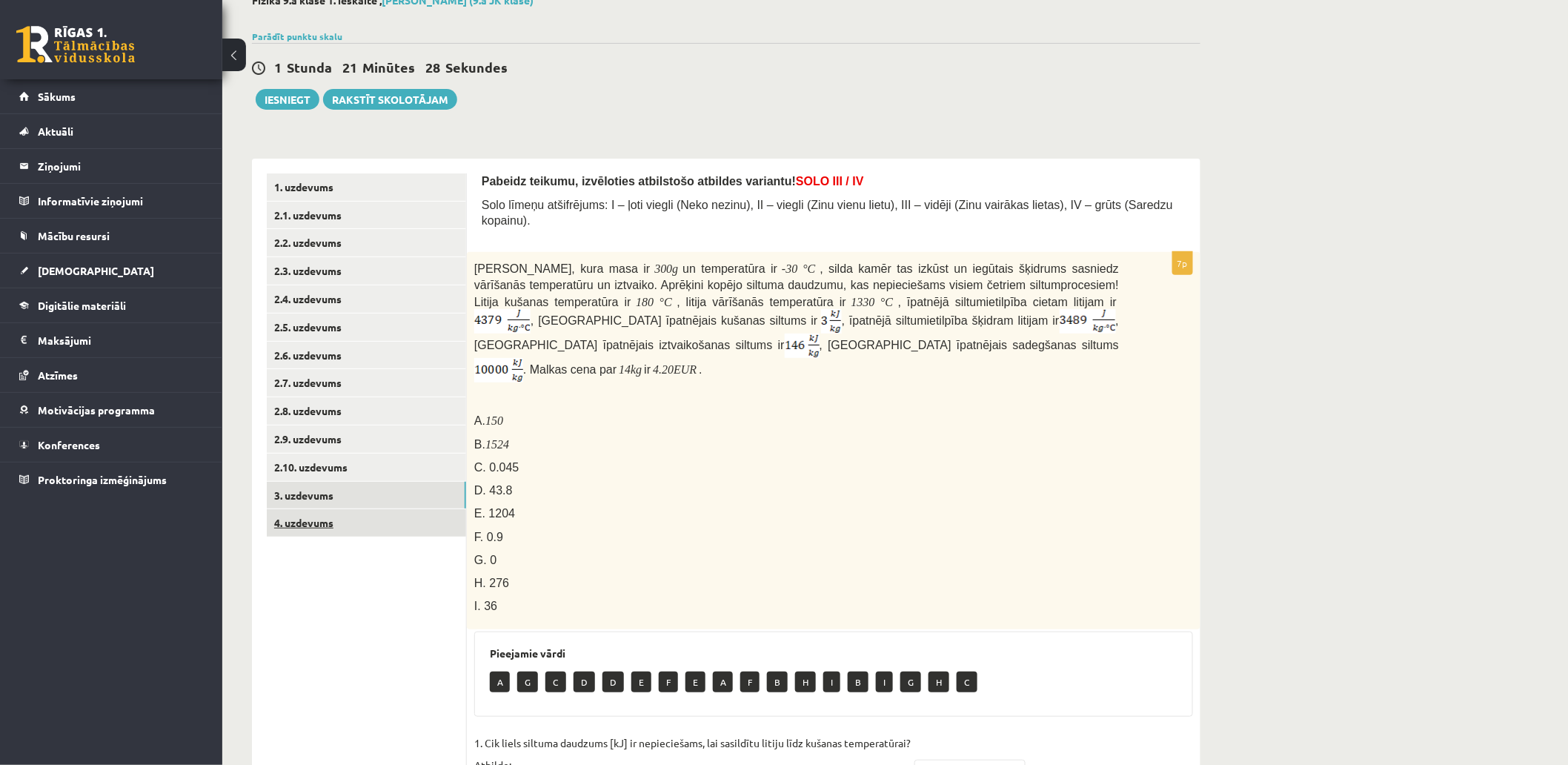
click at [331, 526] on link "4. uzdevums" at bounding box center [367, 522] width 199 height 27
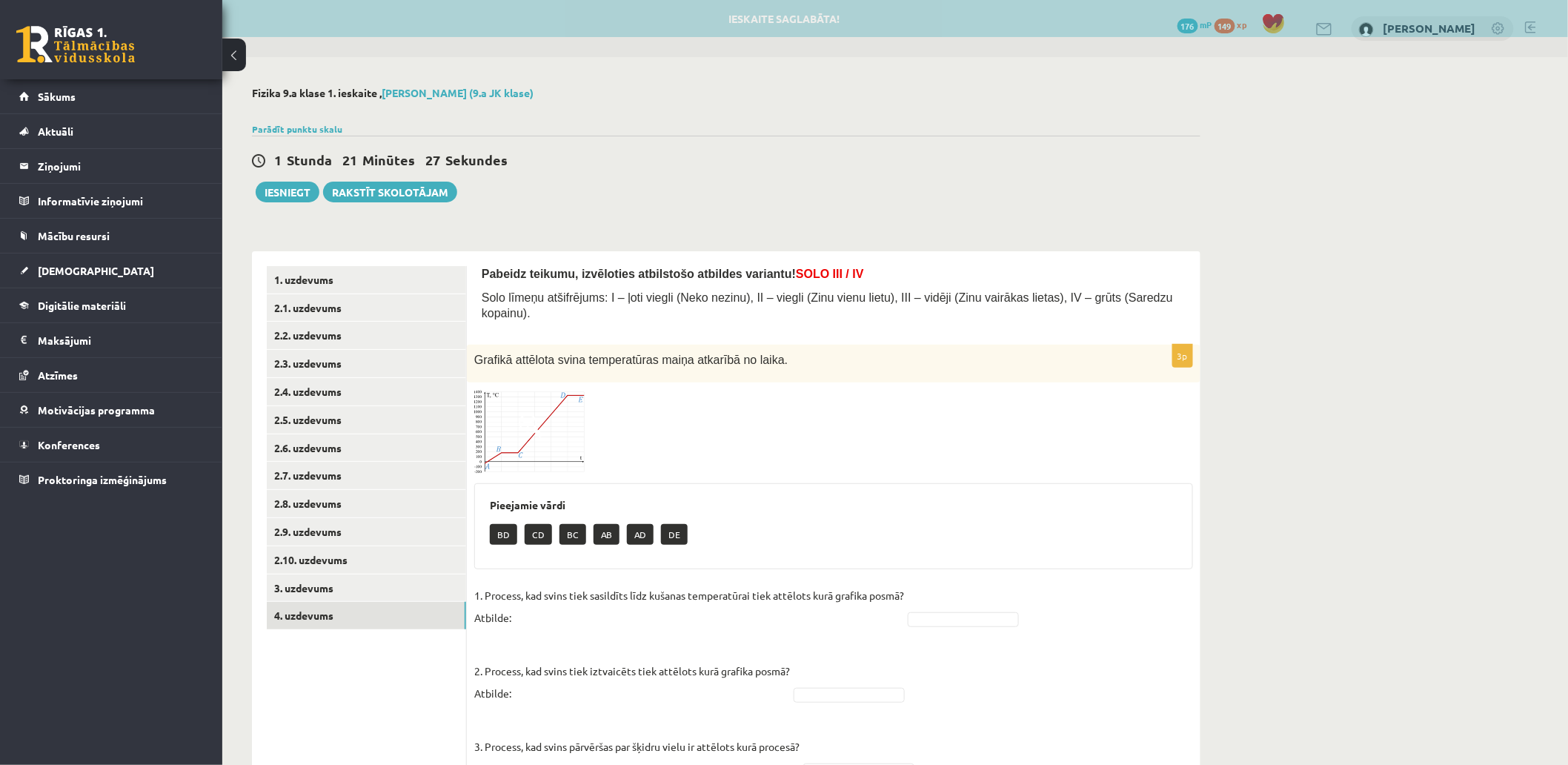
scroll to position [60, 0]
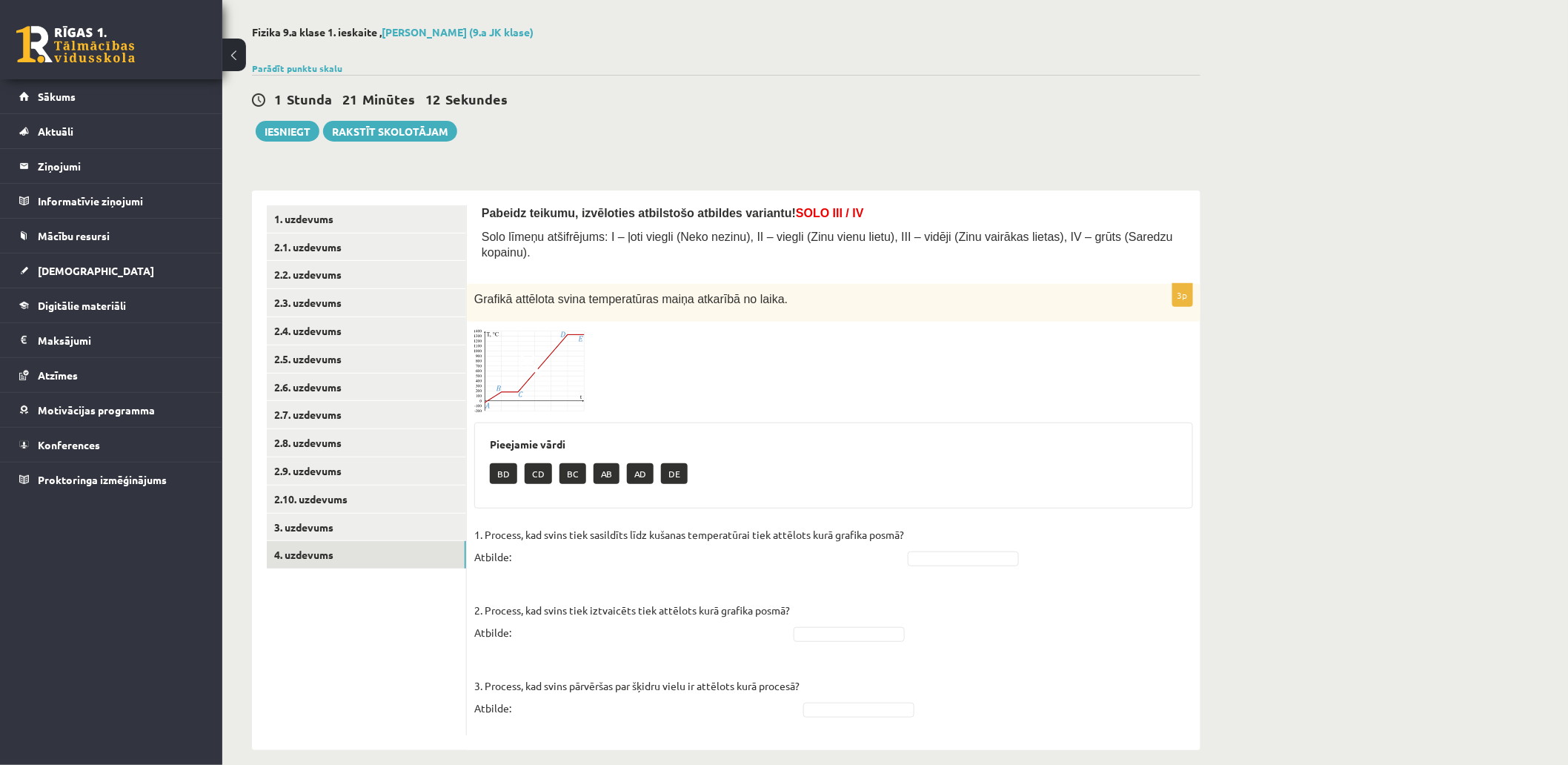
click at [546, 350] on img at bounding box center [530, 372] width 111 height 85
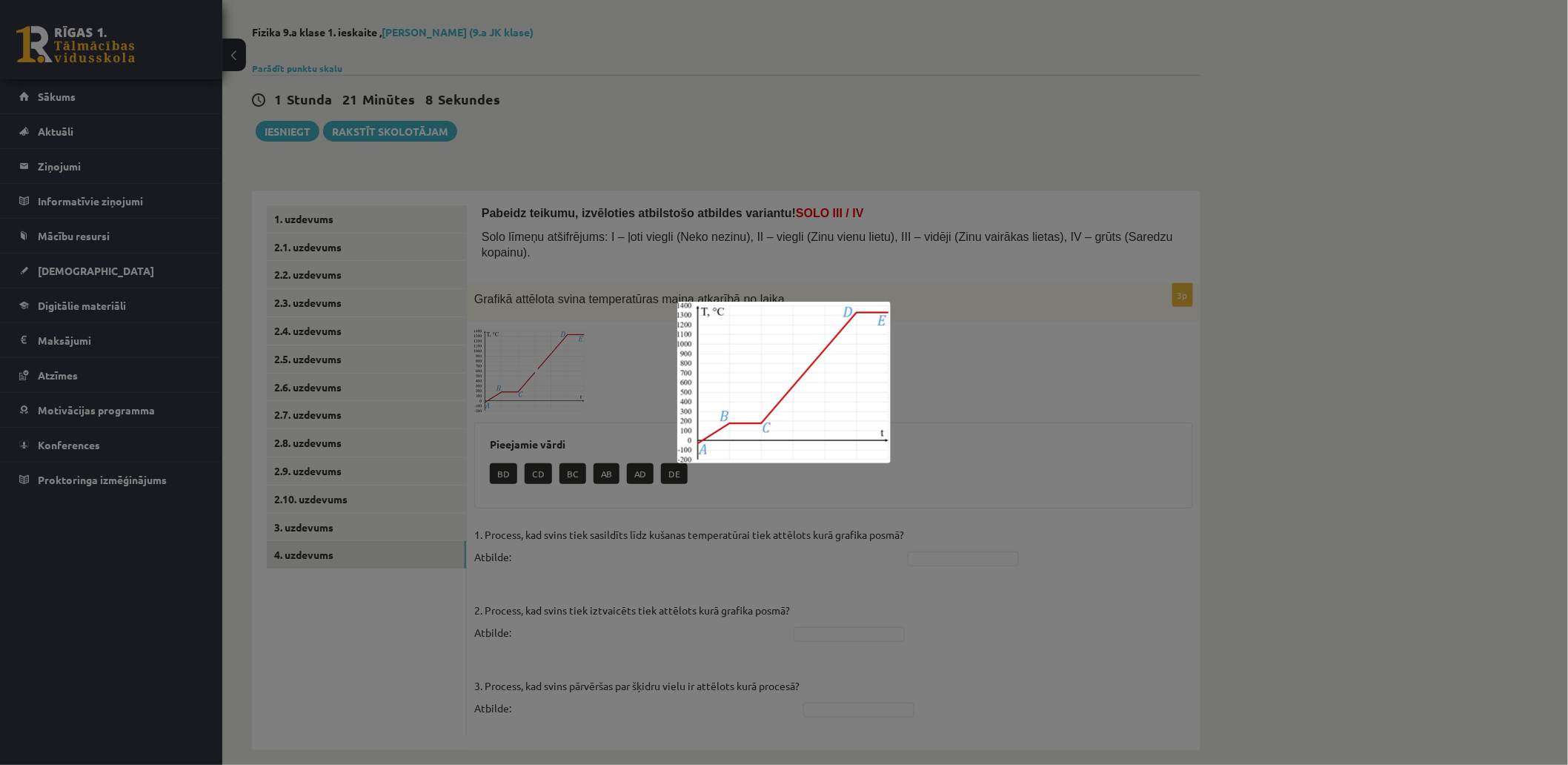
click at [605, 375] on div at bounding box center [784, 382] width 1568 height 765
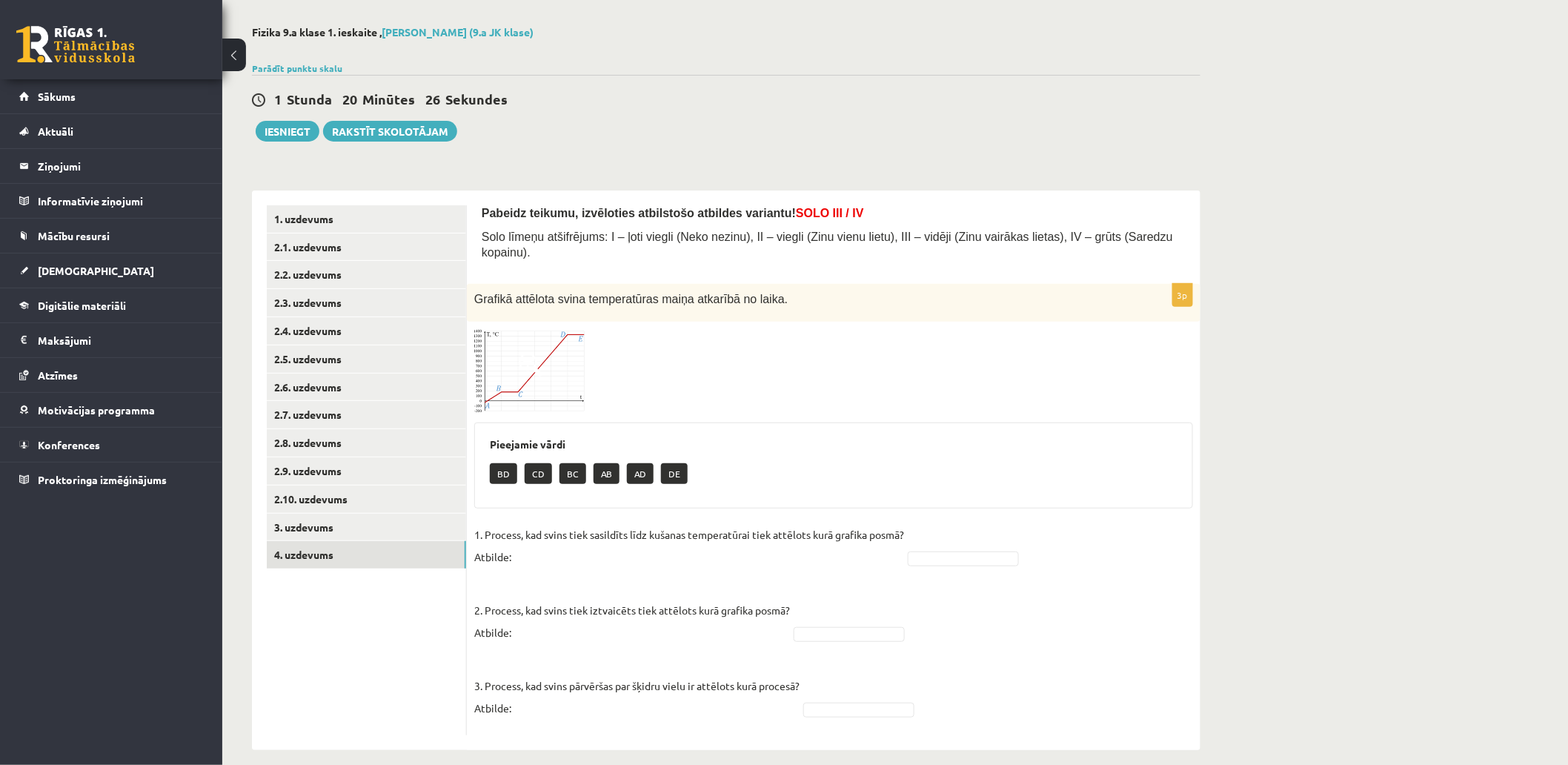
click at [1339, 245] on div "**********" at bounding box center [895, 388] width 1346 height 784
click at [579, 357] on img at bounding box center [530, 372] width 111 height 85
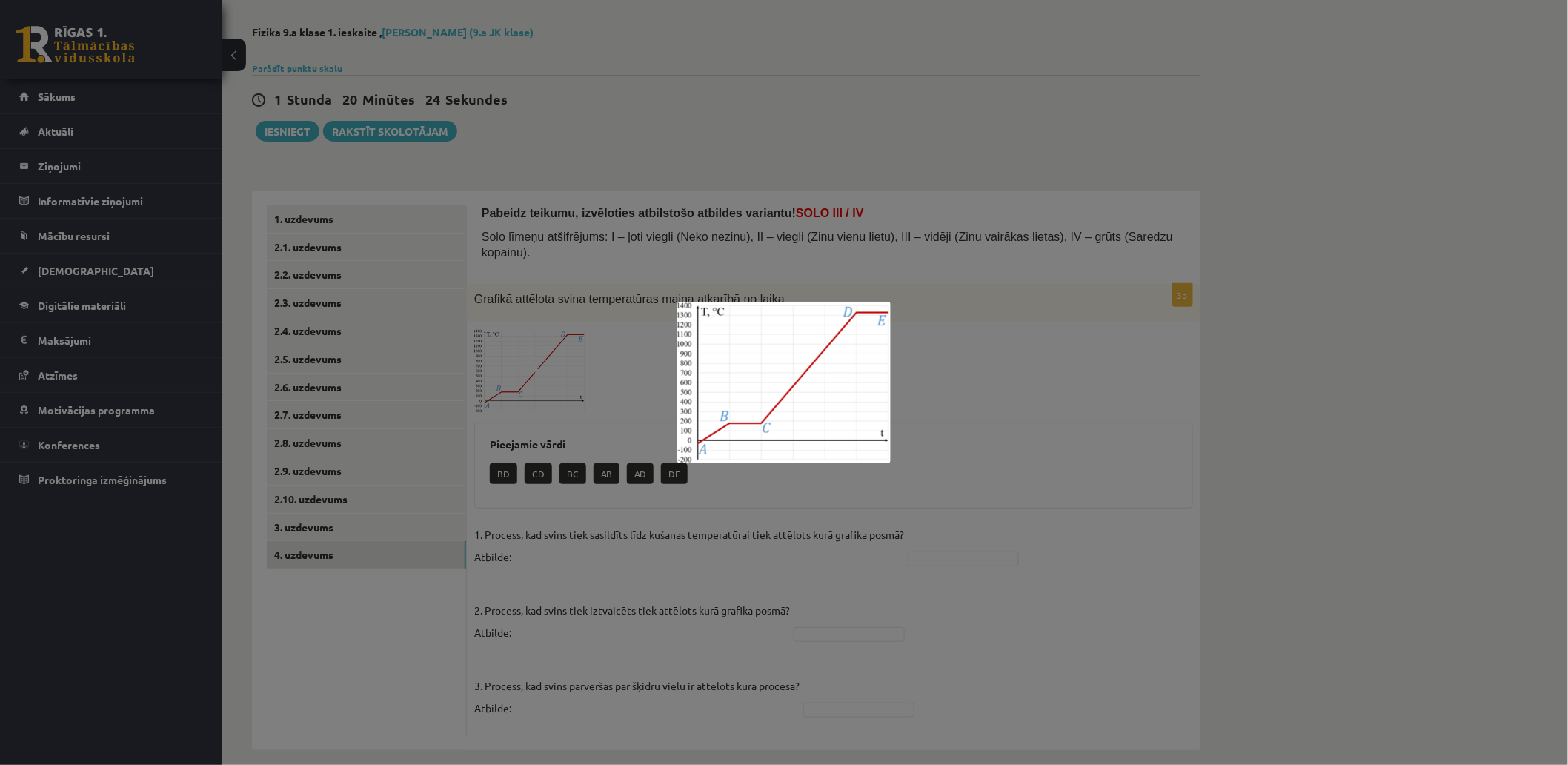
click at [618, 358] on div at bounding box center [784, 382] width 1568 height 765
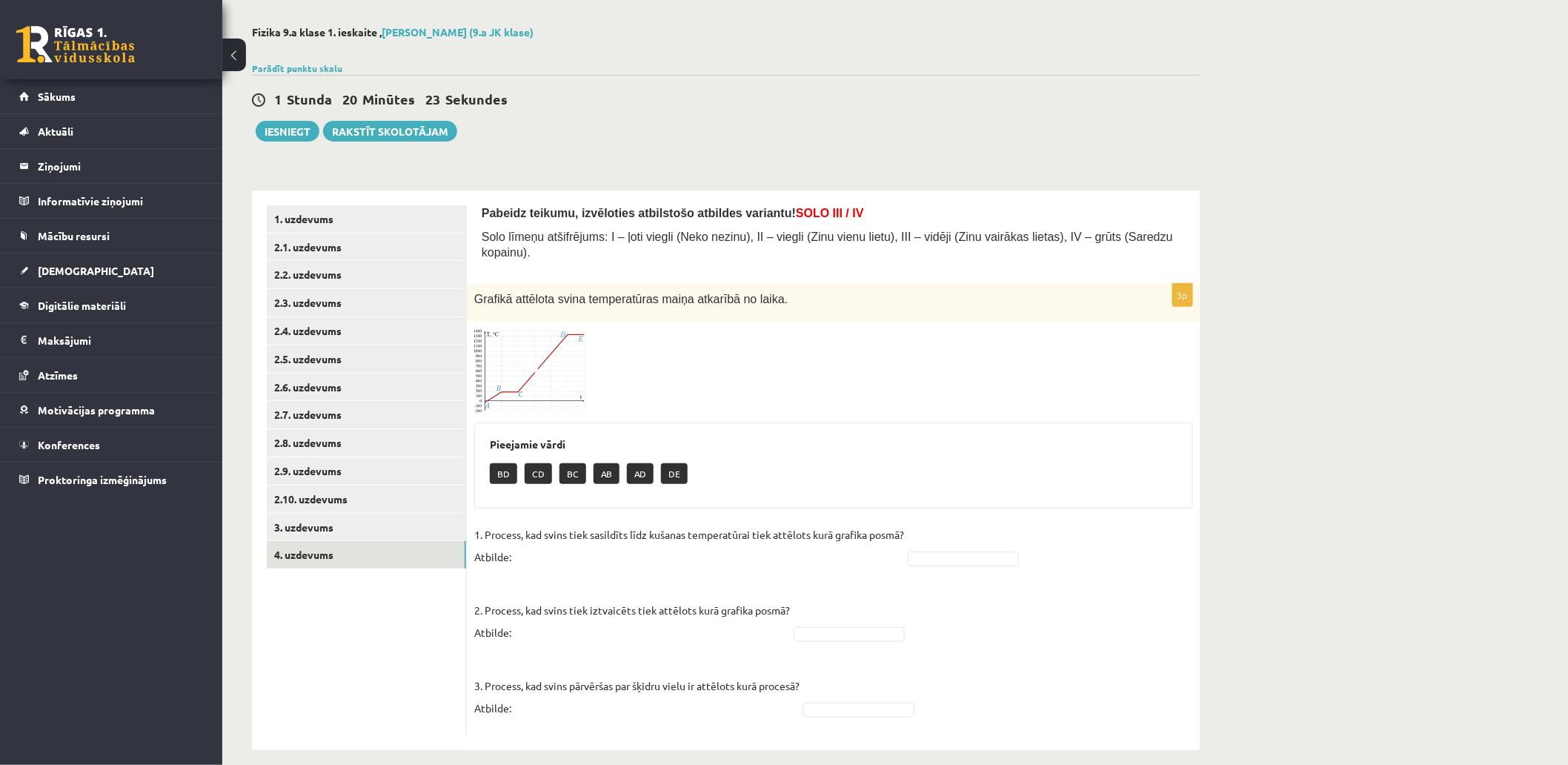
click at [571, 335] on img at bounding box center [530, 372] width 111 height 85
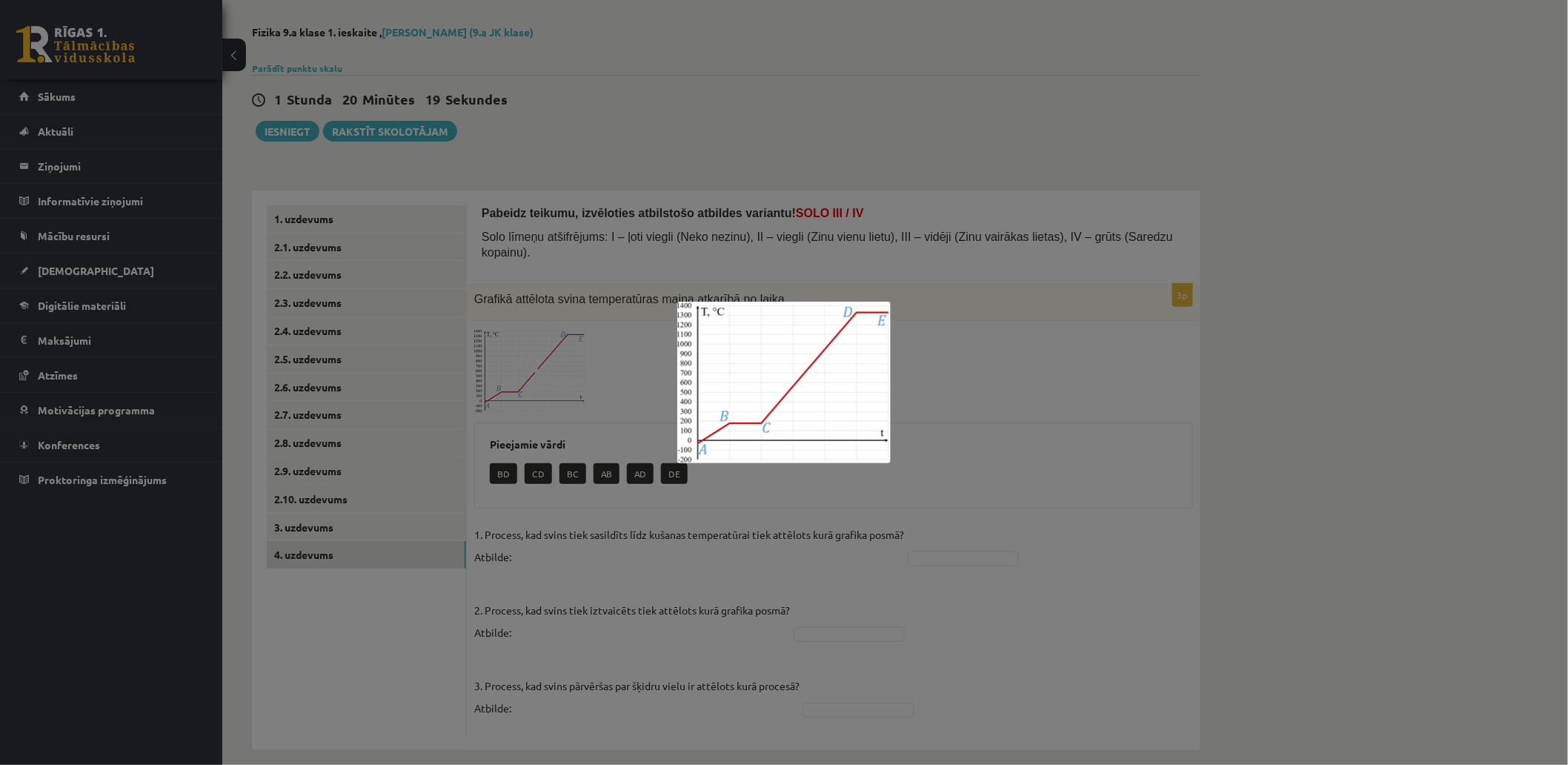
click at [616, 372] on div at bounding box center [784, 382] width 1568 height 765
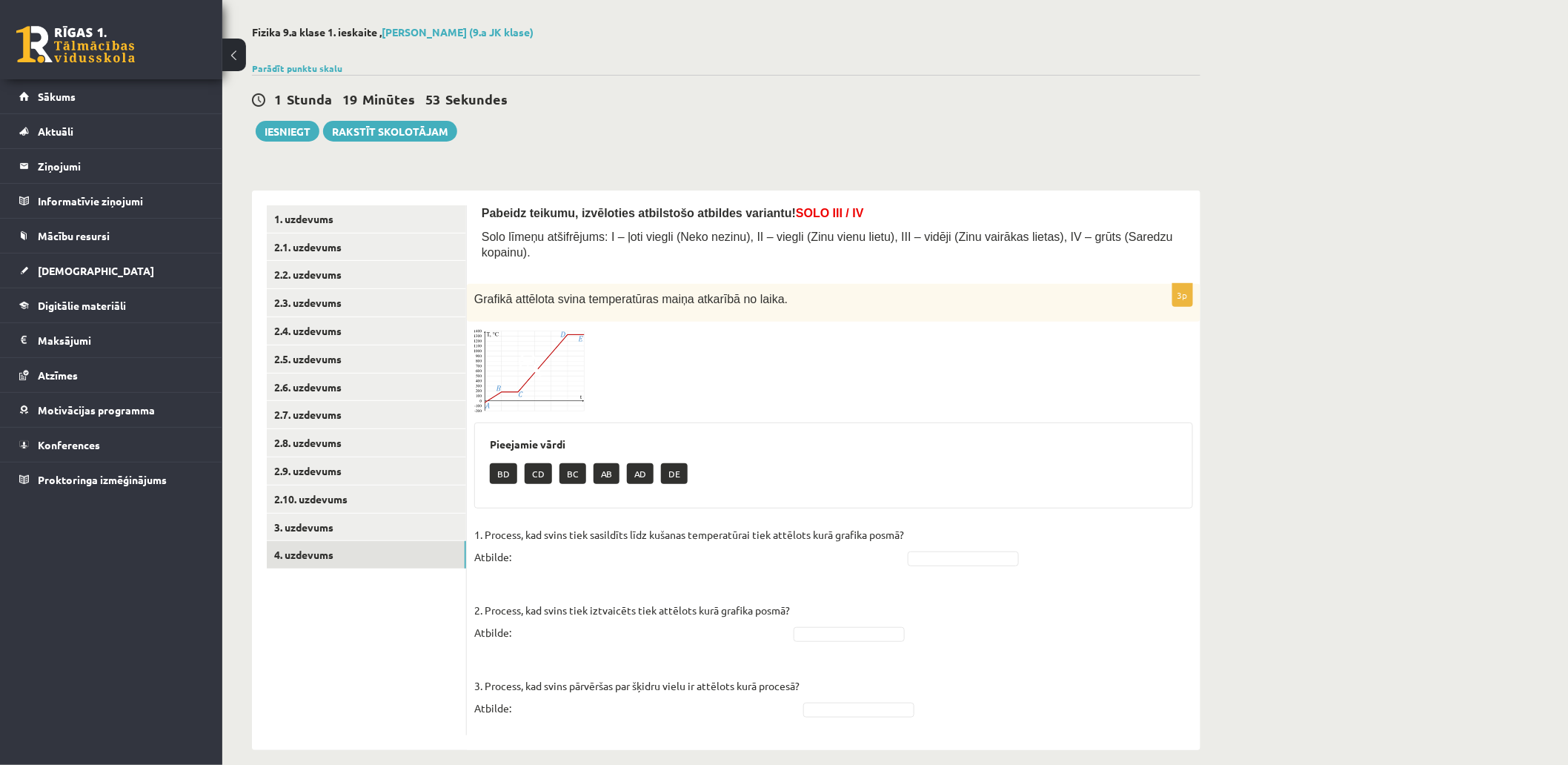
click at [1329, 231] on div "**********" at bounding box center [895, 388] width 1346 height 784
click at [517, 368] on img at bounding box center [530, 372] width 111 height 85
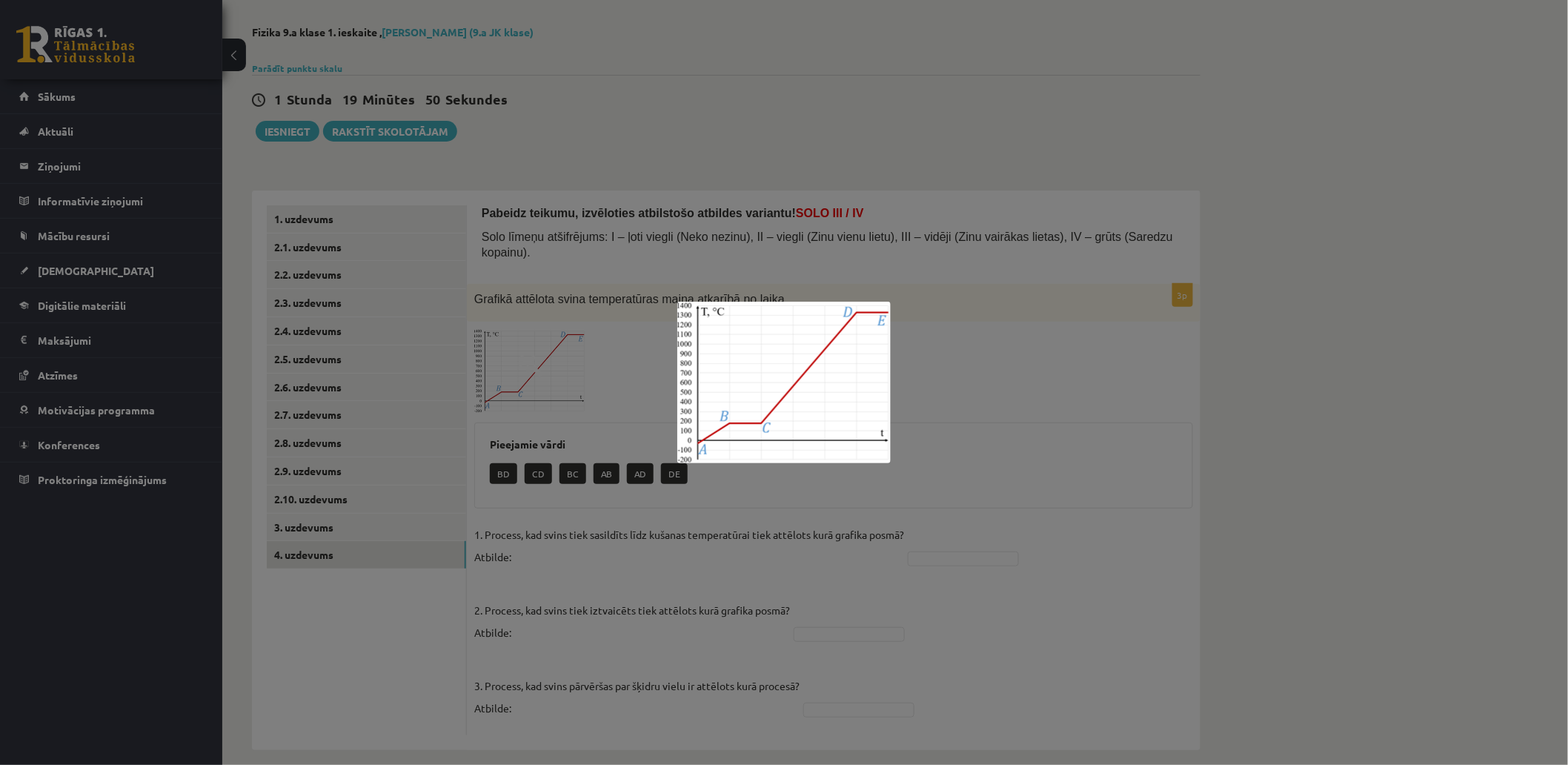
click at [625, 376] on div at bounding box center [784, 382] width 1568 height 765
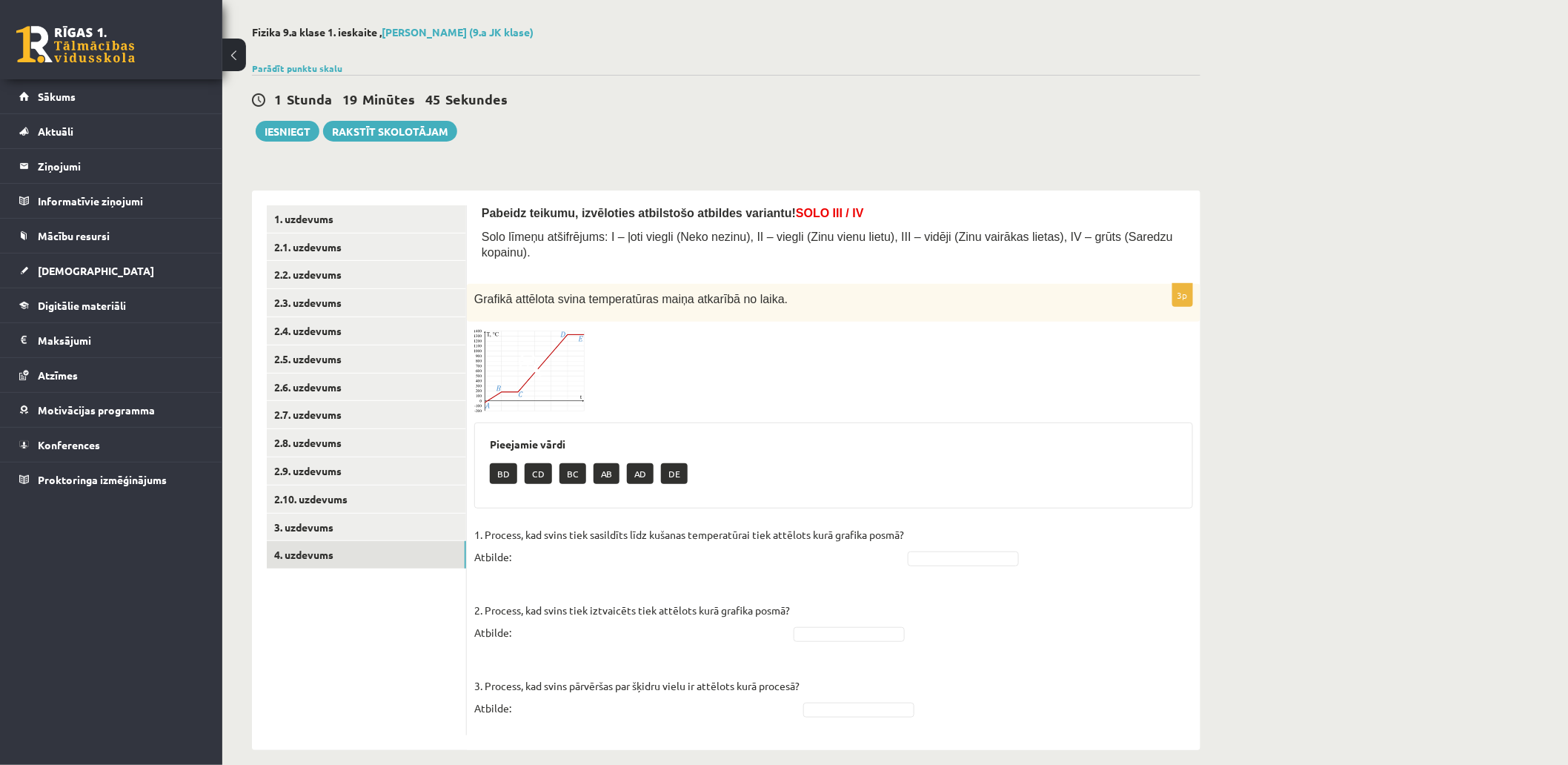
click at [1352, 237] on div "**********" at bounding box center [895, 388] width 1346 height 784
click at [526, 353] on span at bounding box center [531, 364] width 24 height 24
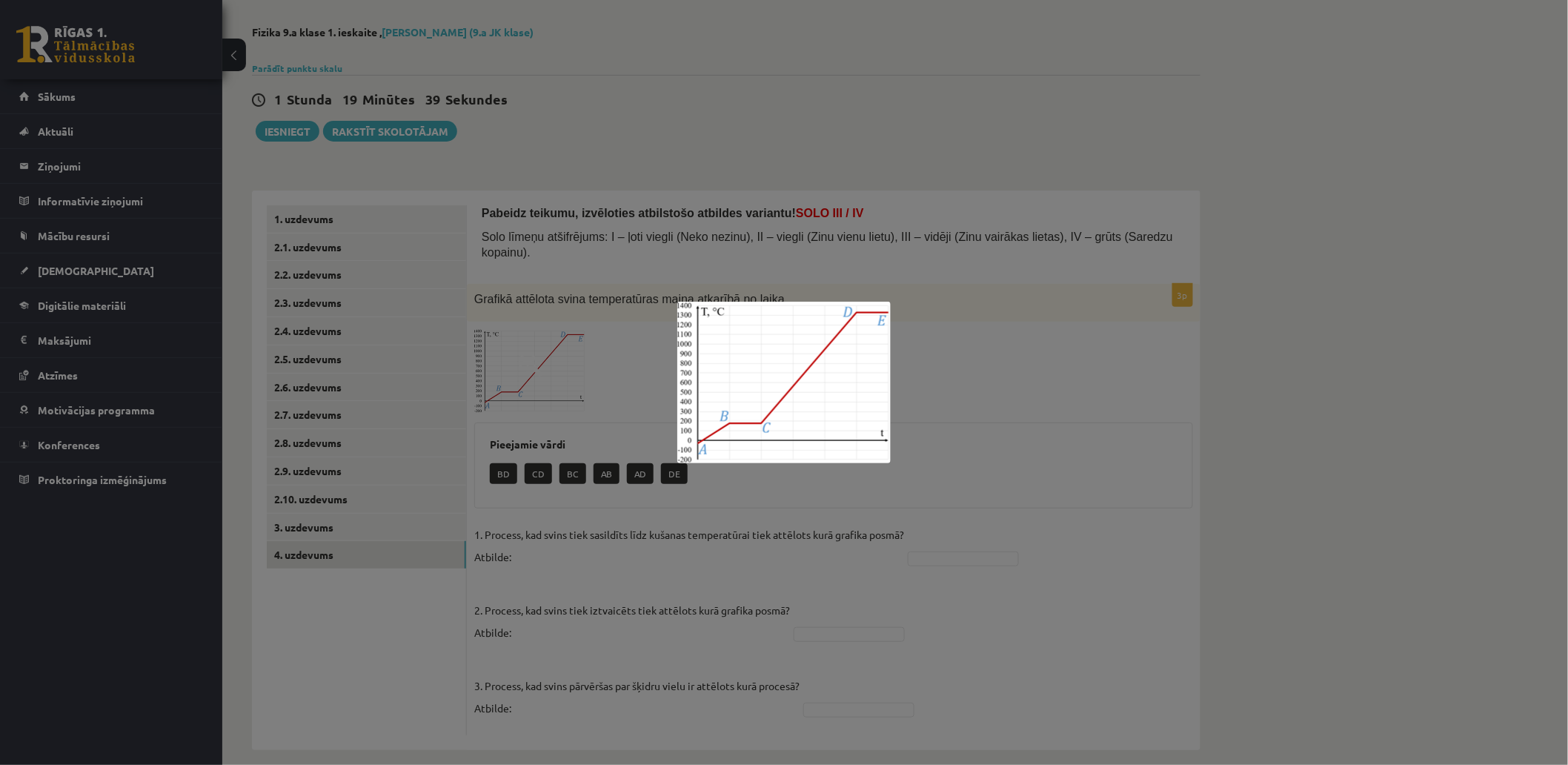
click at [1124, 414] on div at bounding box center [784, 382] width 1568 height 765
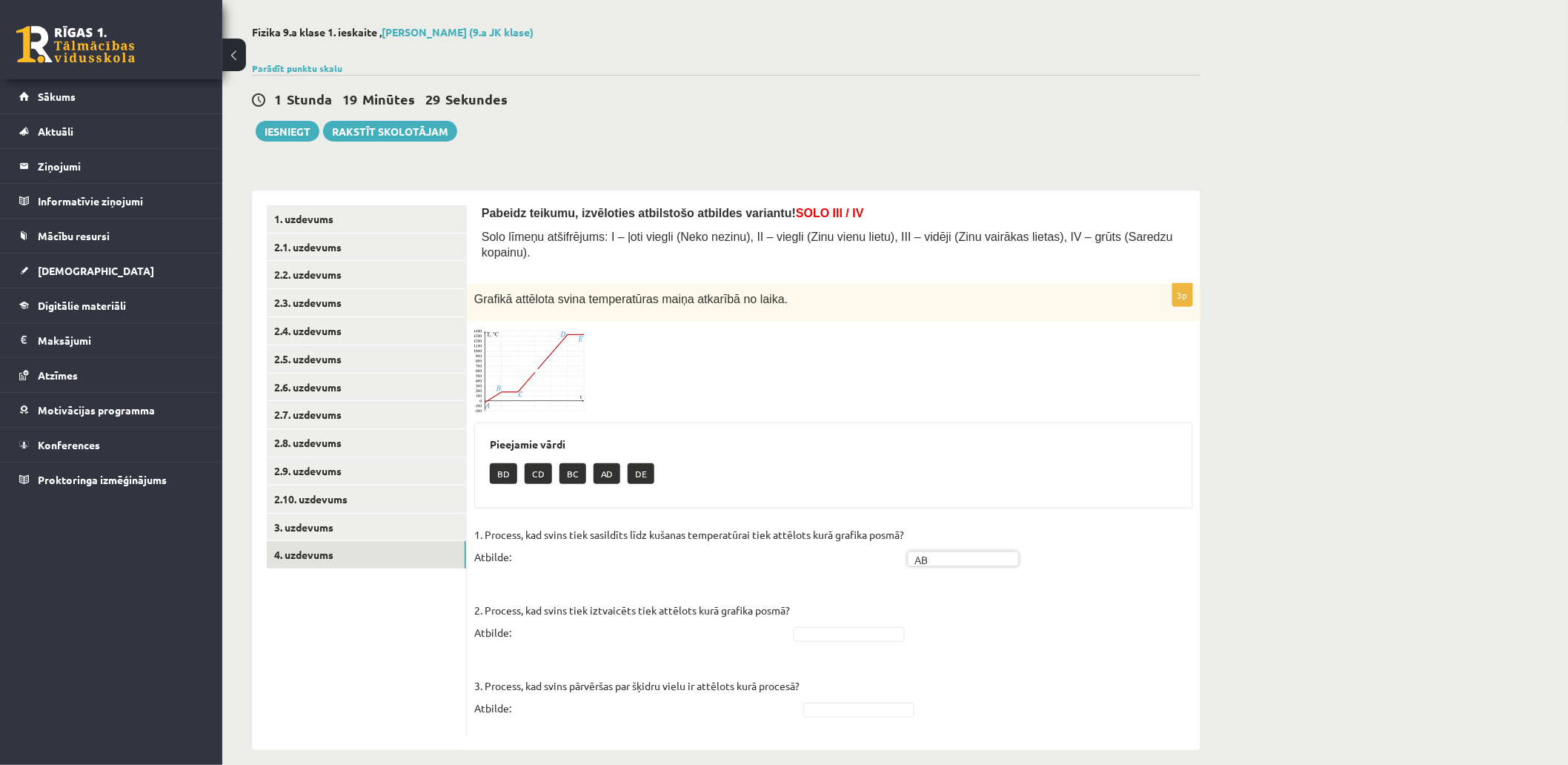
click at [531, 362] on img at bounding box center [530, 372] width 111 height 85
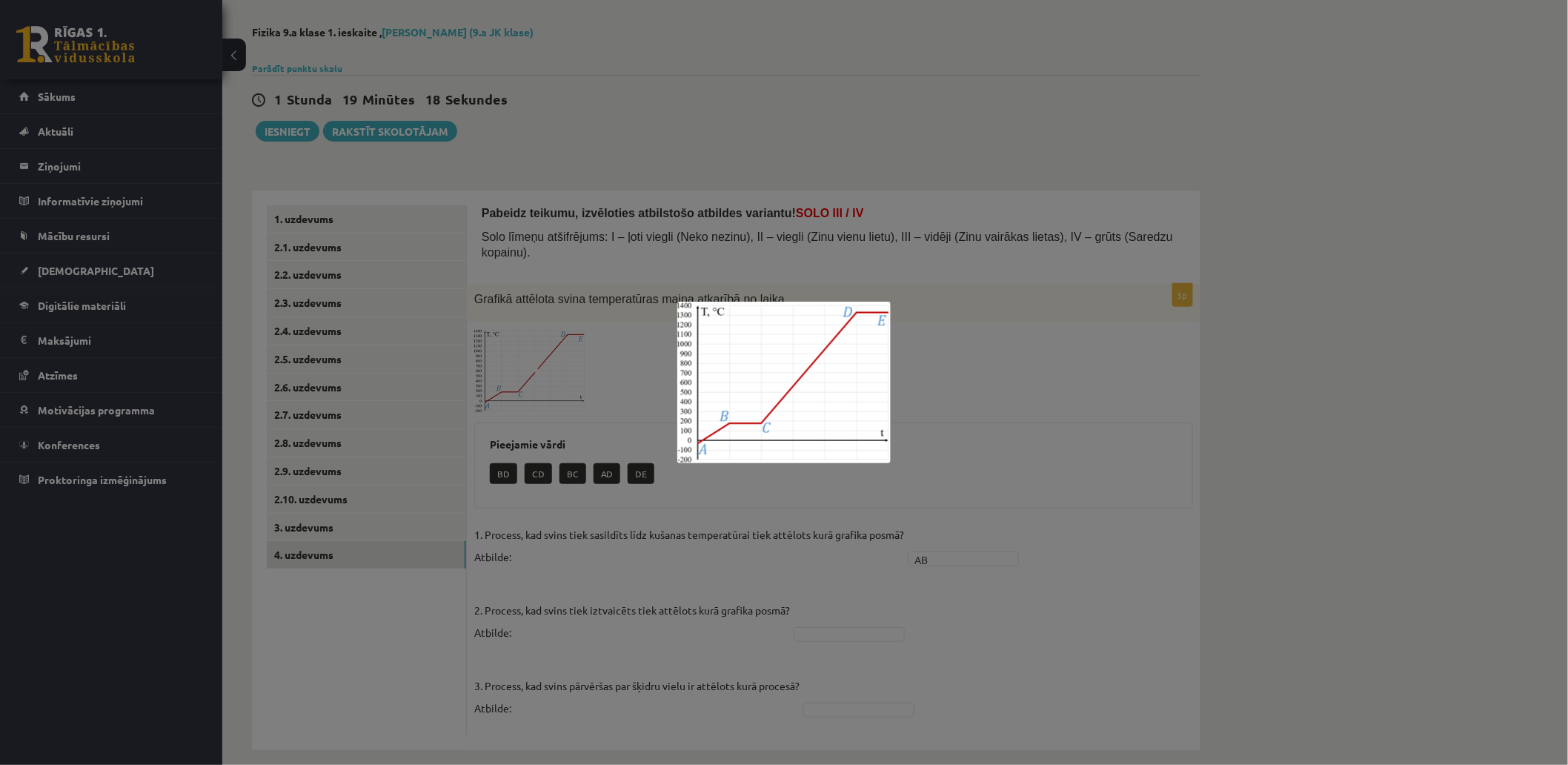
click at [693, 536] on div at bounding box center [784, 382] width 1568 height 765
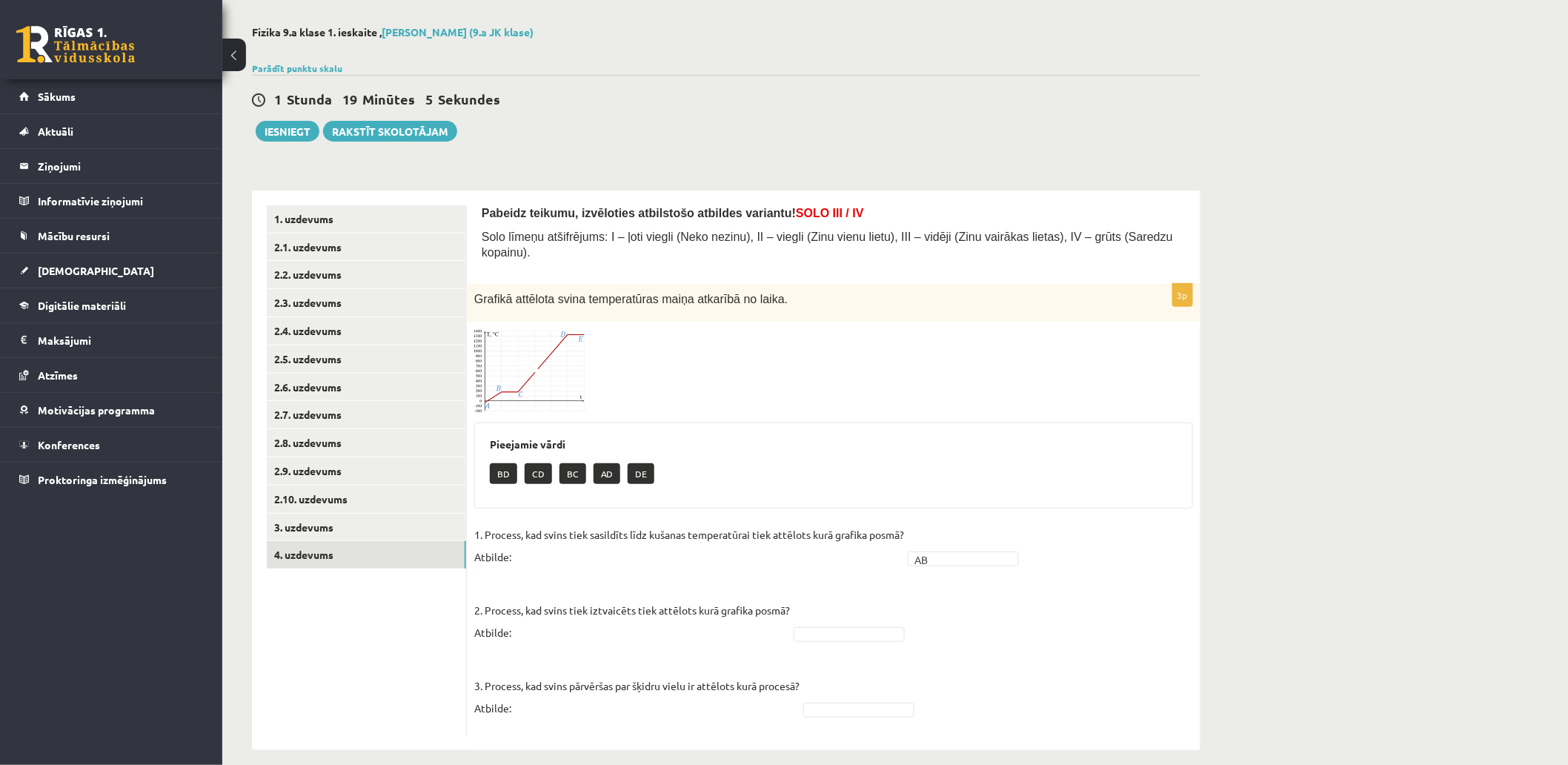
click at [1341, 217] on div "**********" at bounding box center [895, 388] width 1346 height 784
click at [374, 527] on link "3. uzdevums" at bounding box center [367, 527] width 199 height 27
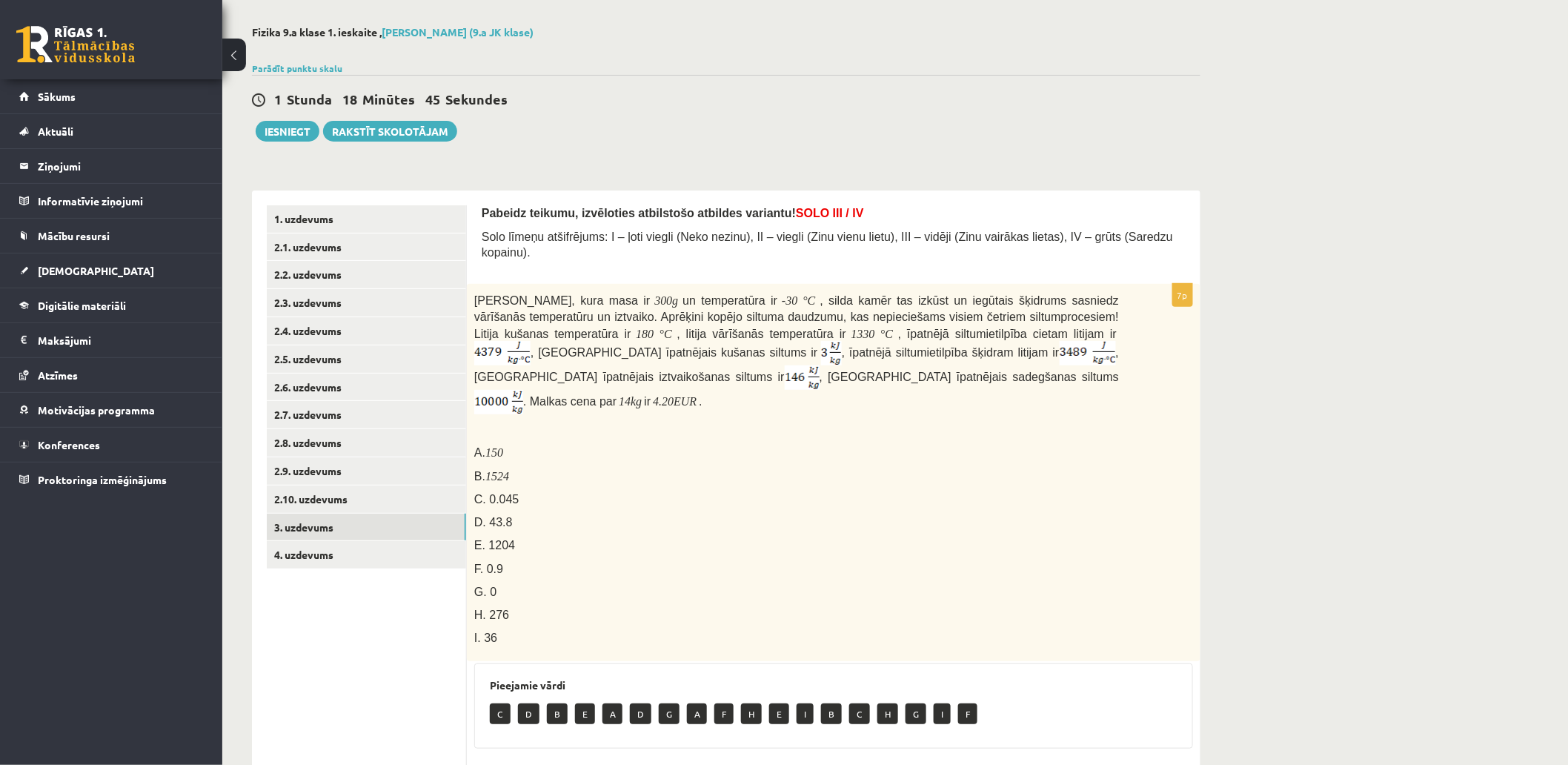
scroll to position [390, 0]
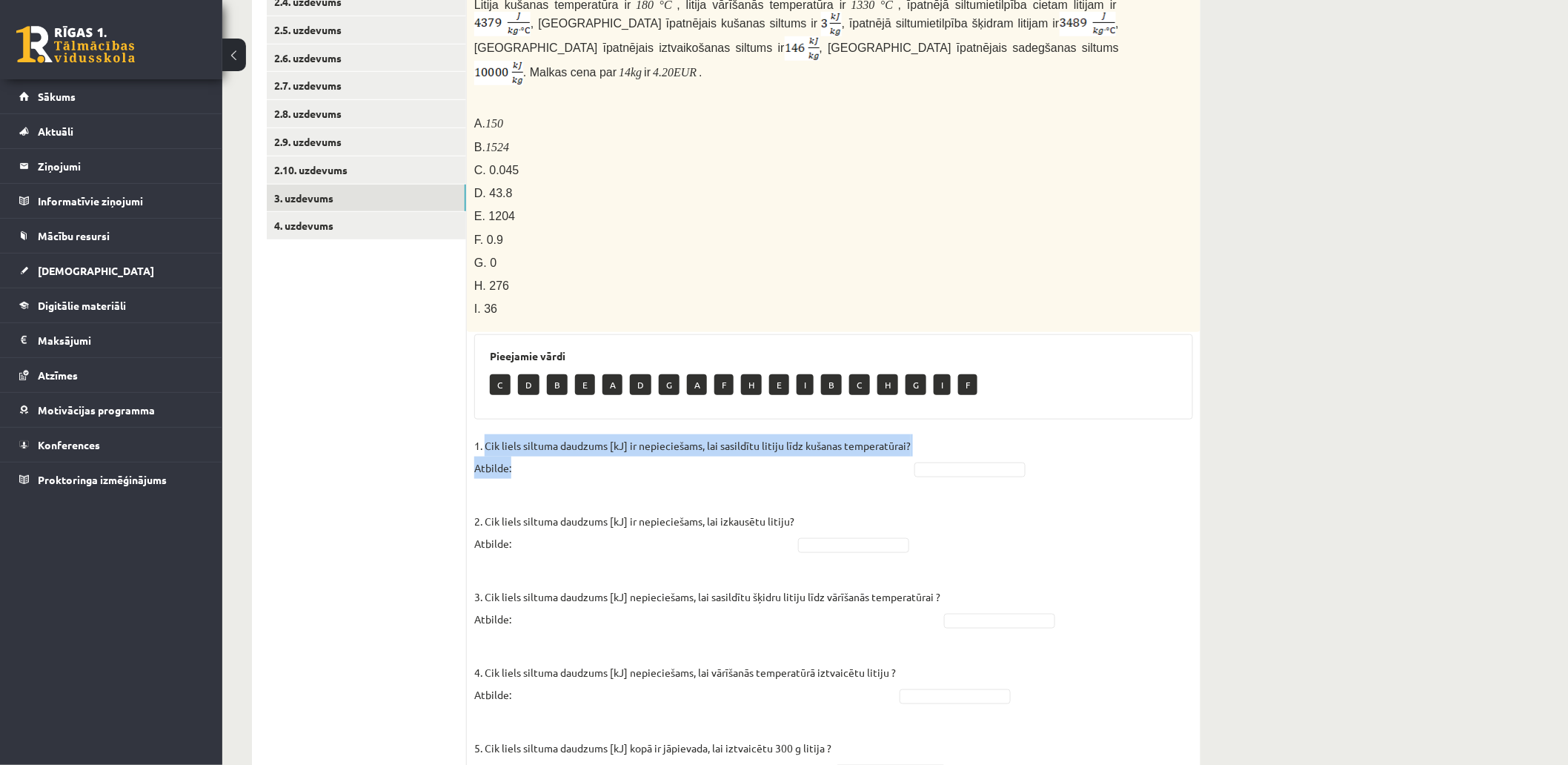
drag, startPoint x: 485, startPoint y: 412, endPoint x: 511, endPoint y: 436, distance: 35.4
click at [511, 436] on p "1. Cik liels siltuma daudzums [kJ] ir nepieciešams, lai sasildītu litiju līdz k…" at bounding box center [693, 456] width 437 height 45
click at [580, 434] on p "1. Cik liels siltuma daudzums [kJ] ir nepieciešams, lai sasildītu litiju līdz k…" at bounding box center [693, 456] width 437 height 45
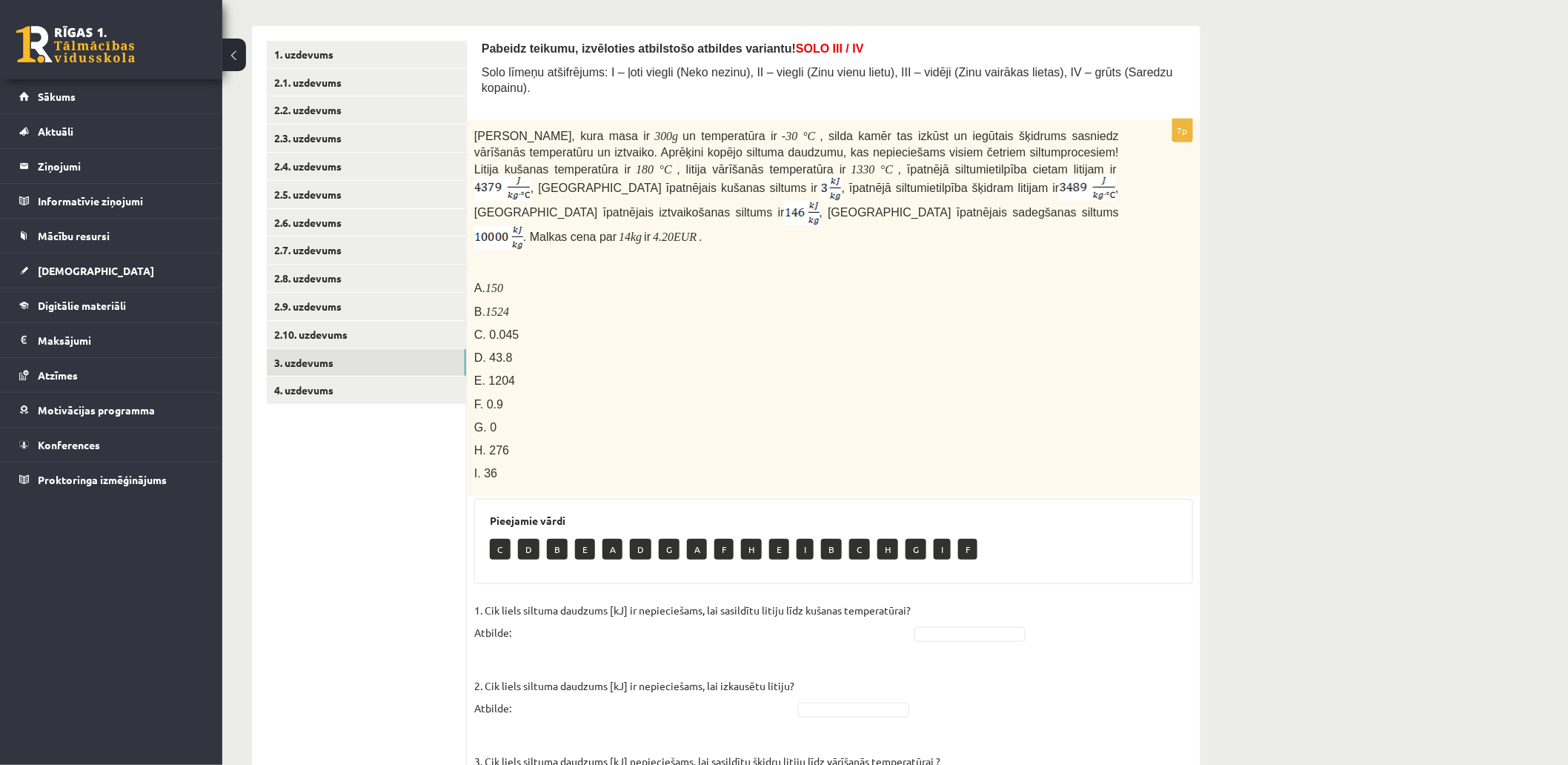
scroll to position [60, 0]
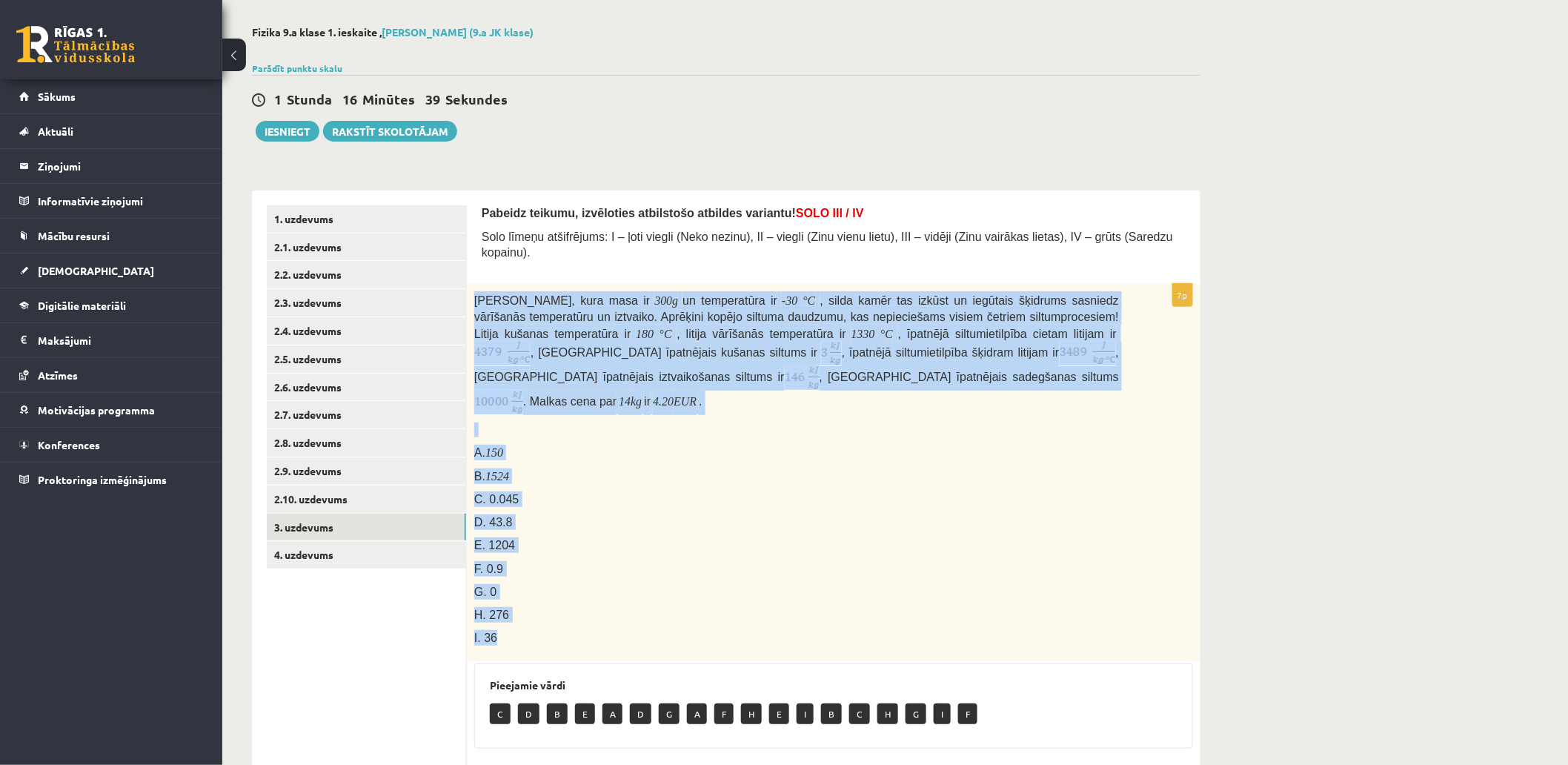
drag, startPoint x: 474, startPoint y: 282, endPoint x: 514, endPoint y: 614, distance: 334.4
click at [514, 614] on div "Litija klucīti, kura masa ir 300 g un temperatūra ir - 30 ° C , silda kamēr tas…" at bounding box center [834, 472] width 733 height 377
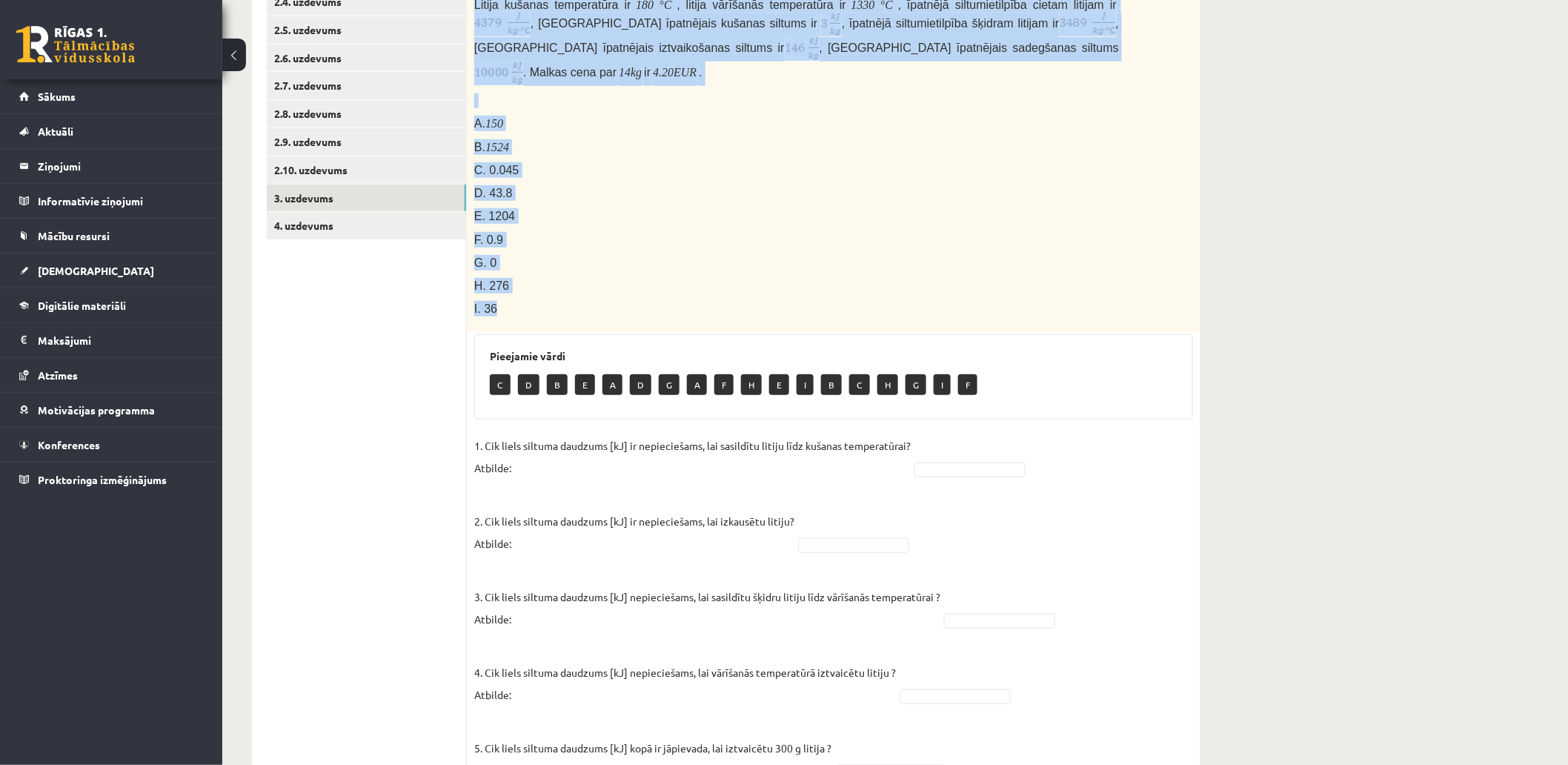
scroll to position [225, 0]
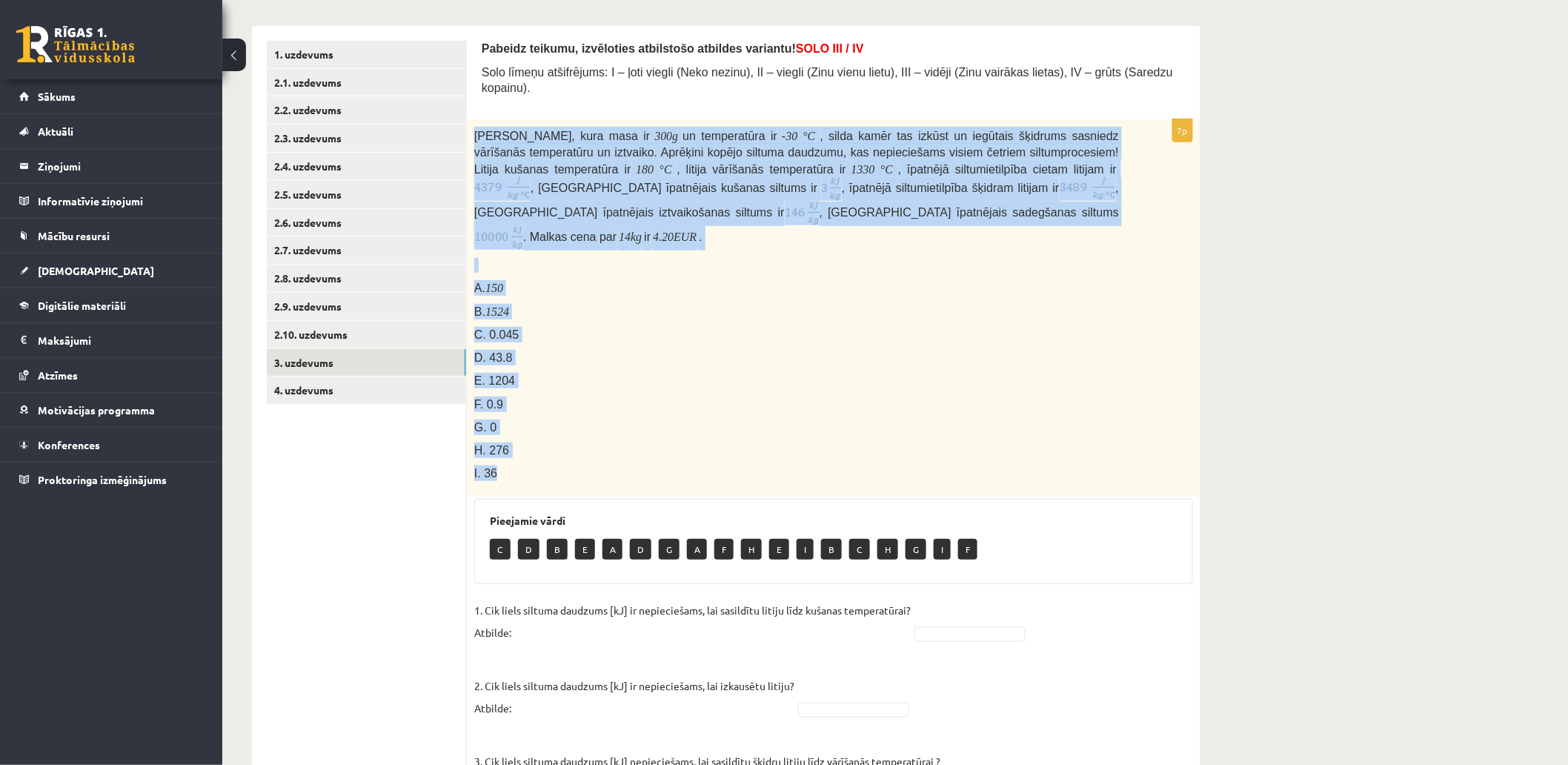
drag, startPoint x: 482, startPoint y: 172, endPoint x: 484, endPoint y: 154, distance: 18.1
click at [821, 177] on img at bounding box center [832, 189] width 20 height 24
click at [484, 130] on span "Litija klucīti, kura masa ir" at bounding box center [562, 136] width 176 height 13
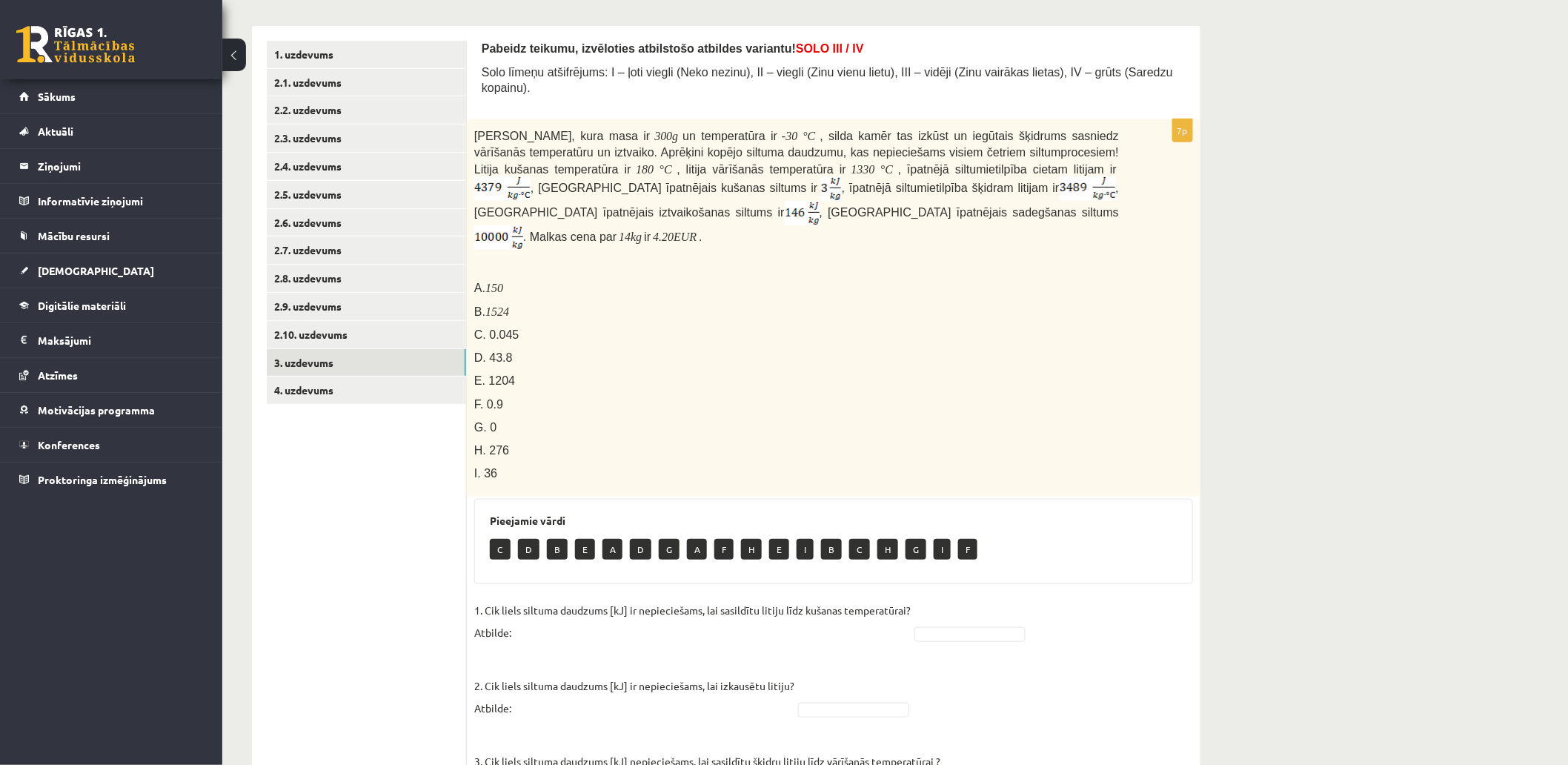
click at [473, 120] on div "Litija klucīti, kura masa ir 300 g un temperatūra ir - 30 ° C , silda kamēr tas…" at bounding box center [834, 308] width 733 height 377
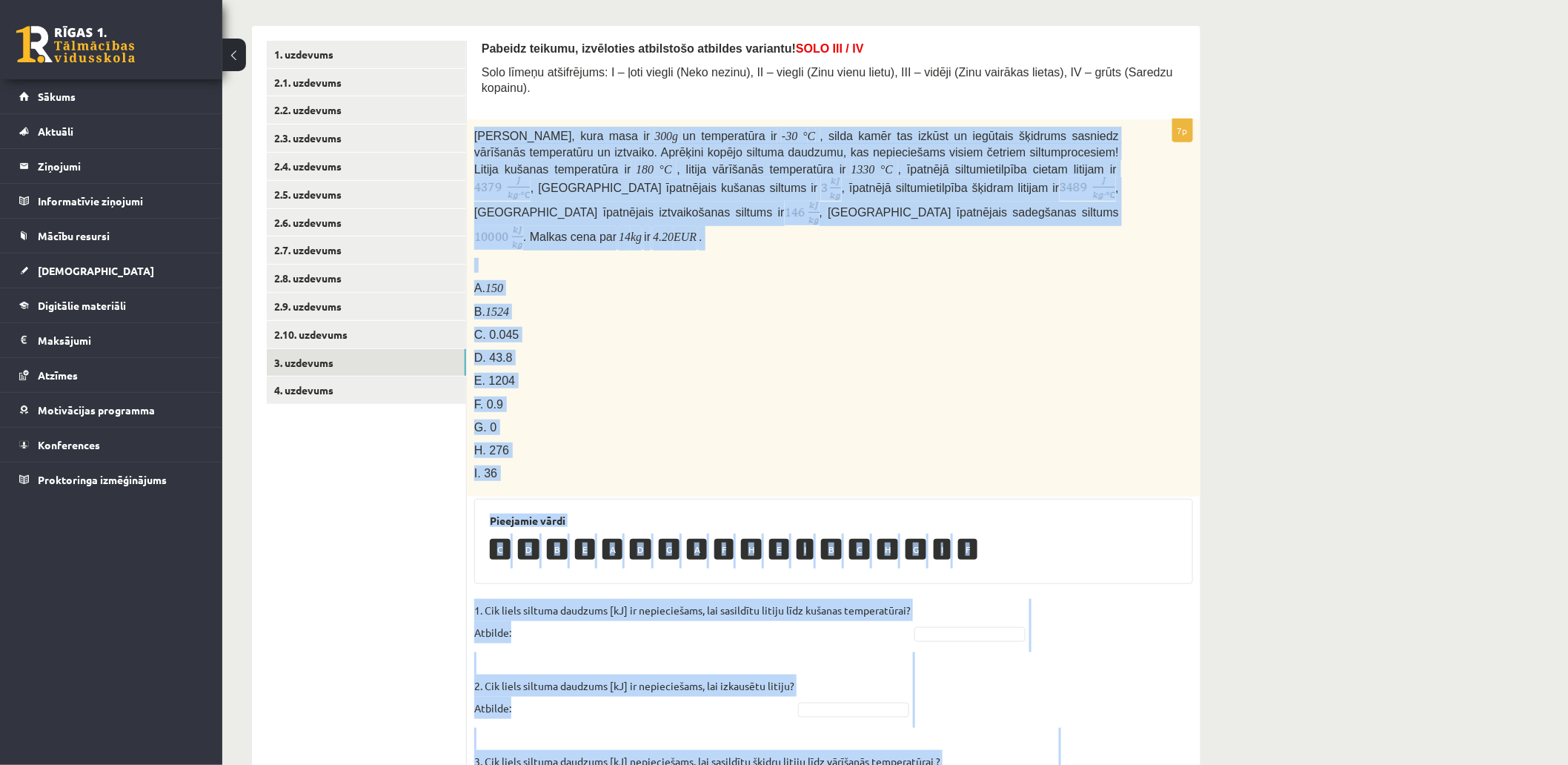
scroll to position [587, 0]
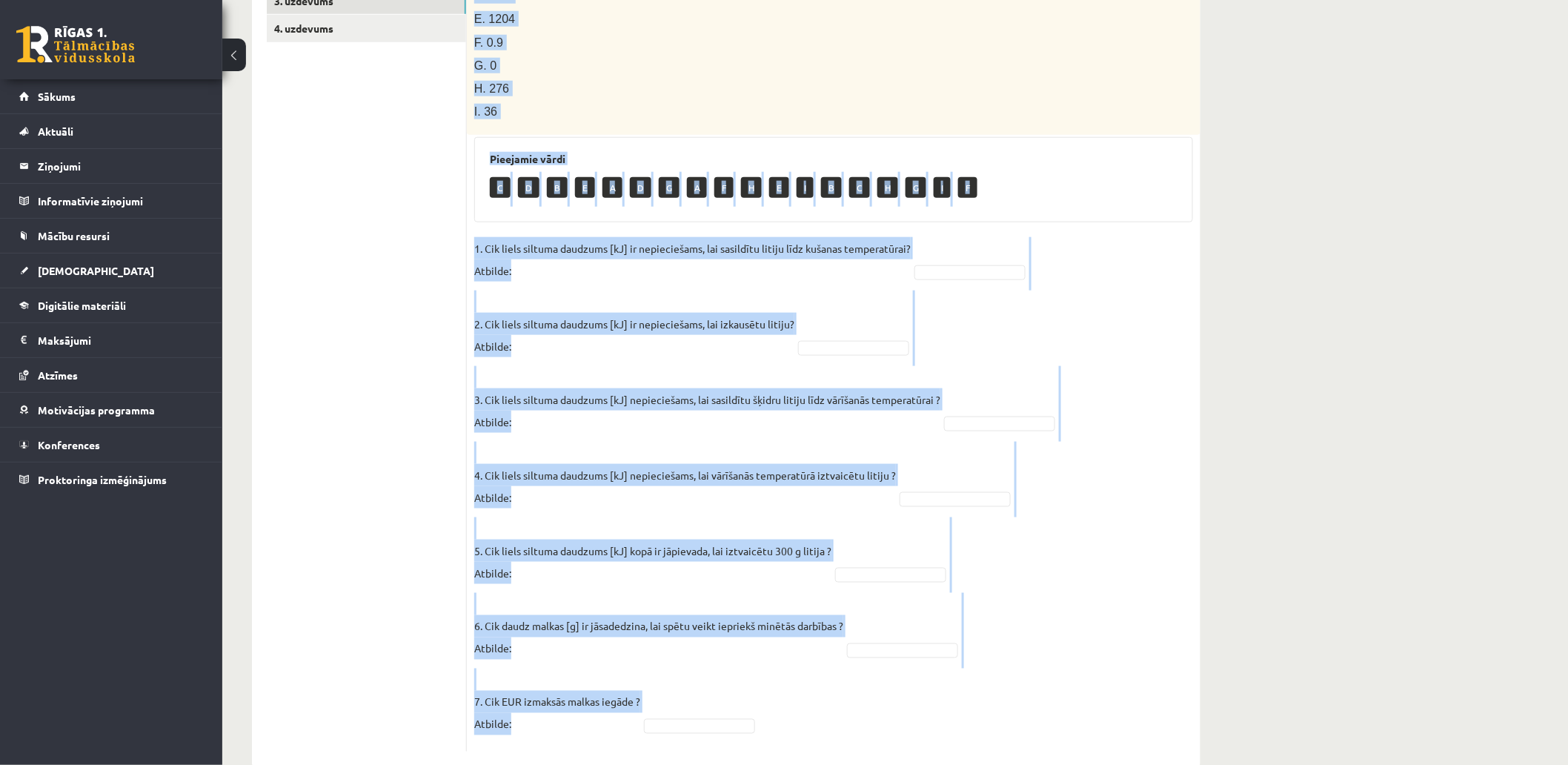
drag, startPoint x: 474, startPoint y: 122, endPoint x: 923, endPoint y: 713, distance: 742.2
click at [923, 713] on div "7p Litija klucīti, kura masa ir 300 g un temperatūra ir - 30 ° C , silda kamēr …" at bounding box center [834, 254] width 733 height 995
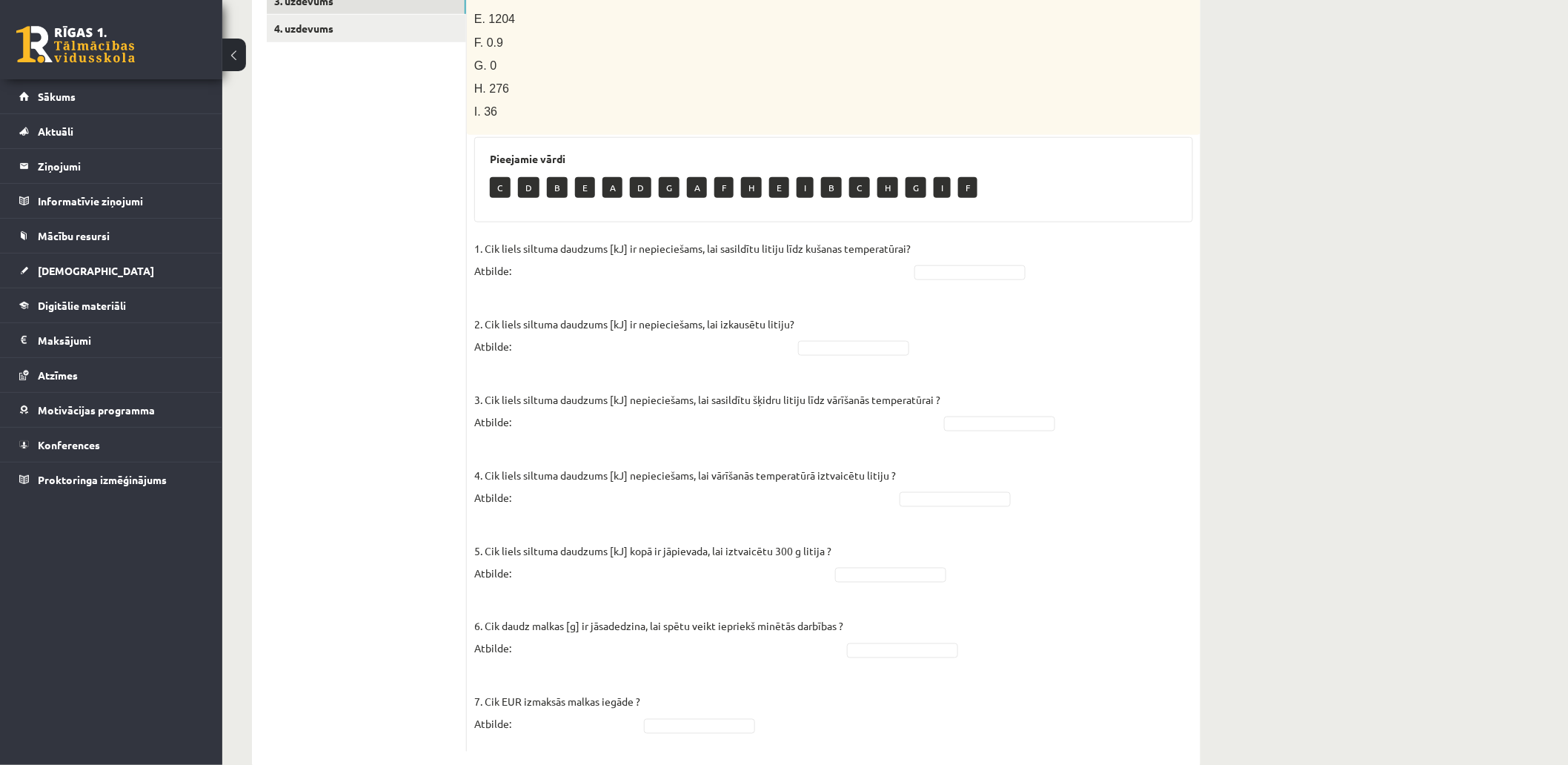
click at [402, 530] on ul "1. uzdevums 2.1. uzdevums 2.2. uzdevums 2.3. uzdevums 2.4. uzdevums 2.5. uzdevu…" at bounding box center [367, 215] width 200 height 1074
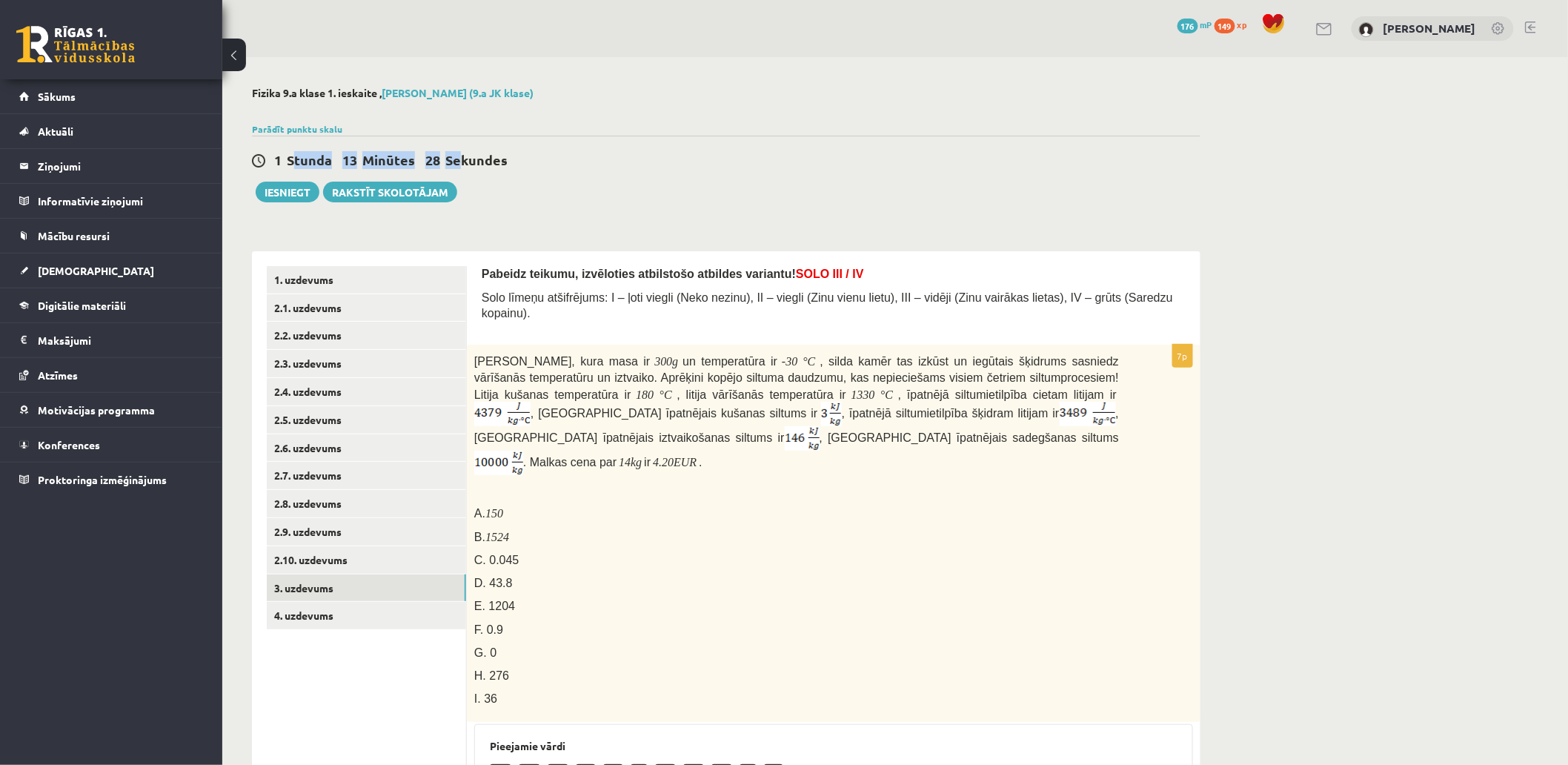
click at [456, 152] on span "1 Stunda 13 Minūtes 28 Sekundes" at bounding box center [396, 160] width 244 height 17
click at [457, 152] on span "Sekundes" at bounding box center [476, 160] width 62 height 17
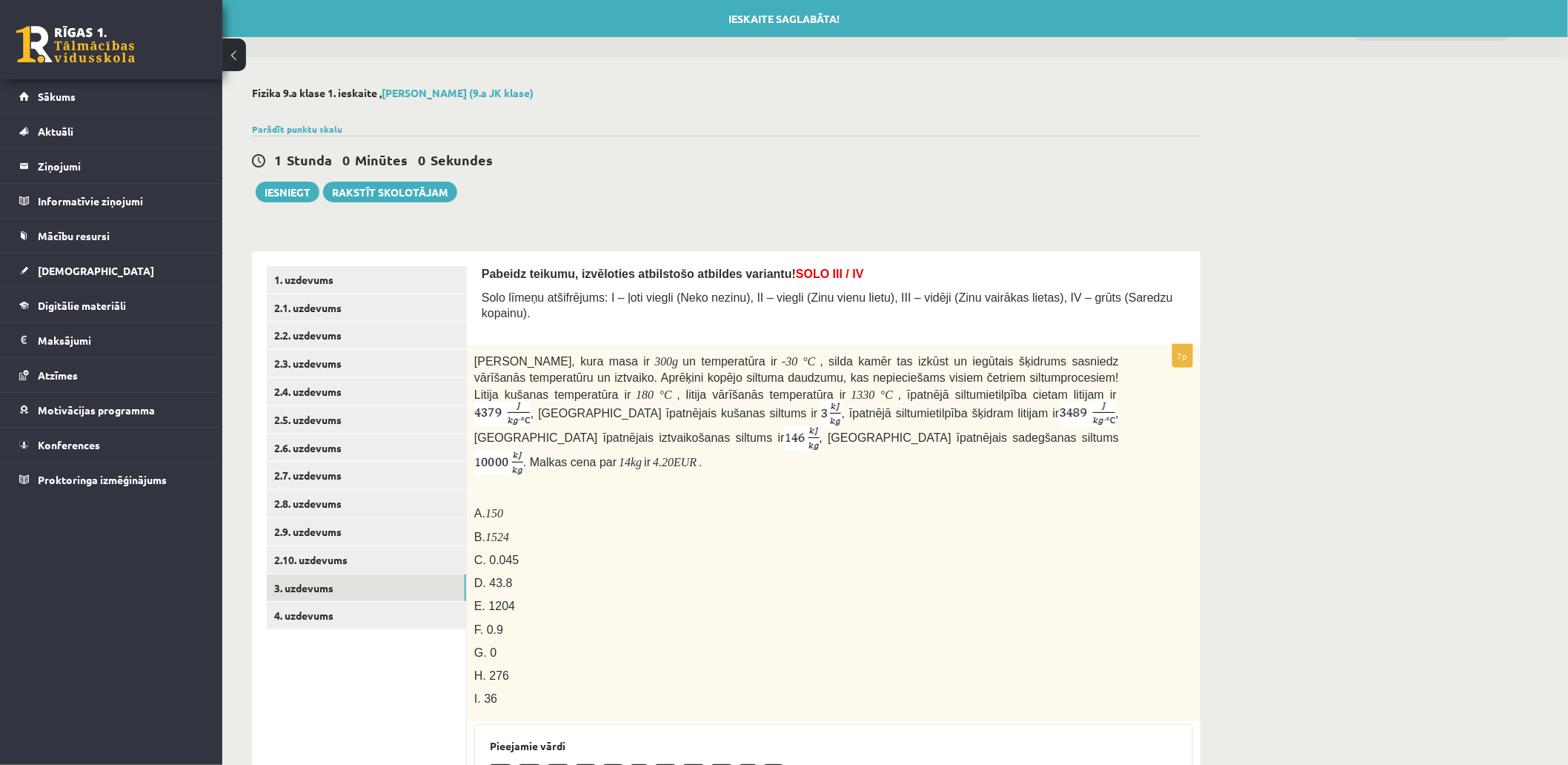
click at [587, 210] on div "**********" at bounding box center [726, 720] width 1008 height 1327
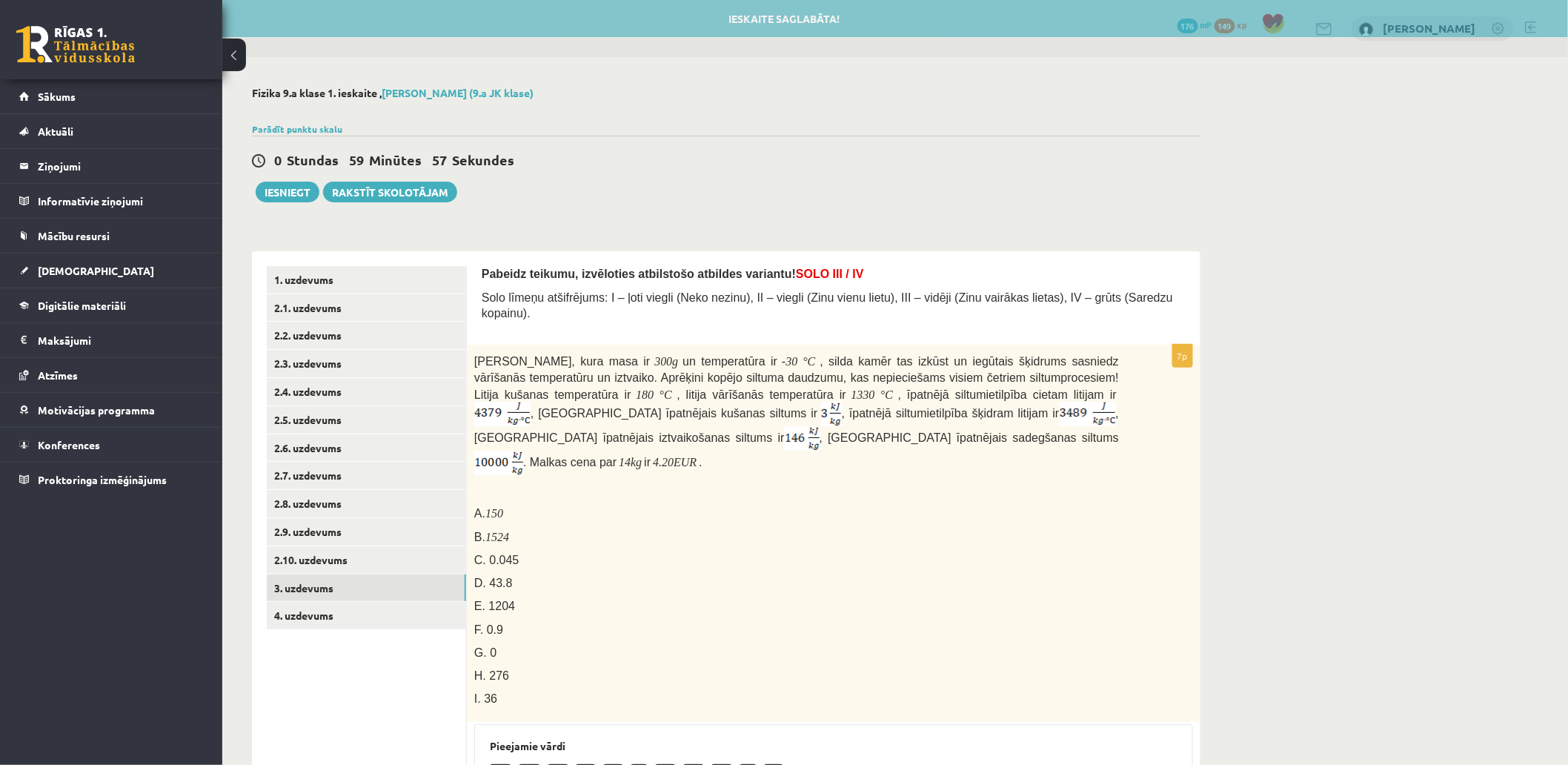
click at [795, 27] on div "Ieskaite saglabāta!" at bounding box center [784, 18] width 1568 height 37
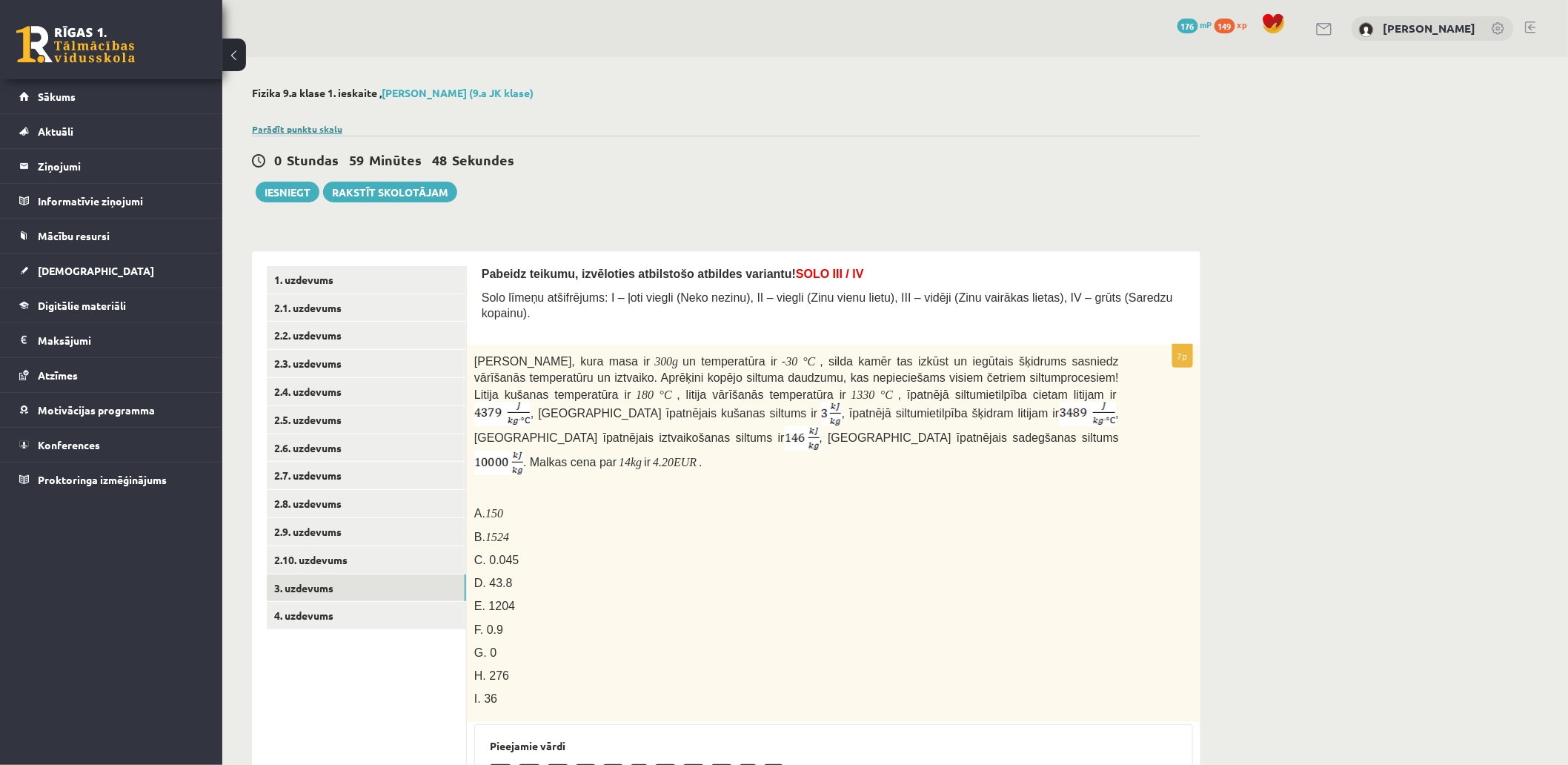
click at [307, 126] on link "Parādīt punktu skalu" at bounding box center [297, 129] width 90 height 12
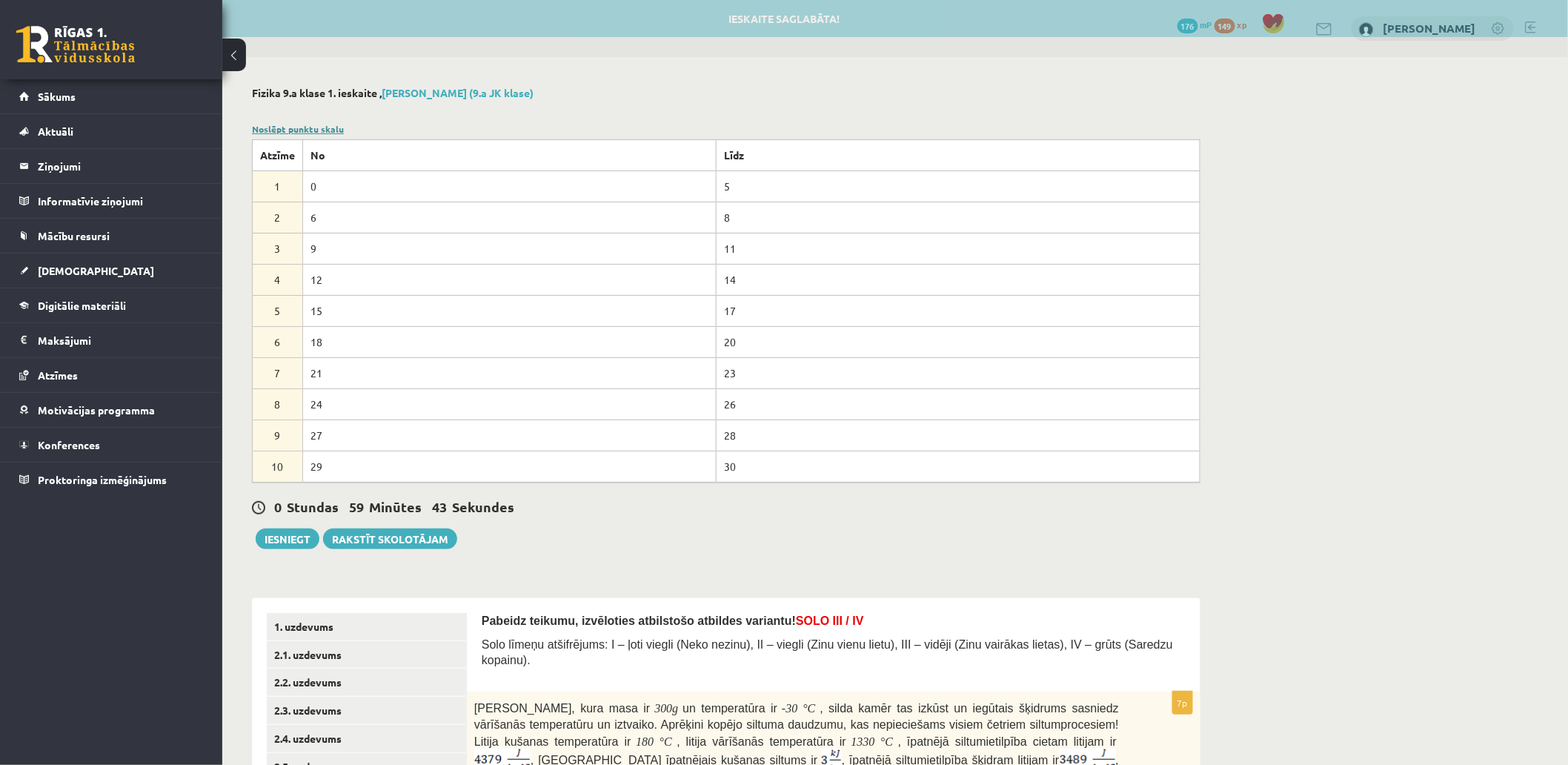
click at [307, 129] on link "Noslēpt punktu skalu" at bounding box center [298, 129] width 92 height 12
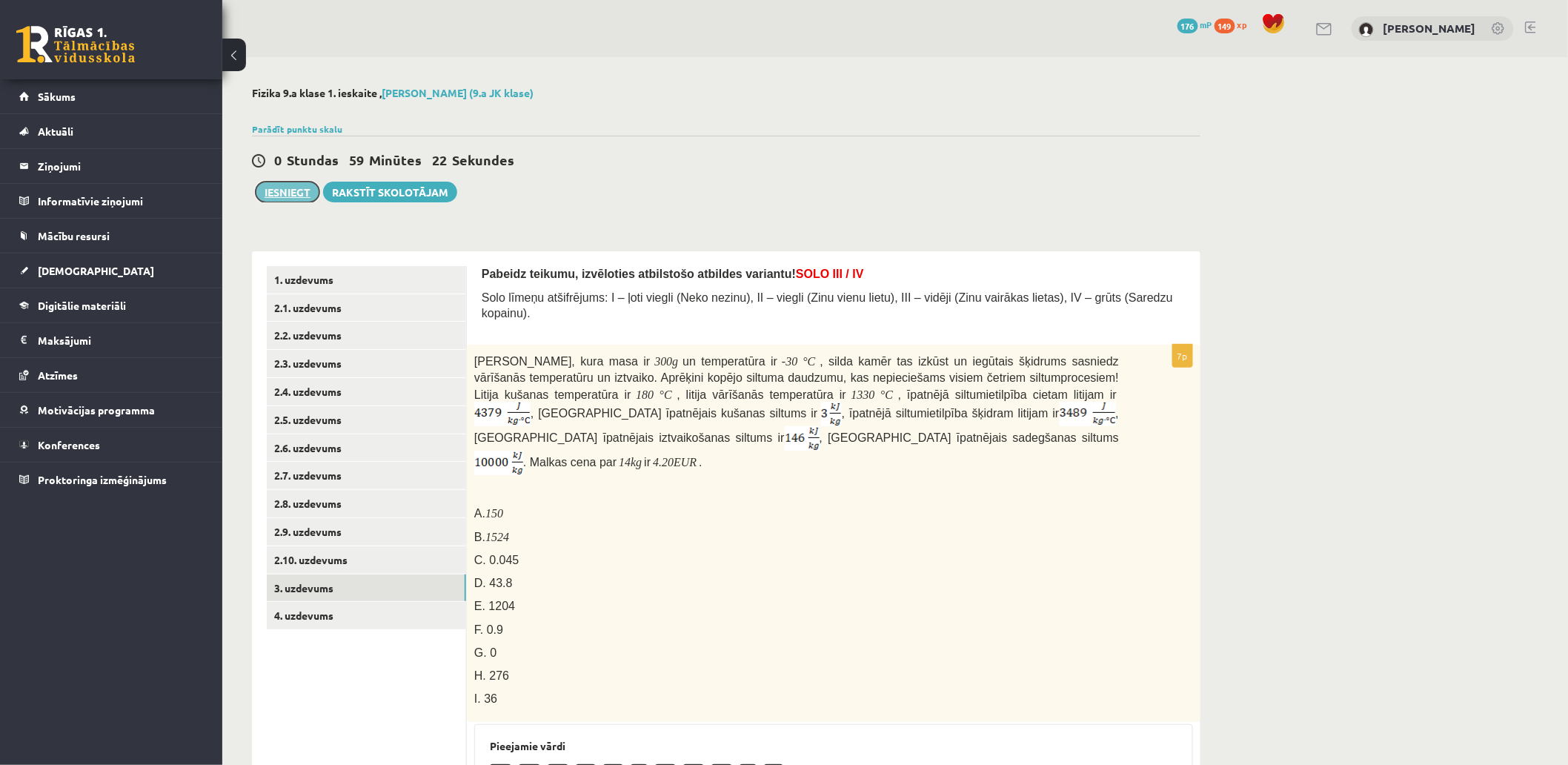
click at [297, 195] on button "Iesniegt" at bounding box center [287, 192] width 64 height 20
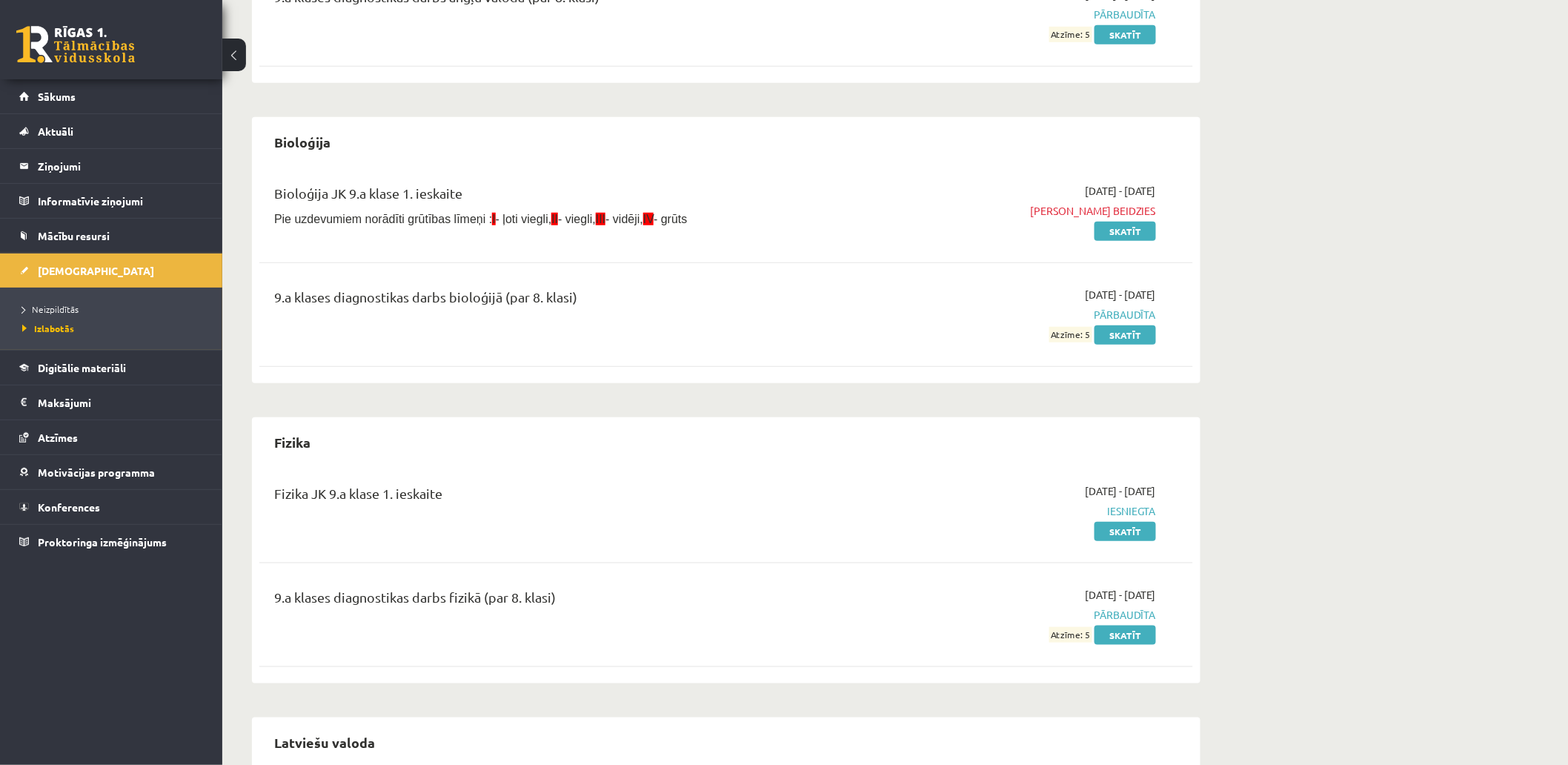
scroll to position [494, 0]
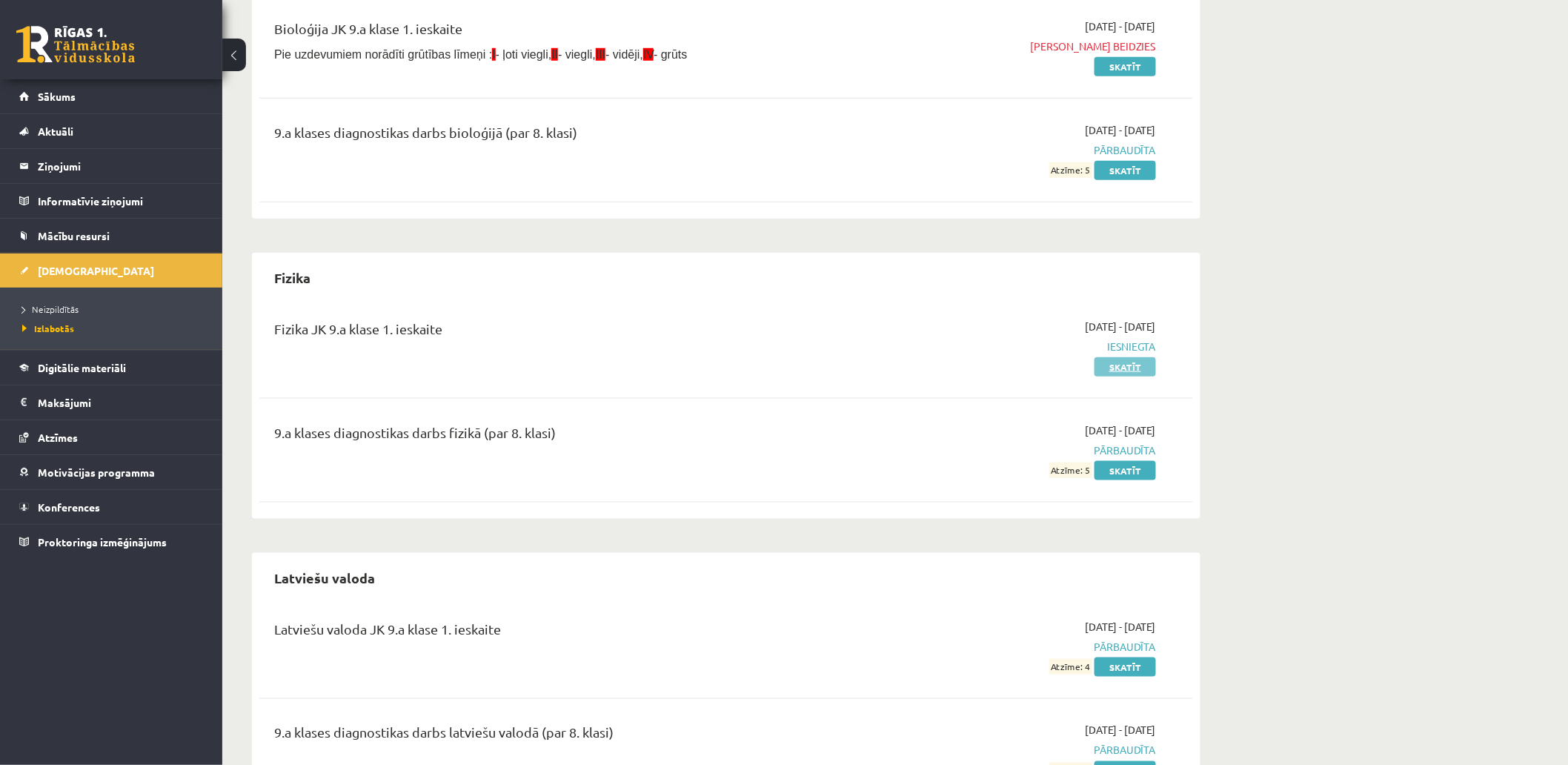
click at [1128, 368] on link "Skatīt" at bounding box center [1125, 367] width 61 height 20
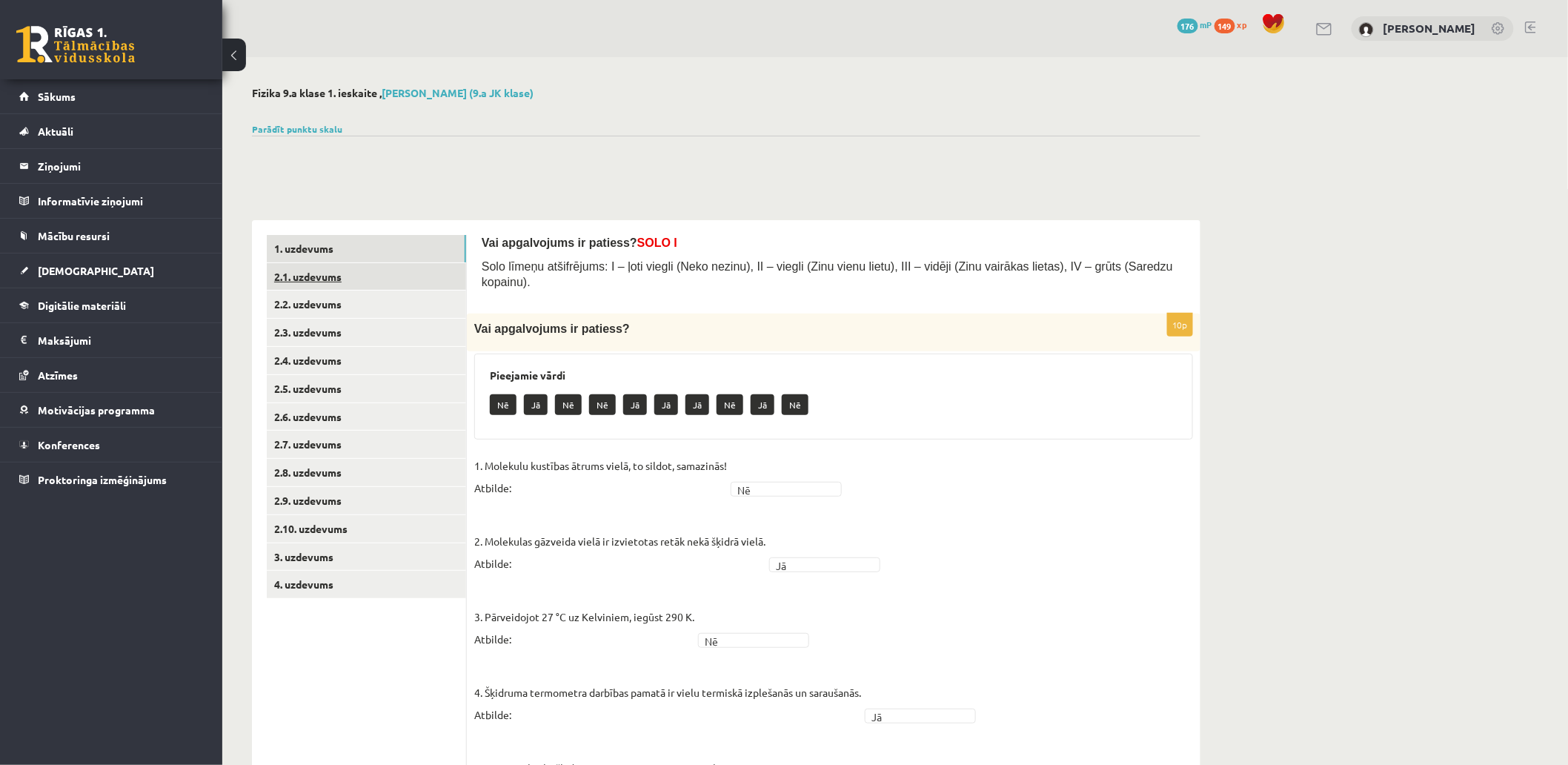
click at [371, 272] on link "2.1. uzdevums" at bounding box center [367, 276] width 199 height 27
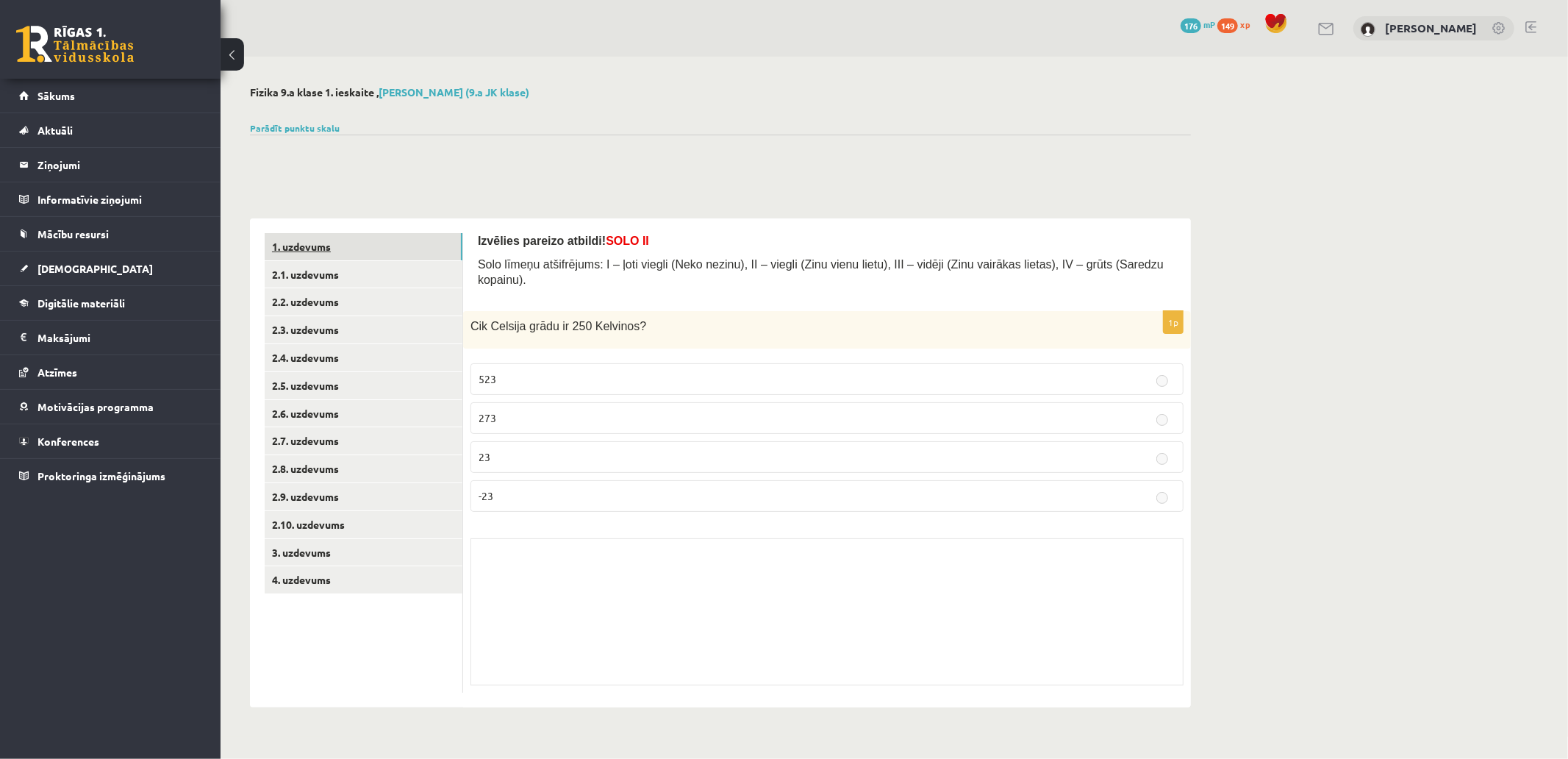
click at [386, 237] on link "1. uzdevums" at bounding box center [364, 246] width 198 height 27
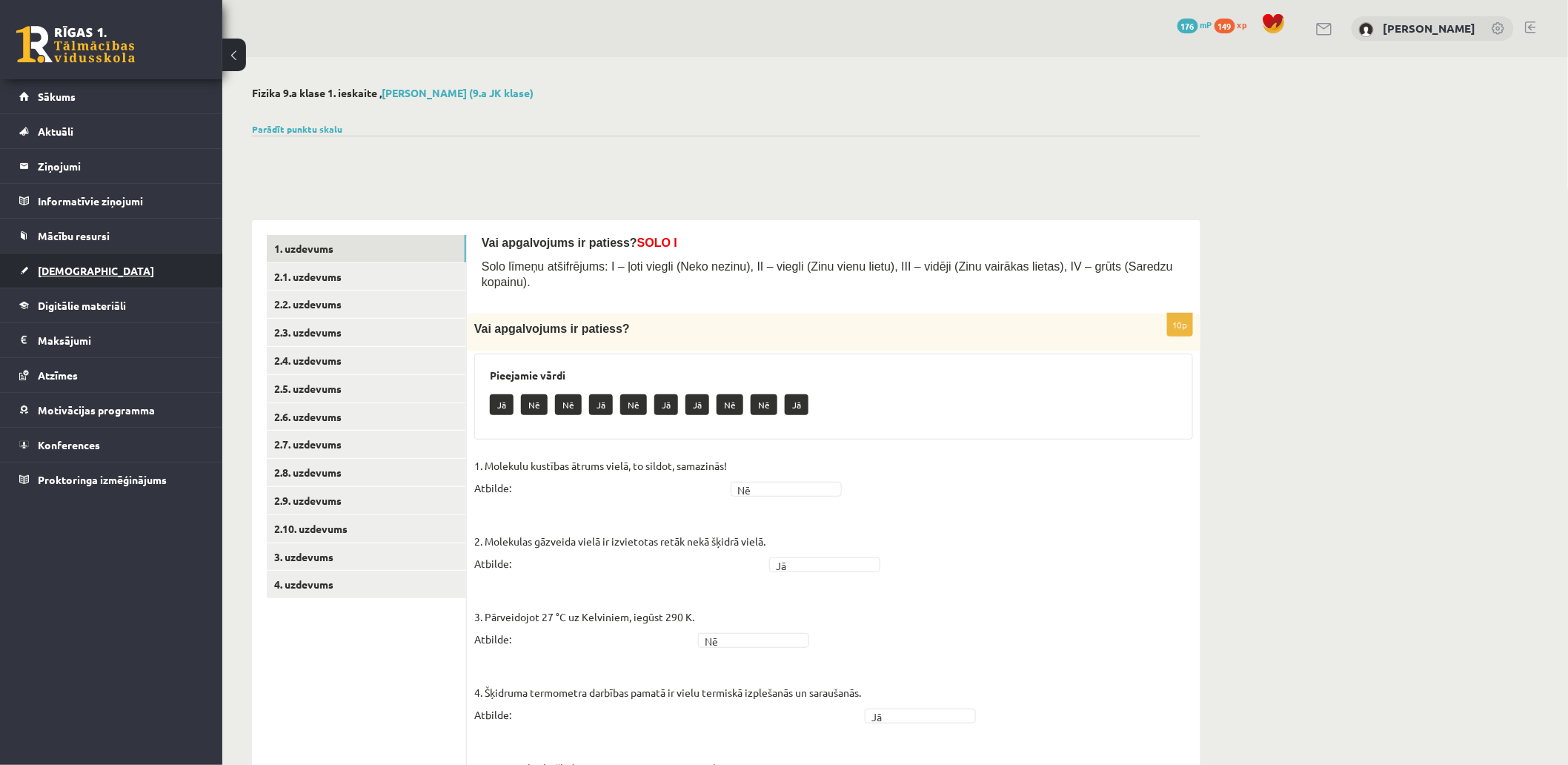
click at [89, 269] on link "[DEMOGRAPHIC_DATA]" at bounding box center [111, 270] width 185 height 34
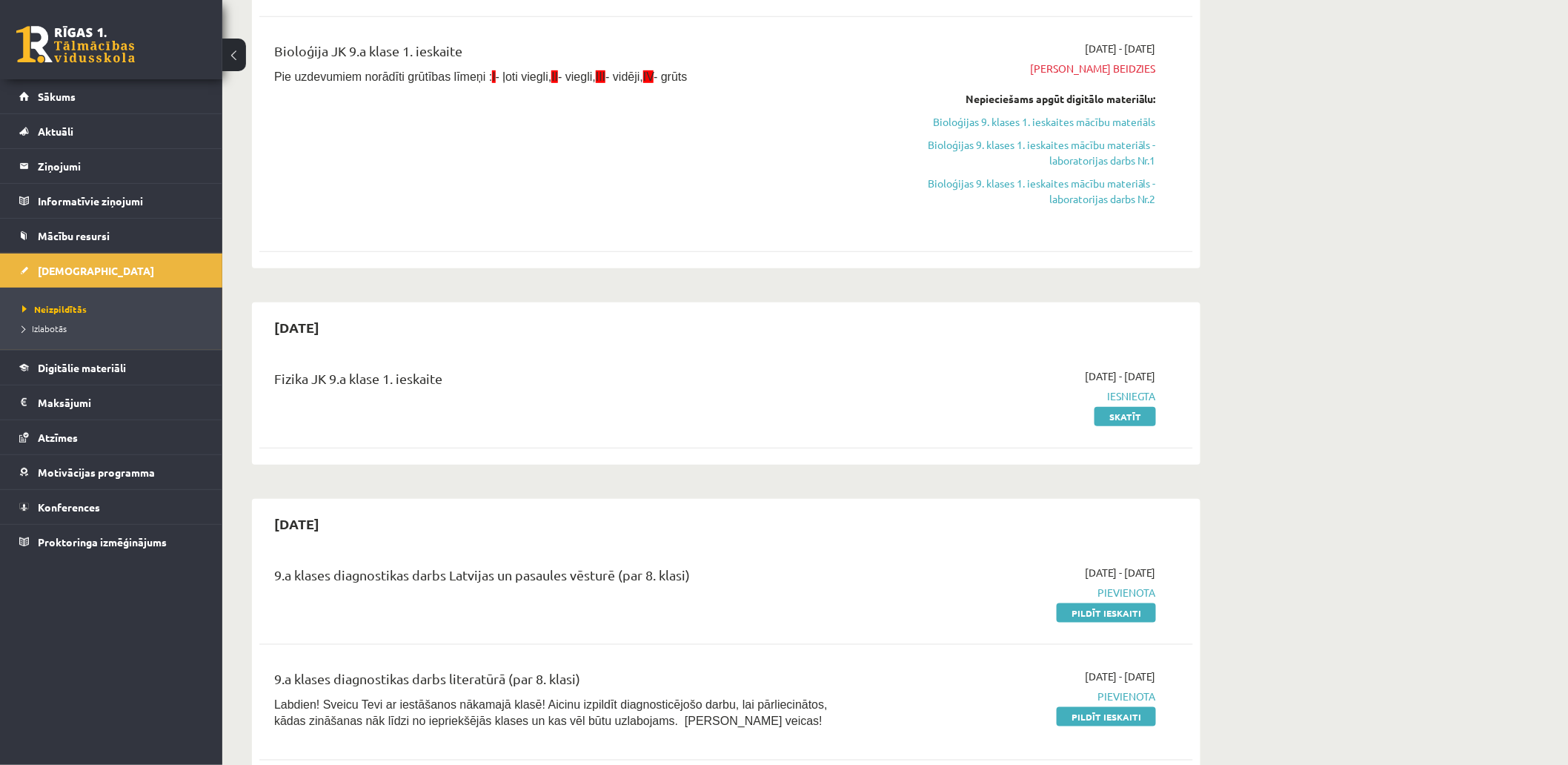
scroll to position [494, 0]
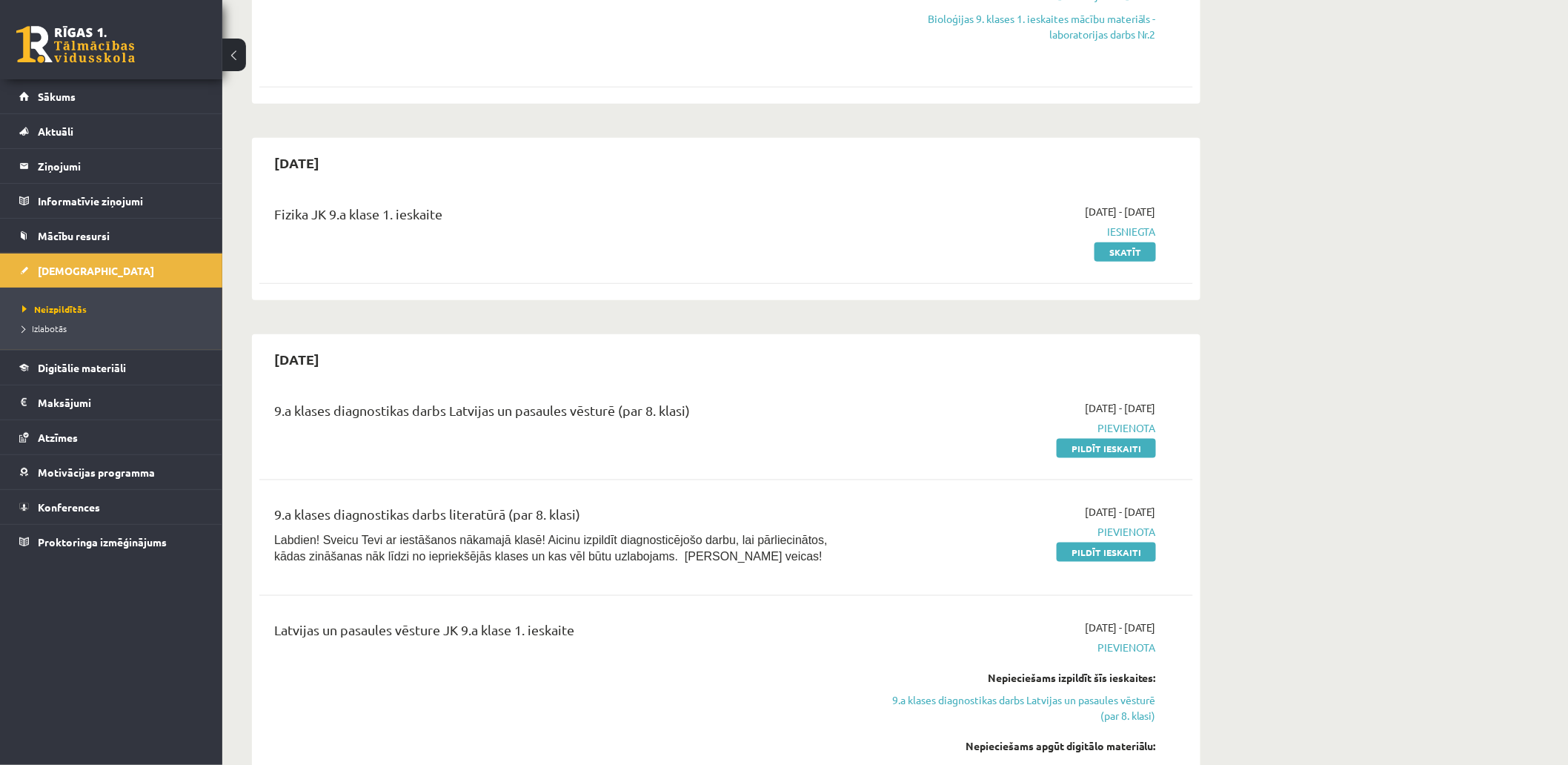
click at [897, 390] on div "9.a klases diagnostikas darbs Latvijas un pasaules vēsturē (par 8. klasi) [DATE…" at bounding box center [726, 428] width 934 height 86
